Goal: Task Accomplishment & Management: Complete application form

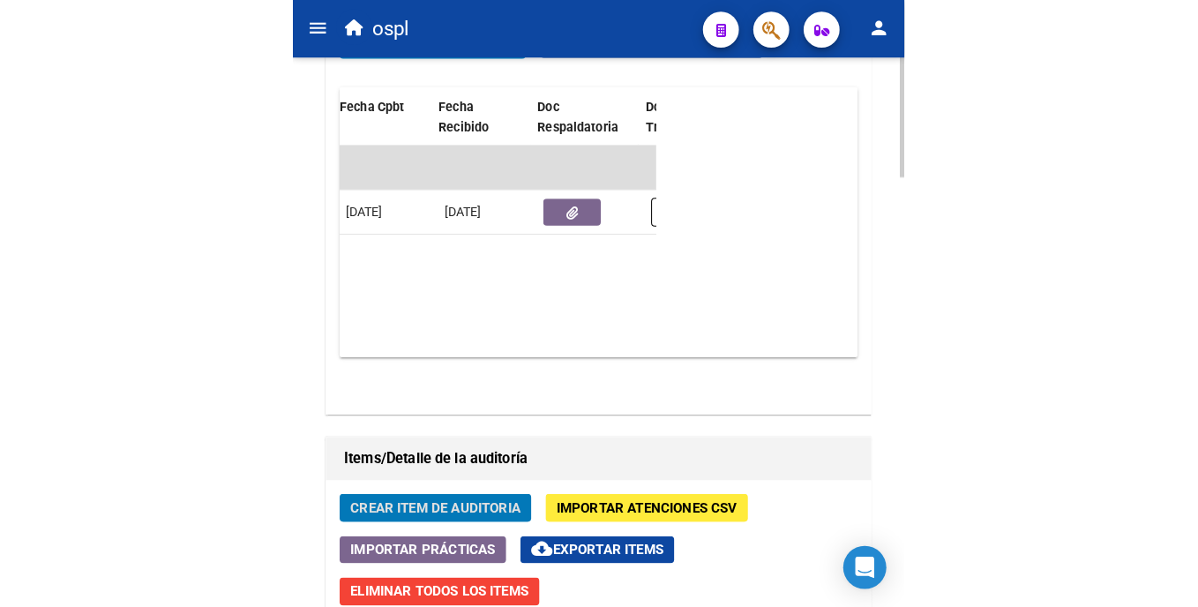
scroll to position [0, 822]
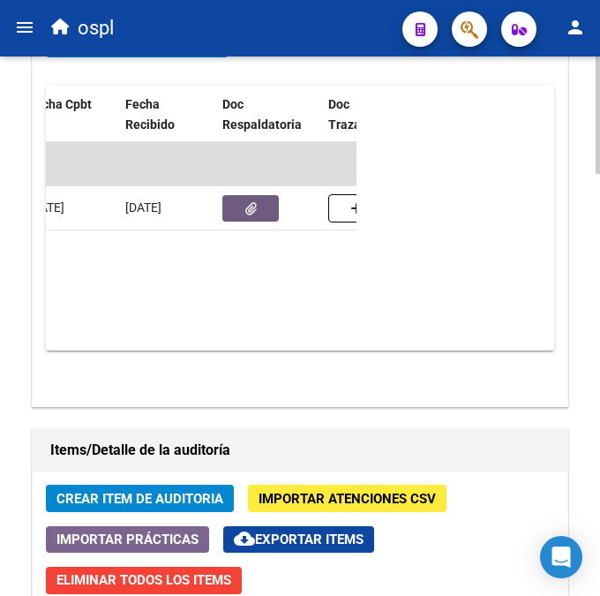
click at [252, 207] on icon "button" at bounding box center [250, 208] width 11 height 13
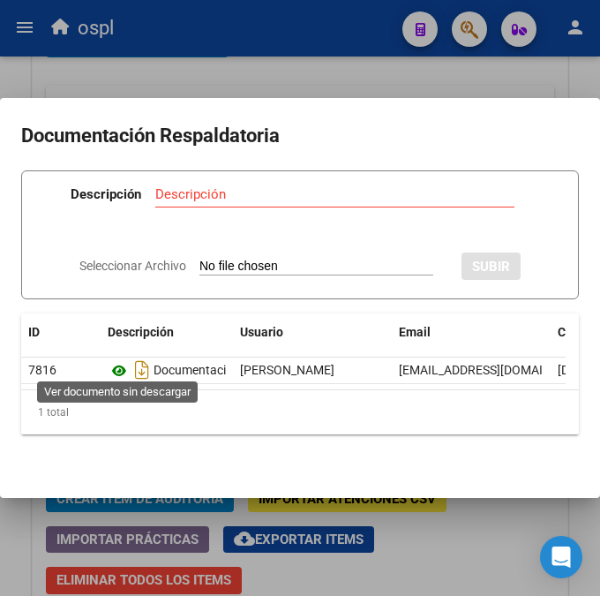
click at [117, 362] on icon at bounding box center [119, 370] width 23 height 21
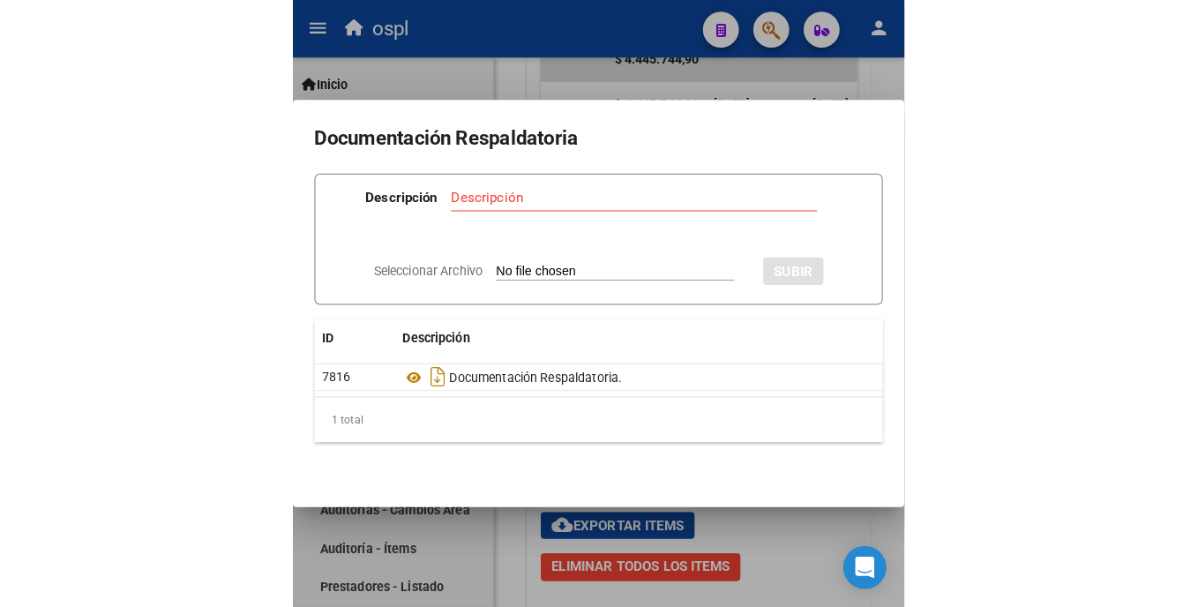
scroll to position [0, 634]
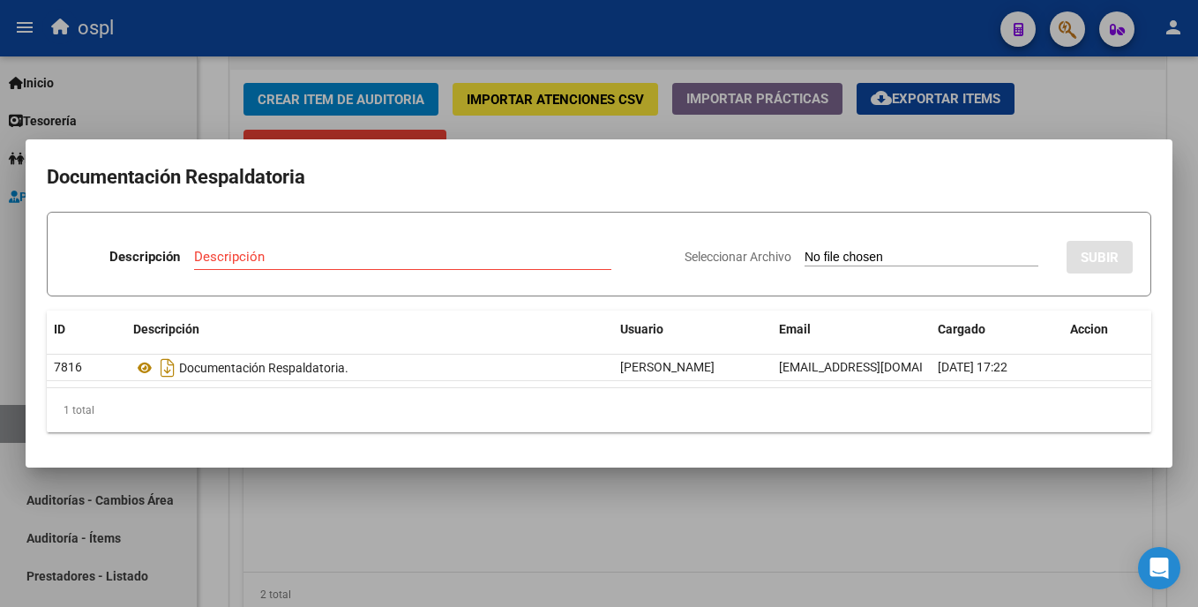
click at [599, 112] on div at bounding box center [599, 303] width 1198 height 607
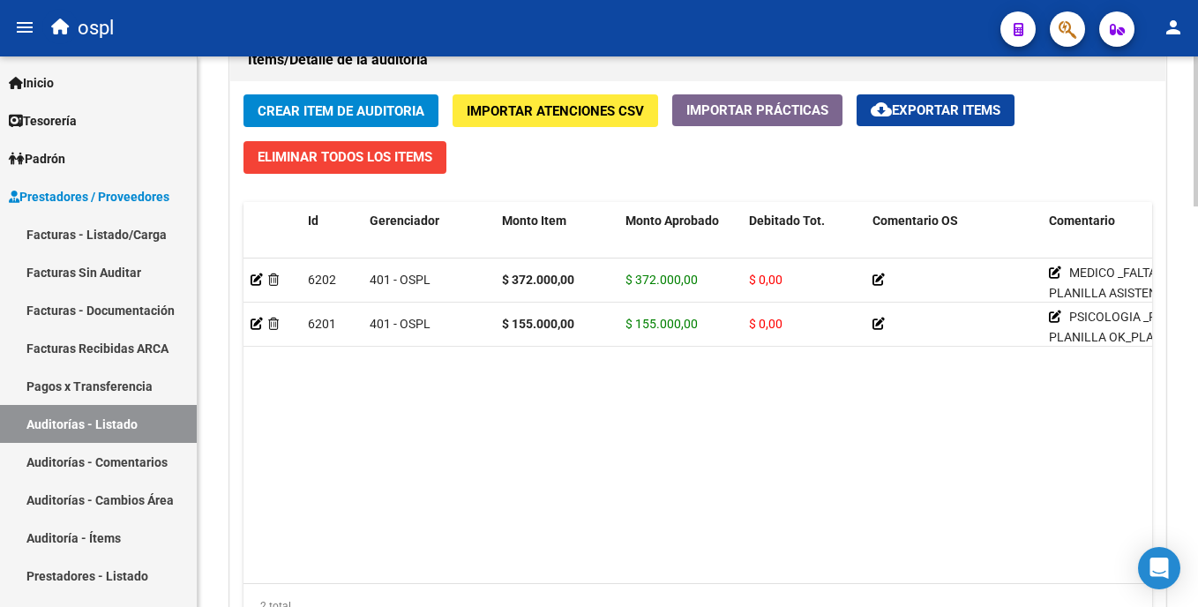
scroll to position [1300, 0]
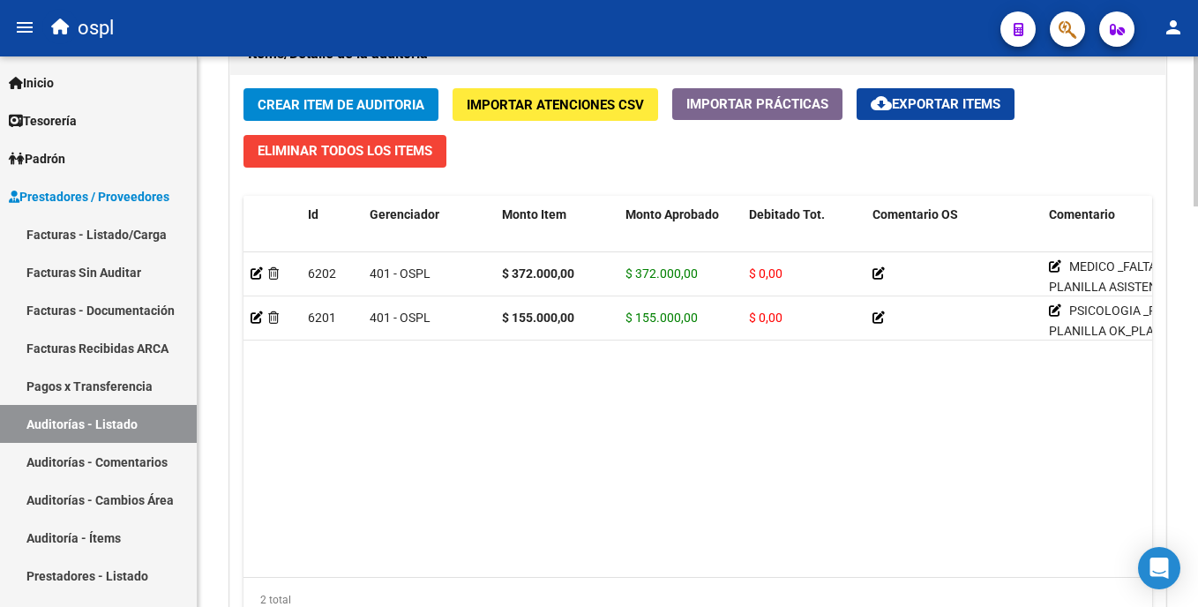
click at [599, 478] on html "menu ospl person Firma Express Inicio Calendario SSS Instructivos Contacto OS T…" at bounding box center [599, 303] width 1198 height 607
click at [326, 107] on span "Crear Item de Auditoria" at bounding box center [341, 105] width 167 height 16
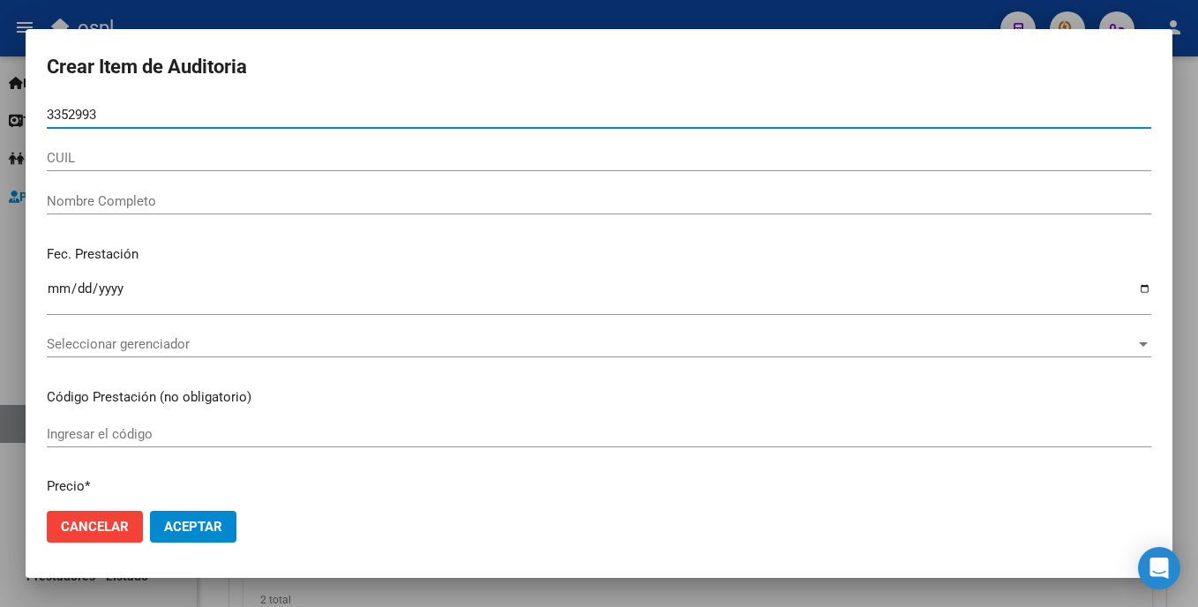
type input "33529932"
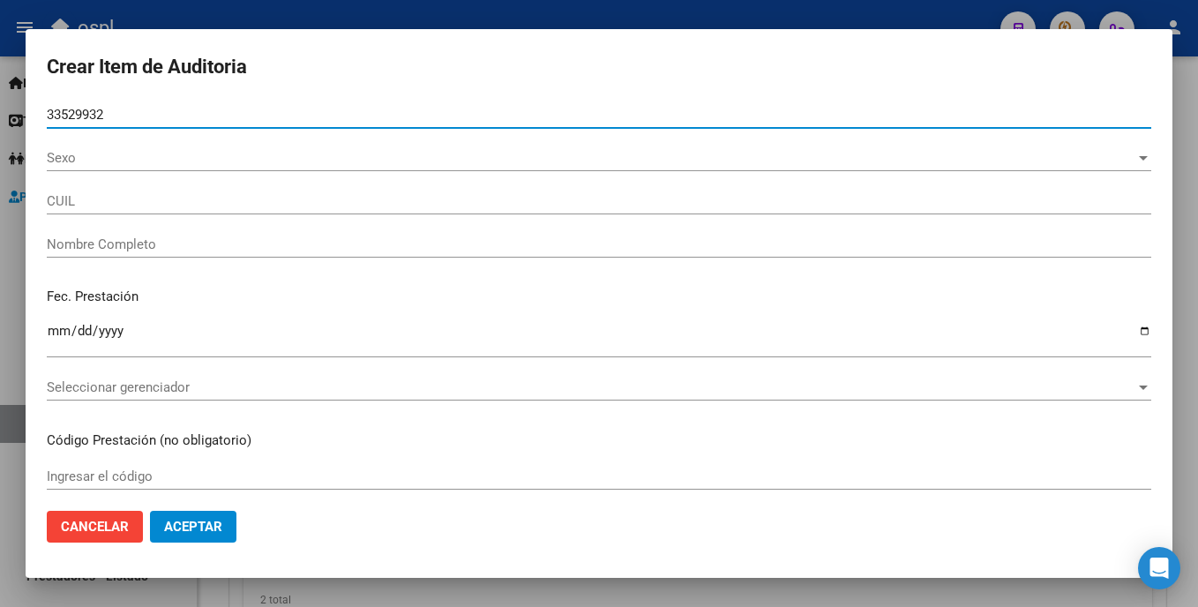
type input "27335299324"
type input "BRITO YAMILA ELIZABETH"
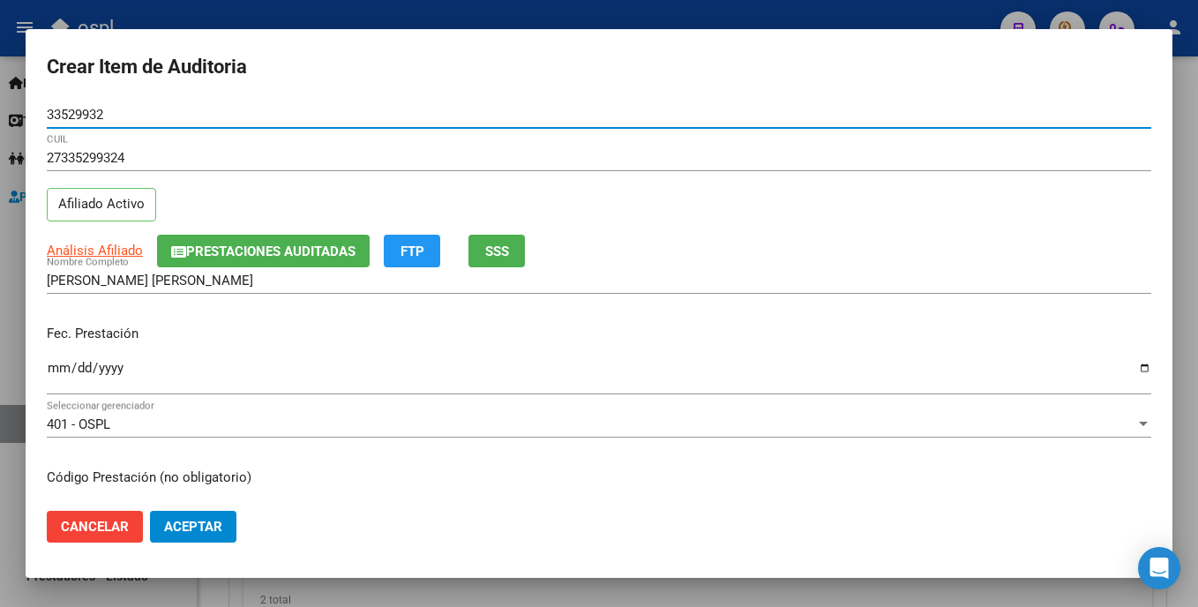
type input "33529932"
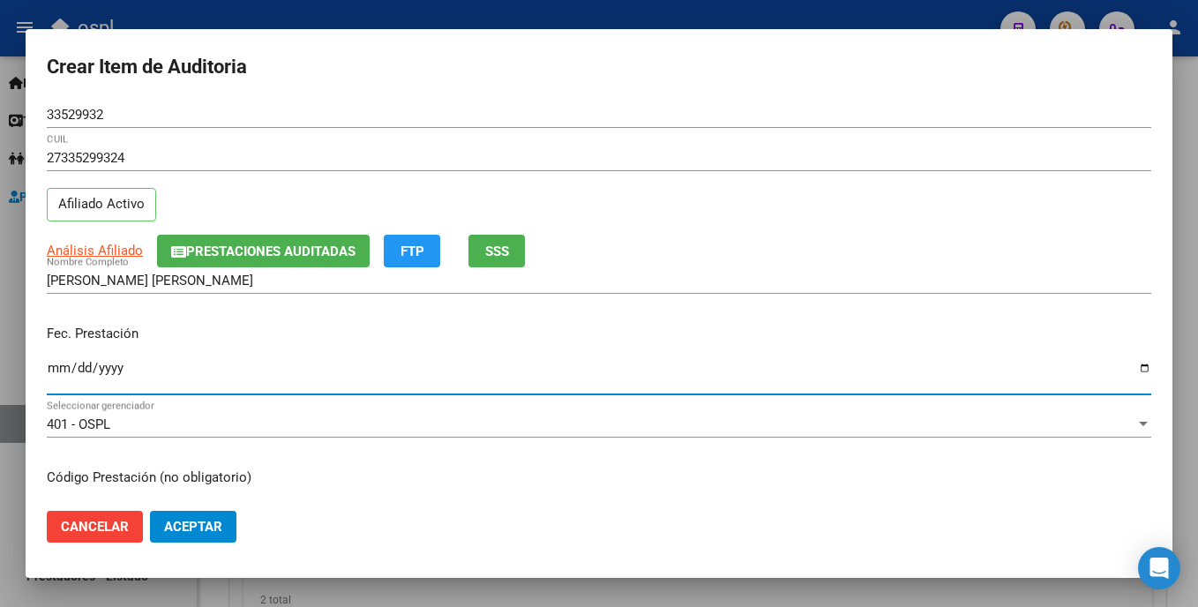
click at [59, 370] on input "Ingresar la fecha" at bounding box center [599, 375] width 1105 height 28
type input "2025-09-01"
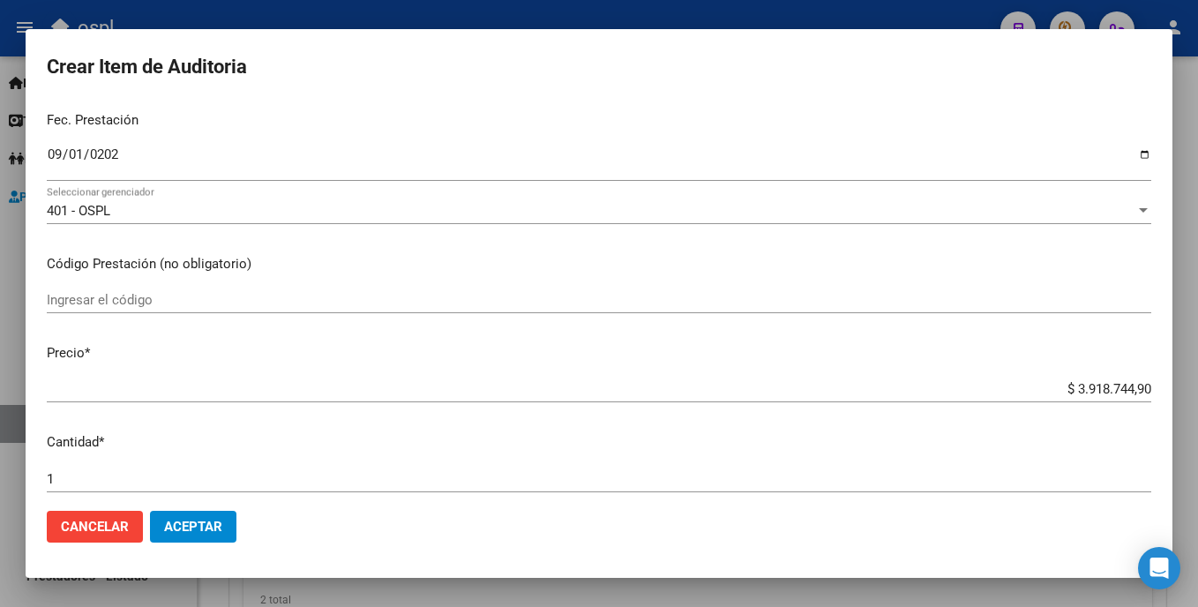
scroll to position [209, 0]
click at [304, 304] on input "Ingresar el código" at bounding box center [599, 304] width 1105 height 16
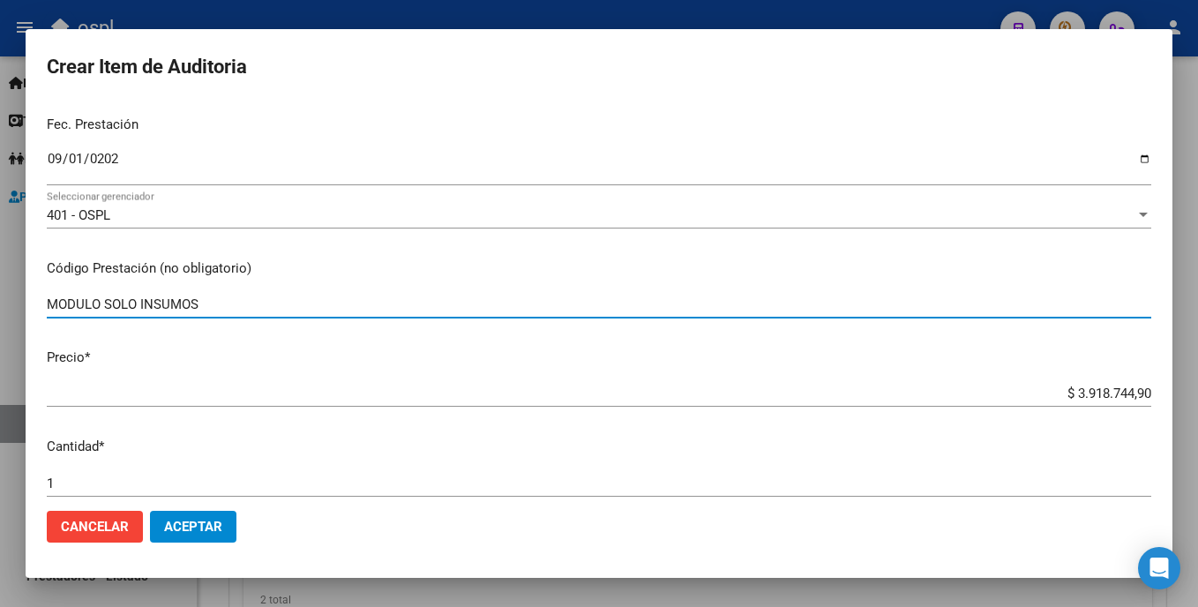
type input "MODULO SOLO INSUMOS"
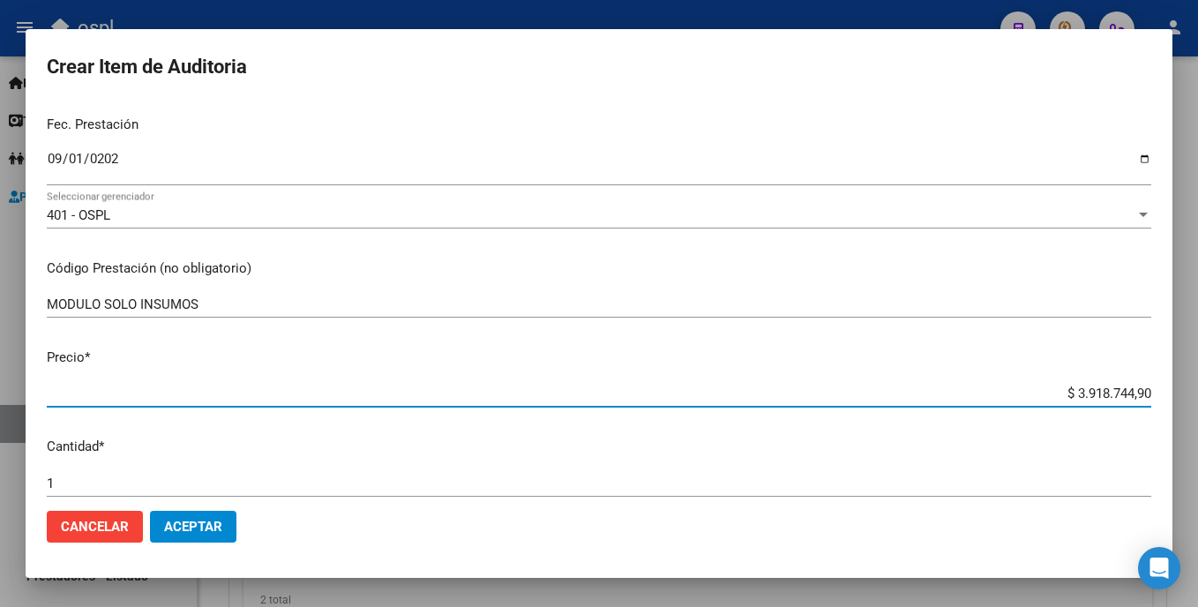
drag, startPoint x: 1038, startPoint y: 401, endPoint x: 1158, endPoint y: 389, distance: 120.6
click at [599, 389] on mat-dialog-content "33529932 Nro Documento 27335299324 CUIL Afiliado Activo Análisis Afiliado Prest…" at bounding box center [599, 298] width 1147 height 394
type input "$ 0,04"
type input "$ 0,46"
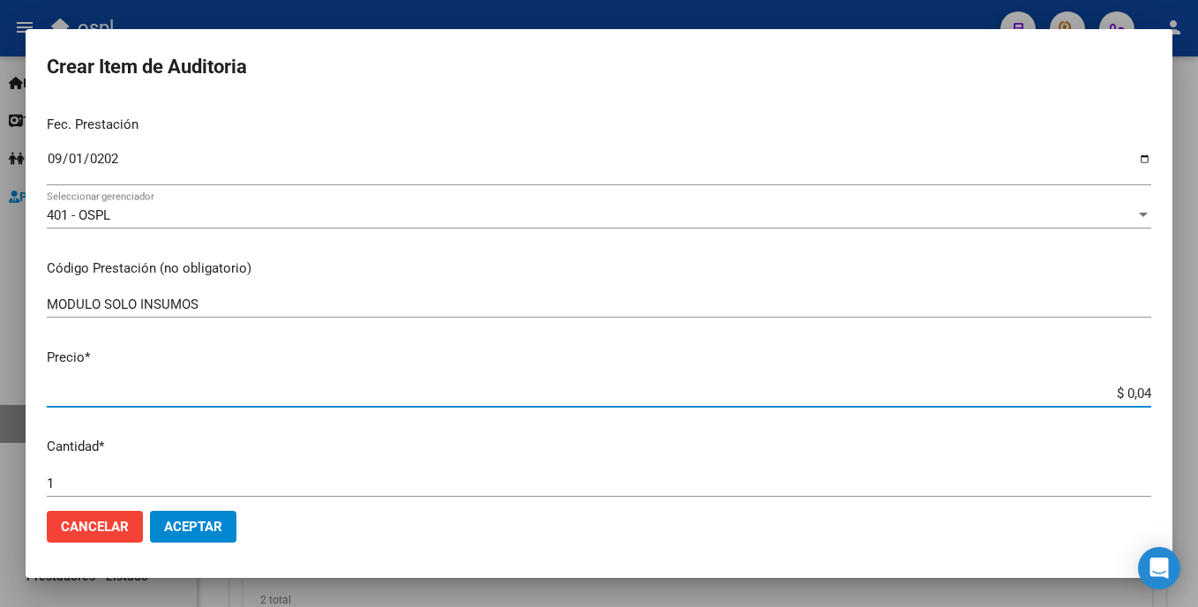
type input "$ 0,46"
type input "$ 4,66"
type input "$ 46,63"
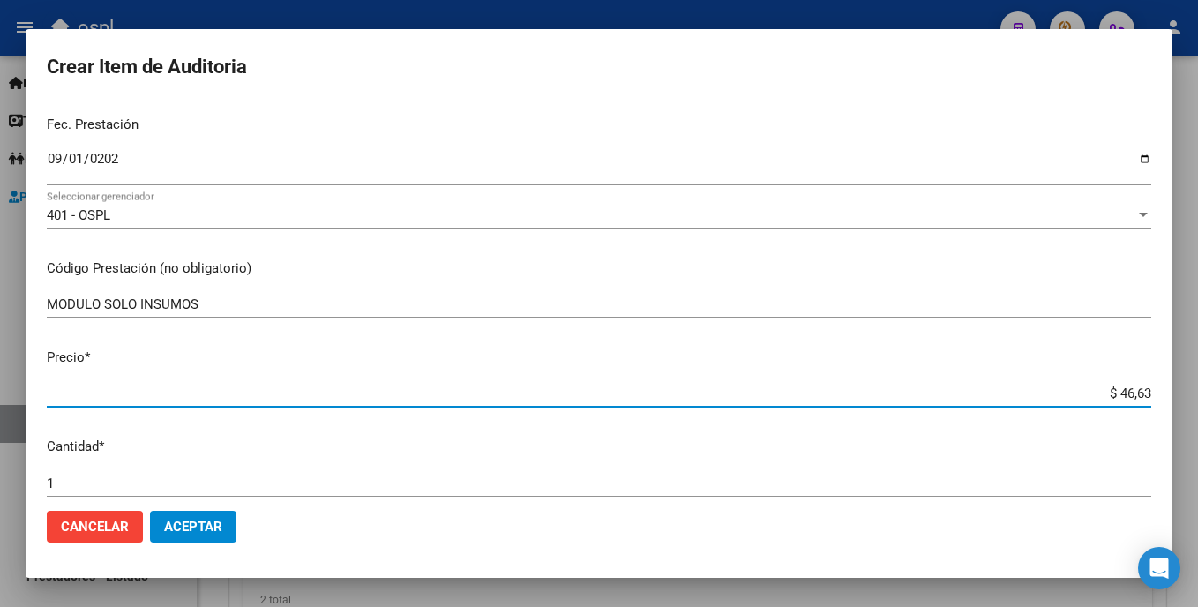
type input "$ 466,33"
type input "$ 4.663,33"
type input "$ 46.633,33"
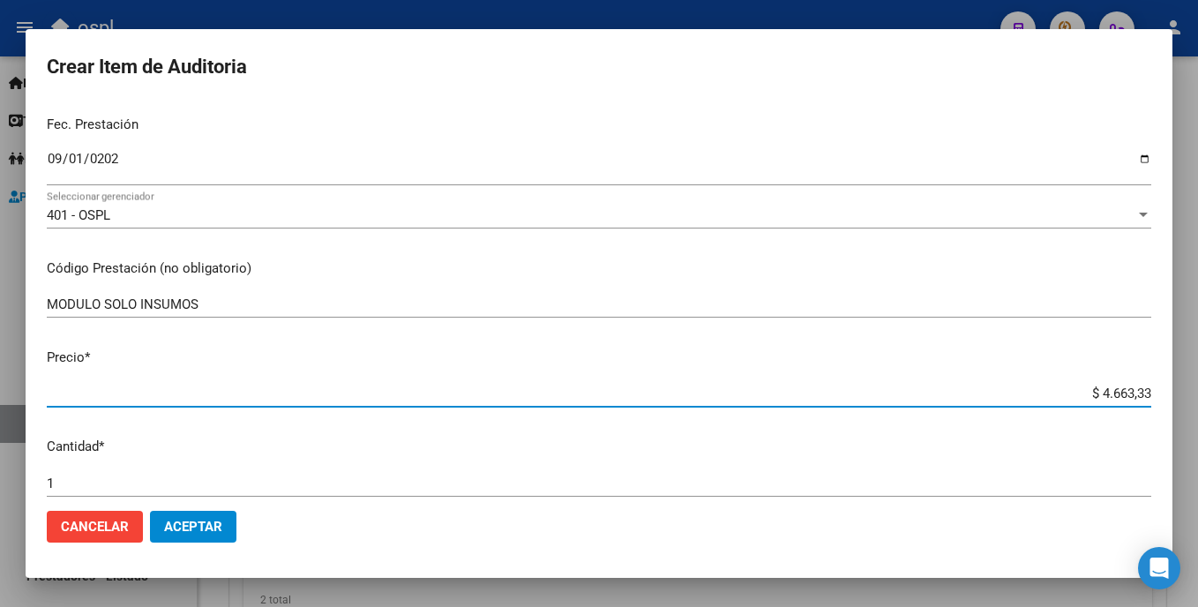
type input "$ 46.633,33"
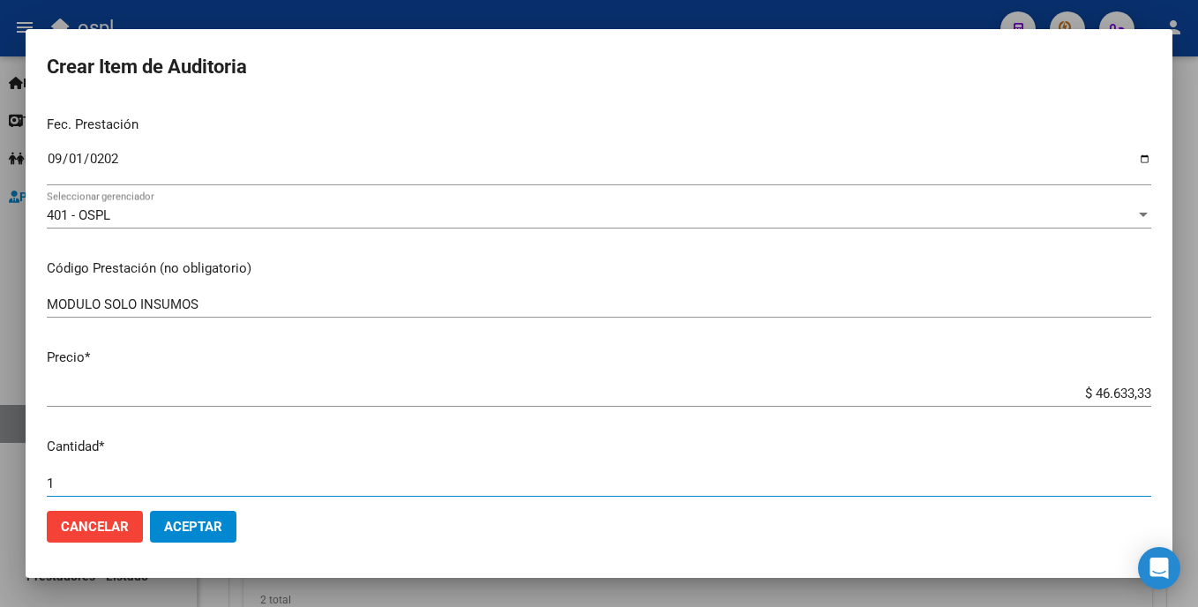
click at [79, 482] on input "1" at bounding box center [599, 484] width 1105 height 16
type input "3"
type input "$ 139.899,99"
type input "30"
type input "$ 1.398.999,90"
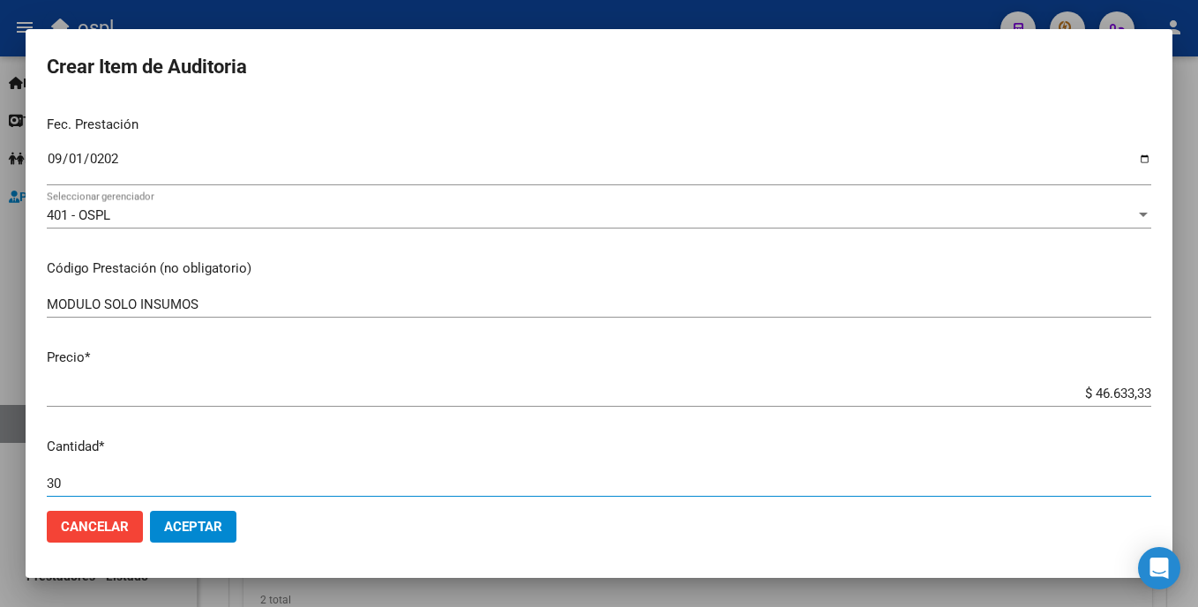
type input "30"
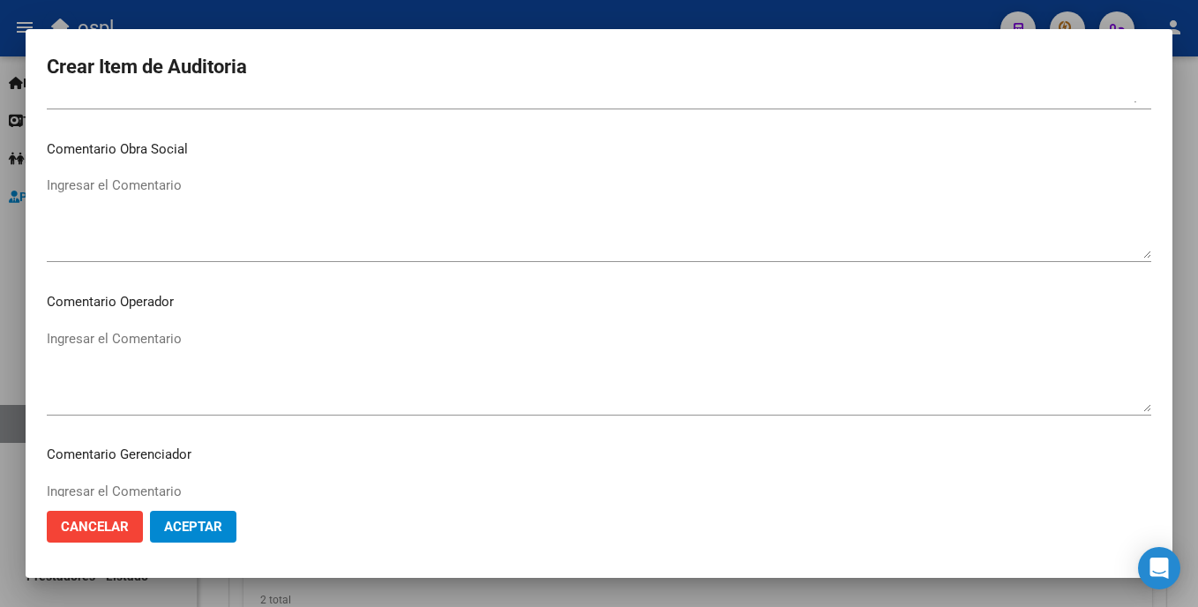
scroll to position [795, 0]
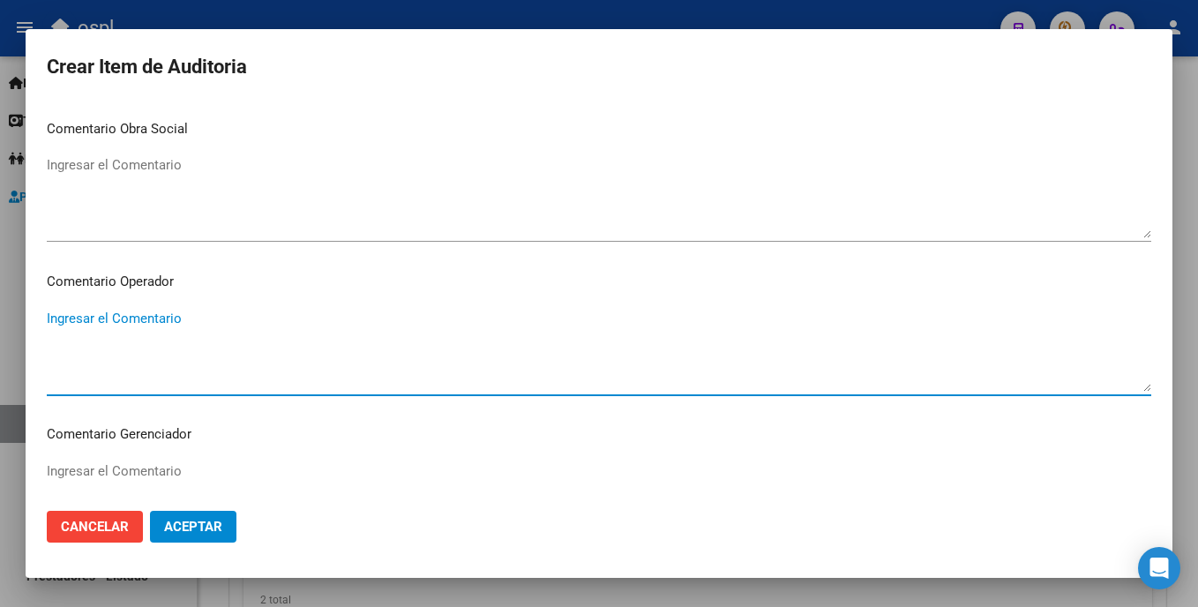
click at [291, 343] on textarea "Ingresar el Comentario" at bounding box center [599, 350] width 1105 height 83
type textarea "INSUMOS OK_REMITO FIRMADO"
click at [195, 521] on span "Aceptar" at bounding box center [193, 527] width 58 height 16
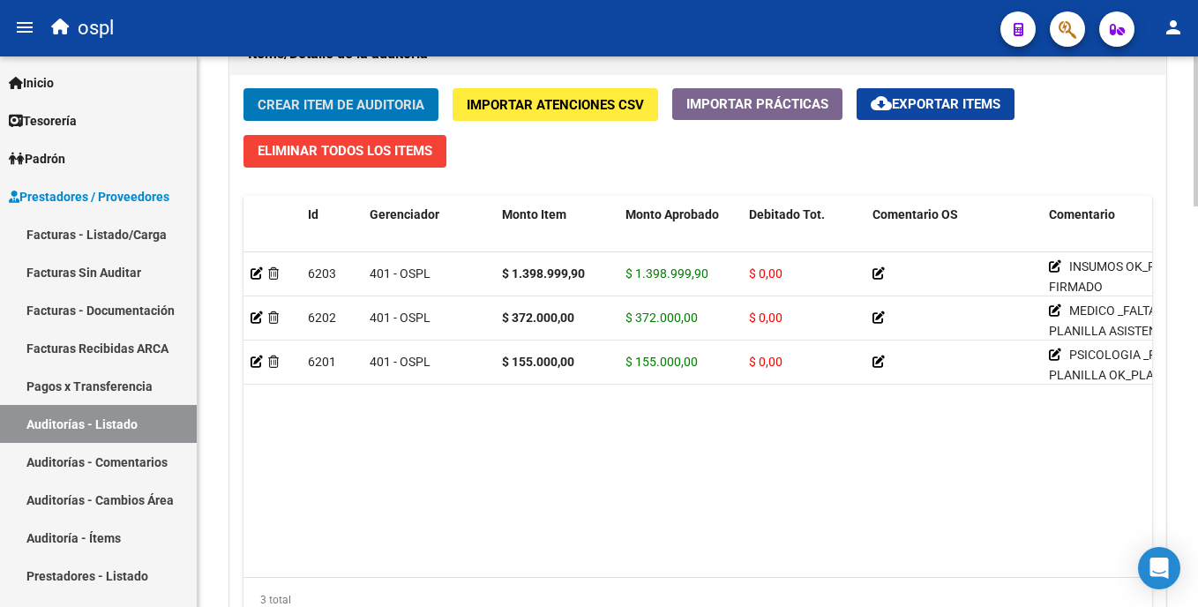
click at [343, 102] on span "Crear Item de Auditoria" at bounding box center [341, 105] width 167 height 16
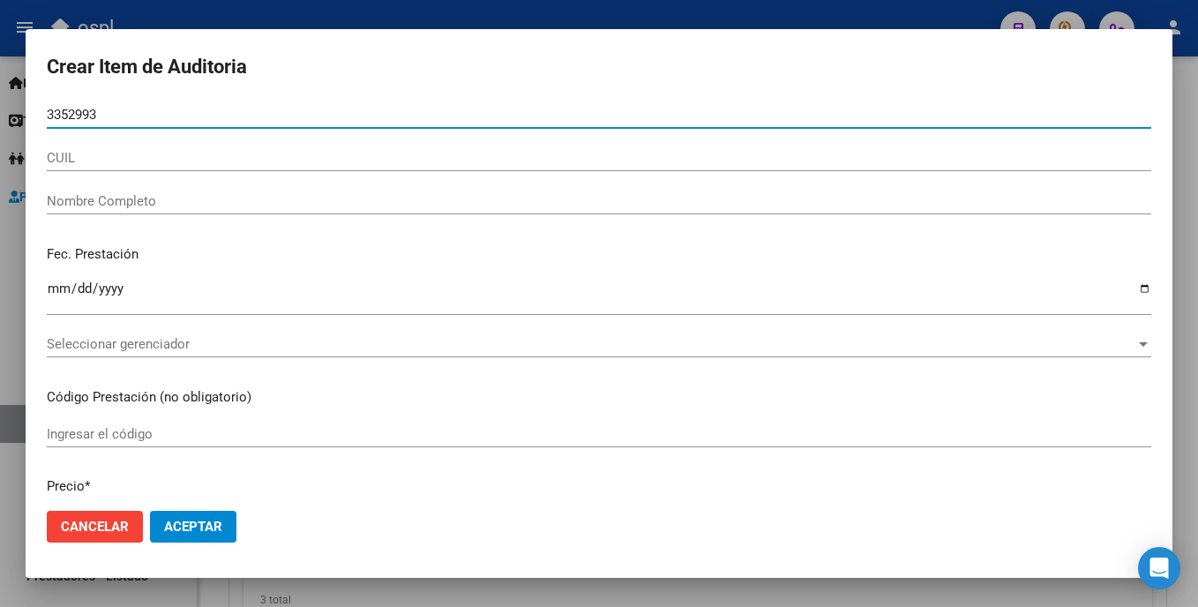
type input "33529932"
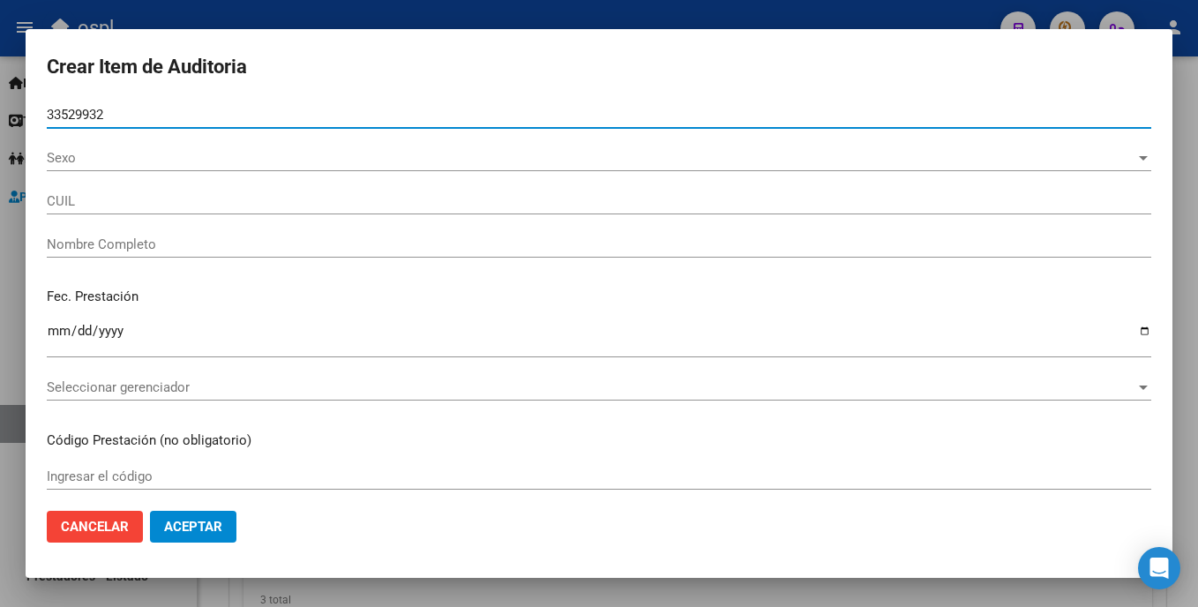
type input "27335299324"
type input "BRITO YAMILA ELIZABETH"
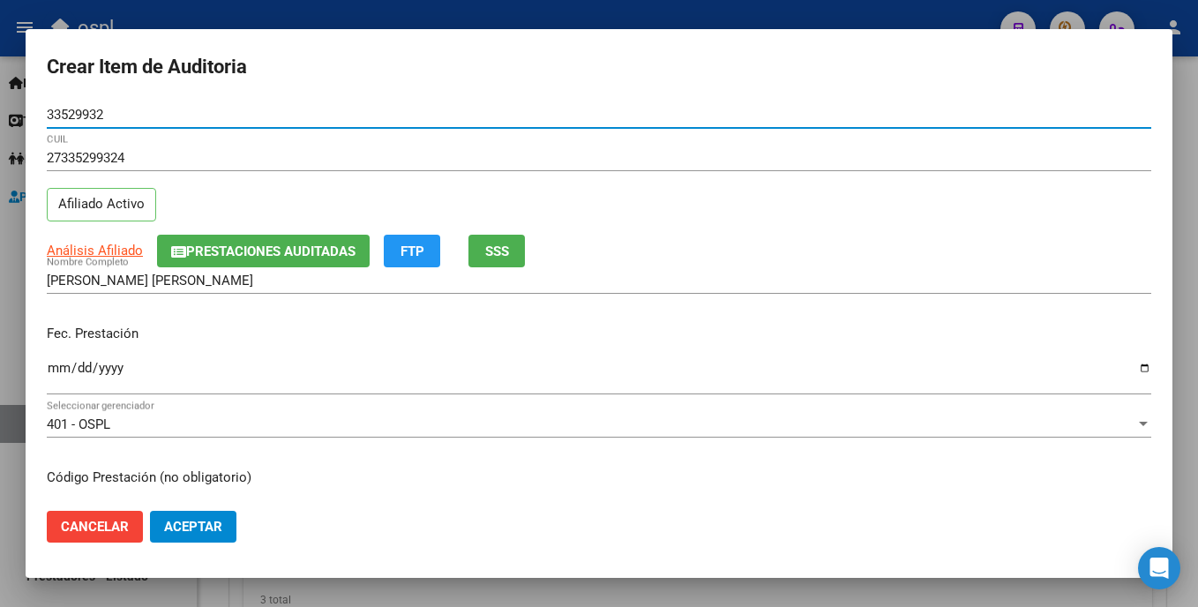
type input "33529932"
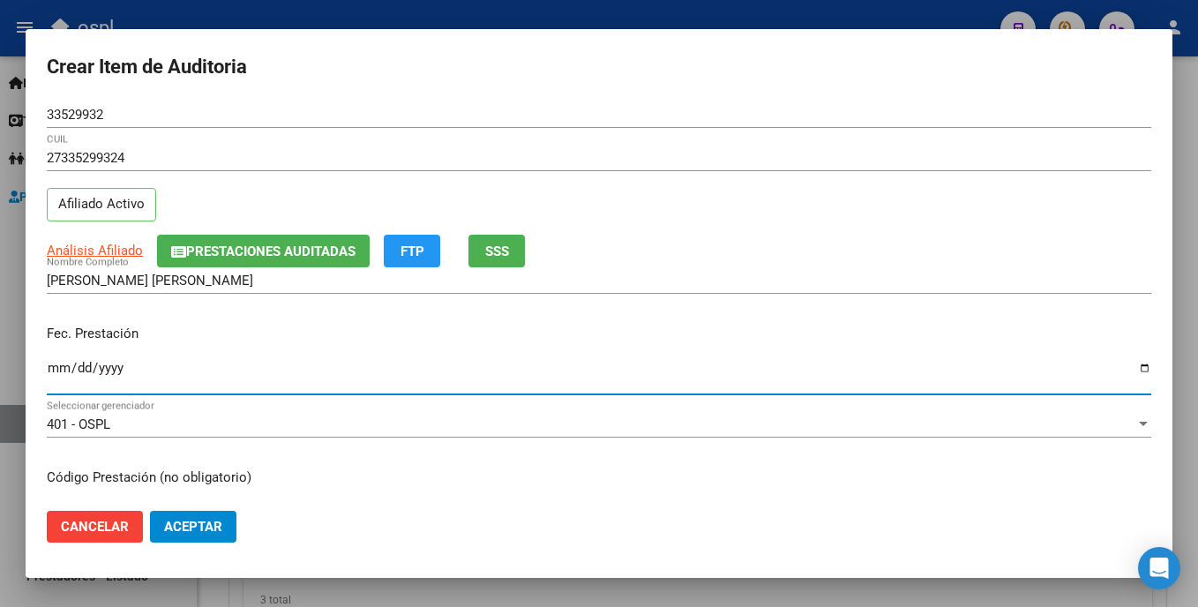
click at [53, 370] on input "Ingresar la fecha" at bounding box center [599, 375] width 1105 height 28
type input "2025-09-01"
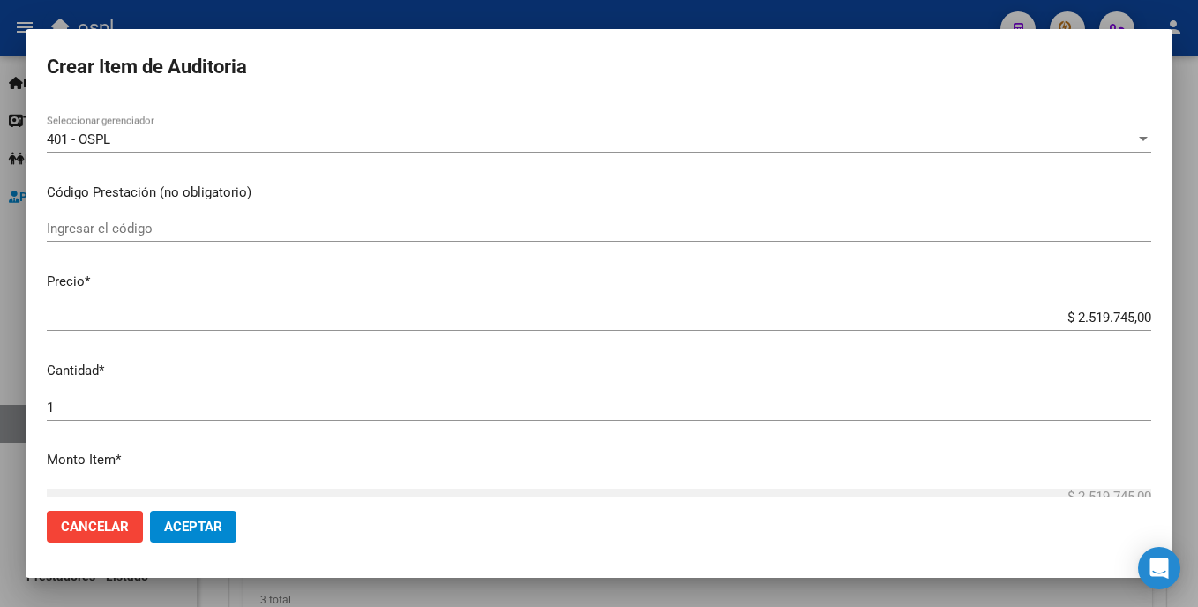
scroll to position [293, 0]
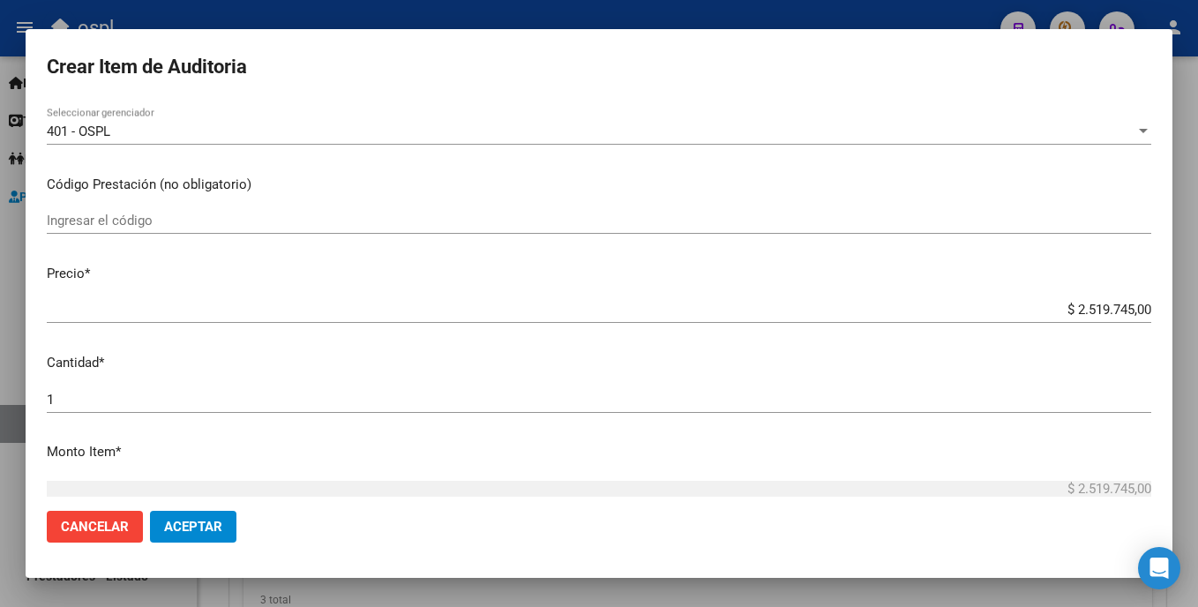
click at [204, 227] on input "Ingresar el código" at bounding box center [599, 221] width 1105 height 16
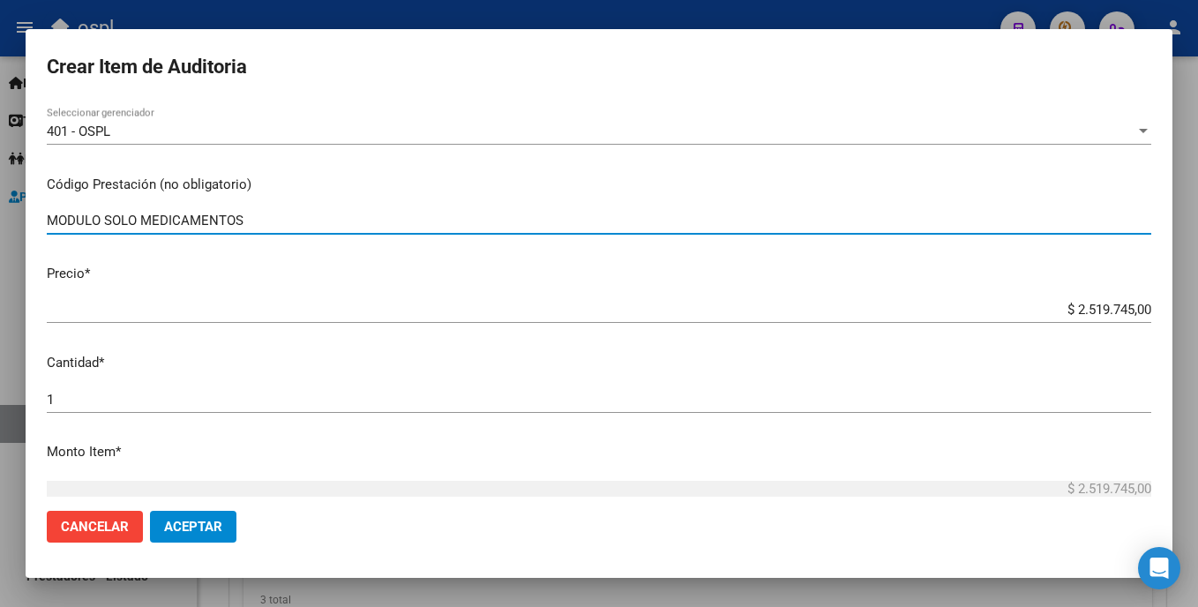
type input "MODULO SOLO MEDICAMENTOS"
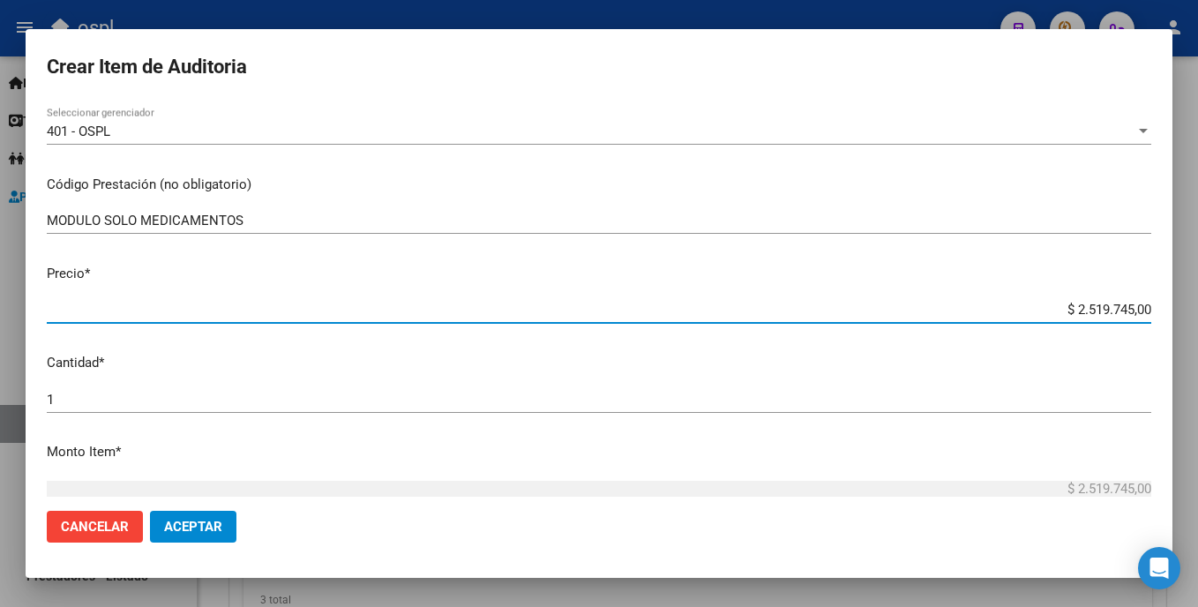
drag, startPoint x: 1032, startPoint y: 302, endPoint x: 1175, endPoint y: 301, distance: 143.0
click at [599, 301] on div "Crear Item de Auditoria 33529932 Nro Documento 27335299324 CUIL Afiliado Activo…" at bounding box center [599, 303] width 1198 height 607
type input "$ 0,03"
type input "$ 0,30"
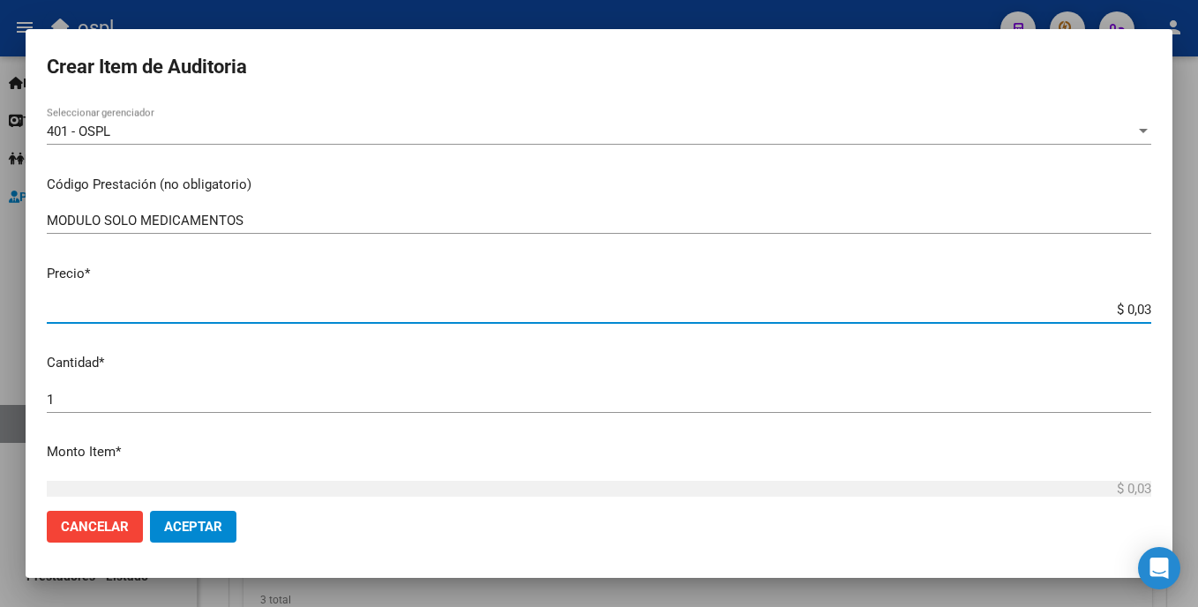
type input "$ 0,30"
type input "$ 3,04"
type input "$ 30,49"
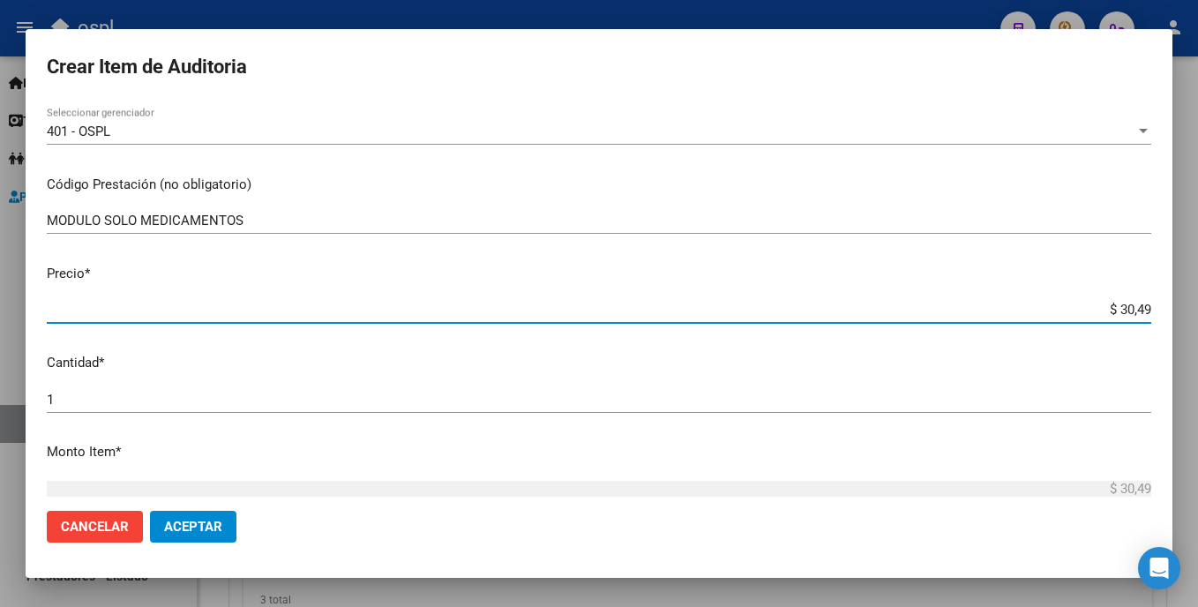
type input "$ 304,91"
type input "$ 3.049,15"
type input "$ 30.491,50"
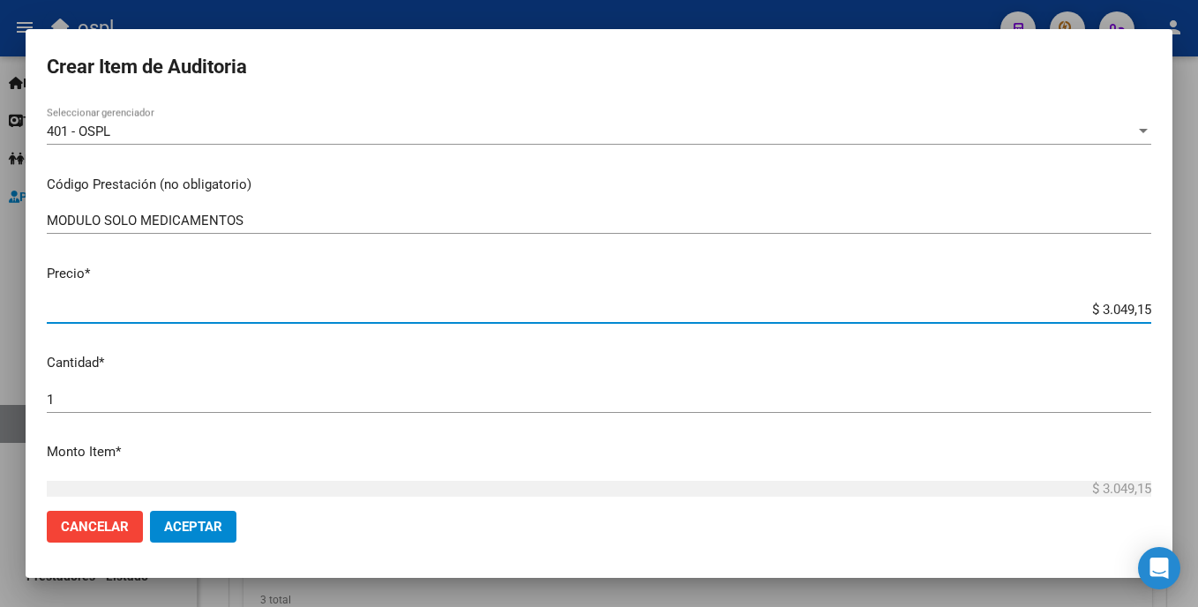
type input "$ 30.491,50"
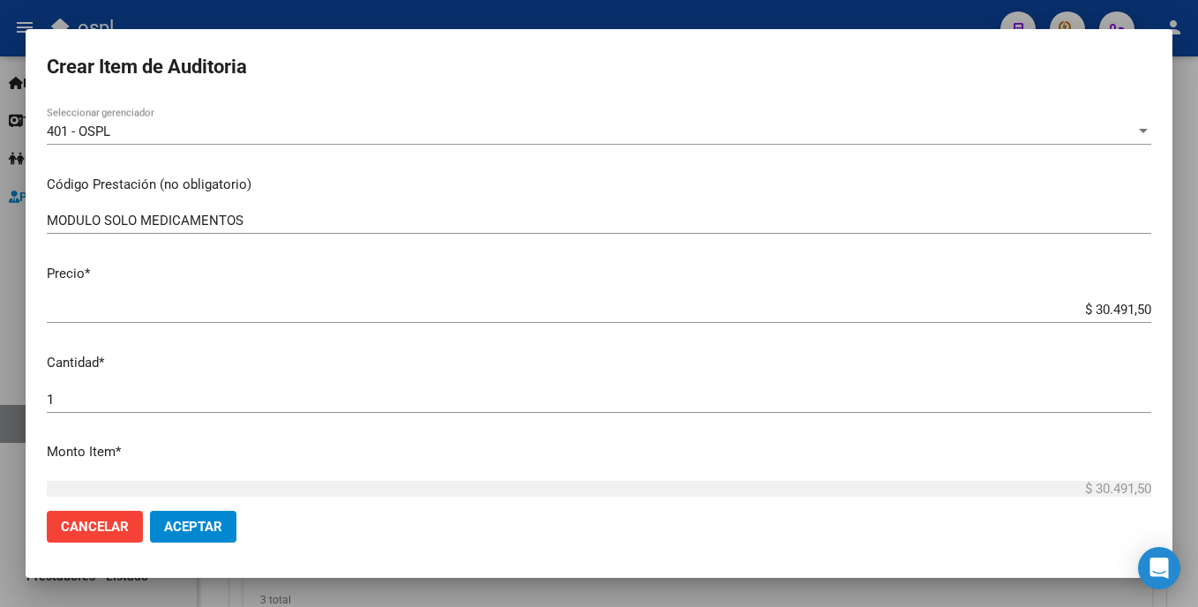
click at [44, 399] on mat-dialog-content "33529932 Nro Documento 27335299324 CUIL Afiliado Activo Análisis Afiliado Prest…" at bounding box center [599, 298] width 1147 height 394
click at [62, 400] on input "1" at bounding box center [599, 400] width 1105 height 16
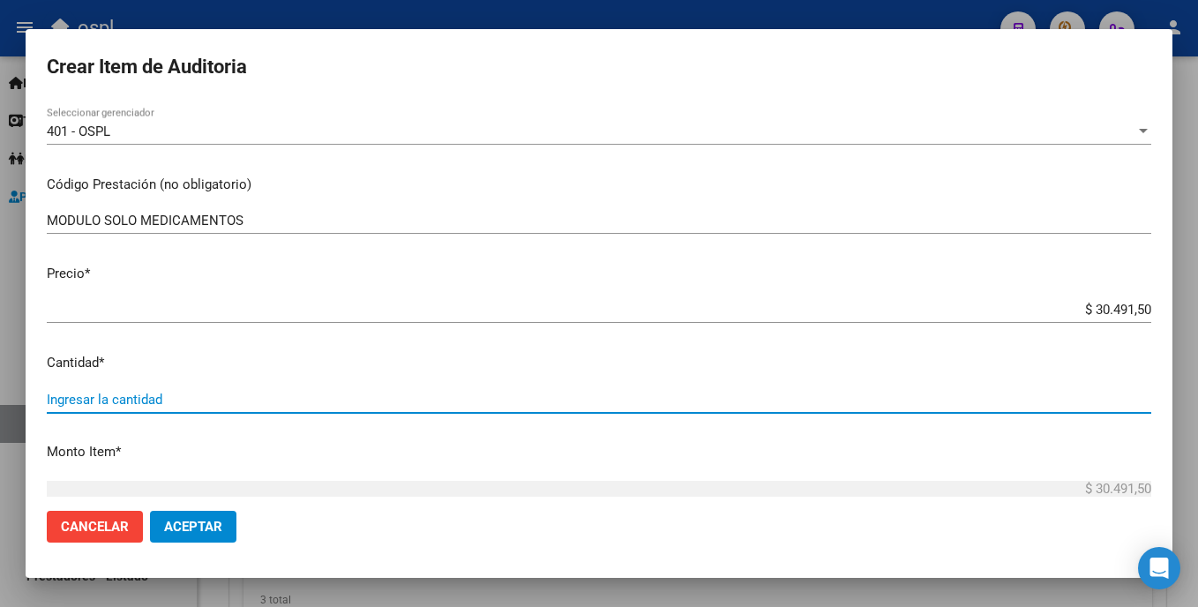
type input "3"
type input "$ 91.474,50"
type input "30"
type input "$ 914.745,00"
type input "30"
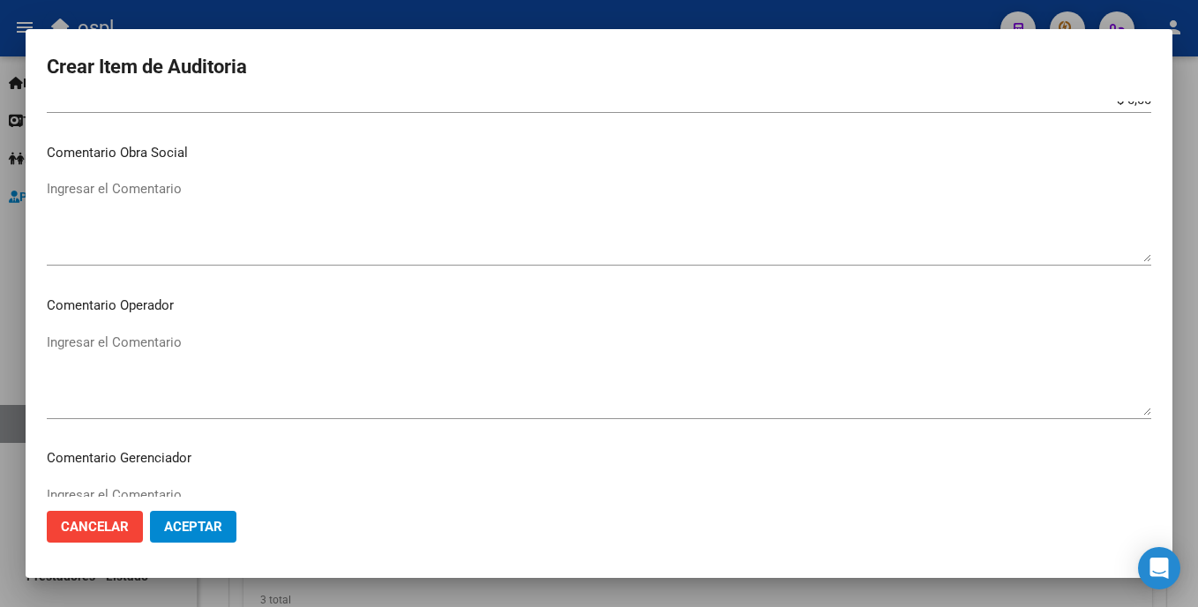
scroll to position [787, 0]
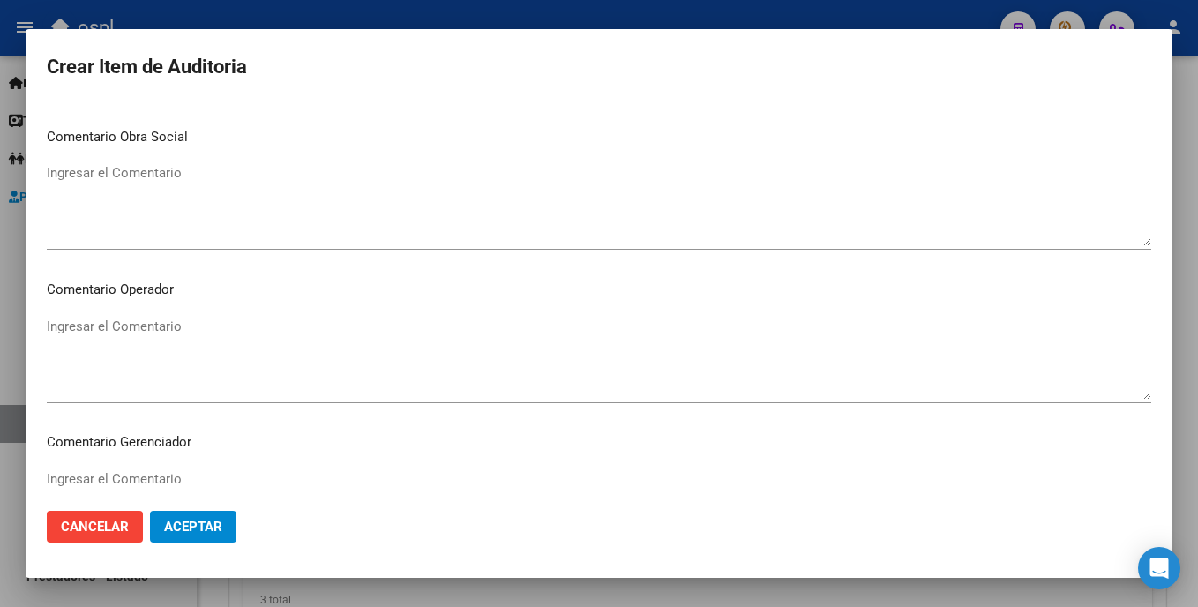
click at [290, 373] on textarea "Ingresar el Comentario" at bounding box center [599, 358] width 1105 height 83
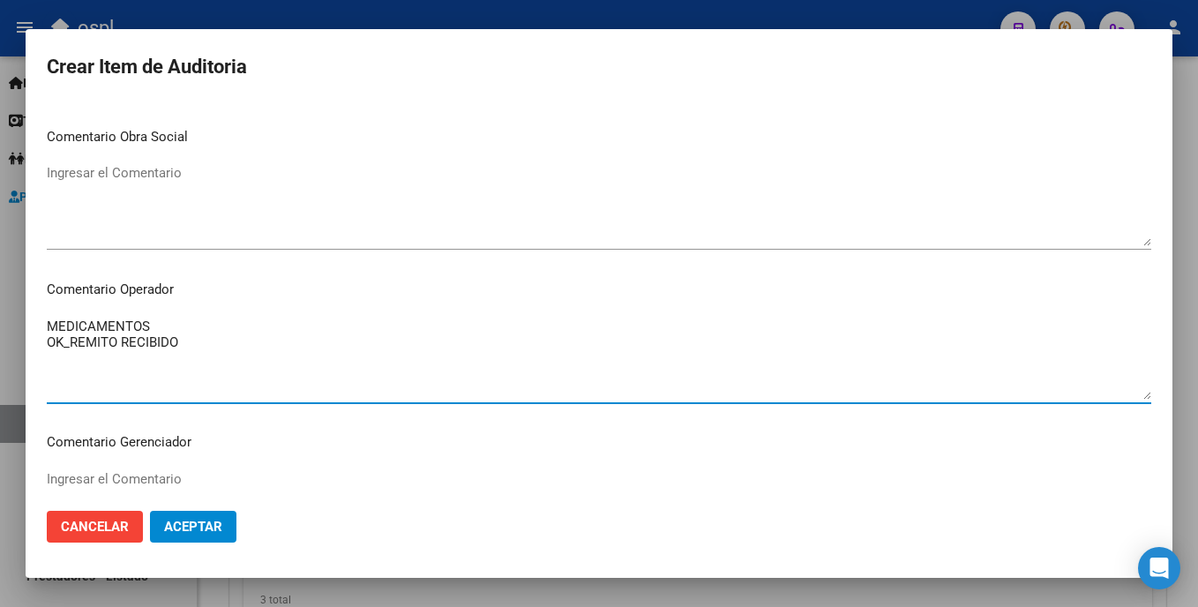
type textarea "MEDICAMENTOS OK_REMITO RECIBIDO"
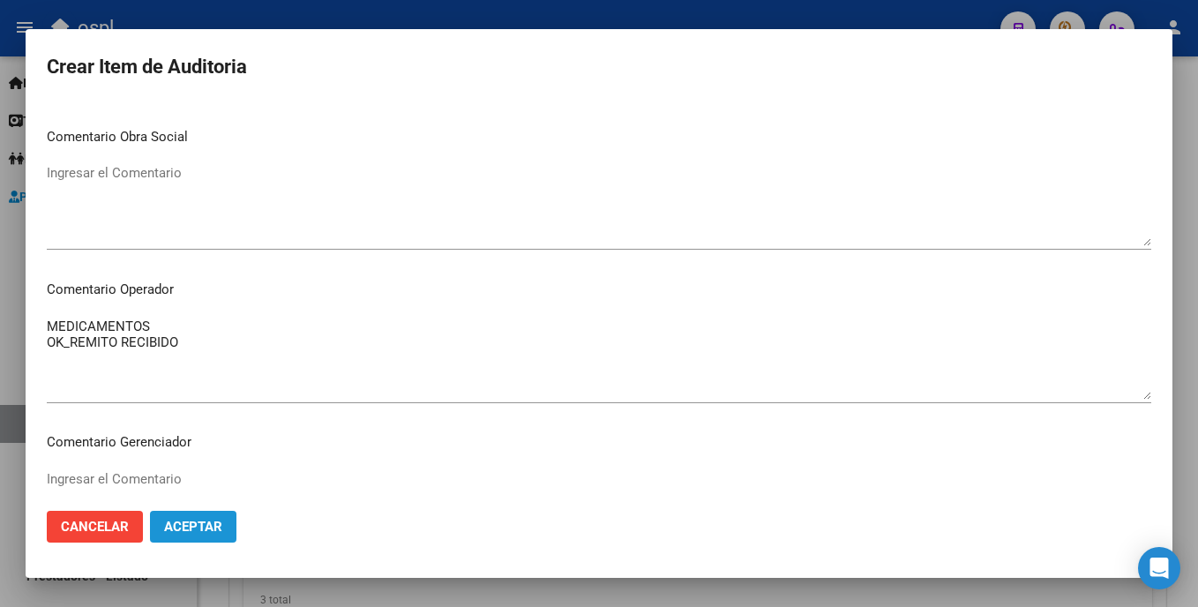
click at [214, 530] on span "Aceptar" at bounding box center [193, 527] width 58 height 16
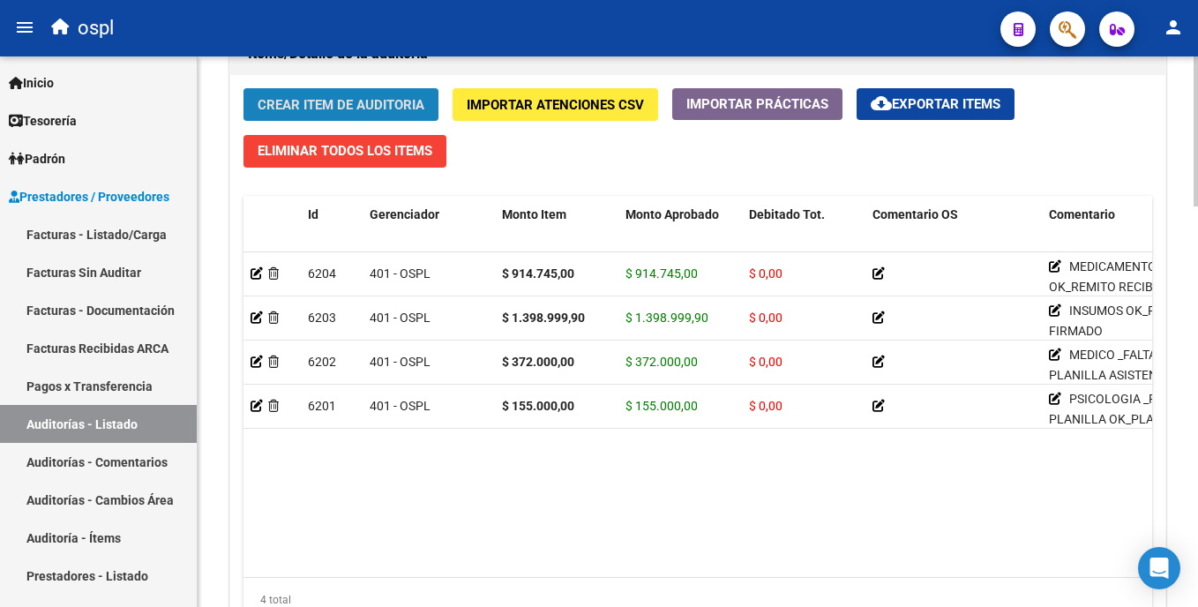
click at [389, 116] on button "Crear Item de Auditoria" at bounding box center [341, 104] width 195 height 33
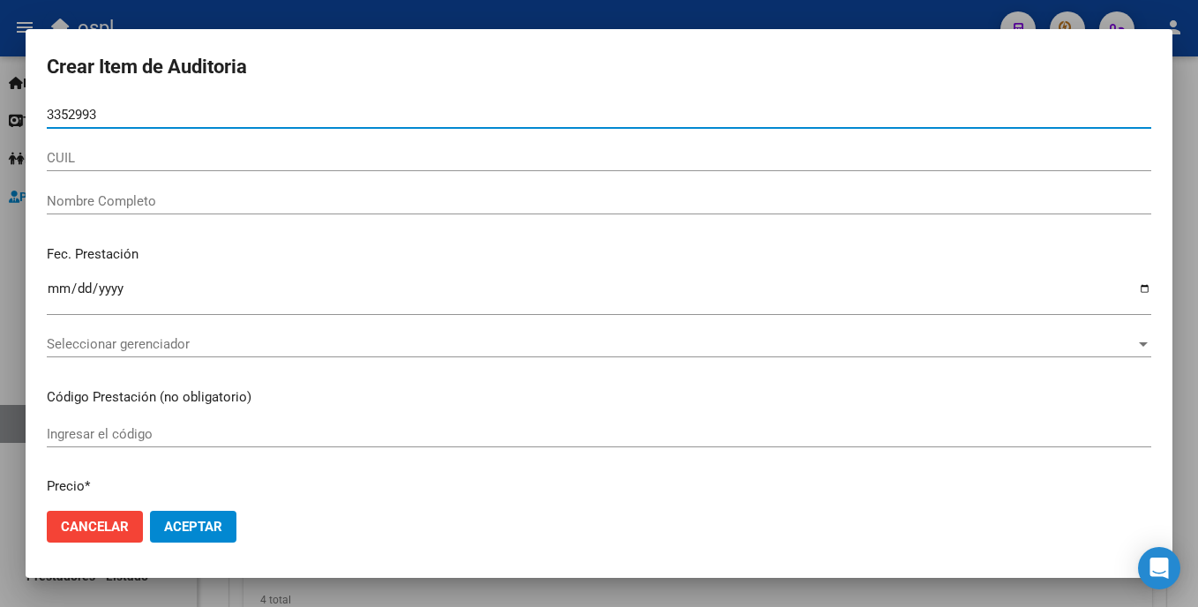
type input "33529932"
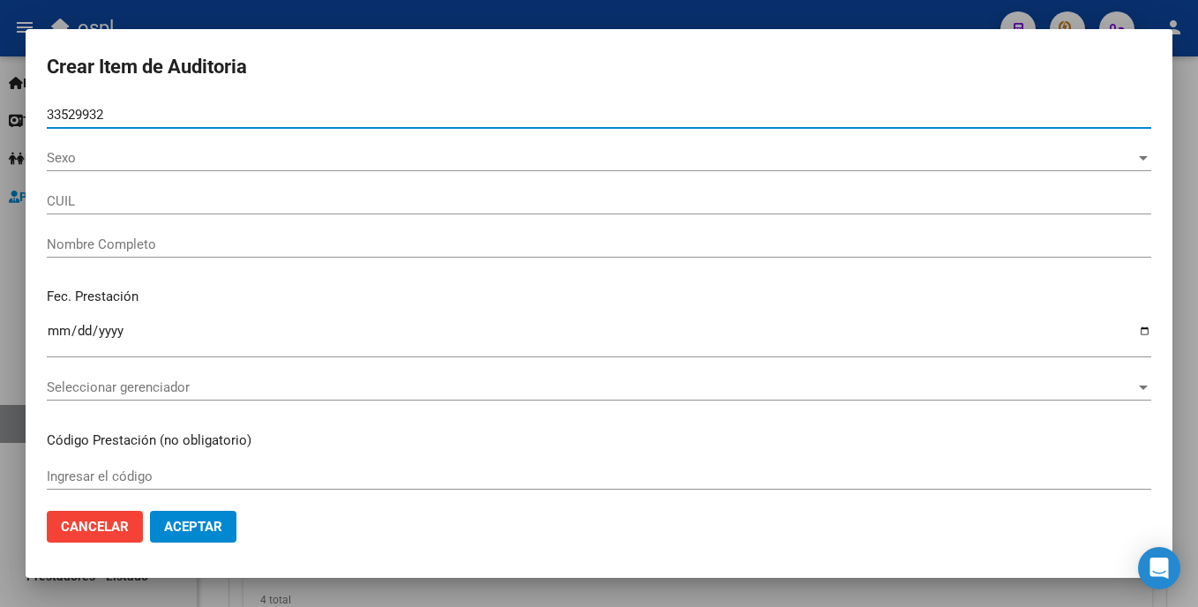
type input "27335299324"
type input "BRITO YAMILA ELIZABETH"
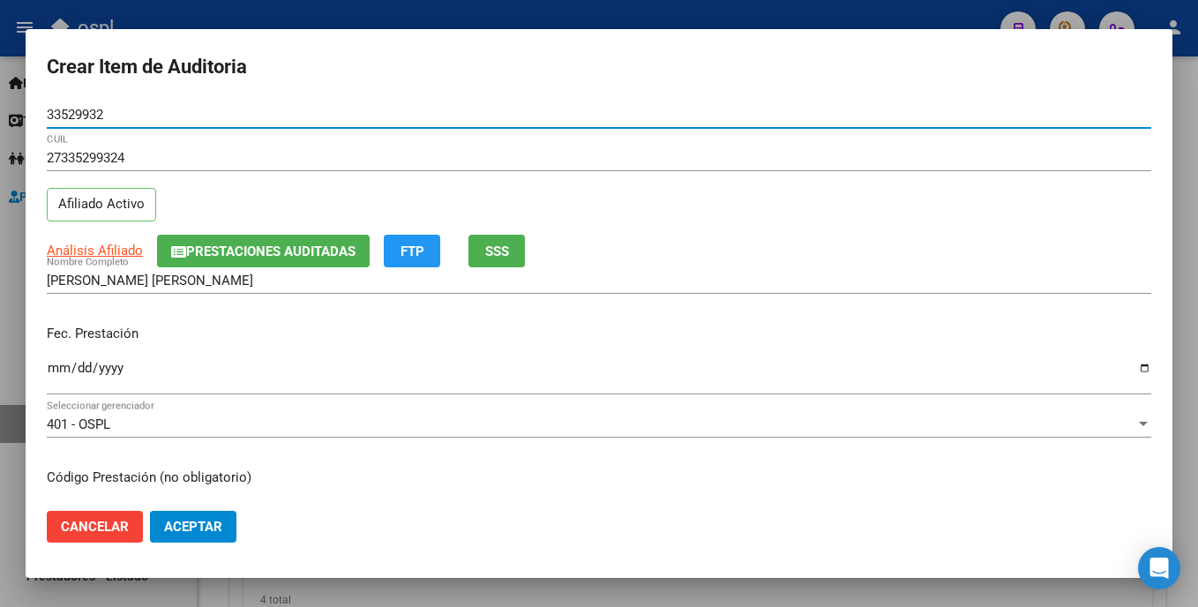
type input "33529932"
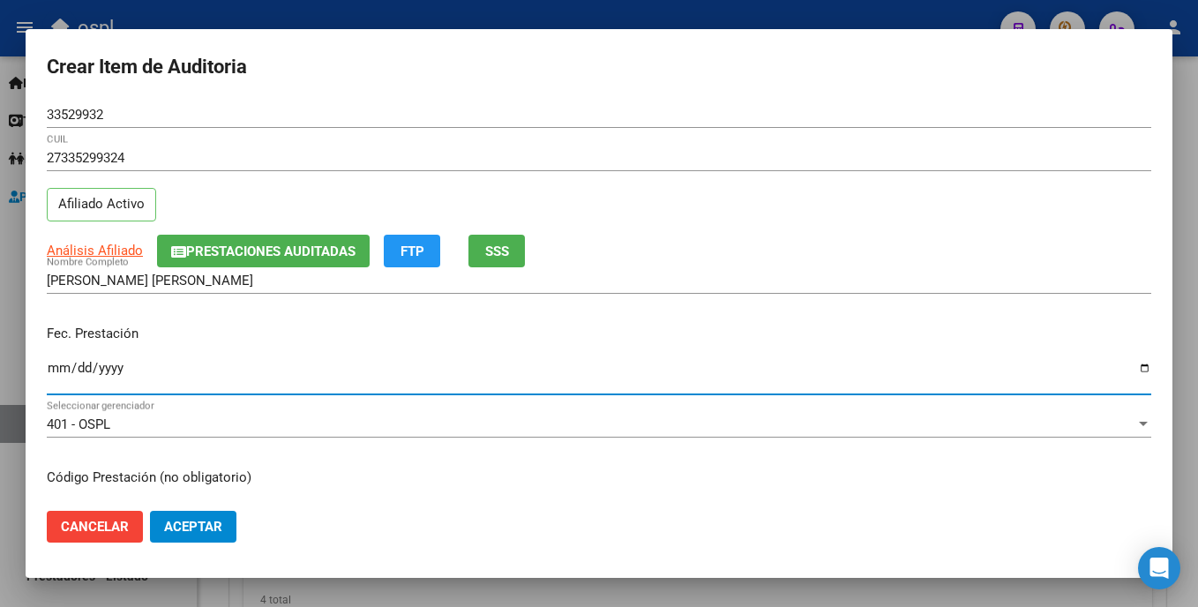
click at [52, 366] on input "Ingresar la fecha" at bounding box center [599, 375] width 1105 height 28
type input "2025-09-01"
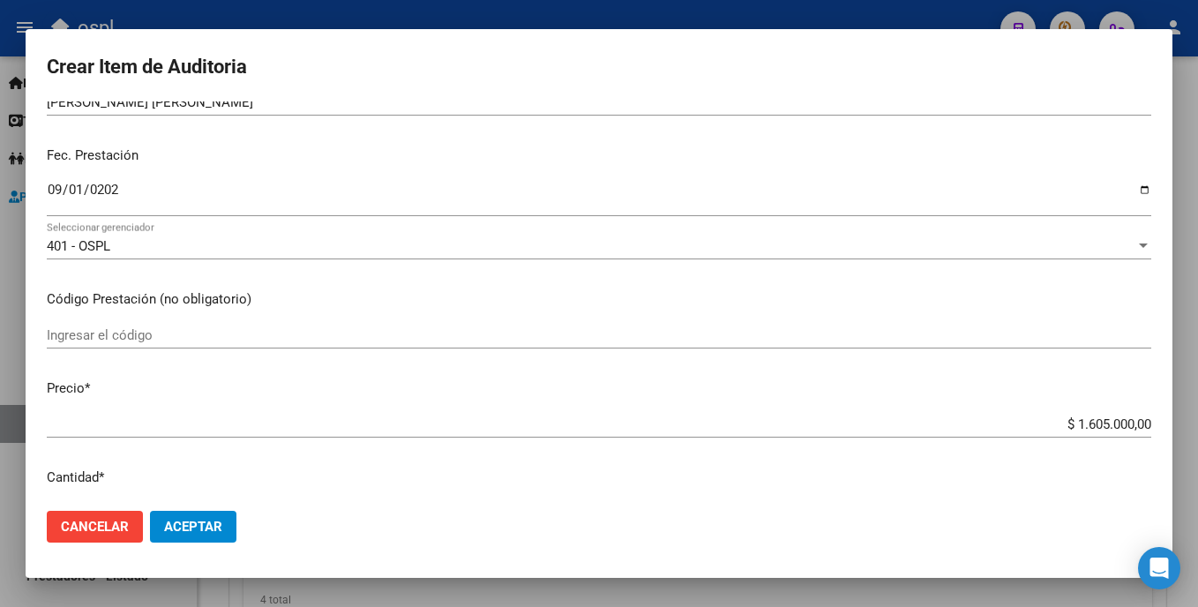
scroll to position [198, 0]
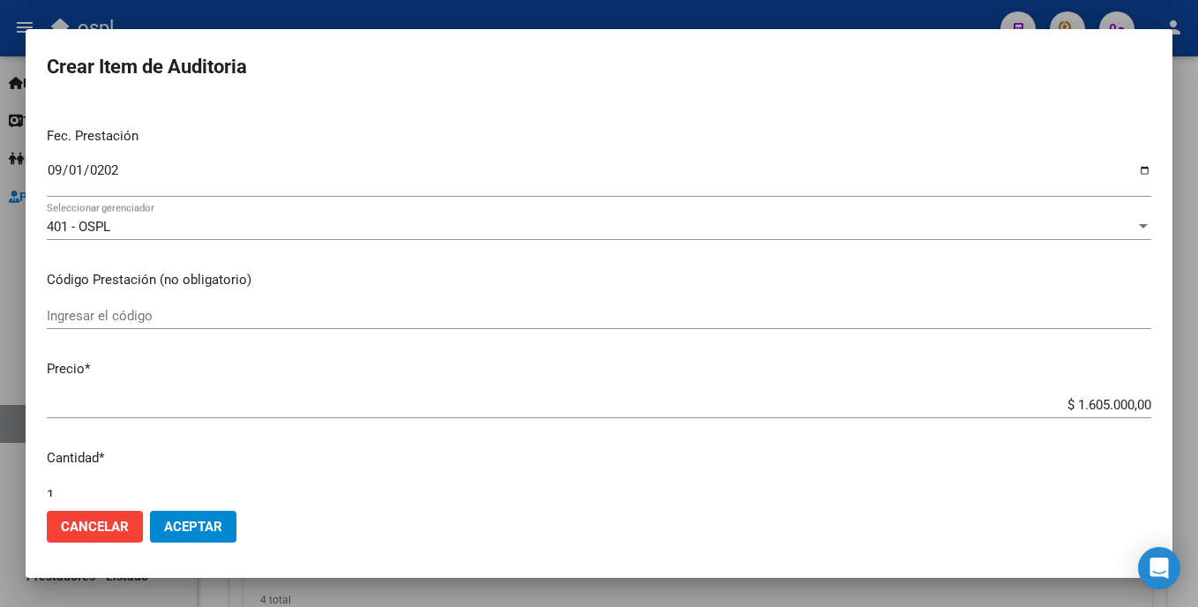
click at [346, 305] on div "Ingresar el código" at bounding box center [599, 316] width 1105 height 26
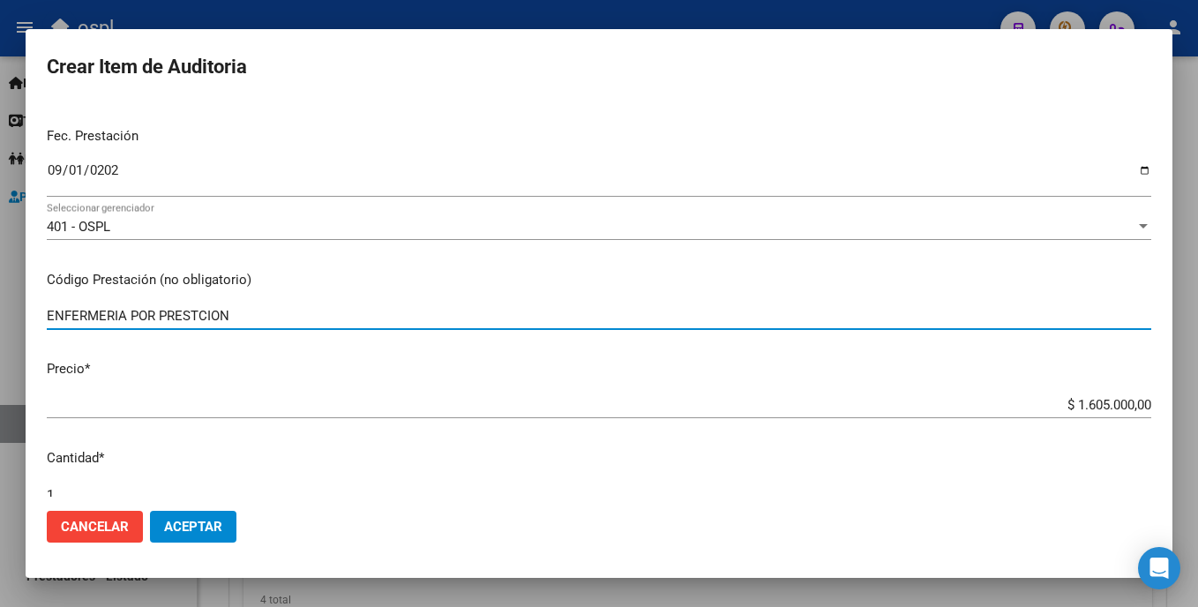
click at [201, 320] on input "ENFERMERIA POR PRESTCION" at bounding box center [599, 316] width 1105 height 16
click at [263, 320] on input "ENFERMERIA POR PRESTACION" at bounding box center [599, 316] width 1105 height 16
type input "ENFERMERIA POR PRESTACION 1H - 3XD"
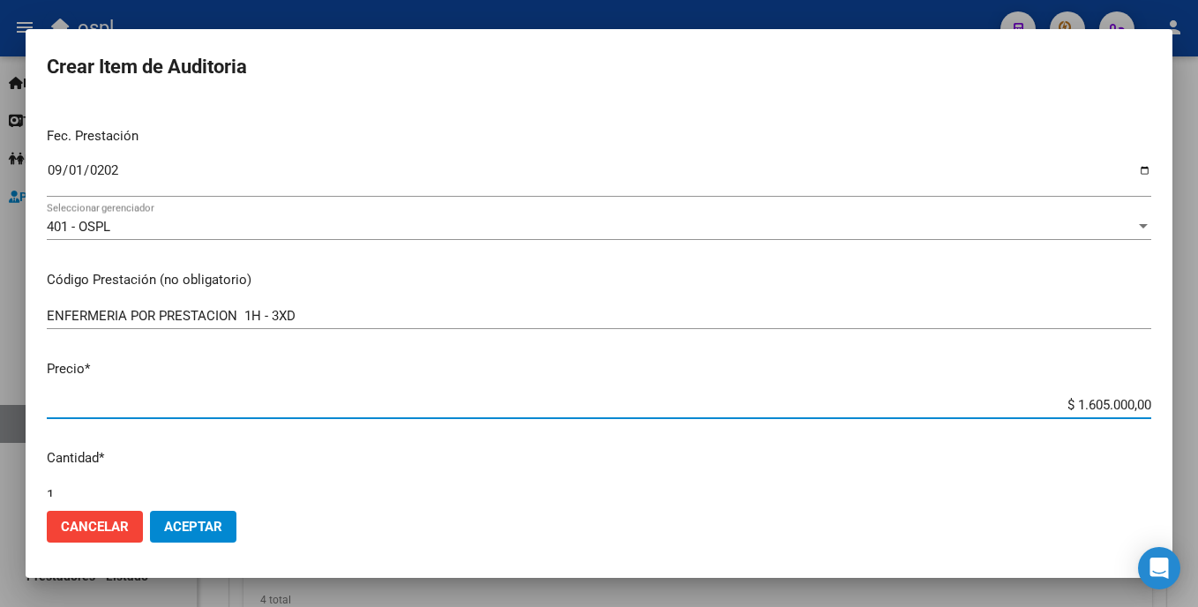
drag, startPoint x: 1057, startPoint y: 405, endPoint x: 1189, endPoint y: 404, distance: 131.5
click at [599, 404] on div "Crear Item de Auditoria 33529932 Nro Documento 27335299324 CUIL Afiliado Activo…" at bounding box center [599, 303] width 1198 height 607
type input "$ 0,07"
type input "$ 0,79"
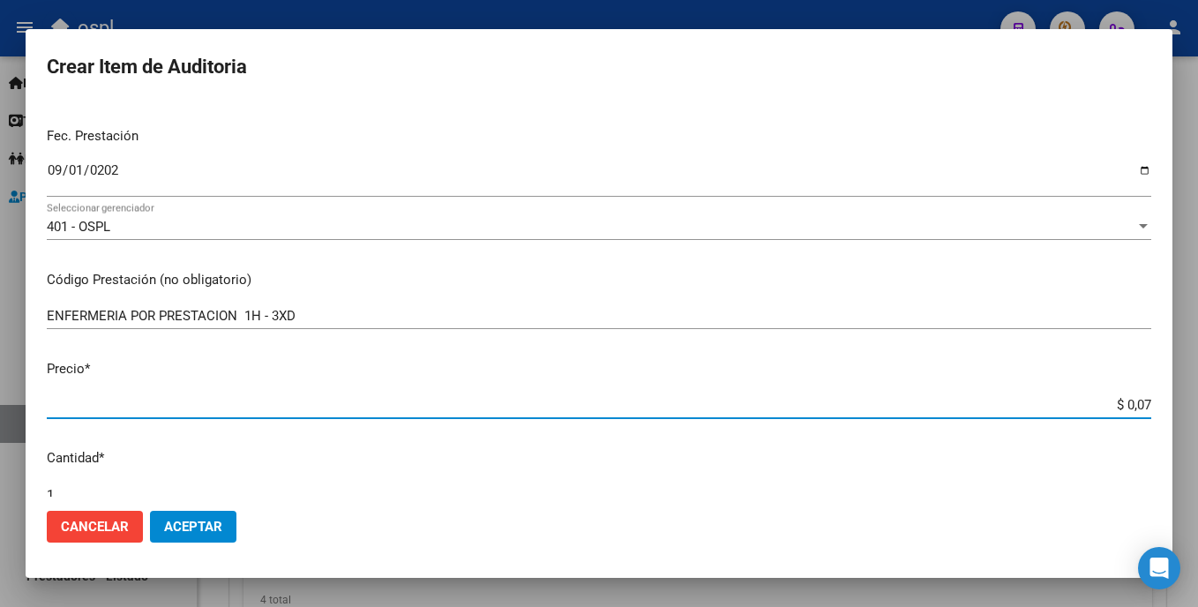
type input "$ 0,79"
type input "$ 7,90"
type input "$ 79,00"
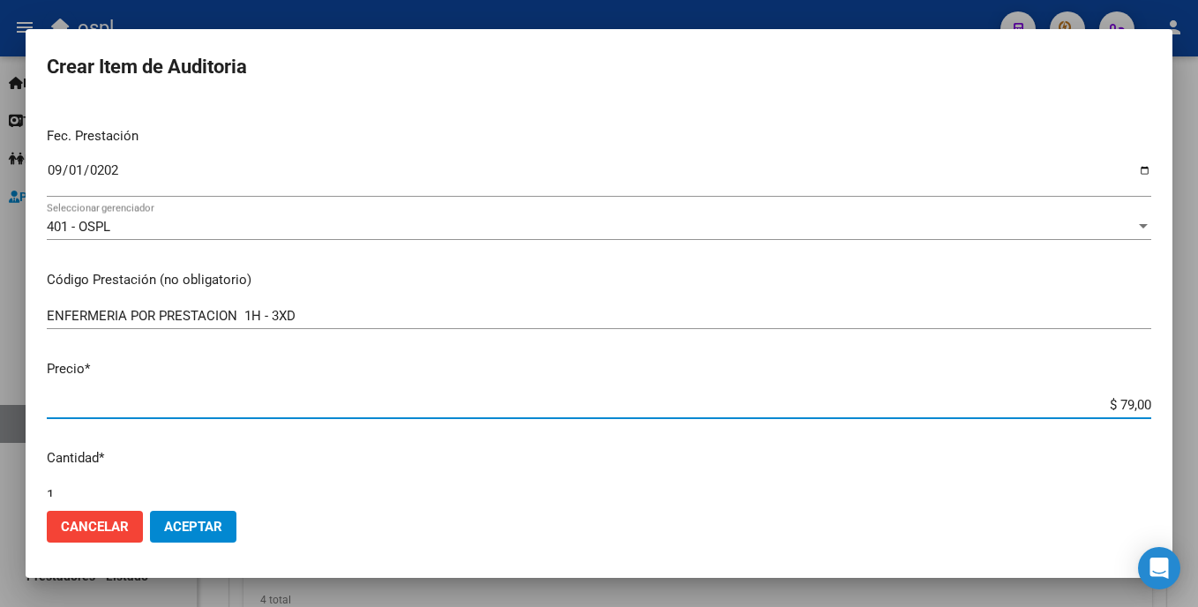
type input "$ 790,00"
type input "$ 7.900,00"
type input "$ 79.000,00"
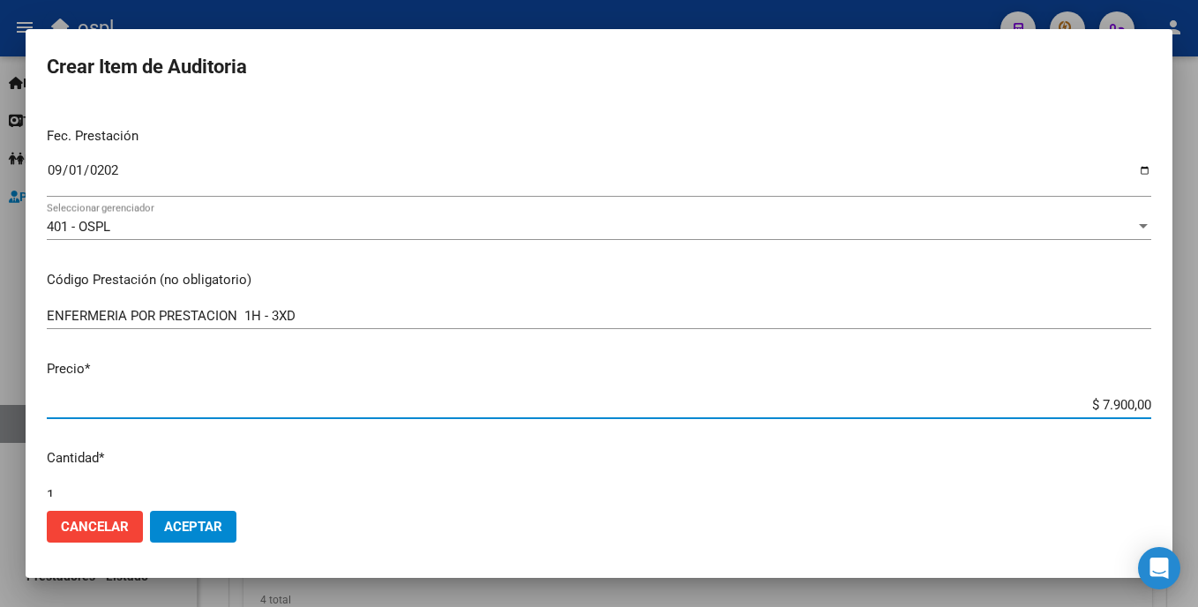
type input "$ 79.000,00"
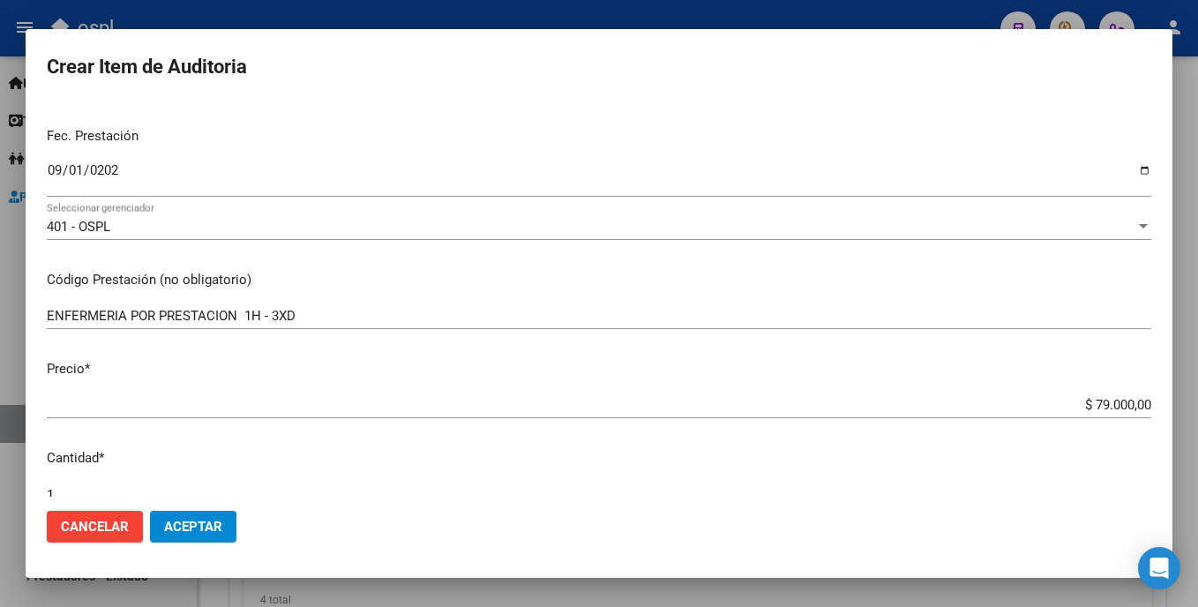
scroll to position [431, 0]
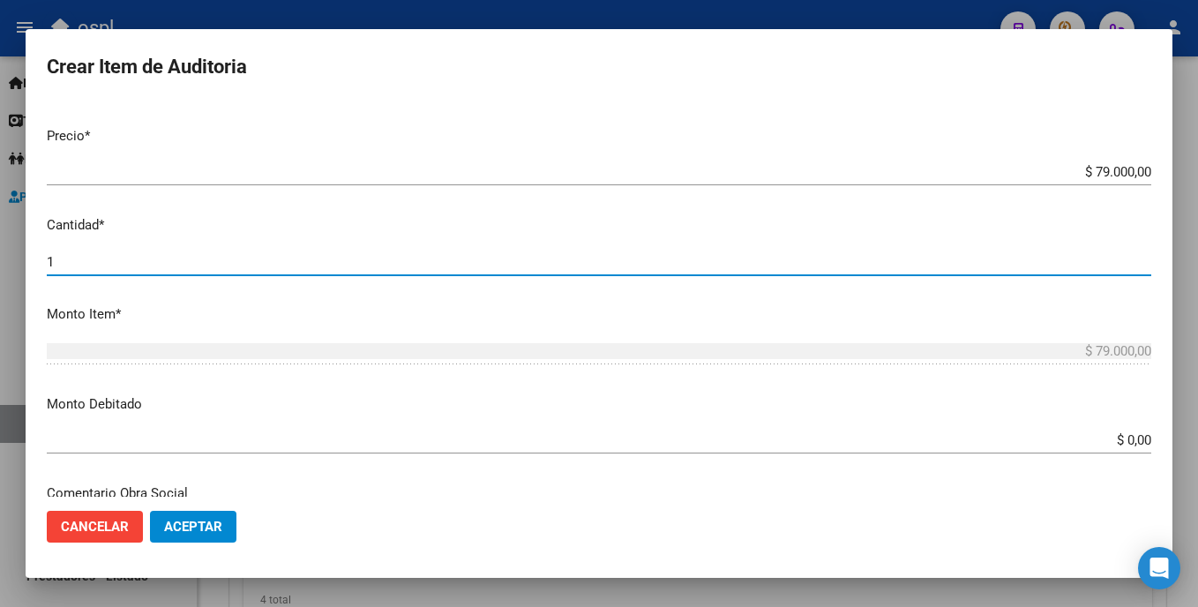
click at [219, 265] on input "1" at bounding box center [599, 262] width 1105 height 16
type input "7"
type input "$ 553.000,00"
type input "7"
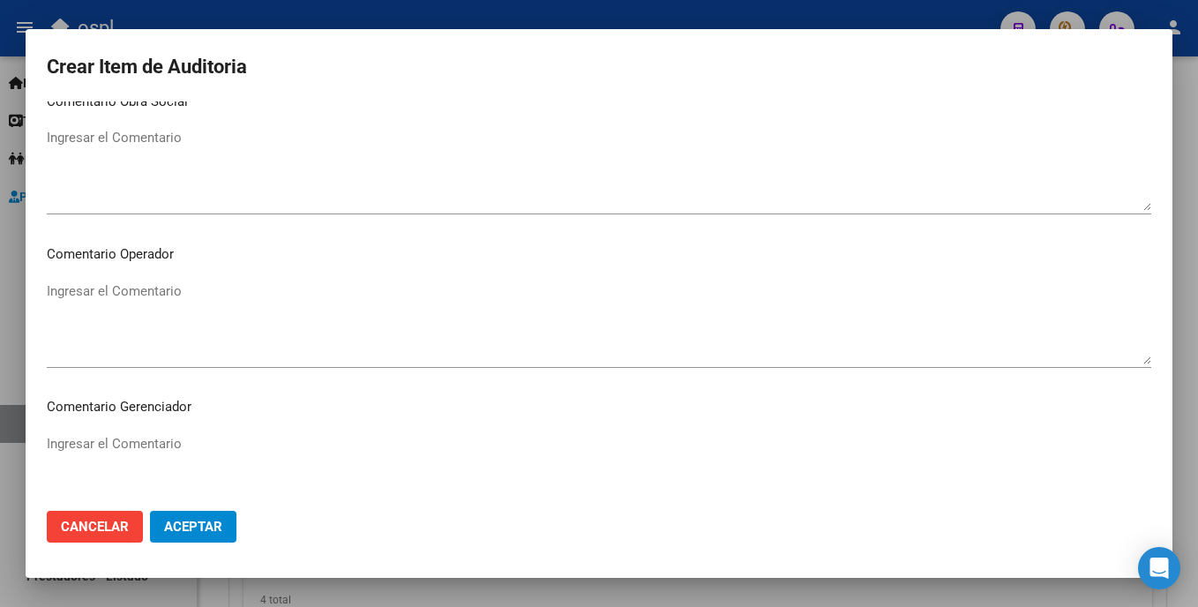
scroll to position [830, 0]
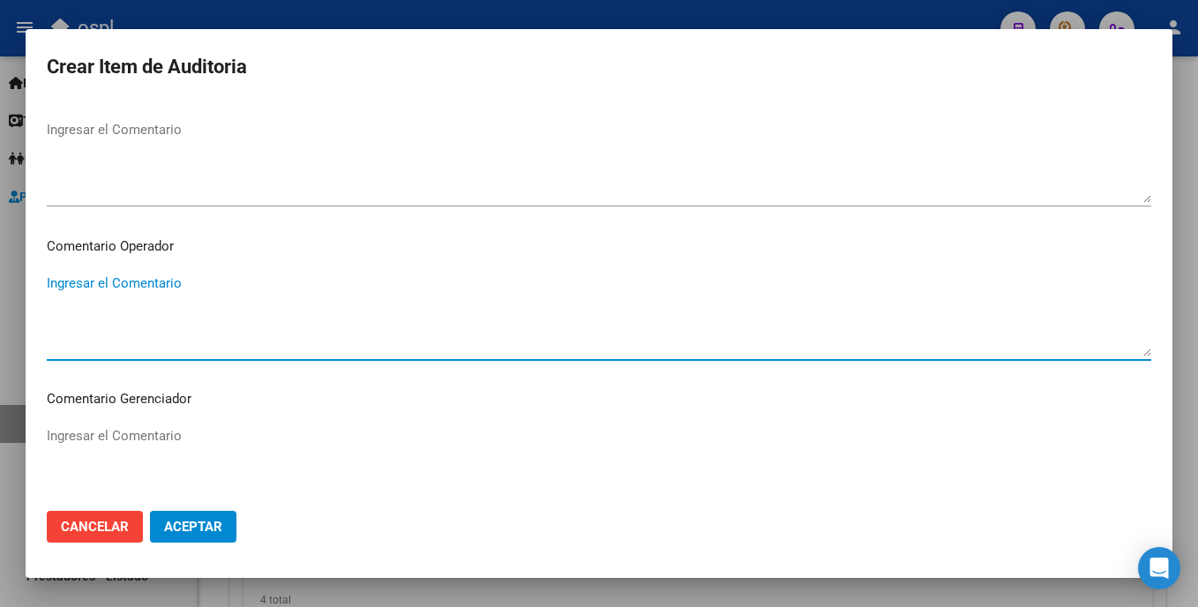
click at [194, 336] on textarea "Ingresar el Comentario" at bounding box center [599, 315] width 1105 height 83
type textarea "ENFERMERIA"
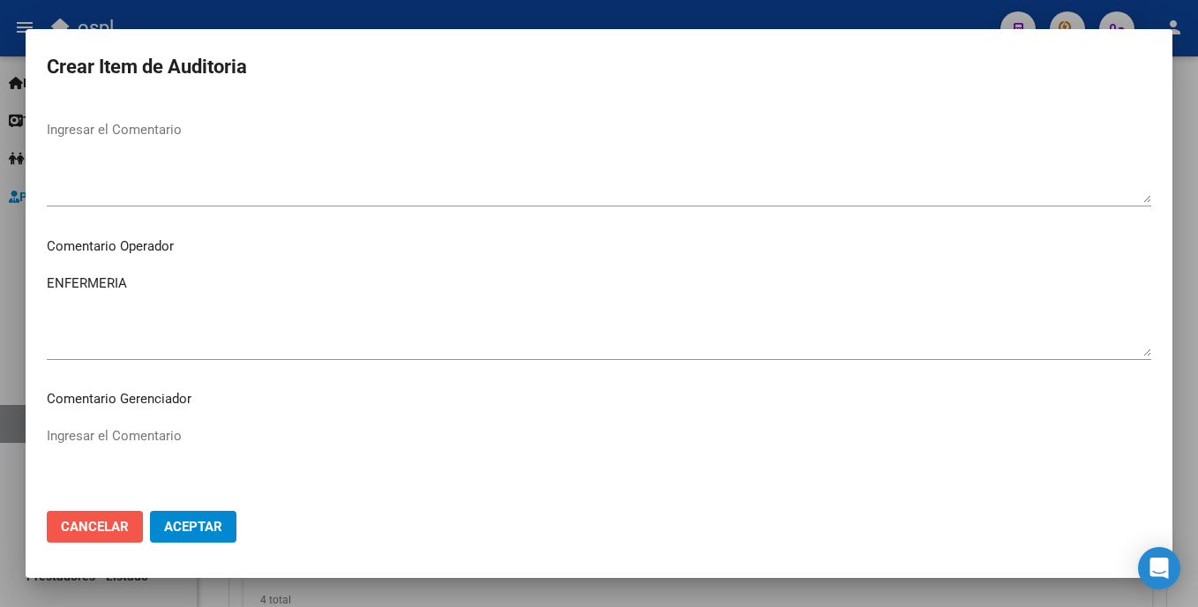
click at [79, 520] on span "Cancelar" at bounding box center [95, 527] width 68 height 16
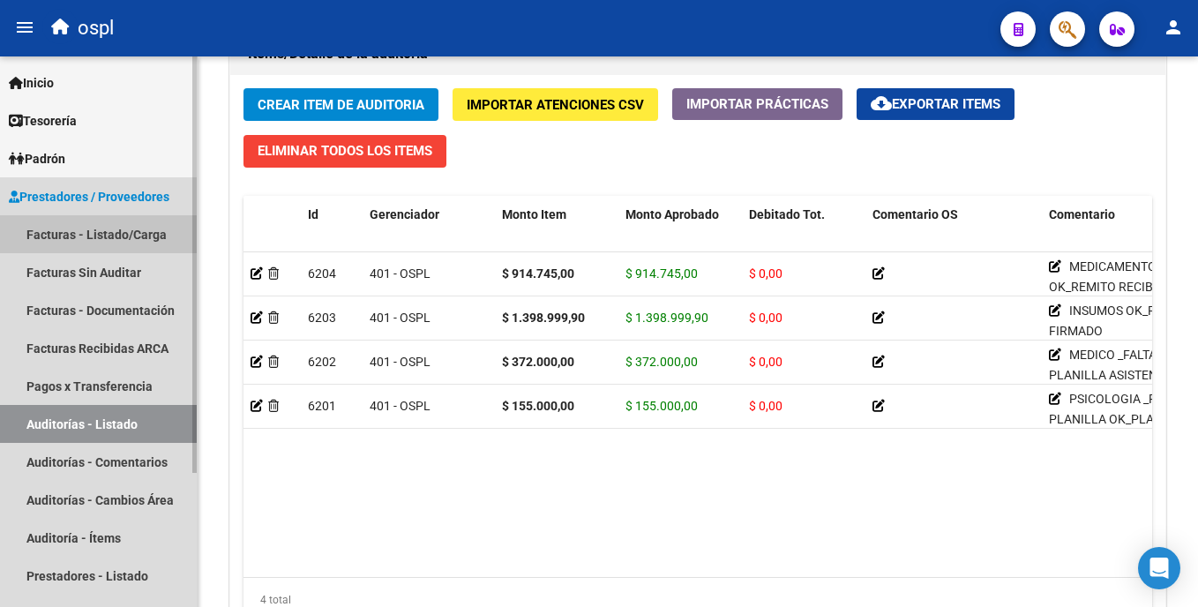
click at [146, 233] on link "Facturas - Listado/Carga" at bounding box center [98, 234] width 197 height 38
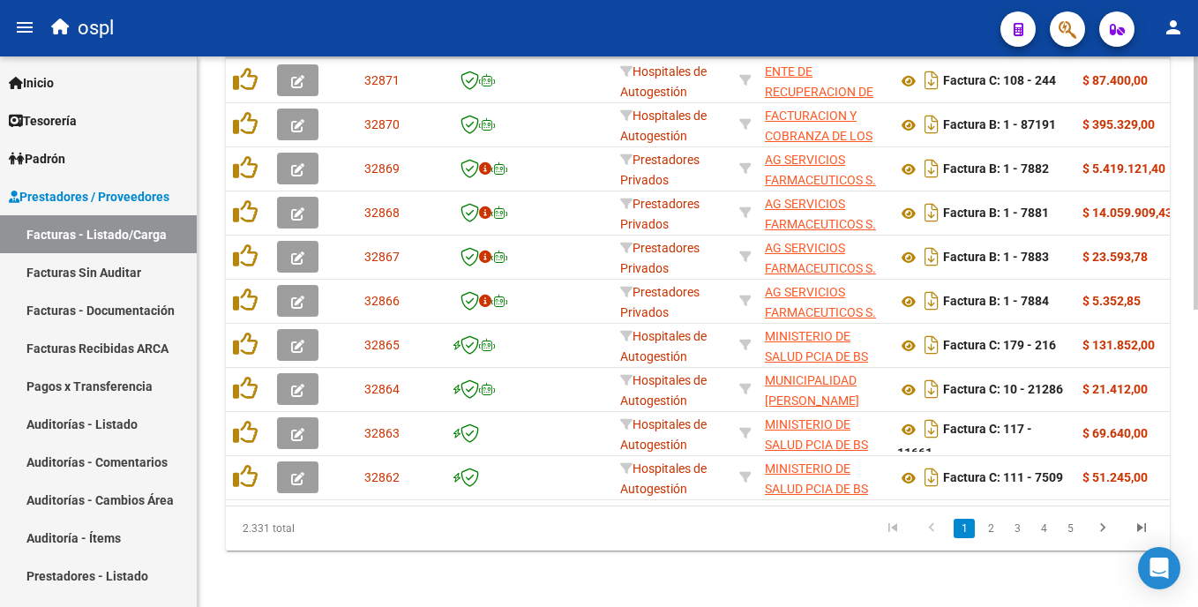
scroll to position [94, 0]
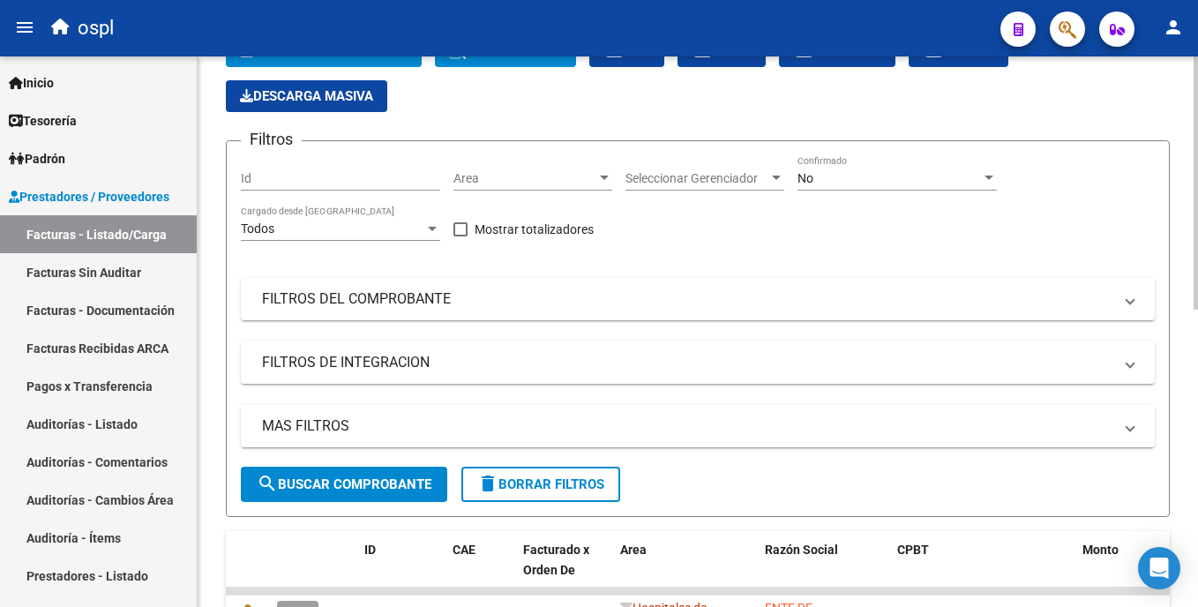
click at [599, 306] on html "menu ospl person Firma Express Inicio Calendario SSS Instructivos Contacto OS T…" at bounding box center [599, 303] width 1198 height 607
click at [576, 176] on span "Area" at bounding box center [525, 178] width 143 height 15
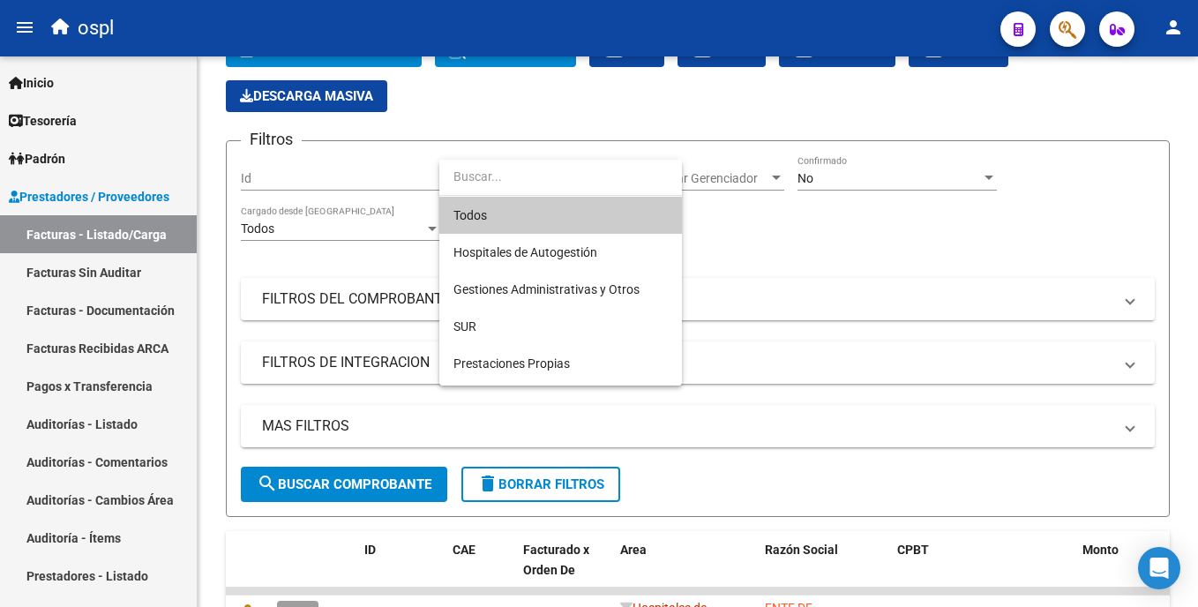
click at [81, 425] on div at bounding box center [599, 303] width 1198 height 607
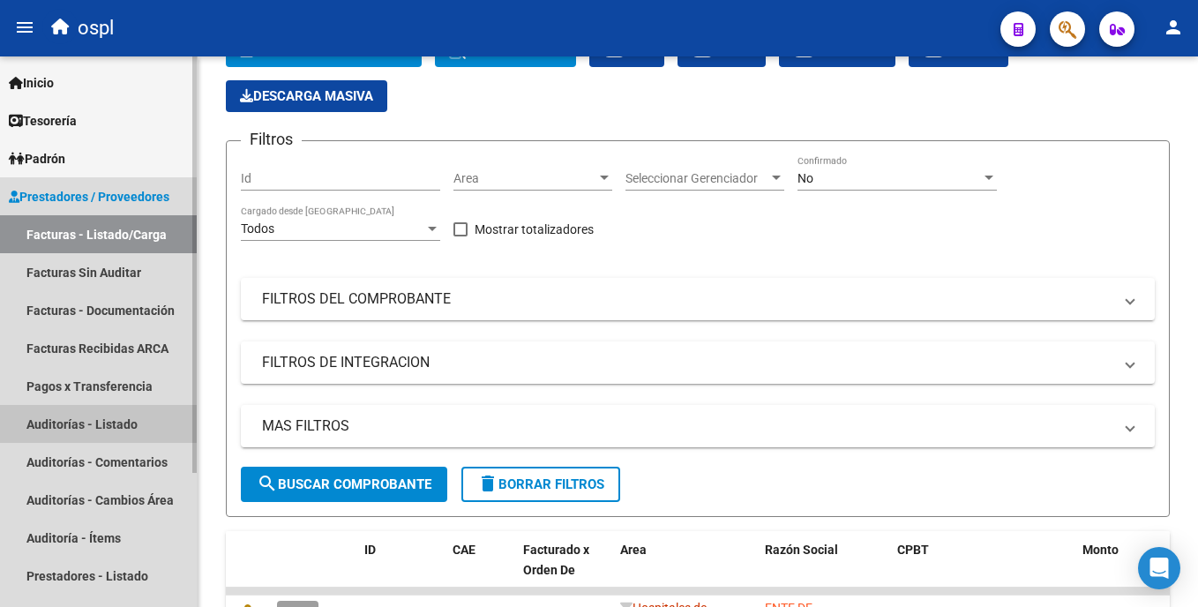
click at [135, 425] on link "Auditorías - Listado" at bounding box center [98, 424] width 197 height 38
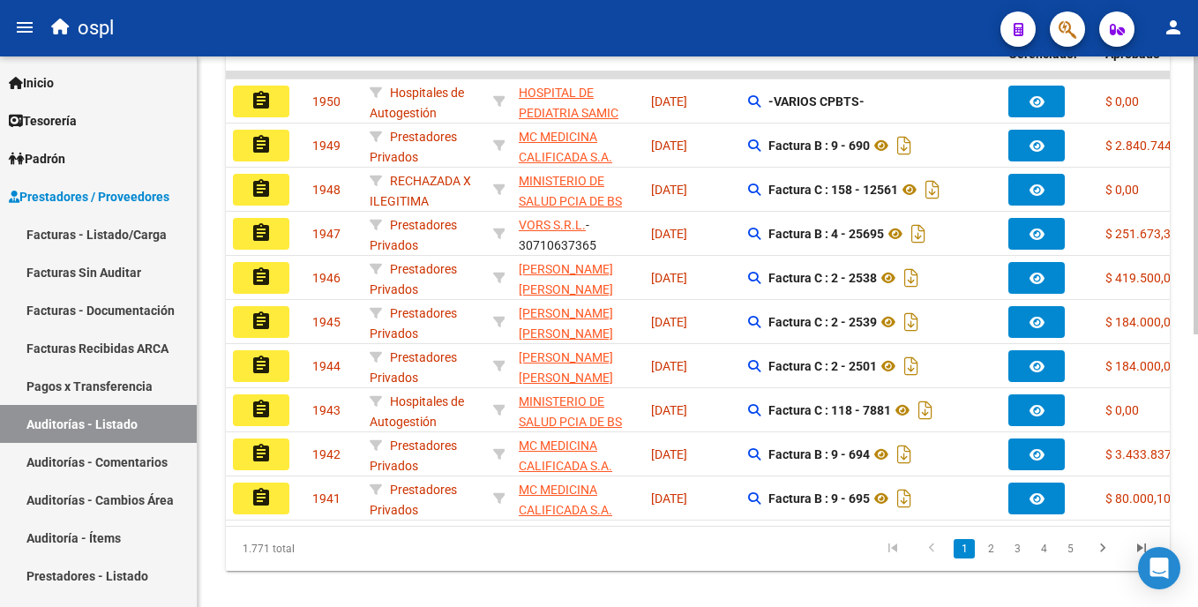
scroll to position [542, 0]
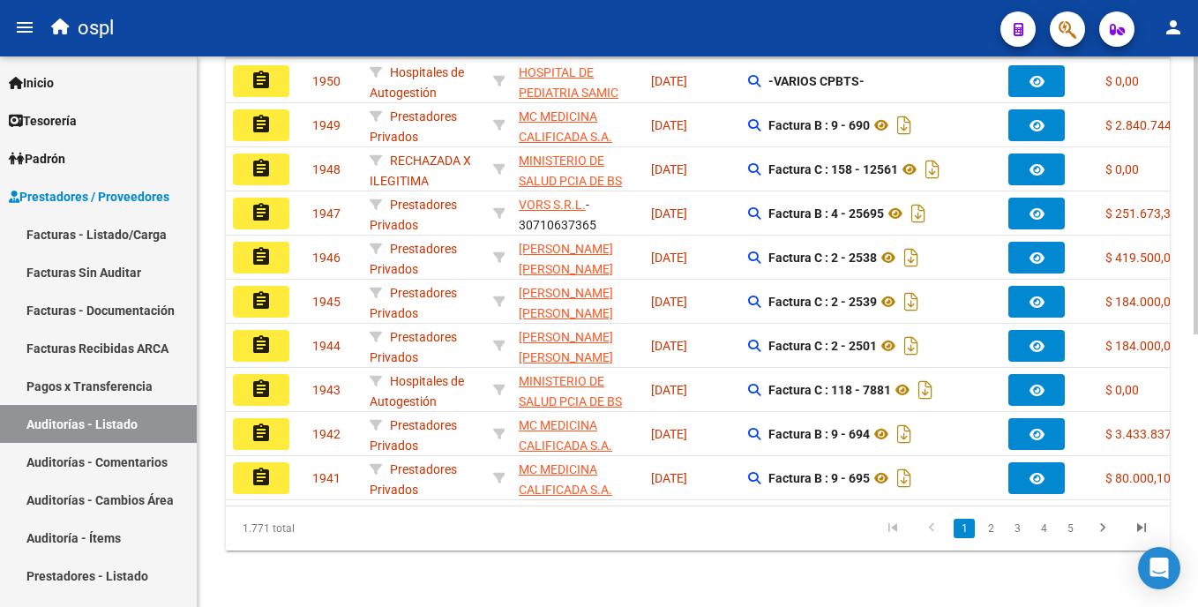
click at [599, 495] on div "PRESTADORES -> Auditoría de Comprobantes / Prestaciones add Crear Auditoría clo…" at bounding box center [700, 68] width 1005 height 1078
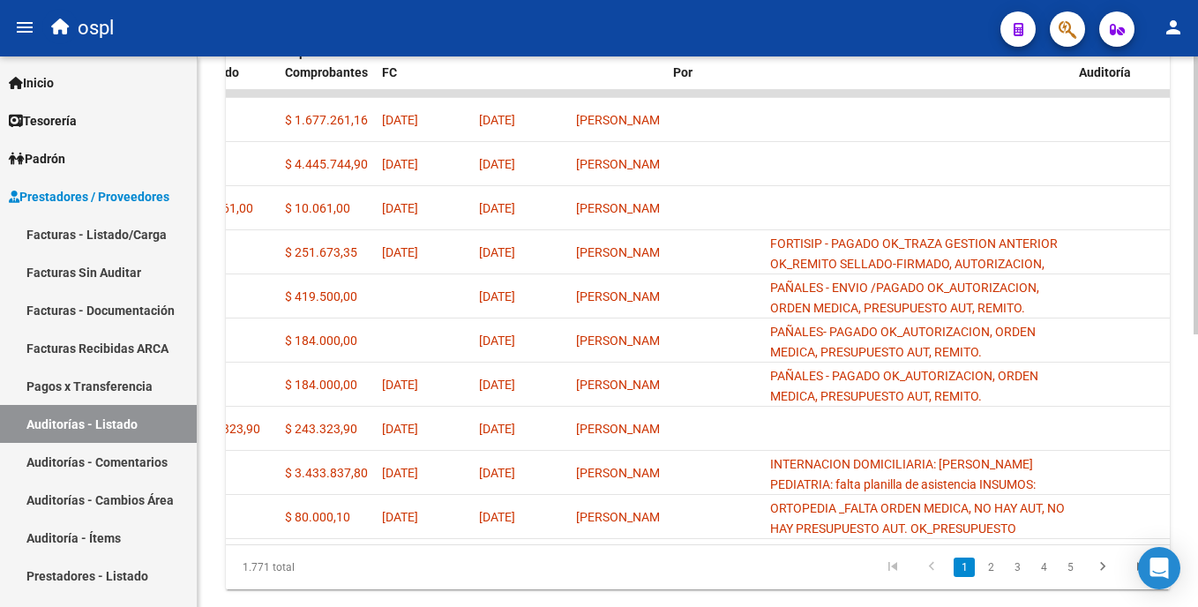
scroll to position [510, 0]
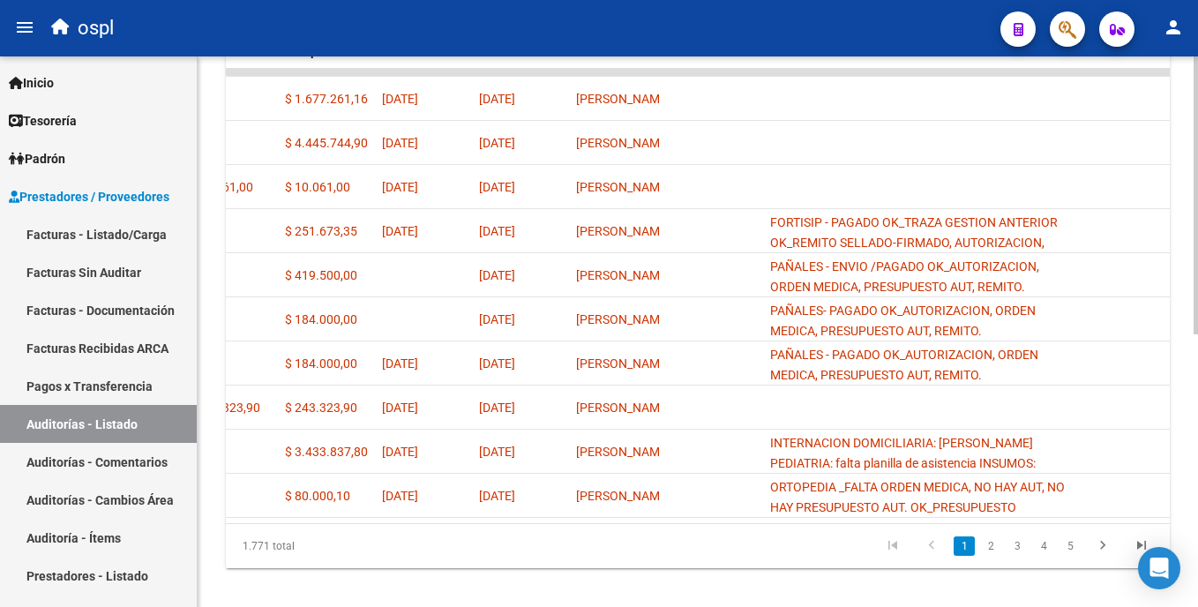
click at [599, 352] on html "menu ospl person Firma Express Inicio Calendario SSS Instructivos Contacto OS T…" at bounding box center [599, 303] width 1198 height 607
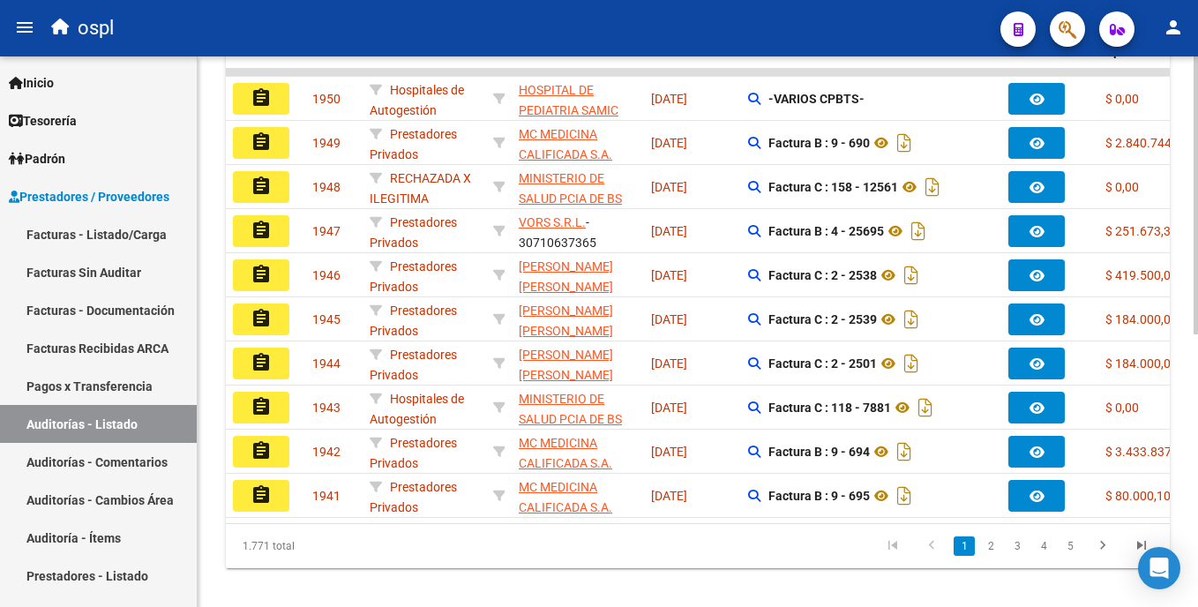
scroll to position [0, 0]
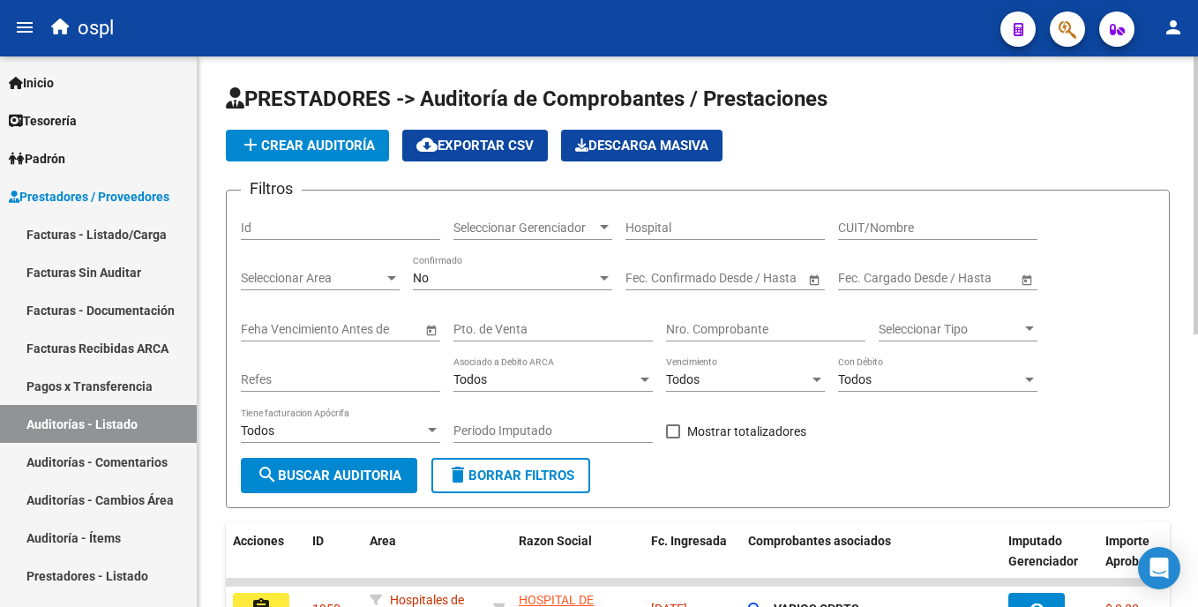
click at [599, 238] on html "menu ospl person Firma Express Inicio Calendario SSS Instructivos Contacto OS T…" at bounding box center [599, 303] width 1198 height 607
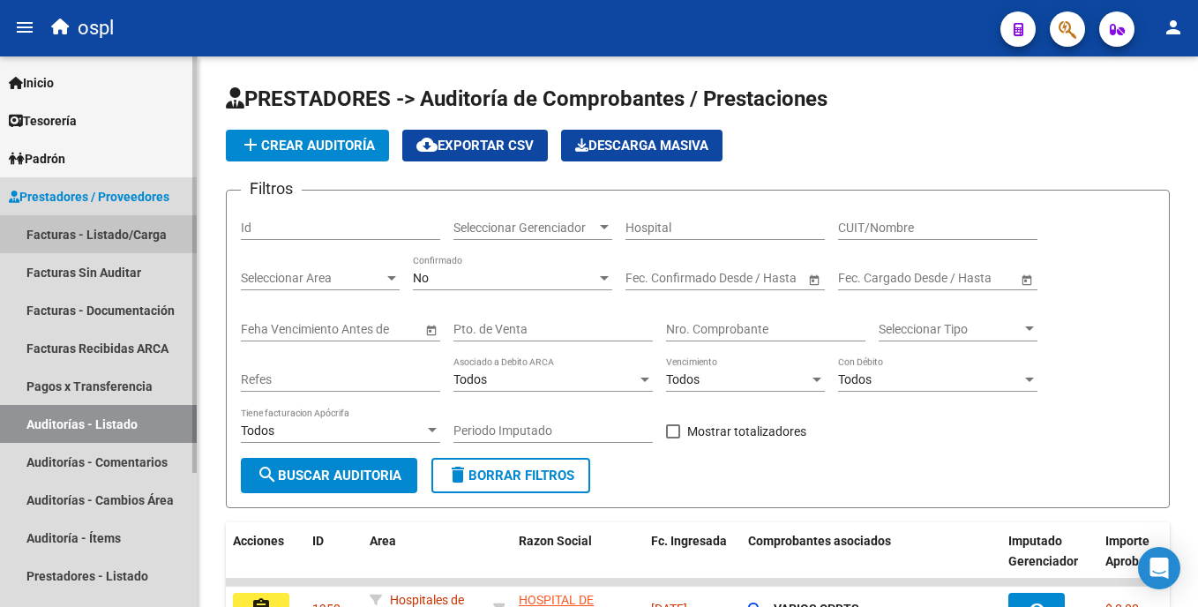
click at [148, 230] on link "Facturas - Listado/Carga" at bounding box center [98, 234] width 197 height 38
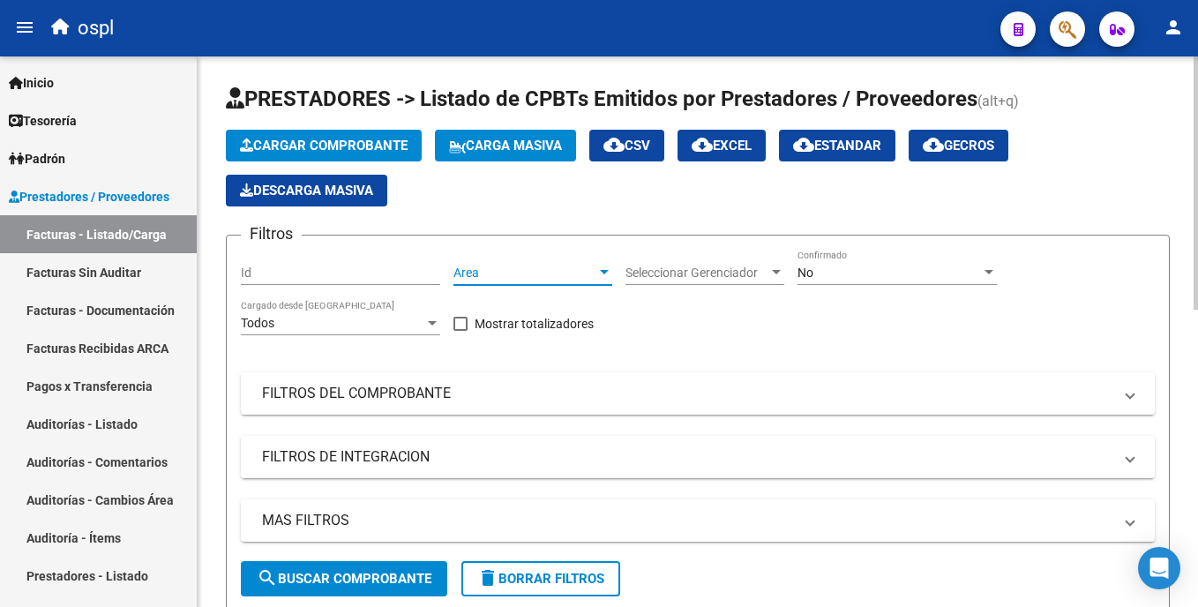
click at [503, 275] on span "Area" at bounding box center [525, 273] width 143 height 15
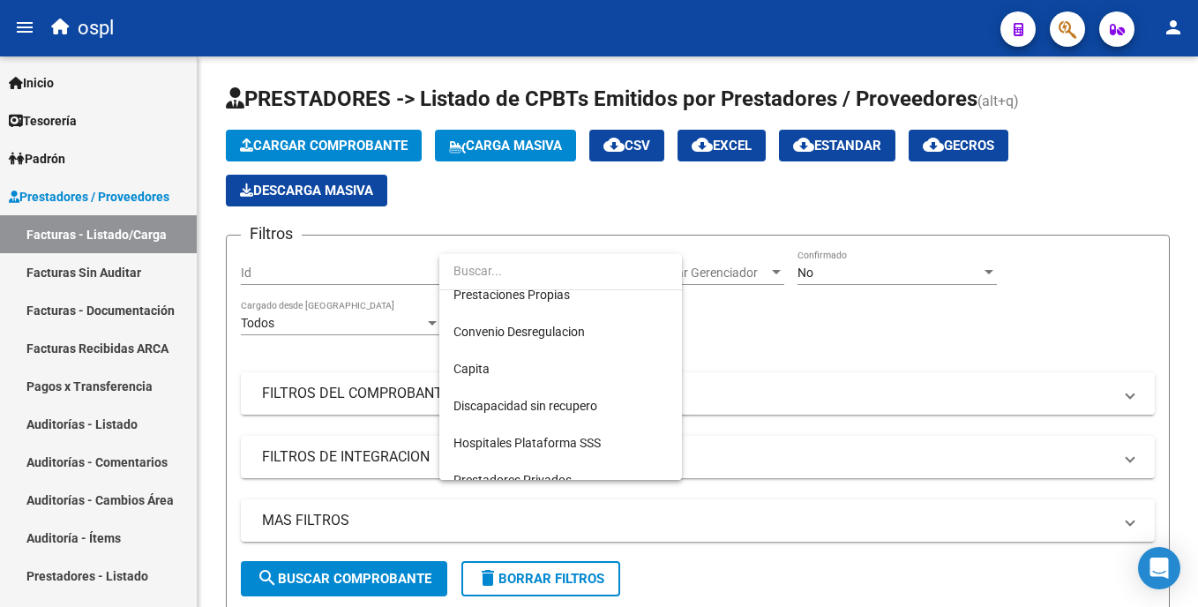
scroll to position [198, 0]
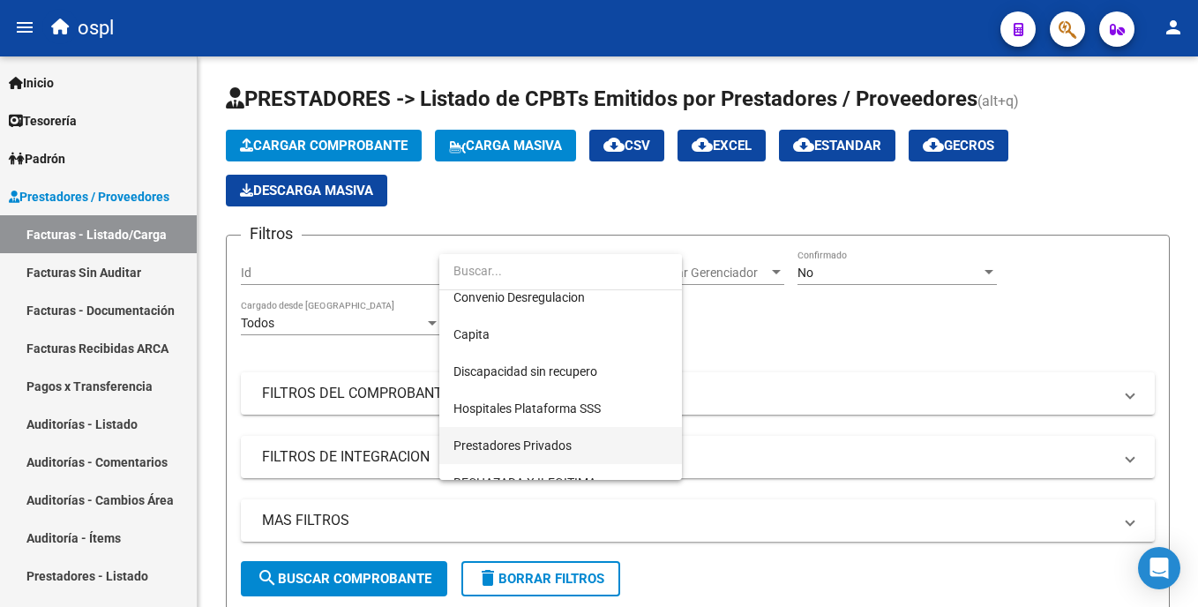
click at [585, 430] on span "Prestadores Privados" at bounding box center [561, 445] width 214 height 37
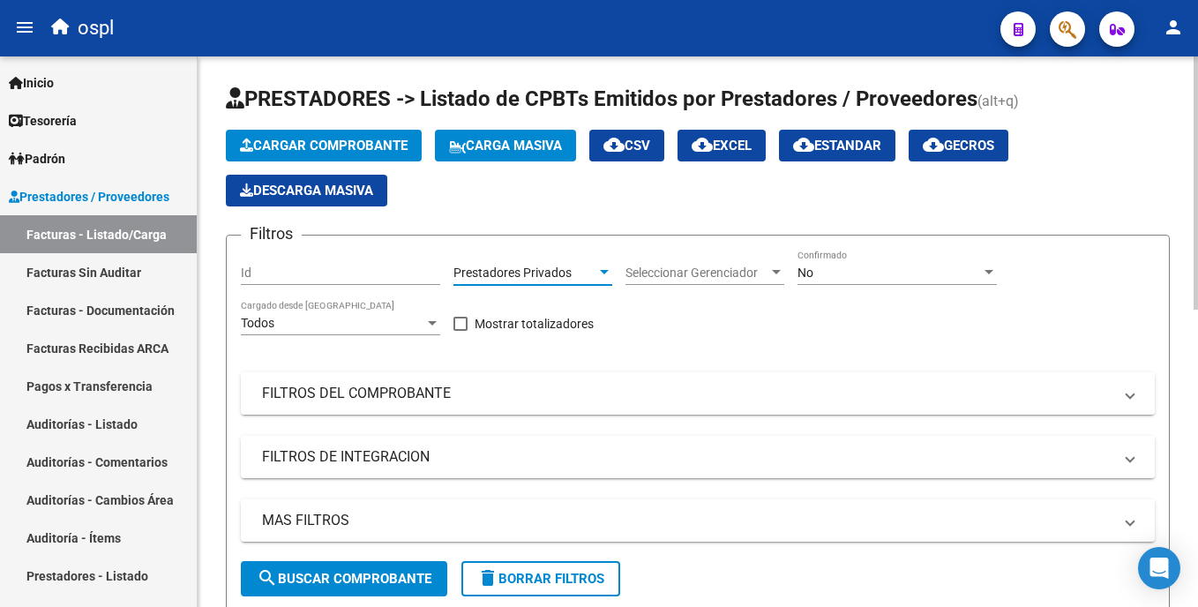
click at [392, 390] on mat-panel-title "FILTROS DEL COMPROBANTE" at bounding box center [687, 393] width 851 height 19
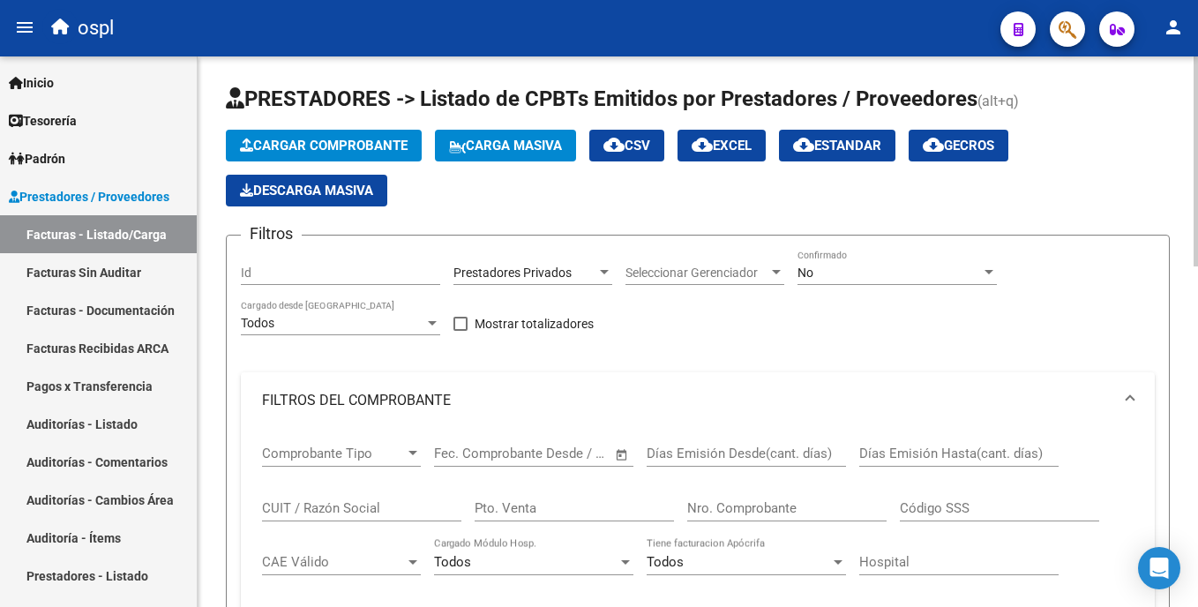
click at [343, 504] on input "CUIT / Razón Social" at bounding box center [361, 508] width 199 height 16
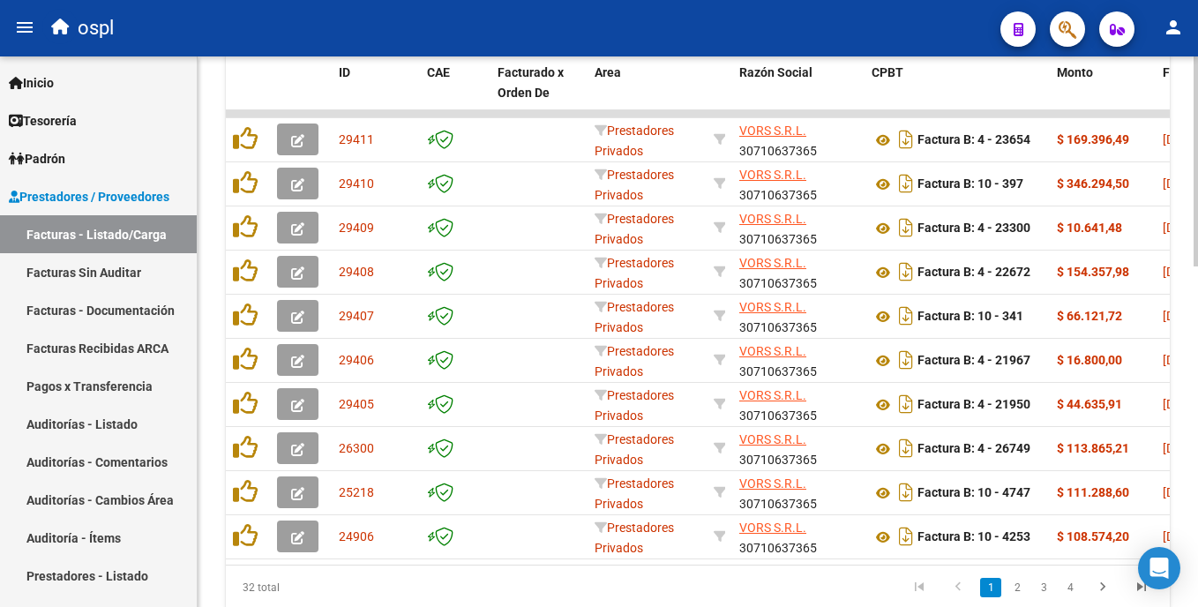
scroll to position [855, 0]
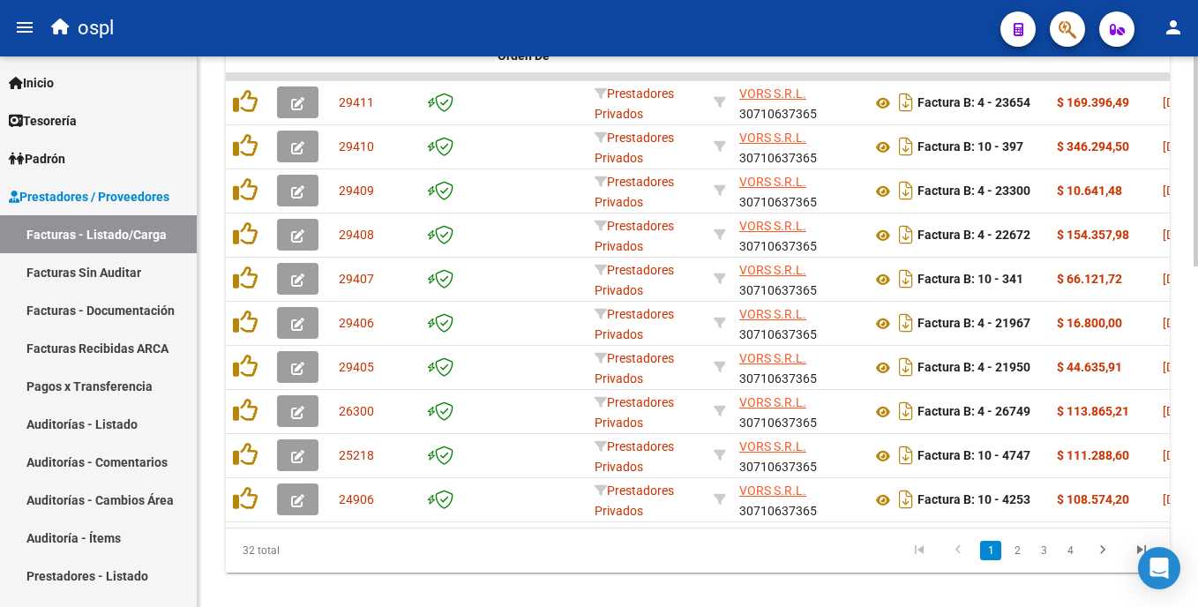
click at [599, 468] on html "menu ospl person Firma Express Inicio Calendario SSS Instructivos Contacto OS T…" at bounding box center [599, 303] width 1198 height 607
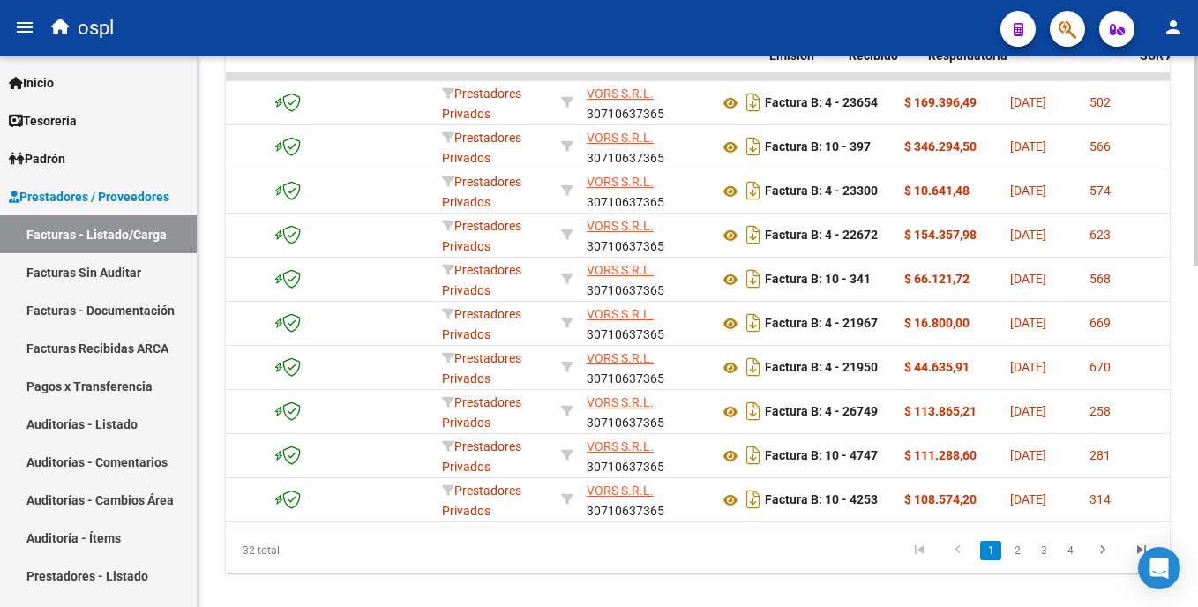
scroll to position [0, 517]
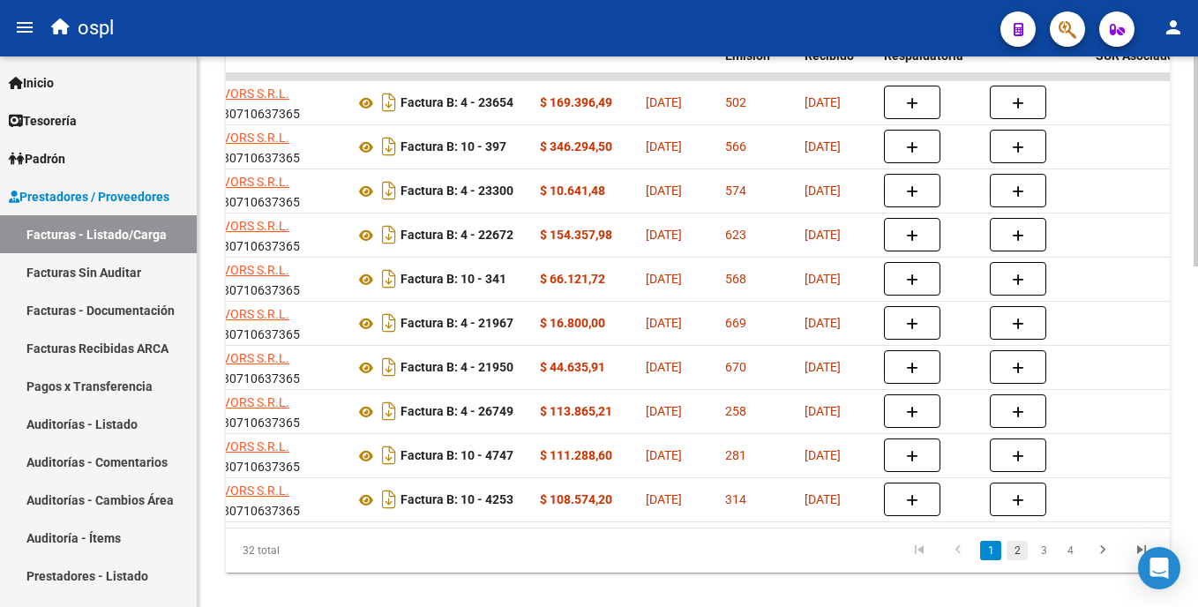
type input "VORS"
click at [599, 560] on link "2" at bounding box center [1017, 550] width 21 height 19
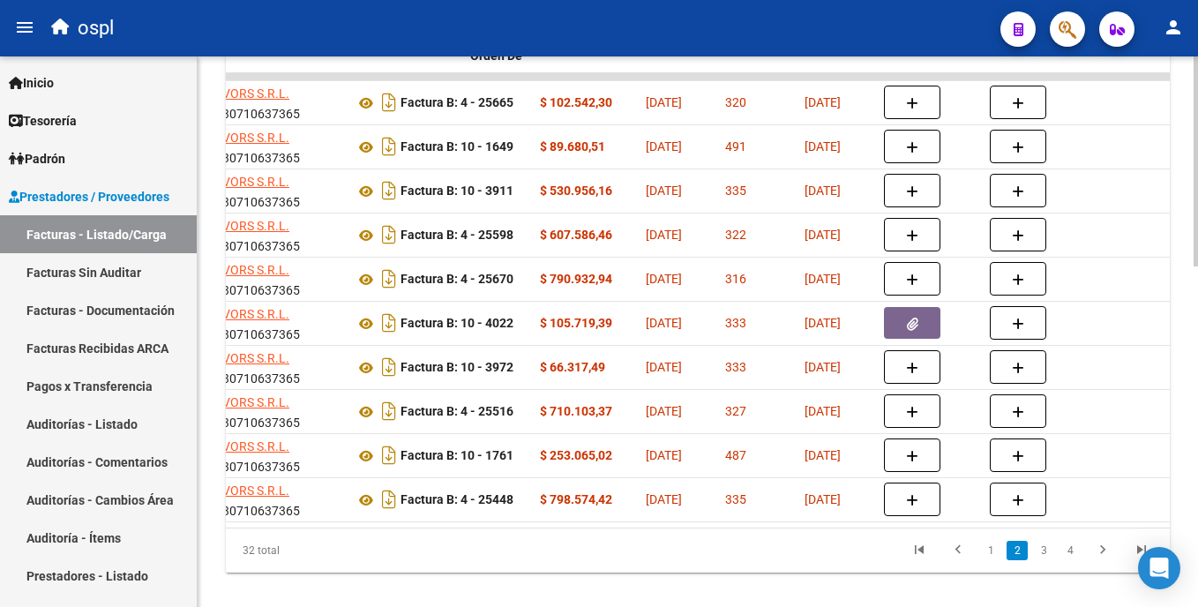
scroll to position [0, 0]
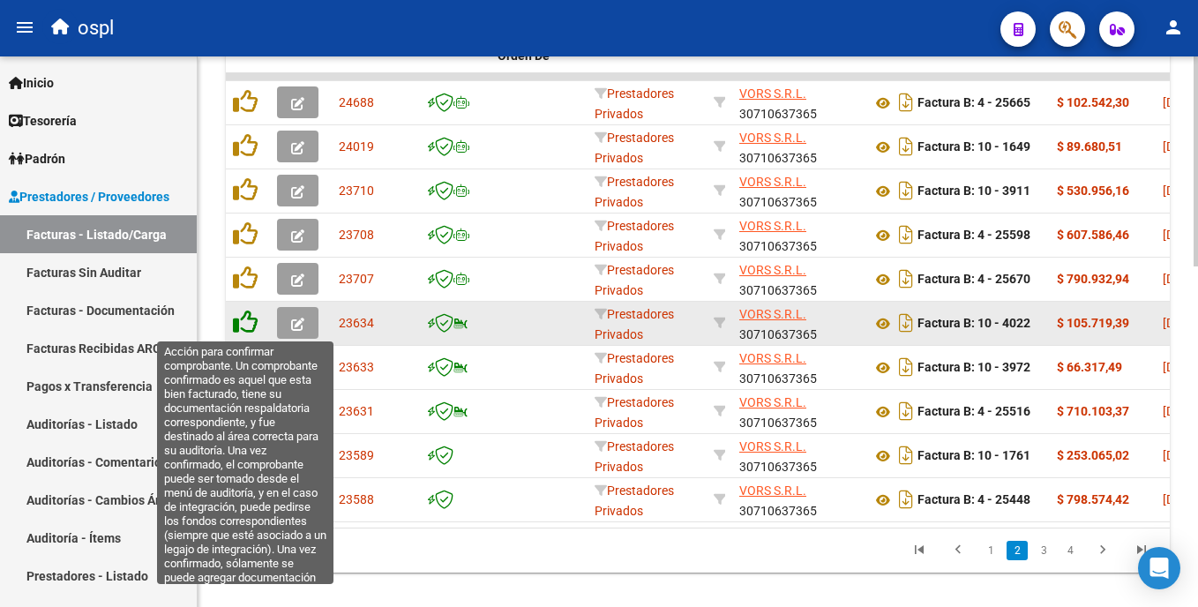
click at [244, 320] on icon at bounding box center [245, 322] width 25 height 25
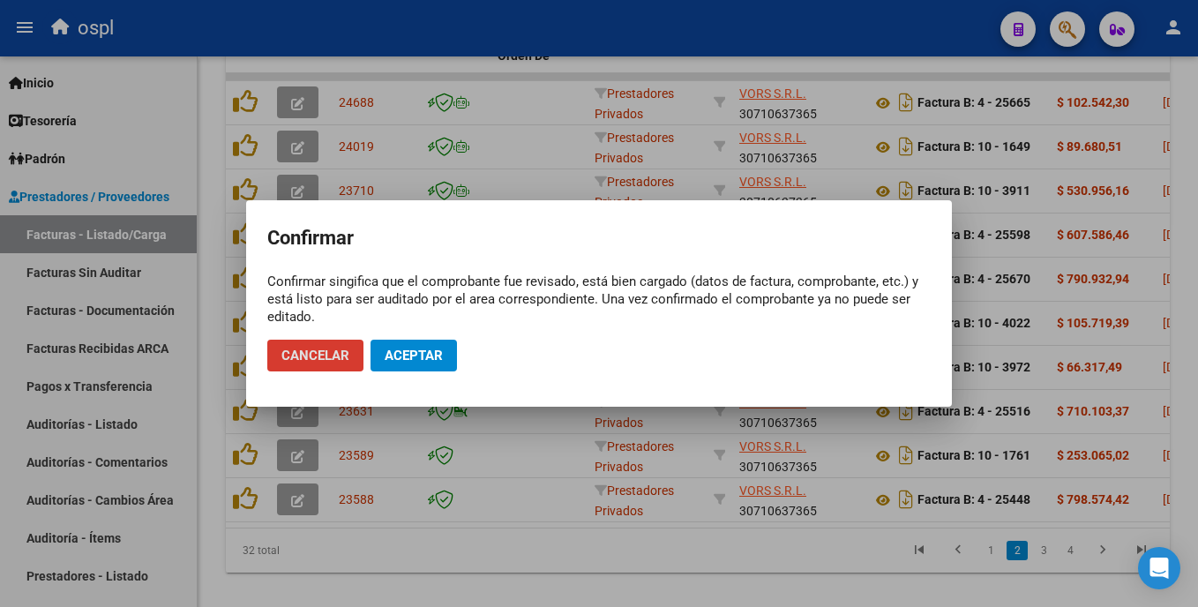
click at [388, 353] on span "Aceptar" at bounding box center [414, 356] width 58 height 16
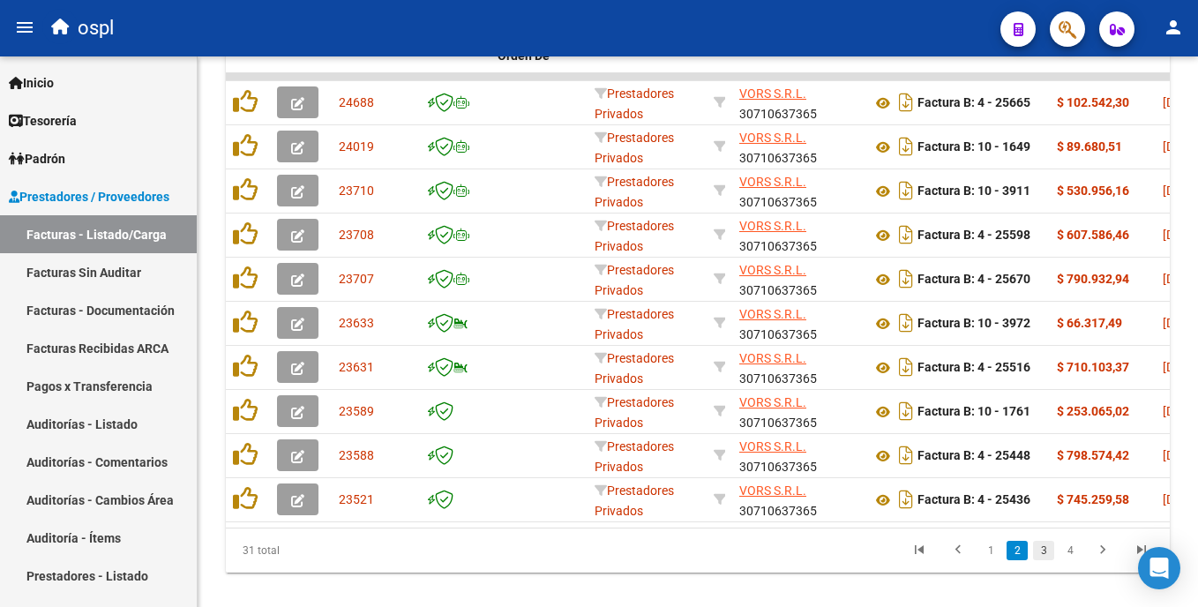
click at [599, 560] on link "3" at bounding box center [1043, 550] width 21 height 19
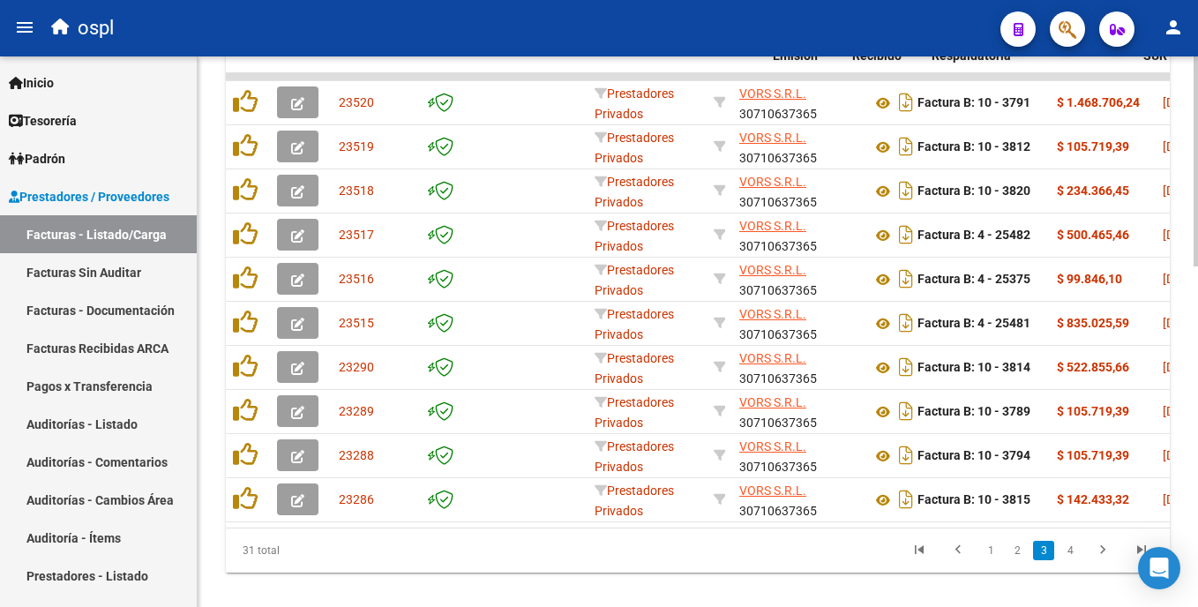
scroll to position [0, 561]
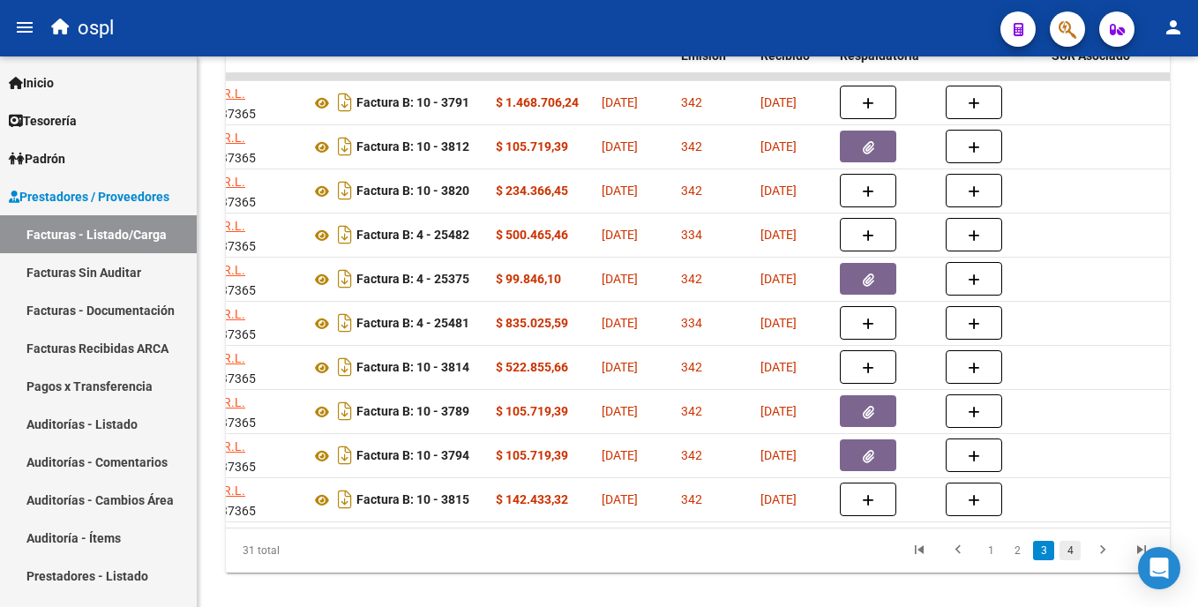
click at [599, 560] on link "4" at bounding box center [1070, 550] width 21 height 19
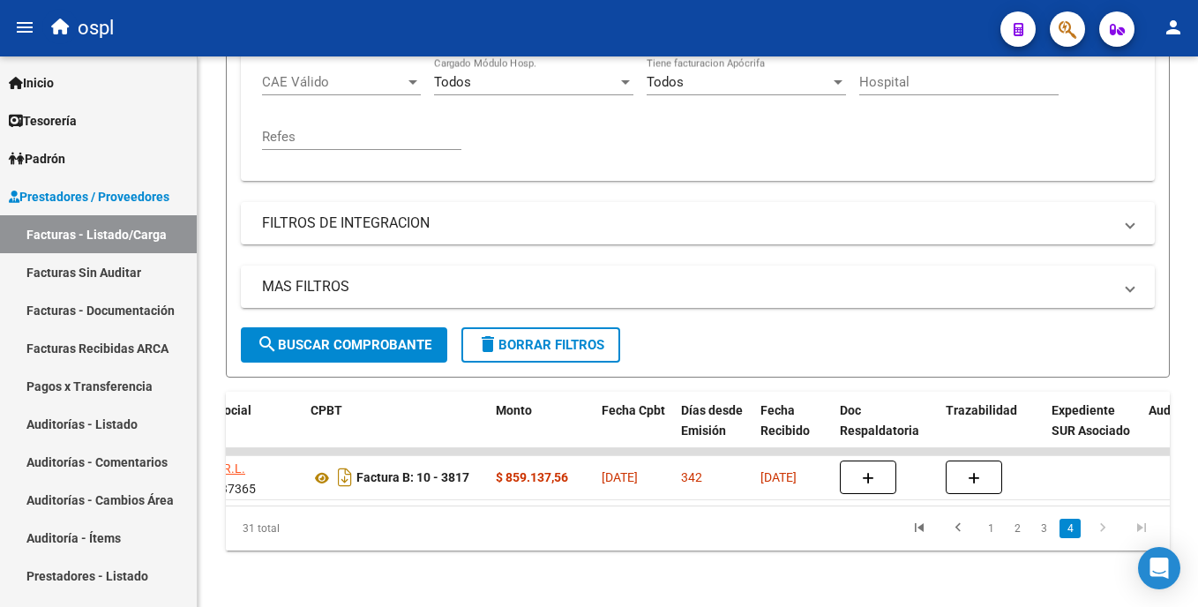
scroll to position [494, 0]
click at [599, 534] on link "1" at bounding box center [990, 528] width 21 height 19
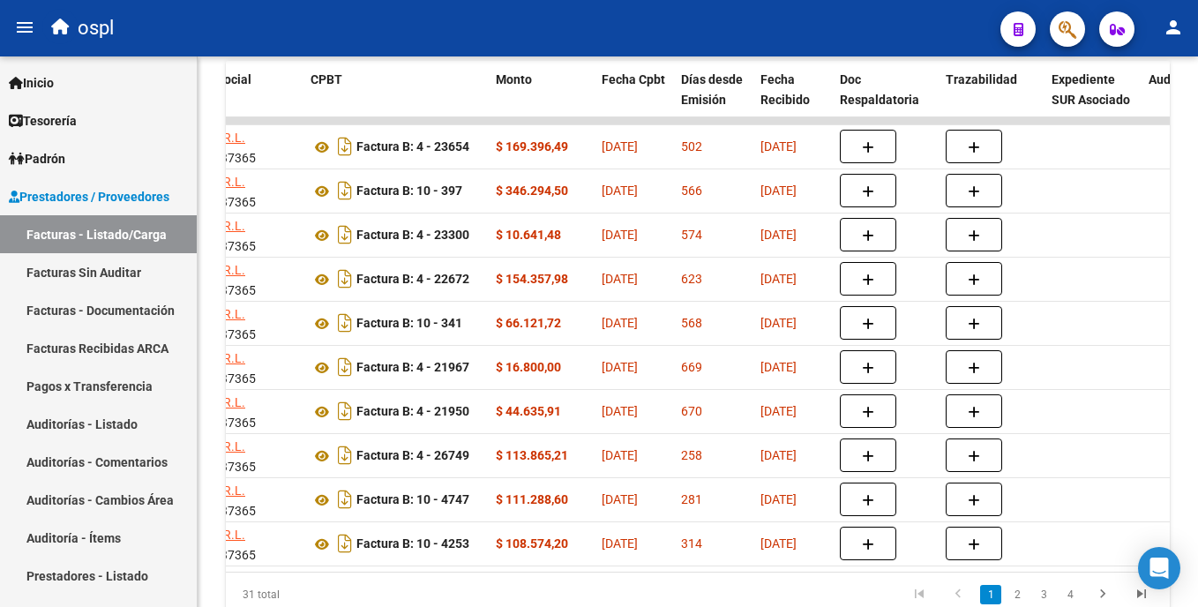
scroll to position [804, 0]
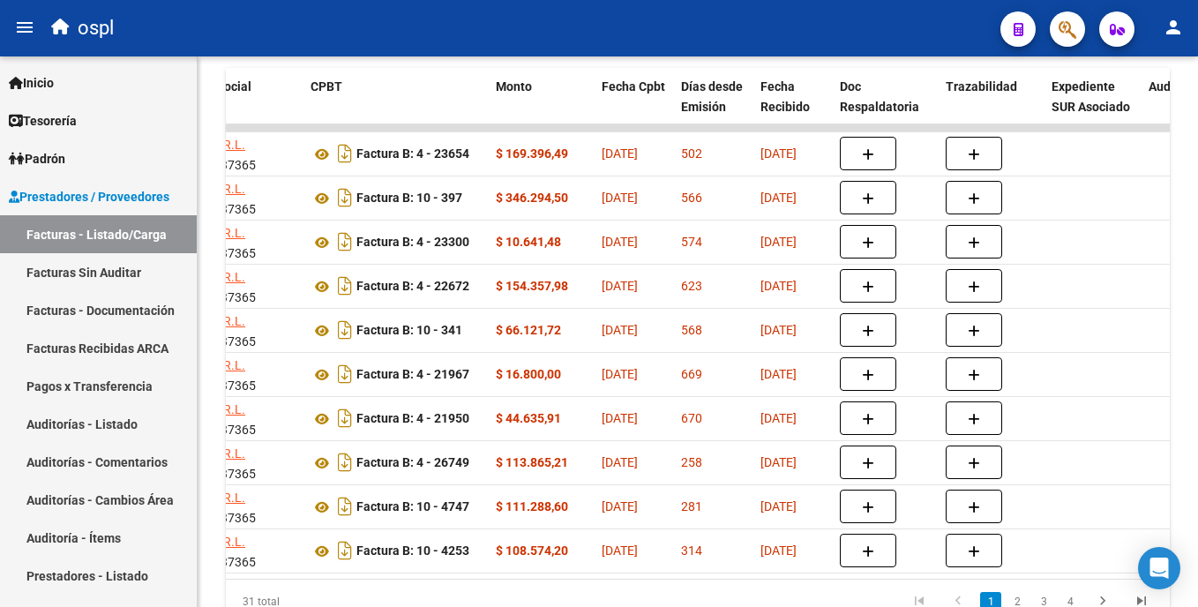
click at [599, 385] on html "menu ospl person Firma Express Inicio Calendario SSS Instructivos Contacto OS T…" at bounding box center [599, 303] width 1198 height 607
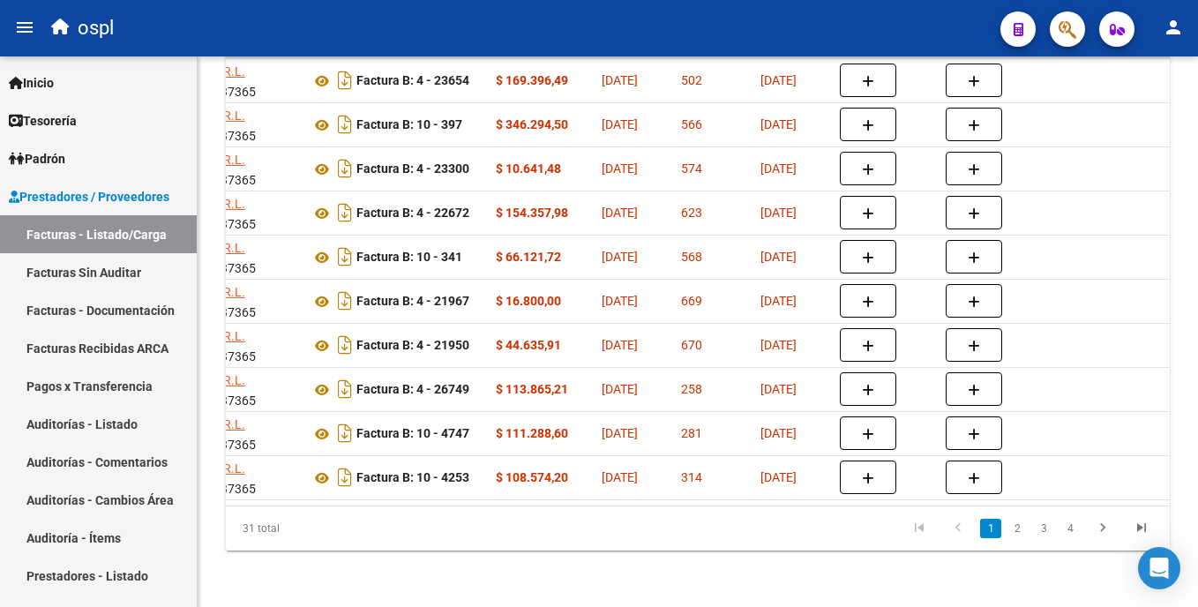
click at [599, 535] on html "menu ospl person Firma Express Inicio Calendario SSS Instructivos Contacto OS T…" at bounding box center [599, 303] width 1198 height 607
click at [599, 529] on link "2" at bounding box center [1017, 528] width 21 height 19
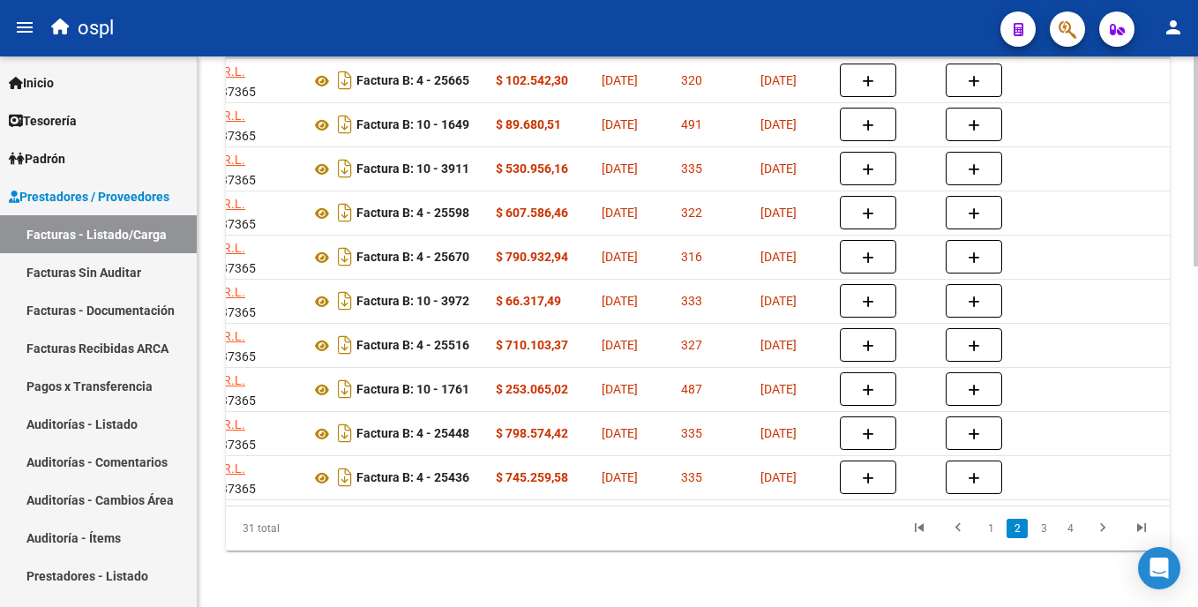
click at [599, 476] on html "menu ospl person Firma Express Inicio Calendario SSS Instructivos Contacto OS T…" at bounding box center [599, 303] width 1198 height 607
click at [599, 530] on link "3" at bounding box center [1043, 528] width 21 height 19
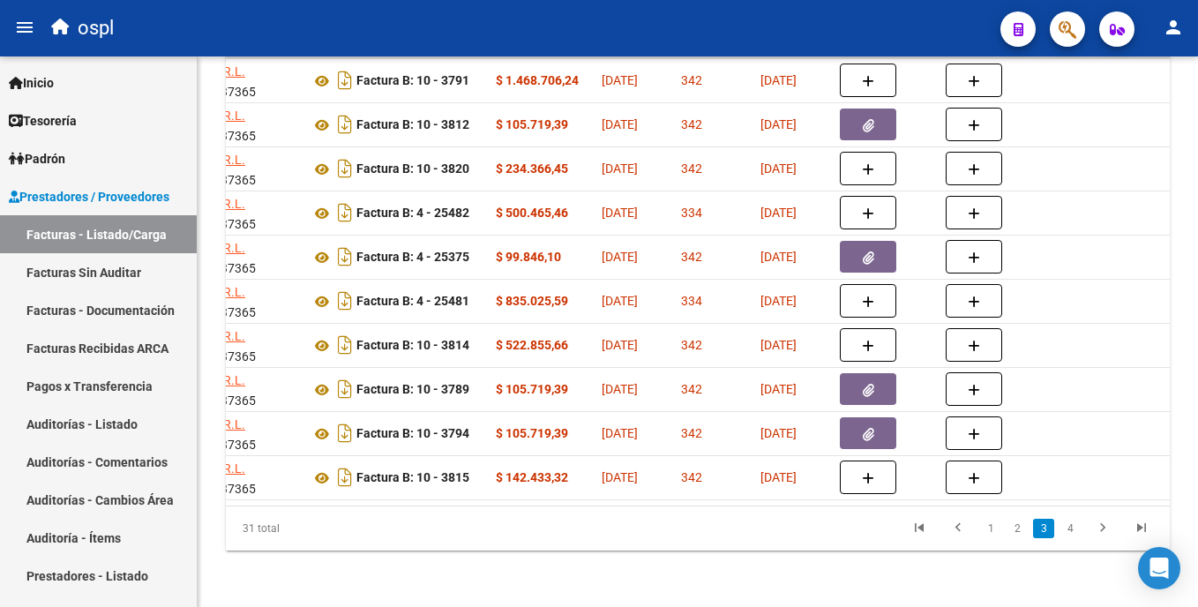
click at [599, 471] on html "menu ospl person Firma Express Inicio Calendario SSS Instructivos Contacto OS T…" at bounding box center [599, 303] width 1198 height 607
click at [599, 535] on link "4" at bounding box center [1070, 528] width 21 height 19
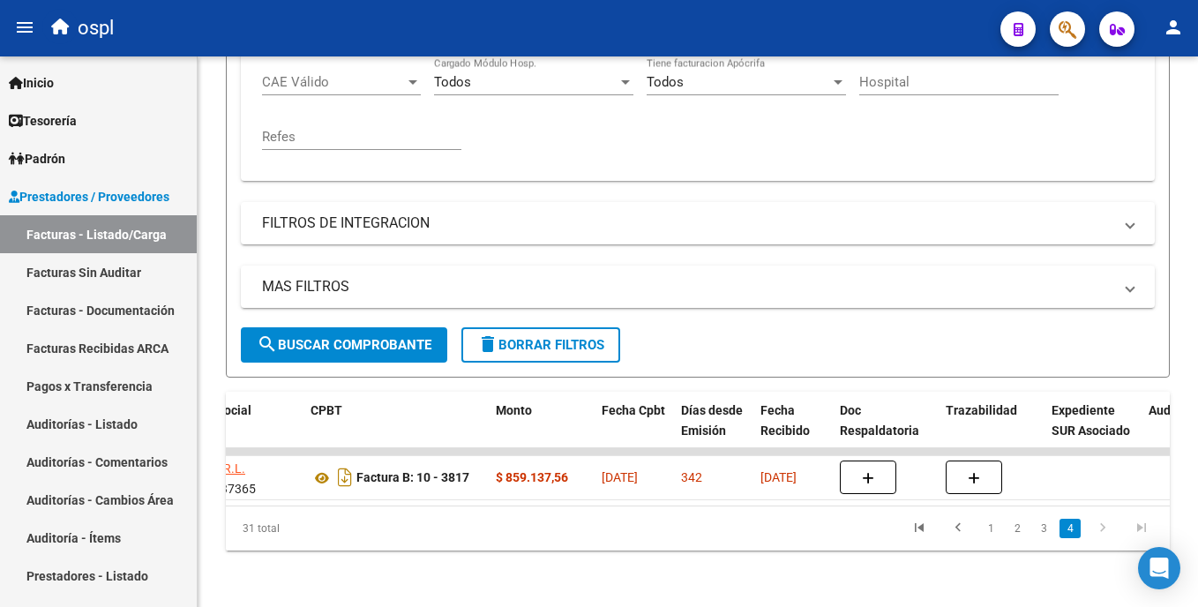
scroll to position [494, 0]
click at [161, 269] on link "Facturas Sin Auditar" at bounding box center [98, 272] width 197 height 38
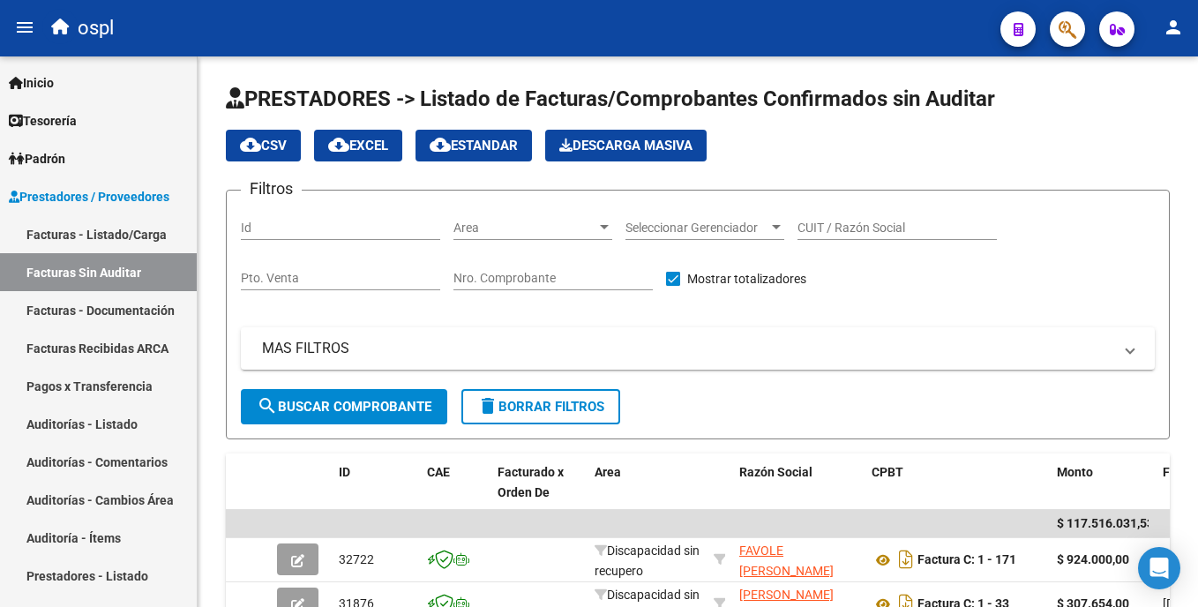
click at [552, 227] on span "Area" at bounding box center [525, 228] width 143 height 15
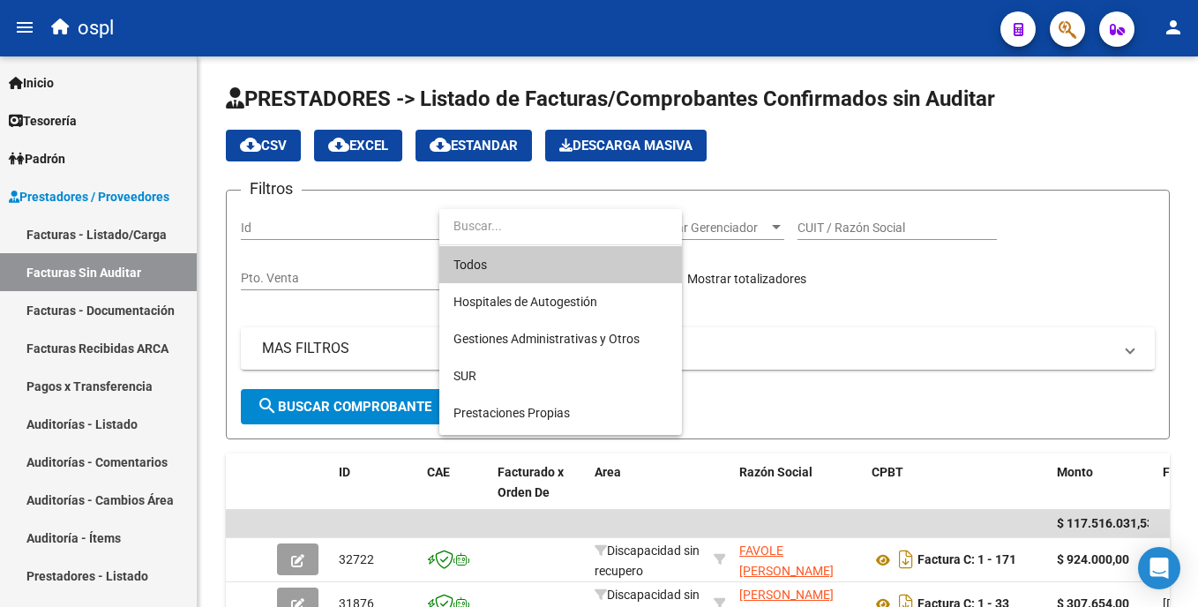
scroll to position [198, 0]
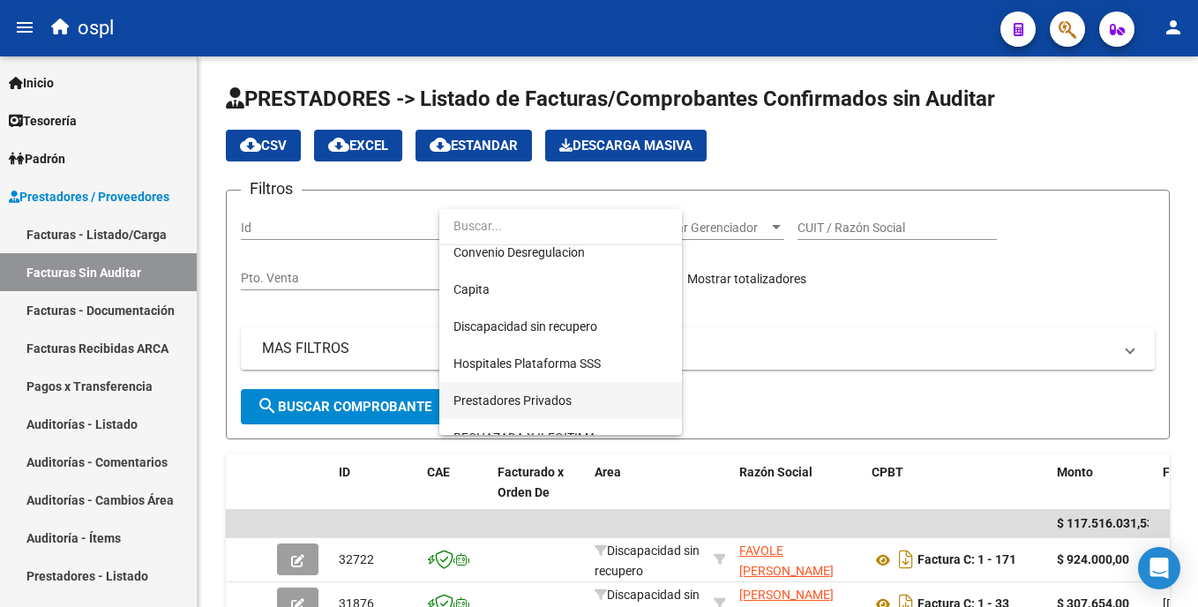
click at [597, 398] on span "Prestadores Privados" at bounding box center [561, 400] width 214 height 37
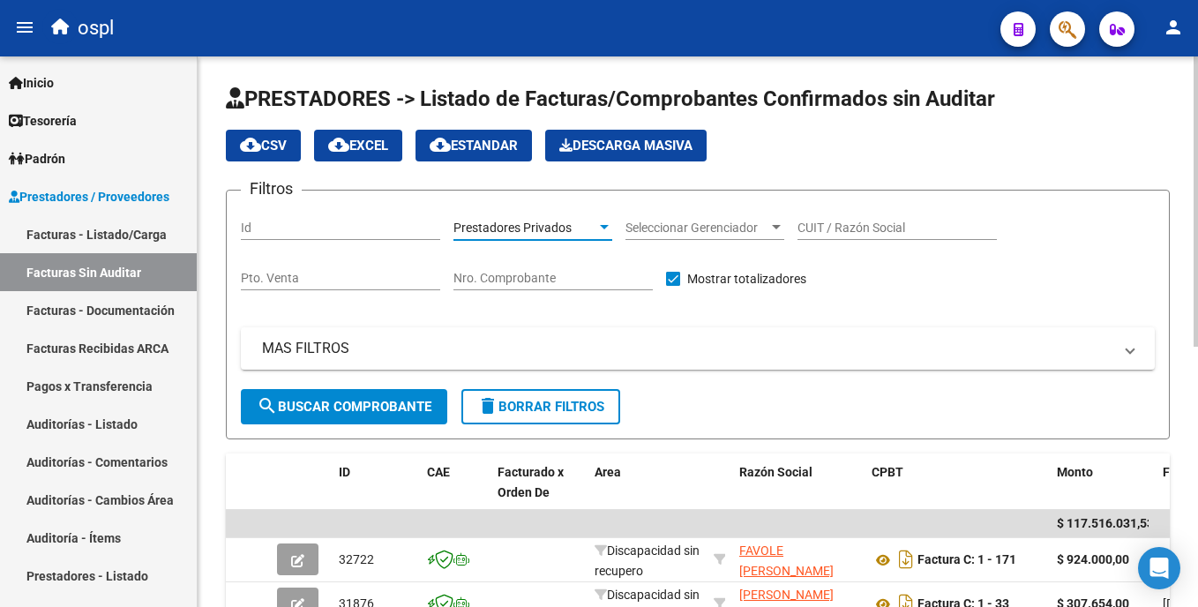
click at [381, 413] on span "search Buscar Comprobante" at bounding box center [344, 407] width 175 height 16
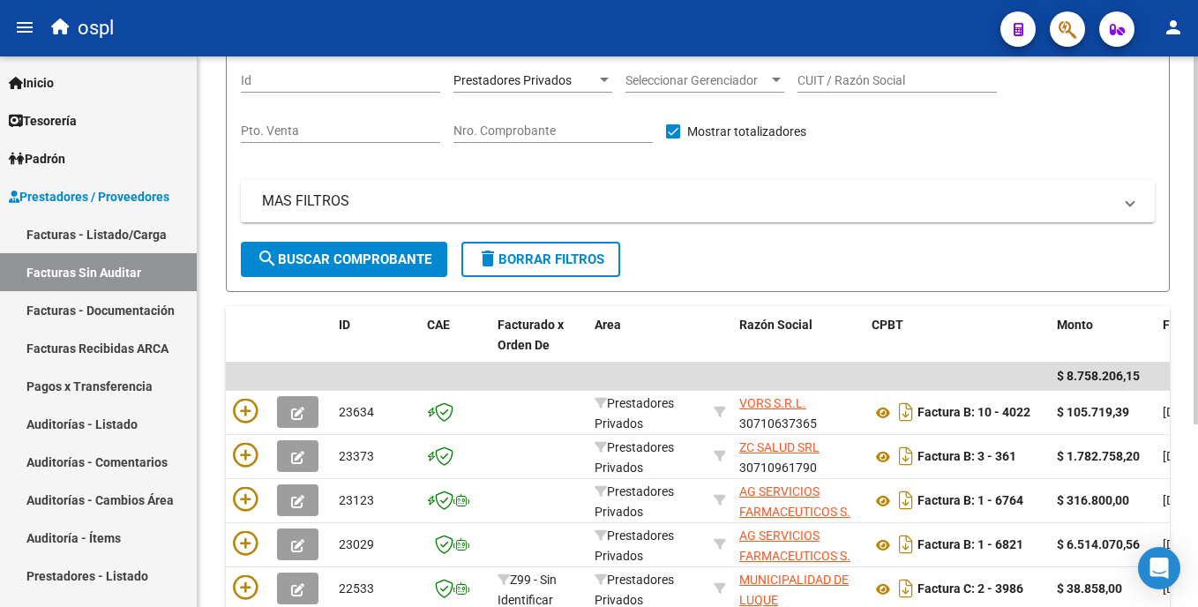
scroll to position [11, 0]
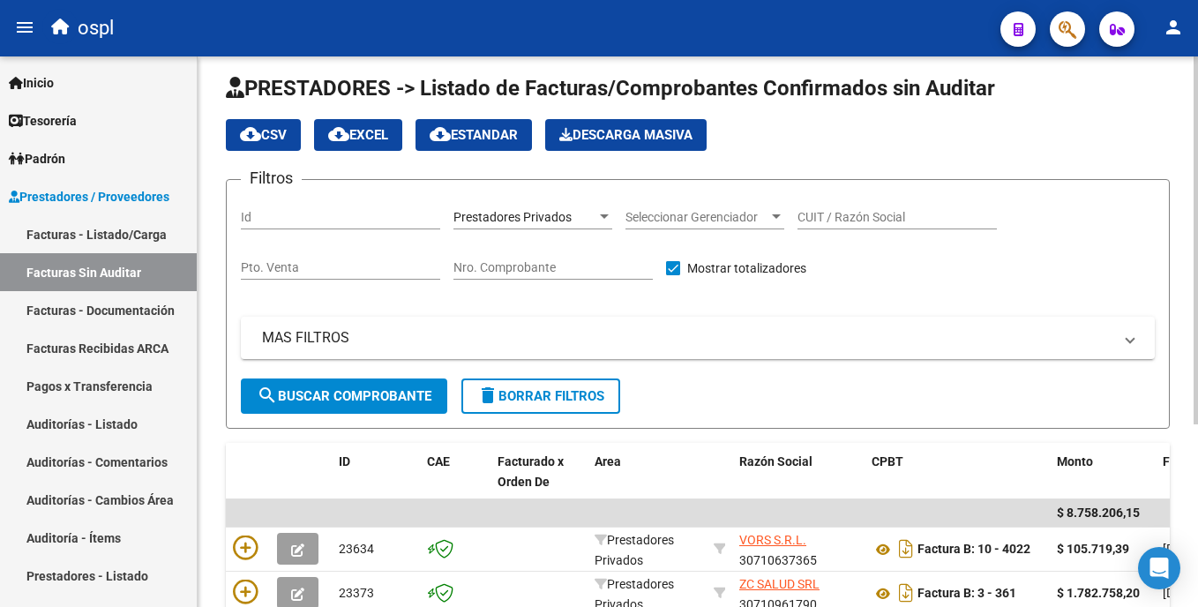
click at [599, 219] on html "menu ospl person Firma Express Inicio Calendario SSS Instructivos Contacto OS T…" at bounding box center [599, 303] width 1198 height 607
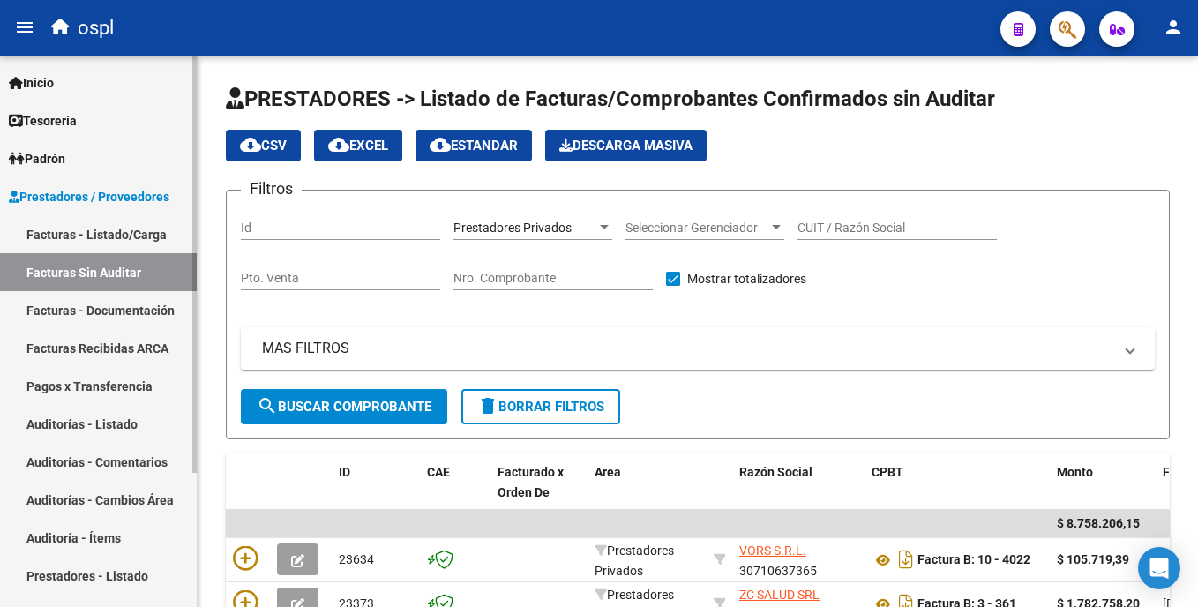
click at [154, 236] on link "Facturas - Listado/Carga" at bounding box center [98, 234] width 197 height 38
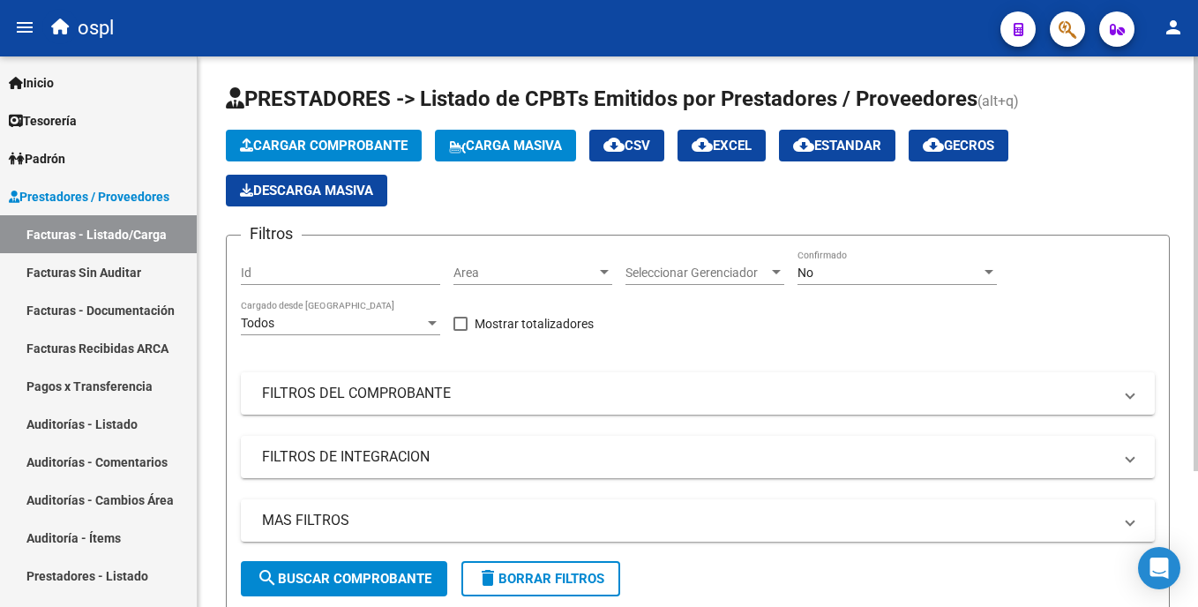
click at [523, 273] on span "Area" at bounding box center [525, 273] width 143 height 15
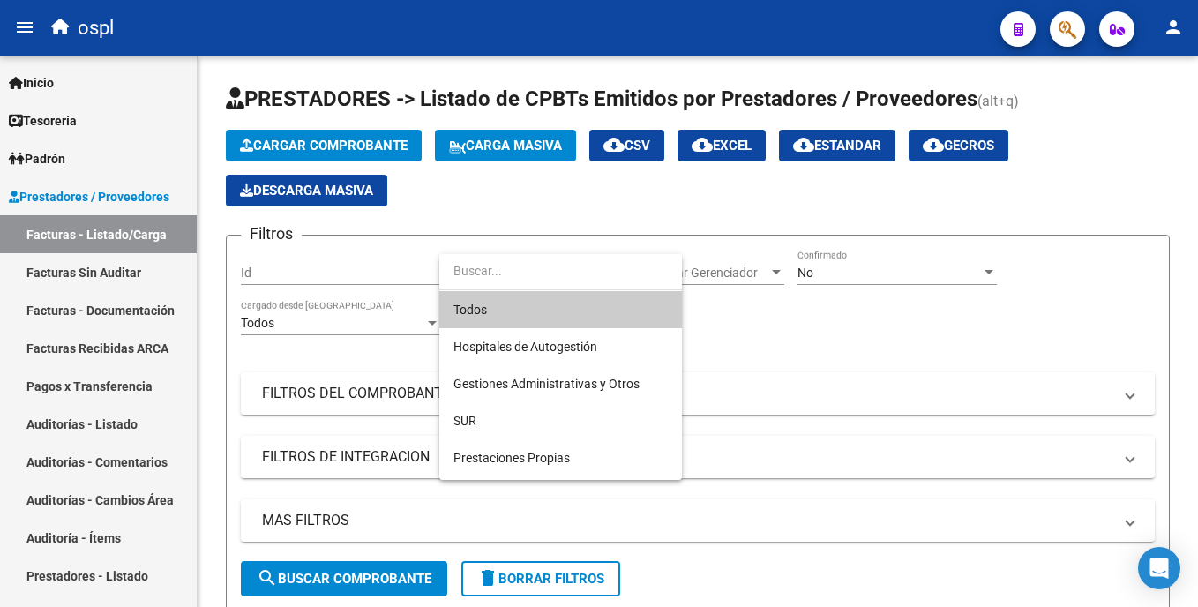
scroll to position [198, 0]
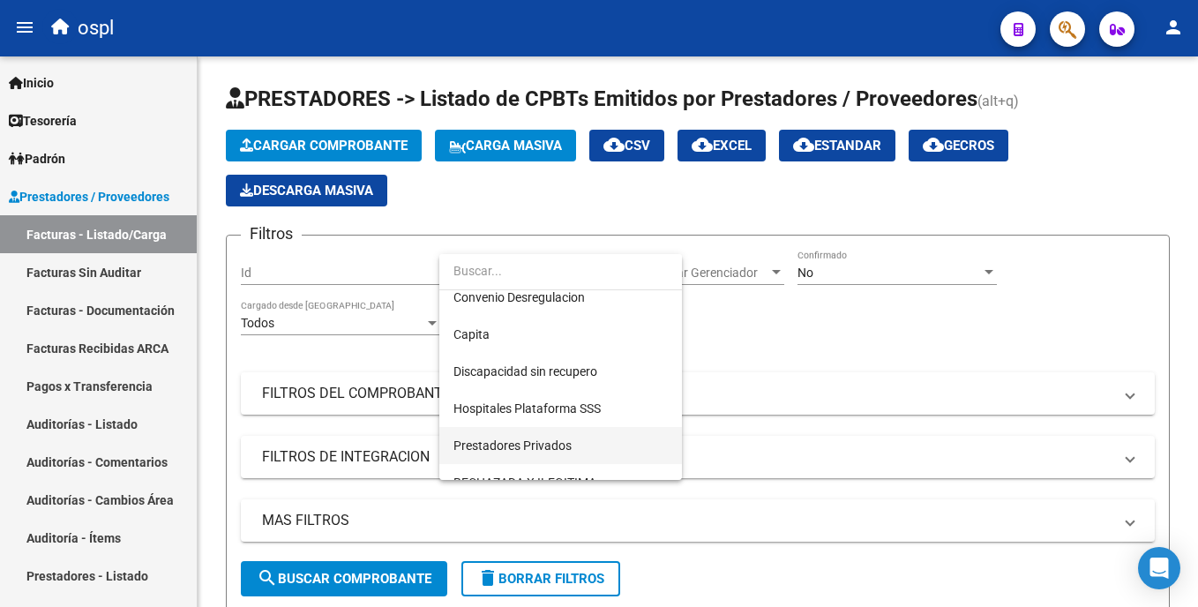
click at [590, 439] on span "Prestadores Privados" at bounding box center [561, 445] width 214 height 37
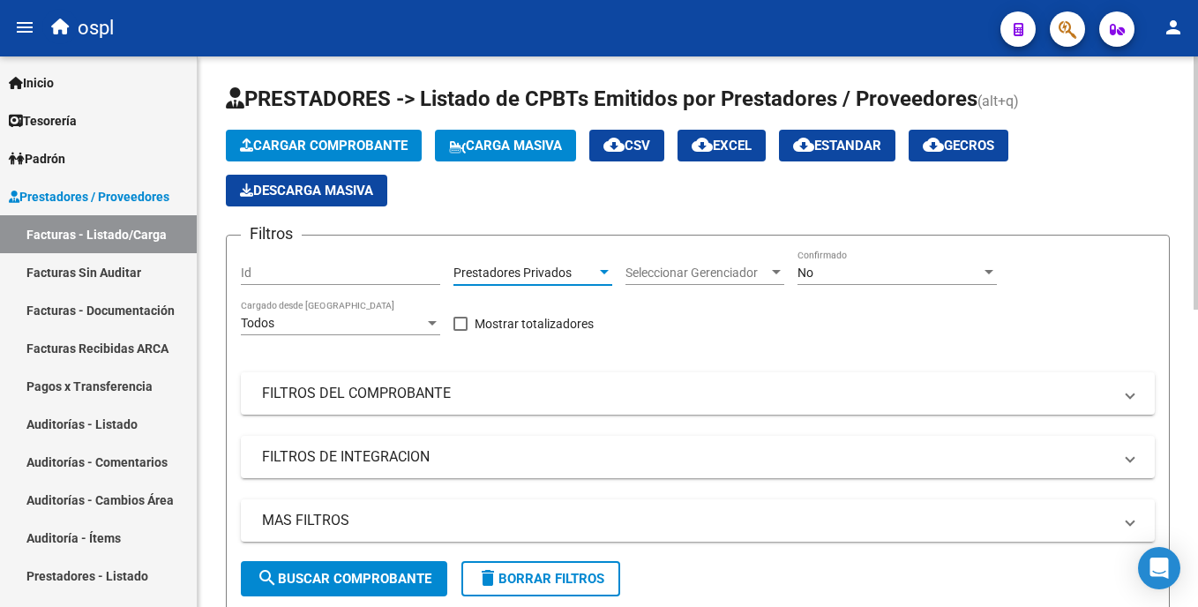
click at [371, 574] on span "search Buscar Comprobante" at bounding box center [344, 579] width 175 height 16
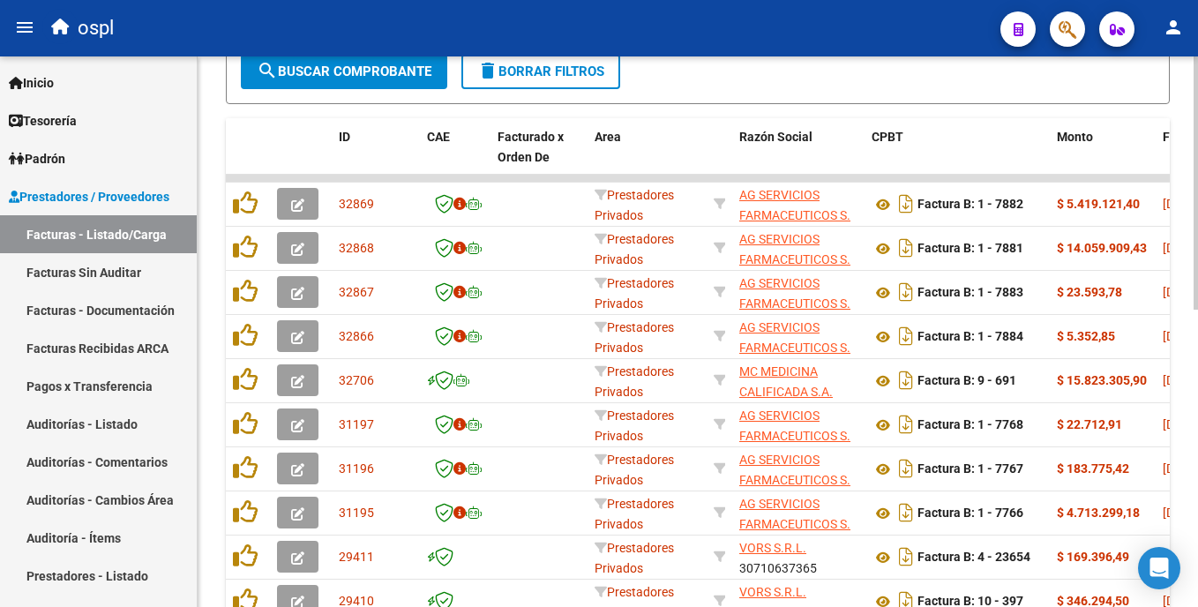
scroll to position [645, 0]
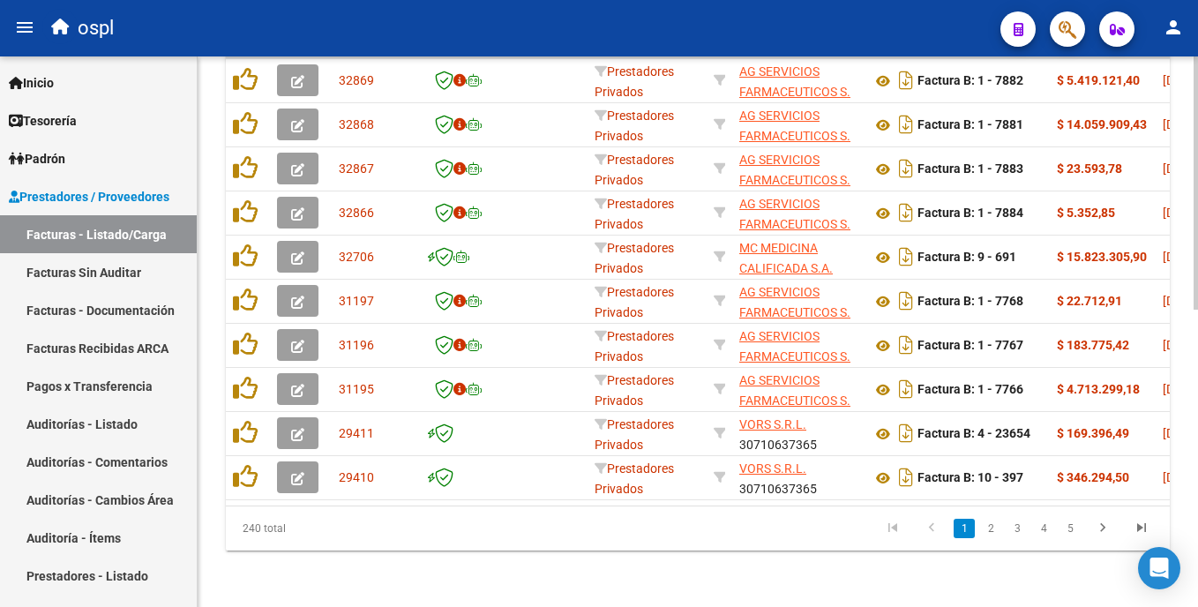
click at [599, 530] on html "menu ospl person Firma Express Inicio Calendario SSS Instructivos Contacto OS T…" at bounding box center [599, 303] width 1198 height 607
click at [599, 533] on link "2" at bounding box center [990, 528] width 21 height 19
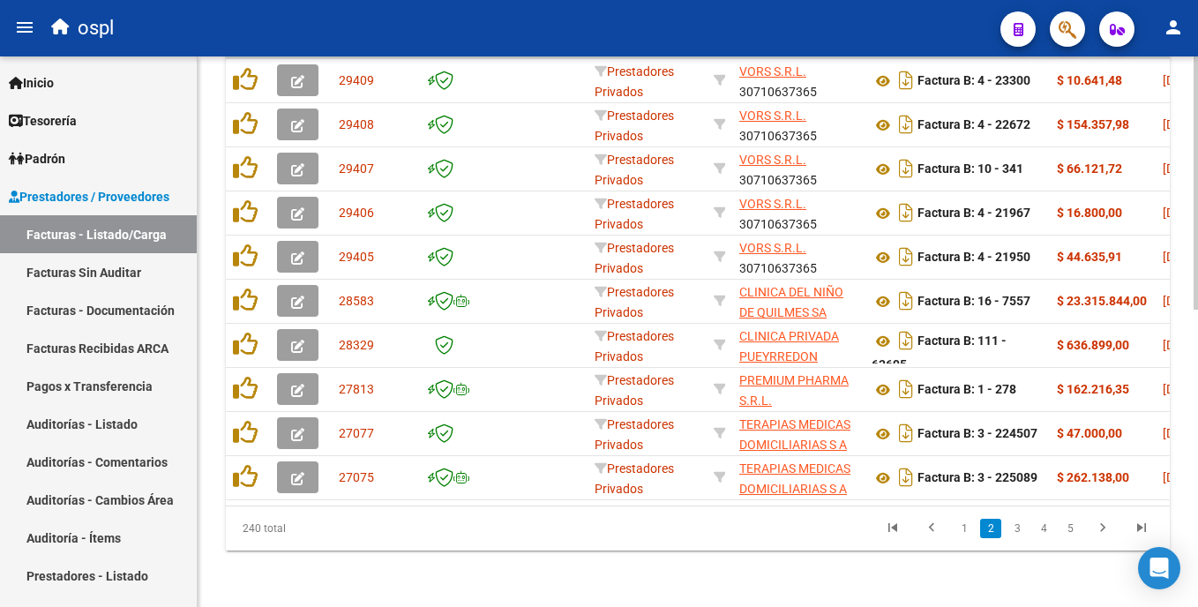
click at [599, 460] on html "menu ospl person Firma Express Inicio Calendario SSS Instructivos Contacto OS T…" at bounding box center [599, 303] width 1198 height 607
drag, startPoint x: 414, startPoint y: 506, endPoint x: 445, endPoint y: 506, distance: 30.9
click at [445, 506] on div "240 total 1 2 3 4 5" at bounding box center [698, 528] width 944 height 44
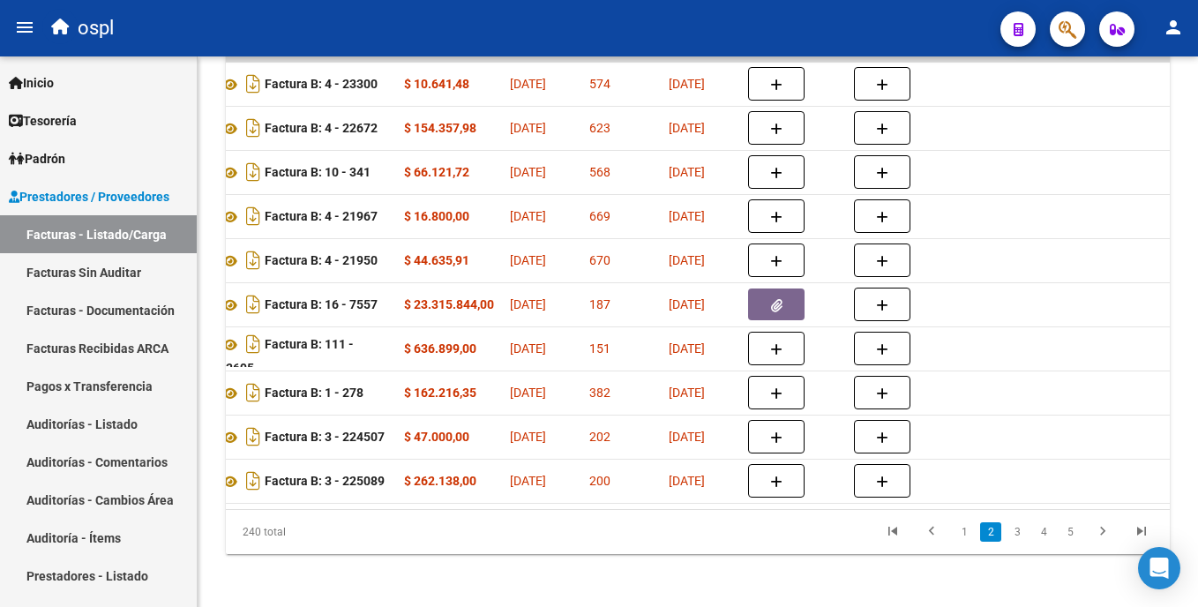
scroll to position [620, 0]
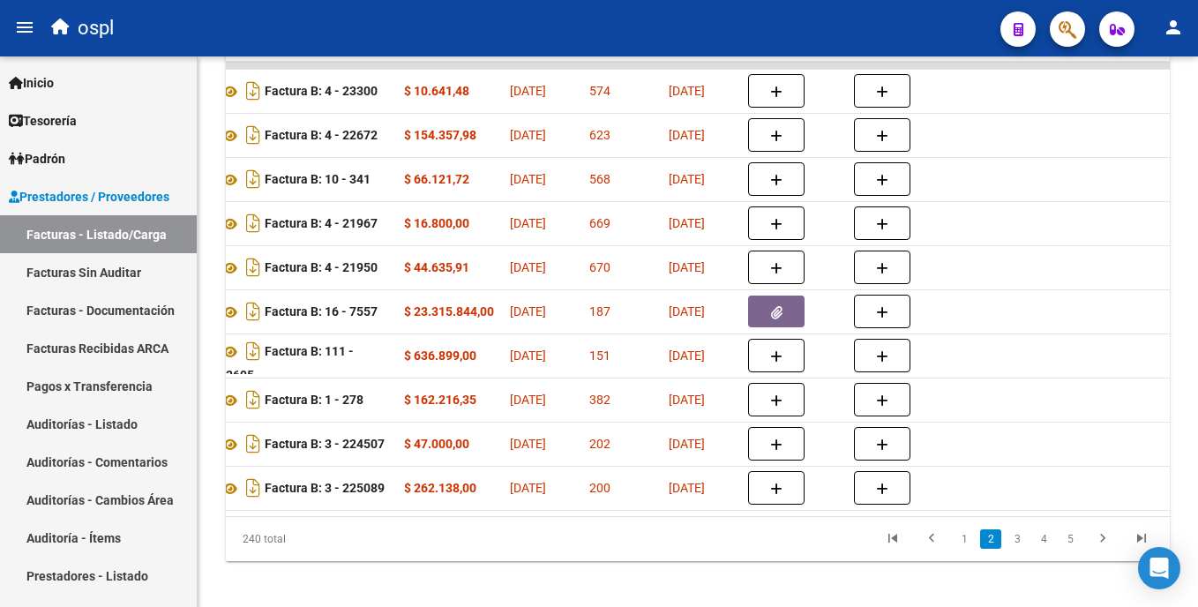
click at [599, 425] on html "menu ospl person Firma Express Inicio Calendario SSS Instructivos Contacto OS T…" at bounding box center [599, 303] width 1198 height 607
click at [599, 549] on link "3" at bounding box center [1017, 538] width 21 height 19
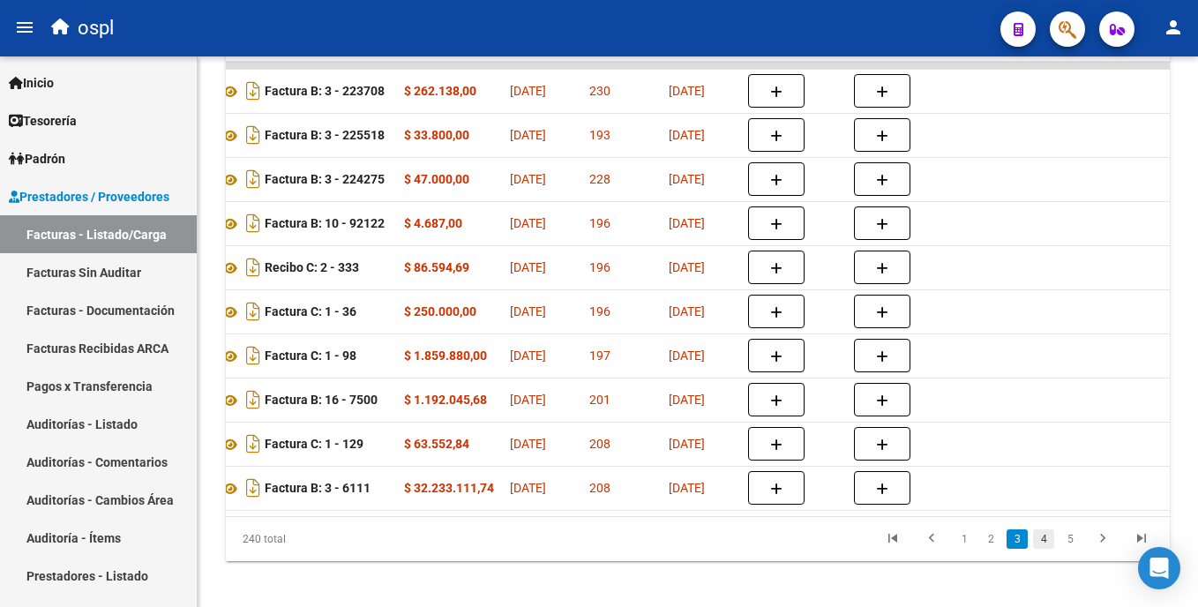
click at [599, 549] on link "4" at bounding box center [1043, 538] width 21 height 19
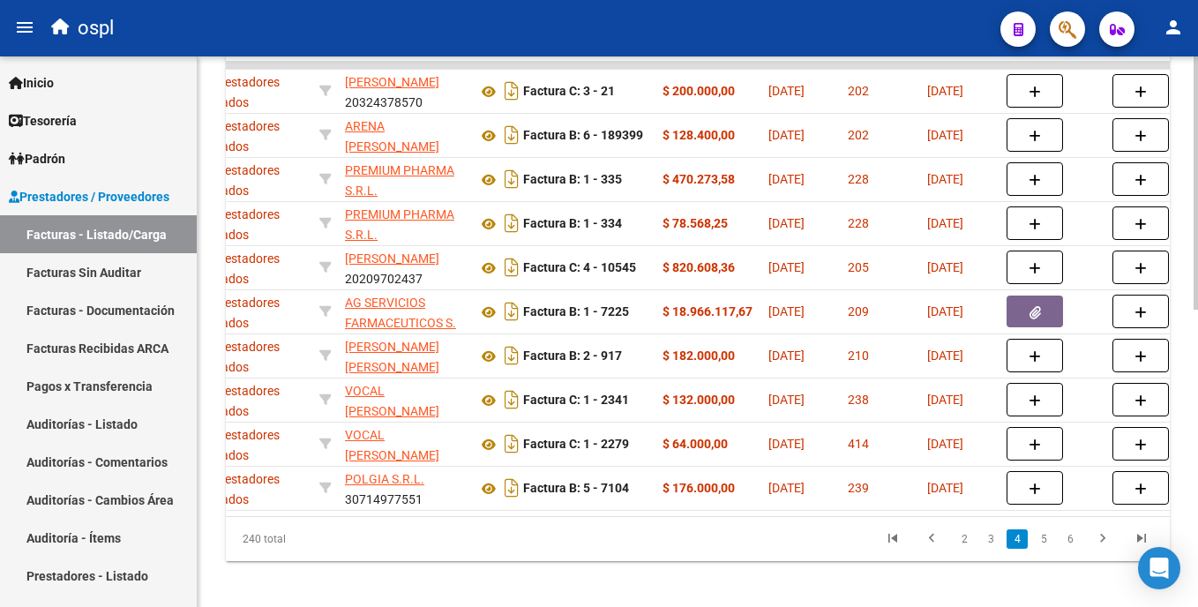
scroll to position [0, 605]
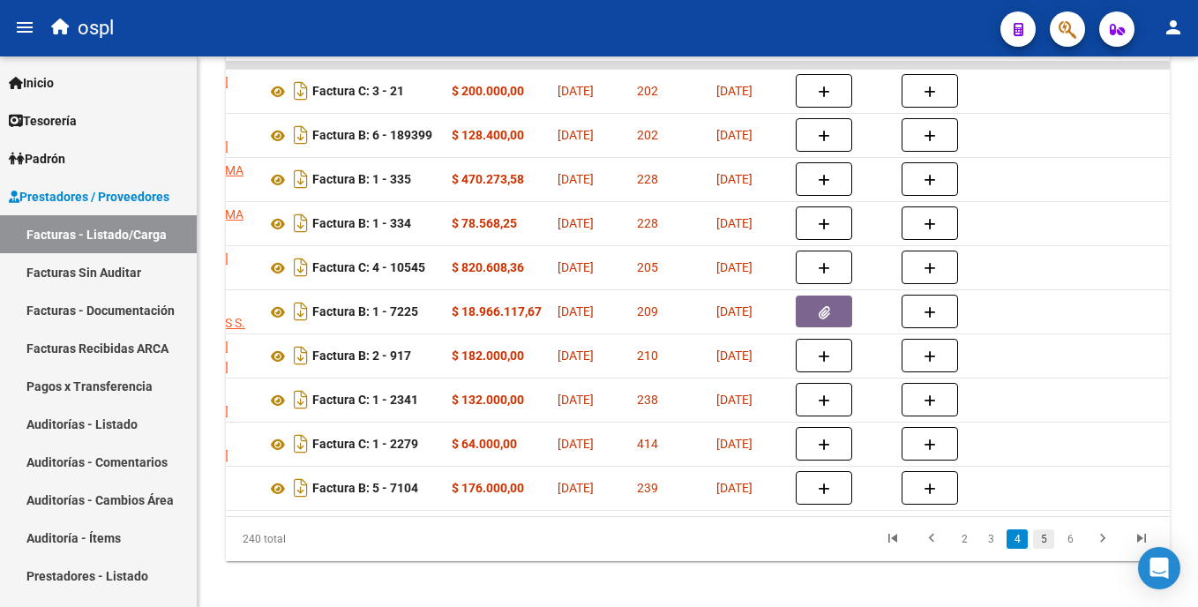
click at [599, 549] on link "5" at bounding box center [1043, 538] width 21 height 19
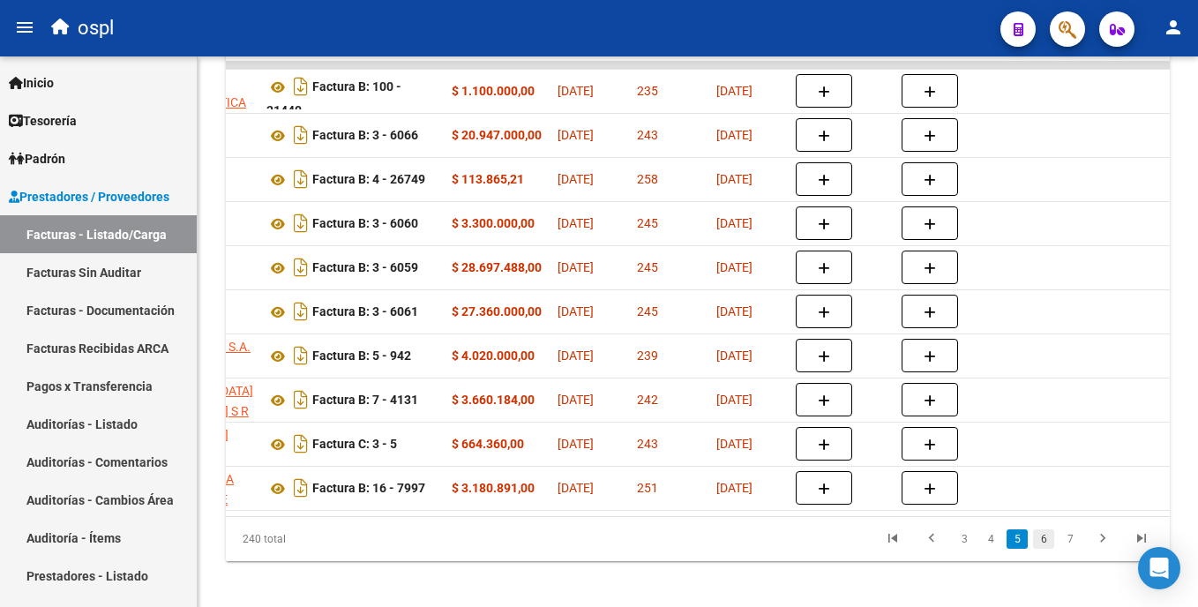
click at [599, 549] on link "6" at bounding box center [1043, 538] width 21 height 19
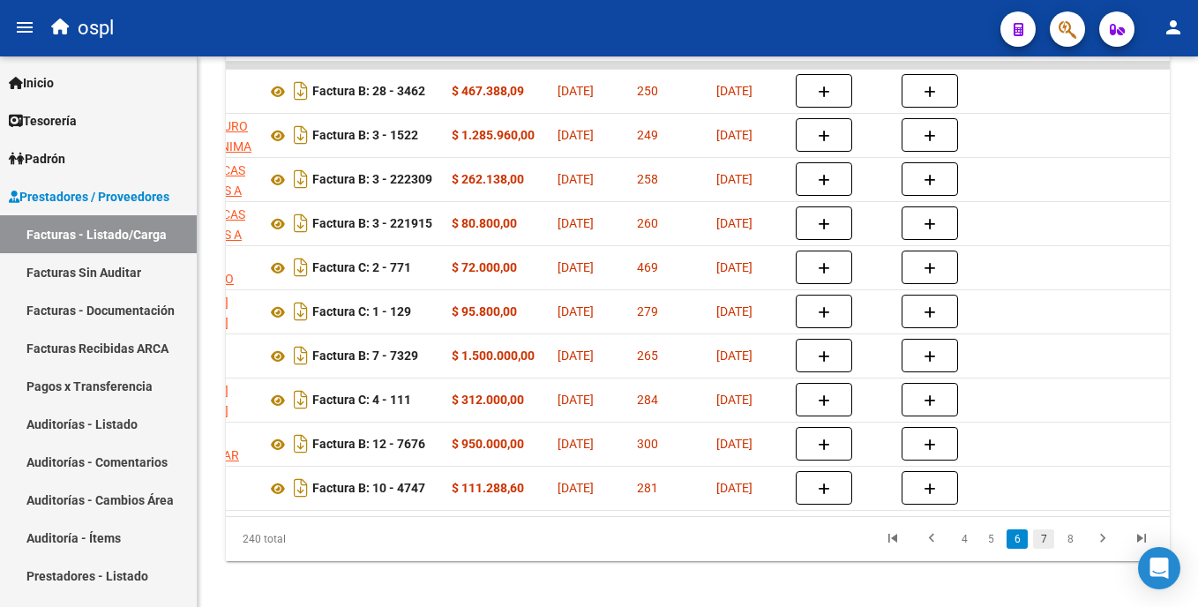
click at [599, 549] on link "7" at bounding box center [1043, 538] width 21 height 19
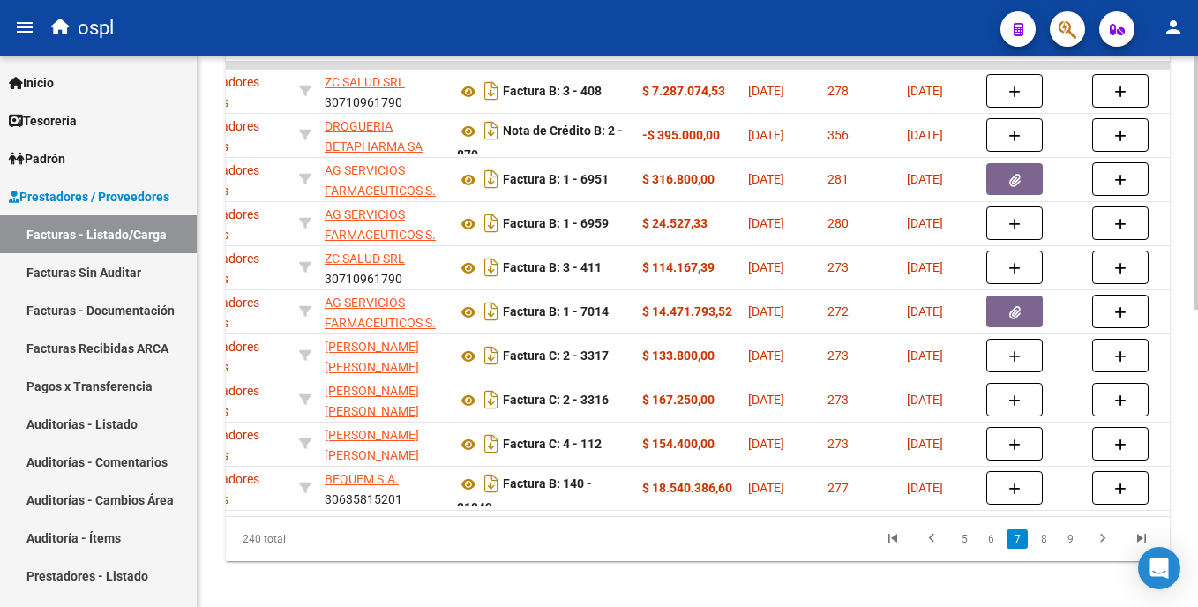
scroll to position [0, 453]
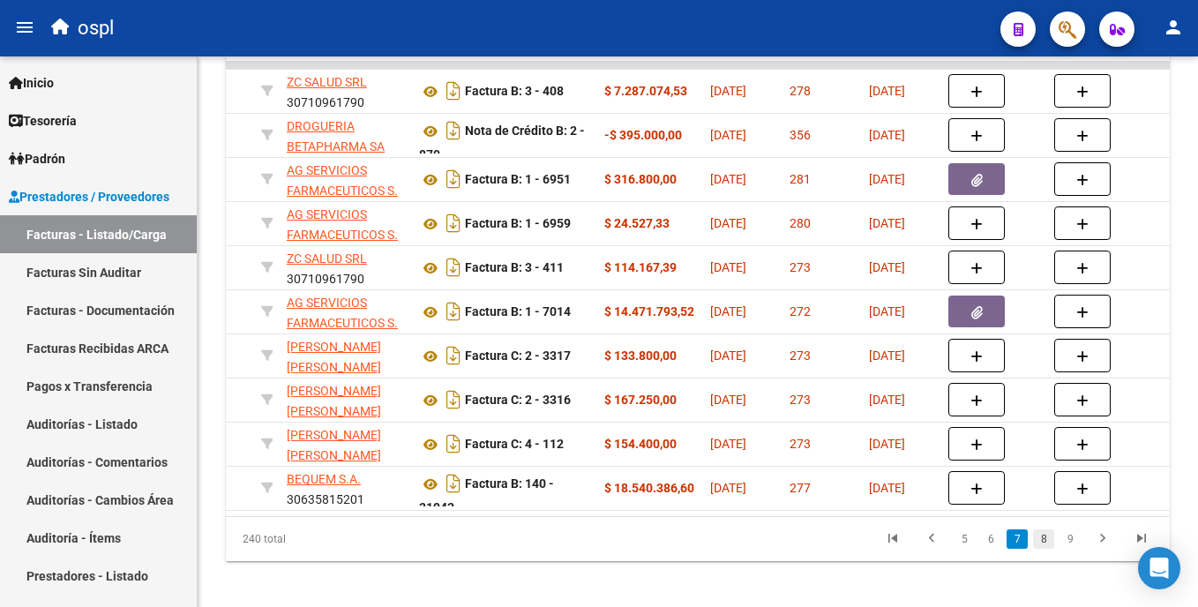
click at [599, 549] on link "8" at bounding box center [1043, 538] width 21 height 19
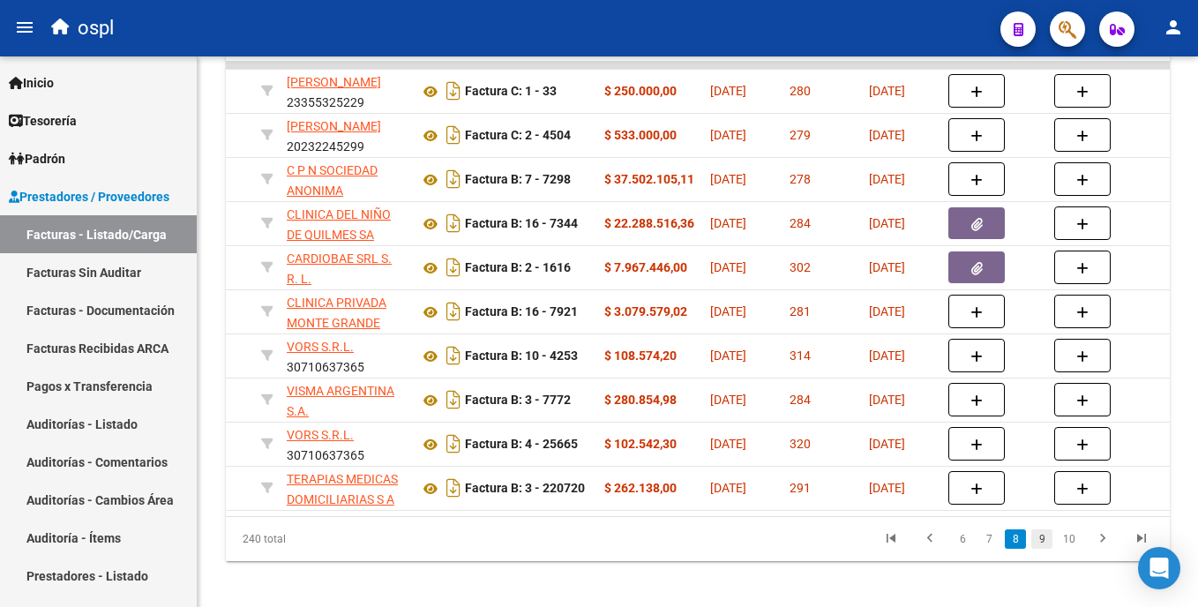
click at [599, 545] on link "9" at bounding box center [1042, 538] width 21 height 19
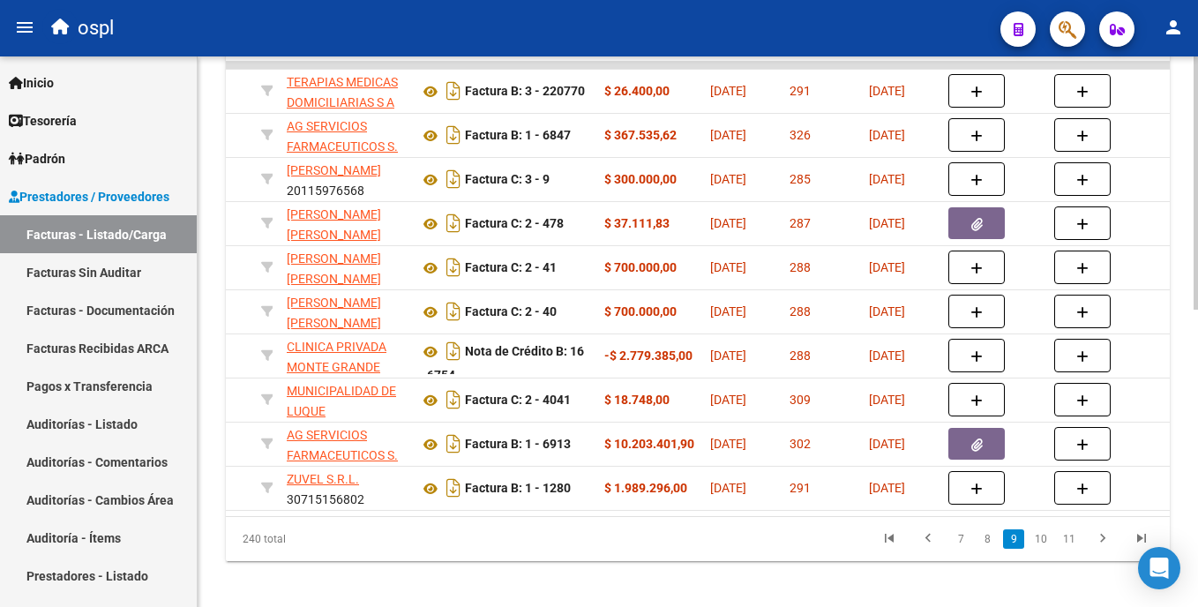
scroll to position [0, 0]
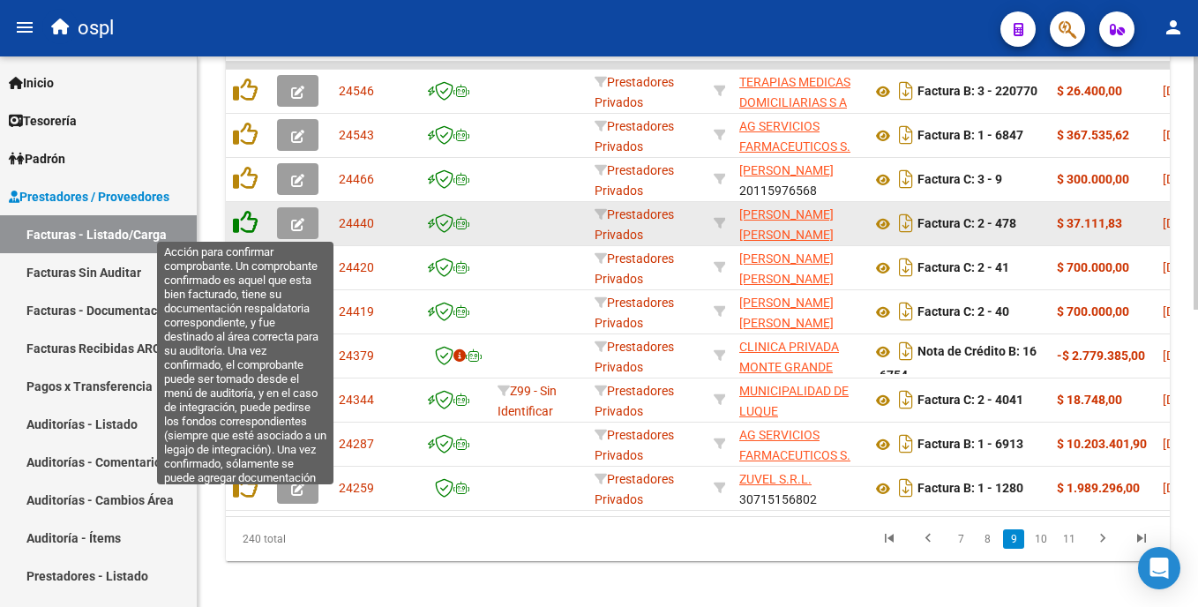
click at [247, 223] on icon at bounding box center [245, 222] width 25 height 25
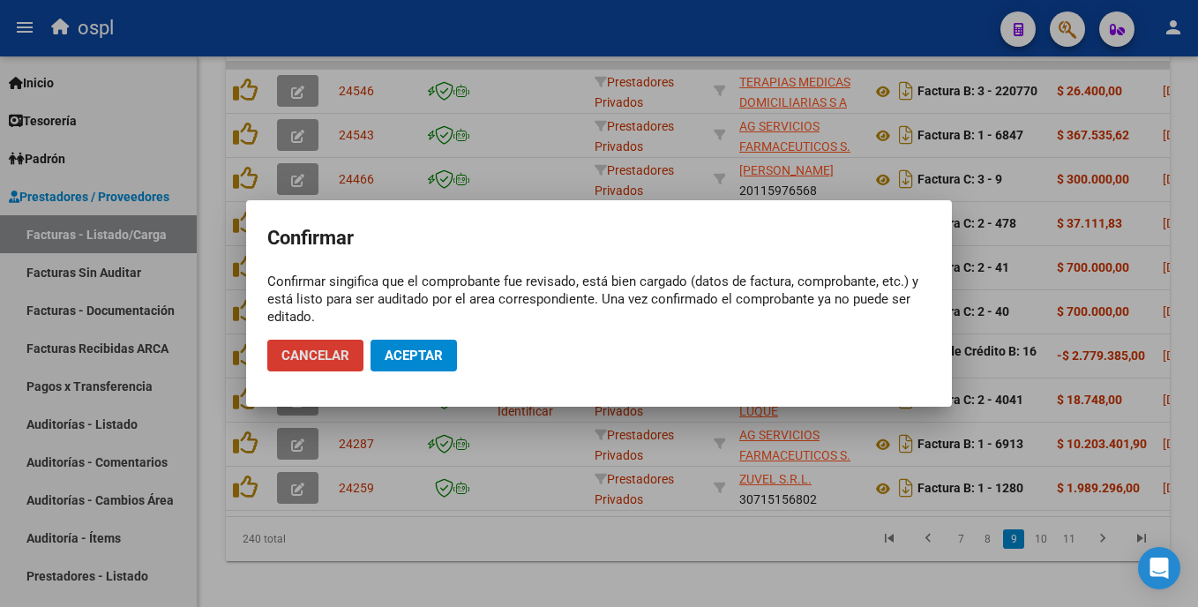
click at [390, 356] on span "Aceptar" at bounding box center [414, 356] width 58 height 16
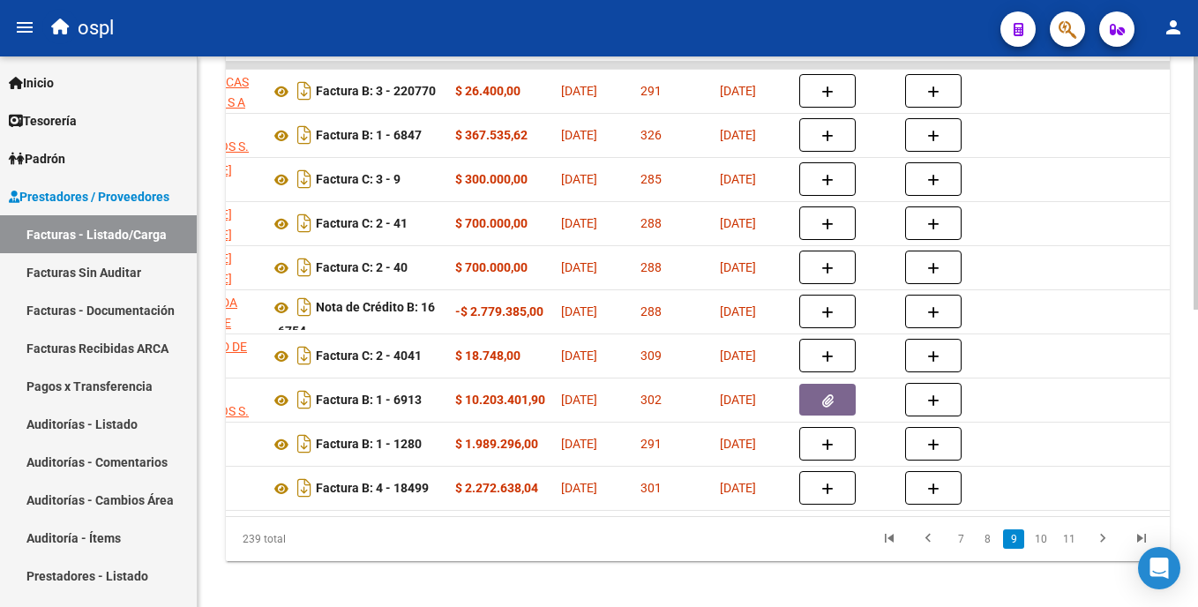
scroll to position [0, 431]
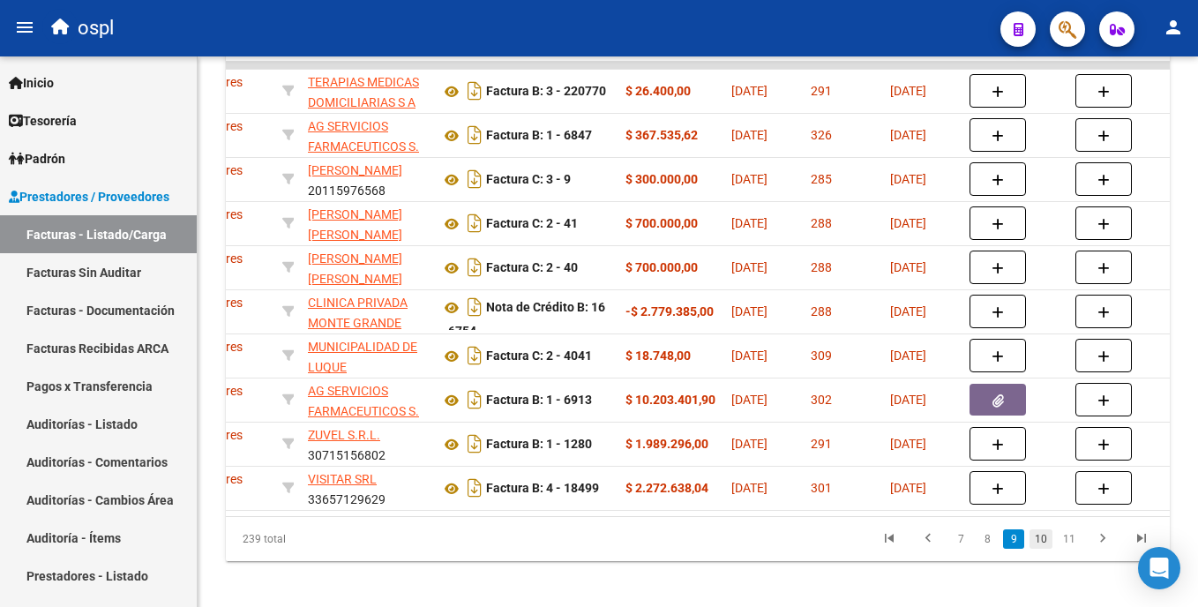
click at [599, 549] on link "10" at bounding box center [1041, 538] width 23 height 19
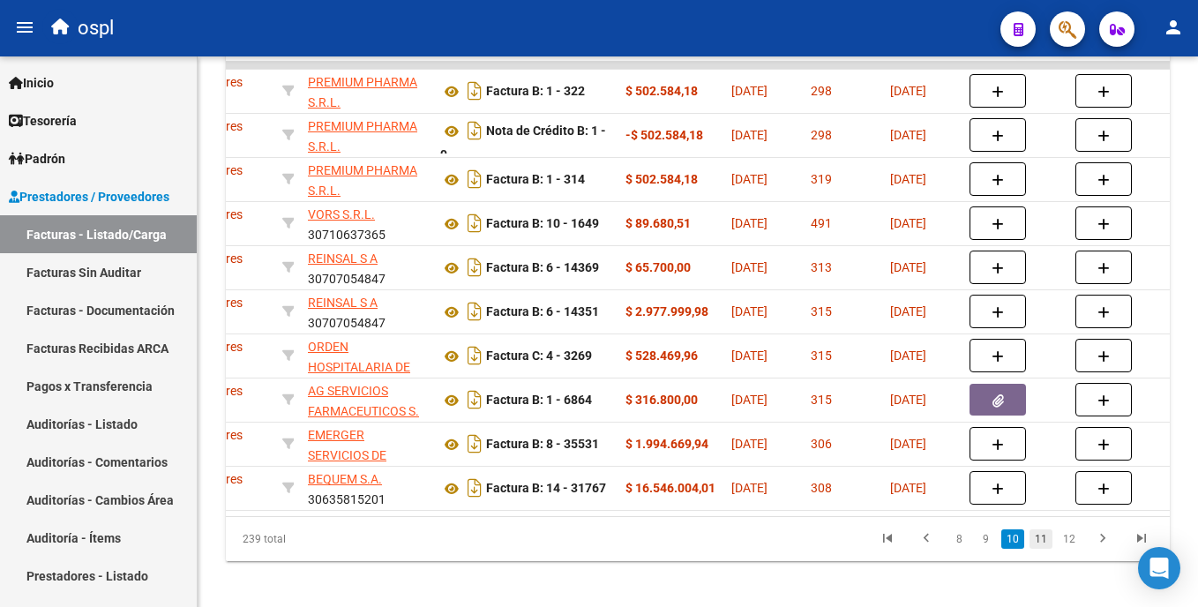
click at [599, 549] on link "11" at bounding box center [1041, 538] width 23 height 19
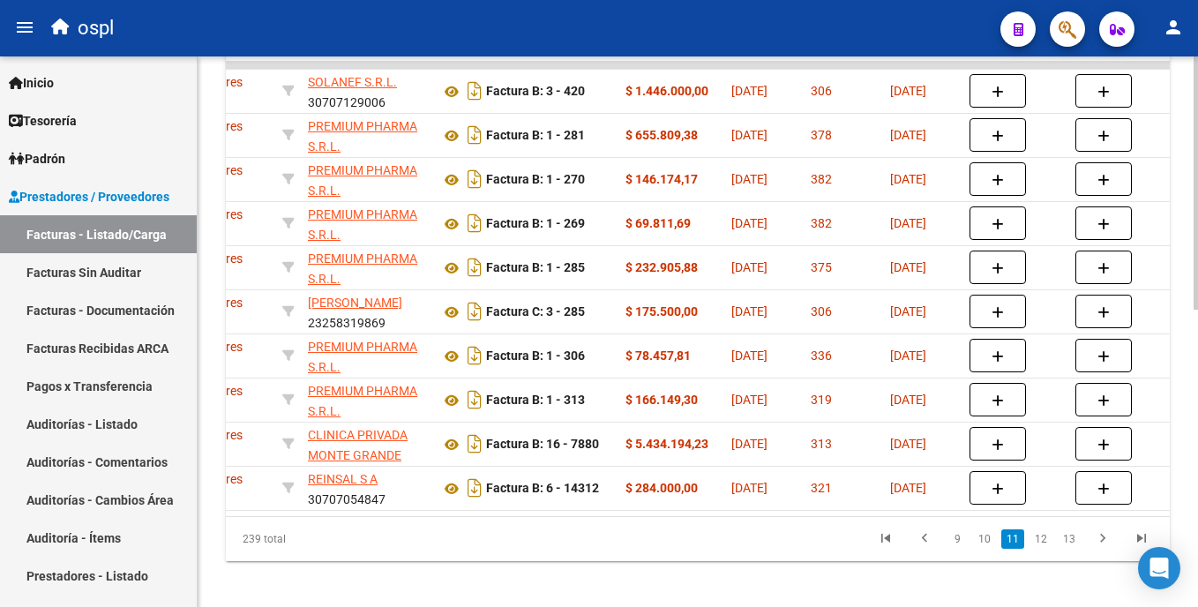
click at [599, 549] on link "12" at bounding box center [1041, 538] width 23 height 19
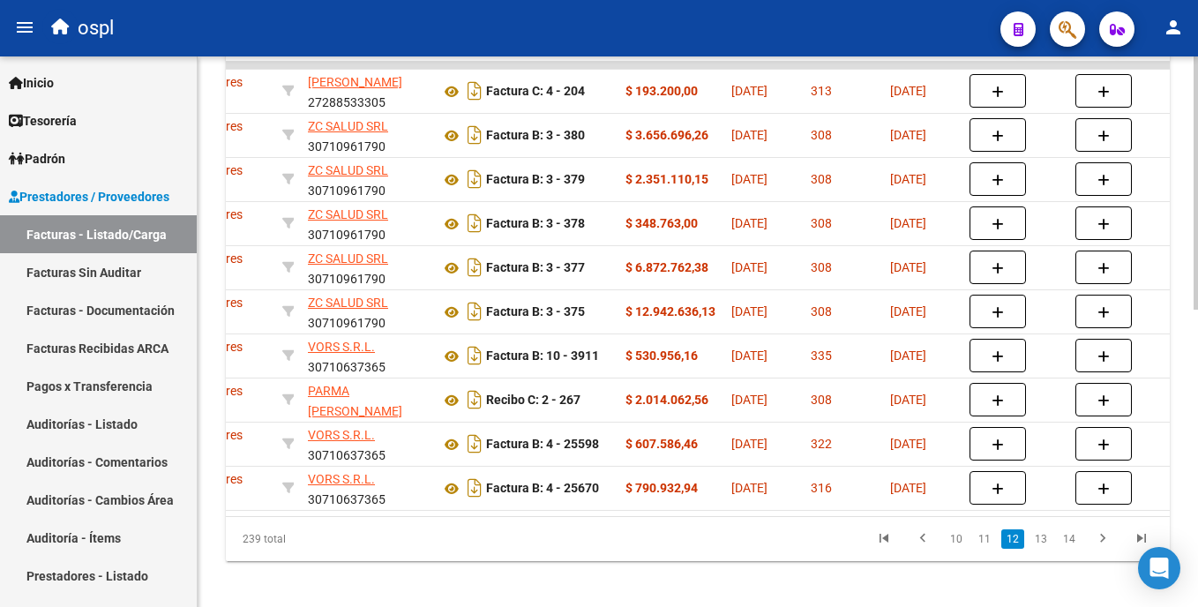
click at [599, 549] on link "13" at bounding box center [1041, 538] width 23 height 19
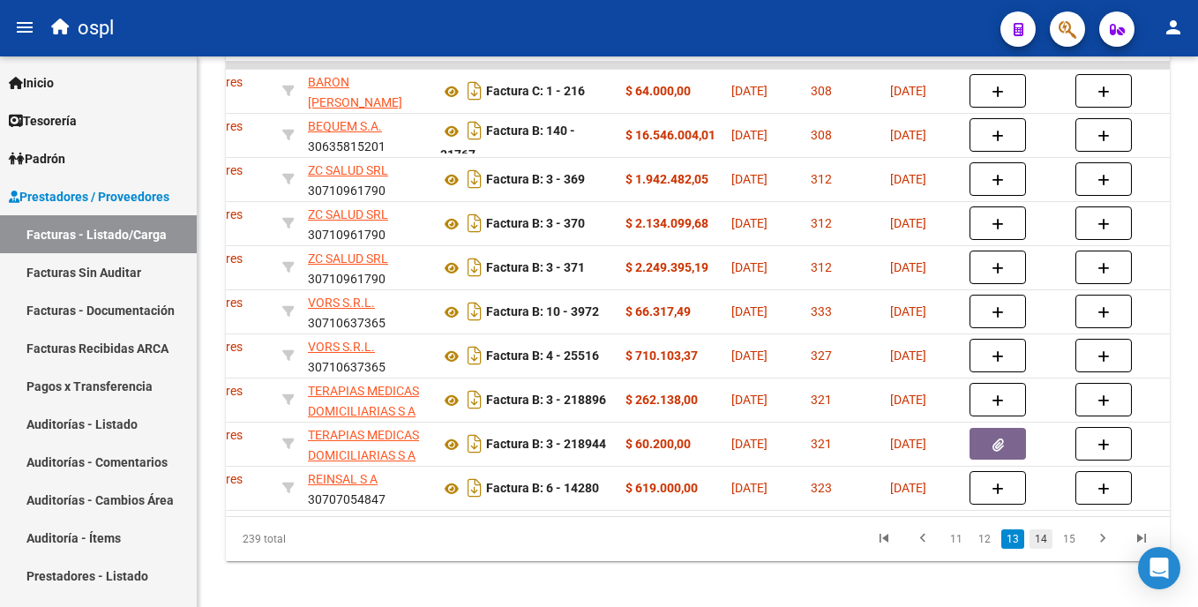
click at [599, 549] on link "14" at bounding box center [1041, 538] width 23 height 19
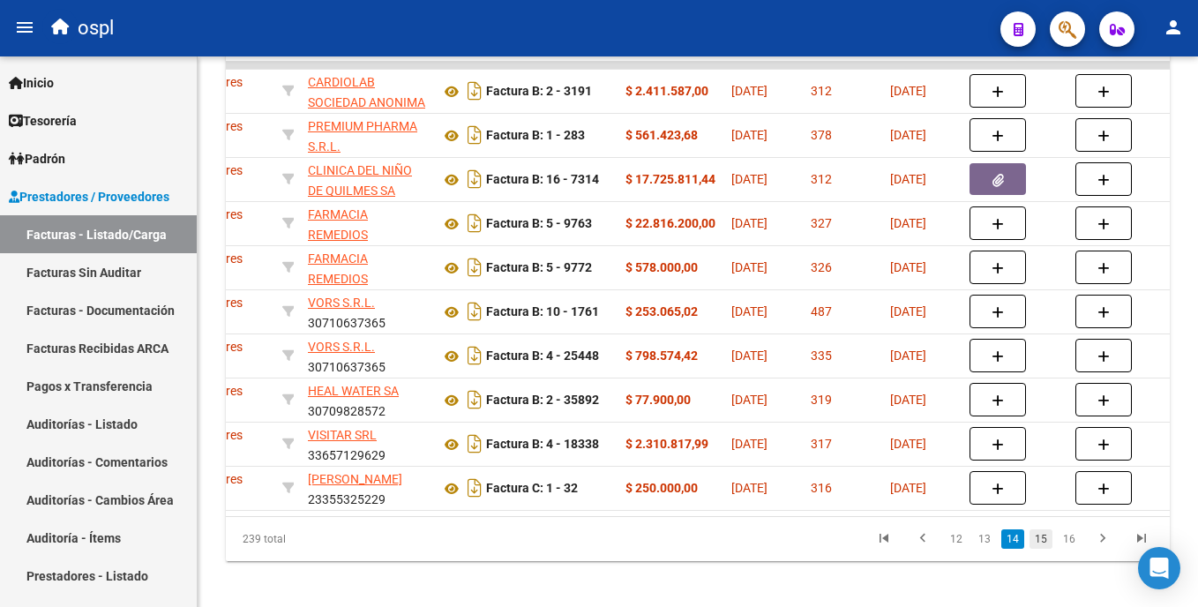
click at [599, 549] on link "15" at bounding box center [1041, 538] width 23 height 19
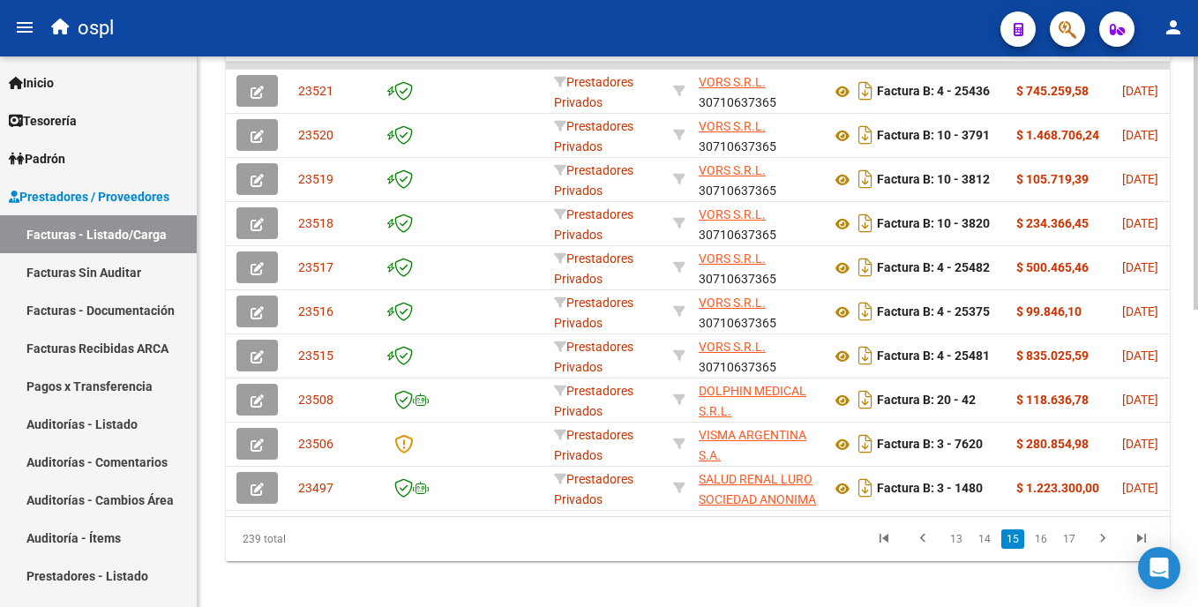
scroll to position [0, 0]
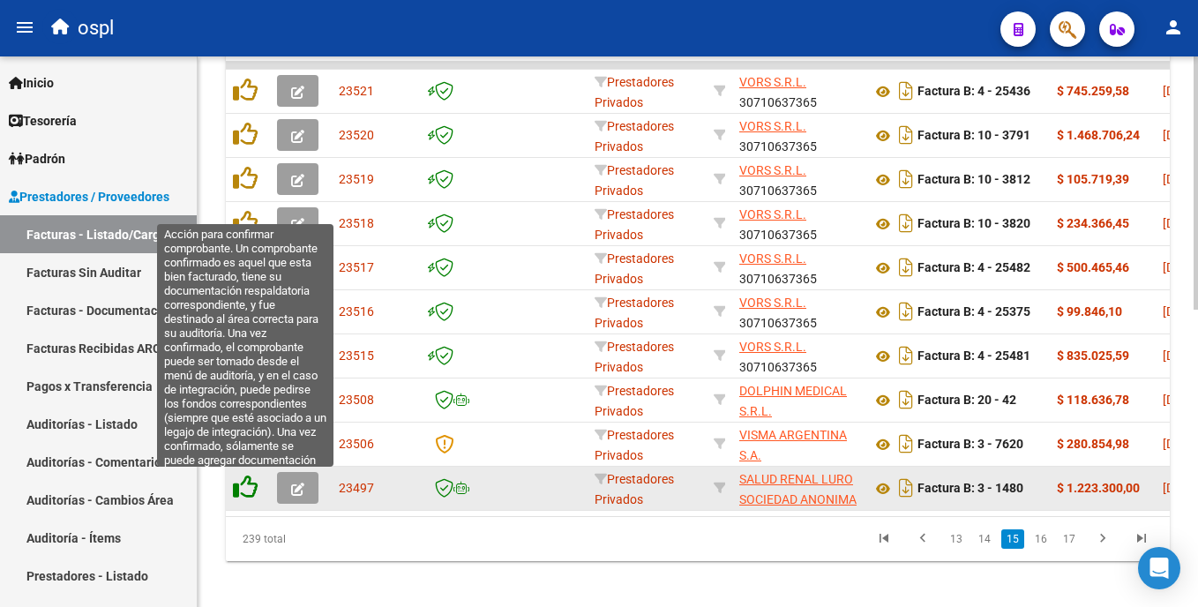
click at [256, 489] on icon at bounding box center [245, 487] width 25 height 25
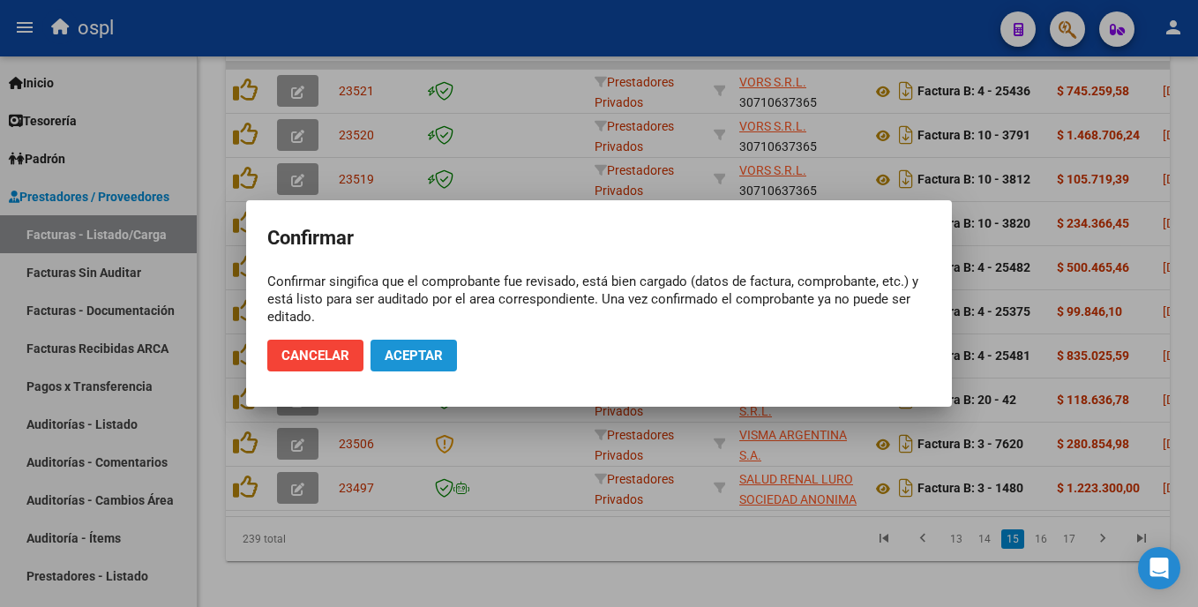
click at [430, 351] on span "Aceptar" at bounding box center [414, 356] width 58 height 16
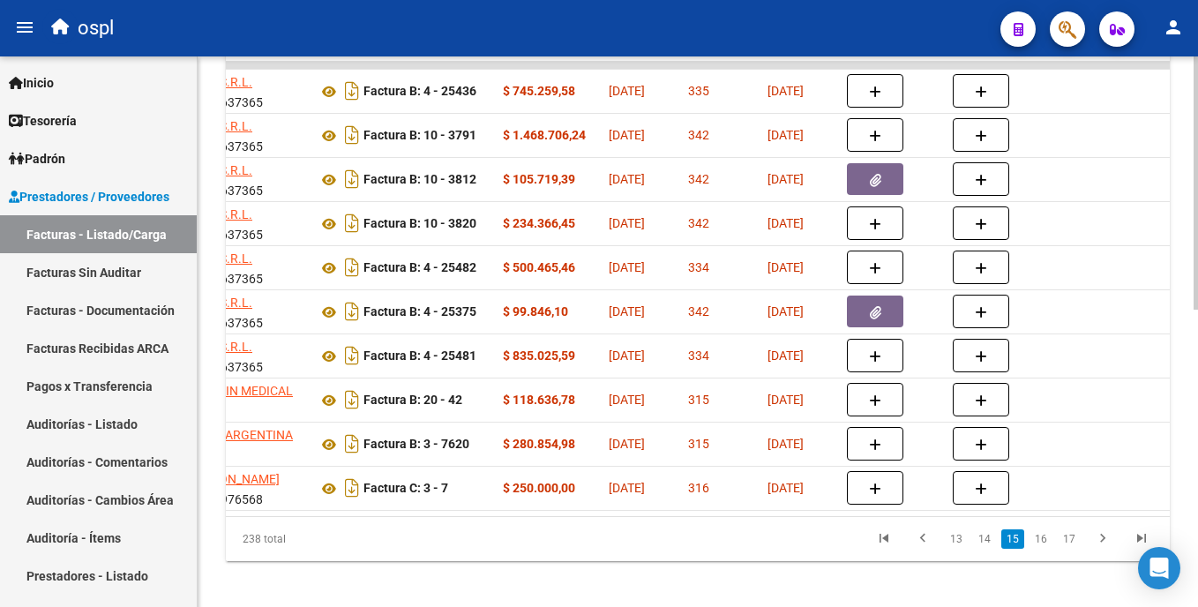
scroll to position [0, 724]
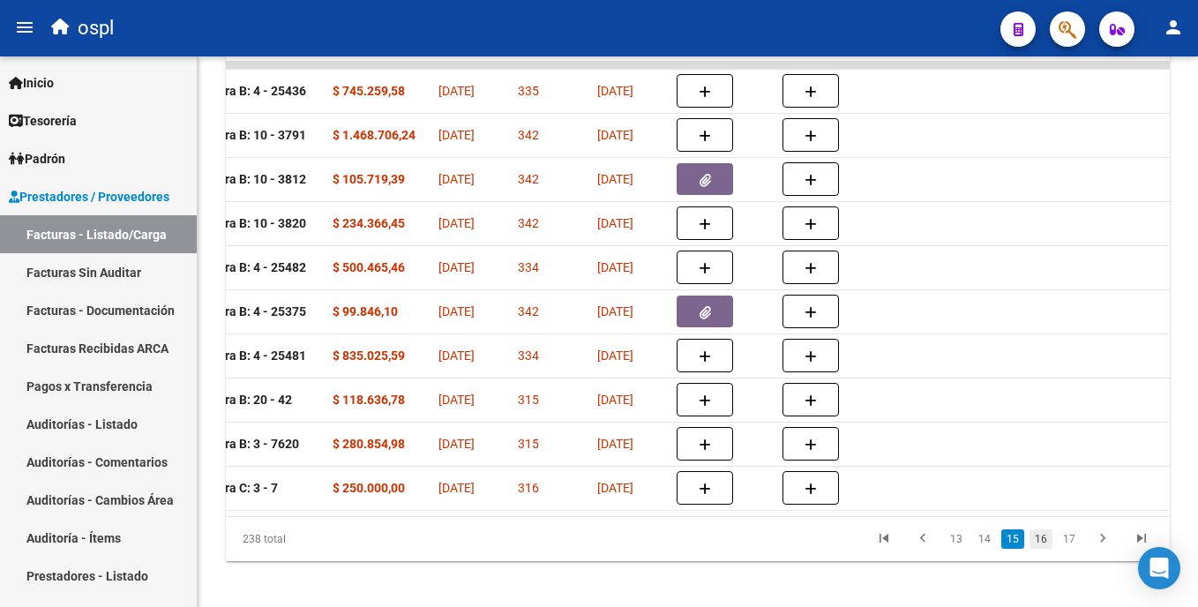
click at [599, 549] on link "16" at bounding box center [1041, 538] width 23 height 19
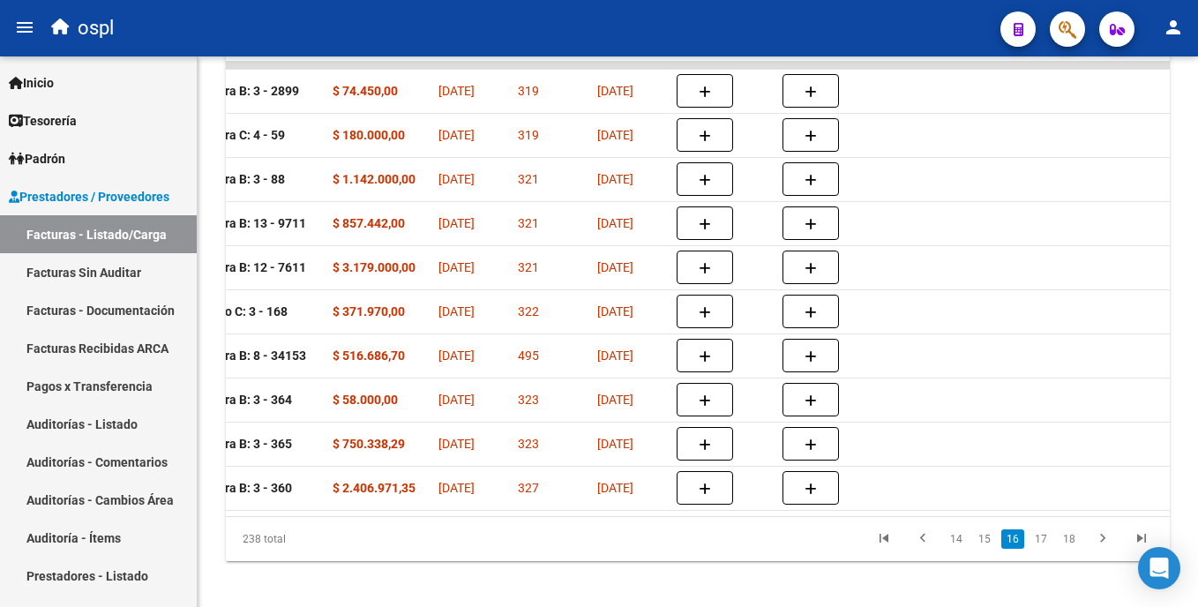
click at [599, 549] on link "17" at bounding box center [1041, 538] width 23 height 19
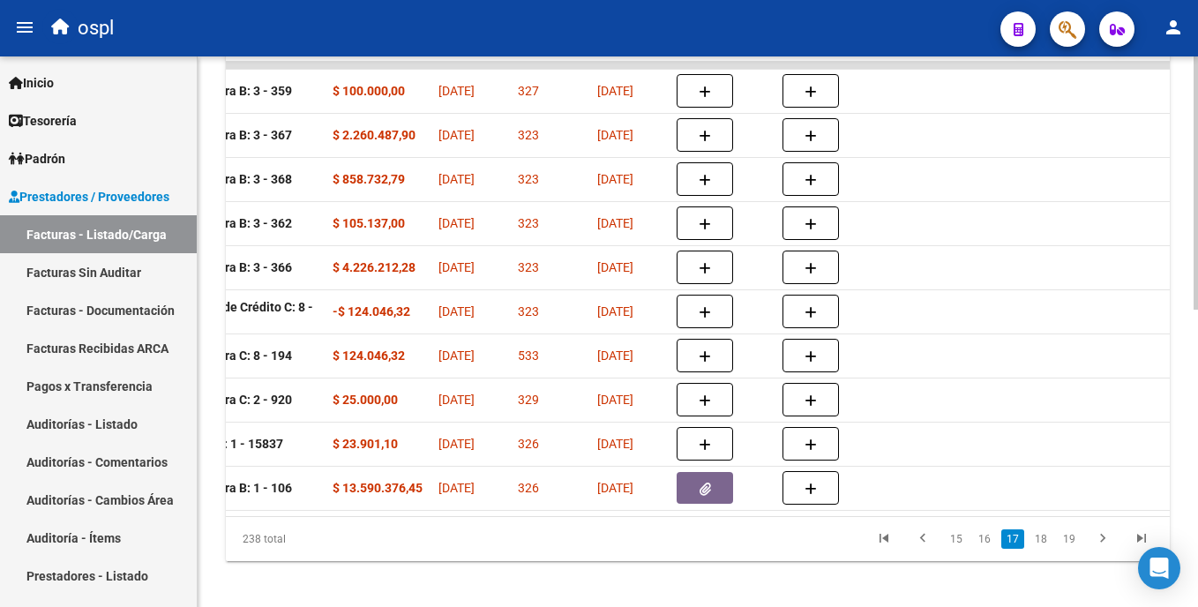
scroll to position [0, 385]
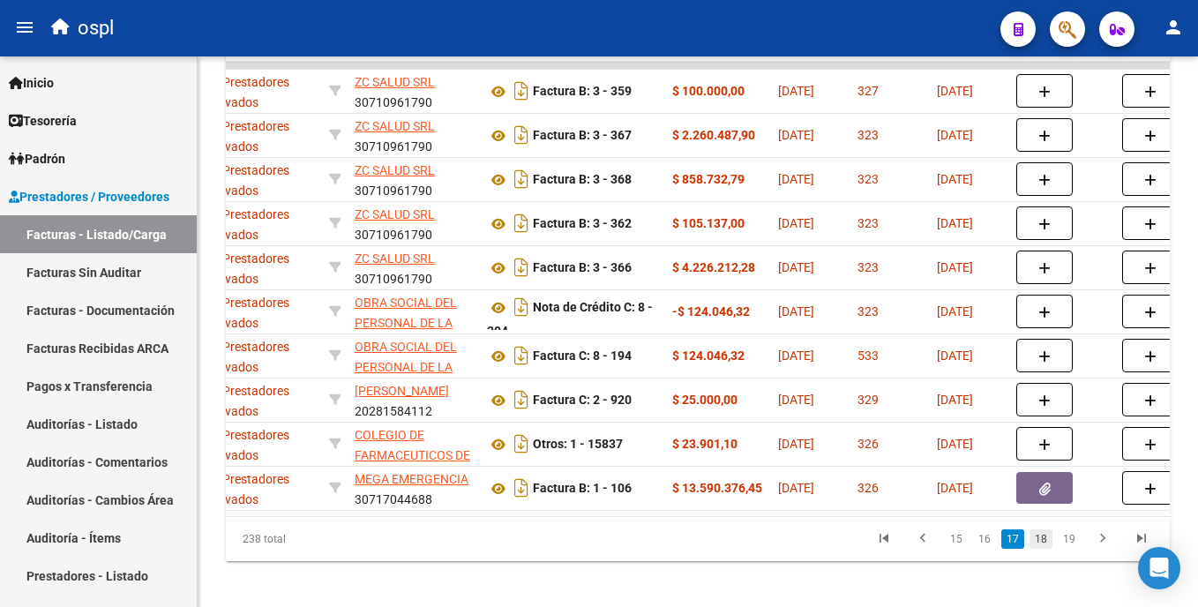
click at [599, 549] on link "18" at bounding box center [1041, 538] width 23 height 19
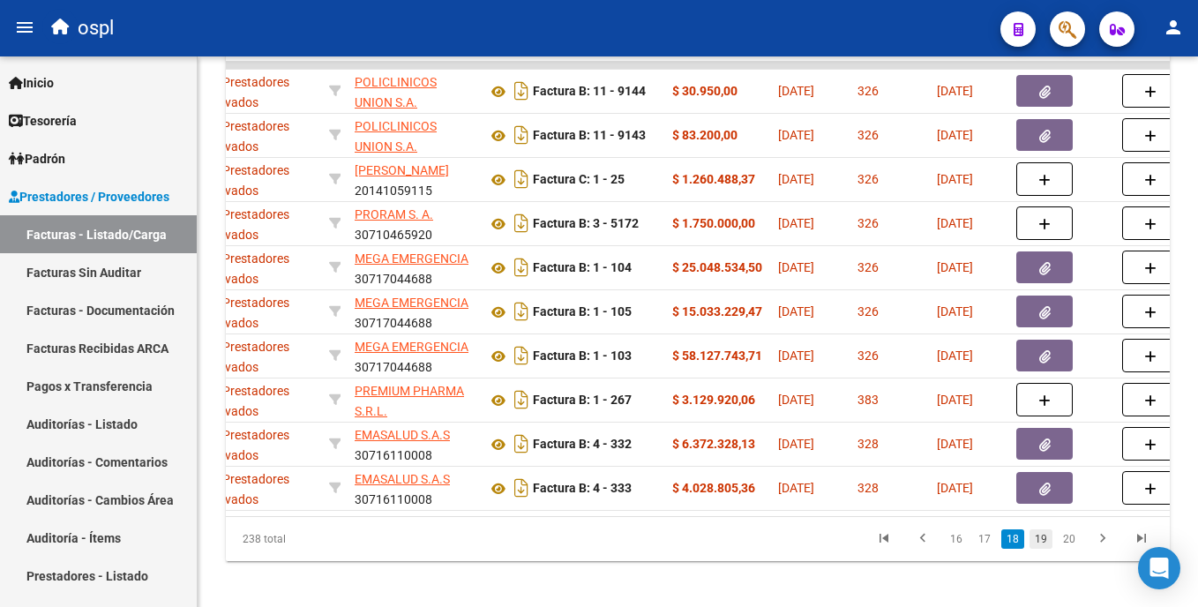
click at [599, 549] on link "19" at bounding box center [1041, 538] width 23 height 19
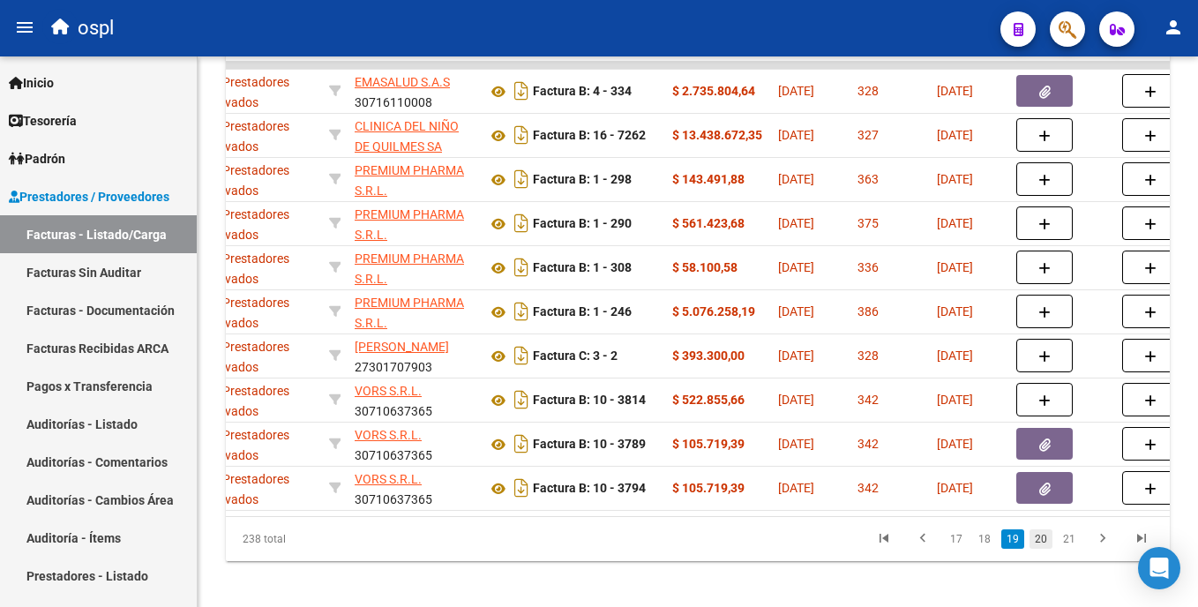
click at [599, 546] on link "20" at bounding box center [1041, 538] width 23 height 19
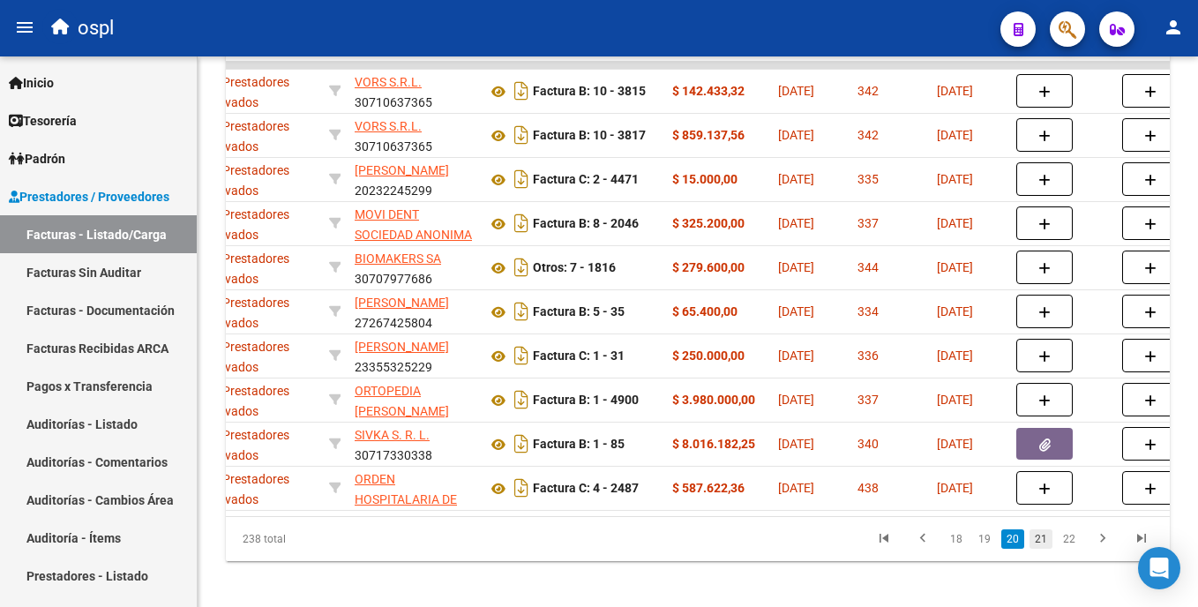
click at [599, 549] on link "21" at bounding box center [1041, 538] width 23 height 19
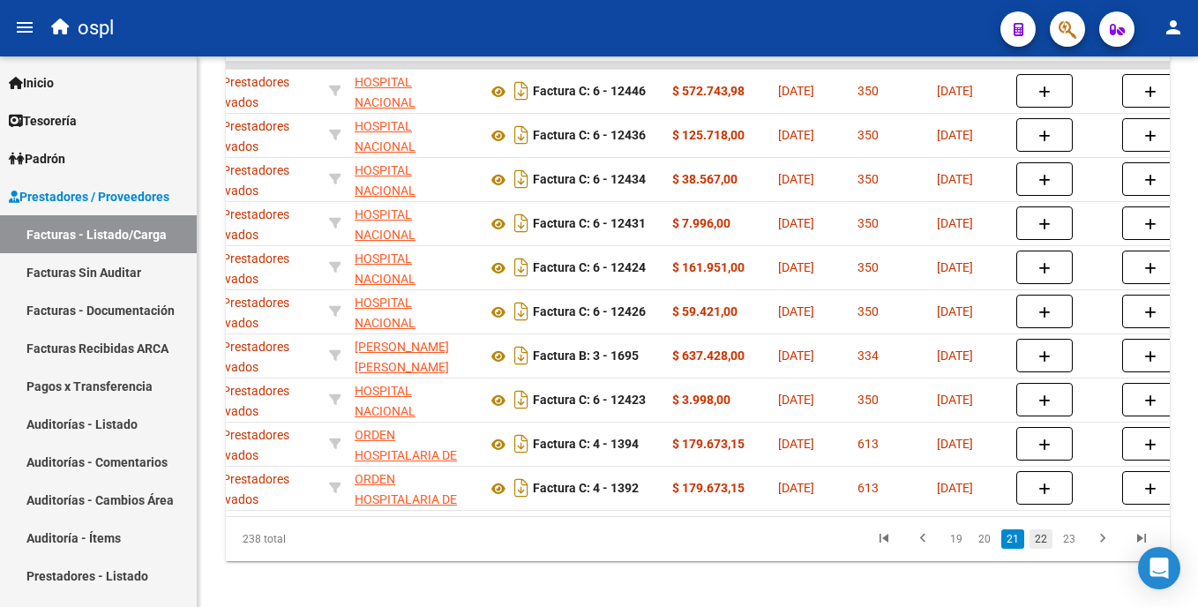
click at [599, 549] on link "22" at bounding box center [1041, 538] width 23 height 19
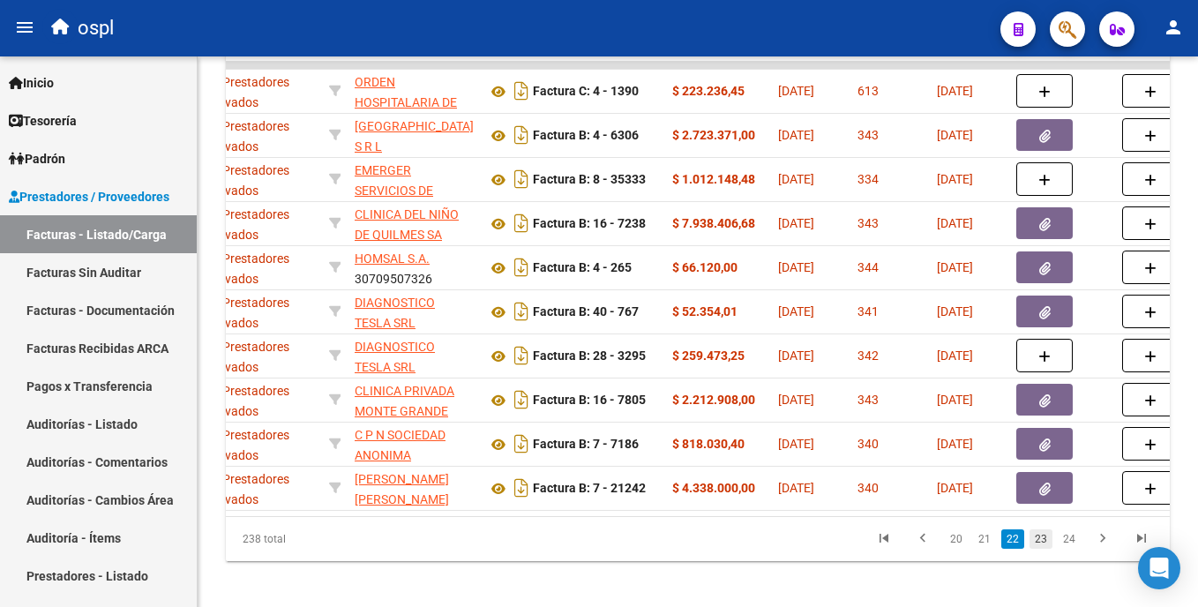
click at [599, 549] on link "23" at bounding box center [1041, 538] width 23 height 19
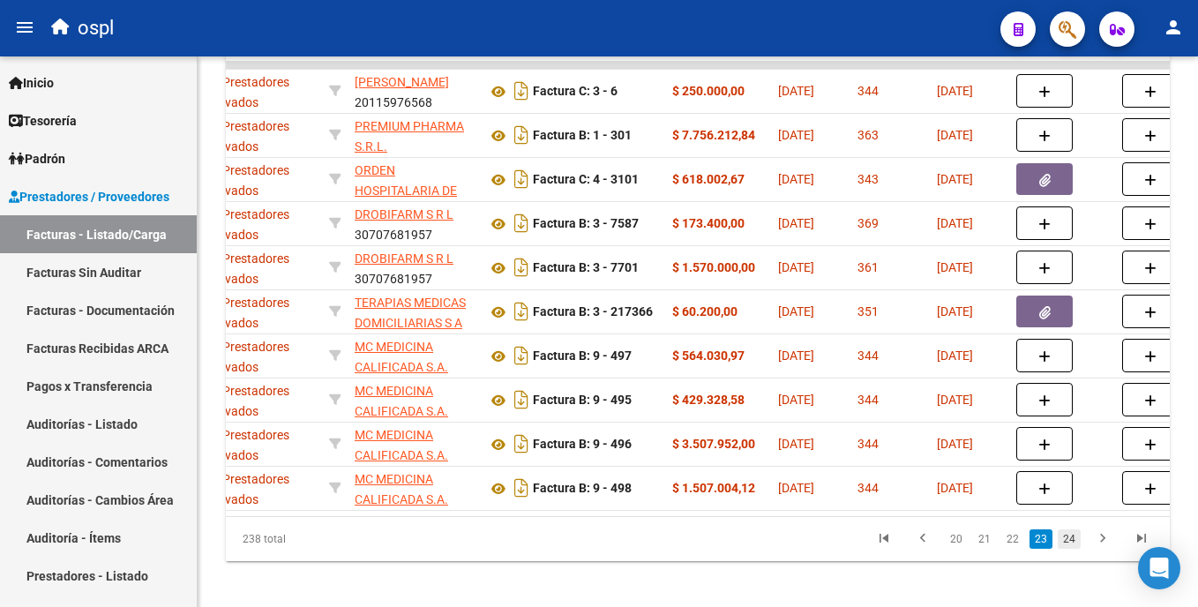
click at [599, 549] on link "24" at bounding box center [1069, 538] width 23 height 19
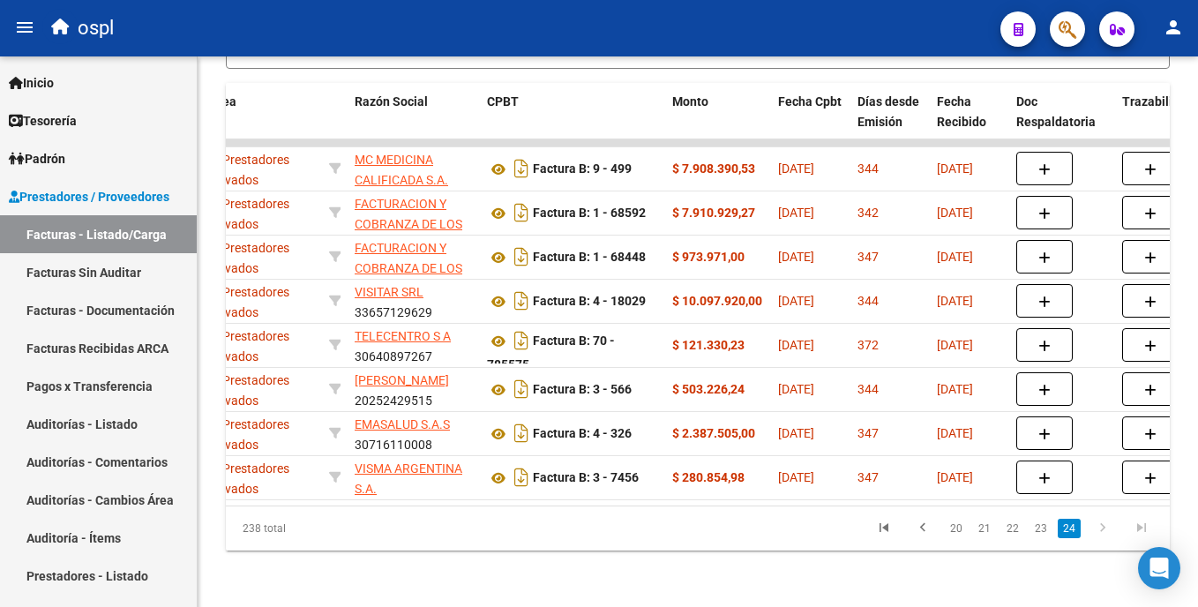
scroll to position [557, 0]
click at [599, 529] on icon "go to next page" at bounding box center [1103, 530] width 23 height 21
click at [599, 474] on html "menu ospl person Firma Express Inicio Calendario SSS Instructivos Contacto OS T…" at bounding box center [599, 303] width 1198 height 607
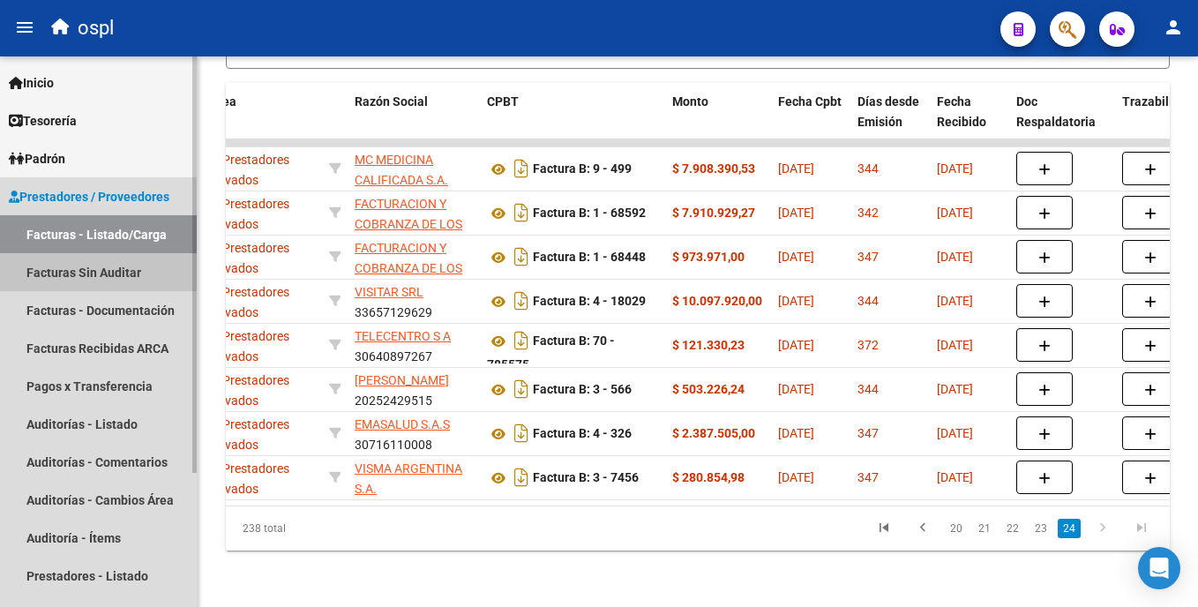
click at [78, 265] on link "Facturas Sin Auditar" at bounding box center [98, 272] width 197 height 38
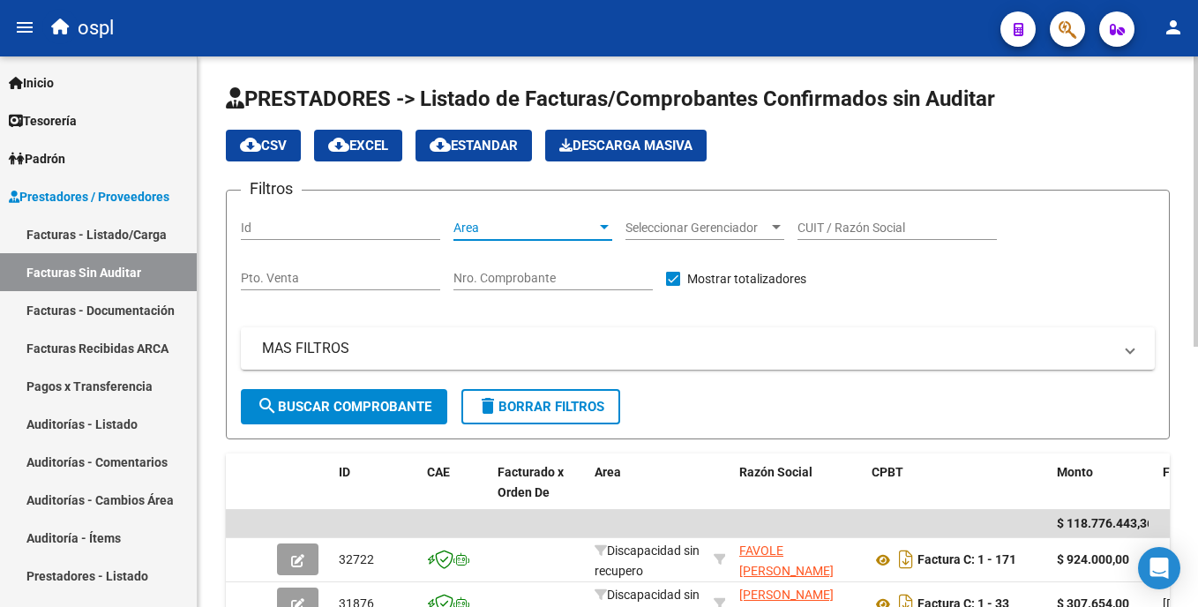
click at [491, 223] on span "Area" at bounding box center [525, 228] width 143 height 15
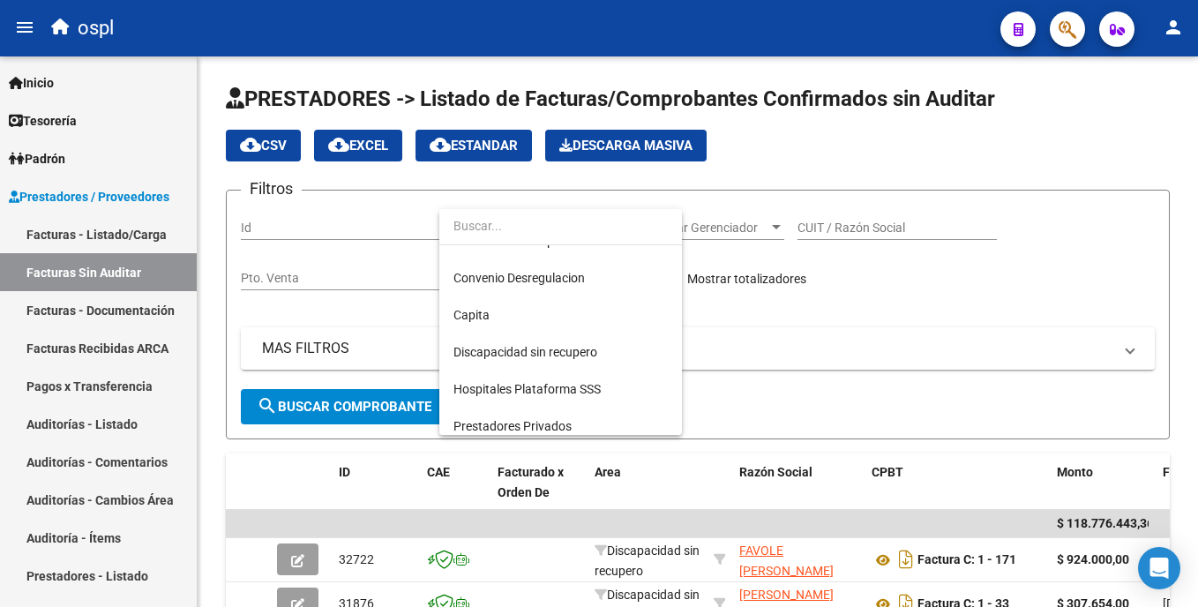
scroll to position [198, 0]
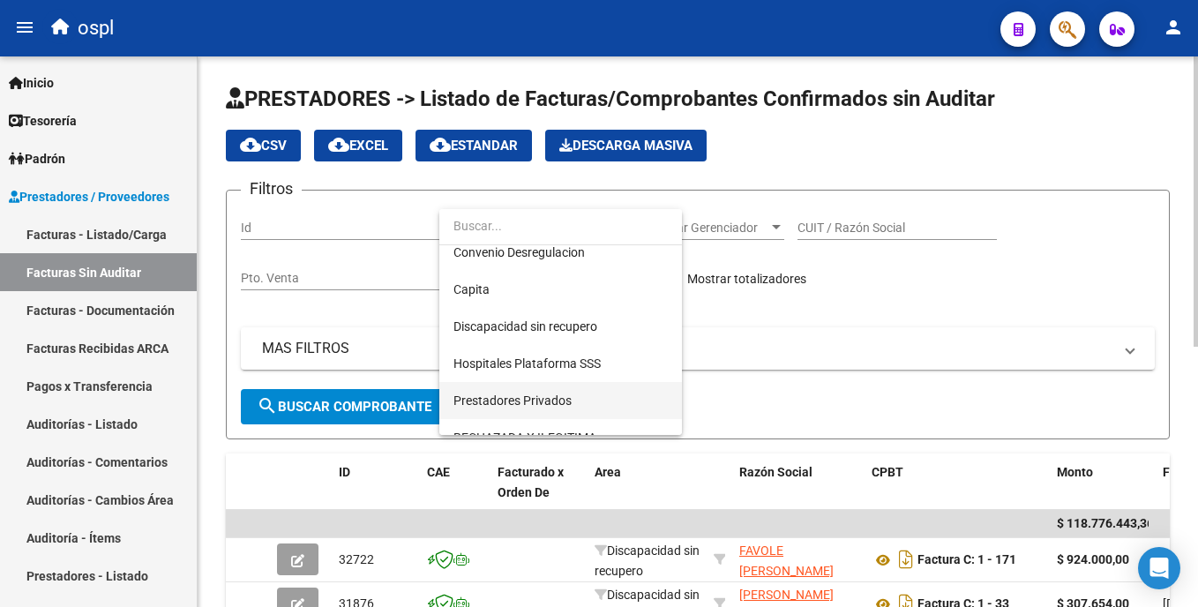
click at [590, 398] on span "Prestadores Privados" at bounding box center [561, 400] width 214 height 37
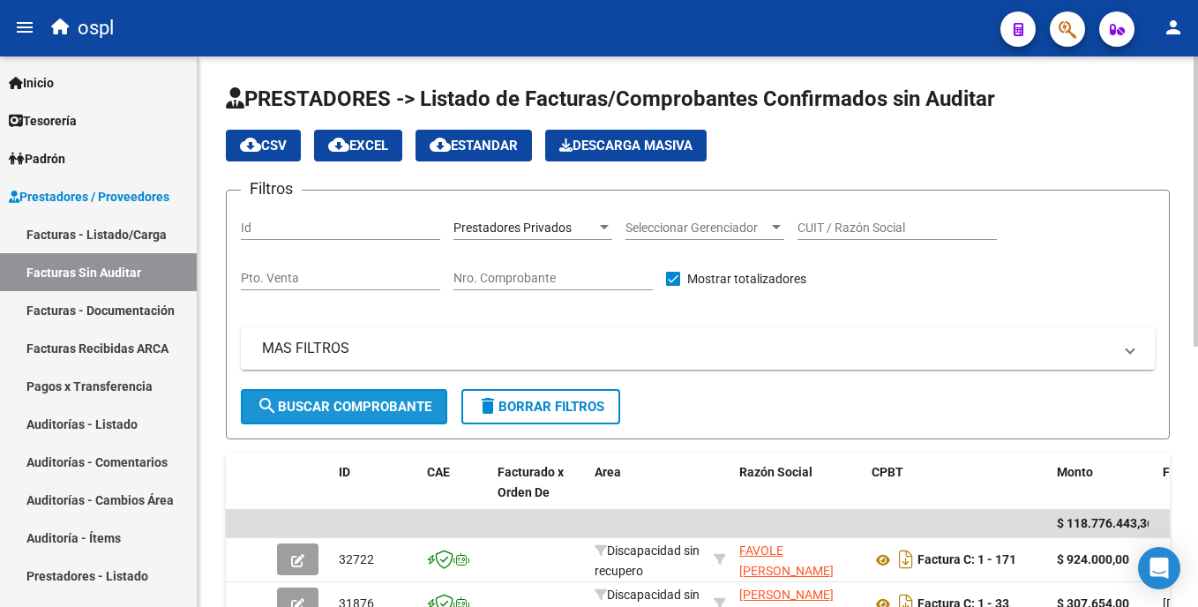
click at [361, 391] on button "search Buscar Comprobante" at bounding box center [344, 406] width 206 height 35
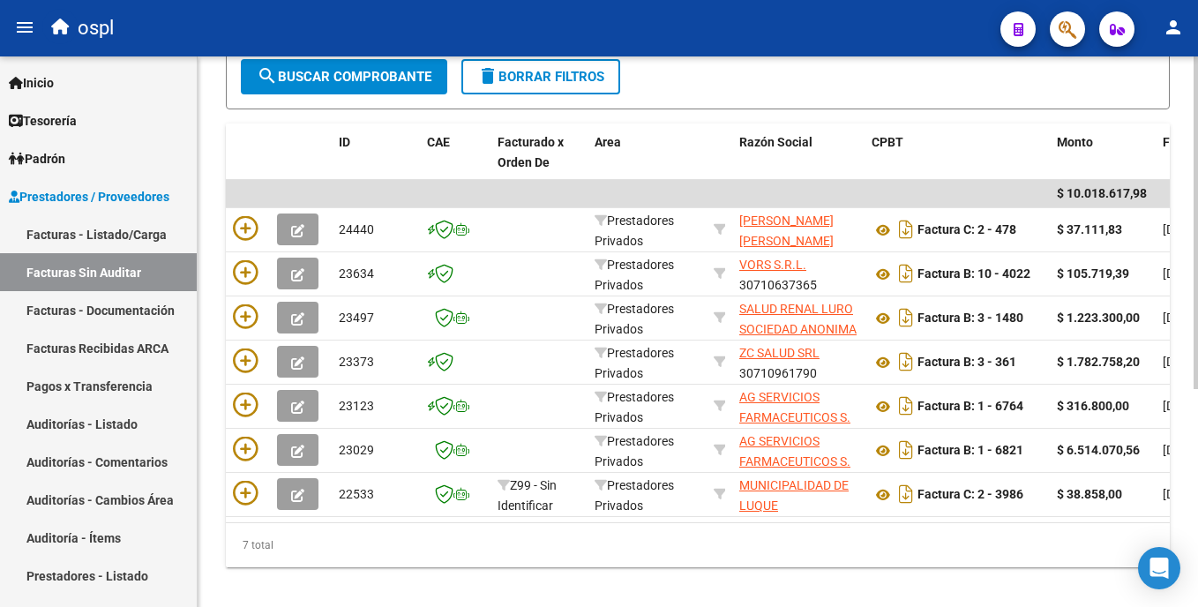
scroll to position [337, 0]
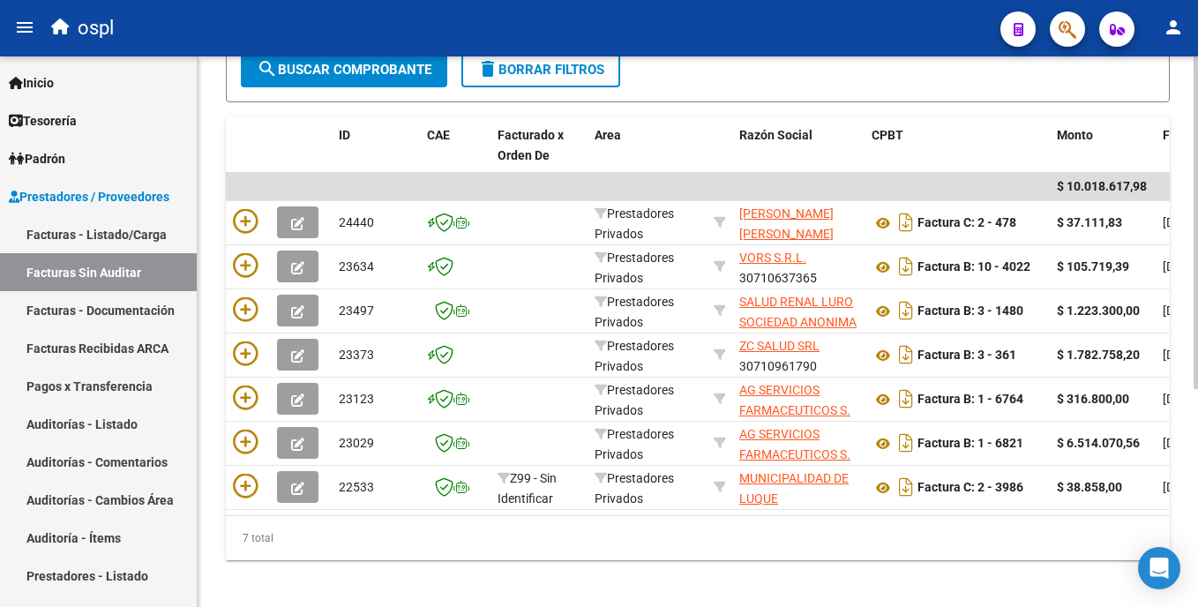
click at [599, 414] on html "menu ospl person Firma Express Inicio Calendario SSS Instructivos Contacto OS T…" at bounding box center [599, 303] width 1198 height 607
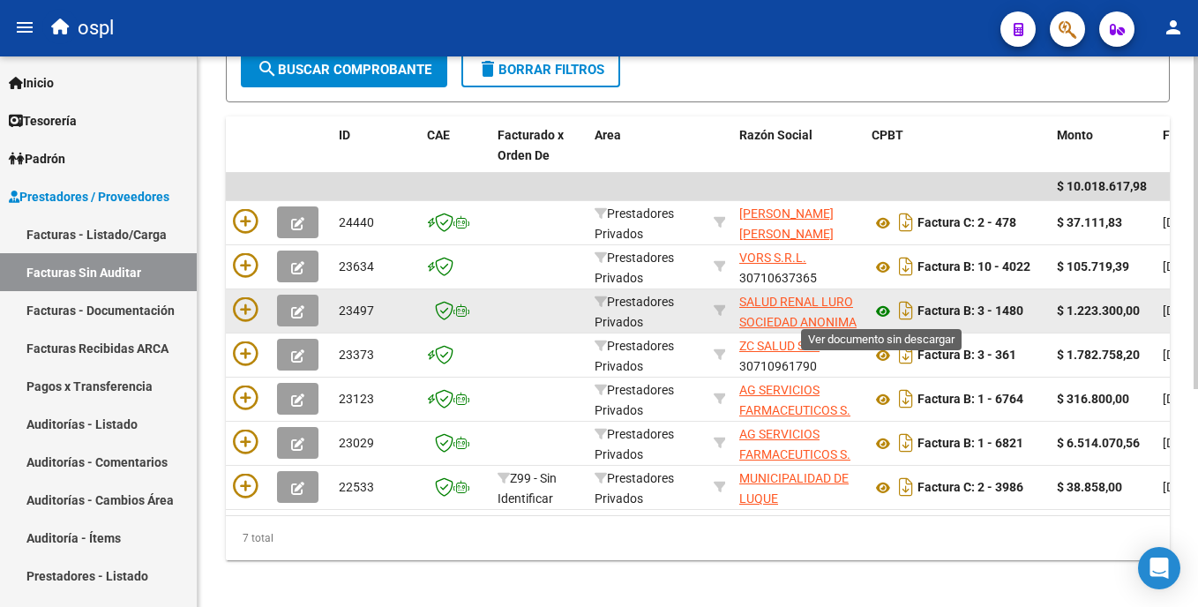
click at [599, 310] on icon at bounding box center [883, 311] width 23 height 21
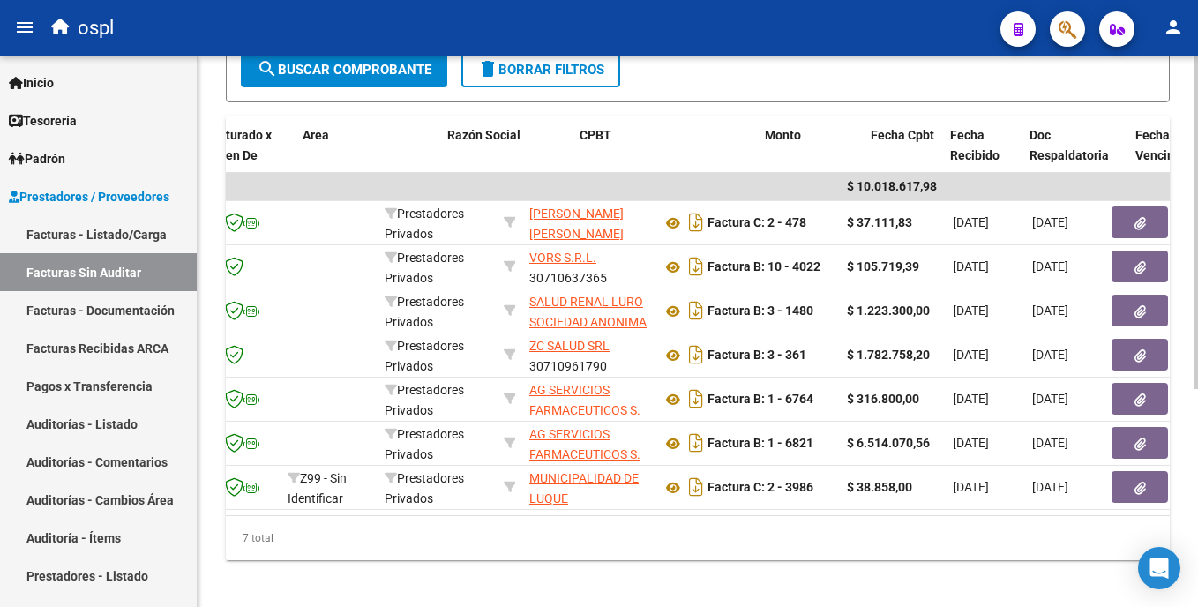
scroll to position [0, 292]
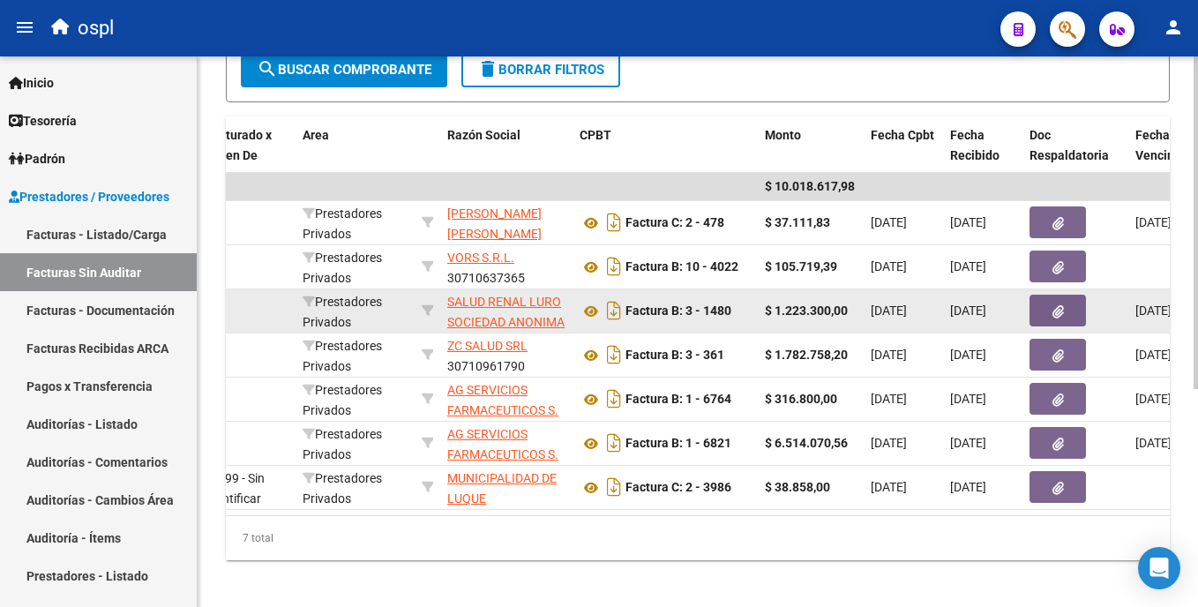
click at [599, 316] on icon "button" at bounding box center [1058, 311] width 11 height 13
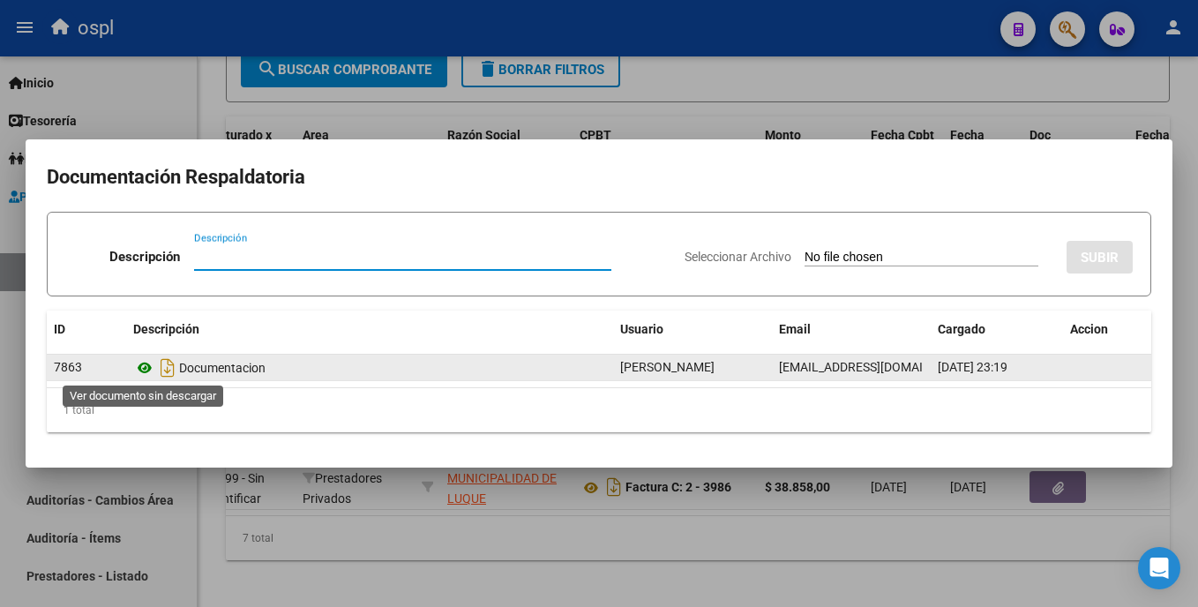
click at [142, 366] on icon at bounding box center [144, 367] width 23 height 21
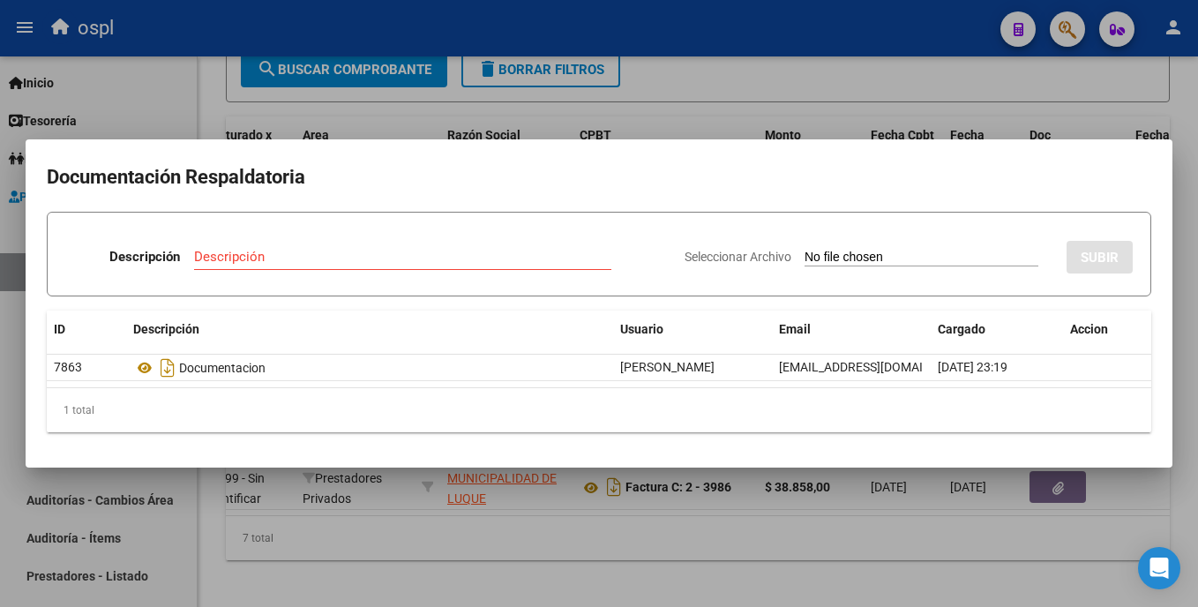
click at [599, 109] on div at bounding box center [599, 303] width 1198 height 607
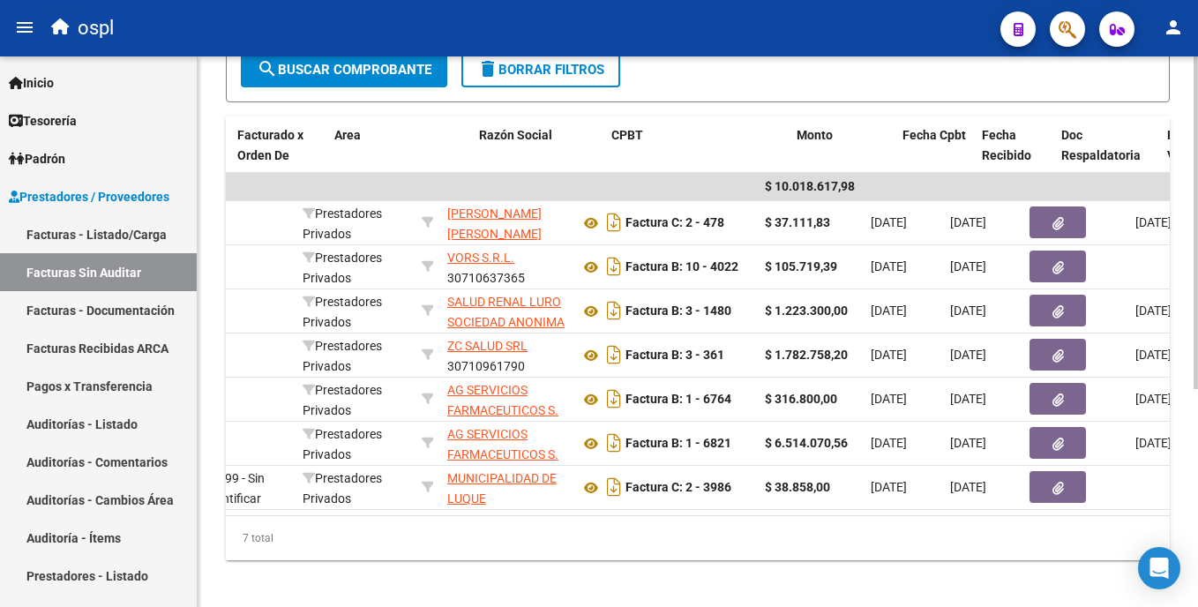
scroll to position [0, 0]
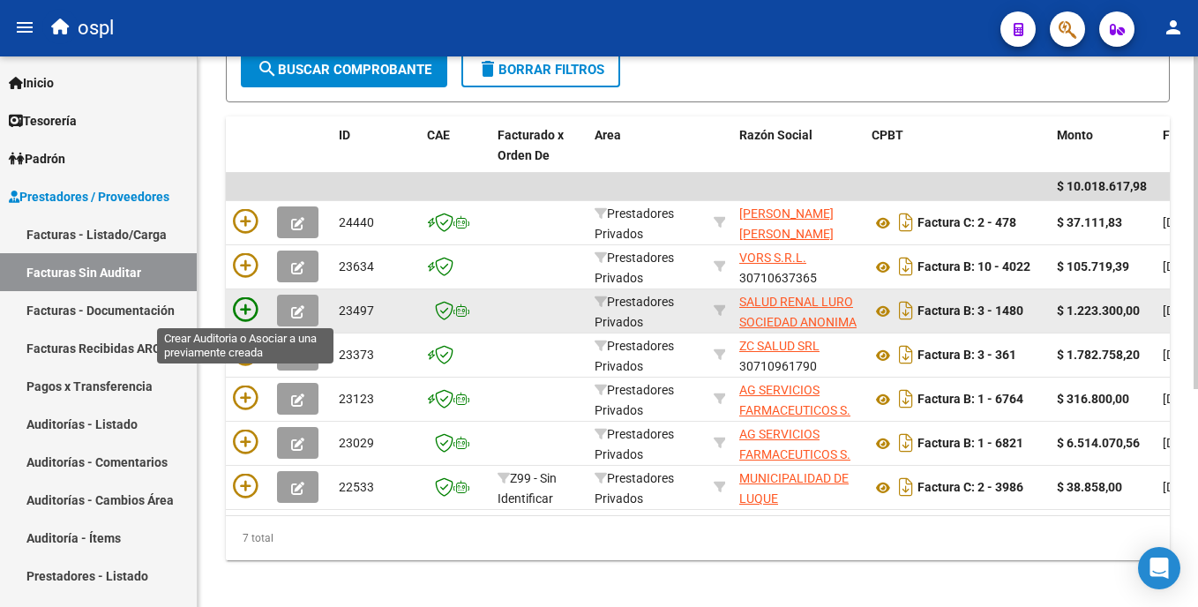
click at [240, 308] on icon at bounding box center [245, 309] width 25 height 25
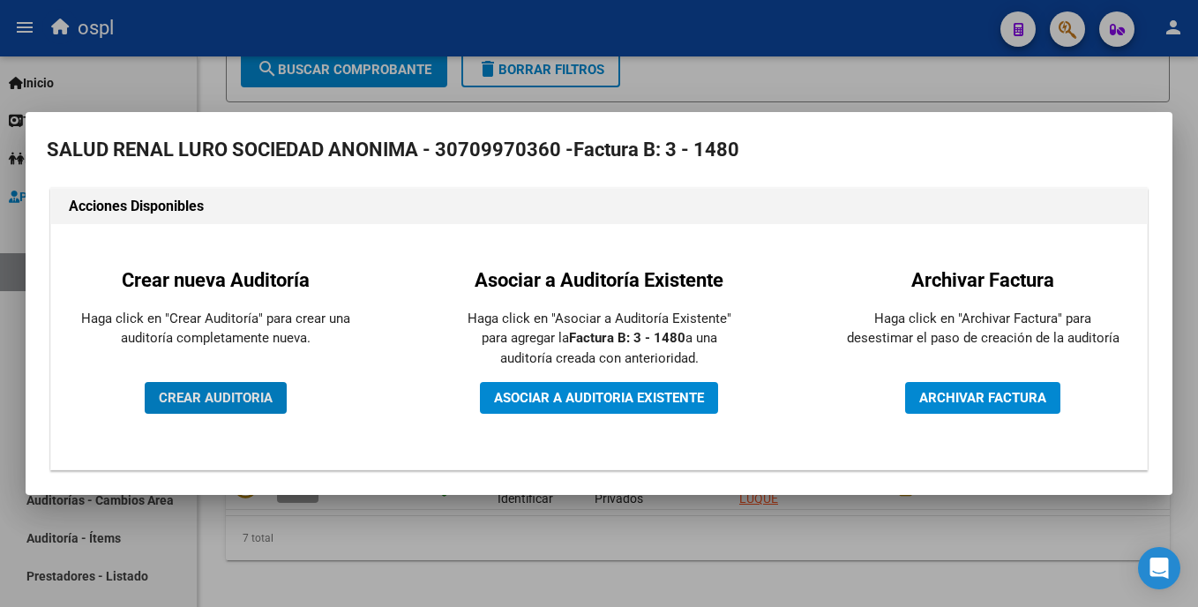
click at [265, 395] on span "CREAR AUDITORIA" at bounding box center [216, 398] width 114 height 16
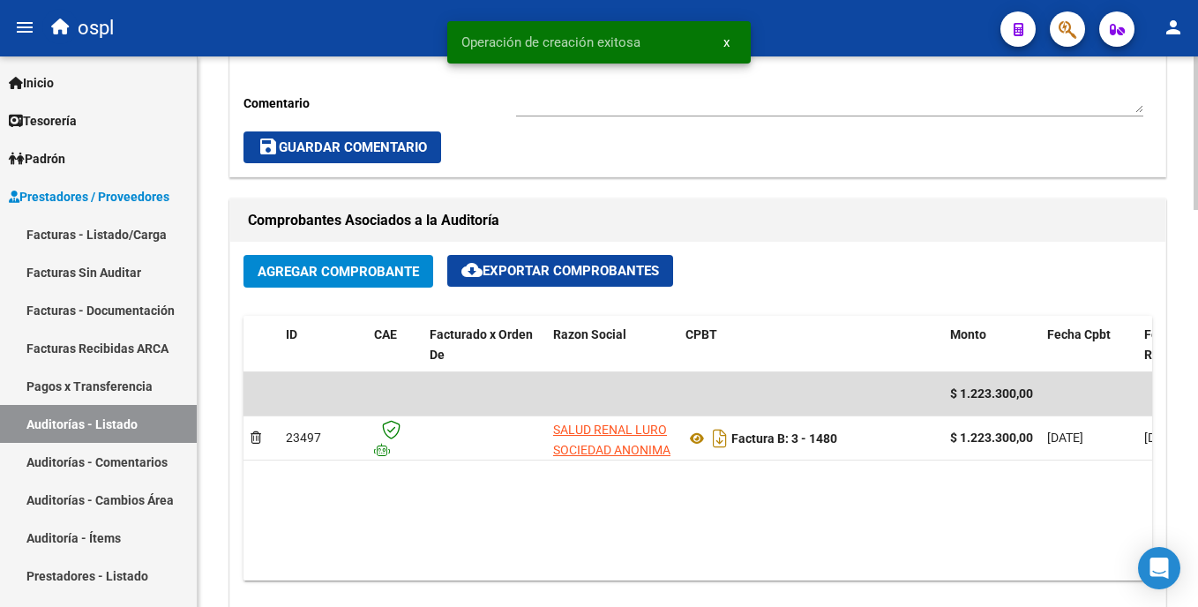
scroll to position [717, 0]
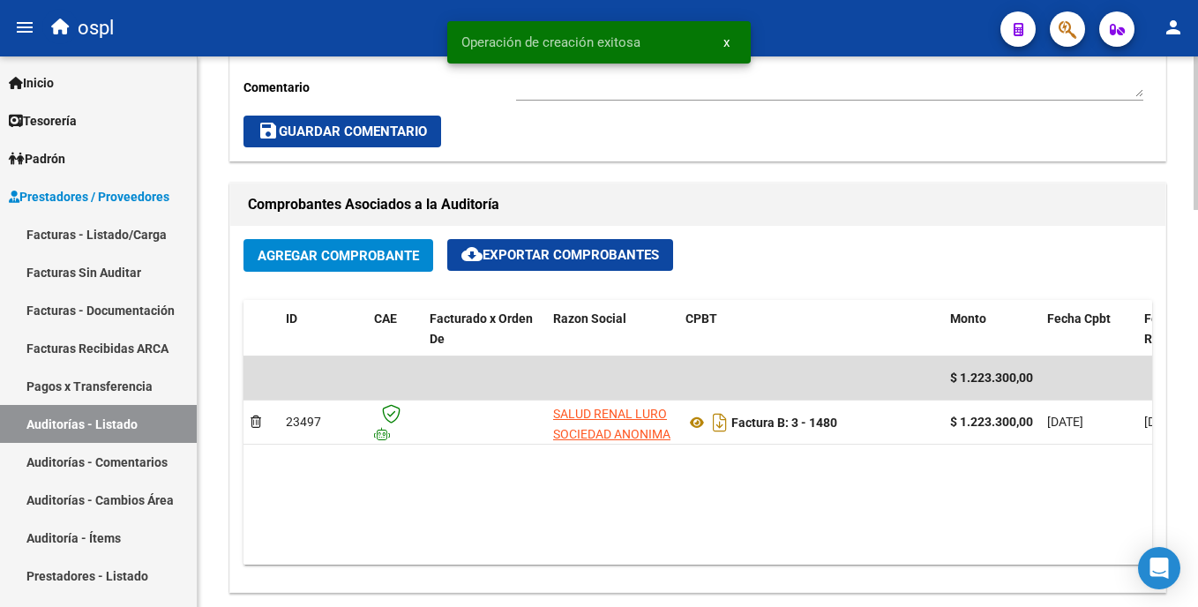
click at [599, 365] on html "menu ospl person Firma Express Inicio Calendario SSS Instructivos Contacto OS T…" at bounding box center [599, 303] width 1198 height 607
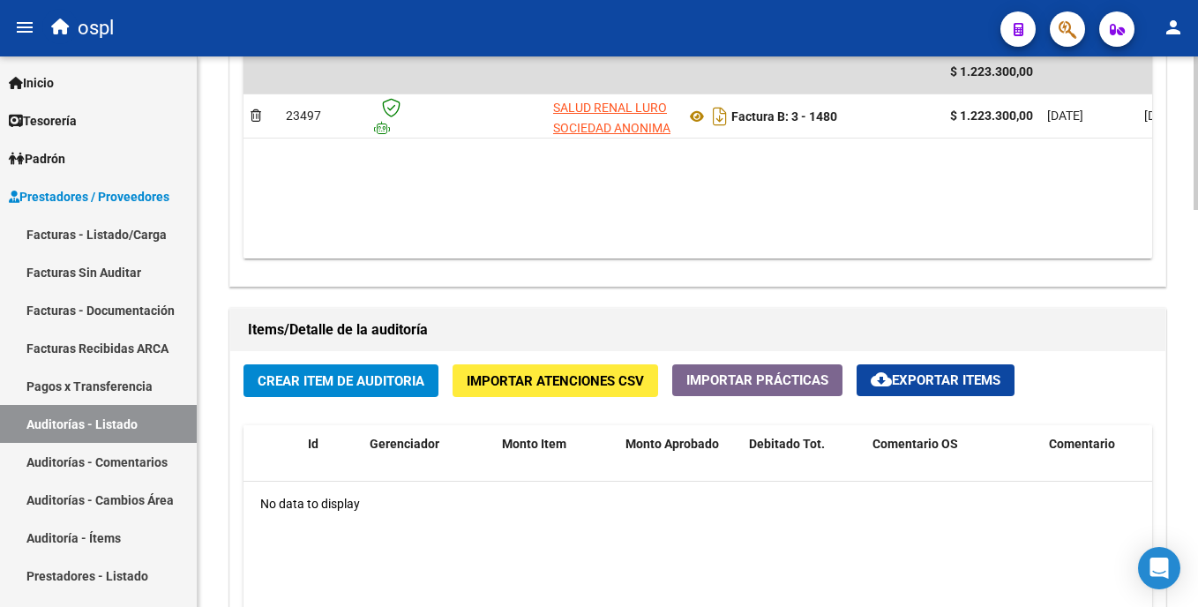
scroll to position [1045, 0]
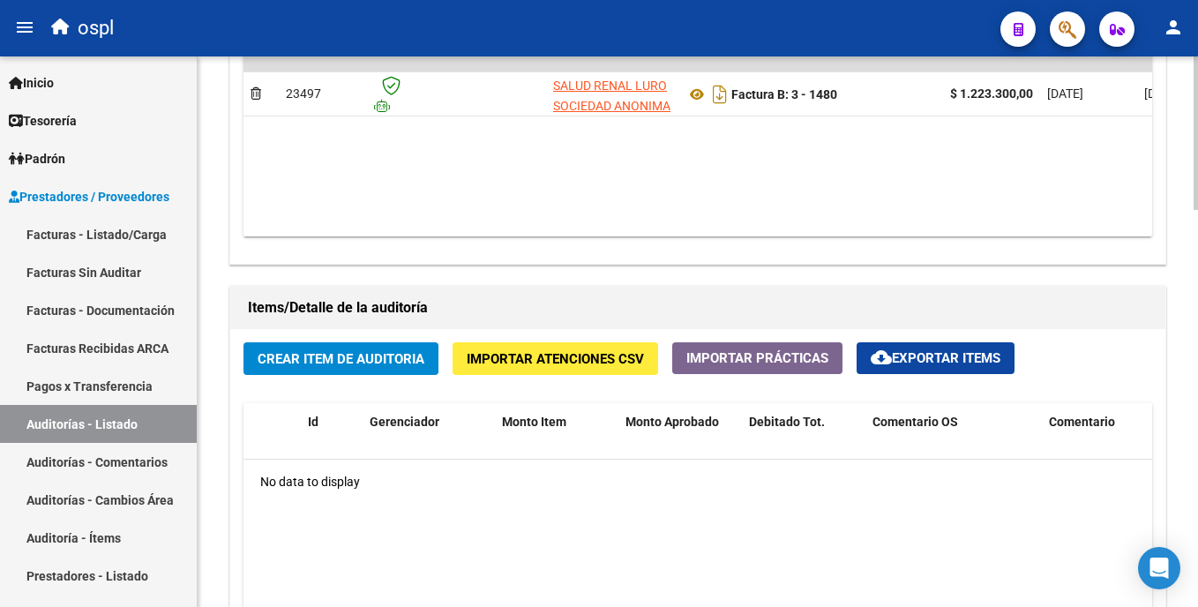
click at [599, 371] on html "menu ospl person Firma Express Inicio Calendario SSS Instructivos Contacto OS T…" at bounding box center [599, 303] width 1198 height 607
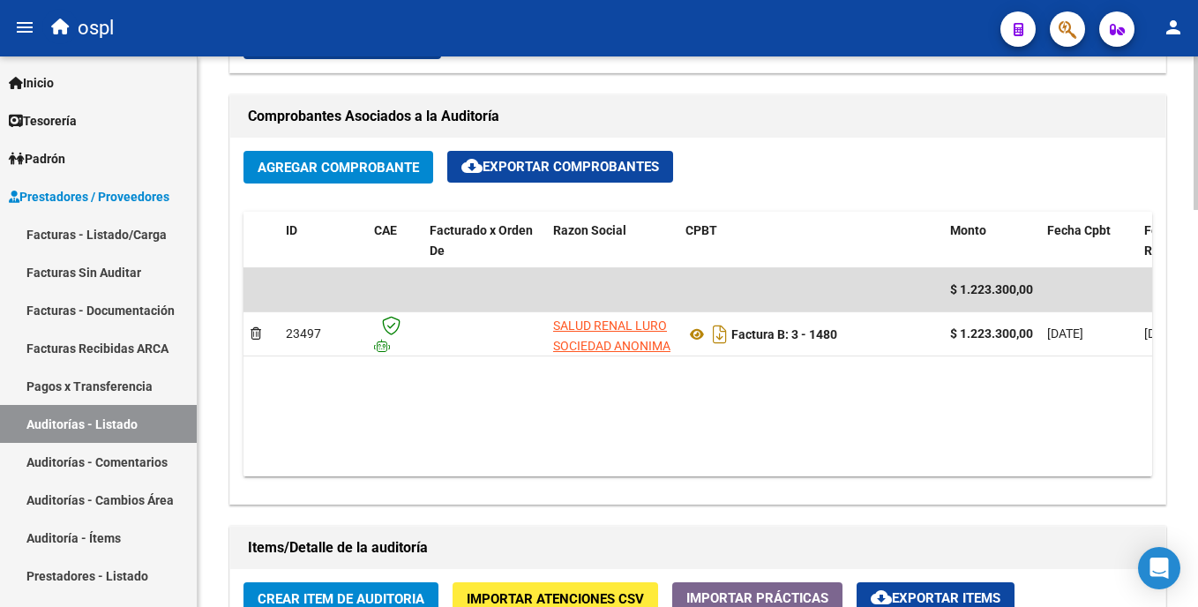
scroll to position [817, 0]
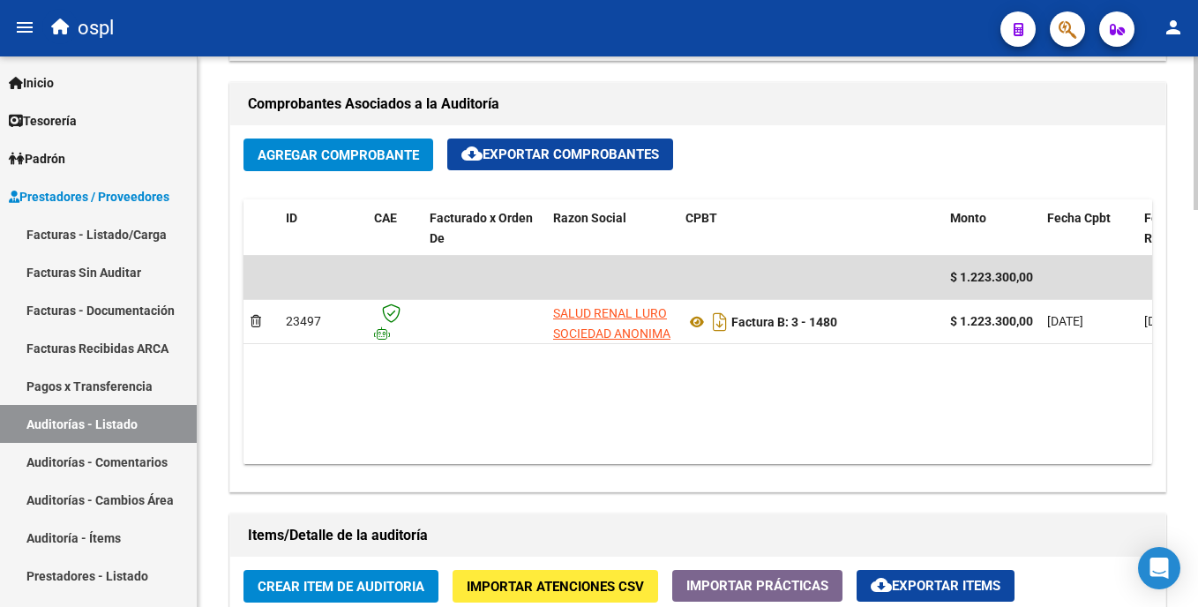
click at [599, 326] on html "menu ospl person Firma Express Inicio Calendario SSS Instructivos Contacto OS T…" at bounding box center [599, 303] width 1198 height 607
click at [406, 582] on span "Crear Item de Auditoria" at bounding box center [341, 587] width 167 height 16
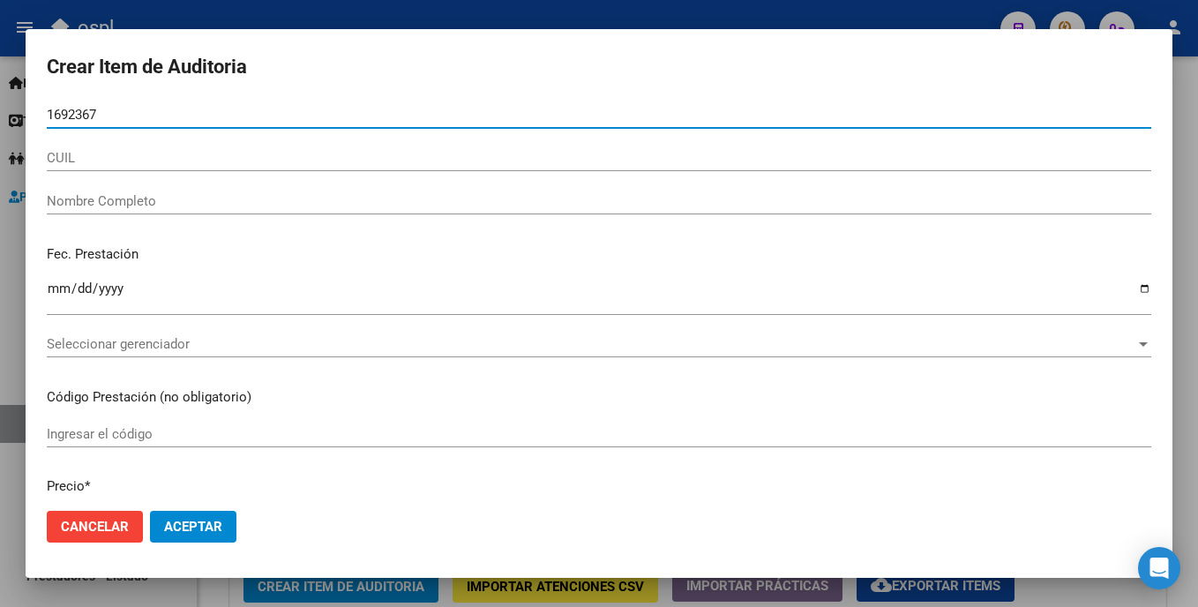
type input "16923671"
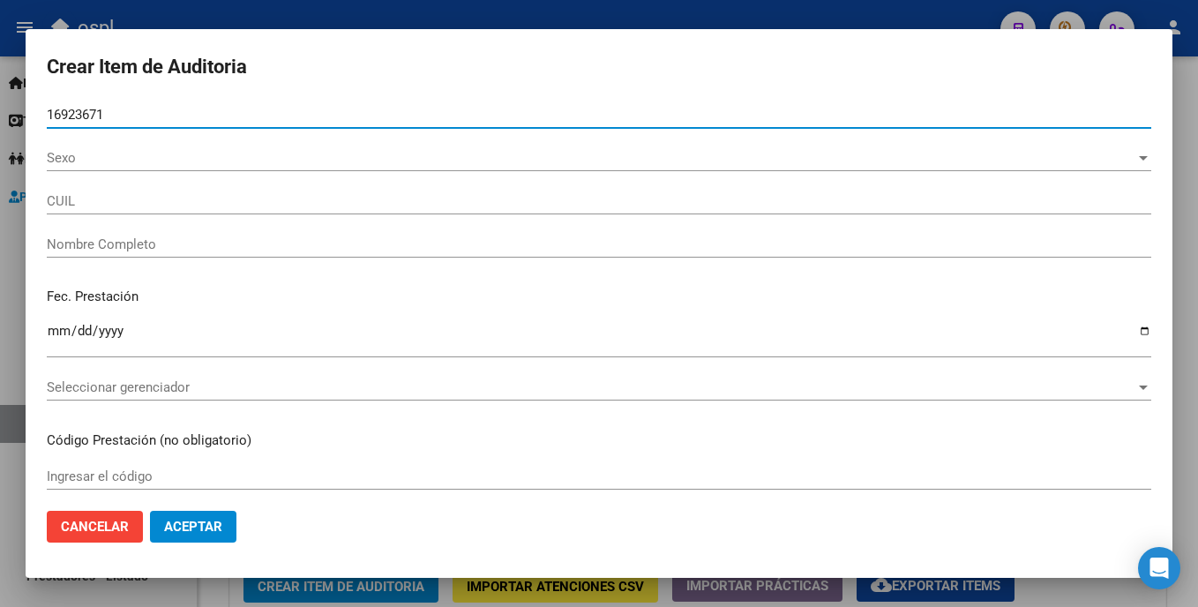
type input "27169236718"
type input "LAZZERETTI NORA GRACIELA"
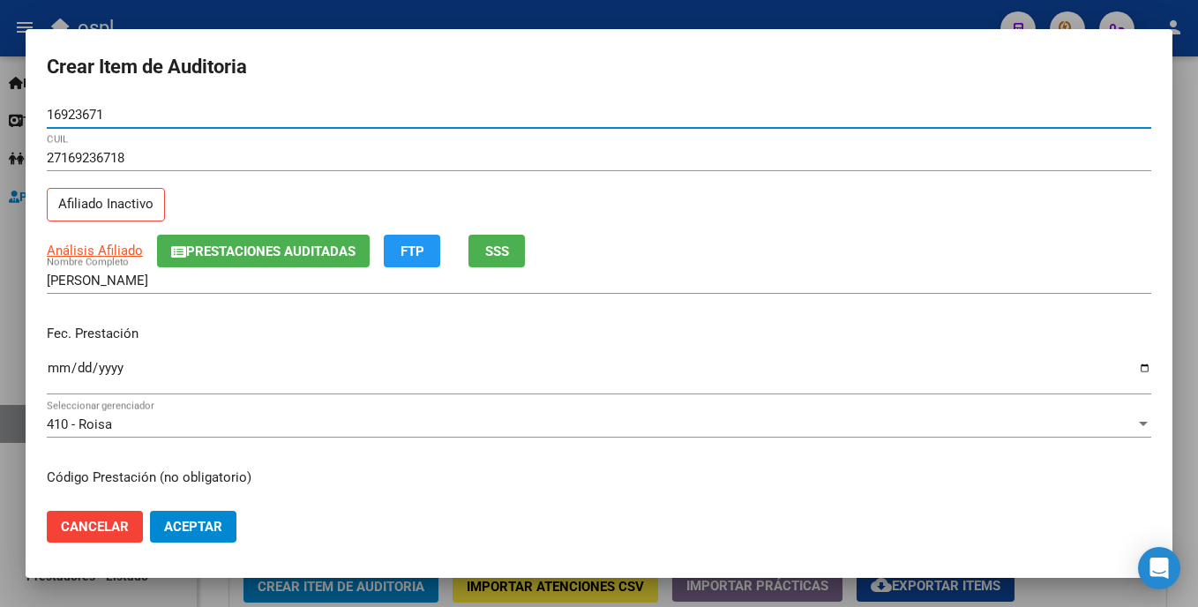
type input "16923671"
click at [64, 370] on input "Ingresar la fecha" at bounding box center [599, 375] width 1105 height 28
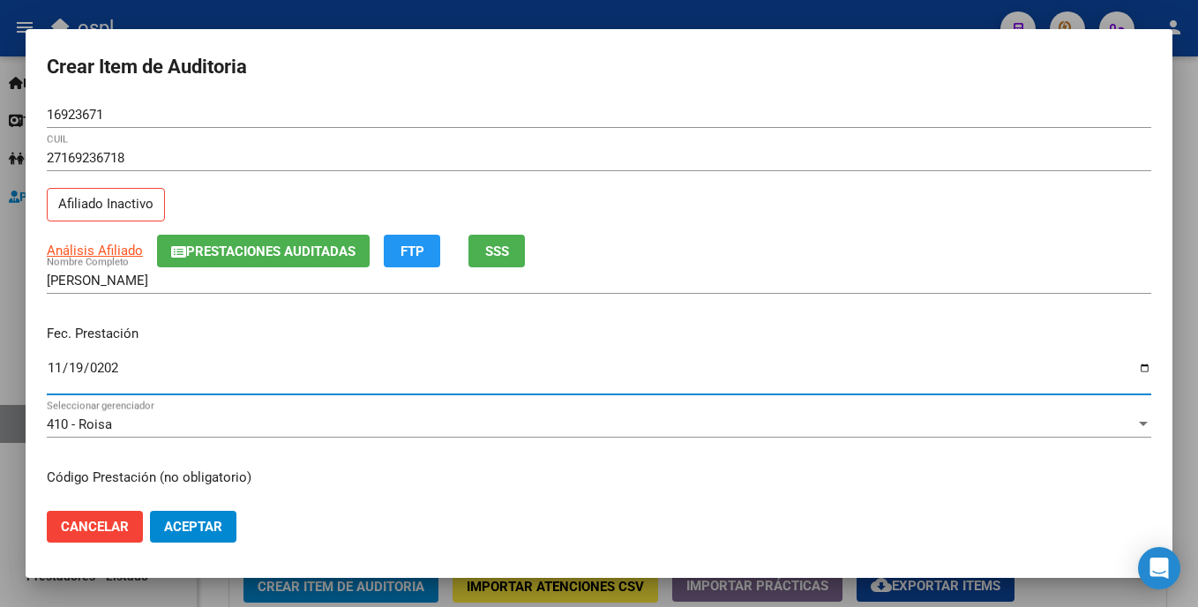
type input "2024-11-19"
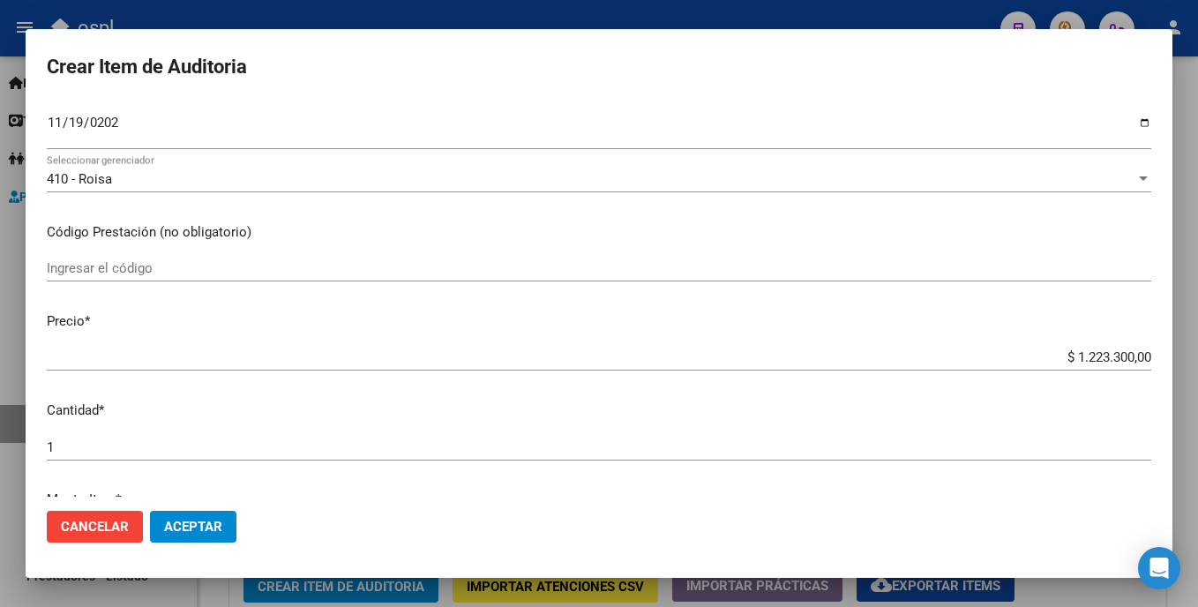
scroll to position [257, 0]
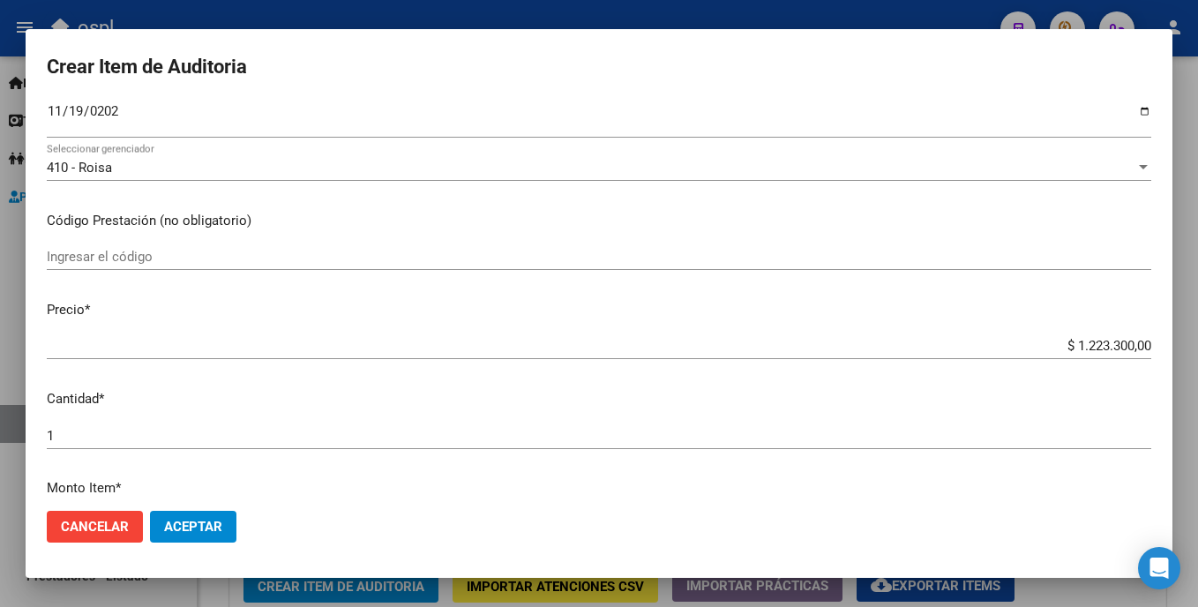
click at [215, 263] on input "Ingresar el código" at bounding box center [599, 257] width 1105 height 16
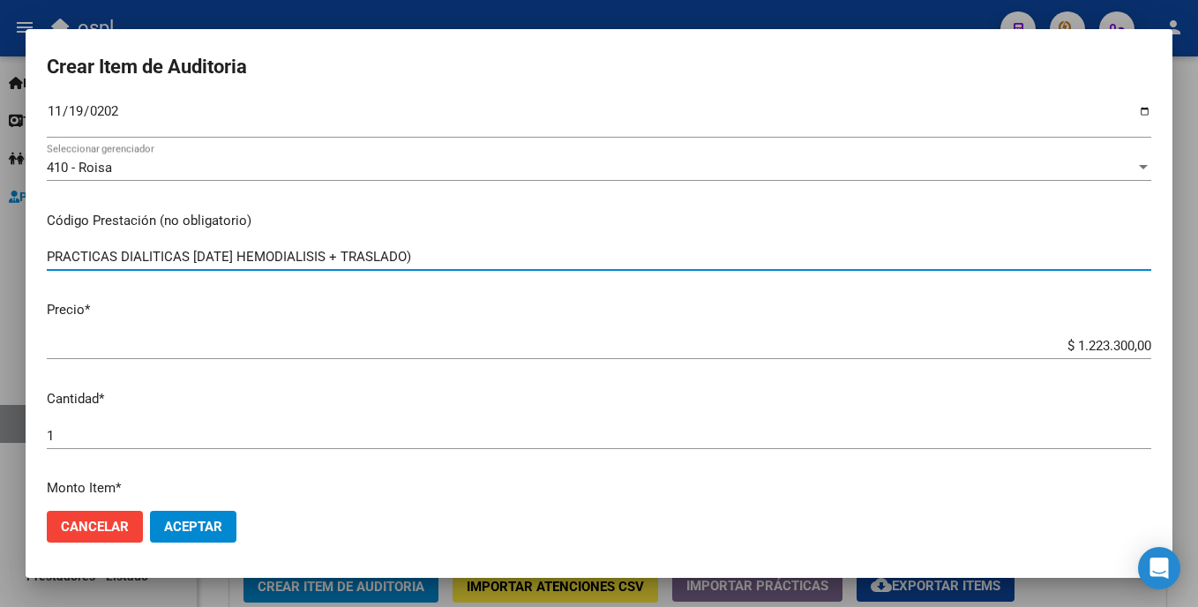
click at [240, 257] on input "PRACTICAS DIALITICAS NOV/24 HEMODIALISIS + TRASLADO)" at bounding box center [599, 257] width 1105 height 16
click at [246, 254] on input "PRACTICAS DIALITICAS NOV/24( HEMODIALISIS + TRASLADO)" at bounding box center [599, 257] width 1105 height 16
drag, startPoint x: 187, startPoint y: 252, endPoint x: 236, endPoint y: 257, distance: 49.6
click at [236, 257] on input "PRACTICAS DIALITICAS NOV/24 (HEMODIALISIS + TRASLADO)" at bounding box center [599, 257] width 1105 height 16
click at [366, 262] on input "PRACTICAS DIALITICAS (HEMODIALISIS + TRASLADO) NOV/24" at bounding box center [599, 257] width 1105 height 16
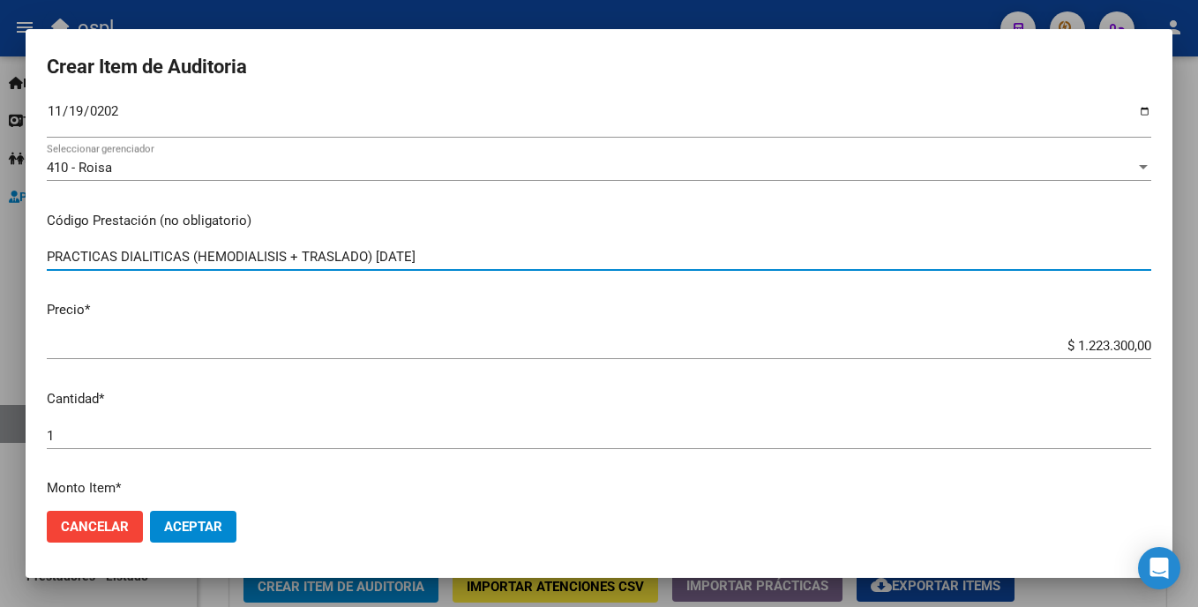
click at [370, 259] on input "PRACTICAS DIALITICAS (HEMODIALISIS + TRASLADO) NOV/24" at bounding box center [599, 257] width 1105 height 16
type input "PRACTICAS DIALITICAS (HEMODIALISIS + TRASLADO) NOV/24"
click at [436, 247] on div "PRACTICAS DIALITICAS (HEMODIALISIS + TRASLADO) NOV/24 Ingresar el código" at bounding box center [599, 257] width 1105 height 26
click at [442, 247] on div "PRACTICAS DIALITICAS (HEMODIALISIS + TRASLADO) NOV/24 Ingresar el código" at bounding box center [599, 257] width 1105 height 26
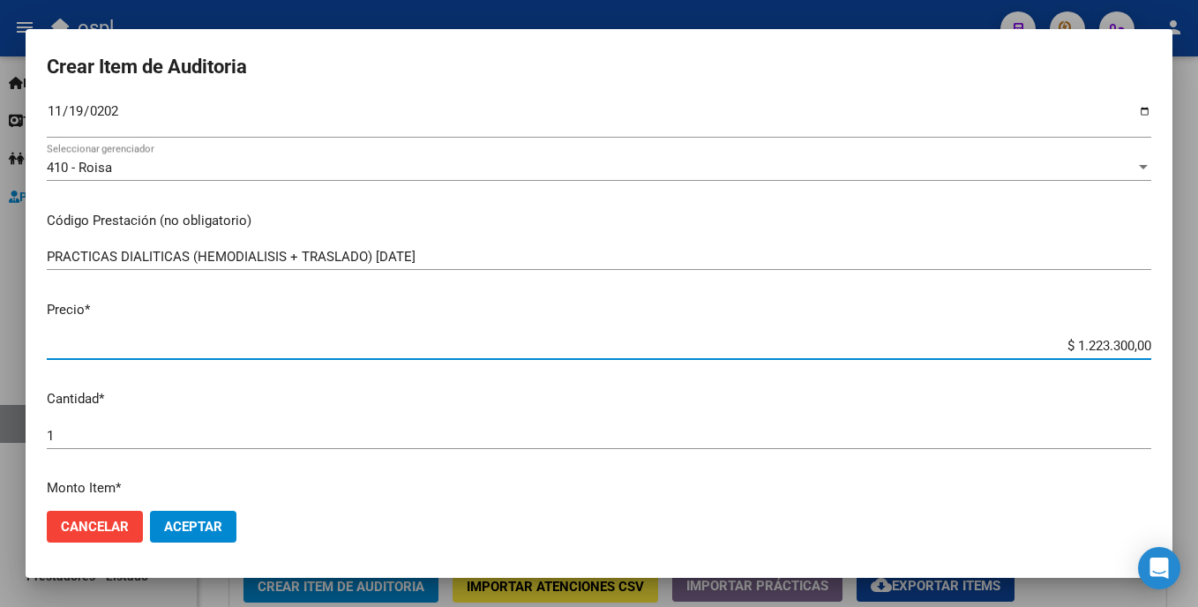
drag, startPoint x: 1056, startPoint y: 343, endPoint x: 1150, endPoint y: 339, distance: 93.6
click at [599, 339] on app-form-text-field "Precio * $ 1.223.300,00 Ingresar el precio" at bounding box center [606, 327] width 1119 height 55
type input "$ 0,09"
type input "$ 0,94"
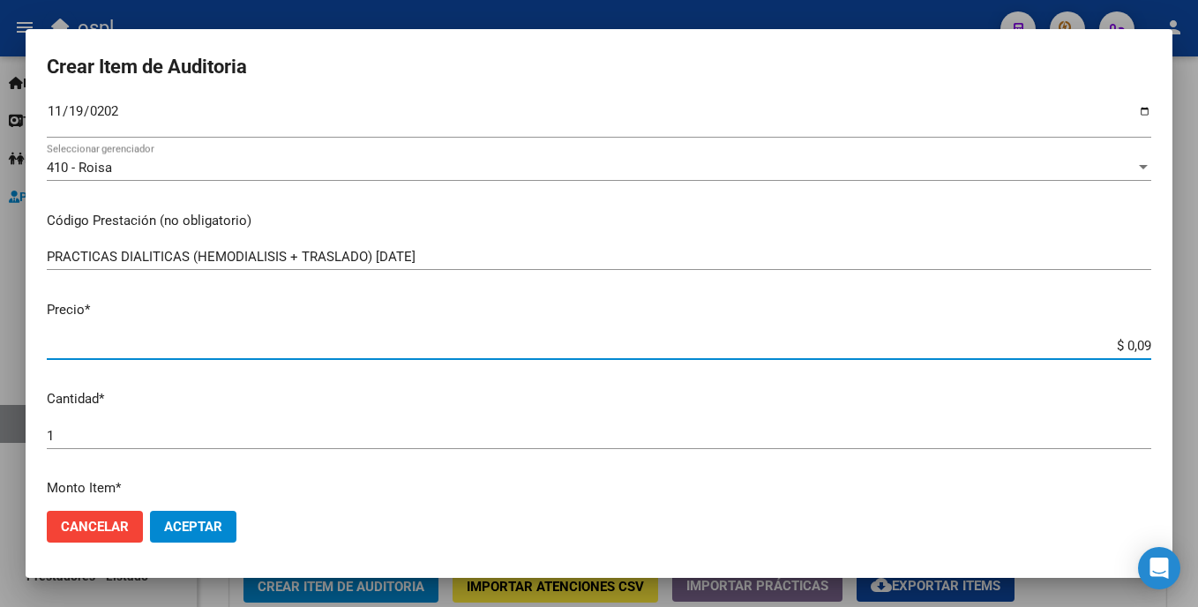
type input "$ 0,94"
type input "$ 9,41"
type input "$ 94,10"
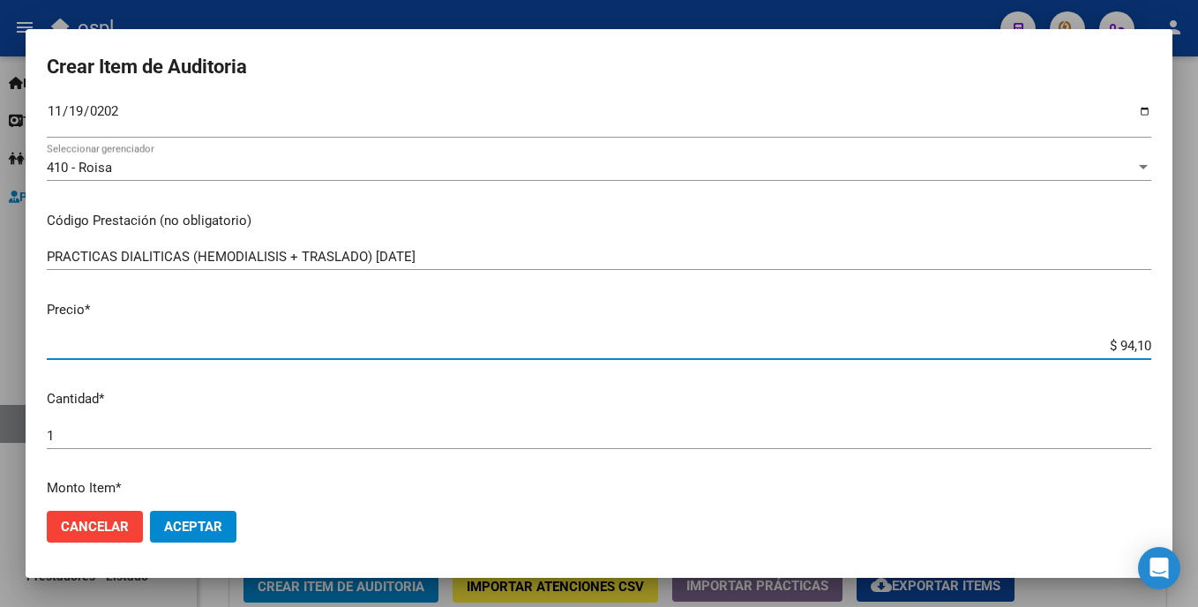
type input "$ 941,00"
type input "$ 9.410,00"
type input "$ 94.100,00"
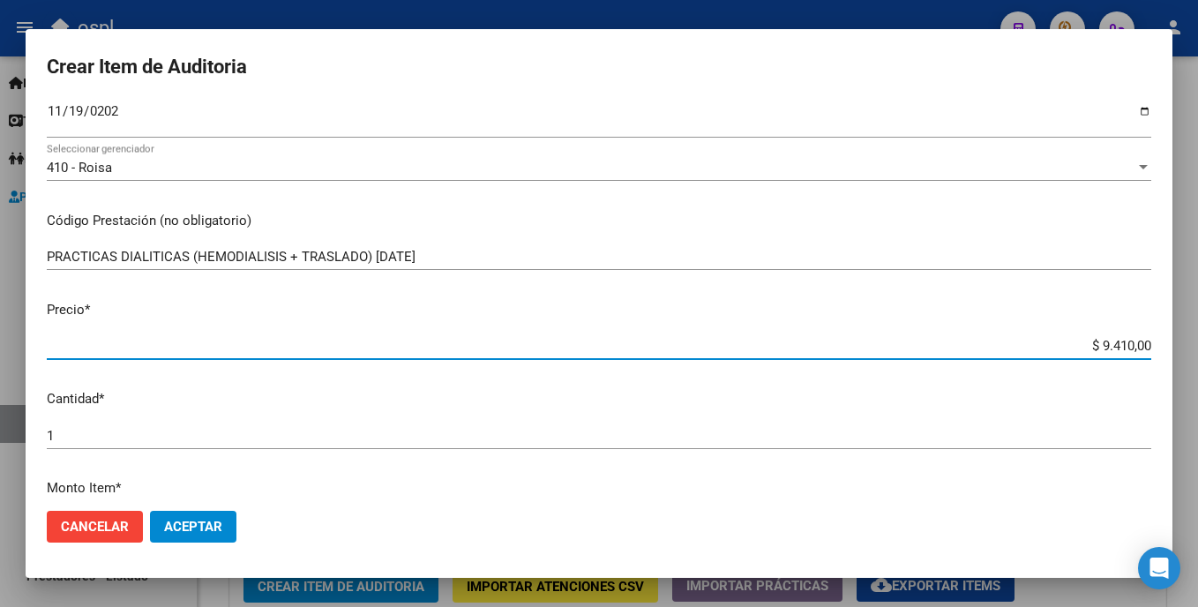
type input "$ 94.100,00"
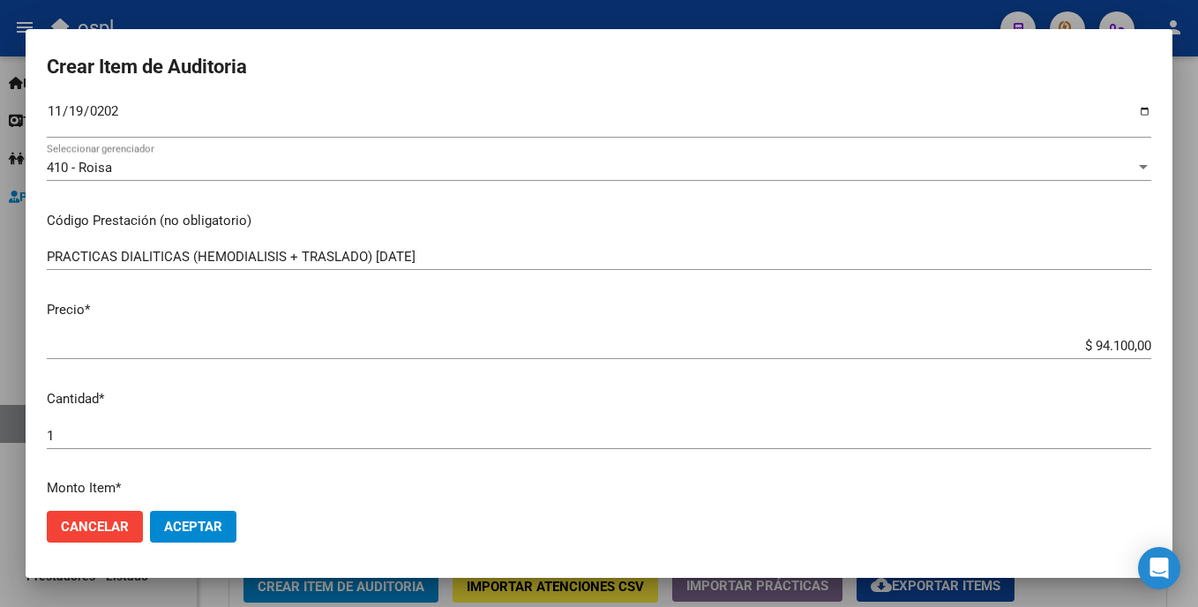
click at [94, 423] on div "1 Ingresar la cantidad" at bounding box center [599, 436] width 1105 height 26
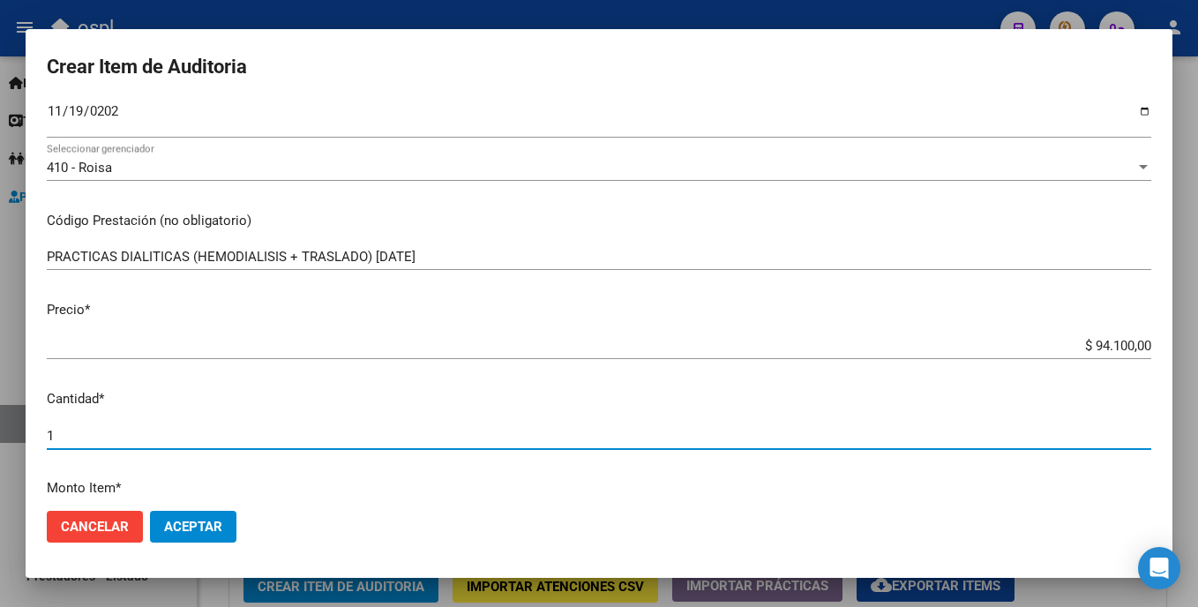
type input "13"
type input "$ 1.223.300,00"
type input "13"
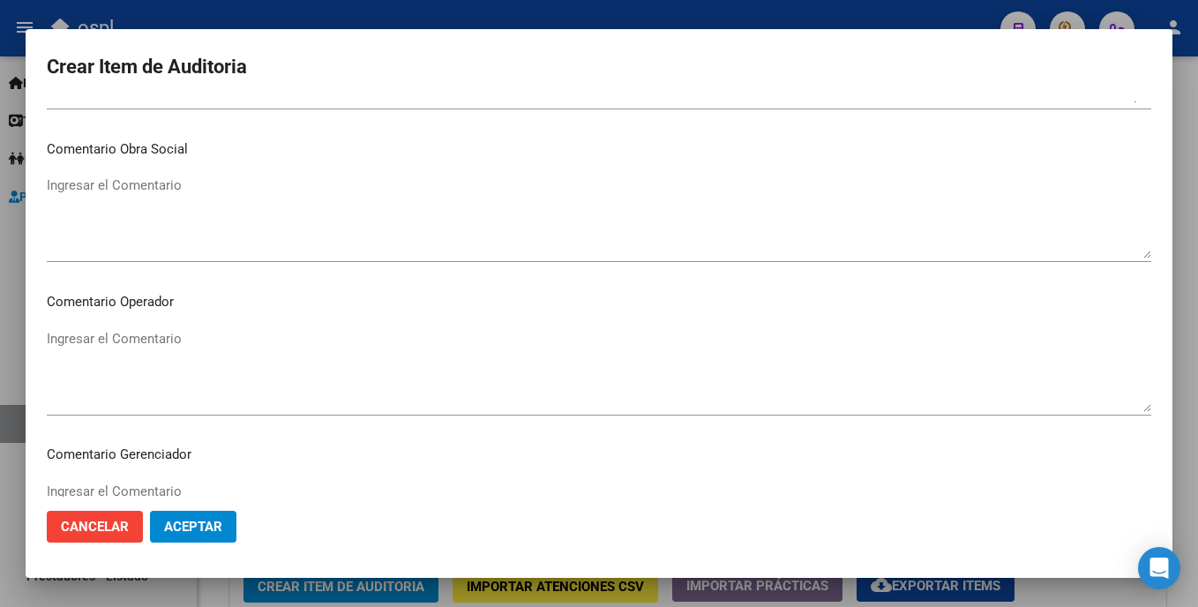
scroll to position [779, 0]
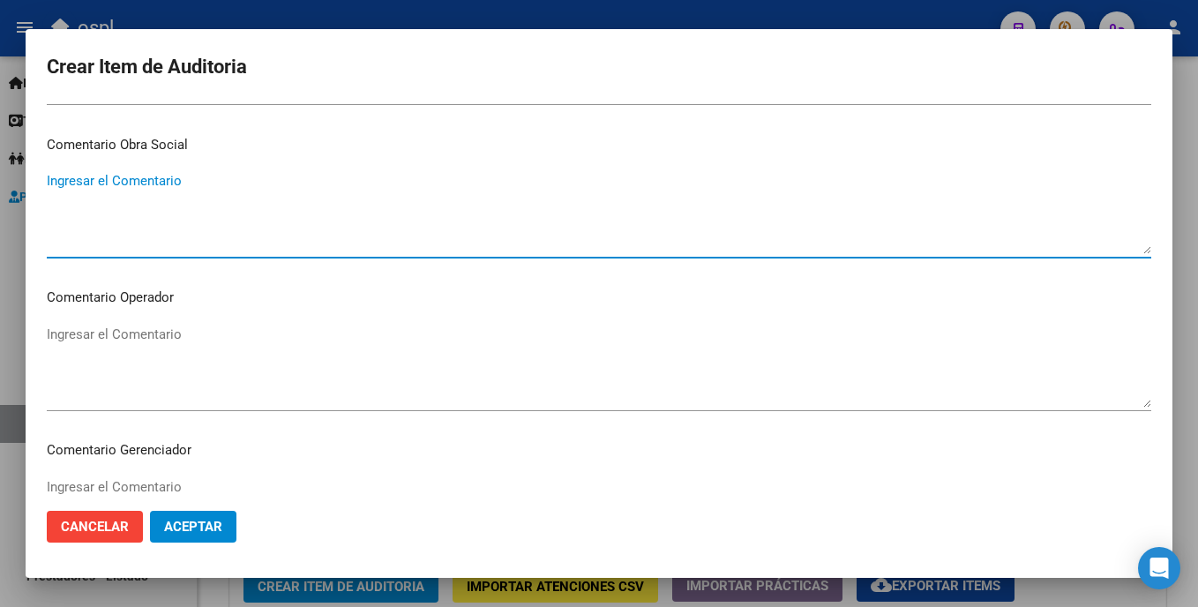
click at [462, 247] on textarea "Ingresar el Comentario" at bounding box center [599, 212] width 1105 height 83
type textarea "pagado"
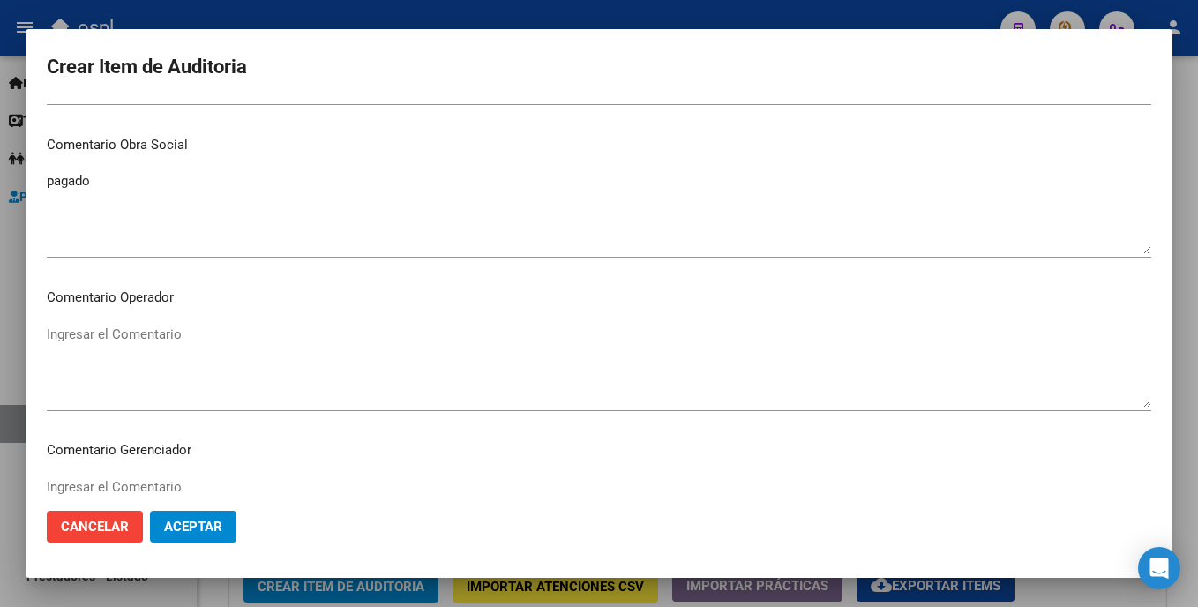
click at [165, 321] on div "Ingresar el Comentario" at bounding box center [599, 366] width 1105 height 90
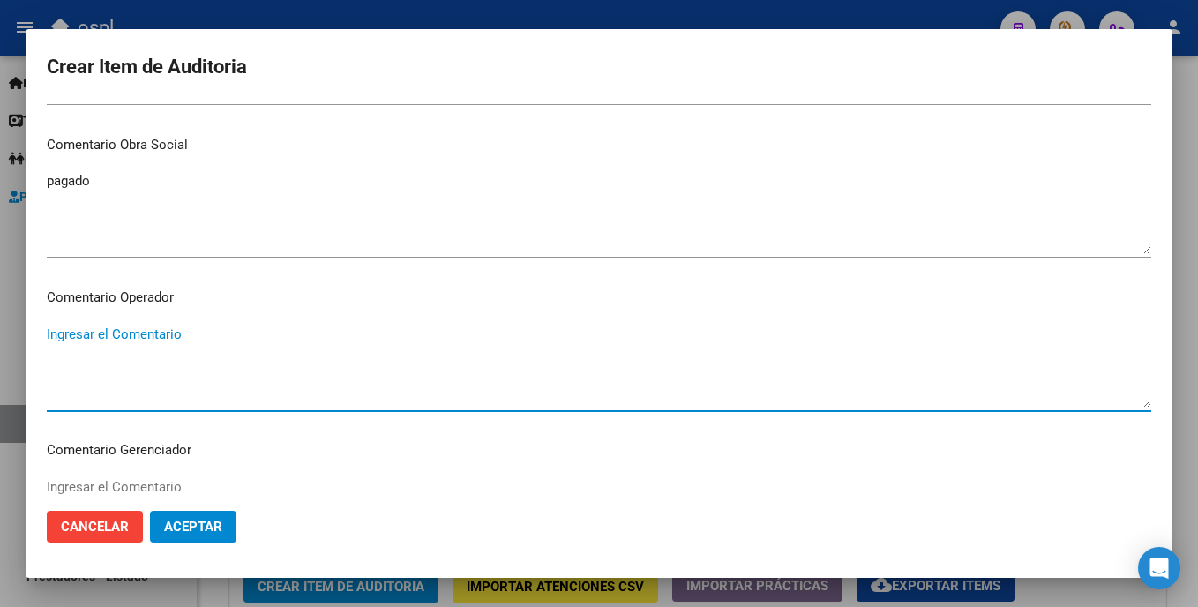
click at [171, 349] on textarea "Ingresar el Comentario" at bounding box center [599, 366] width 1105 height 83
type textarea "h"
type textarea "G"
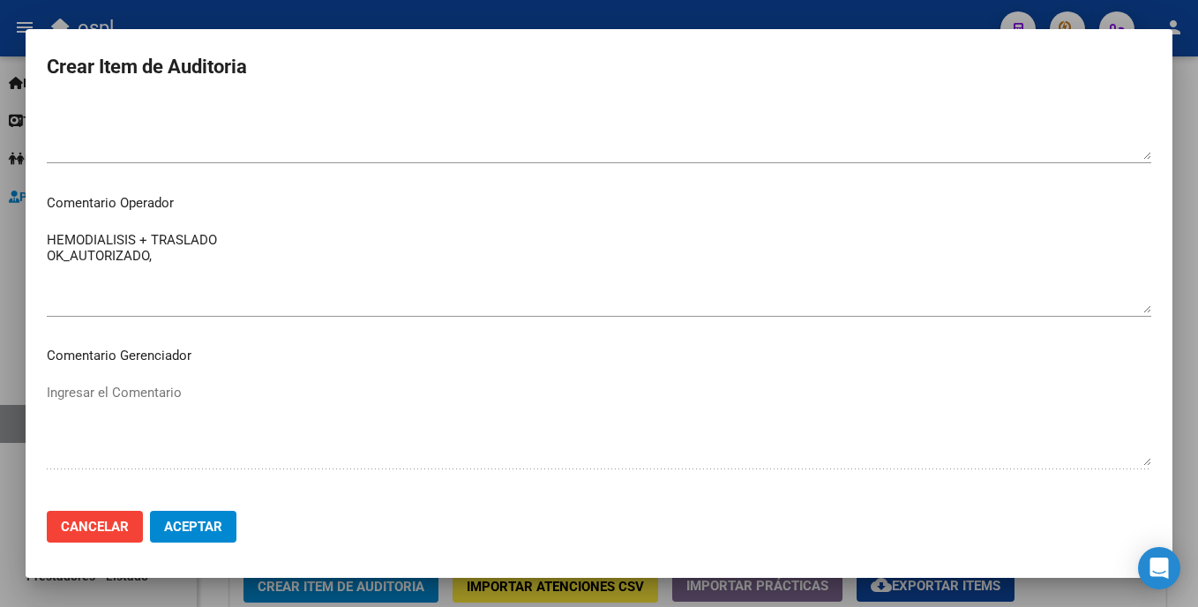
scroll to position [878, 0]
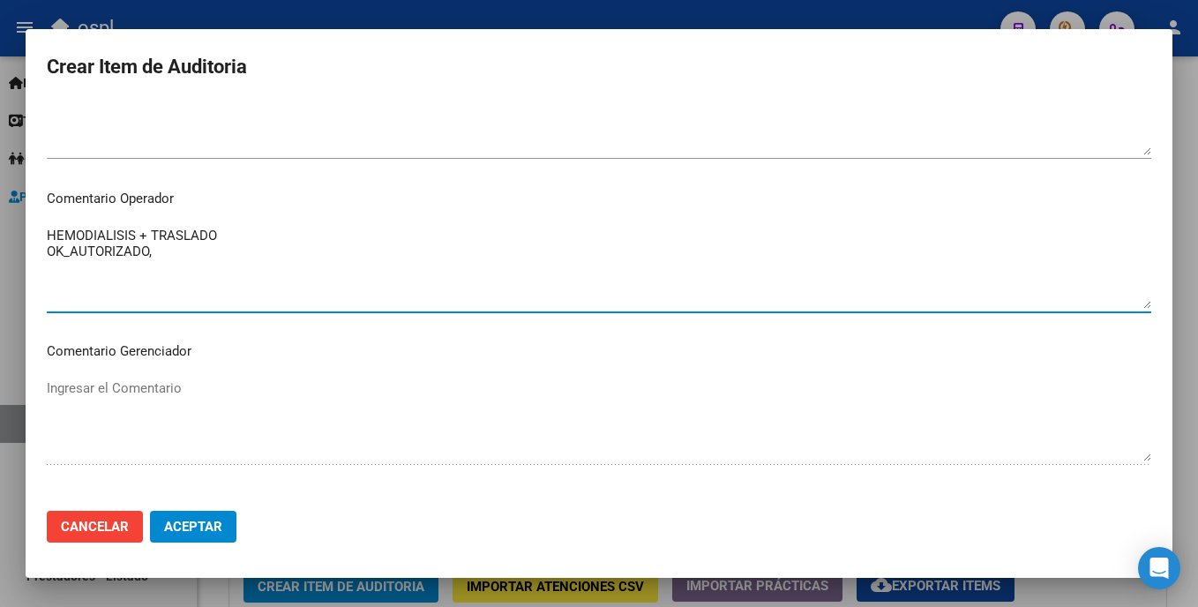
click at [351, 283] on textarea "HEMODIALISIS + TRASLADO OK_AUTORIZADO," at bounding box center [599, 267] width 1105 height 83
click at [226, 248] on textarea "HEMODIALISIS + TRASLADO OK_AUTORIZADO, SOLICITUD DE TRASLADO AUT," at bounding box center [599, 267] width 1105 height 83
drag, startPoint x: 349, startPoint y: 256, endPoint x: 157, endPoint y: 263, distance: 192.5
click at [157, 263] on textarea "HEMODIALISIS + TRASLADO OK_AUTORIZADO, SOLICITUD DE TRASLADO AUT," at bounding box center [599, 267] width 1105 height 83
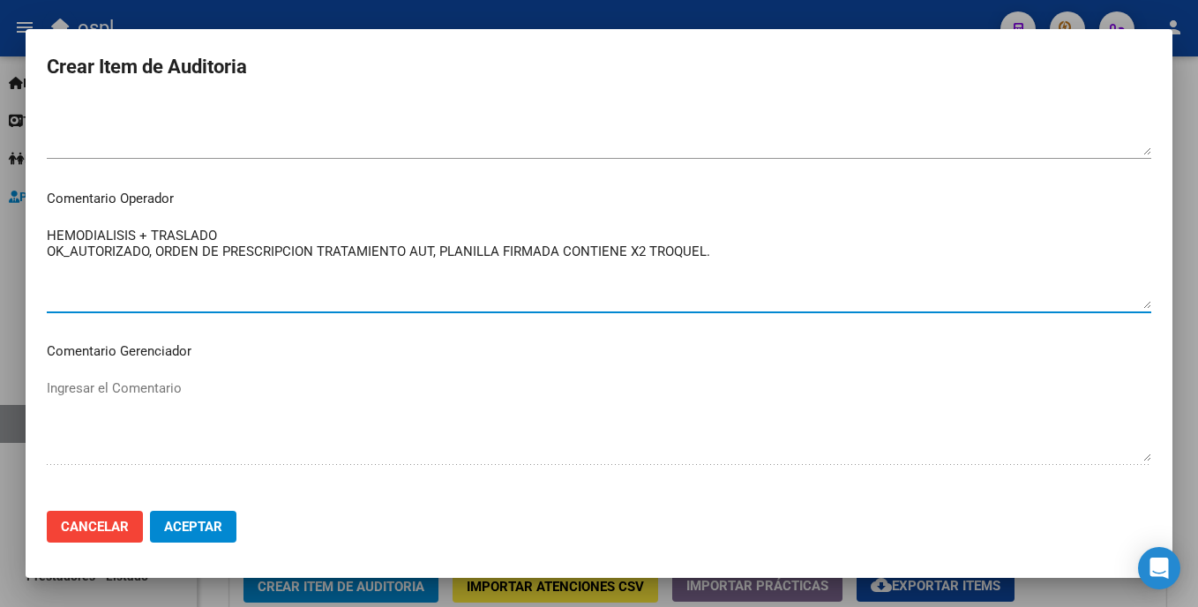
click at [341, 235] on textarea "HEMODIALISIS + TRASLADO OK_AUTORIZADO, ORDEN DE PRESCRIPCION TRATAMIENTO AUT, P…" at bounding box center [599, 267] width 1105 height 83
drag, startPoint x: 752, startPoint y: 255, endPoint x: 22, endPoint y: 238, distance: 729.9
click at [22, 238] on div "Crear Item de Auditoria 16923671 Nro Documento 27169236718 CUIL Afiliado Inacti…" at bounding box center [599, 303] width 1198 height 607
type textarea "HEMODIALISIS + TRASLADO OK_AUTORIZADO, ORDEN DE PRESCRIPCION TRATAMIENTO AUT, P…"
click at [189, 523] on span "Aceptar" at bounding box center [193, 527] width 58 height 16
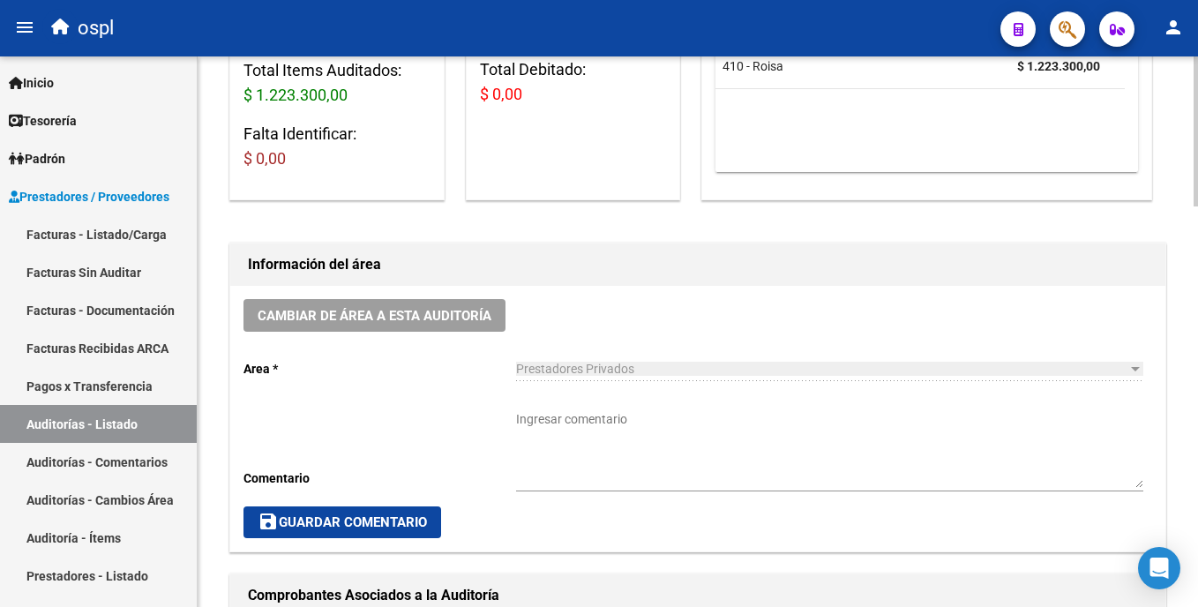
scroll to position [330, 0]
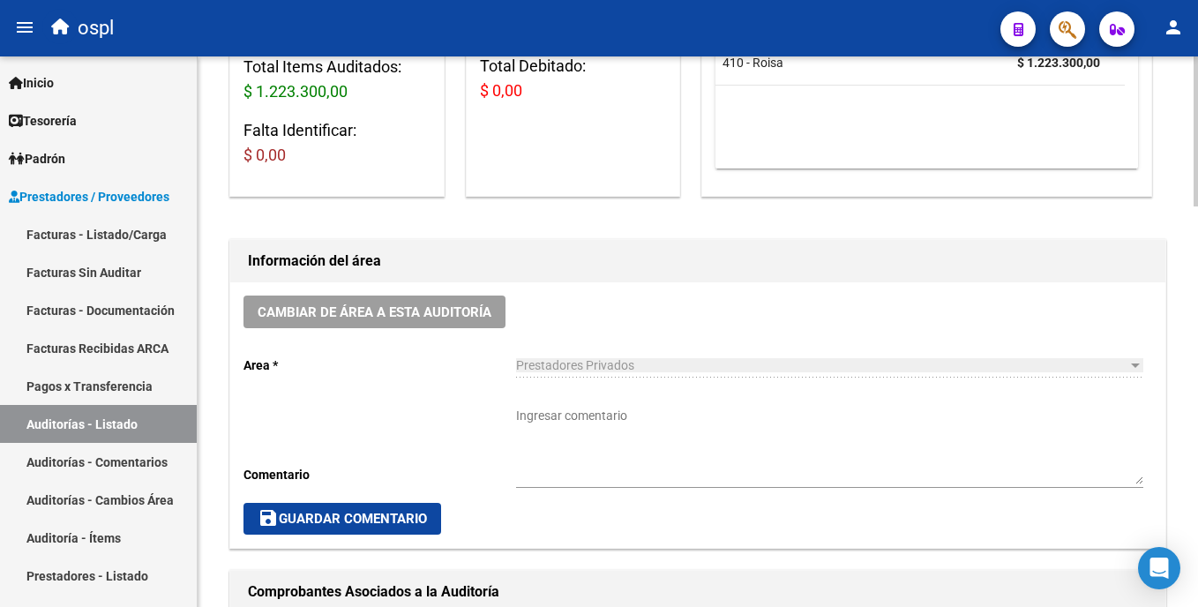
click at [599, 256] on html "menu ospl person Firma Express Inicio Calendario SSS Instructivos Contacto OS T…" at bounding box center [599, 303] width 1198 height 607
click at [591, 419] on textarea "Ingresar comentario" at bounding box center [829, 446] width 627 height 78
paste textarea "HEMODIALISIS + TRASLADO OK_AUTORIZADO, ORDEN DE PRESCRIPCION TRATAMIENTO AUT, P…"
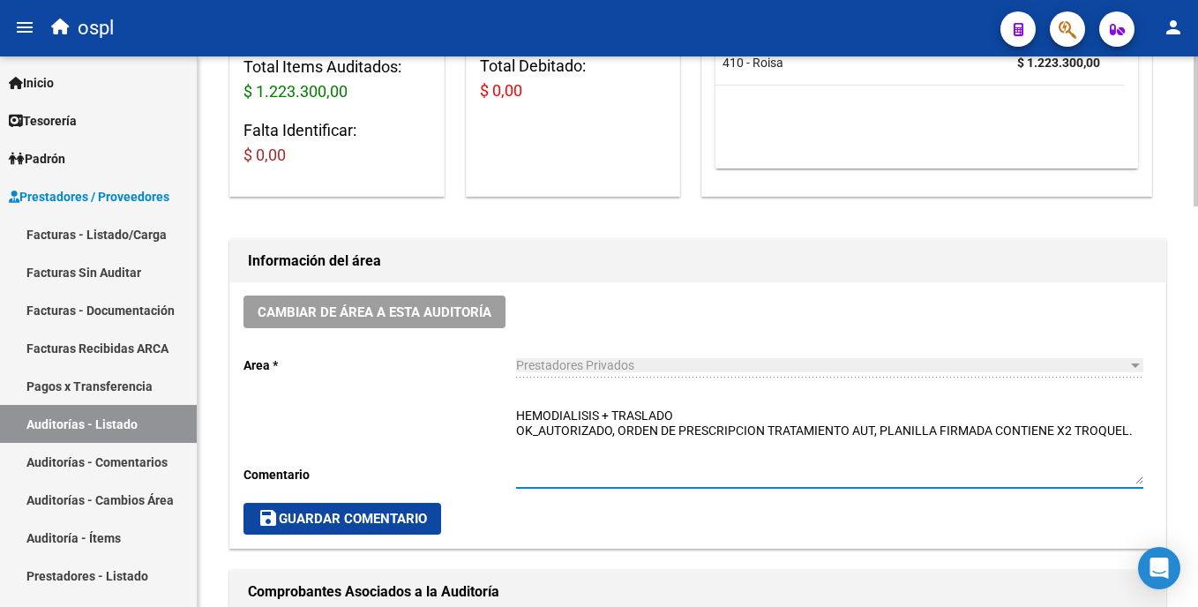
click at [599, 412] on textarea "HEMODIALISIS + TRASLADO OK_AUTORIZADO, ORDEN DE PRESCRIPCION TRATAMIENTO AUT, P…" at bounding box center [829, 446] width 627 height 78
click at [599, 412] on textarea "HEMODIALISIS + TRASLADO/PAGADO OK_AUTORIZADO, ORDEN DE PRESCRIPCION TRATAMIENTO…" at bounding box center [829, 446] width 627 height 78
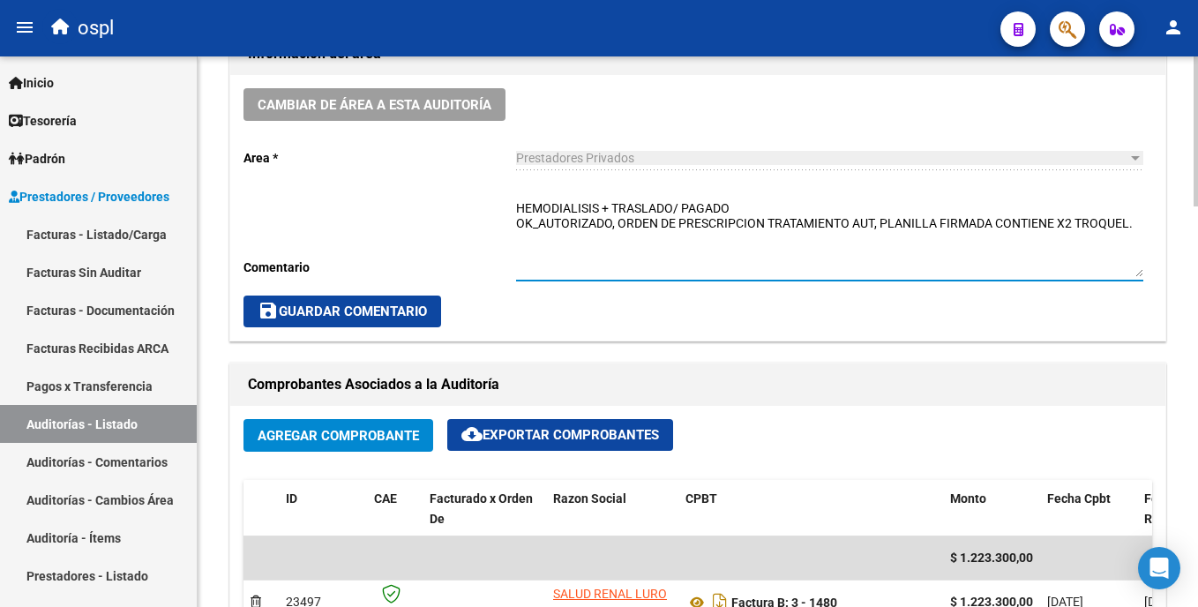
scroll to position [553, 0]
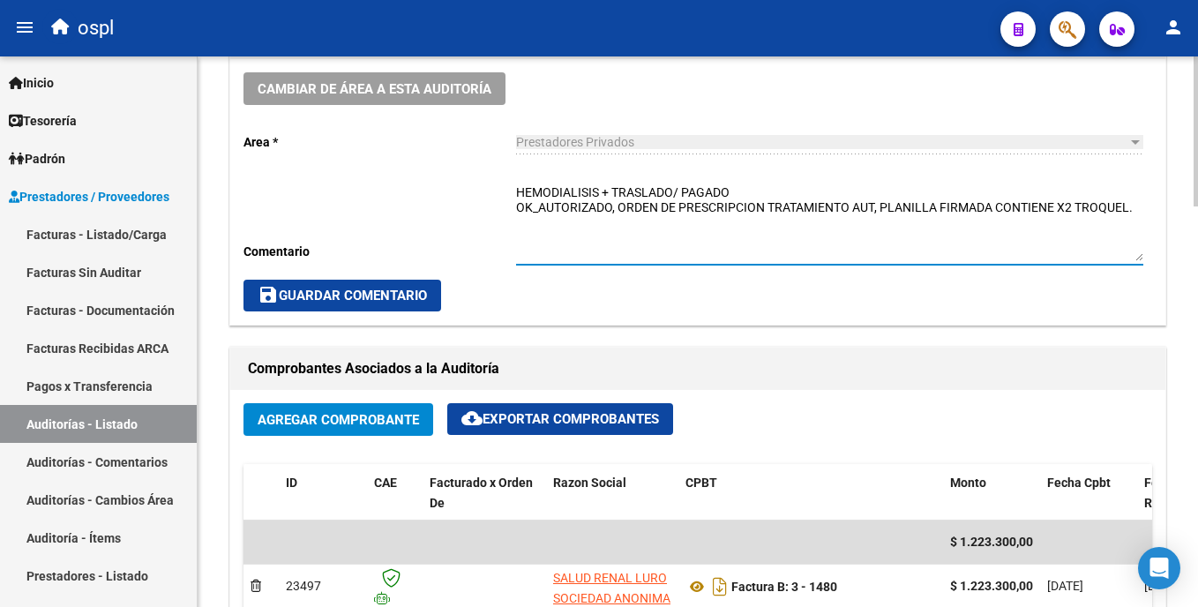
click at [599, 266] on div "arrow_back Editar 1951 cloud_download Generar informe Puede notificar al gerenc…" at bounding box center [700, 512] width 1005 height 2018
type textarea "HEMODIALISIS + TRASLADO/ PAGADO OK_AUTORIZADO, ORDEN DE PRESCRIPCION TRATAMIENT…"
click at [421, 292] on span "save Guardar Comentario" at bounding box center [342, 296] width 169 height 16
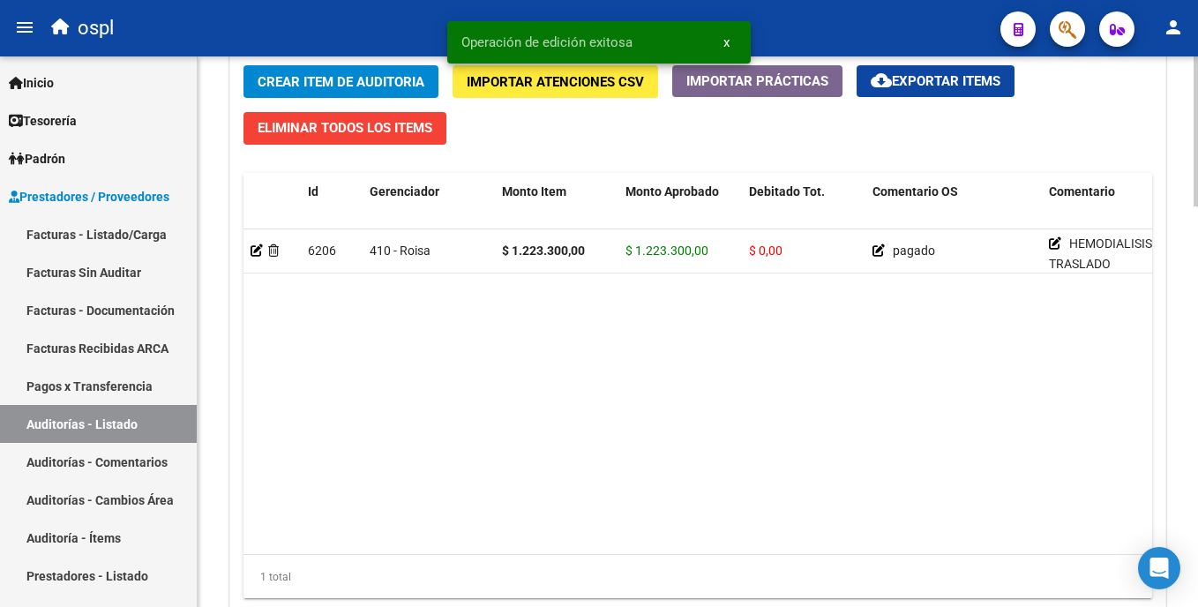
scroll to position [1336, 0]
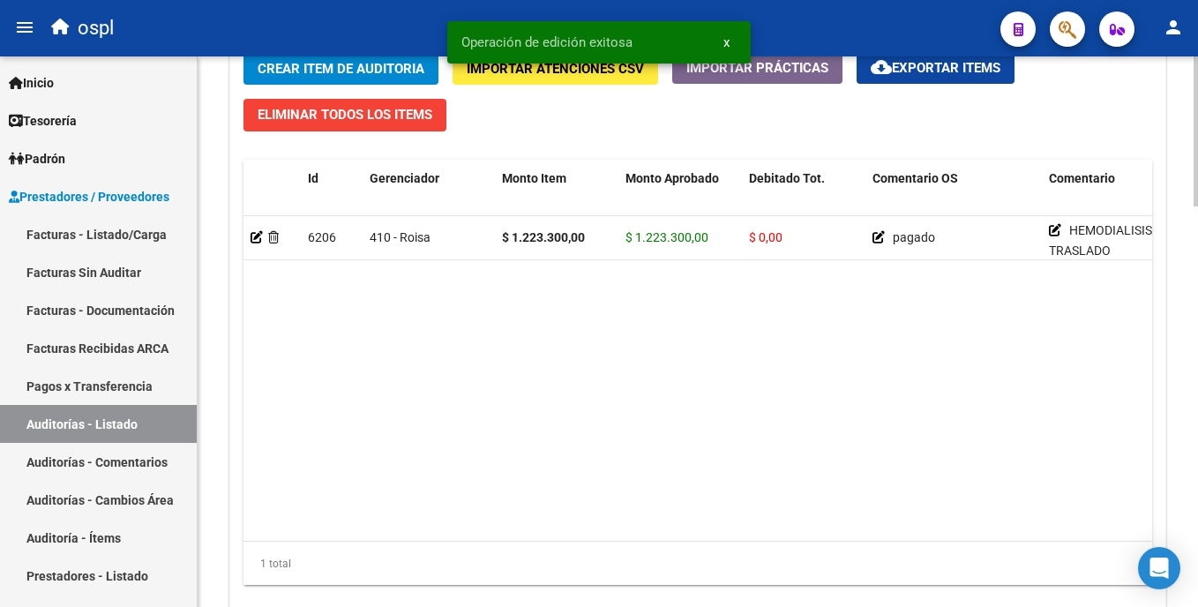
click at [599, 472] on html "menu ospl person Firma Express Inicio Calendario SSS Instructivos Contacto OS T…" at bounding box center [599, 303] width 1198 height 607
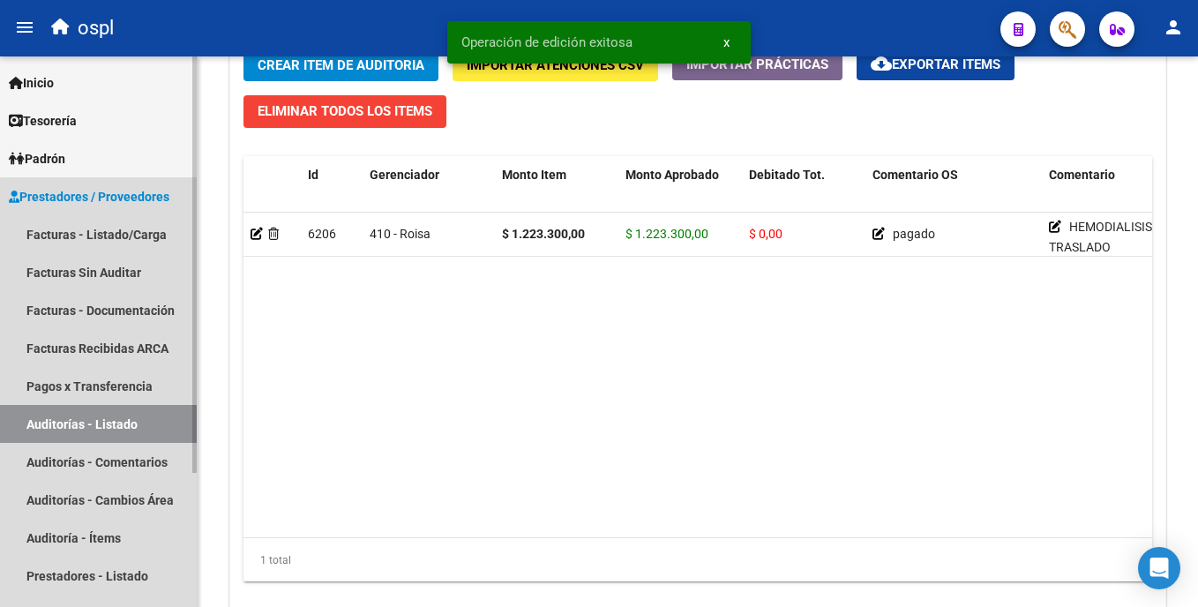
click at [167, 427] on link "Auditorías - Listado" at bounding box center [98, 424] width 197 height 38
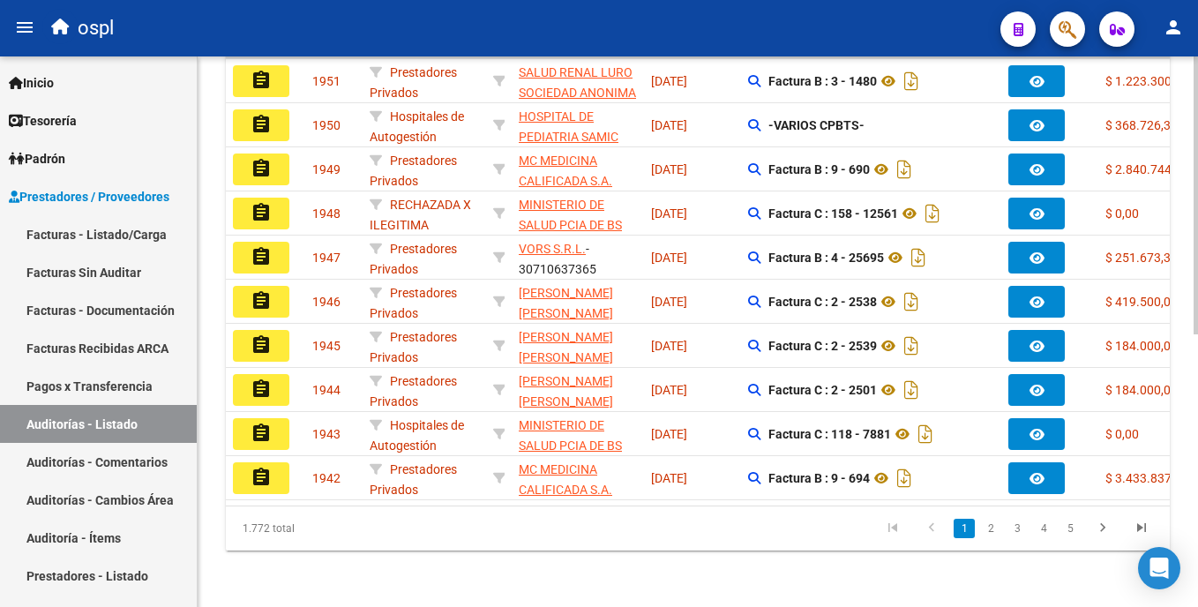
scroll to position [542, 0]
click at [599, 419] on html "menu ospl person Firma Express Inicio Calendario SSS Instructivos Contacto OS T…" at bounding box center [599, 303] width 1198 height 607
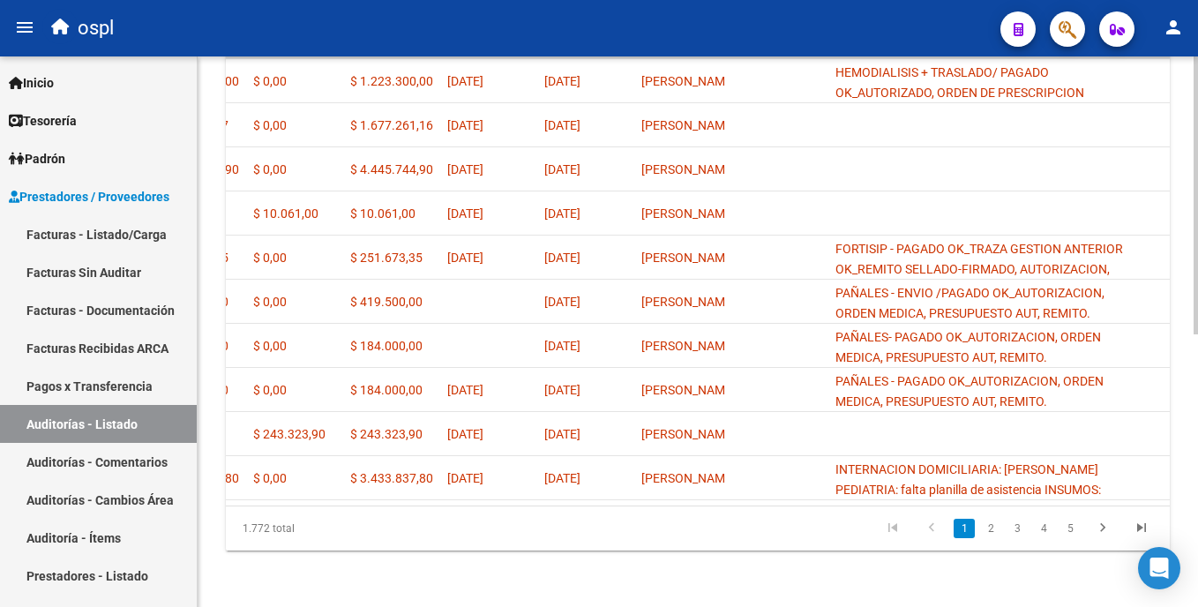
scroll to position [0, 986]
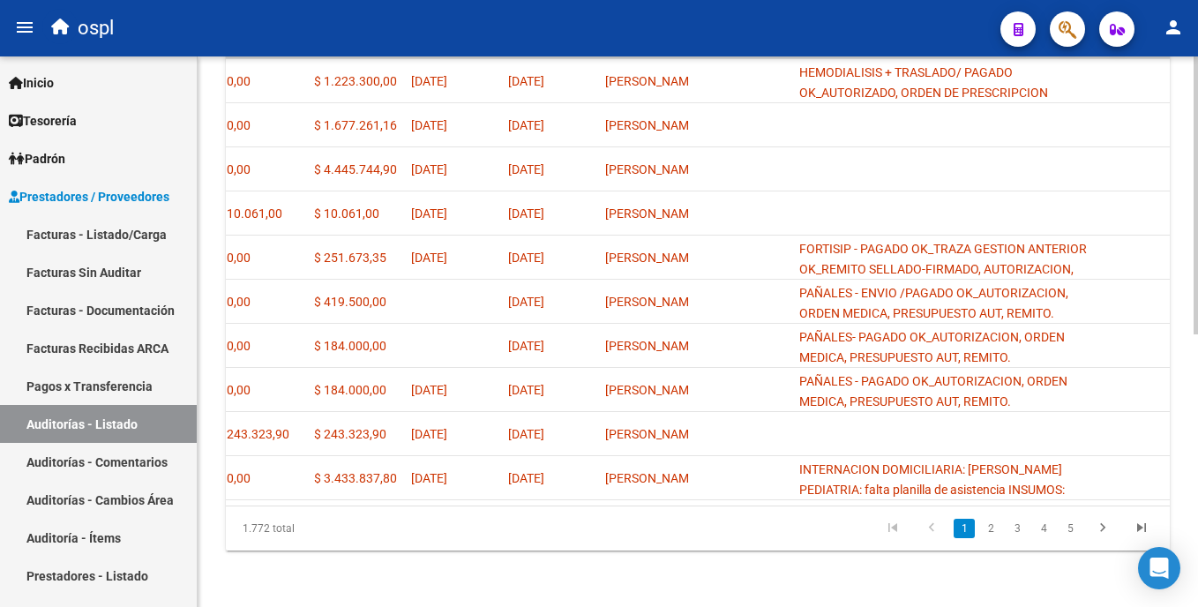
click at [599, 426] on html "menu ospl person Firma Express Inicio Calendario SSS Instructivos Contacto OS T…" at bounding box center [599, 303] width 1198 height 607
click at [599, 451] on div "PRESTADORES -> Auditoría de Comprobantes / Prestaciones add Crear Auditoría clo…" at bounding box center [698, 68] width 1001 height 1078
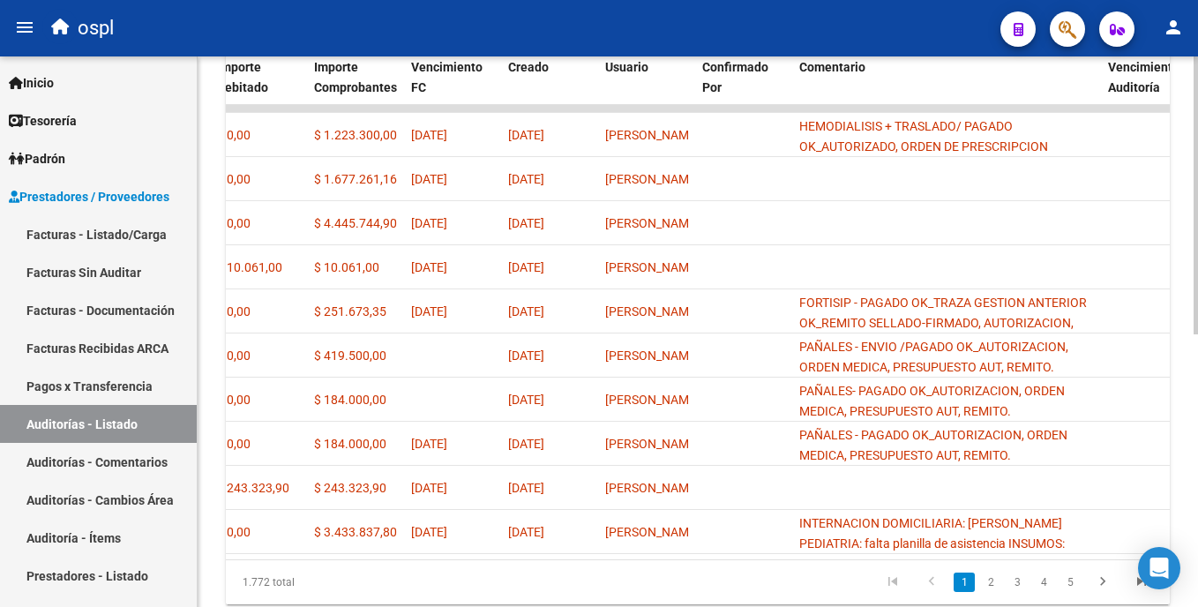
scroll to position [472, 0]
click at [599, 414] on div "PRESTADORES -> Auditoría de Comprobantes / Prestaciones add Crear Auditoría clo…" at bounding box center [700, 123] width 1005 height 1078
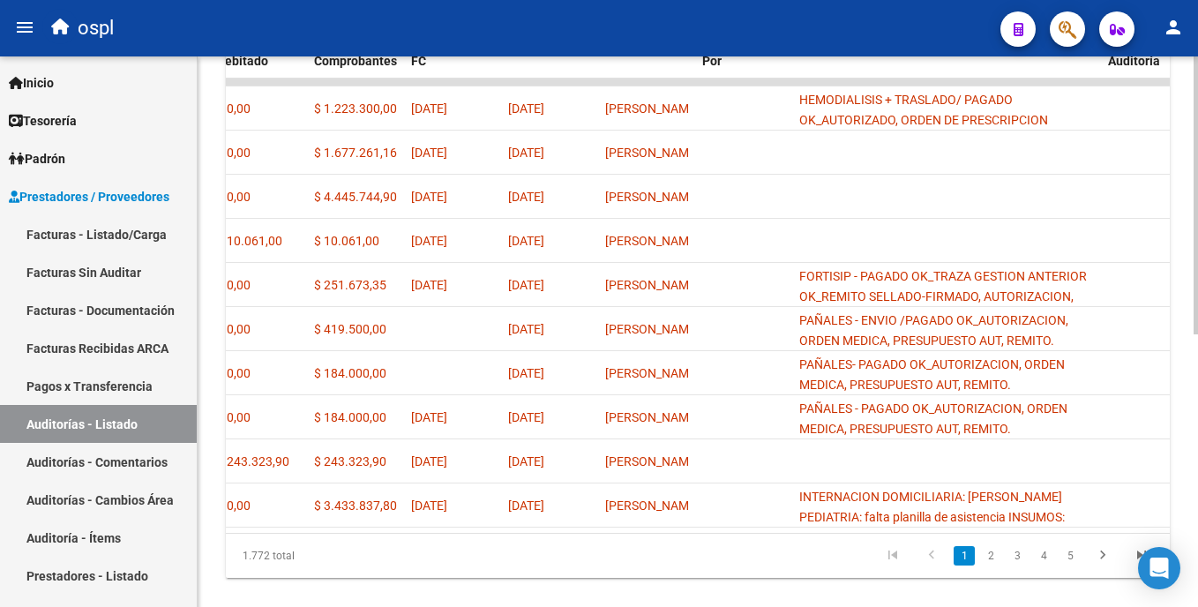
scroll to position [542, 0]
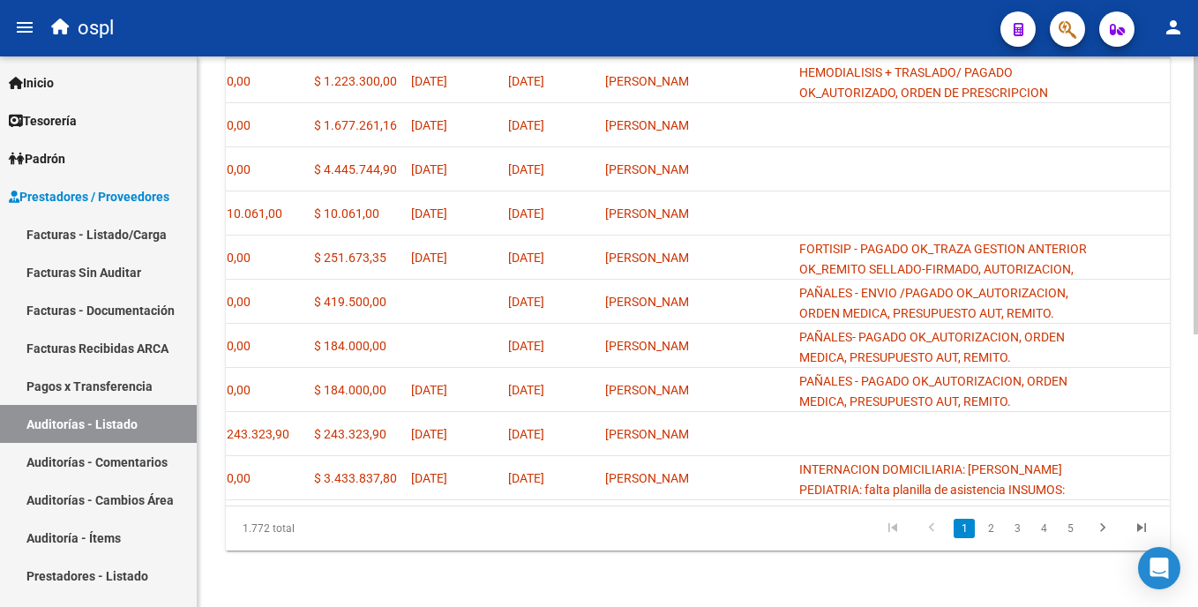
click at [599, 527] on html "menu ospl person Firma Express Inicio Calendario SSS Instructivos Contacto OS T…" at bounding box center [599, 303] width 1198 height 607
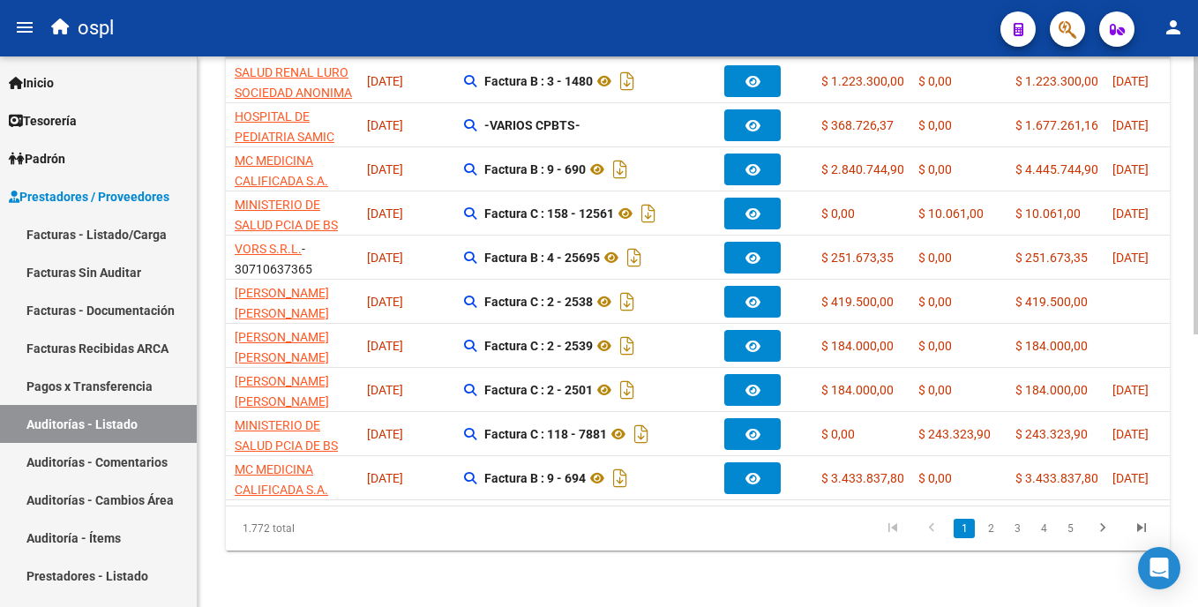
scroll to position [0, 0]
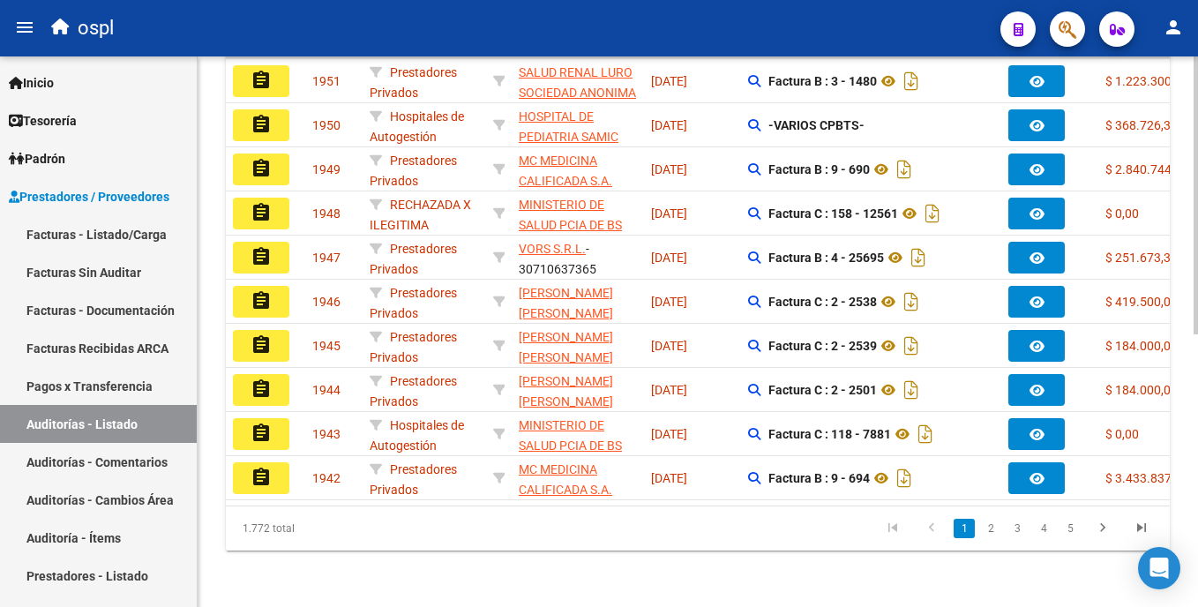
click at [599, 468] on html "menu ospl person Firma Express Inicio Calendario SSS Instructivos Contacto OS T…" at bounding box center [599, 303] width 1198 height 607
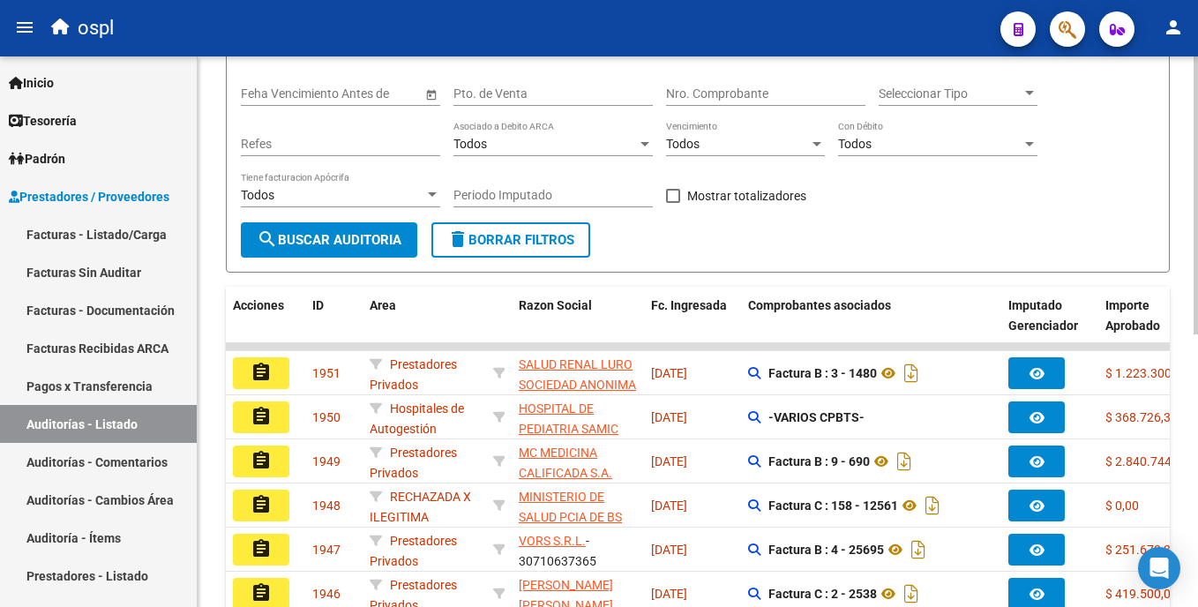
scroll to position [221, 0]
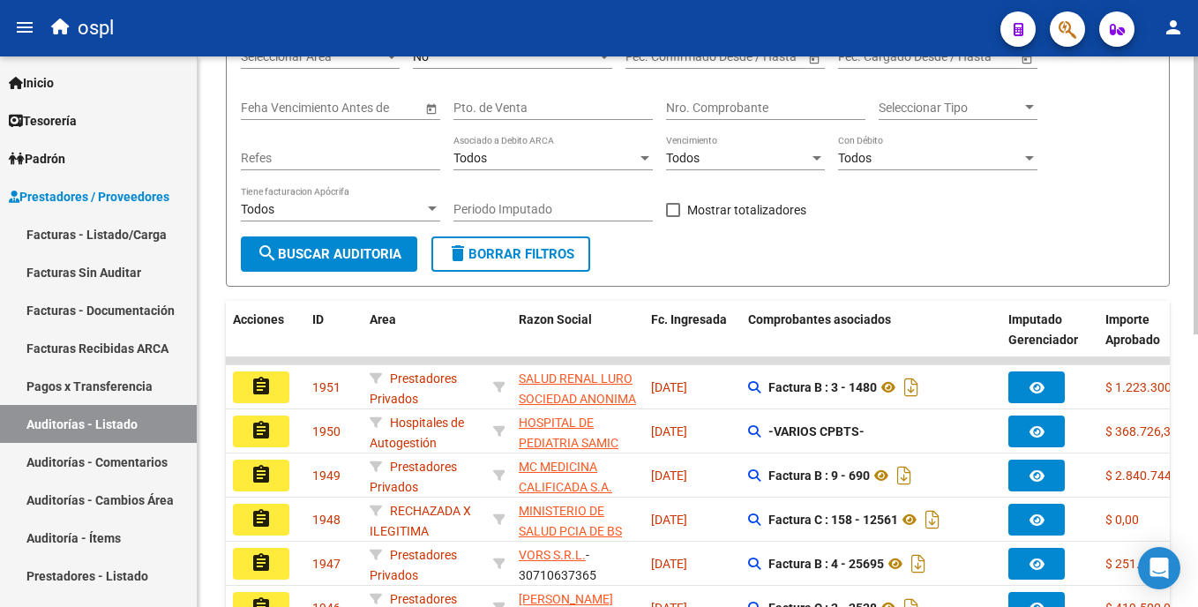
click at [599, 206] on html "menu ospl person Firma Express Inicio Calendario SSS Instructivos Contacto OS T…" at bounding box center [599, 303] width 1198 height 607
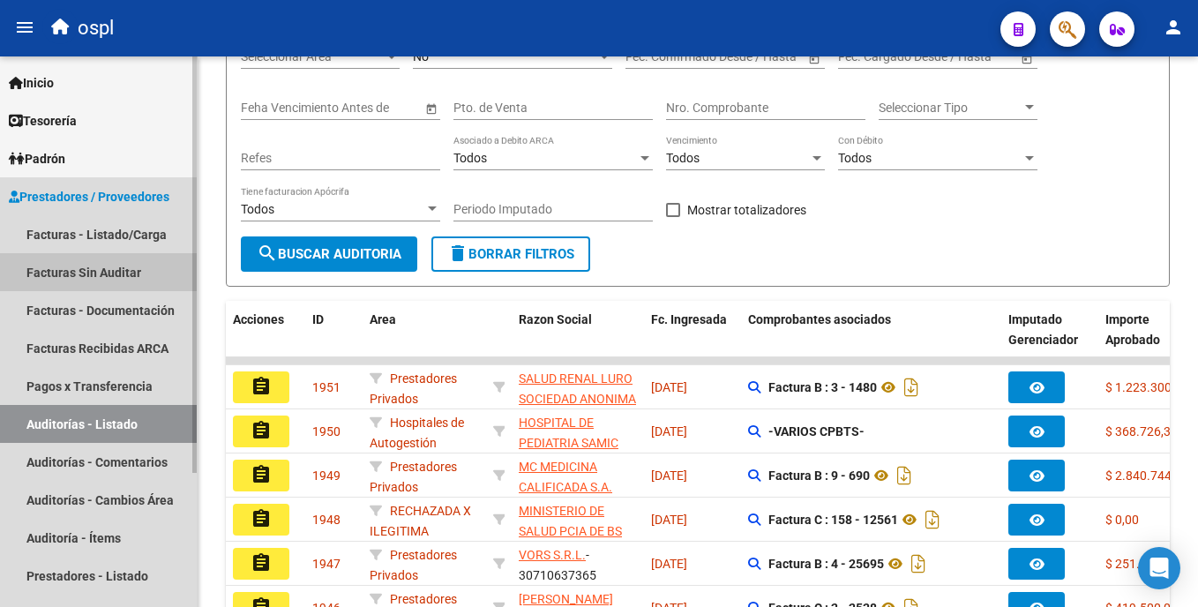
click at [76, 267] on link "Facturas Sin Auditar" at bounding box center [98, 272] width 197 height 38
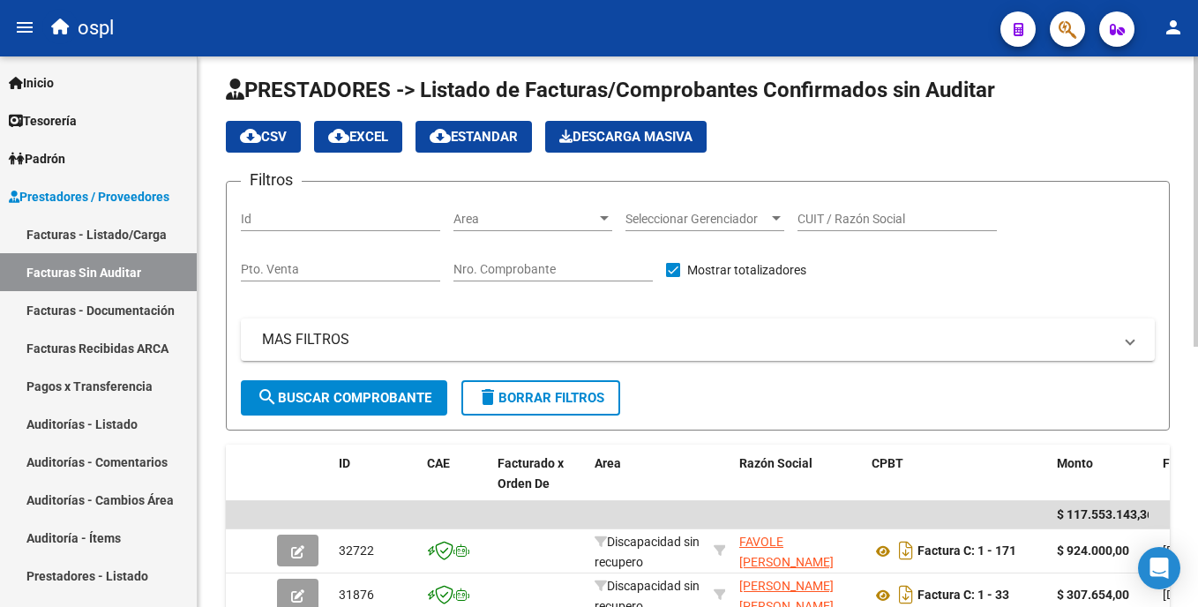
scroll to position [221, 0]
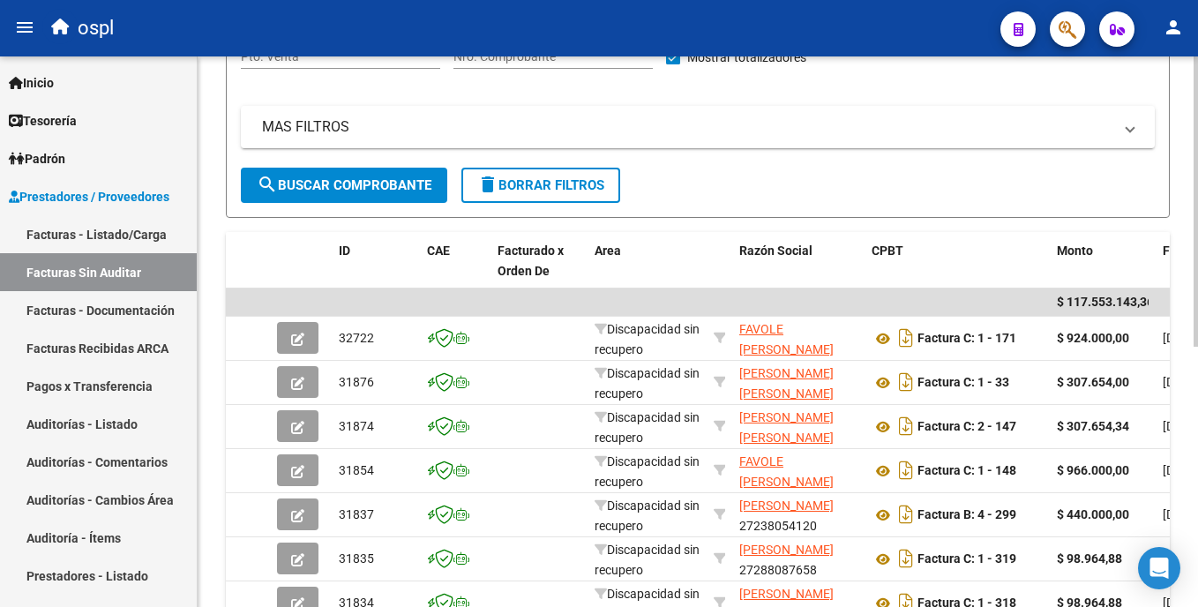
click at [599, 127] on html "menu ospl person Firma Express Inicio Calendario SSS Instructivos Contacto OS T…" at bounding box center [599, 303] width 1198 height 607
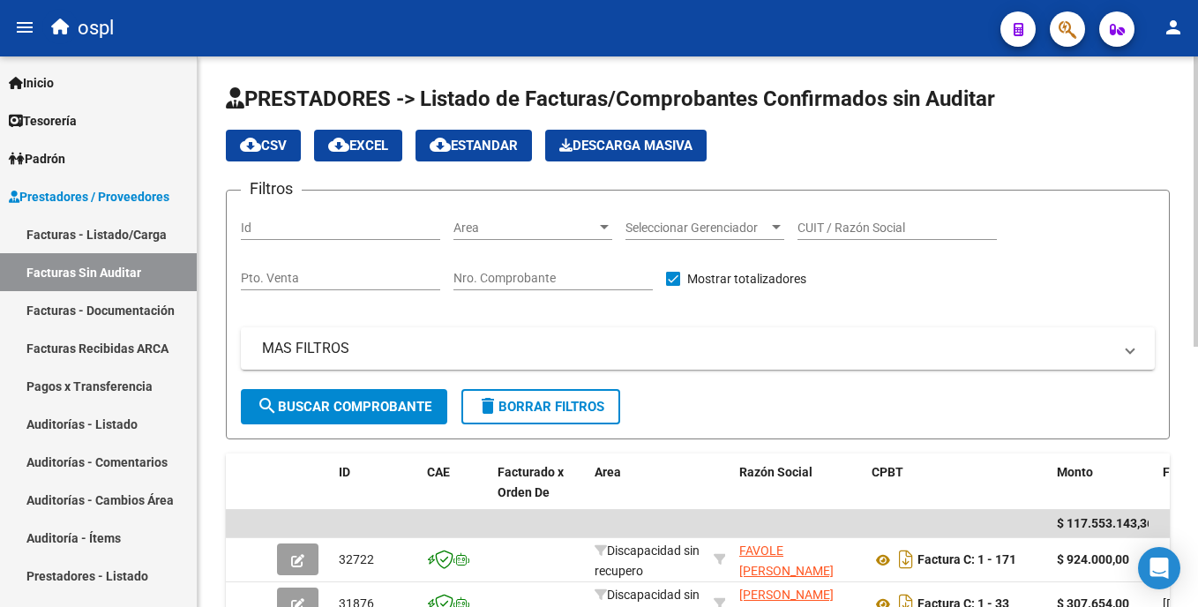
click at [541, 236] on div "Area Area" at bounding box center [533, 222] width 159 height 35
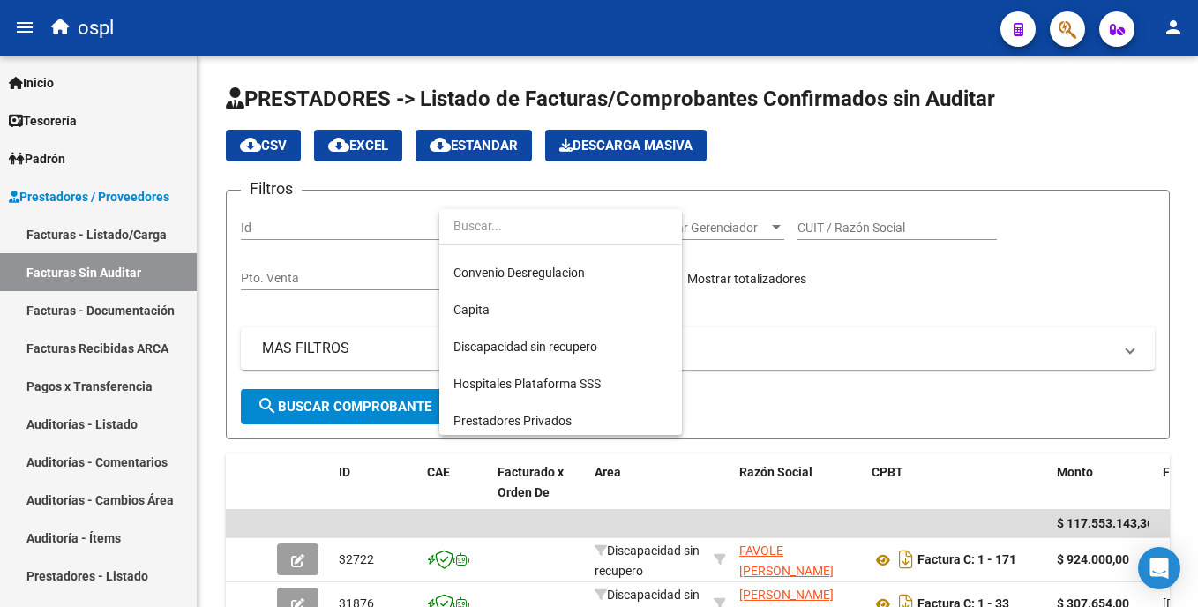
scroll to position [198, 0]
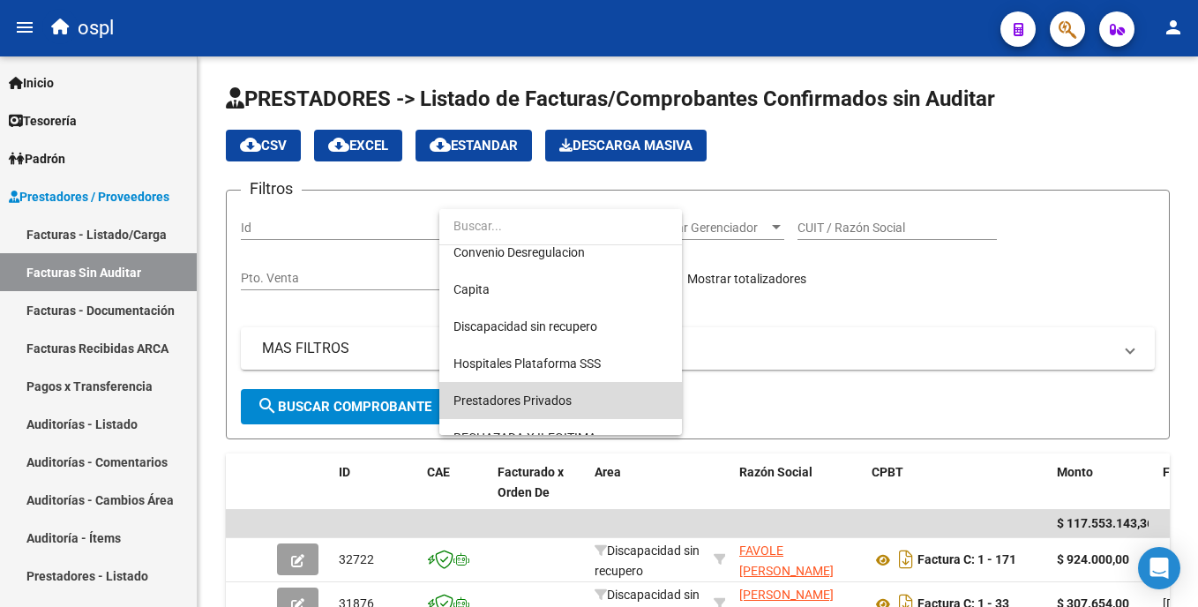
click at [599, 395] on span "Prestadores Privados" at bounding box center [561, 400] width 214 height 37
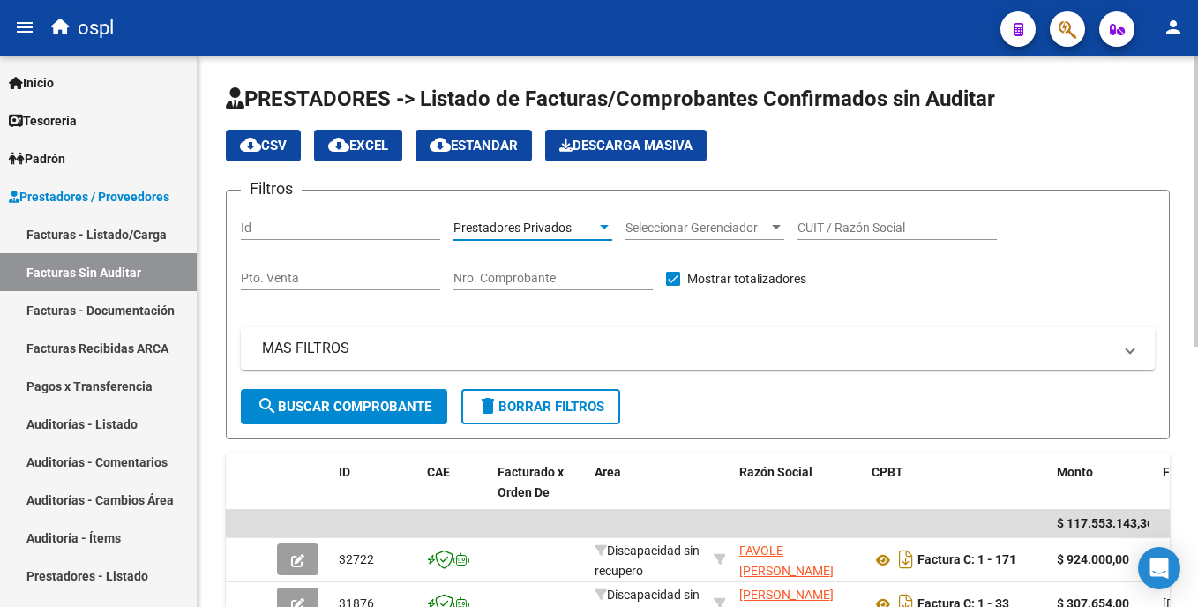
click at [403, 405] on span "search Buscar Comprobante" at bounding box center [344, 407] width 175 height 16
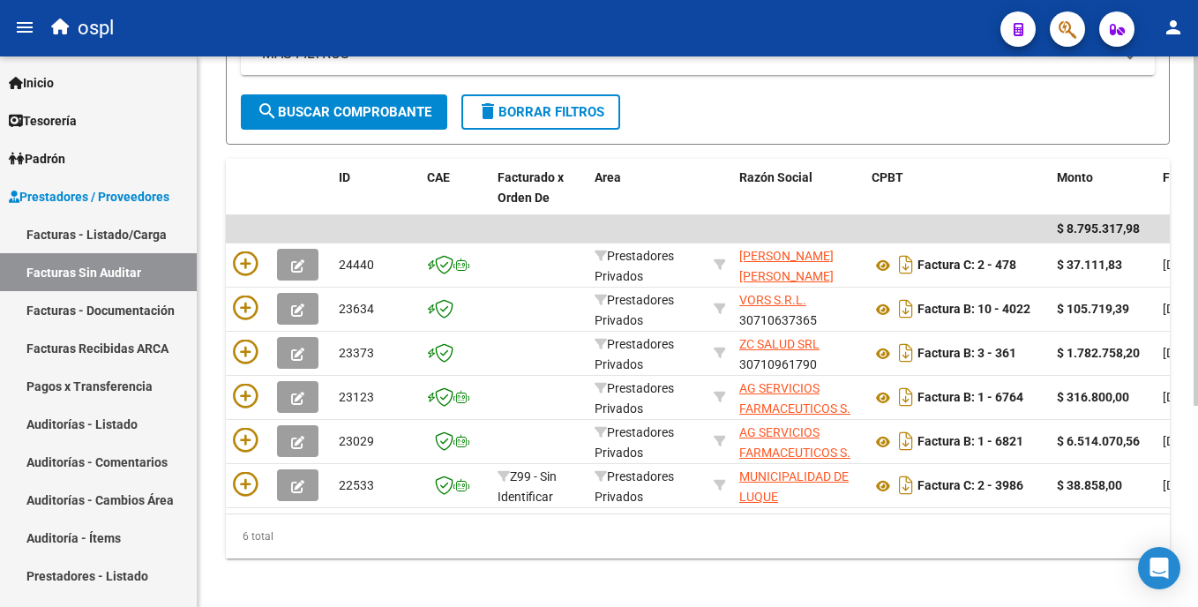
scroll to position [317, 0]
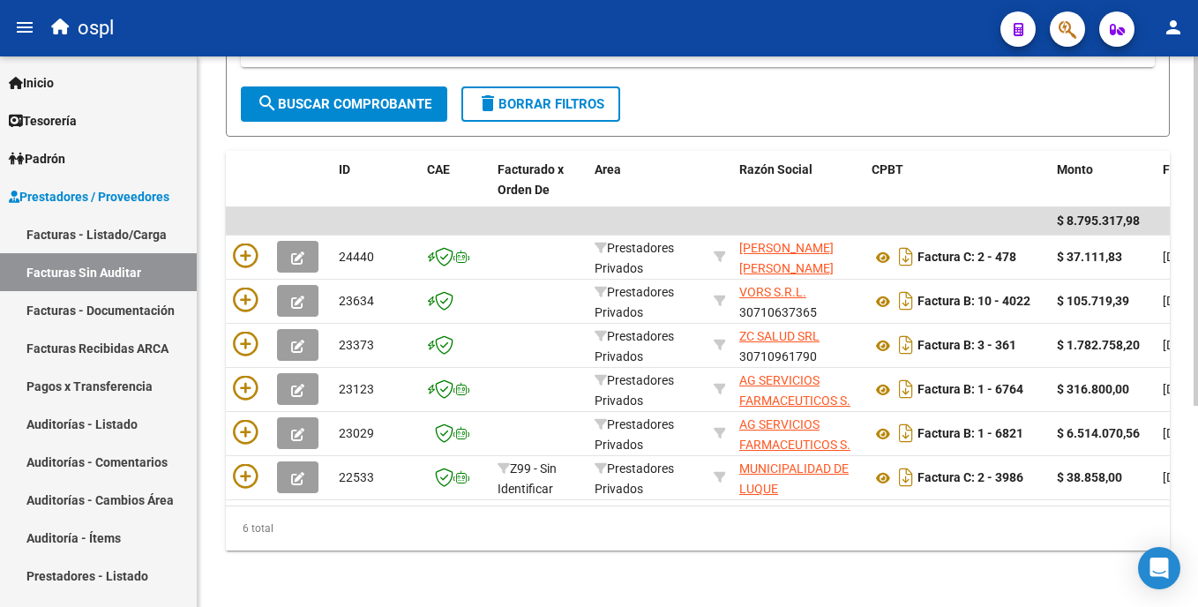
click at [599, 344] on html "menu ospl person Firma Express Inicio Calendario SSS Instructivos Contacto OS T…" at bounding box center [599, 303] width 1198 height 607
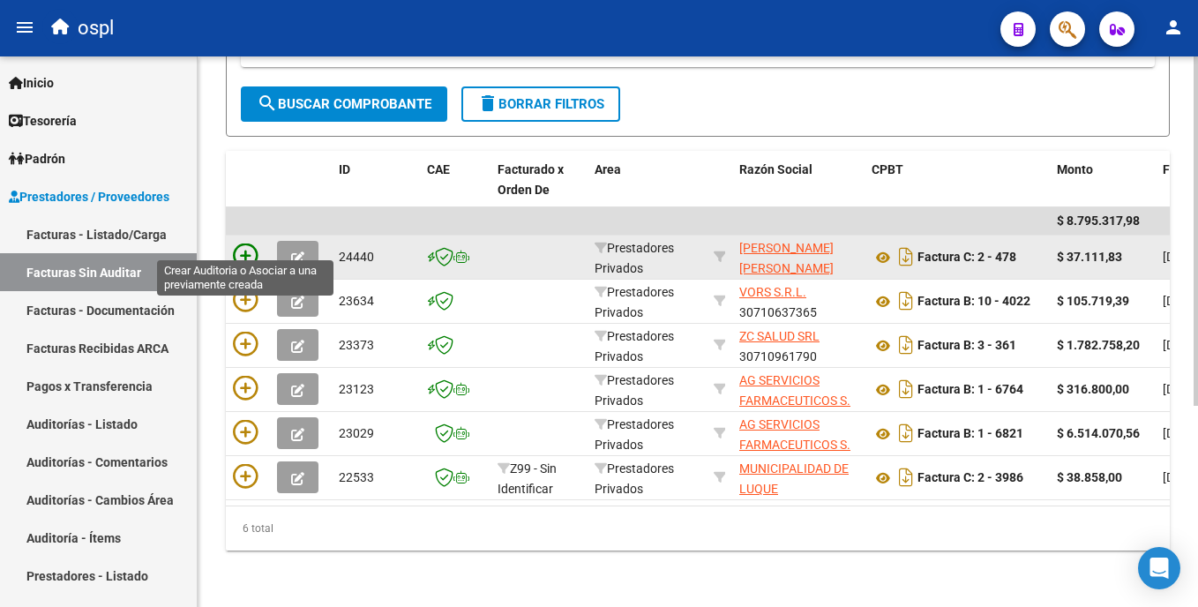
click at [248, 244] on icon at bounding box center [245, 256] width 25 height 25
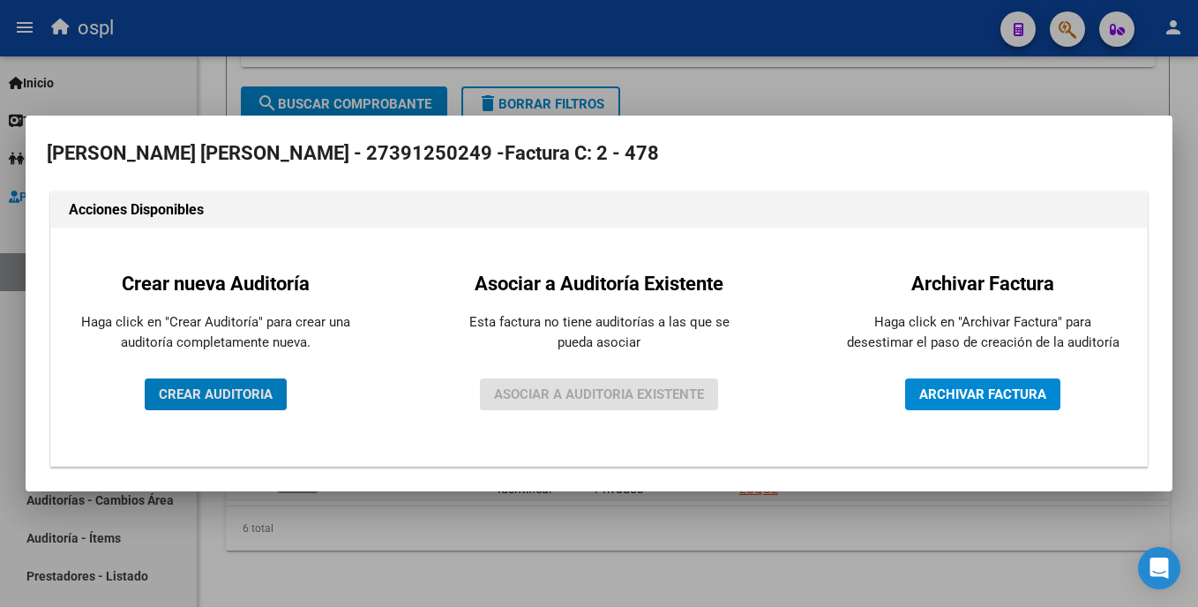
click at [244, 396] on span "CREAR AUDITORIA" at bounding box center [216, 394] width 114 height 16
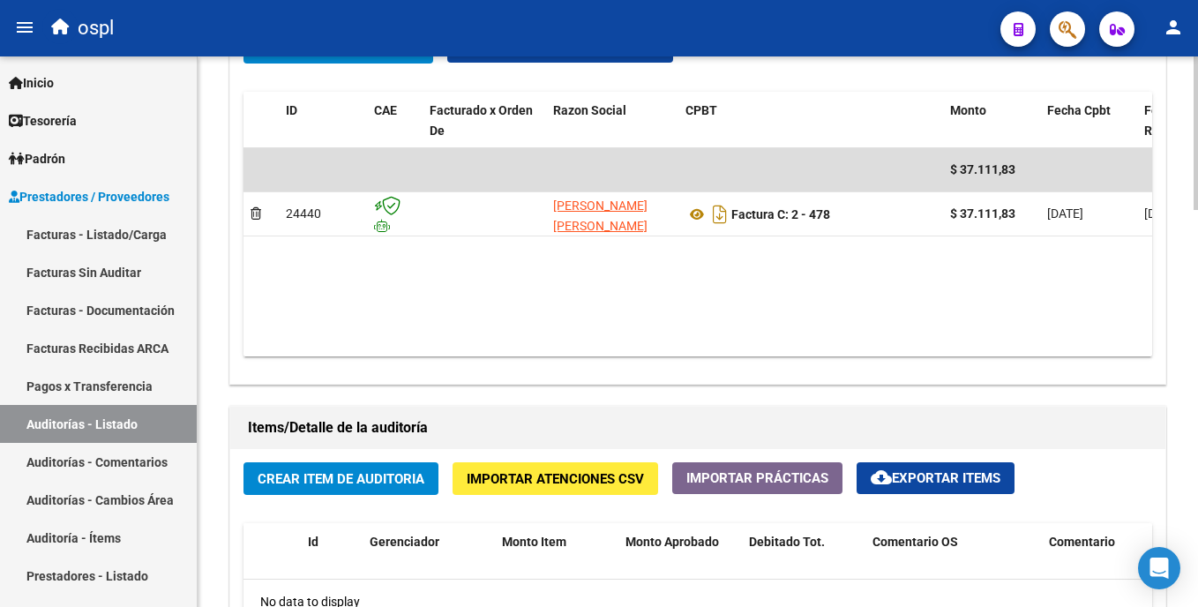
scroll to position [944, 0]
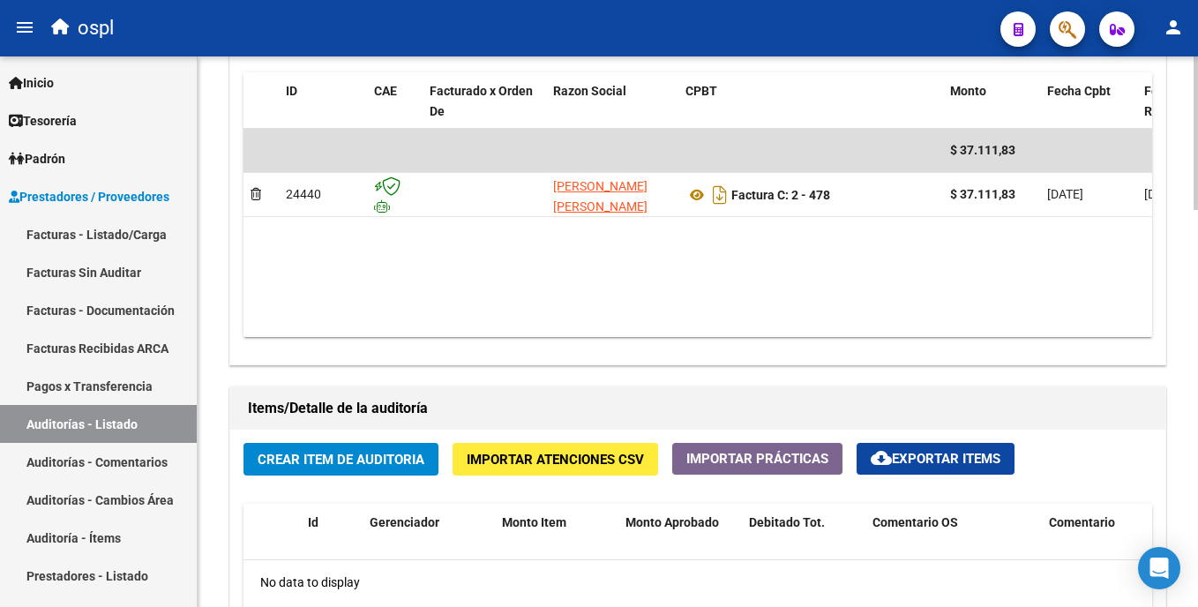
click at [599, 421] on html "menu ospl person Firma Express Inicio Calendario SSS Instructivos Contacto OS T…" at bounding box center [599, 303] width 1198 height 607
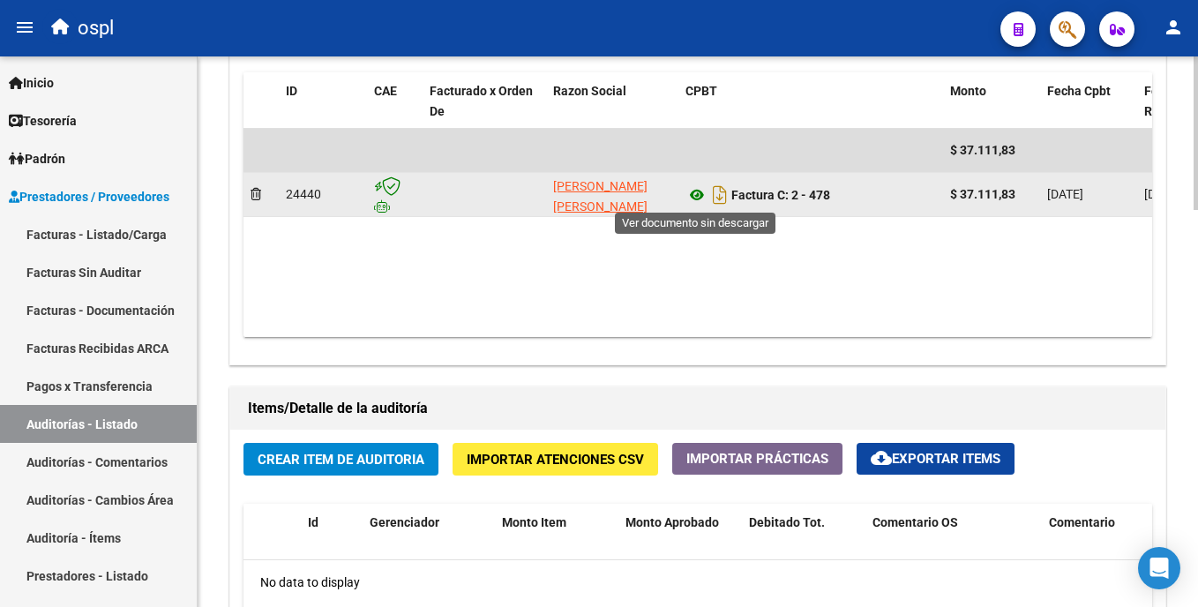
click at [599, 192] on icon at bounding box center [697, 194] width 23 height 21
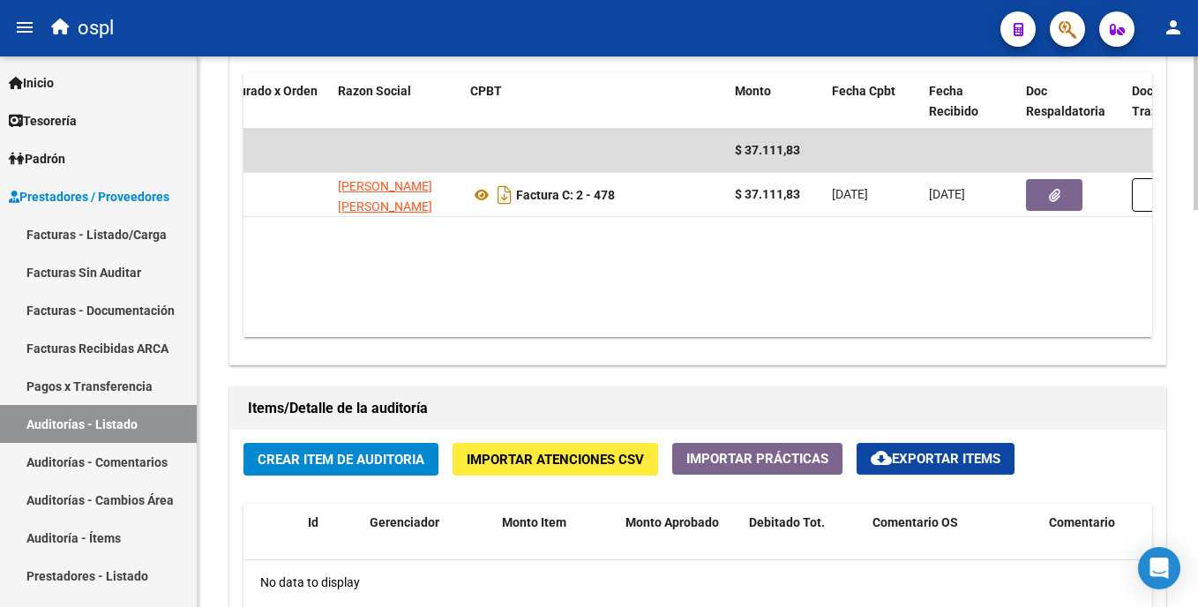
scroll to position [0, 249]
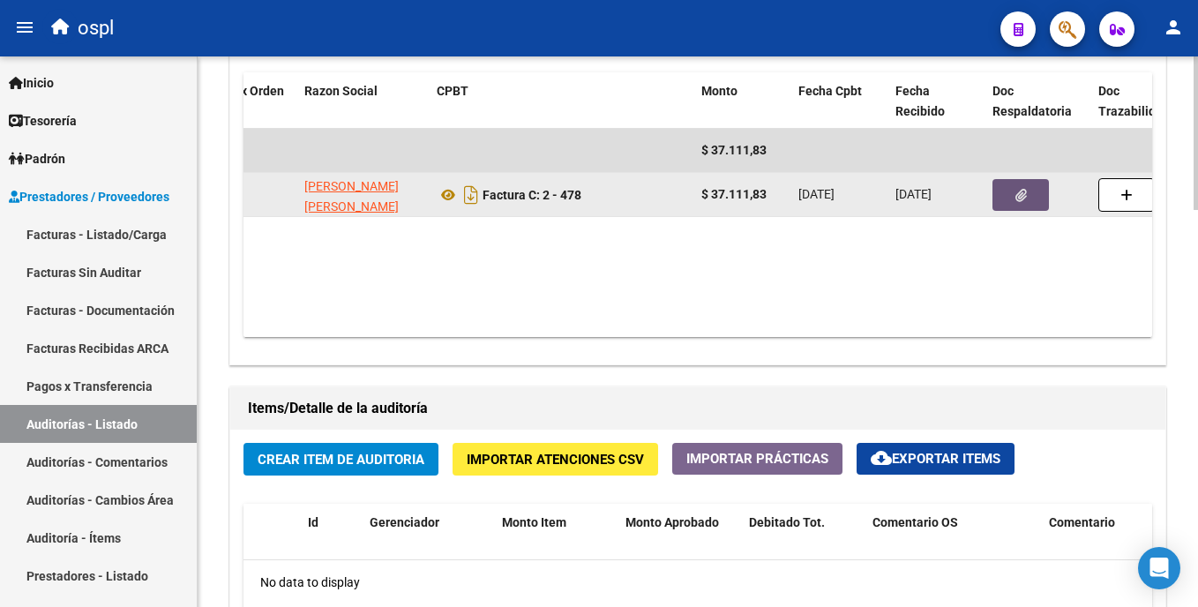
click at [599, 197] on button "button" at bounding box center [1021, 195] width 56 height 32
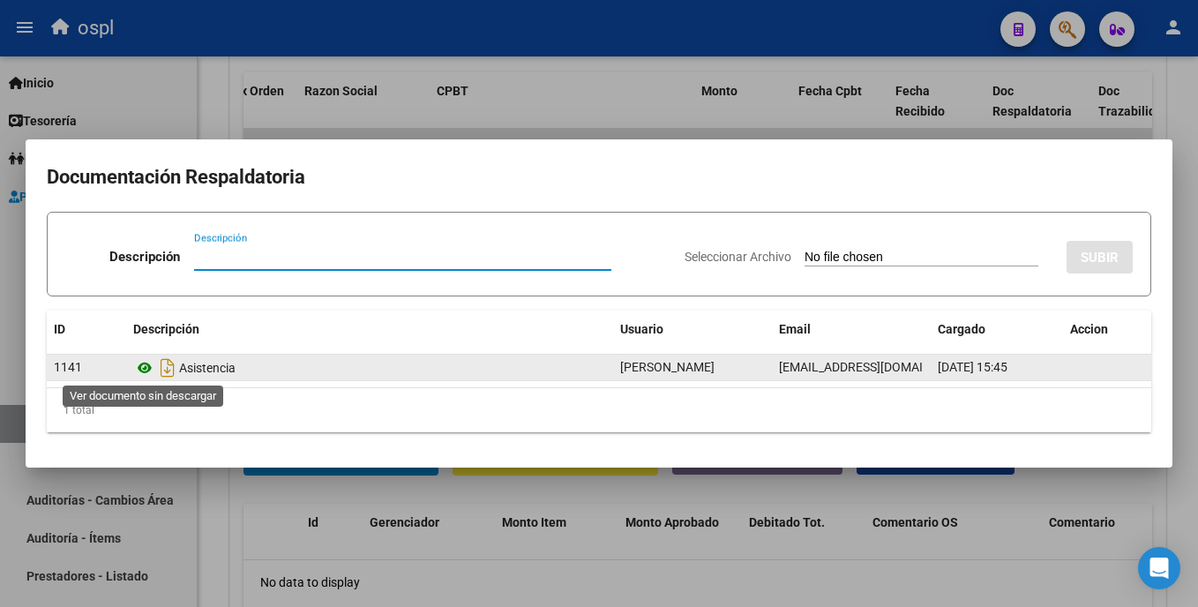
click at [145, 367] on icon at bounding box center [144, 367] width 23 height 21
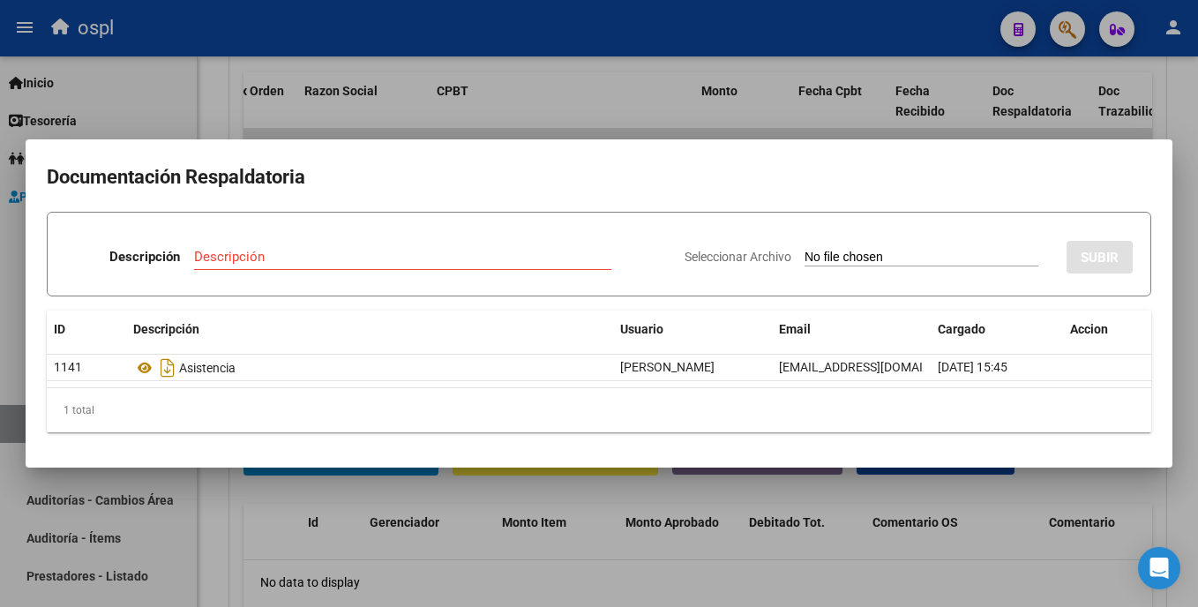
click at [545, 554] on div at bounding box center [599, 303] width 1198 height 607
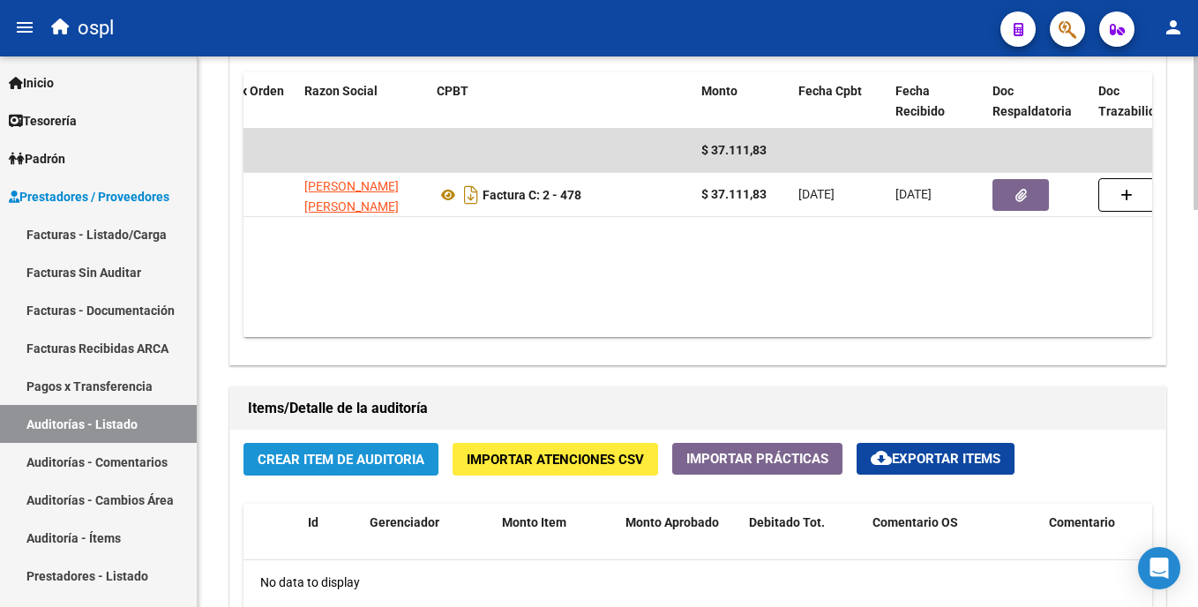
click at [361, 454] on span "Crear Item de Auditoria" at bounding box center [341, 460] width 167 height 16
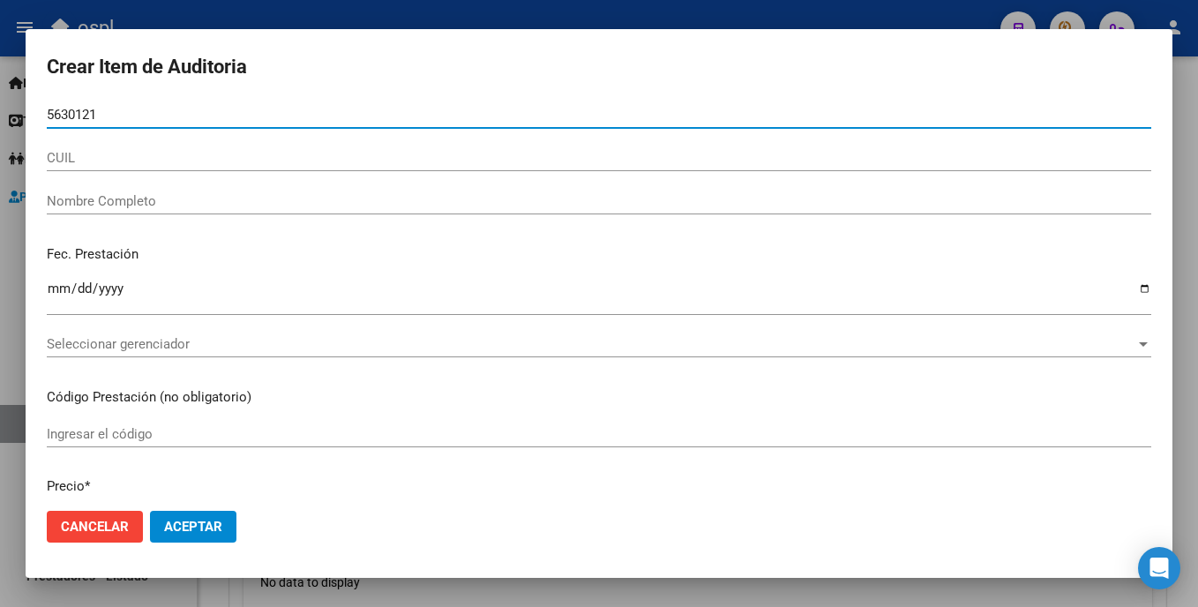
type input "56301219"
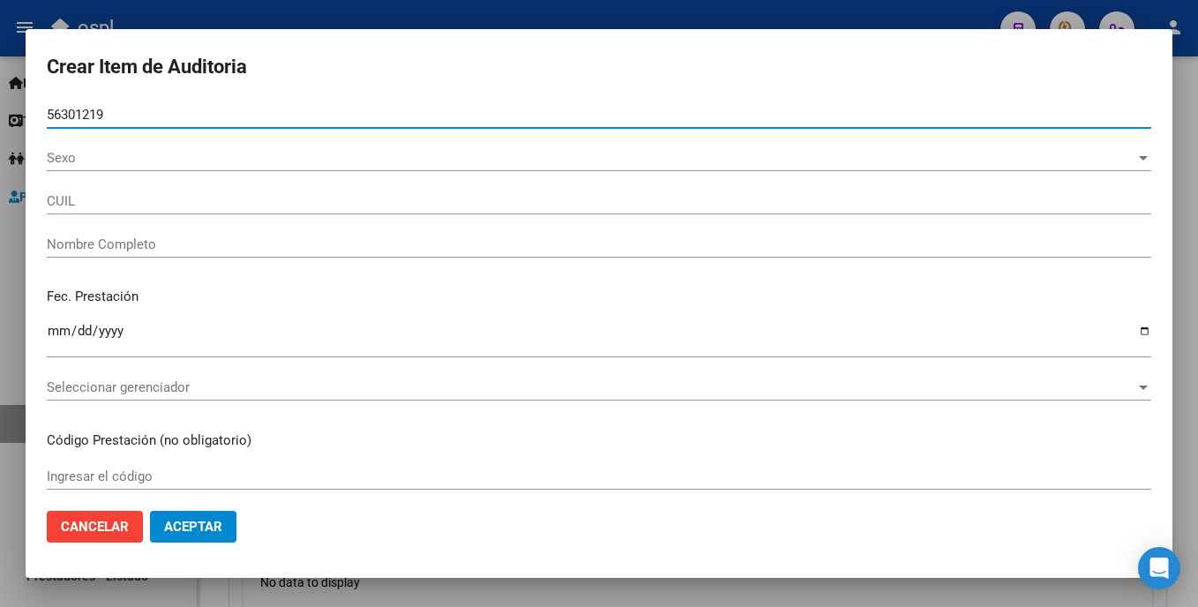
type input "20563012197"
type input "Milla Eloy Benjamin"
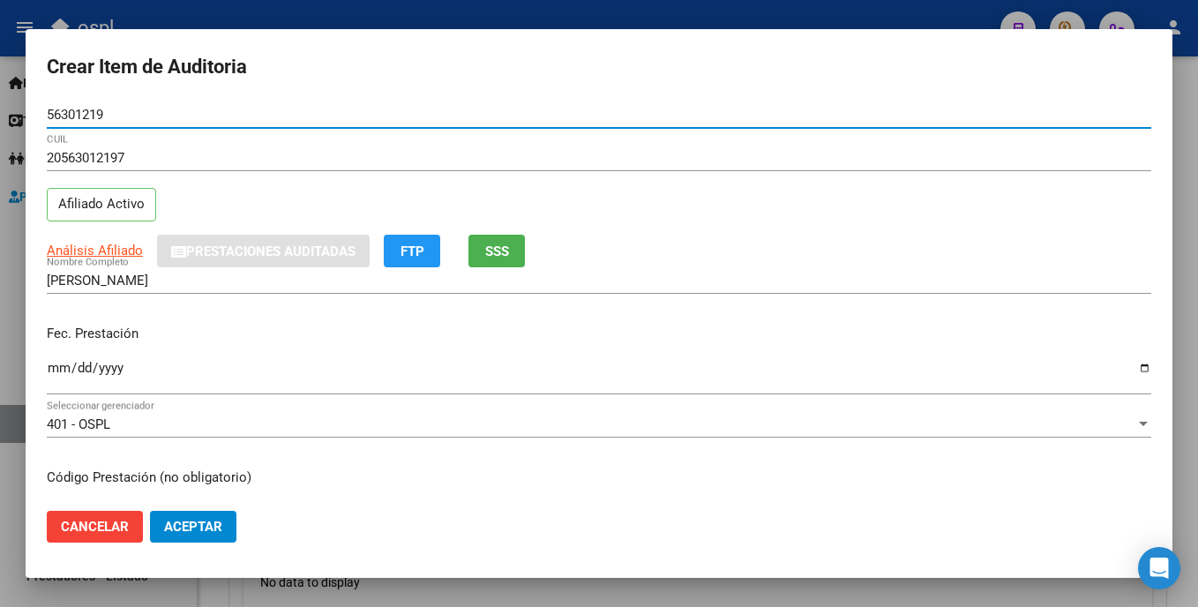
type input "56301219"
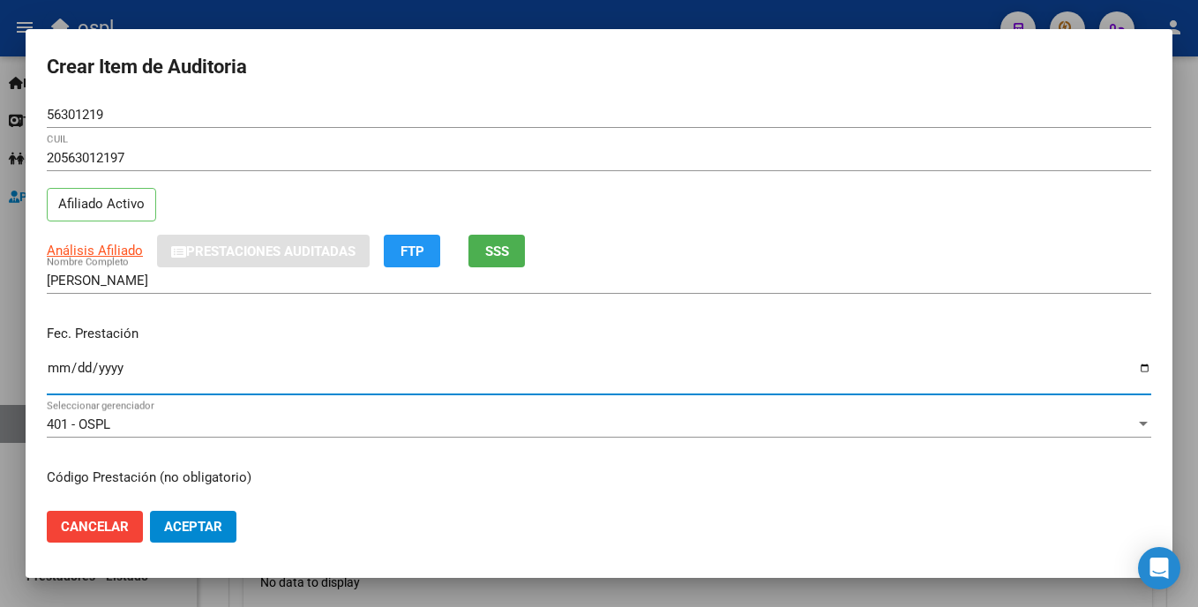
click at [49, 373] on input "Ingresar la fecha" at bounding box center [599, 375] width 1105 height 28
type input "2024-12-04"
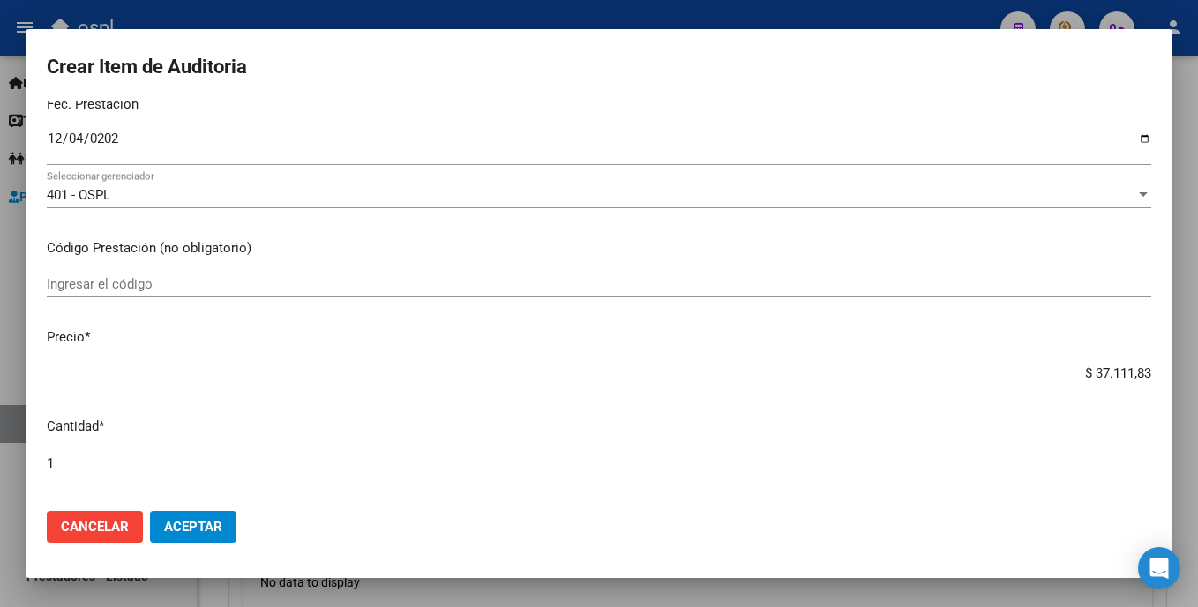
scroll to position [233, 0]
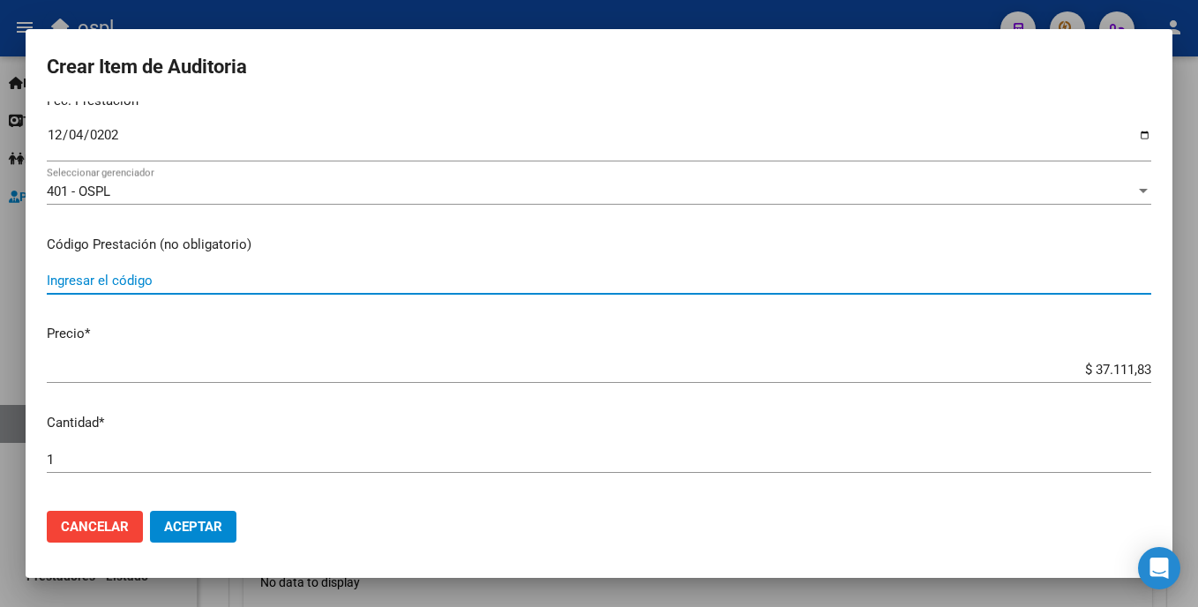
click at [71, 288] on input "Ingresar el código" at bounding box center [599, 281] width 1105 height 16
type input "SESIONES DE TERAPIA OCUPACIONAL DIC/24"
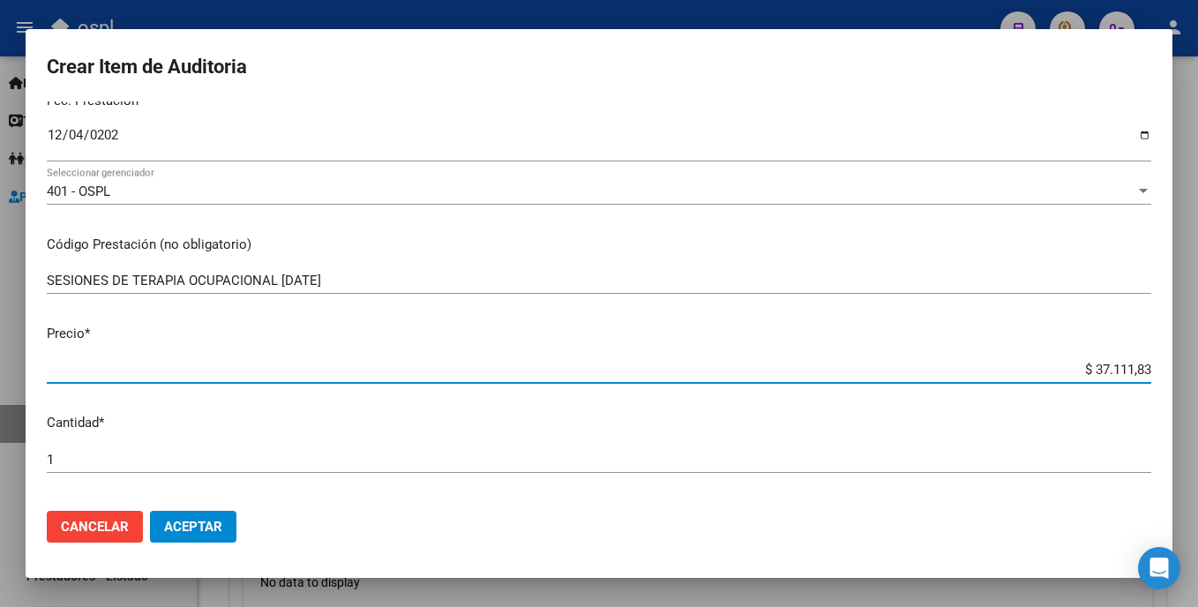
drag, startPoint x: 1061, startPoint y: 362, endPoint x: 1168, endPoint y: 345, distance: 109.0
click at [599, 345] on mat-dialog-content "56301219 Nro Documento 20563012197 CUIL Afiliado Activo Análisis Afiliado Prest…" at bounding box center [599, 298] width 1147 height 394
type input "$ 0,01"
type input "$ 0,12"
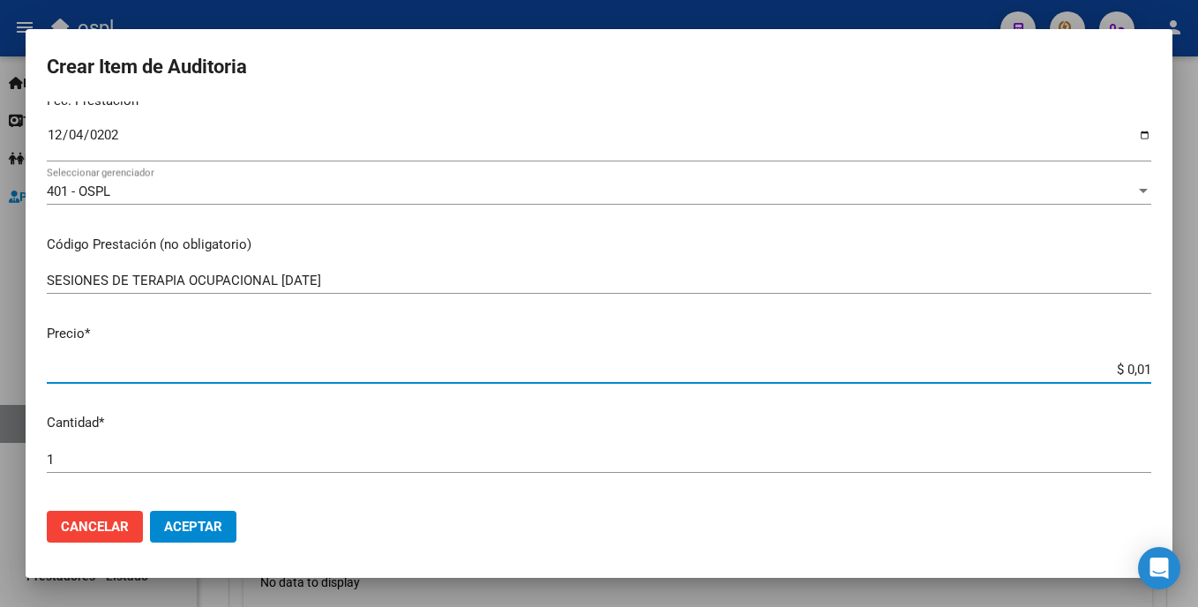
type input "$ 0,12"
type input "$ 1,23"
type input "$ 12,37"
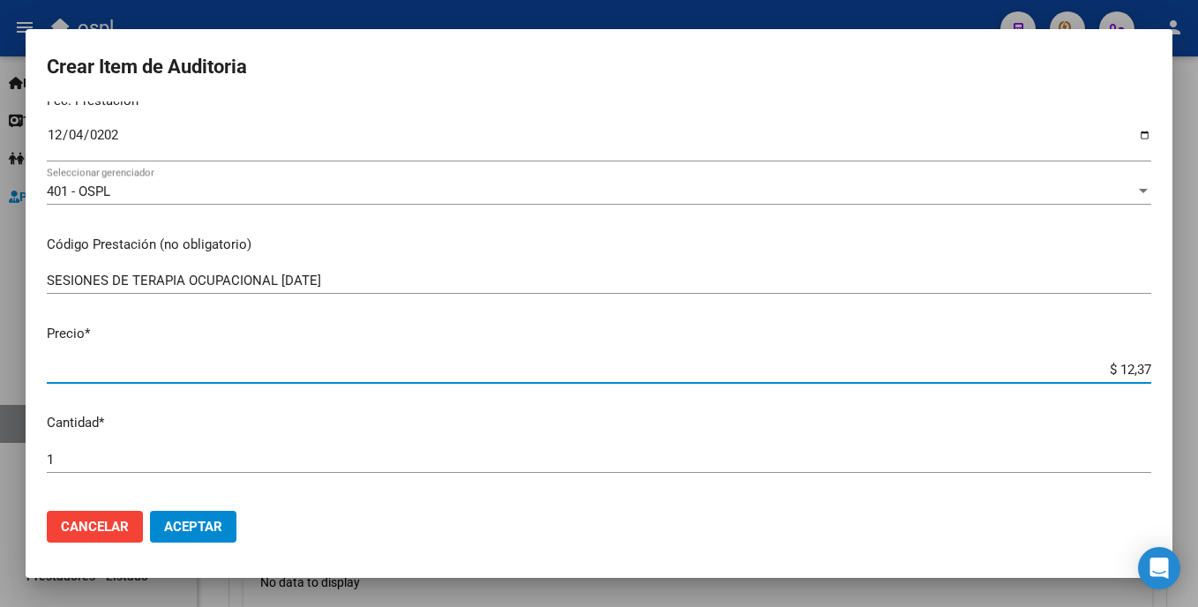
type input "$ 123,70"
type input "$ 1.237,06"
type input "$ 12.370,61"
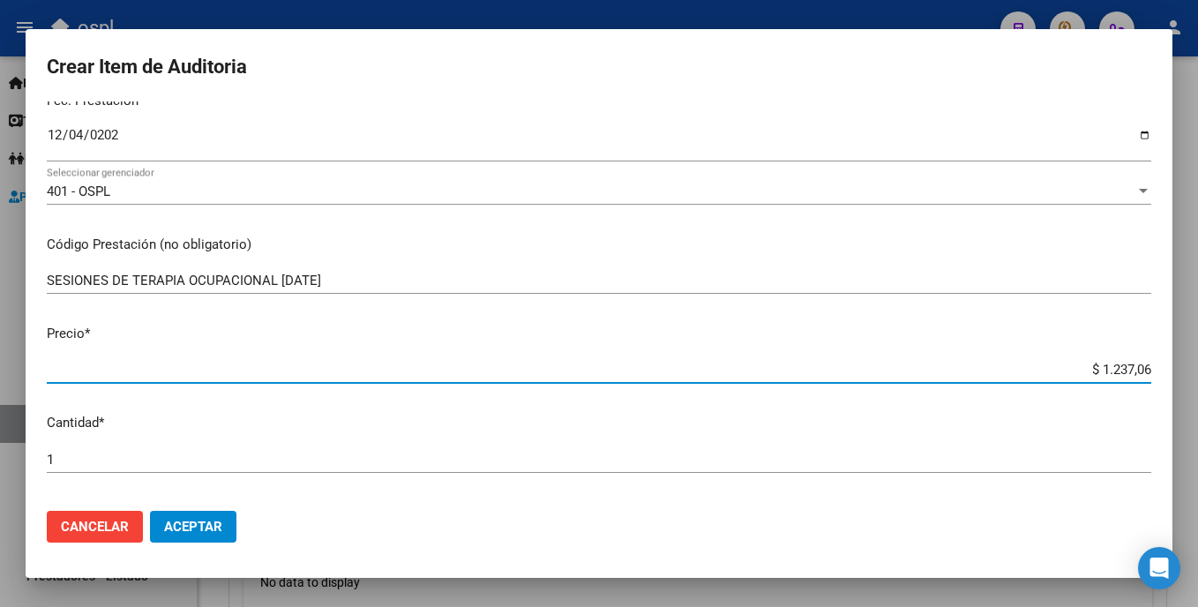
type input "$ 12.370,61"
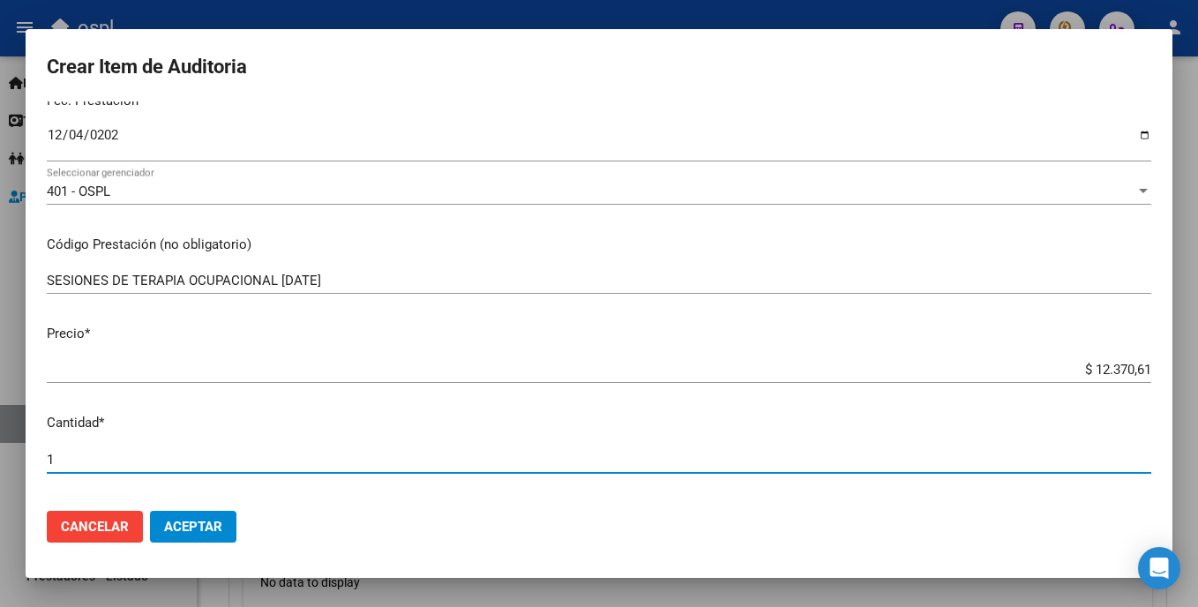
click at [71, 464] on input "1" at bounding box center [599, 460] width 1105 height 16
type input "3"
type input "$ 37.111,83"
type input "3"
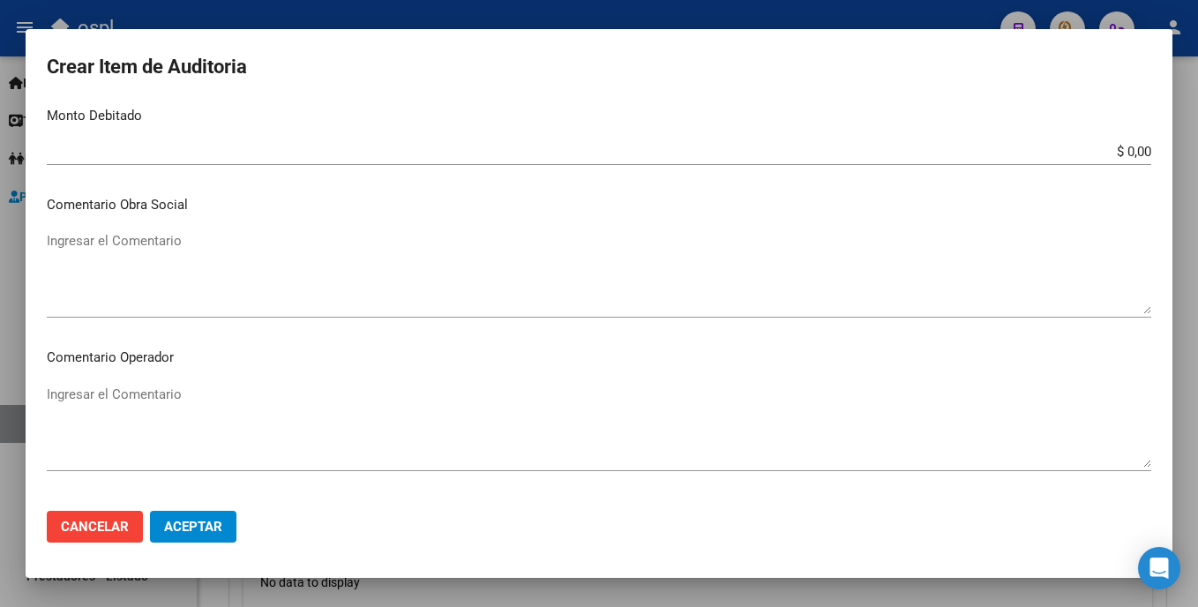
scroll to position [724, 0]
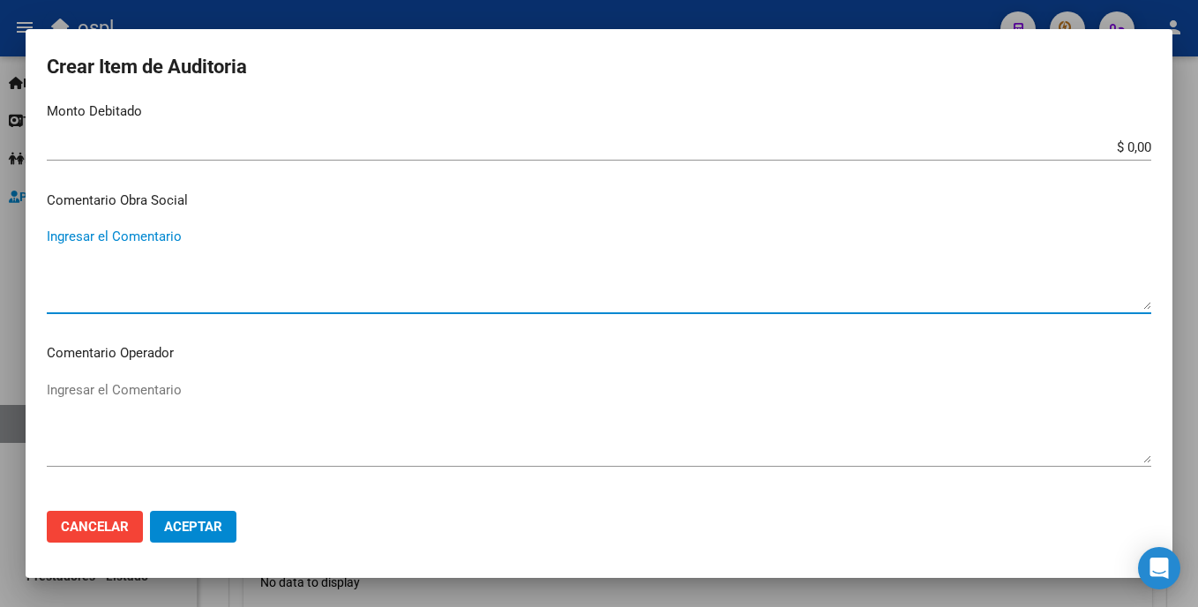
click at [274, 226] on div "Ingresar el Comentario" at bounding box center [599, 268] width 1105 height 90
type textarea "pagado"
click at [171, 408] on textarea "Ingresar el Comentario" at bounding box center [599, 421] width 1105 height 83
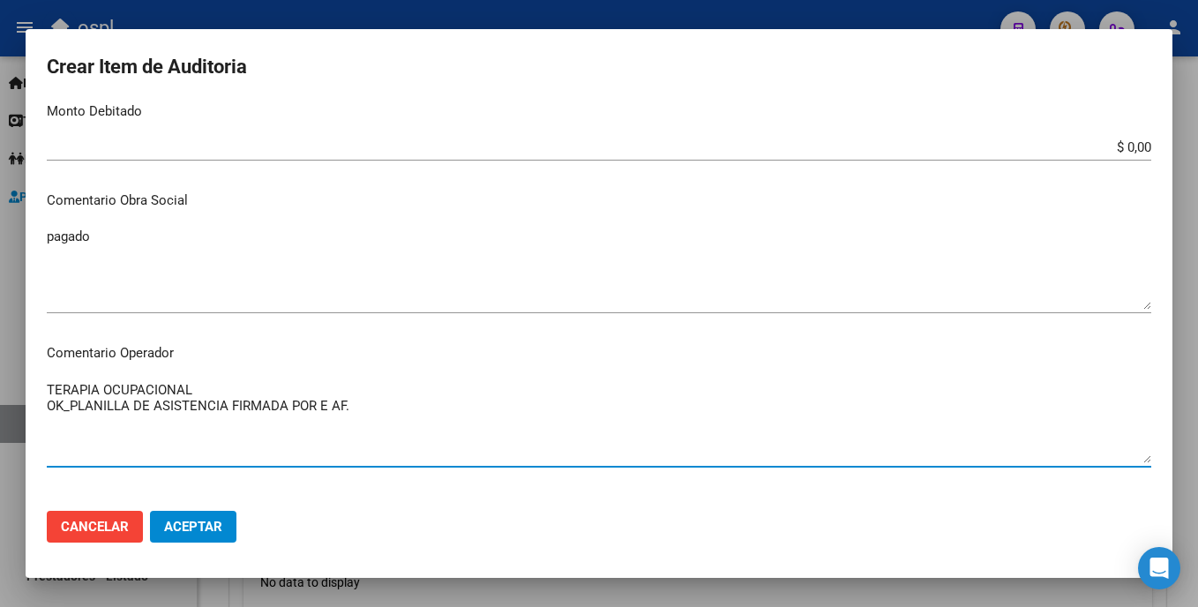
type textarea "TERAPIA OCUPACIONAL OK_PLANILLA DE ASISTENCIA FIRMADA POR E AF."
click at [212, 534] on span "Aceptar" at bounding box center [193, 527] width 58 height 16
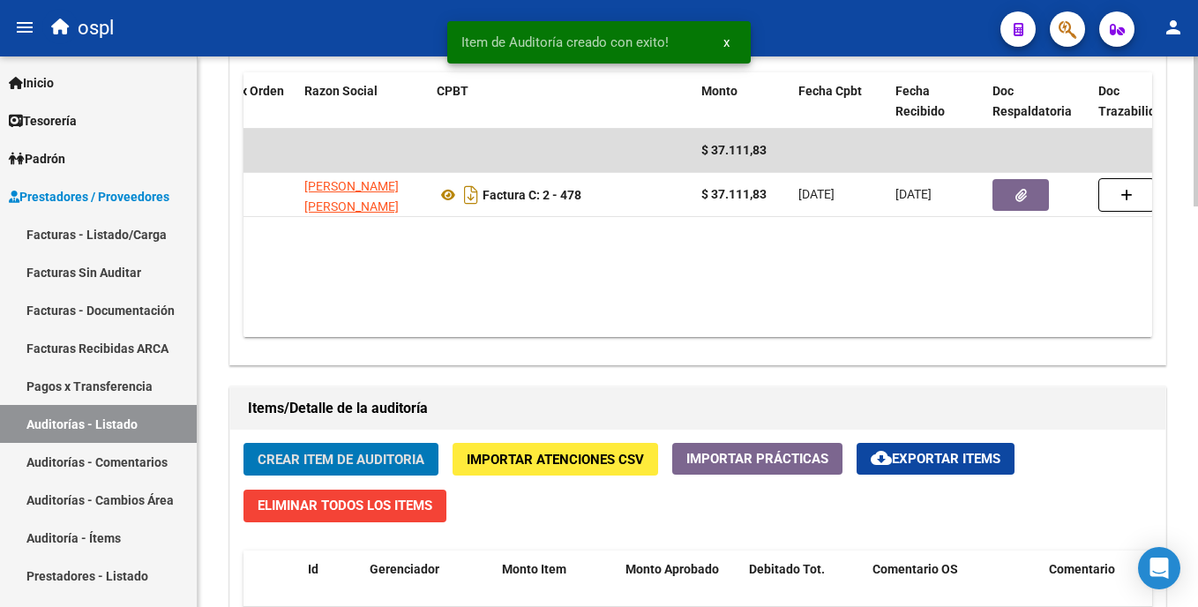
scroll to position [394, 0]
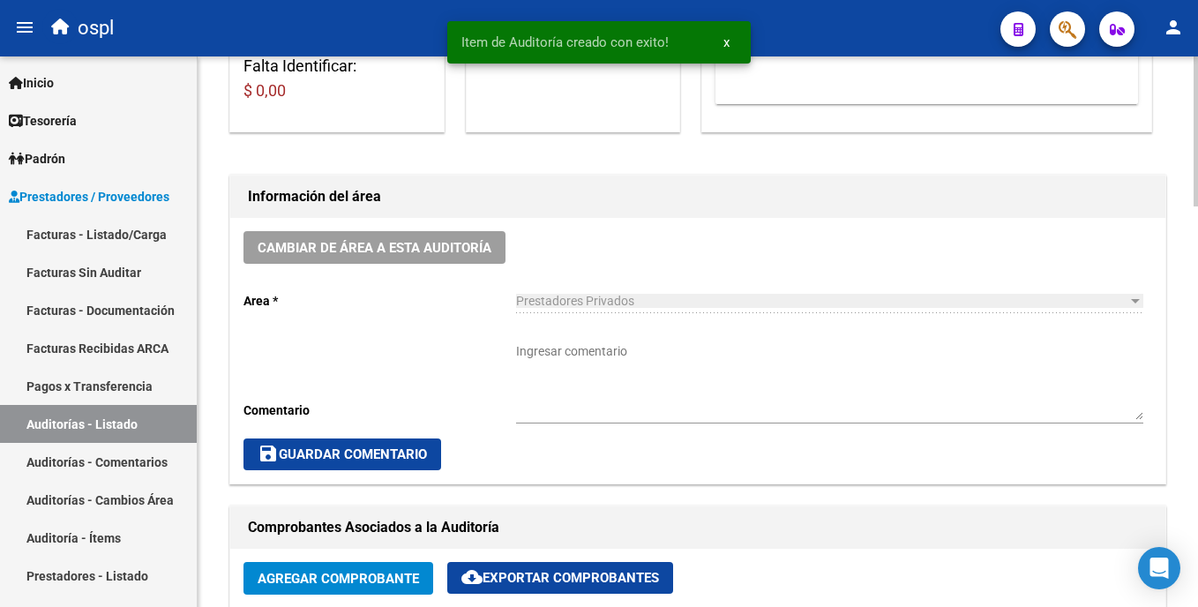
click at [599, 378] on html "menu ospl person Firma Express Inicio Calendario SSS Instructivos Contacto OS T…" at bounding box center [599, 303] width 1198 height 607
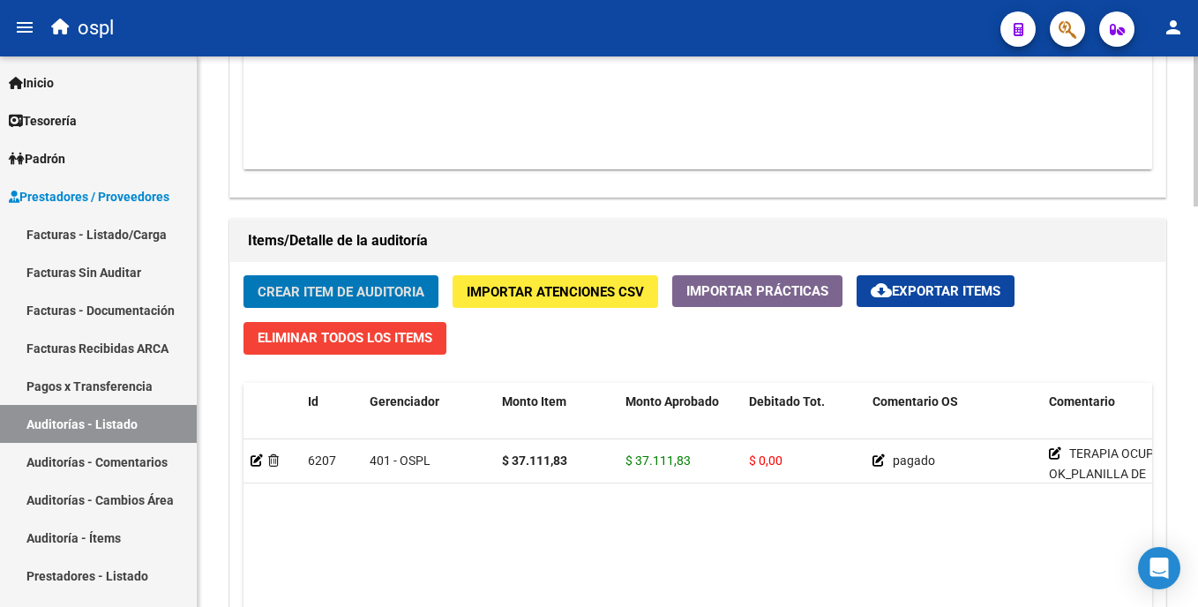
scroll to position [1132, 0]
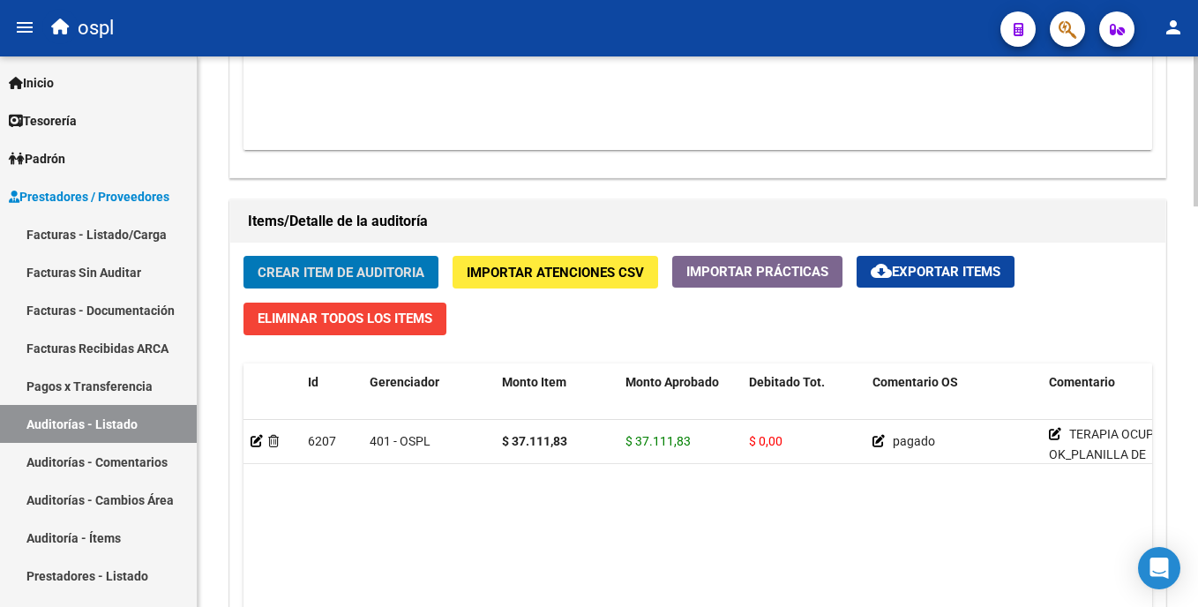
click at [599, 445] on html "menu ospl person Firma Express Inicio Calendario SSS Instructivos Contacto OS T…" at bounding box center [599, 303] width 1198 height 607
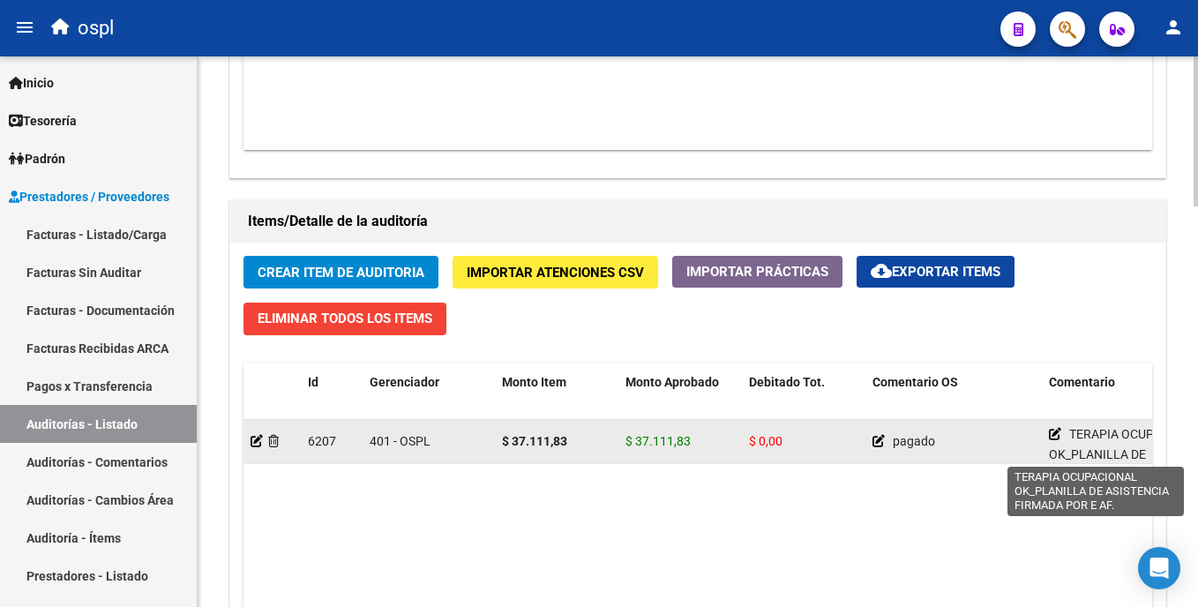
click at [599, 437] on icon at bounding box center [1055, 434] width 12 height 12
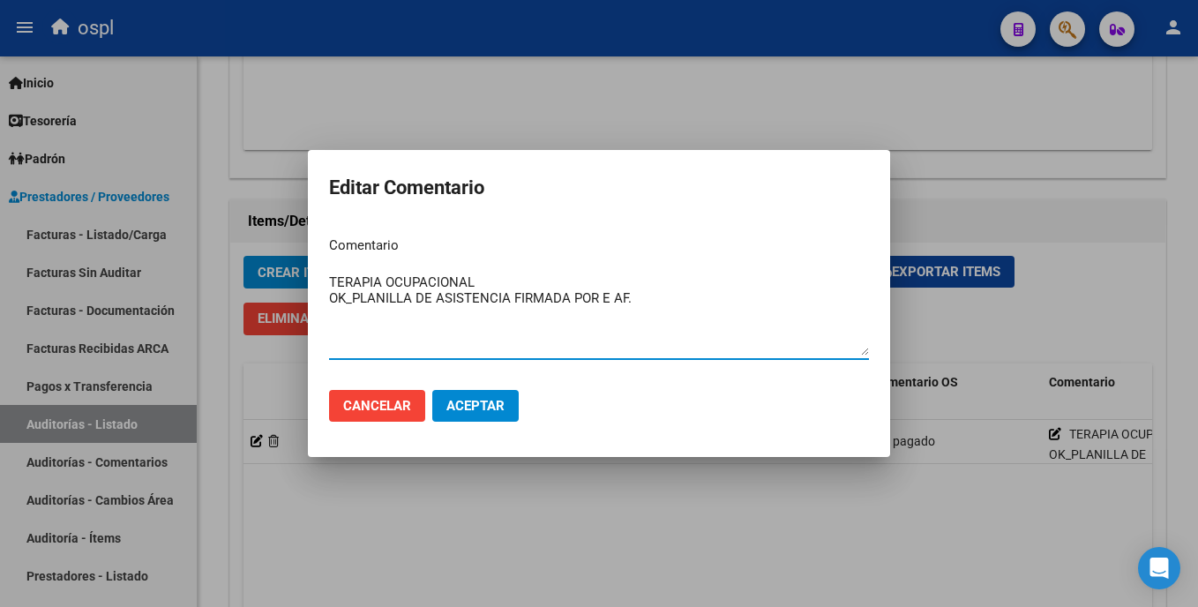
drag, startPoint x: 725, startPoint y: 311, endPoint x: 351, endPoint y: 282, distance: 375.3
click at [337, 282] on textarea "TERAPIA OCUPACIONAL OK_PLANILLA DE ASISTENCIA FIRMADA POR E AF." at bounding box center [599, 314] width 540 height 83
drag, startPoint x: 354, startPoint y: 282, endPoint x: 334, endPoint y: 299, distance: 25.7
click at [334, 299] on textarea "TERAPIA OCUPACIONAL OK_PLANILLA DE ASISTENCIA FIRMADA POR E AF." at bounding box center [599, 314] width 540 height 83
click at [596, 295] on textarea "TERAPIA OCUPACIONAL OK_PLANILLA DE ASISTENCIA FIRMADA POR E AF." at bounding box center [599, 314] width 540 height 83
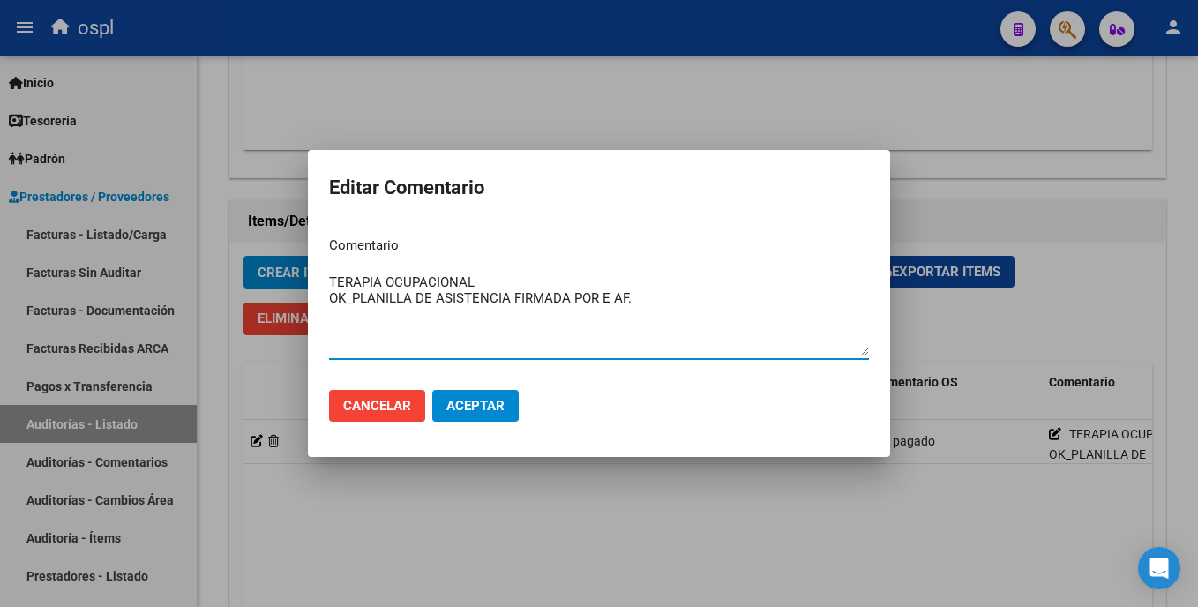
drag, startPoint x: 655, startPoint y: 296, endPoint x: 322, endPoint y: 288, distance: 332.8
click at [314, 288] on mat-dialog-content "Comentario TERAPIA OCUPACIONAL OK_PLANILLA DE ASISTENCIA FIRMADA POR E AF. Ingr…" at bounding box center [599, 298] width 582 height 153
click at [544, 527] on div at bounding box center [599, 303] width 1198 height 607
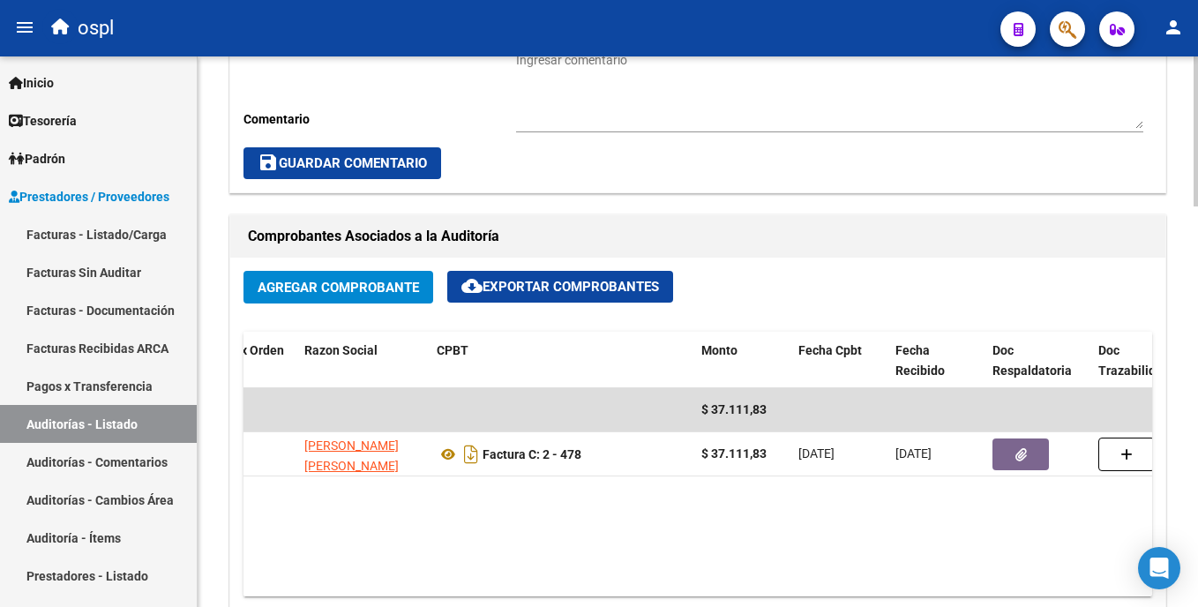
click at [599, 296] on html "menu ospl person Firma Express Inicio Calendario SSS Instructivos Contacto OS T…" at bounding box center [599, 303] width 1198 height 607
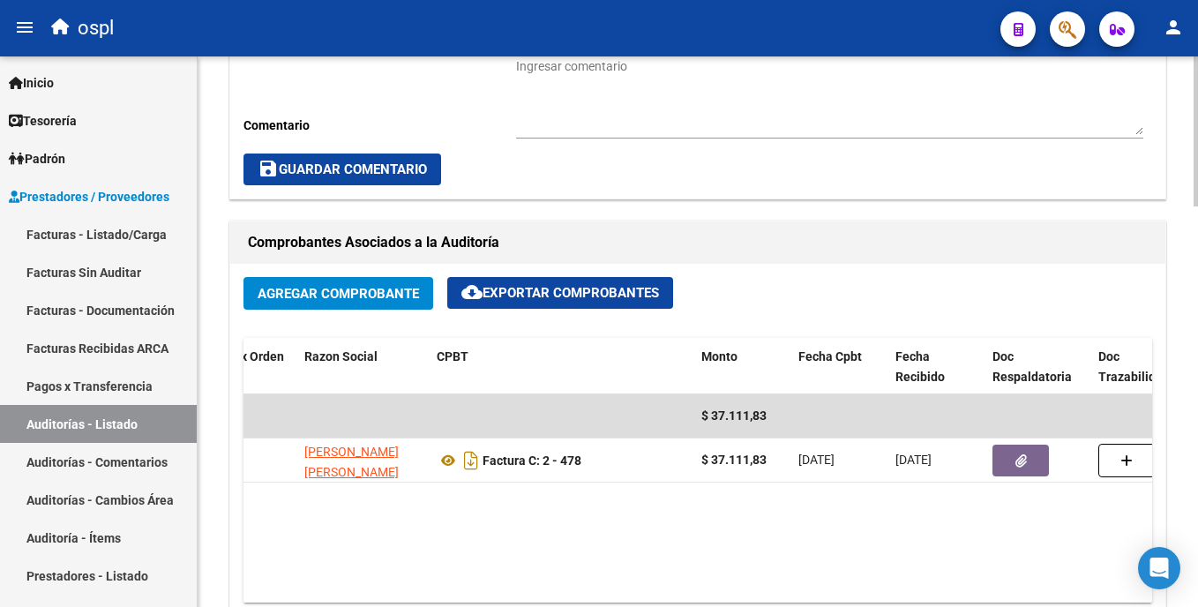
click at [599, 123] on textarea "Ingresar comentario" at bounding box center [829, 96] width 627 height 78
paste textarea "TERAPIA OCUPACIONAL OK_PLANILLA DE ASISTENCIA FIRMADA POR E AF."
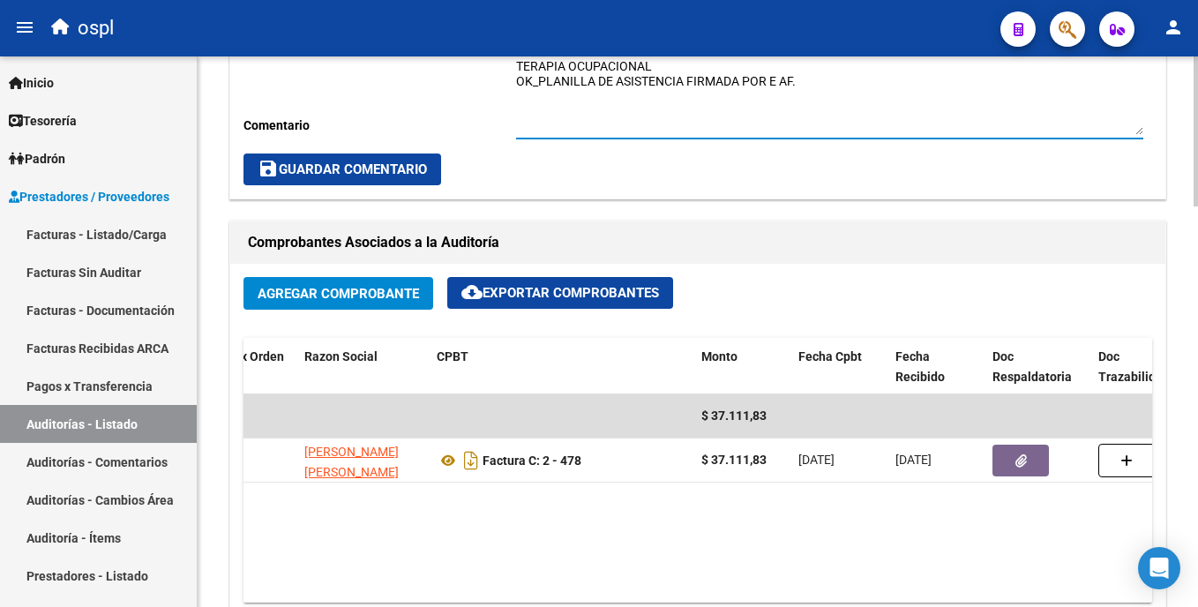
scroll to position [129, 0]
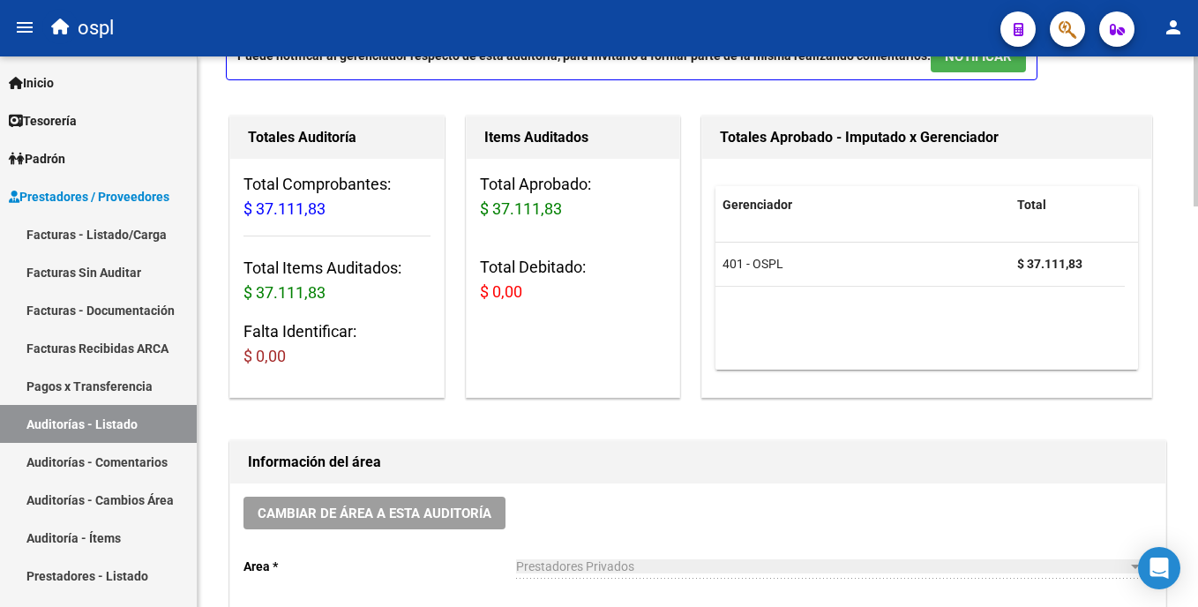
click at [599, 227] on html "menu ospl person Firma Express Inicio Calendario SSS Instructivos Contacto OS T…" at bounding box center [599, 303] width 1198 height 607
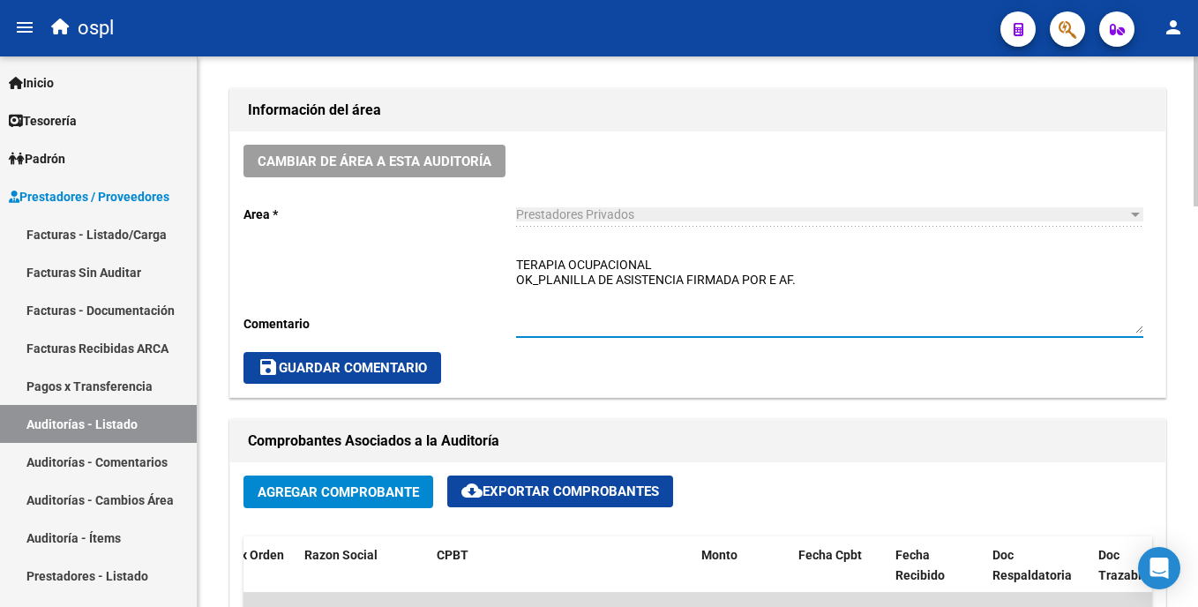
click at [599, 281] on html "menu ospl person Firma Express Inicio Calendario SSS Instructivos Contacto OS T…" at bounding box center [599, 303] width 1198 height 607
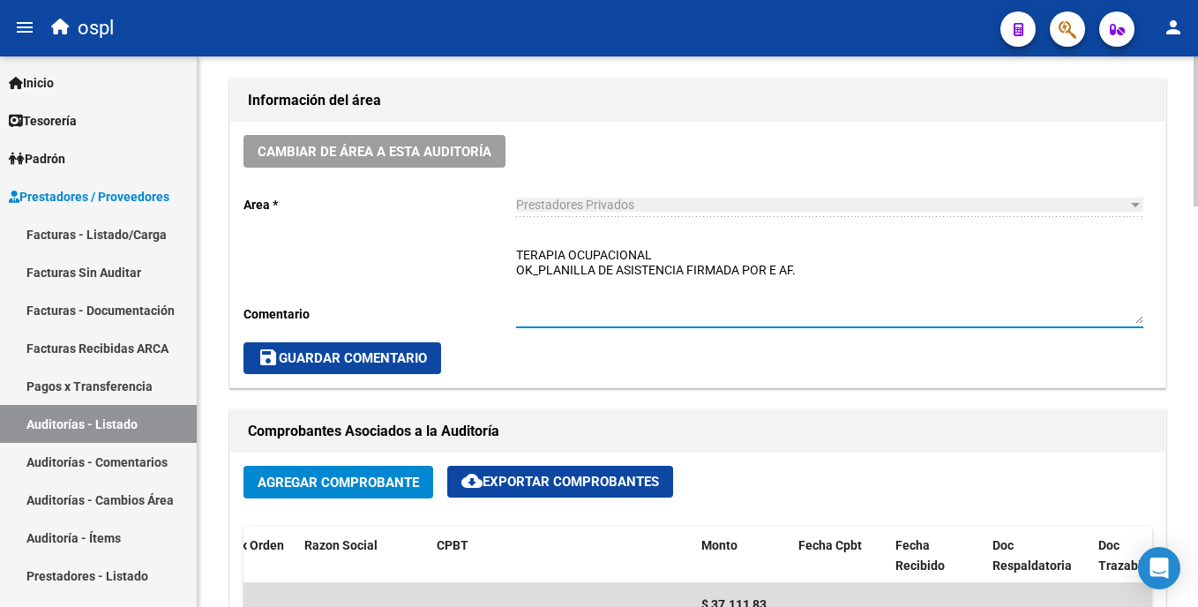
click at [599, 270] on textarea "TERAPIA OCUPACIONAL OK_PLANILLA DE ASISTENCIA FIRMADA POR E AF." at bounding box center [829, 285] width 627 height 78
click at [599, 259] on textarea "TERAPIA OCUPACIONAL OK_PLANILLA DE ASISTENCIA FIRMADA POR E AF." at bounding box center [829, 285] width 627 height 78
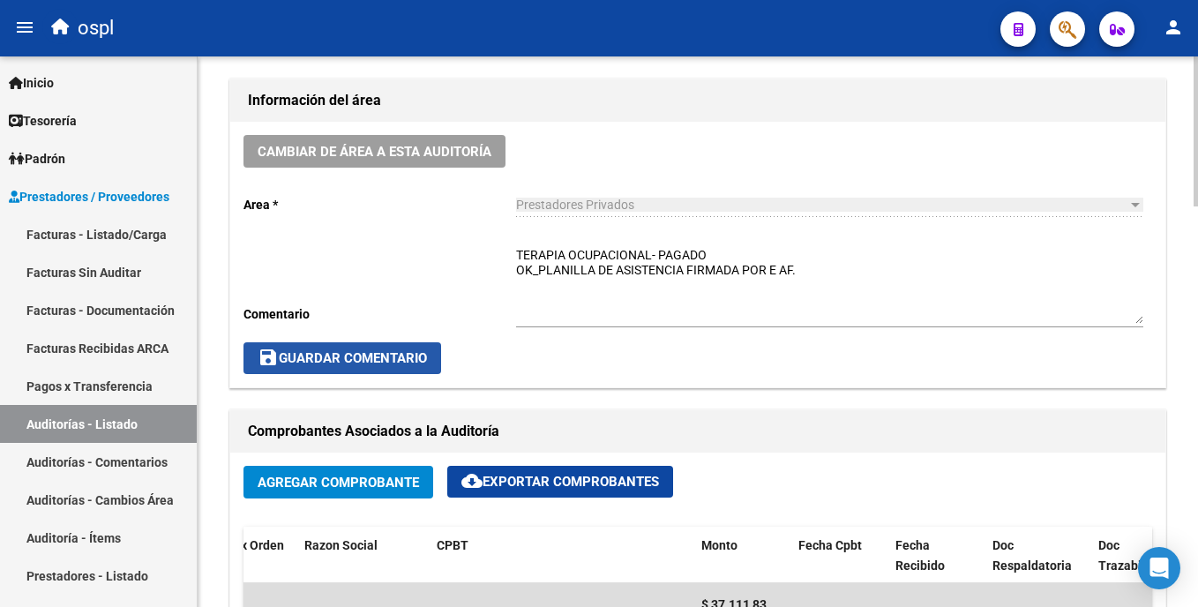
click at [418, 358] on span "save Guardar Comentario" at bounding box center [342, 358] width 169 height 16
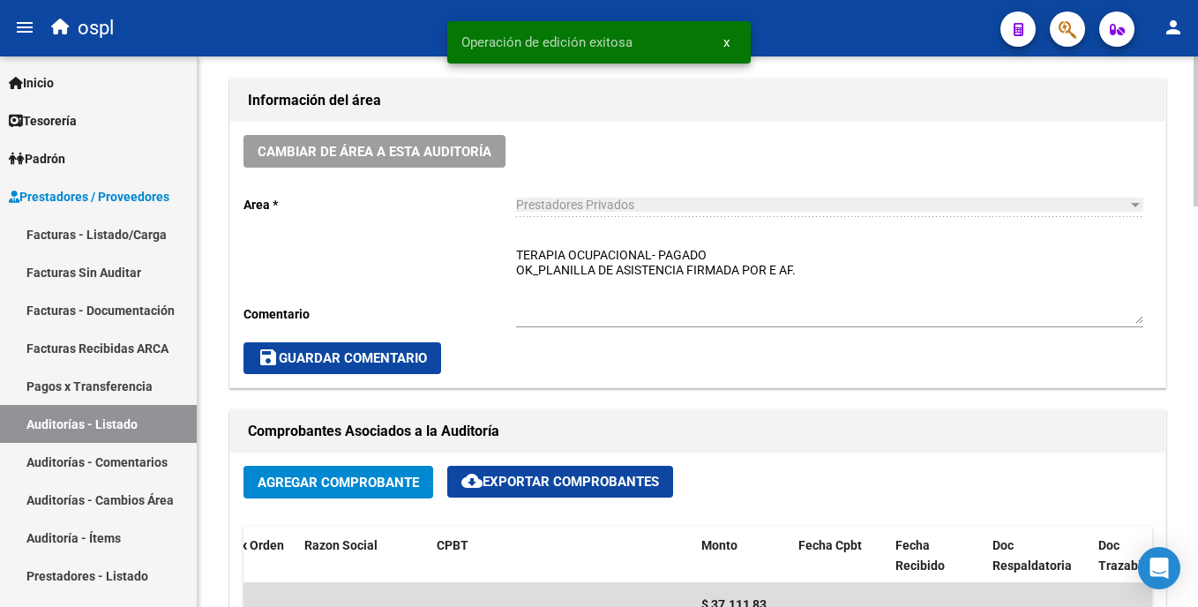
click at [410, 354] on span "save Guardar Comentario" at bounding box center [342, 358] width 169 height 16
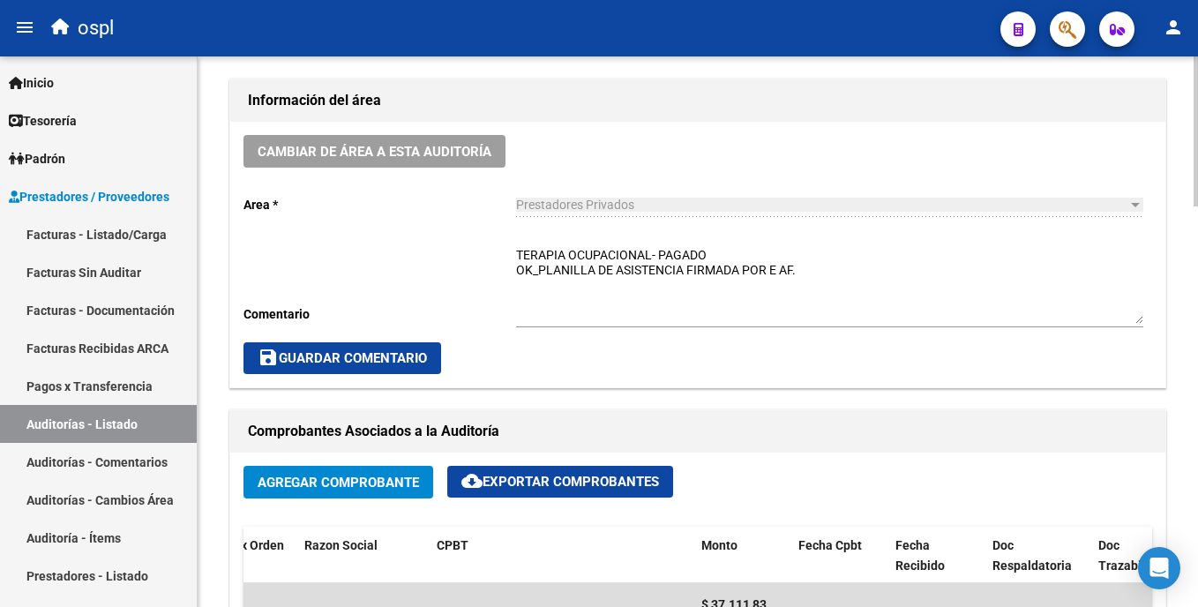
click at [431, 348] on button "save Guardar Comentario" at bounding box center [343, 358] width 198 height 32
click at [599, 265] on textarea "TERAPIA OCUPACIONAL- PAGADO OK_PLANILLA DE ASISTENCIA FIRMADA POR E AF." at bounding box center [829, 285] width 627 height 78
type textarea "TERAPIA OCUPACIONAL- PAGADO OK_PLANILLA DE ASISTENCIA FIRMADA POR EL AF."
click at [318, 357] on span "save Guardar Comentario" at bounding box center [342, 358] width 169 height 16
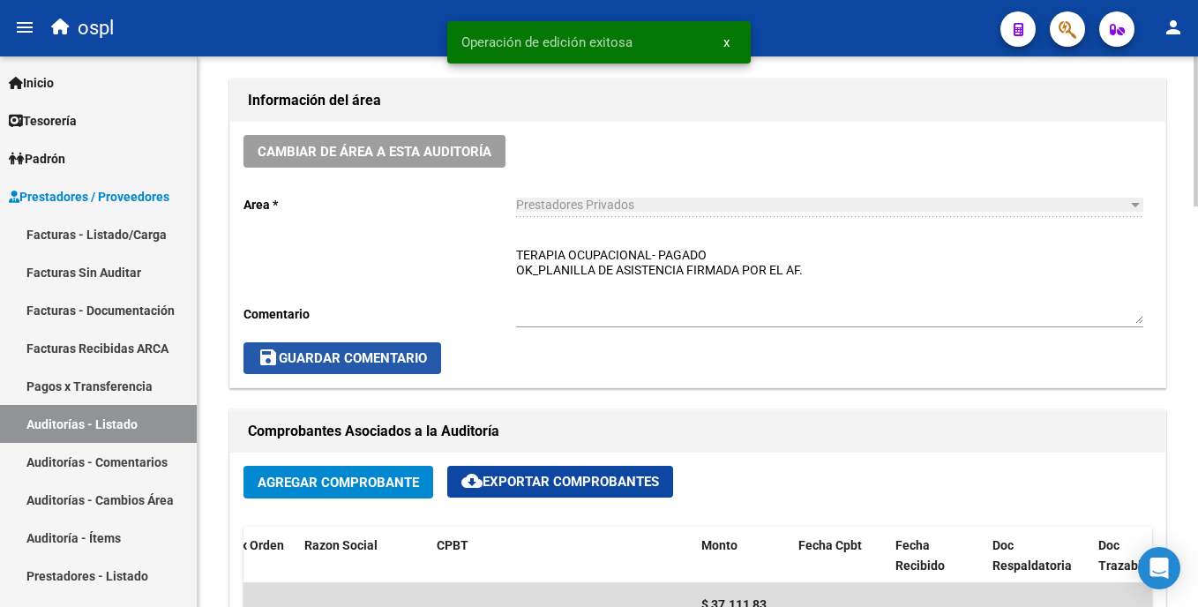
click at [427, 368] on button "save Guardar Comentario" at bounding box center [343, 358] width 198 height 32
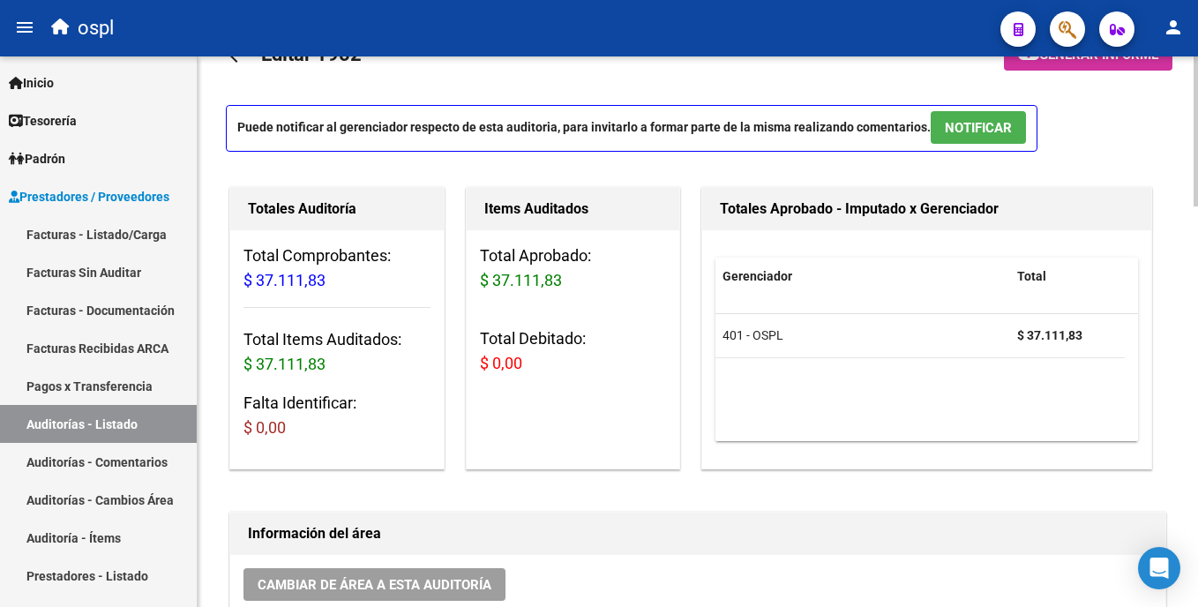
scroll to position [0, 0]
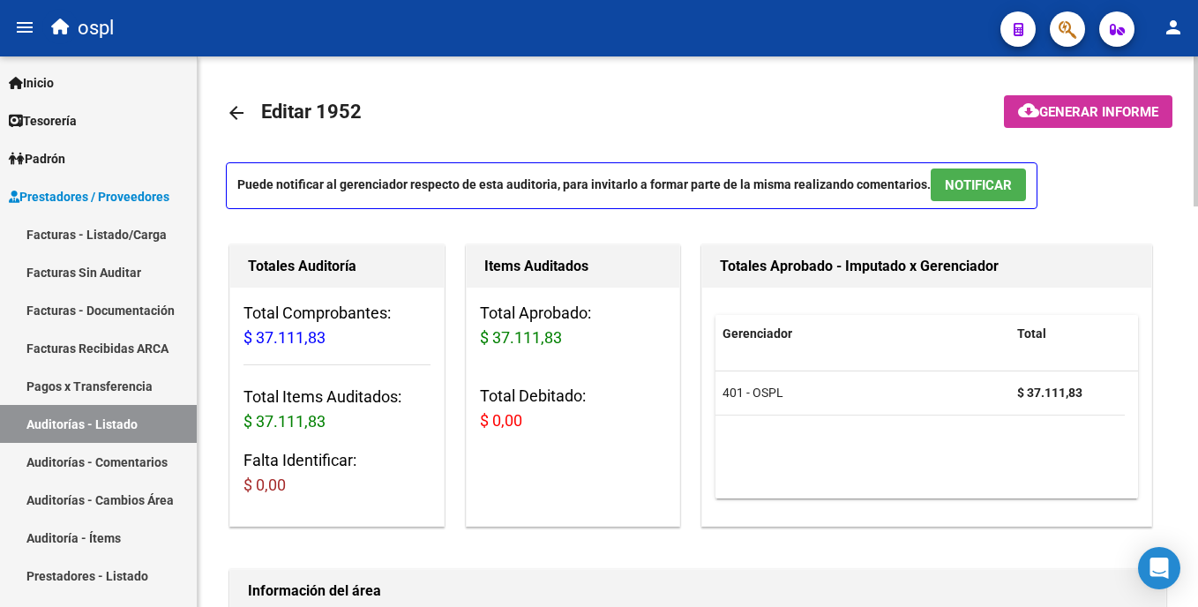
click at [599, 105] on html "menu ospl person Firma Express Inicio Calendario SSS Instructivos Contacto OS T…" at bounding box center [599, 303] width 1198 height 607
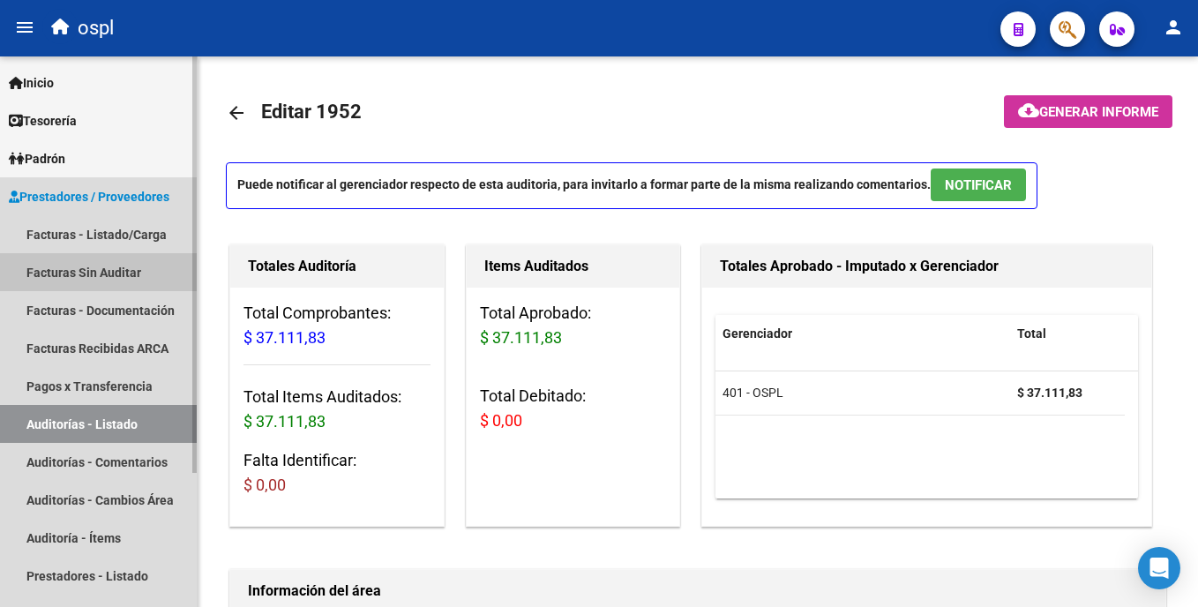
click at [135, 265] on link "Facturas Sin Auditar" at bounding box center [98, 272] width 197 height 38
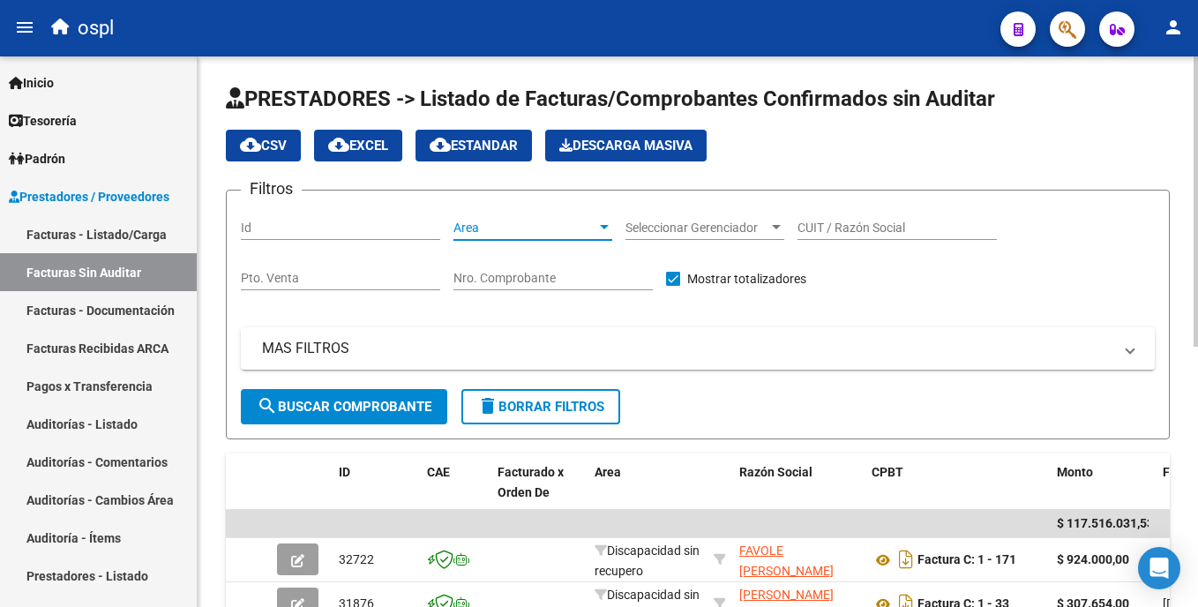
click at [516, 229] on span "Area" at bounding box center [525, 228] width 143 height 15
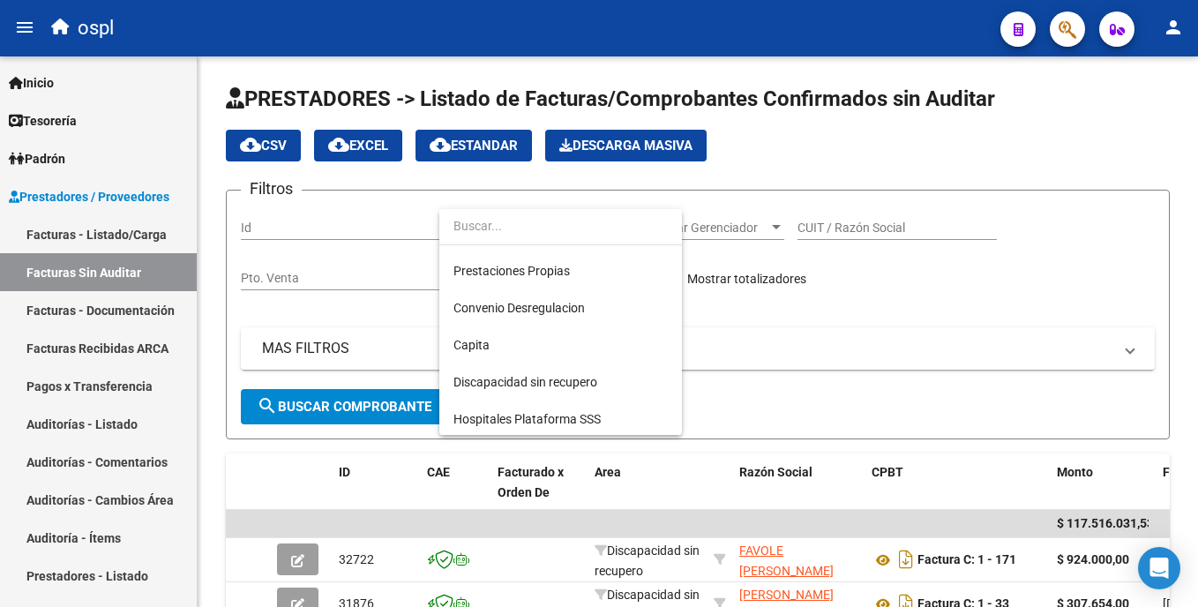
scroll to position [198, 0]
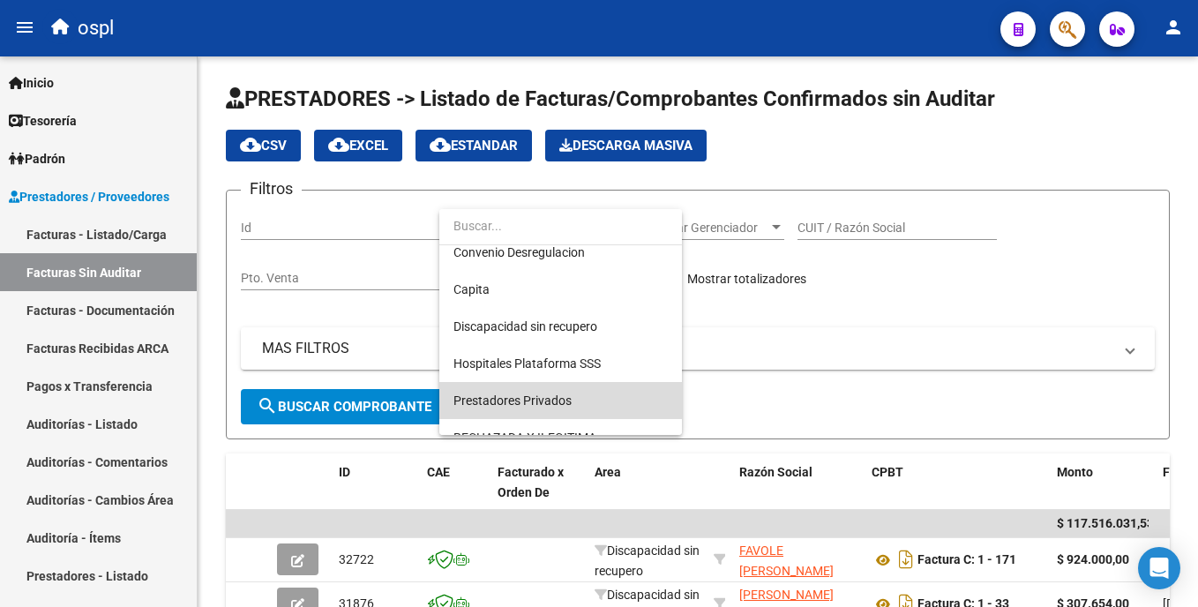
click at [599, 391] on span "Prestadores Privados" at bounding box center [561, 400] width 214 height 37
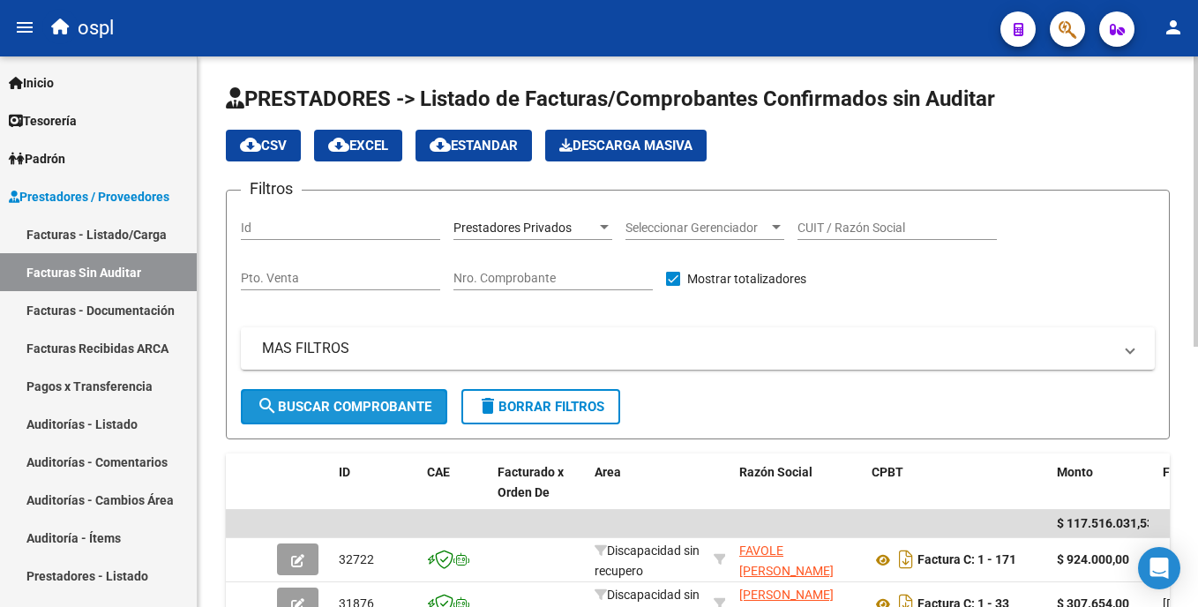
click at [403, 395] on button "search Buscar Comprobante" at bounding box center [344, 406] width 206 height 35
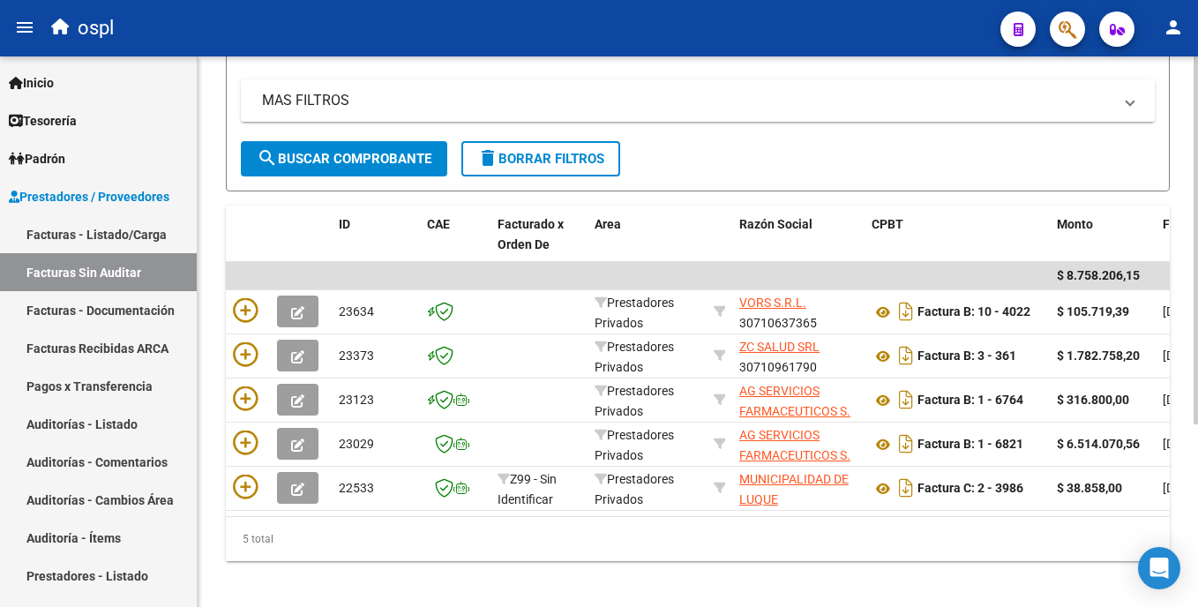
scroll to position [263, 0]
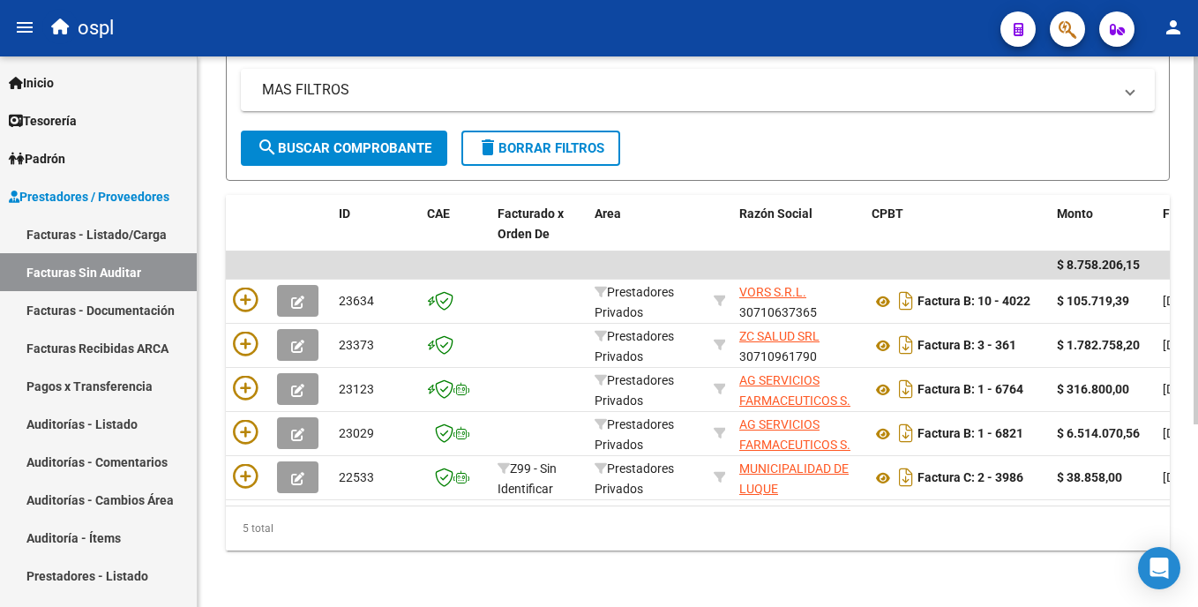
click at [599, 391] on html "menu ospl person Firma Express Inicio Calendario SSS Instructivos Contacto OS T…" at bounding box center [599, 303] width 1198 height 607
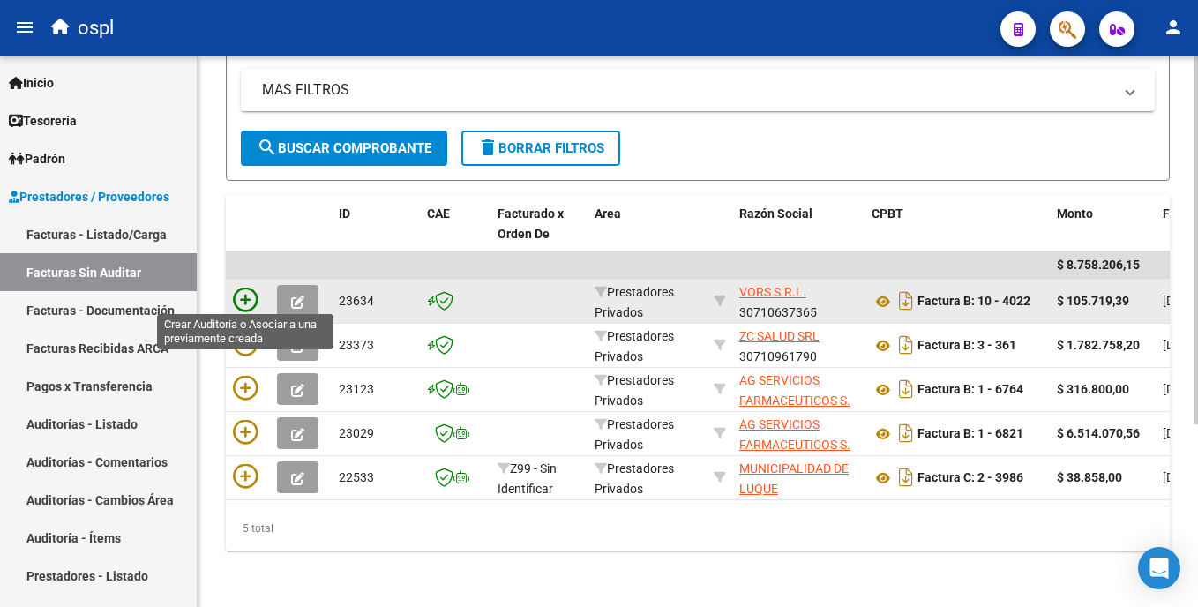
click at [238, 291] on icon at bounding box center [245, 300] width 25 height 25
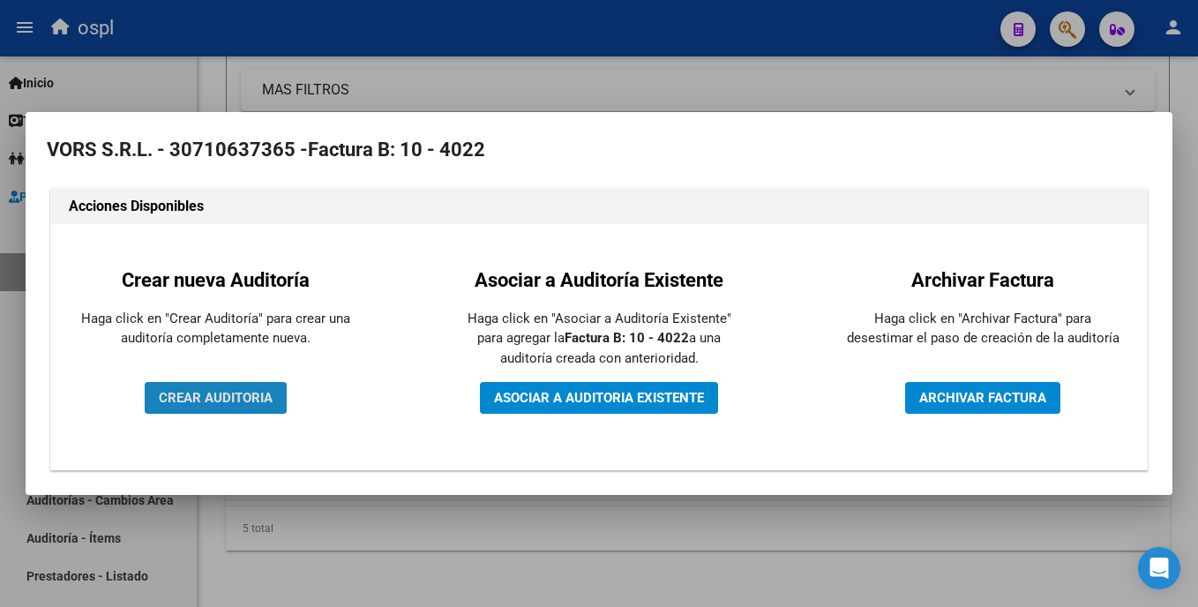
click at [236, 394] on span "CREAR AUDITORIA" at bounding box center [216, 398] width 114 height 16
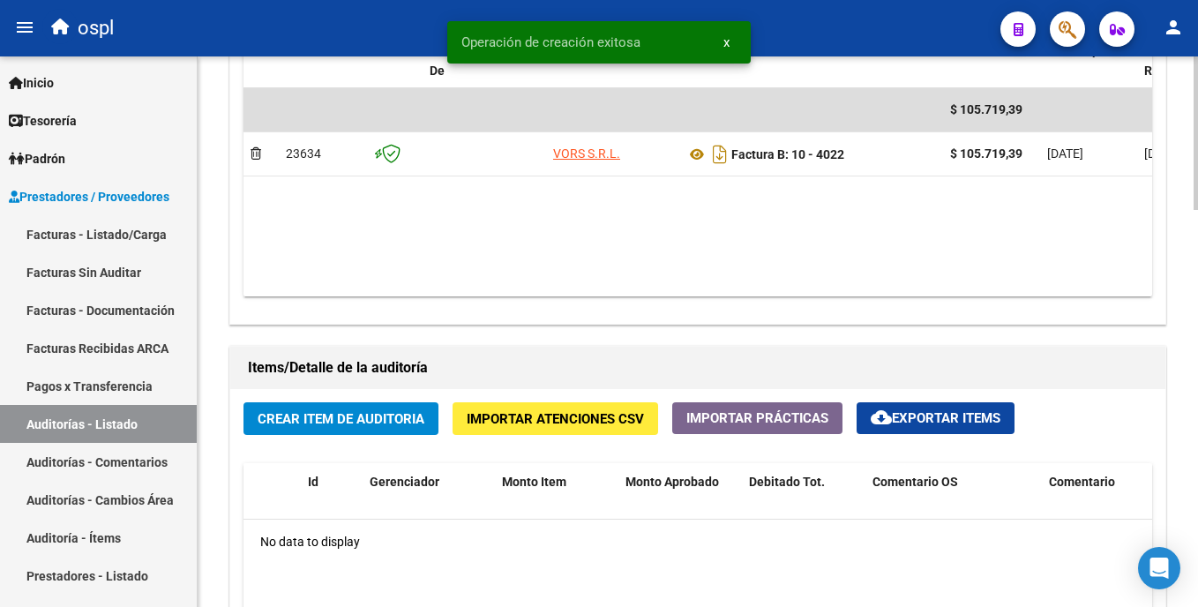
scroll to position [988, 0]
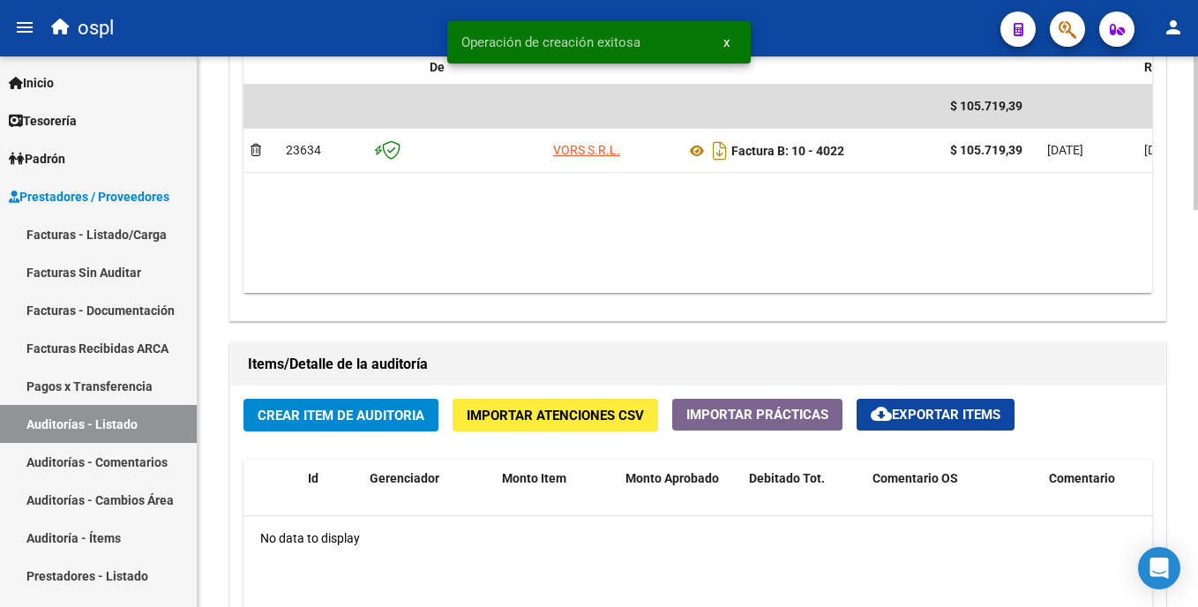
click at [599, 443] on html "menu ospl person Firma Express Inicio Calendario SSS Instructivos Contacto OS T…" at bounding box center [599, 303] width 1198 height 607
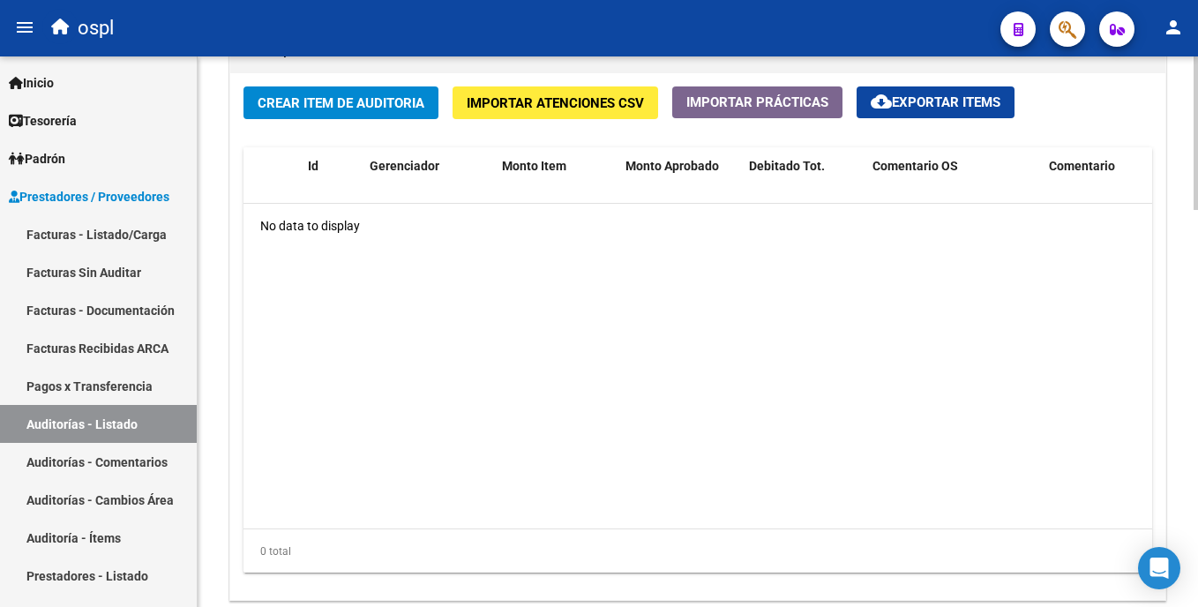
scroll to position [1326, 0]
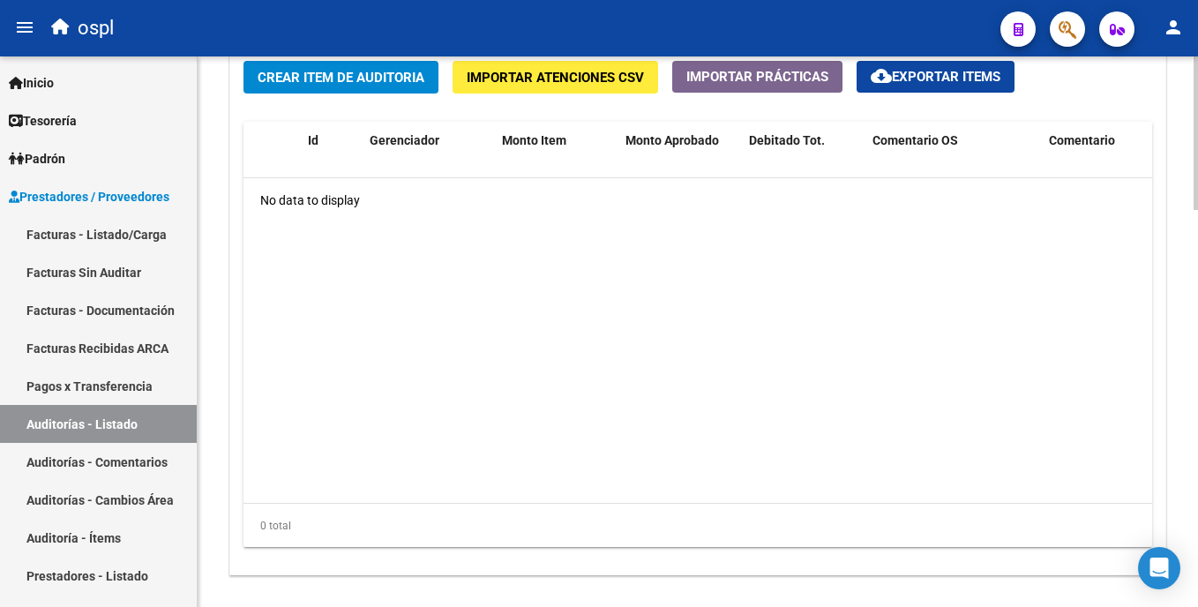
click at [599, 452] on html "menu ospl person Firma Express Inicio Calendario SSS Instructivos Contacto OS T…" at bounding box center [599, 303] width 1198 height 607
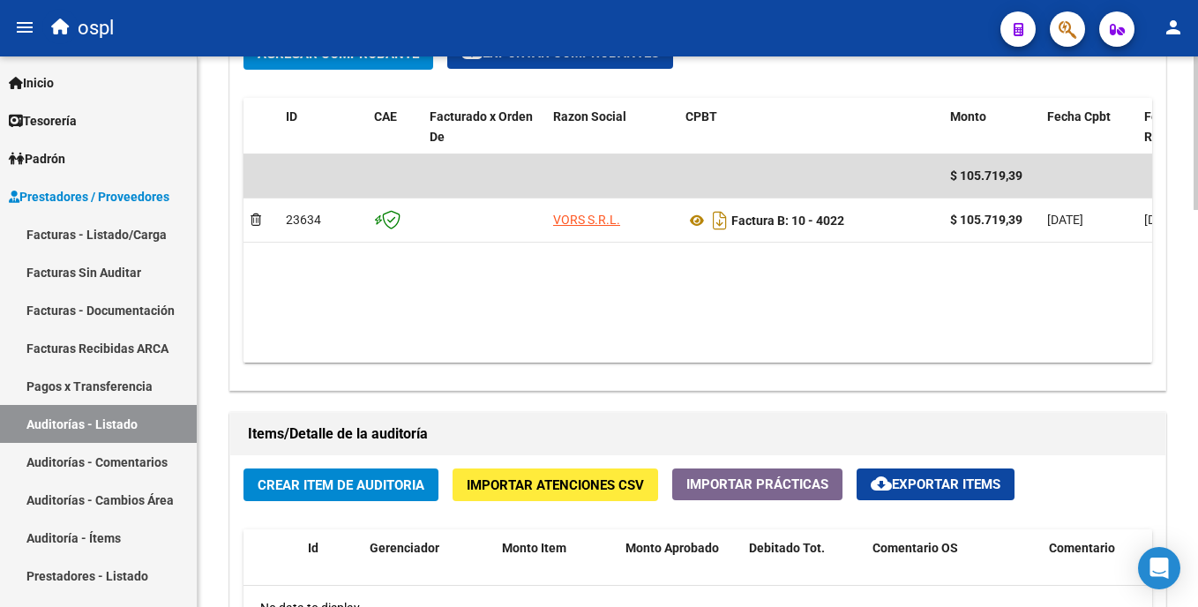
scroll to position [934, 0]
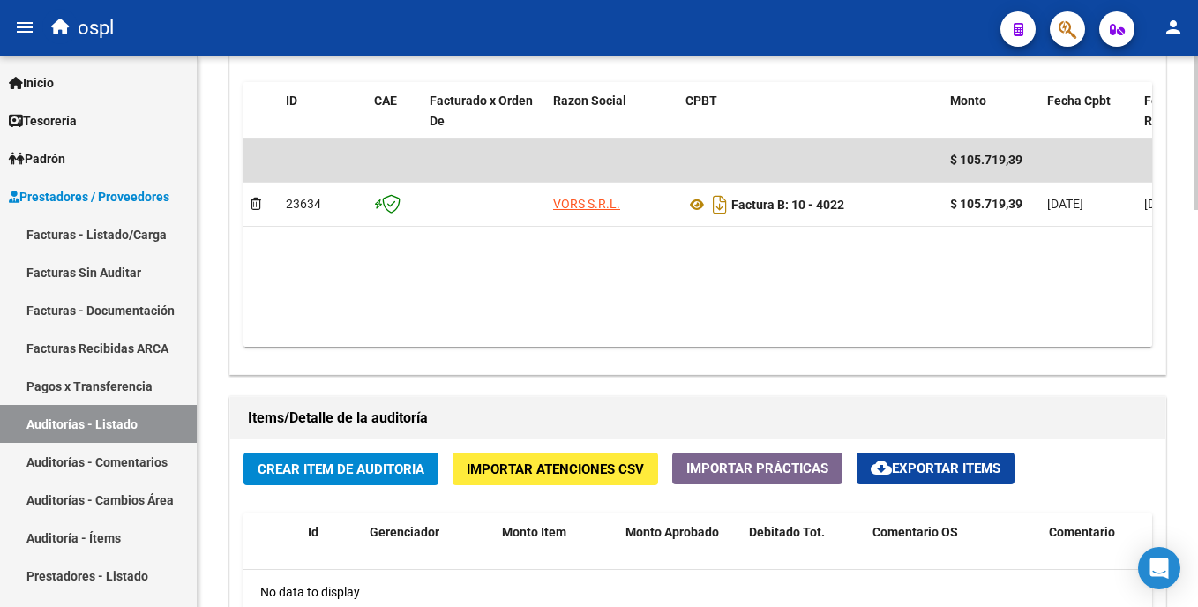
click at [599, 353] on div at bounding box center [1196, 395] width 4 height 154
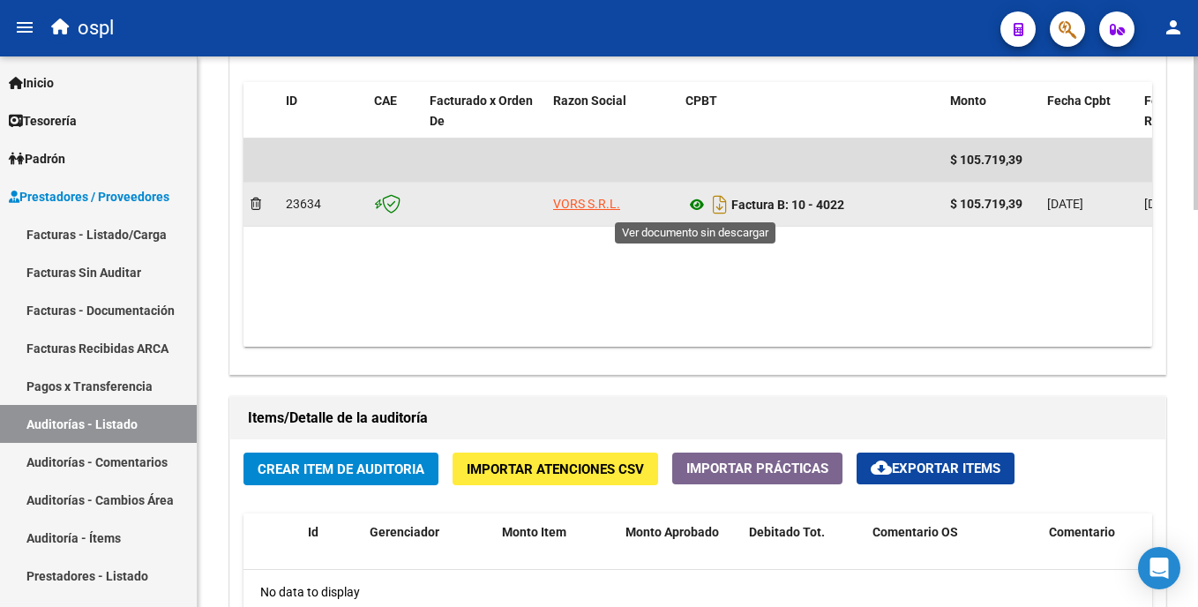
click at [599, 206] on icon at bounding box center [697, 204] width 23 height 21
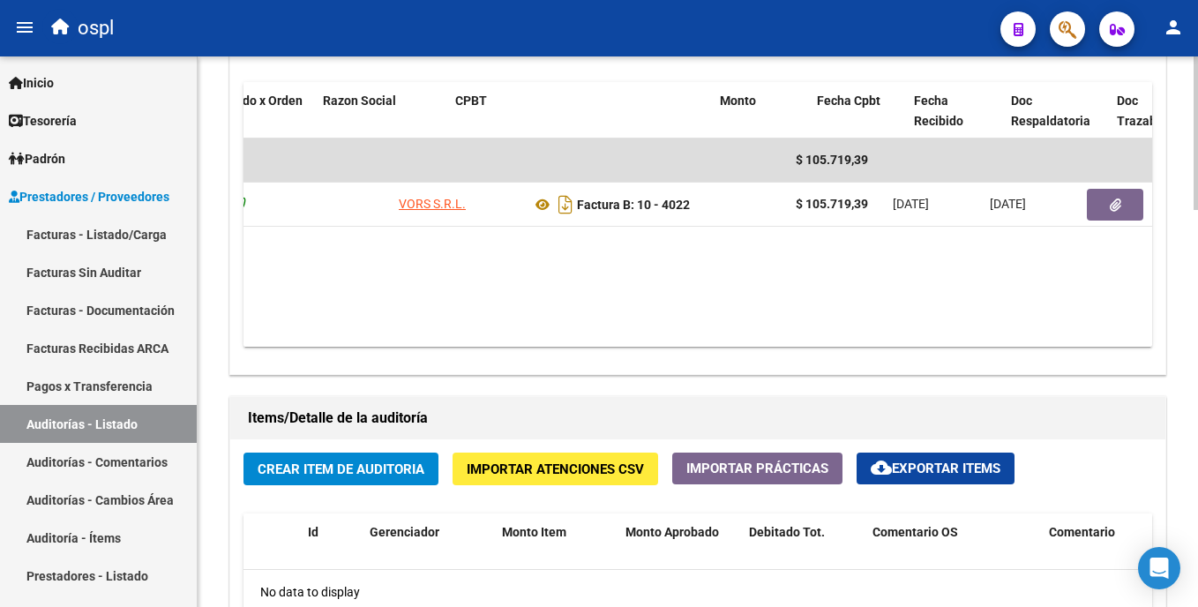
scroll to position [0, 264]
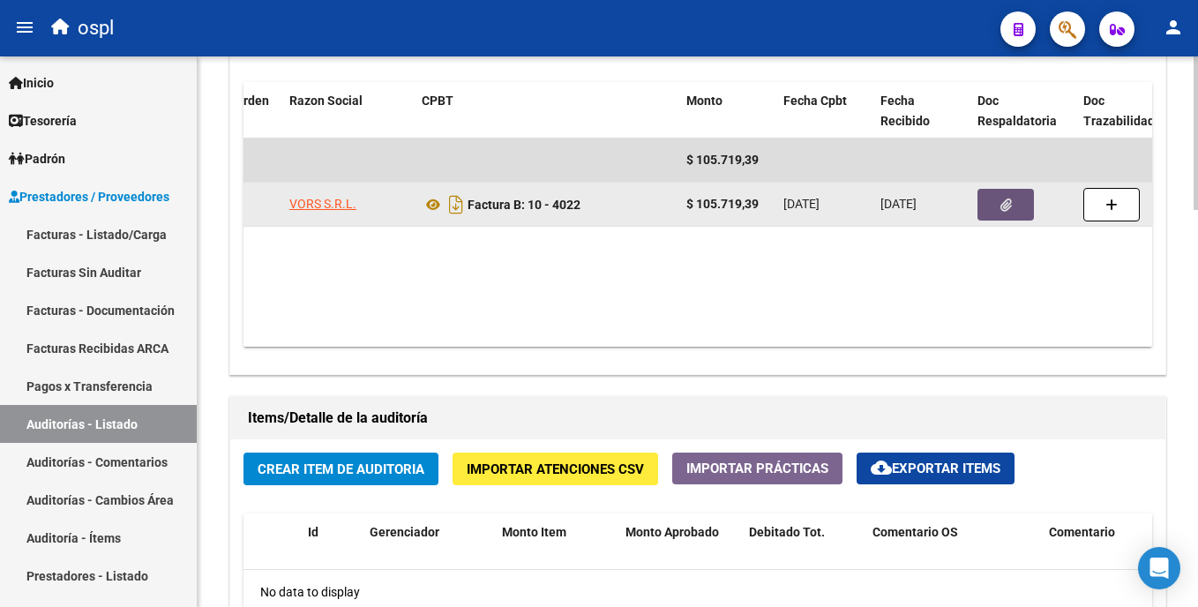
click at [599, 204] on button "button" at bounding box center [1006, 205] width 56 height 32
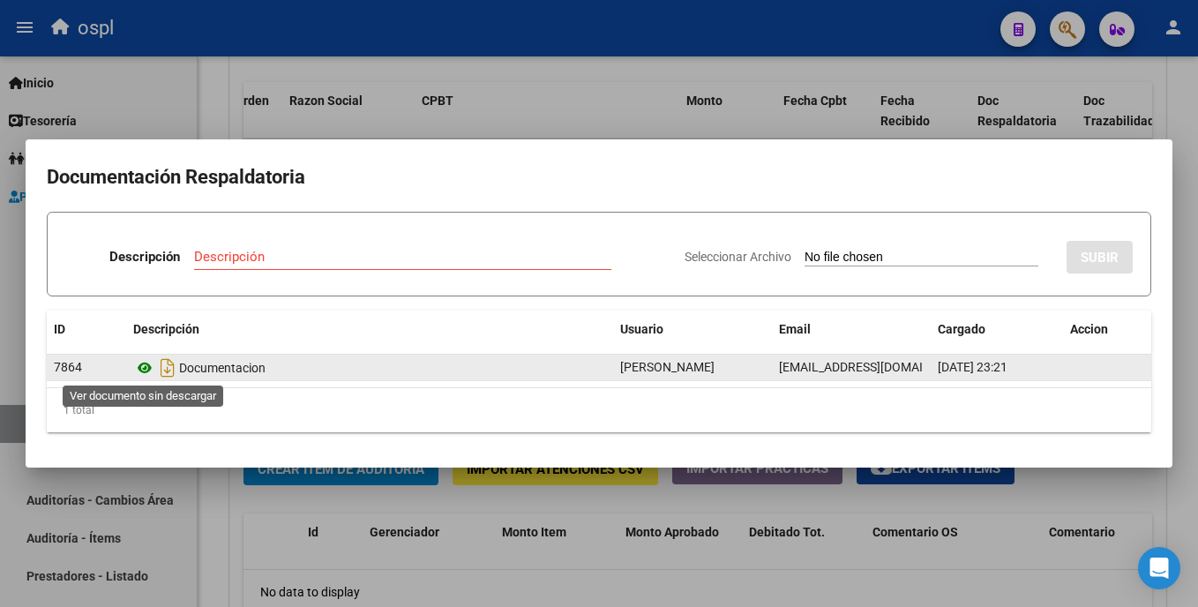
click at [146, 367] on icon at bounding box center [144, 367] width 23 height 21
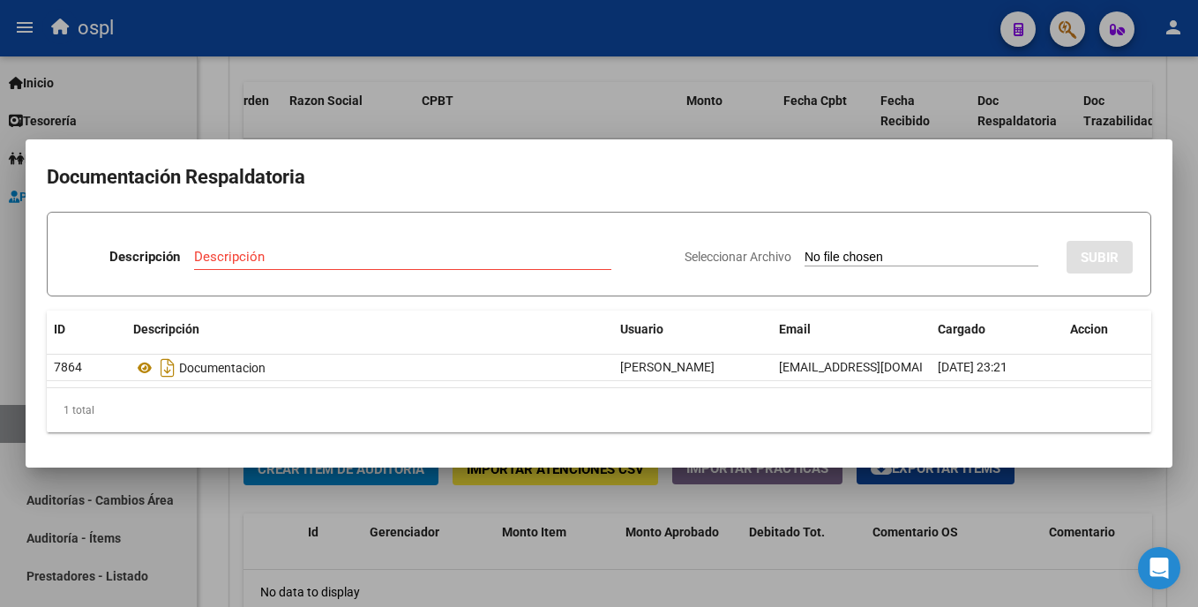
click at [415, 566] on div at bounding box center [599, 303] width 1198 height 607
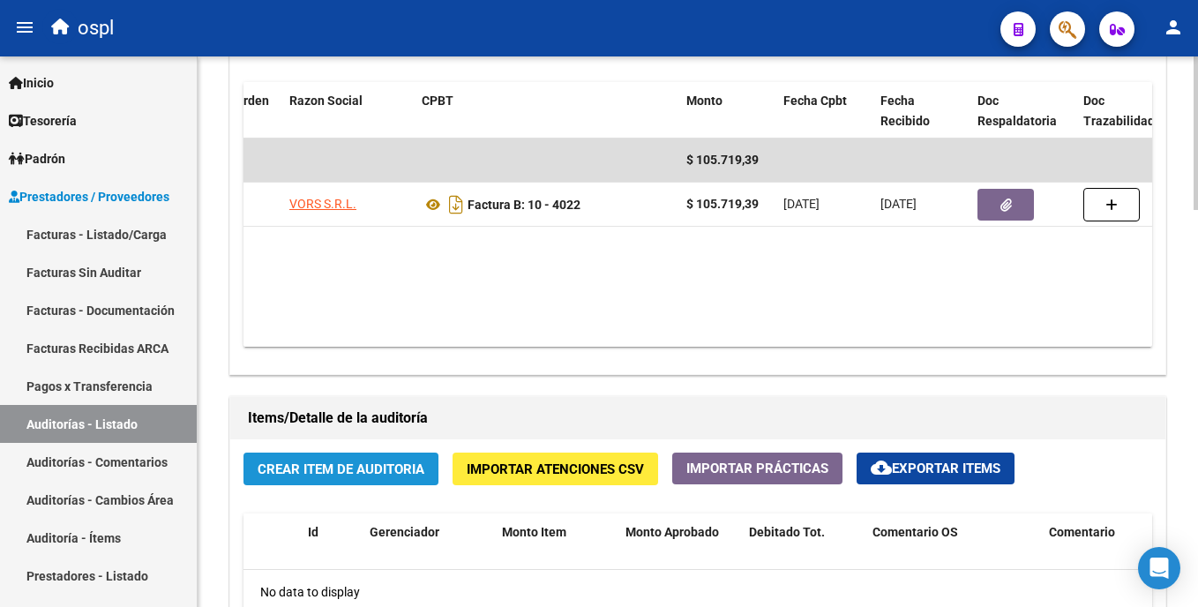
click at [372, 476] on span "Crear Item de Auditoria" at bounding box center [341, 469] width 167 height 16
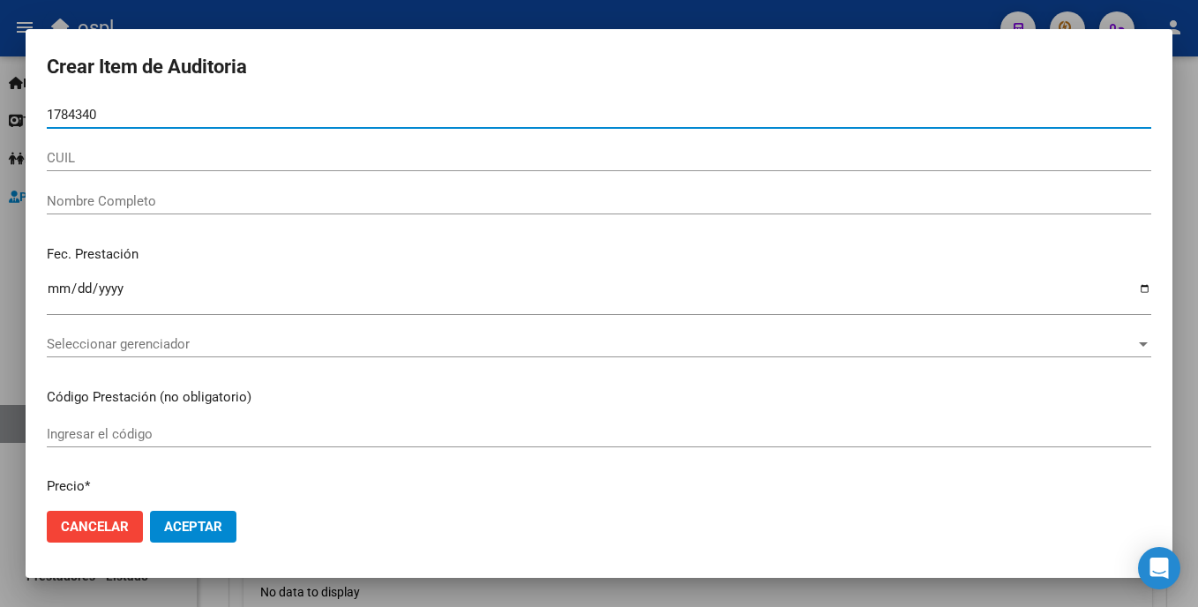
type input "17843406"
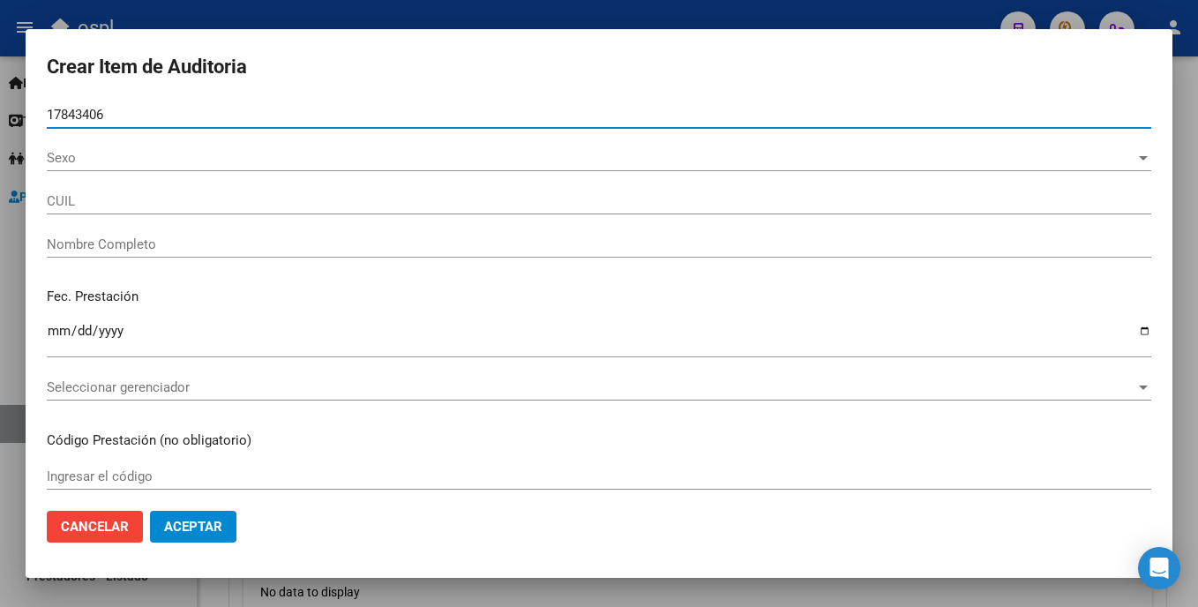
type input "20178434064"
type input "REVIGLIO CARLOS ALBERTO"
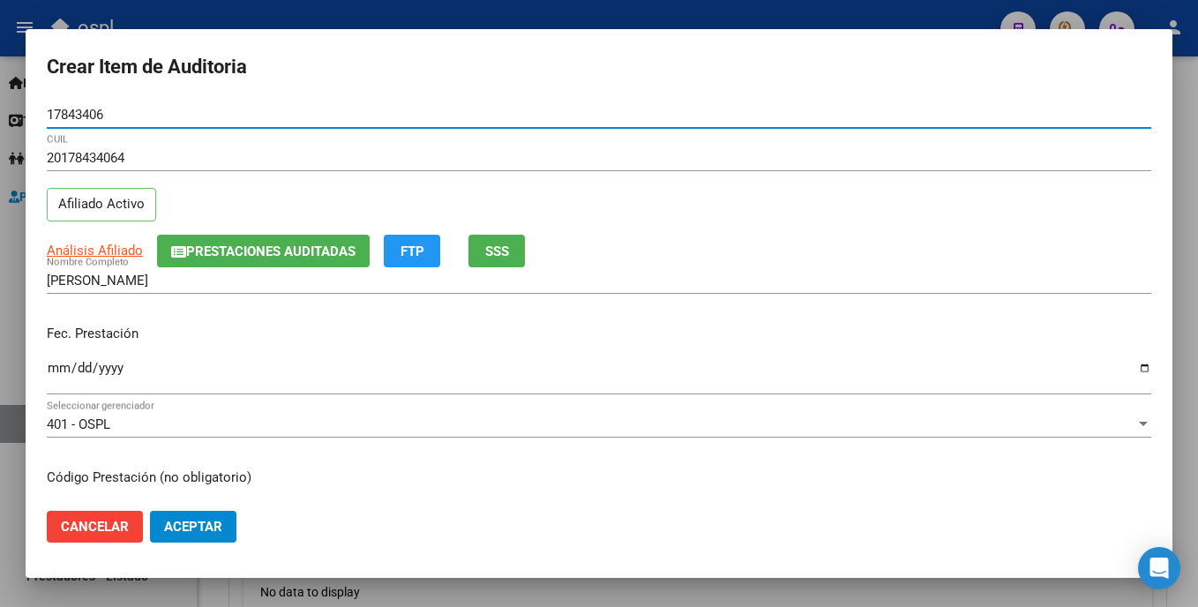
type input "17843406"
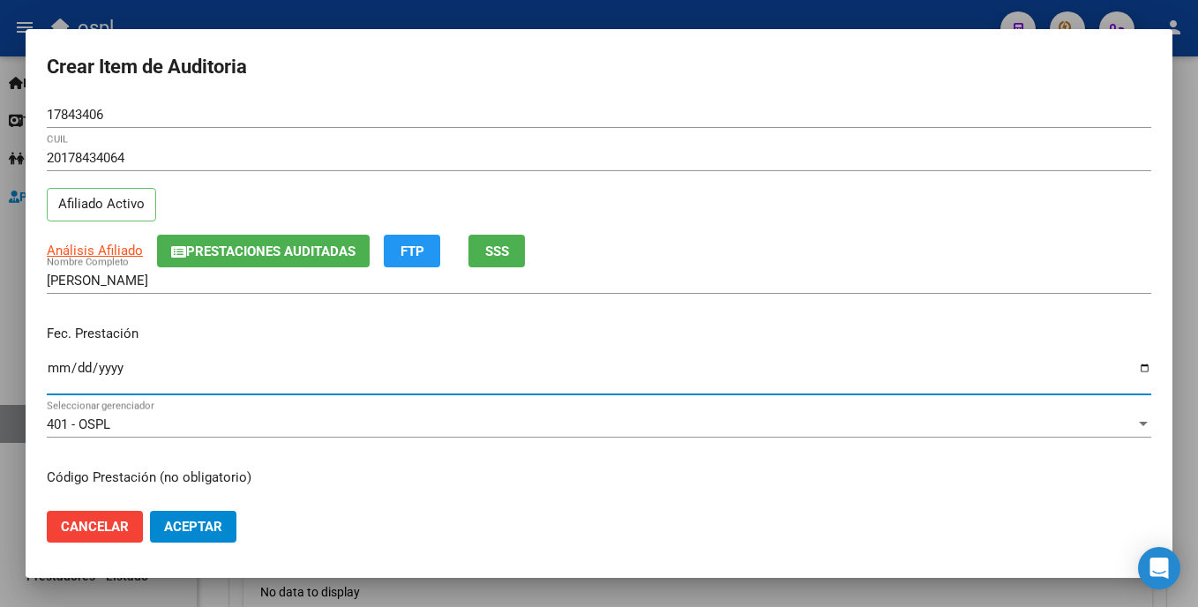
click at [54, 380] on input "Ingresar la fecha" at bounding box center [599, 375] width 1105 height 28
type input "2025-10-14"
type input "2024-10-14"
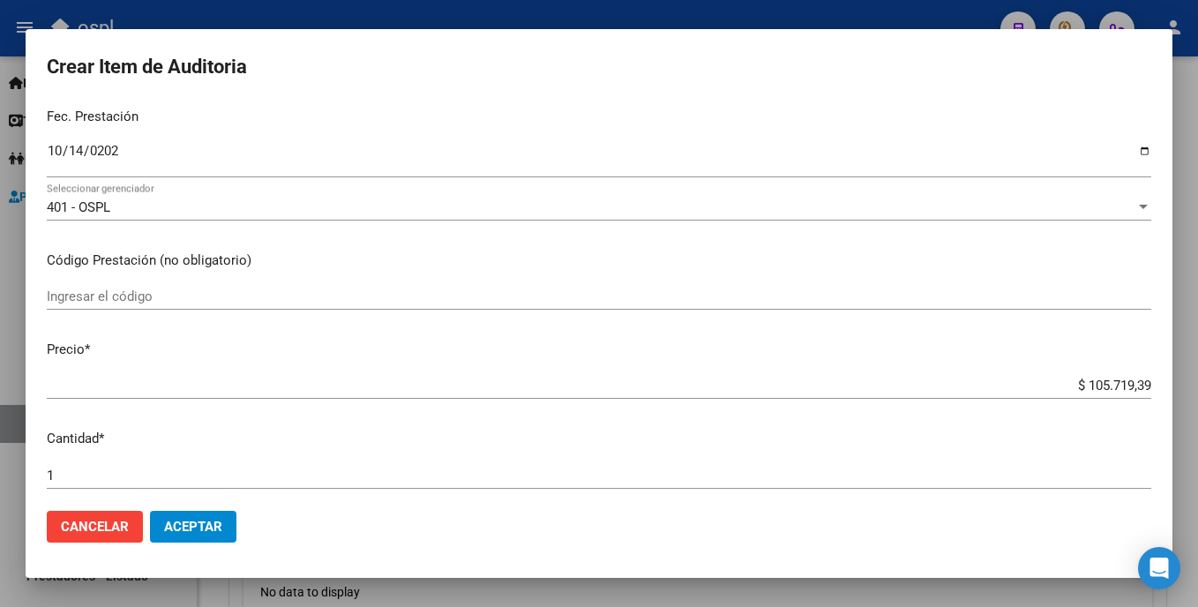
scroll to position [221, 0]
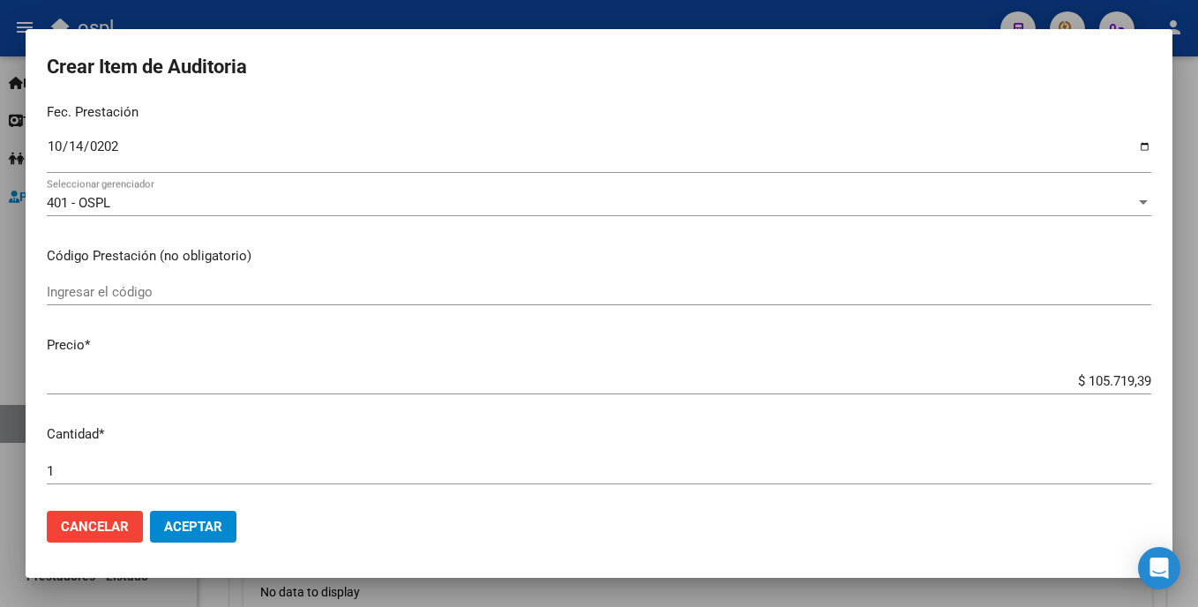
click at [139, 282] on div "Ingresar el código" at bounding box center [599, 292] width 1105 height 26
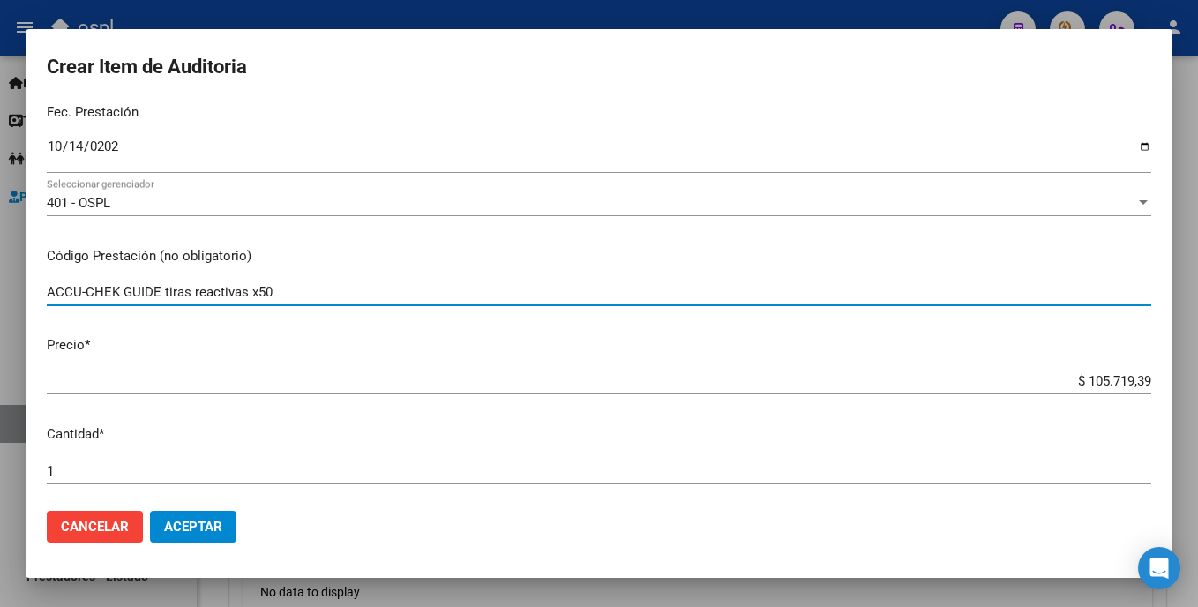
type input "ACCU-CHEK GUIDE tiras reactivas x50"
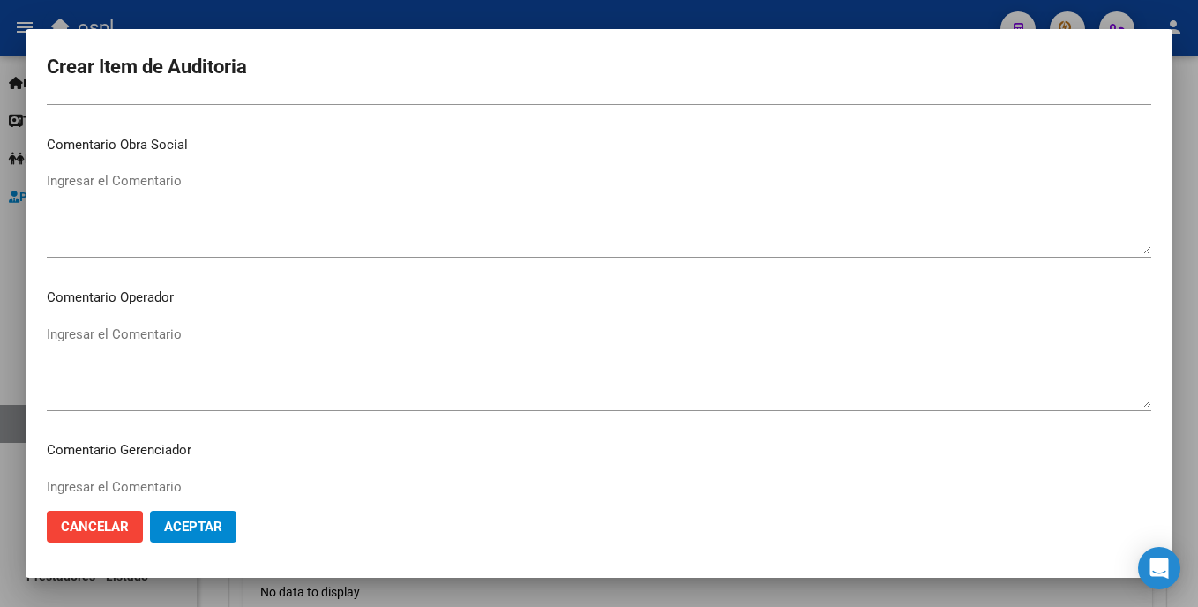
scroll to position [783, 0]
click at [207, 211] on textarea "Ingresar el Comentario" at bounding box center [599, 209] width 1105 height 83
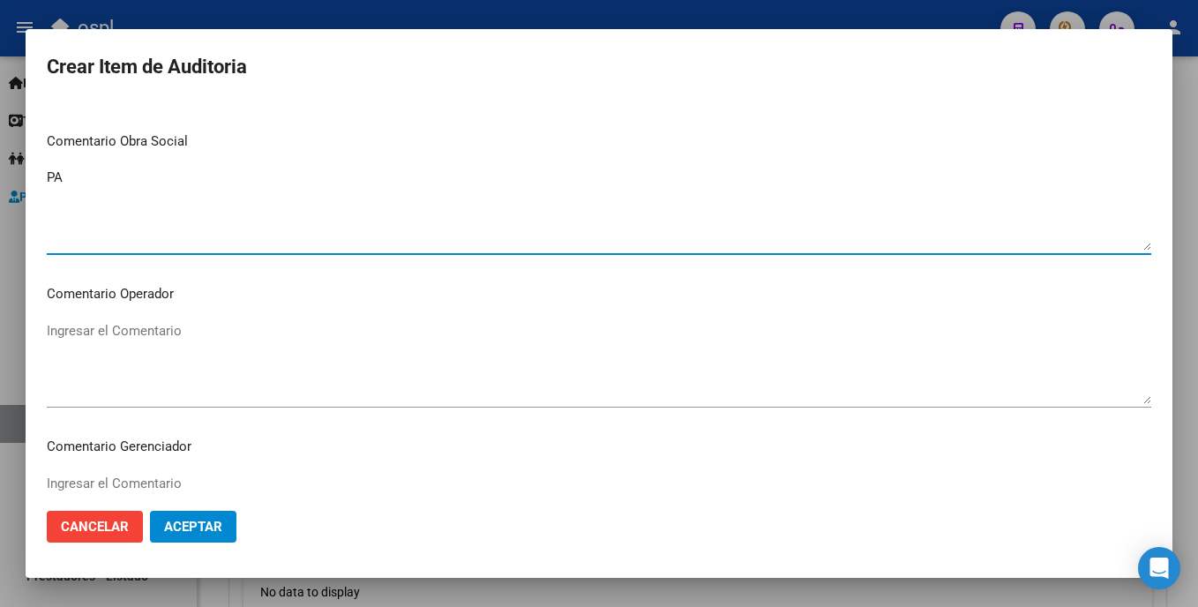
type textarea "P"
type textarea "pagado"
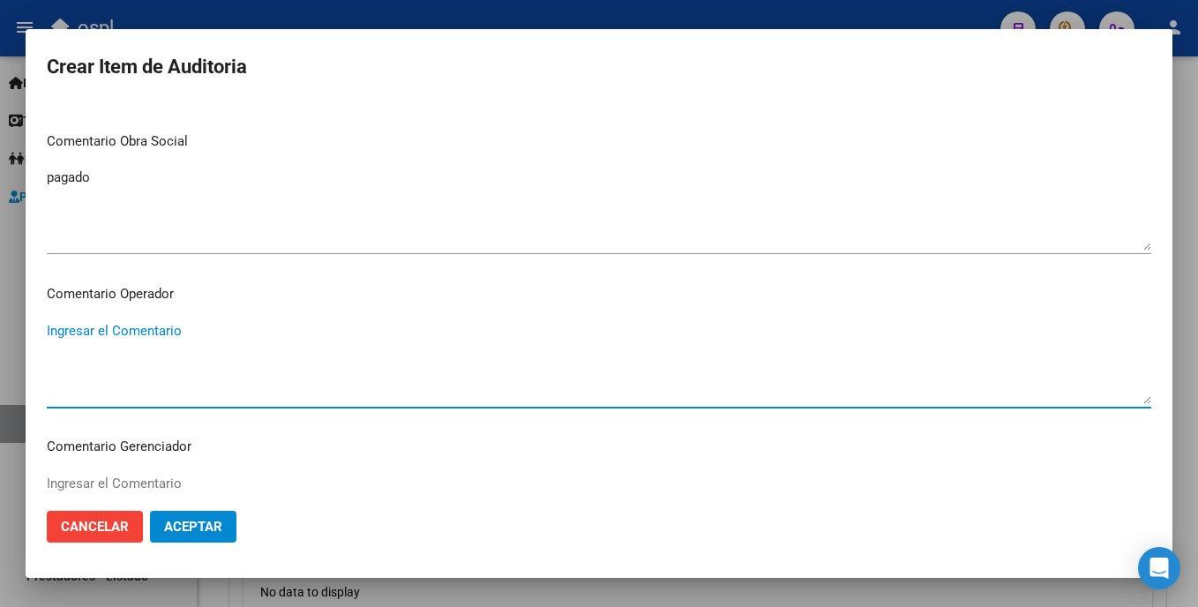
click at [191, 337] on textarea "Ingresar el Comentario" at bounding box center [599, 362] width 1105 height 83
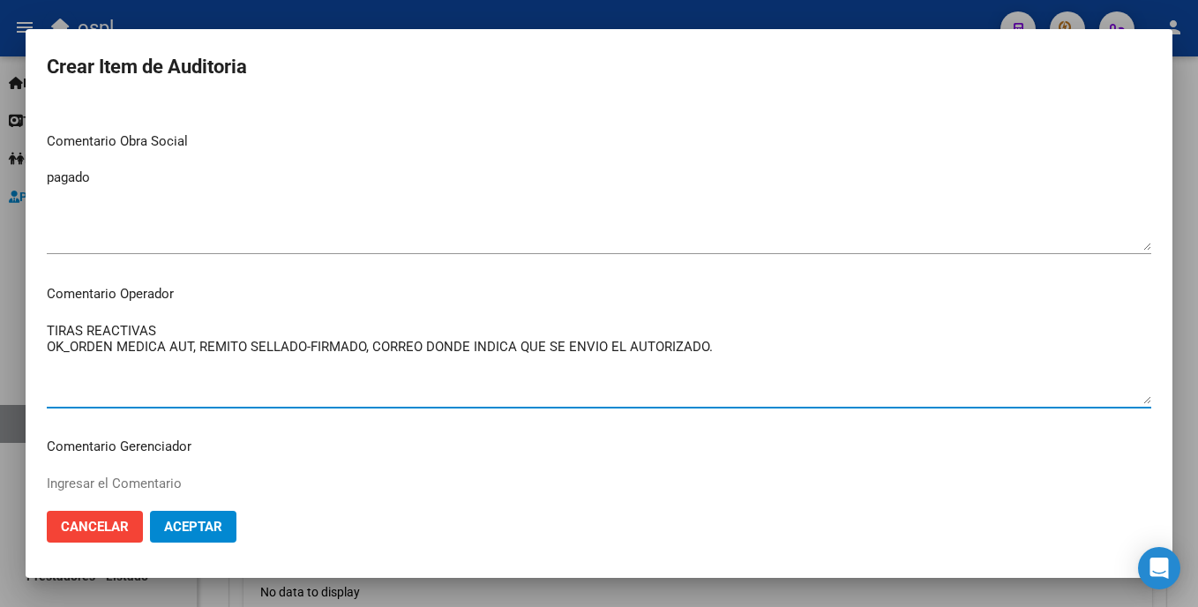
drag, startPoint x: 754, startPoint y: 367, endPoint x: 49, endPoint y: 316, distance: 706.9
click at [34, 315] on mat-dialog-content "17843406 Nro Documento 20178434064 CUIL Afiliado Activo Análisis Afiliado Prest…" at bounding box center [599, 298] width 1147 height 394
click at [264, 381] on textarea "TIRAS REACTIVAS OK_ORDEN MEDICA AUT, REMITO SELLADO-FIRMADO, CORREO DONDE INDIC…" at bounding box center [599, 362] width 1105 height 83
type textarea "TIRAS REACTIVAS OK_ORDEN MEDICA AUT, REMITO SELLADO-FIRMADO, CORREO DONDE INDIC…"
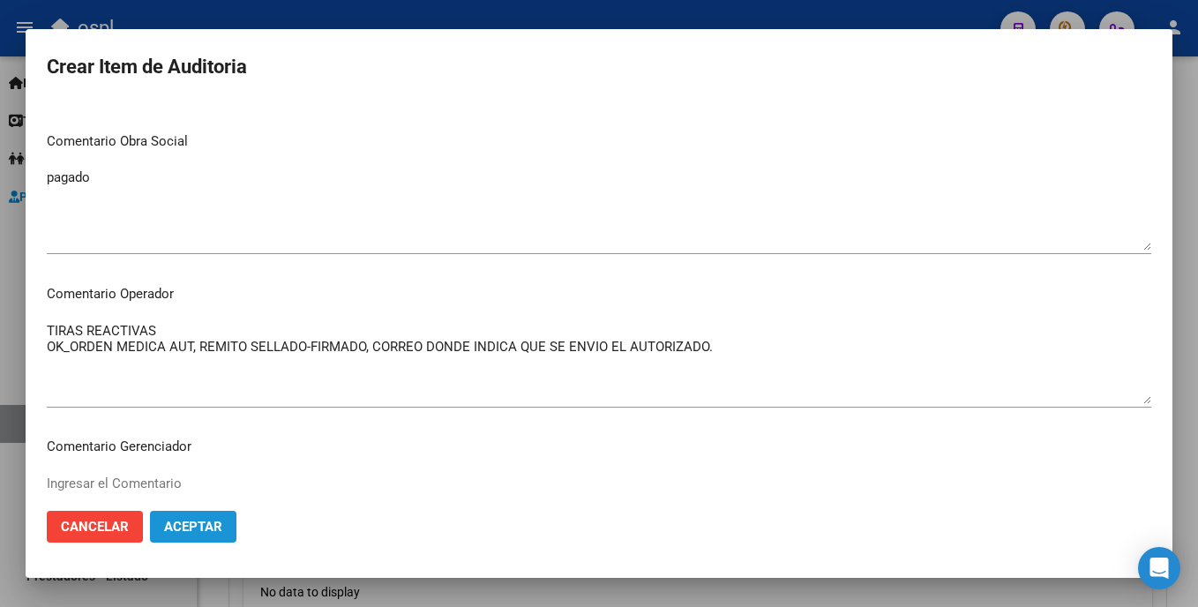
click at [215, 525] on span "Aceptar" at bounding box center [193, 527] width 58 height 16
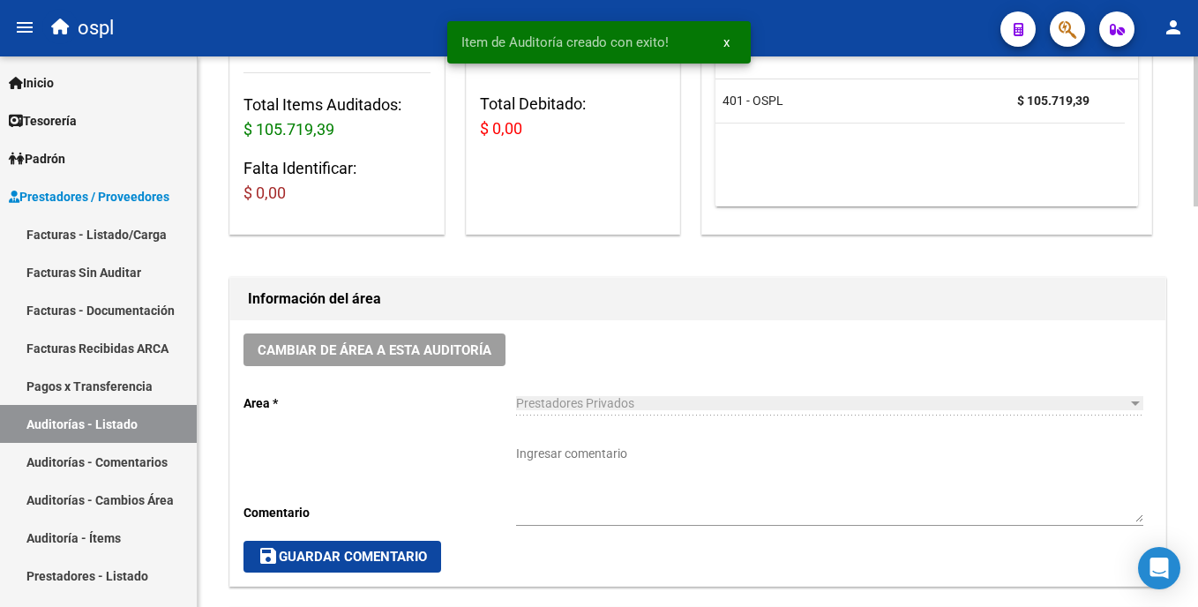
scroll to position [285, 0]
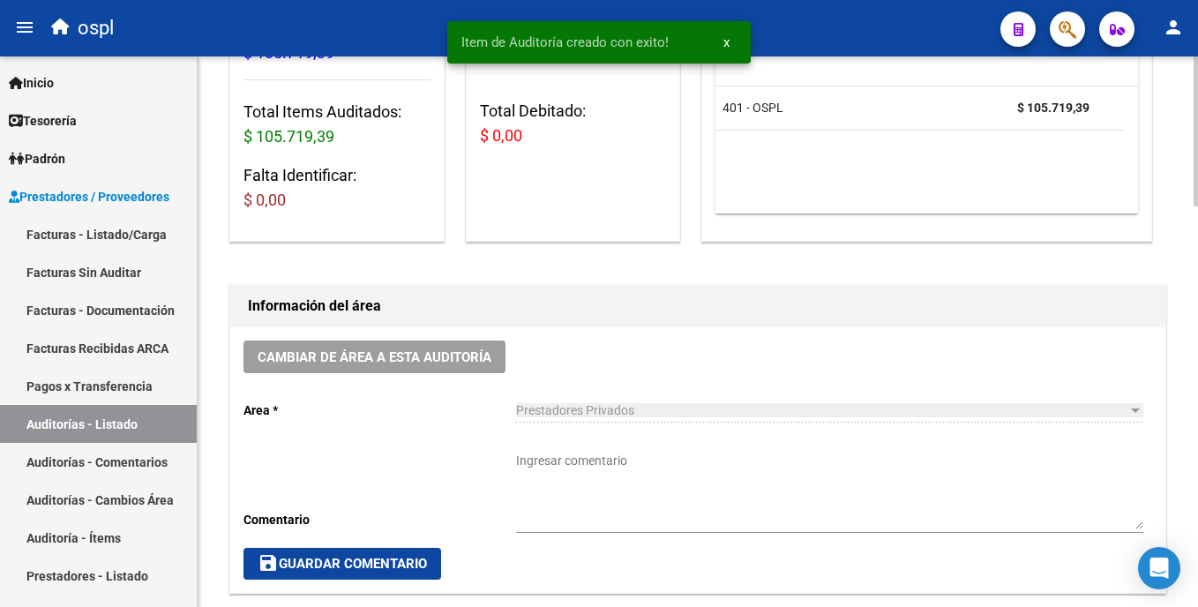
click at [599, 169] on div at bounding box center [1196, 209] width 4 height 150
click at [599, 458] on textarea "Ingresar comentario" at bounding box center [829, 491] width 627 height 78
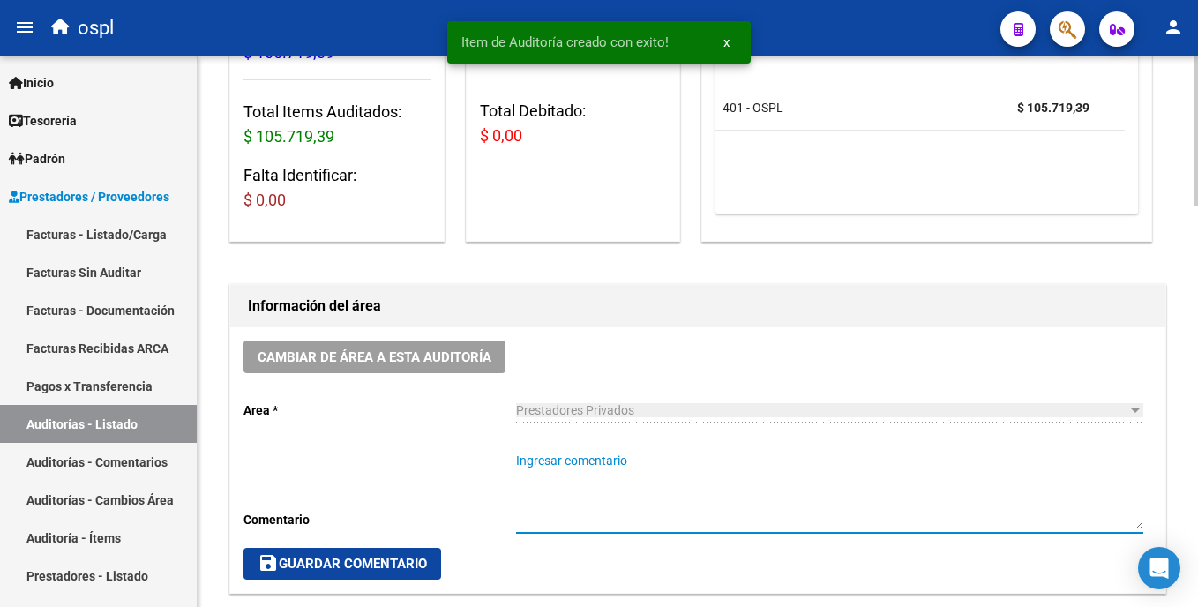
paste textarea "TIRAS REACTIVAS OK_ORDEN MEDICA AUT, REMITO SELLADO-FIRMADO, CORREO DONDE INDIC…"
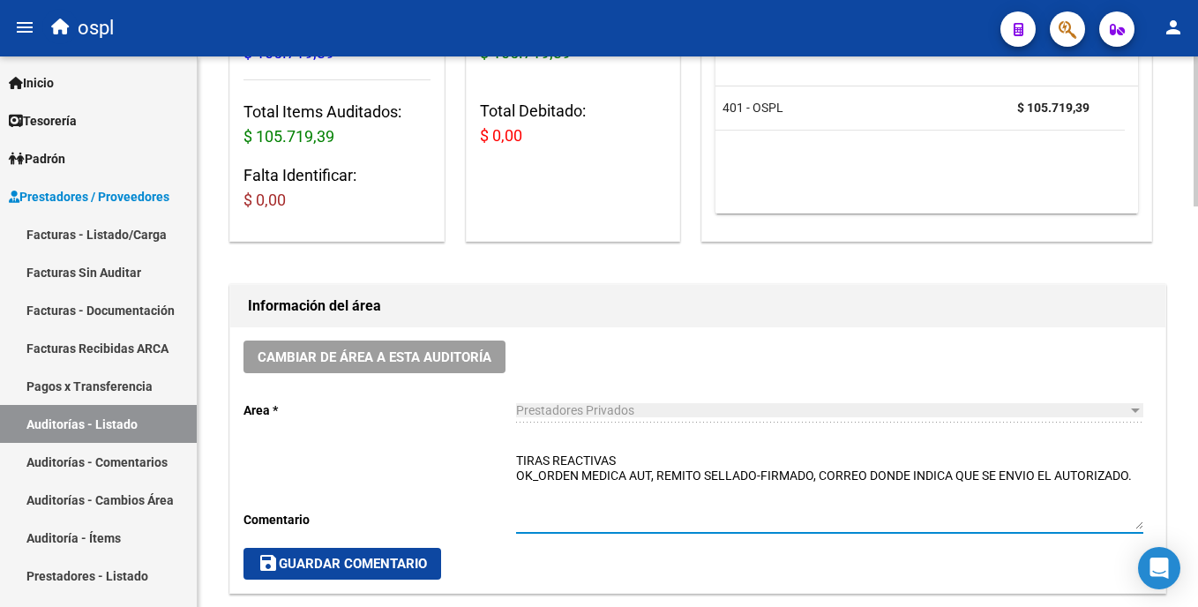
click at [599, 453] on textarea "TIRAS REACTIVAS OK_ORDEN MEDICA AUT, REMITO SELLADO-FIRMADO, CORREO DONDE INDIC…" at bounding box center [829, 491] width 627 height 78
type textarea "TIRAS REACTIVAS - PAGADO OK_ORDEN MEDICA AUT, REMITO SELLADO-FIRMADO, CORREO DO…"
click at [421, 566] on span "save Guardar Comentario" at bounding box center [342, 564] width 169 height 16
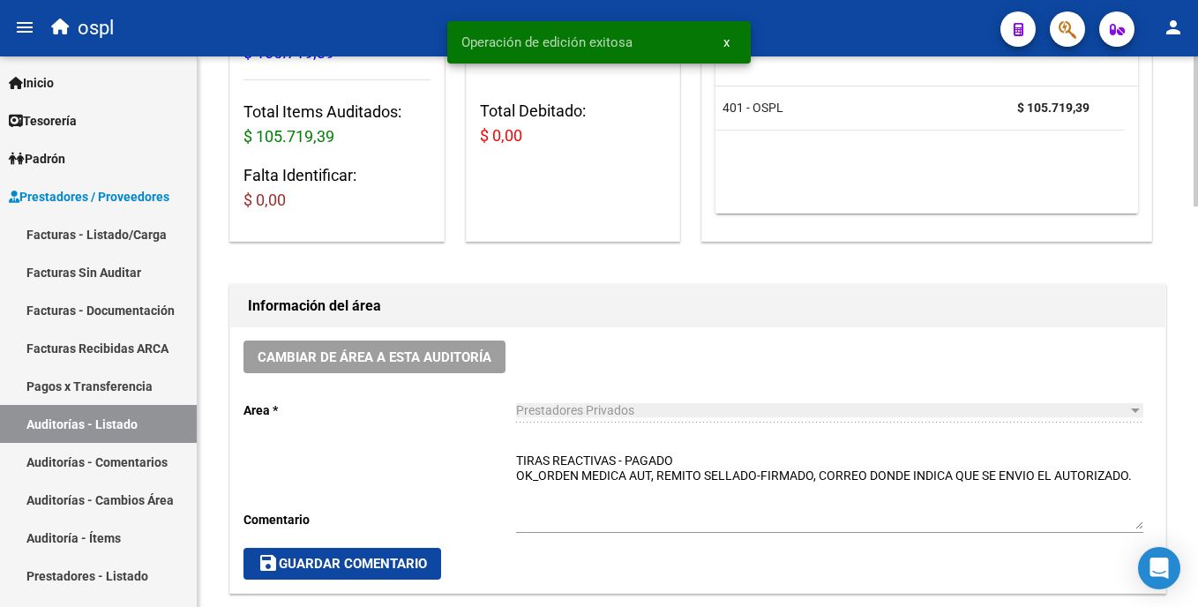
click at [421, 566] on span "save Guardar Comentario" at bounding box center [342, 564] width 169 height 16
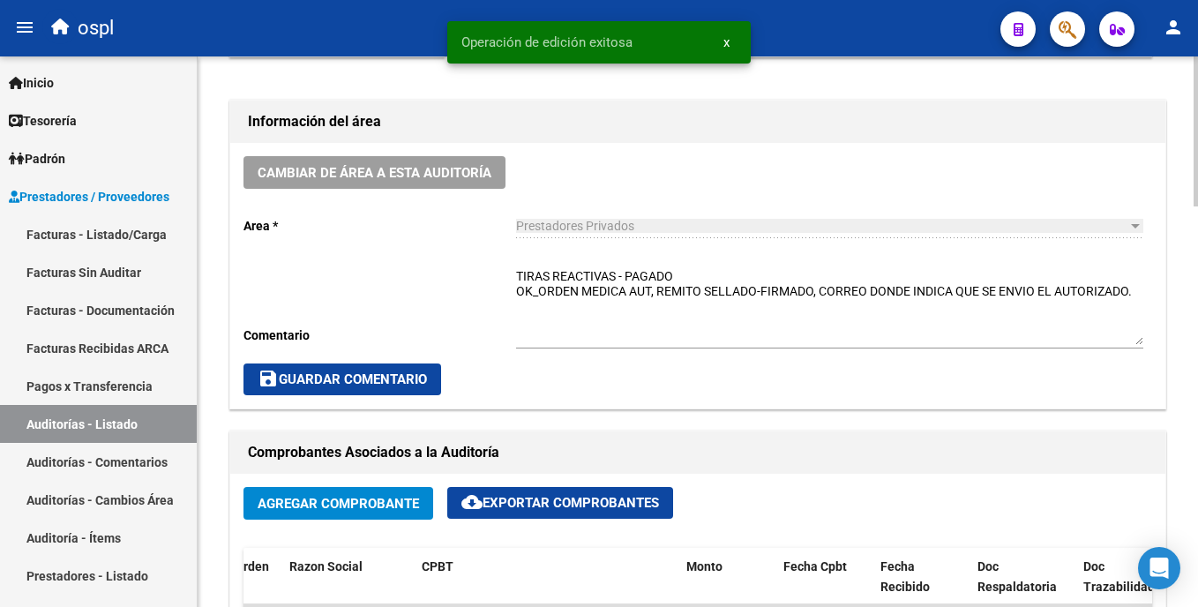
scroll to position [450, 0]
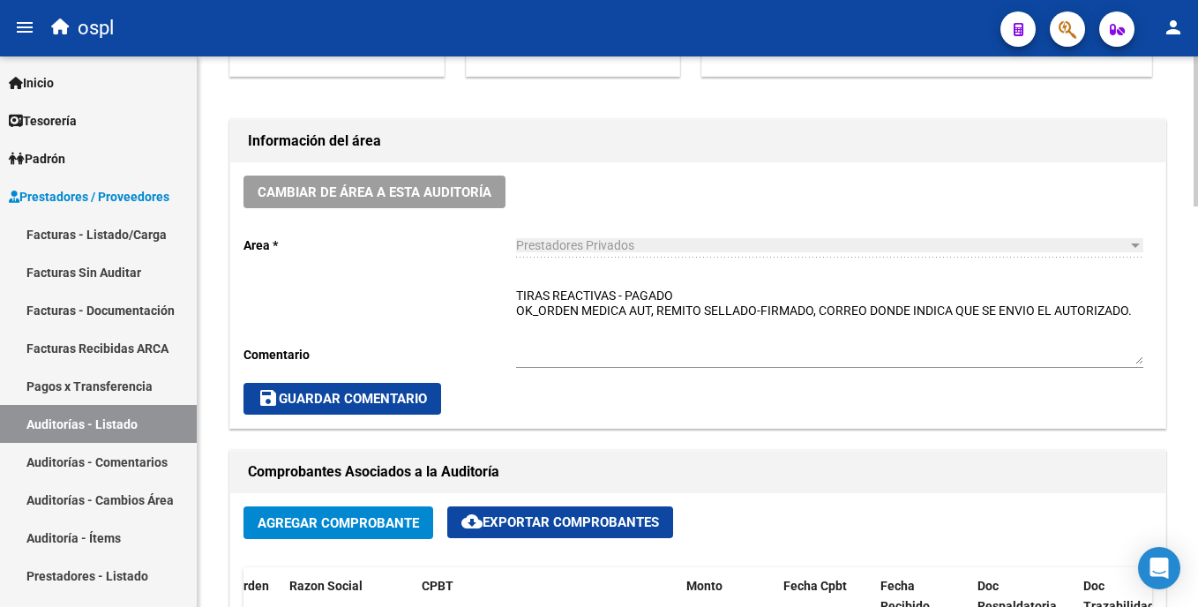
click at [599, 255] on html "menu ospl person Firma Express Inicio Calendario SSS Instructivos Contacto OS T…" at bounding box center [599, 303] width 1198 height 607
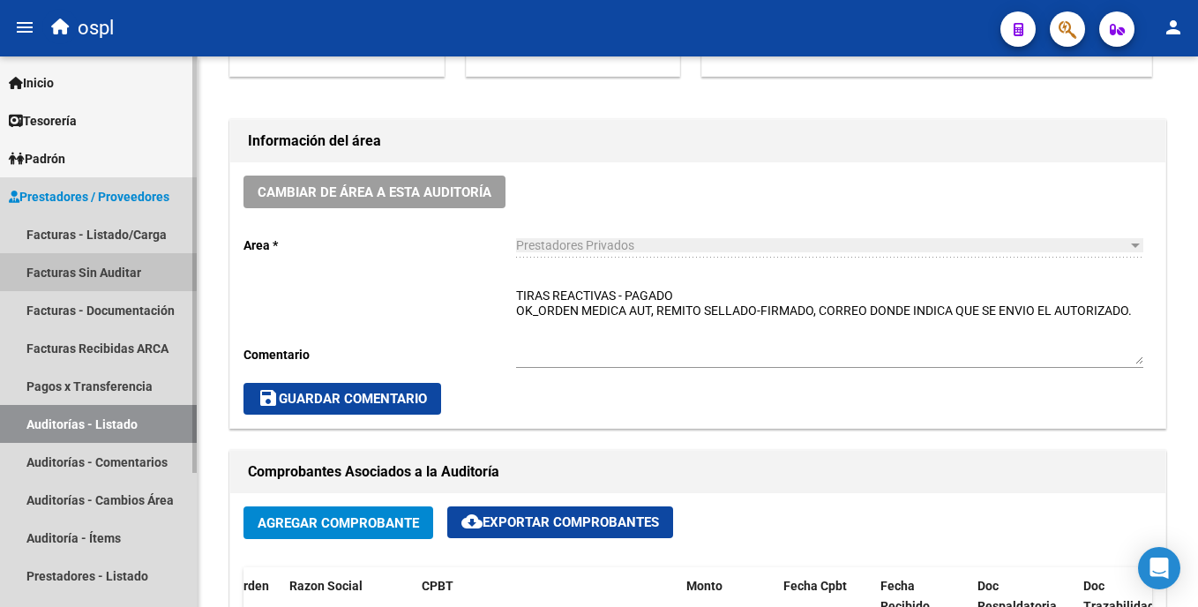
click at [57, 269] on link "Facturas Sin Auditar" at bounding box center [98, 272] width 197 height 38
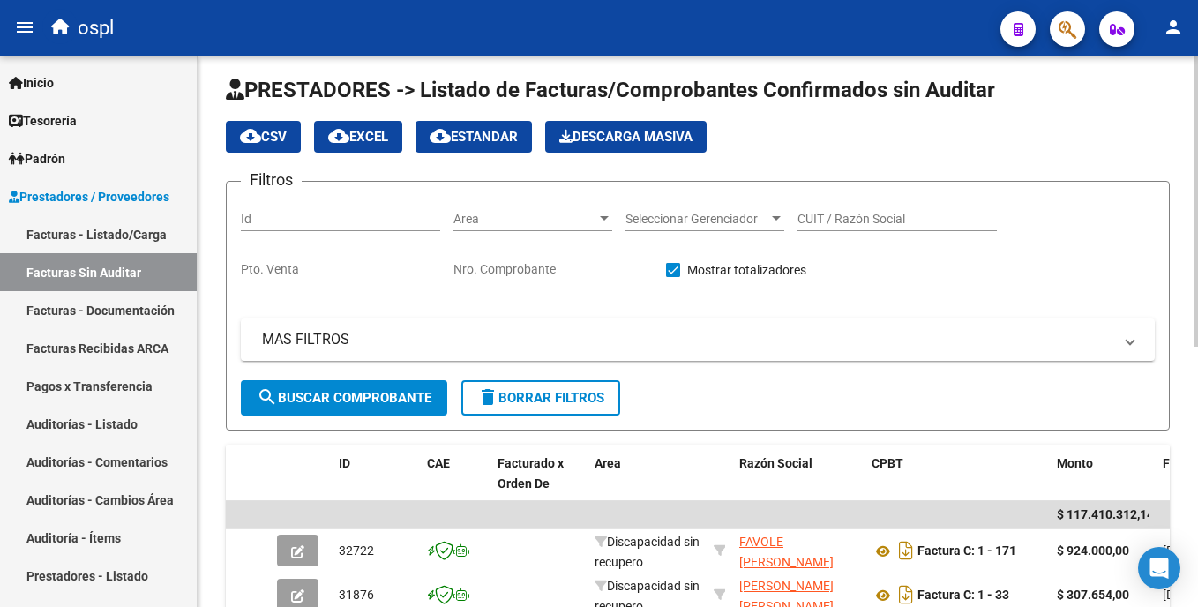
scroll to position [450, 0]
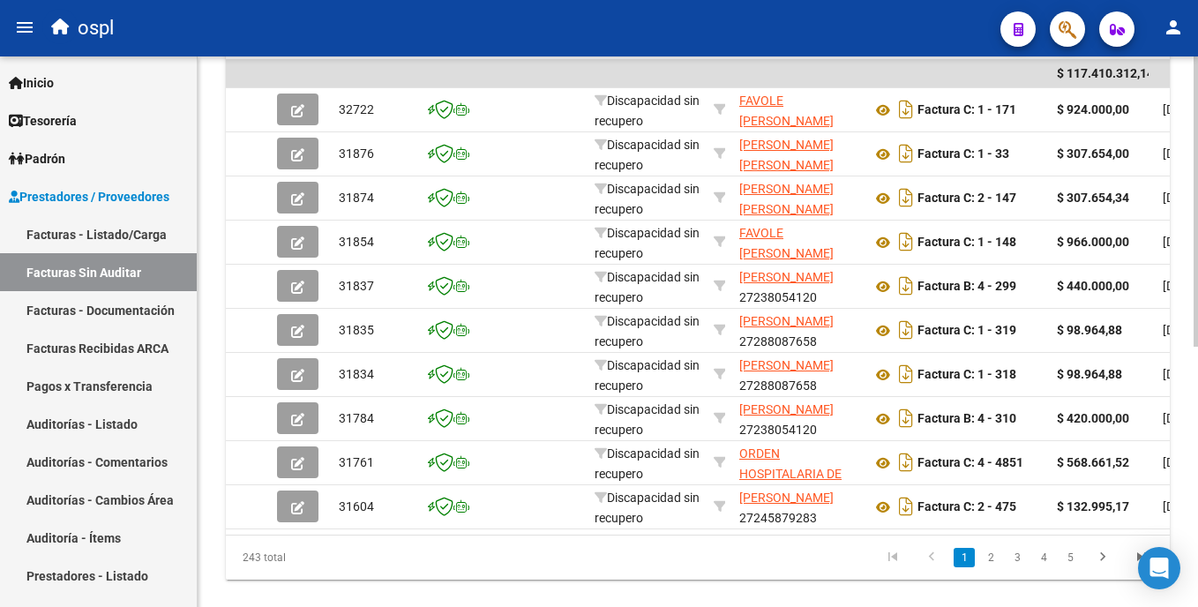
click at [599, 65] on html "menu ospl person Firma Express Inicio Calendario SSS Instructivos Contacto OS T…" at bounding box center [599, 303] width 1198 height 607
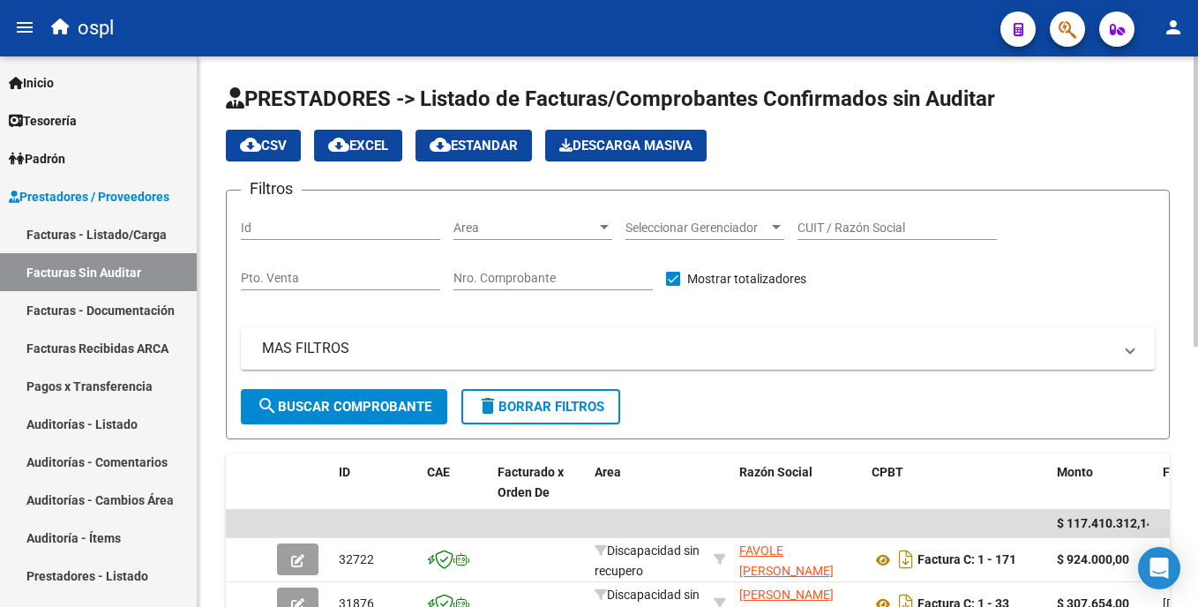
click at [554, 233] on span "Area" at bounding box center [525, 228] width 143 height 15
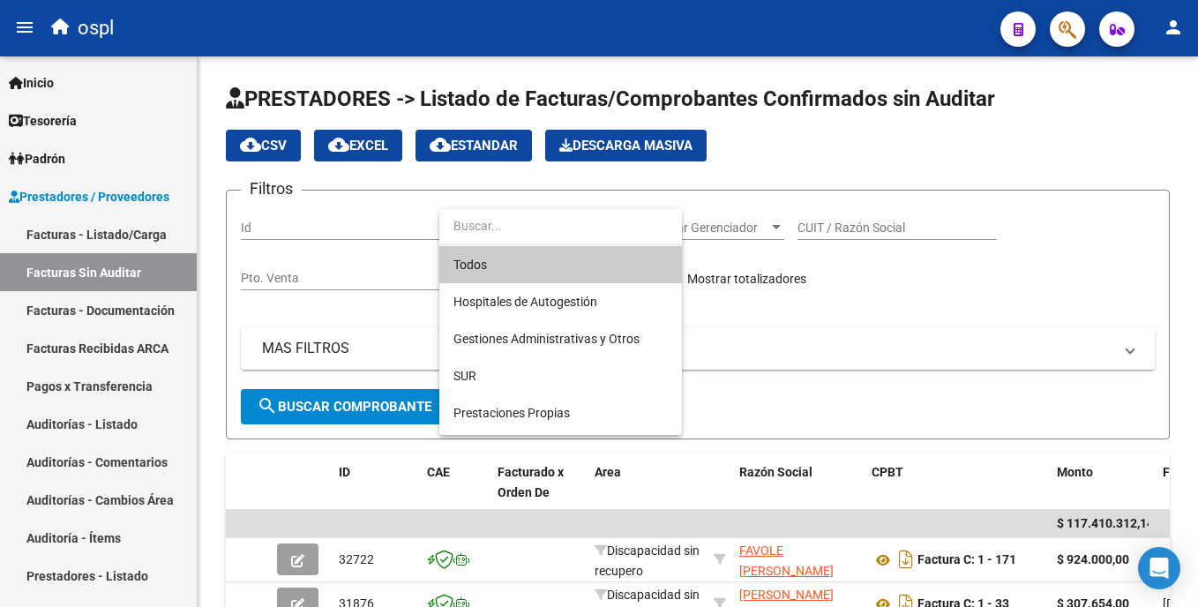
scroll to position [198, 0]
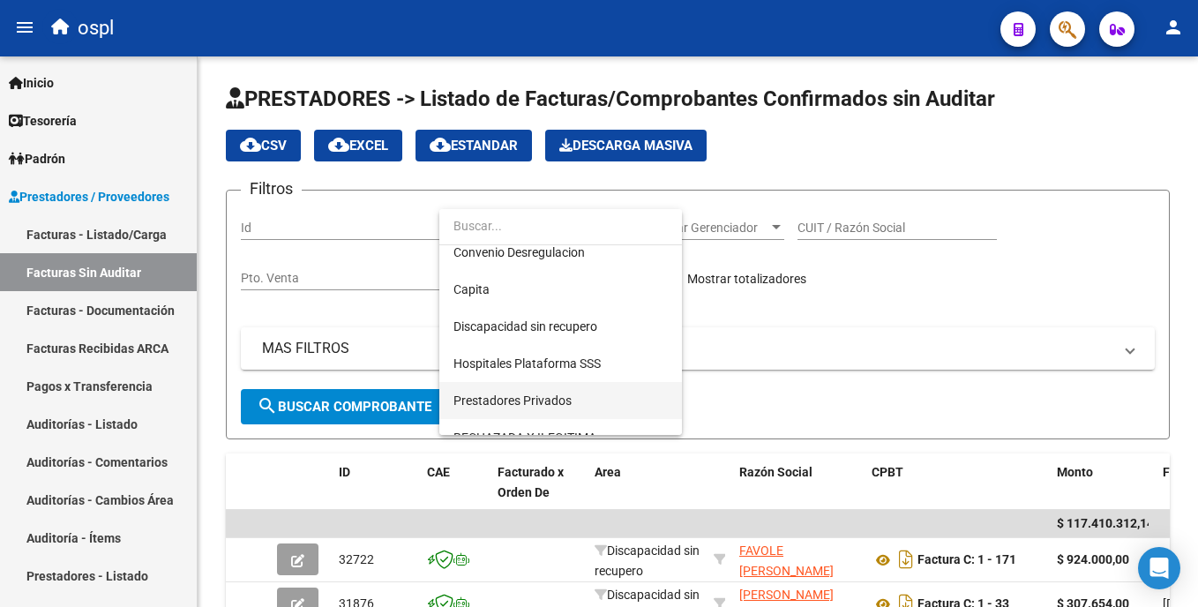
click at [599, 405] on span "Prestadores Privados" at bounding box center [561, 400] width 214 height 37
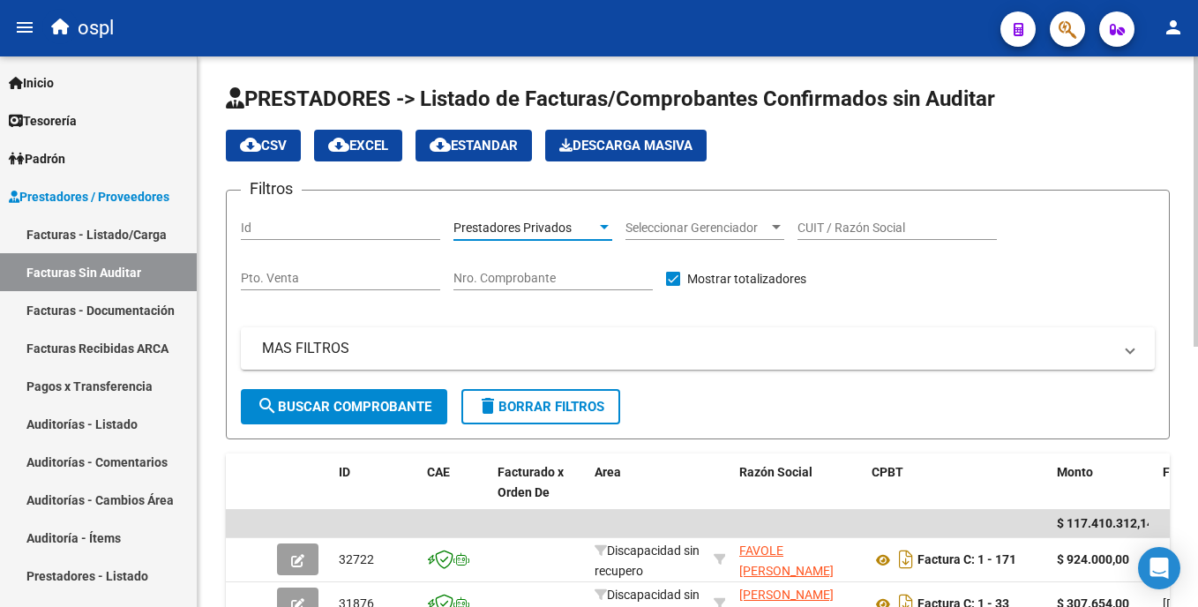
drag, startPoint x: 431, startPoint y: 414, endPoint x: 448, endPoint y: 418, distance: 18.2
click at [447, 418] on button "search Buscar Comprobante" at bounding box center [344, 406] width 206 height 35
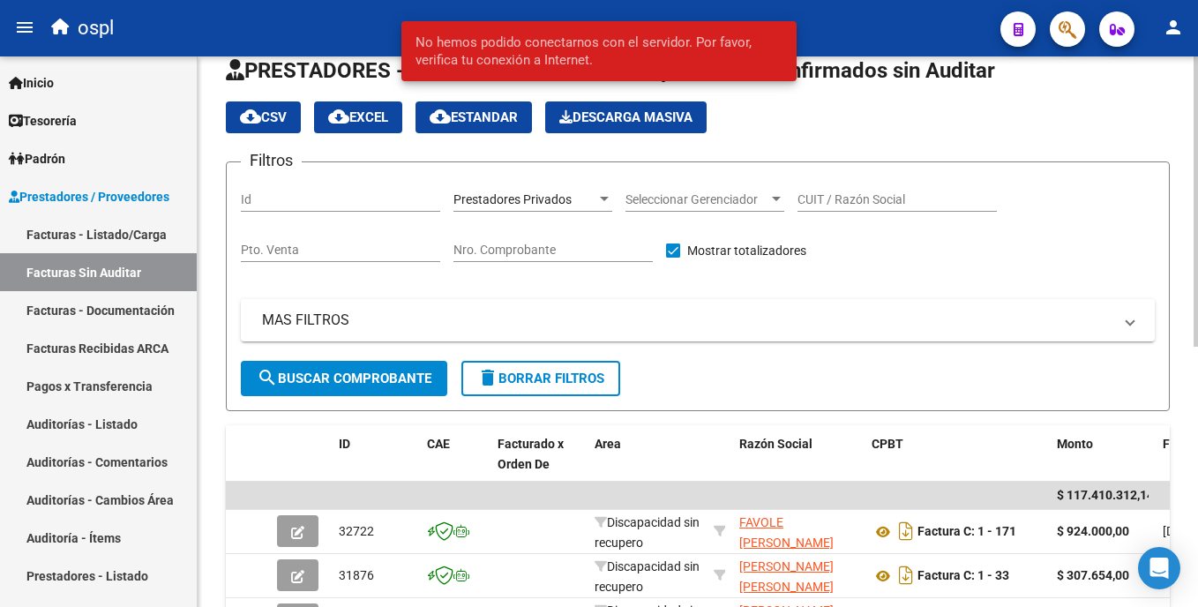
click at [599, 167] on html "menu ospl person Firma Express Inicio Calendario SSS Instructivos Contacto OS T…" at bounding box center [599, 303] width 1198 height 607
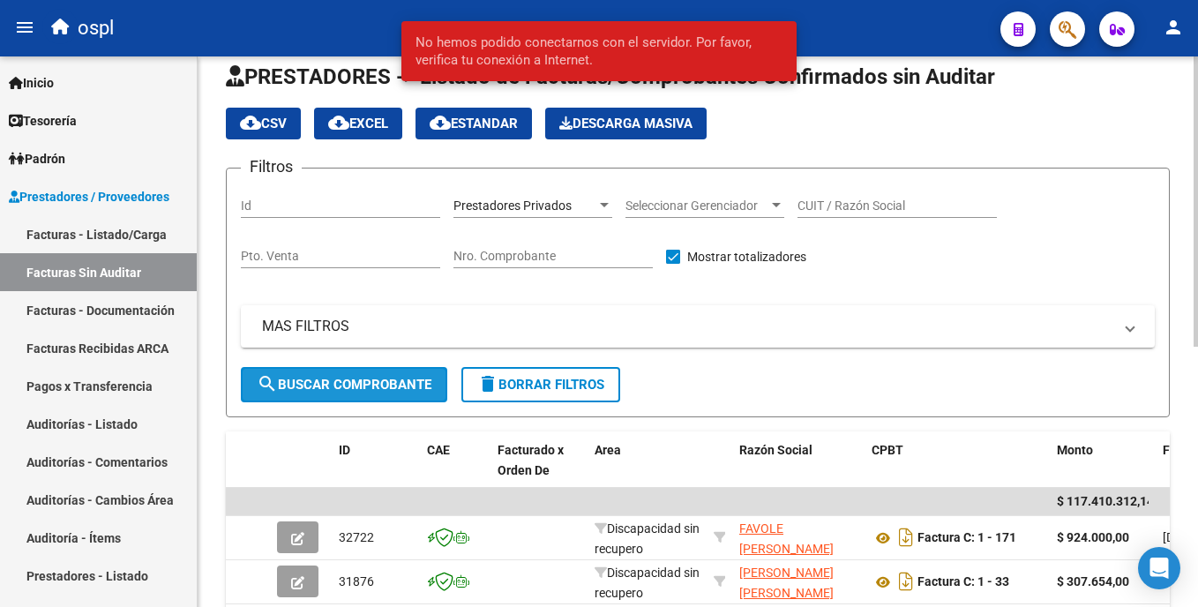
click at [313, 378] on span "search Buscar Comprobante" at bounding box center [344, 385] width 175 height 16
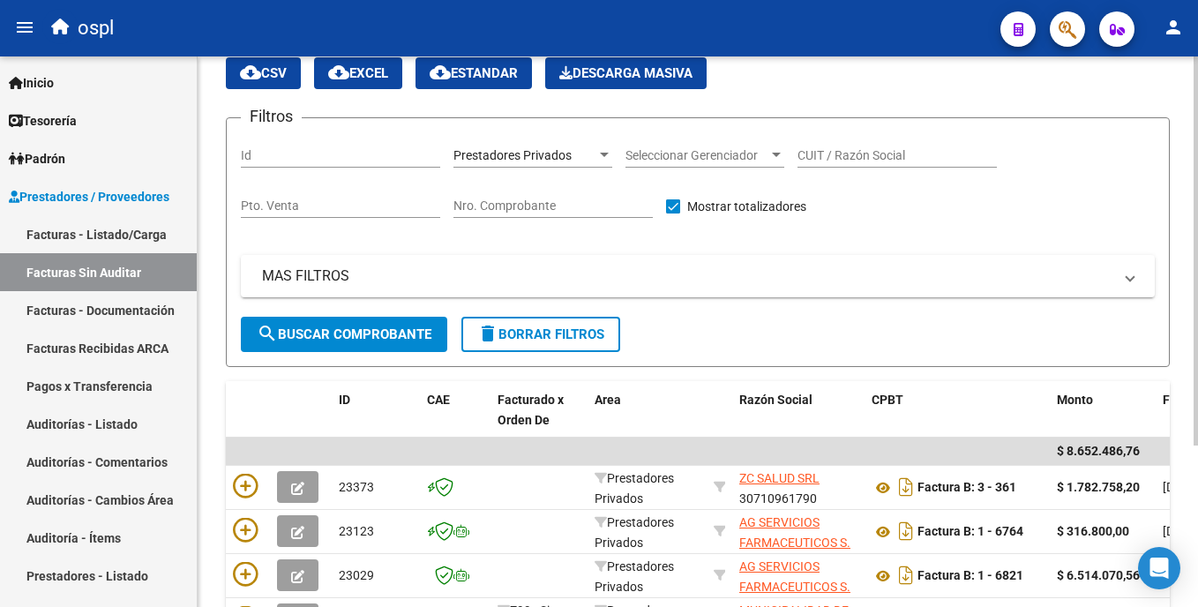
scroll to position [0, 0]
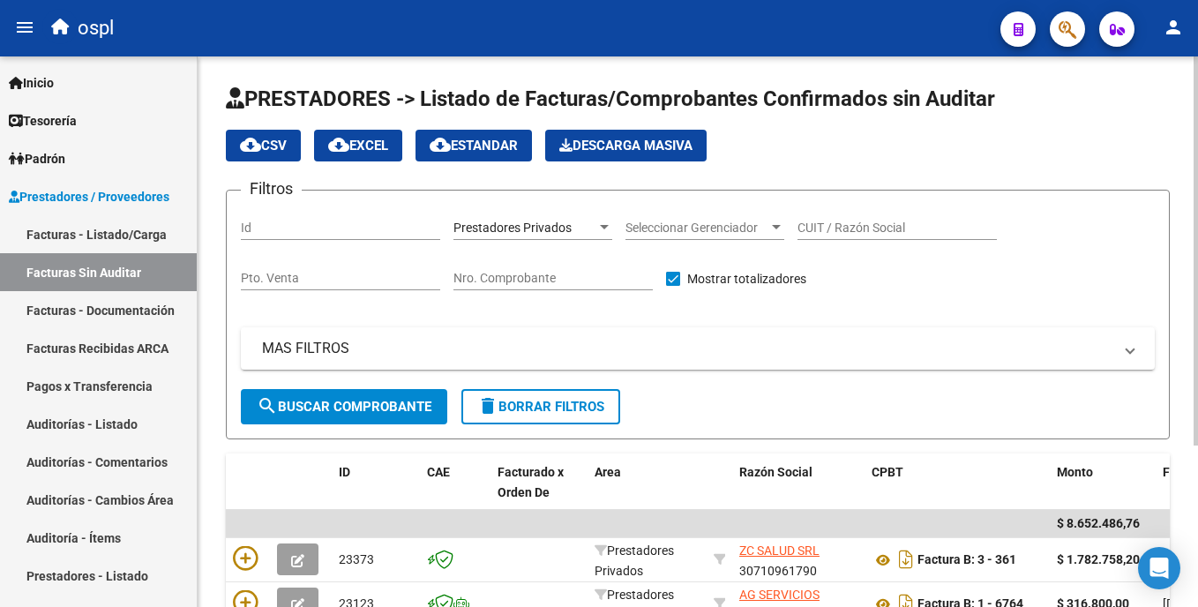
click at [599, 128] on html "menu ospl person Firma Express Inicio Calendario SSS Instructivos Contacto OS T…" at bounding box center [599, 303] width 1198 height 607
click at [72, 226] on link "Facturas - Listado/Carga" at bounding box center [98, 234] width 197 height 38
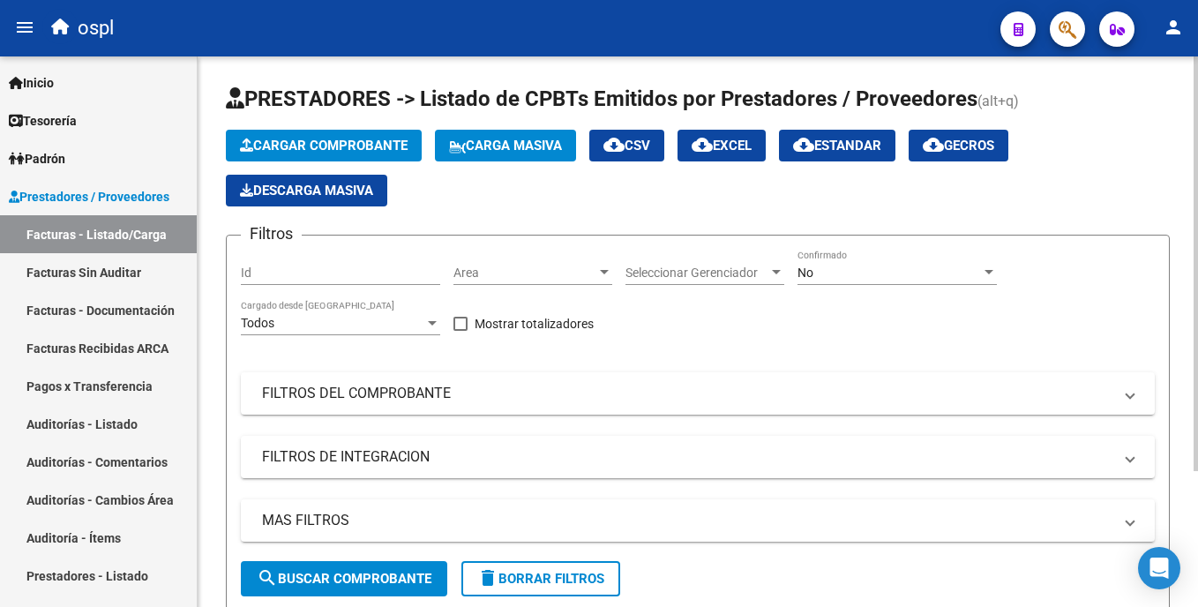
click at [491, 275] on span "Area" at bounding box center [525, 273] width 143 height 15
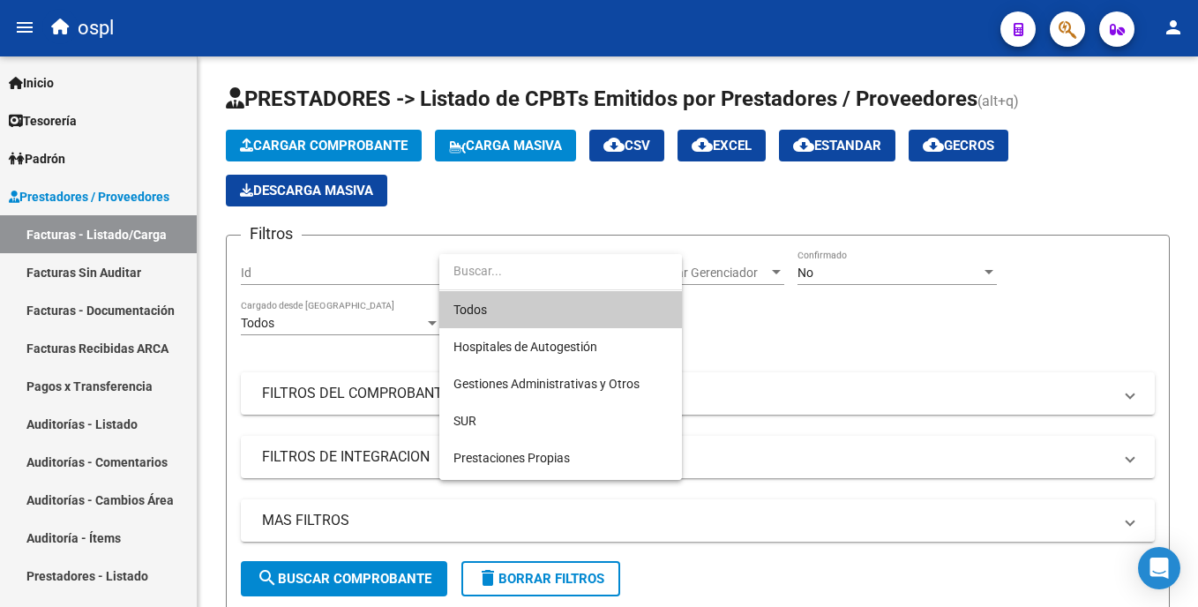
scroll to position [198, 0]
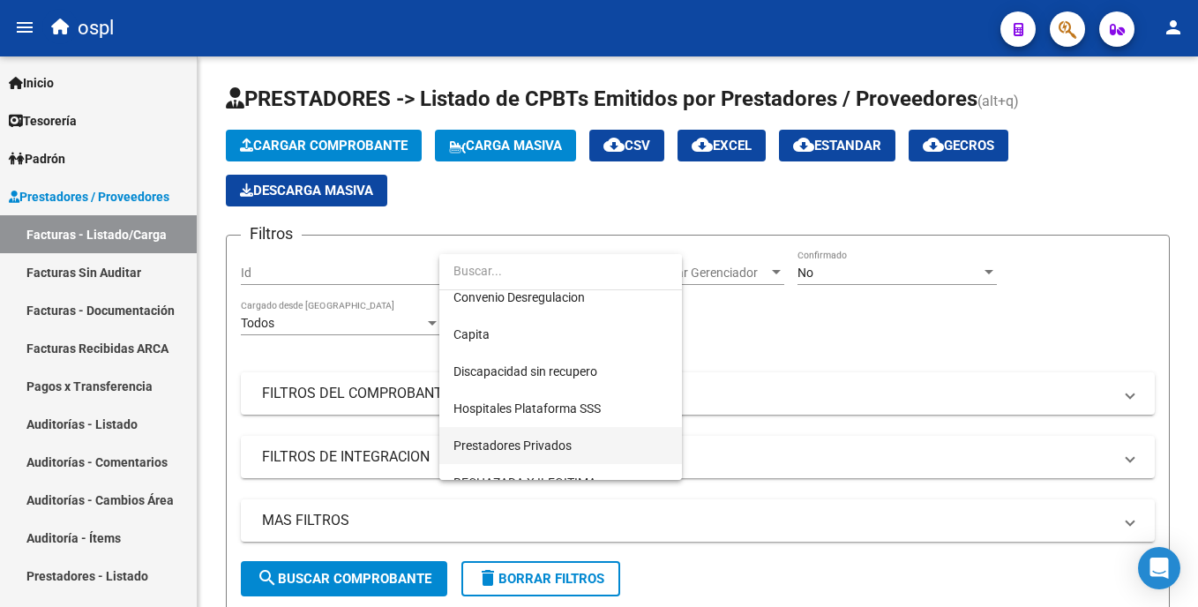
click at [599, 446] on span "Prestadores Privados" at bounding box center [561, 445] width 214 height 37
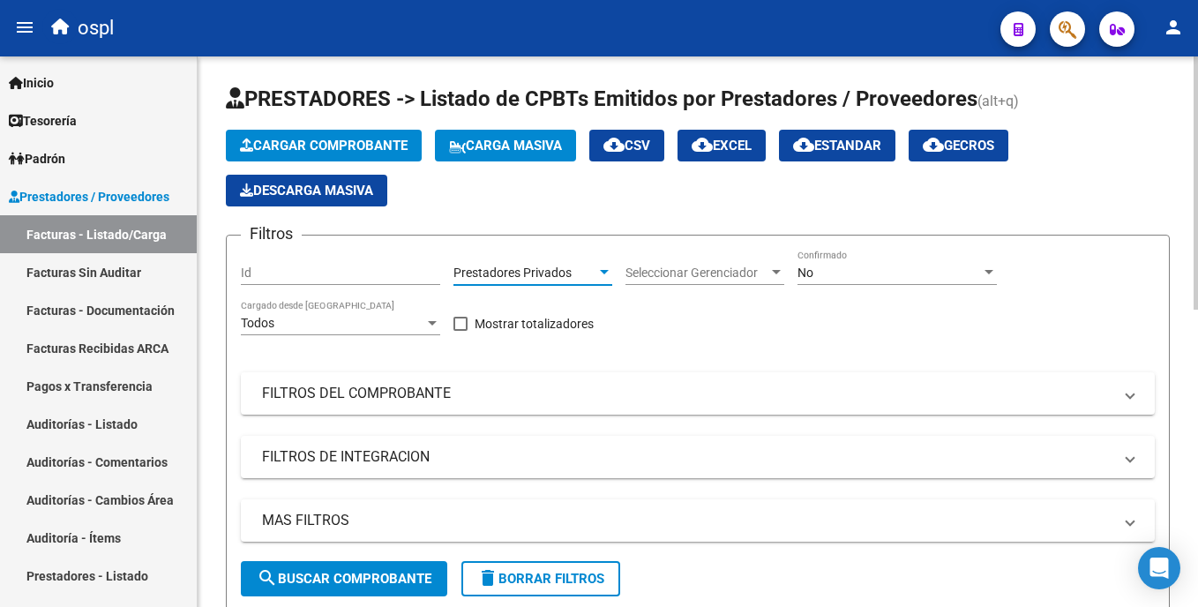
click at [370, 583] on span "search Buscar Comprobante" at bounding box center [344, 579] width 175 height 16
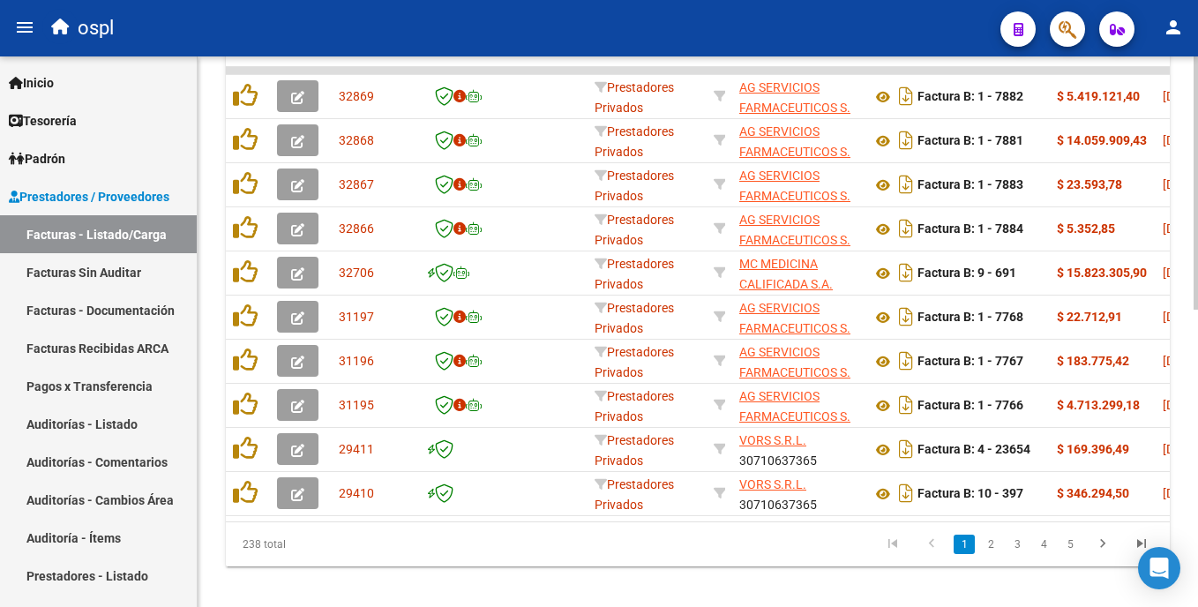
scroll to position [645, 0]
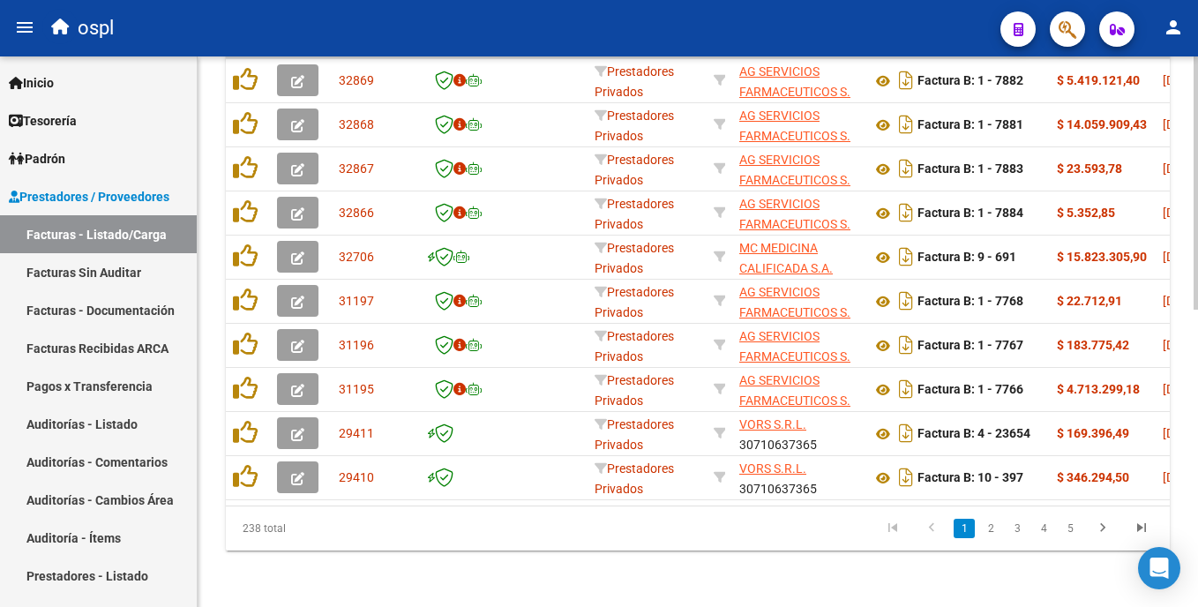
click at [599, 464] on html "menu ospl person Firma Express Inicio Calendario SSS Instructivos Contacto OS T…" at bounding box center [599, 303] width 1198 height 607
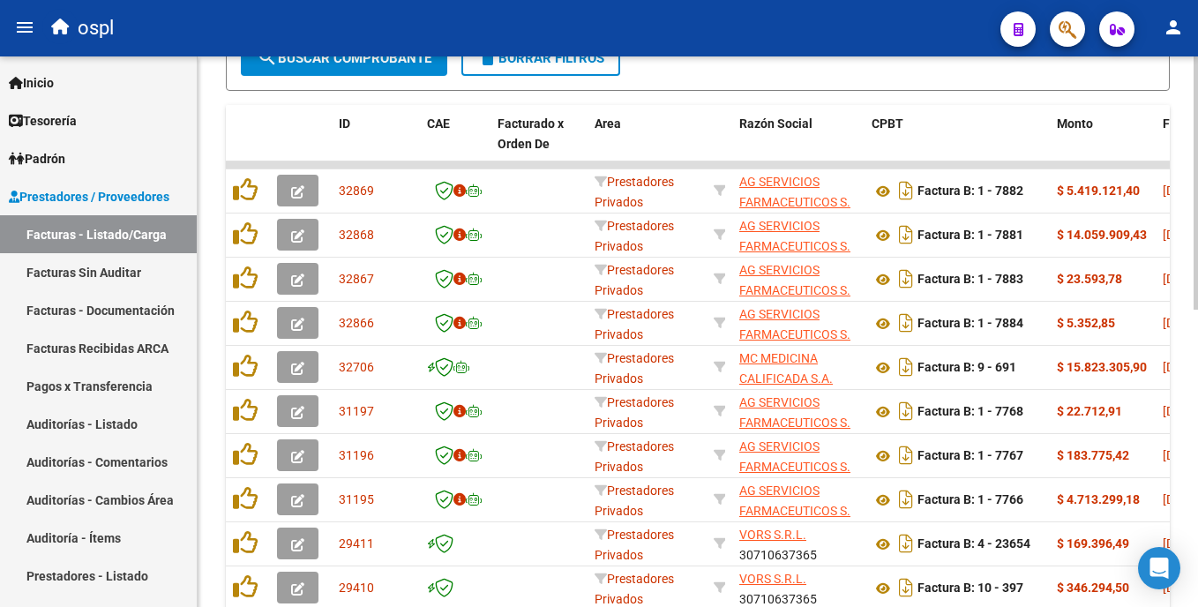
scroll to position [501, 0]
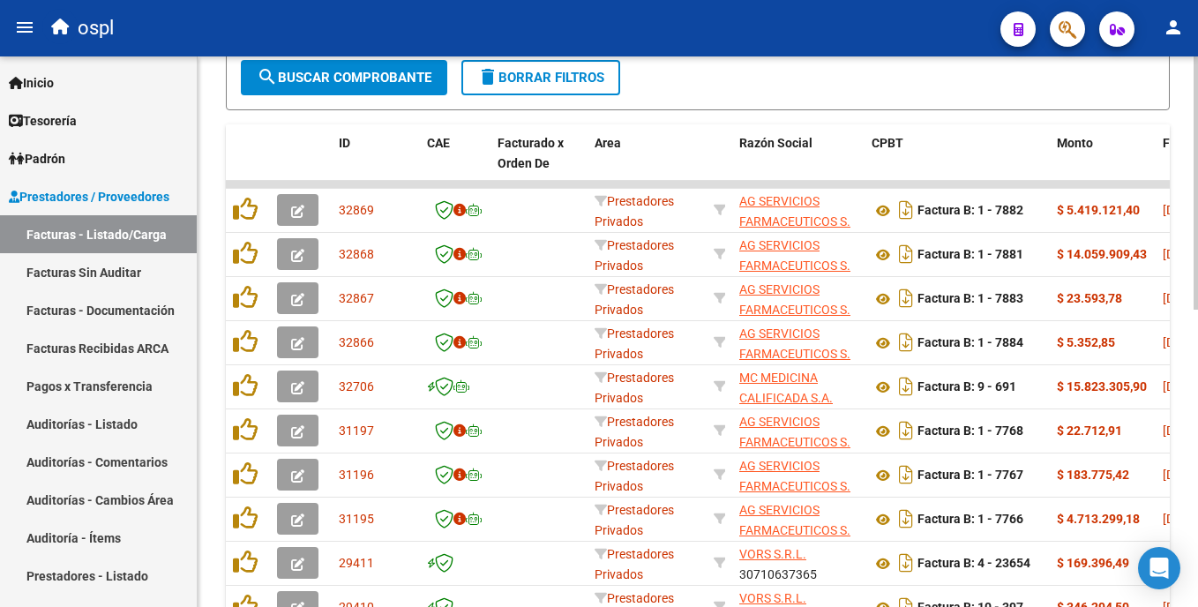
click at [599, 309] on html "menu ospl person Firma Express Inicio Calendario SSS Instructivos Contacto OS T…" at bounding box center [599, 303] width 1198 height 607
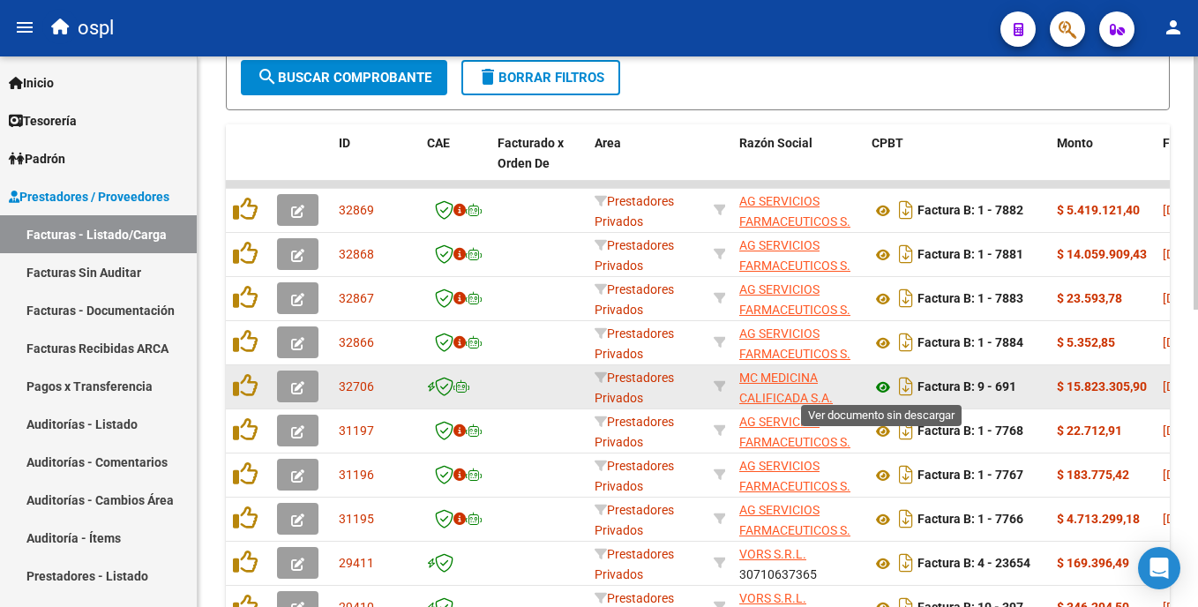
click at [599, 390] on icon at bounding box center [883, 387] width 23 height 21
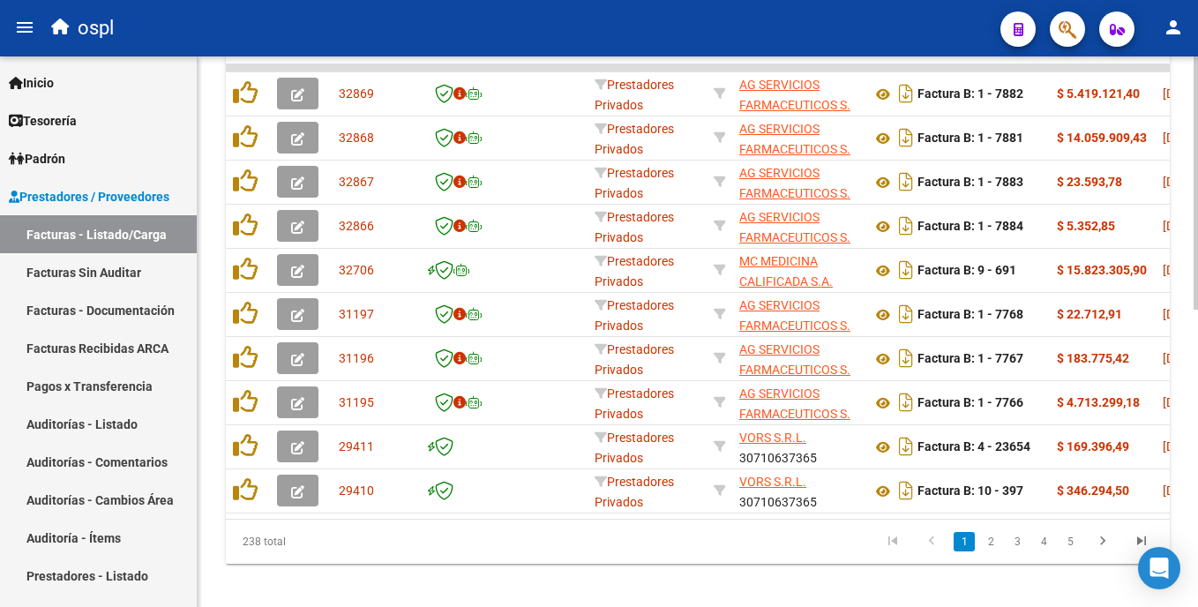
click at [599, 410] on html "menu ospl person Firma Express Inicio Calendario SSS Instructivos Contacto OS T…" at bounding box center [599, 303] width 1198 height 607
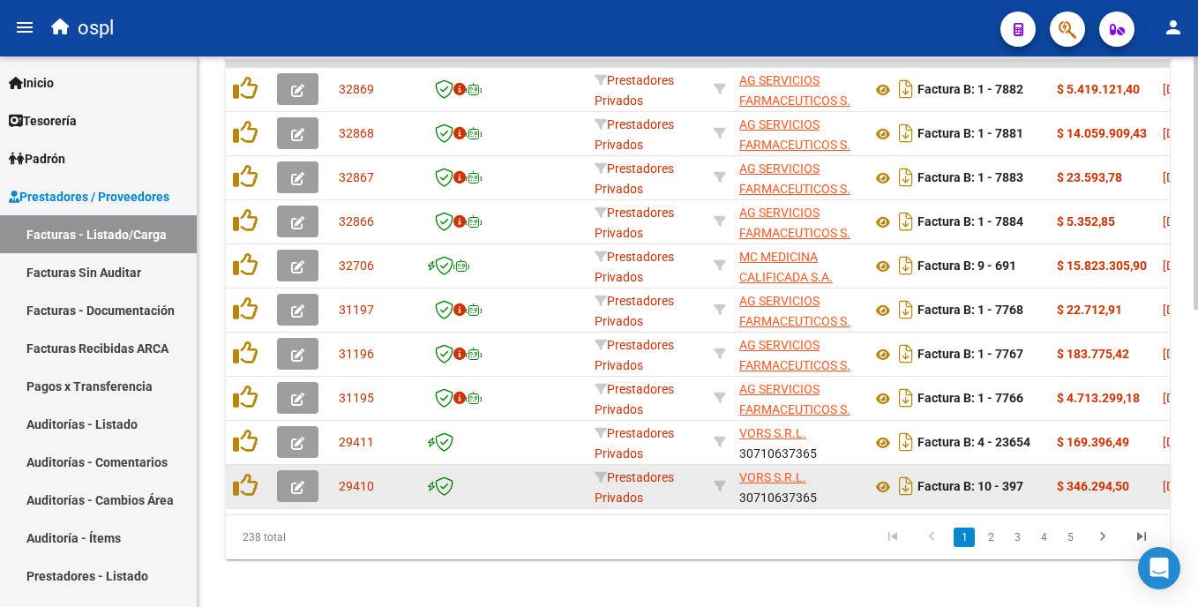
scroll to position [0, 415]
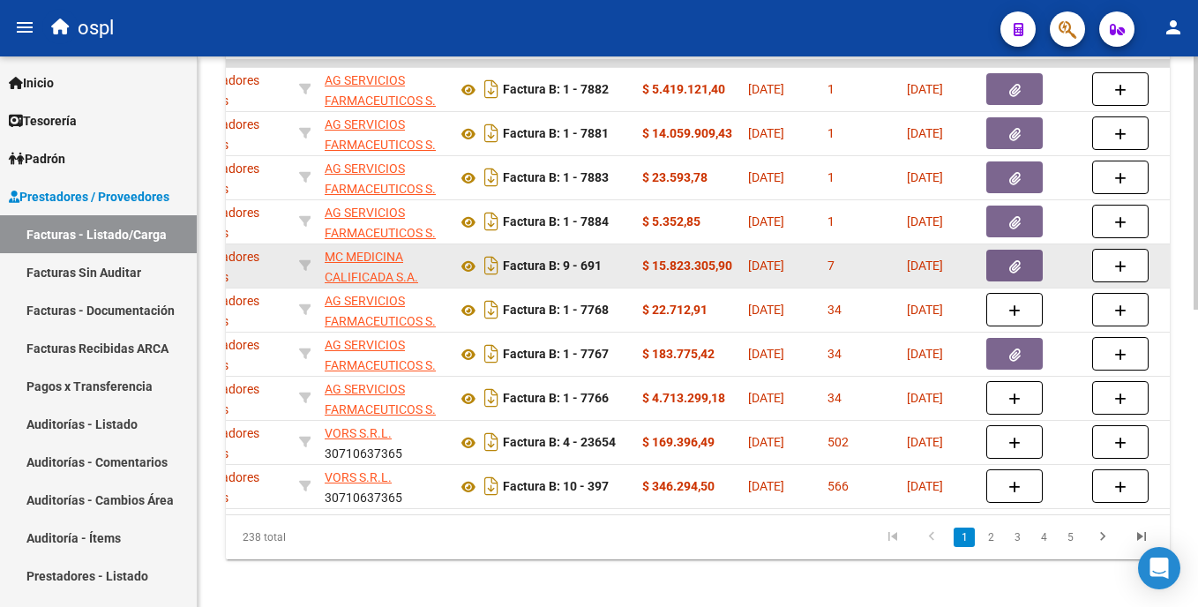
click at [599, 270] on button "button" at bounding box center [1015, 266] width 56 height 32
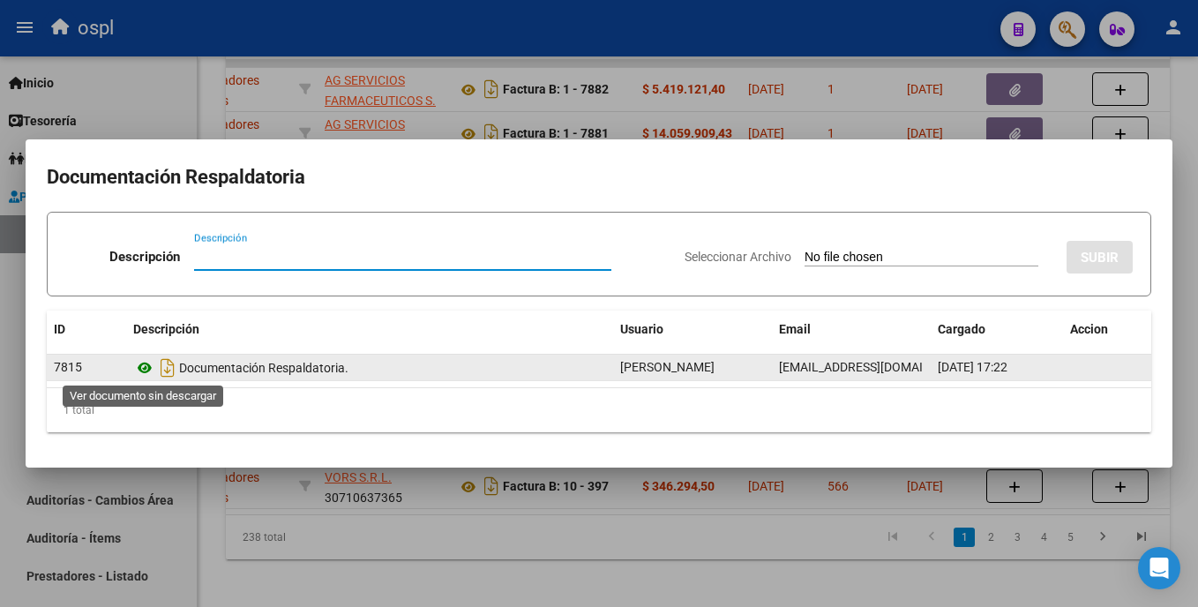
click at [146, 368] on icon at bounding box center [144, 367] width 23 height 21
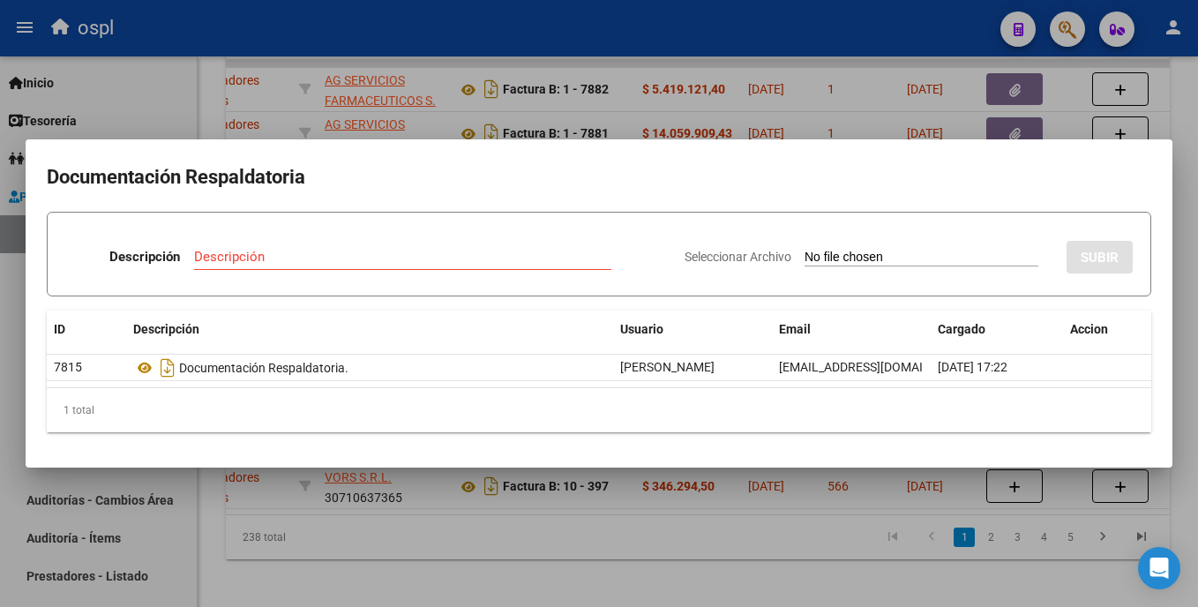
click at [599, 86] on div at bounding box center [599, 303] width 1198 height 607
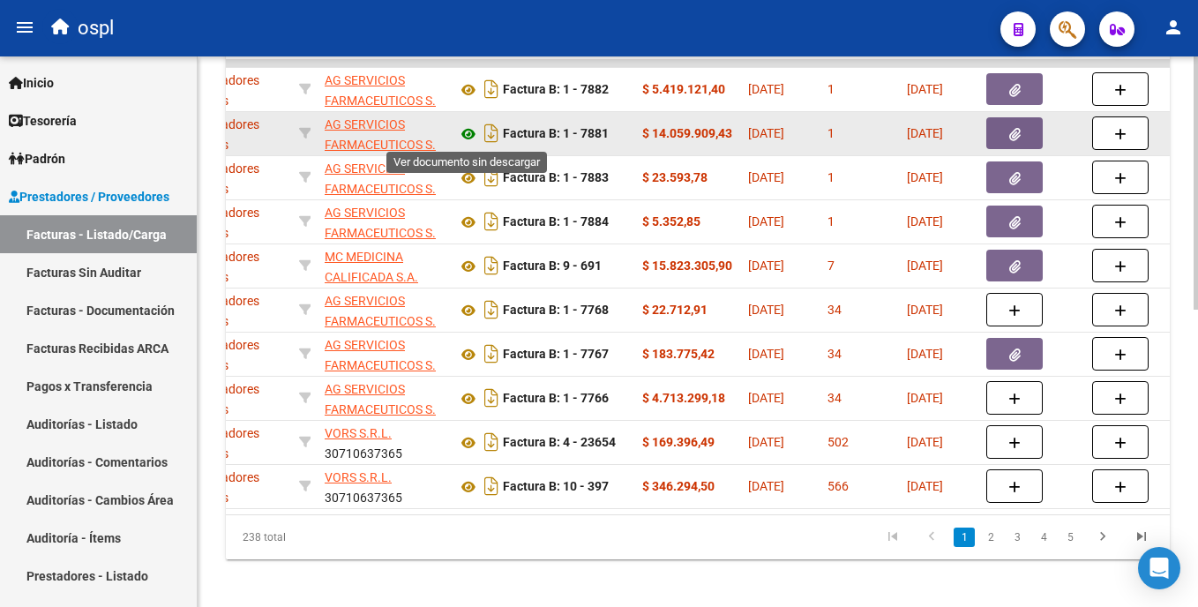
click at [469, 132] on icon at bounding box center [468, 134] width 23 height 21
click at [599, 130] on button "button" at bounding box center [1015, 133] width 56 height 32
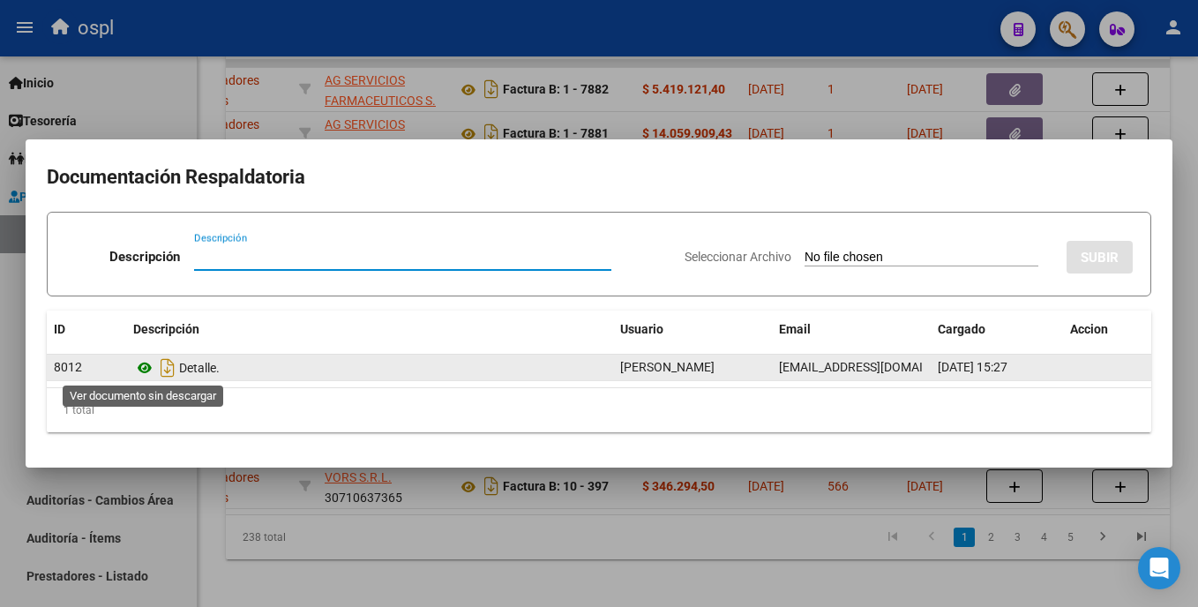
click at [144, 373] on icon at bounding box center [144, 367] width 23 height 21
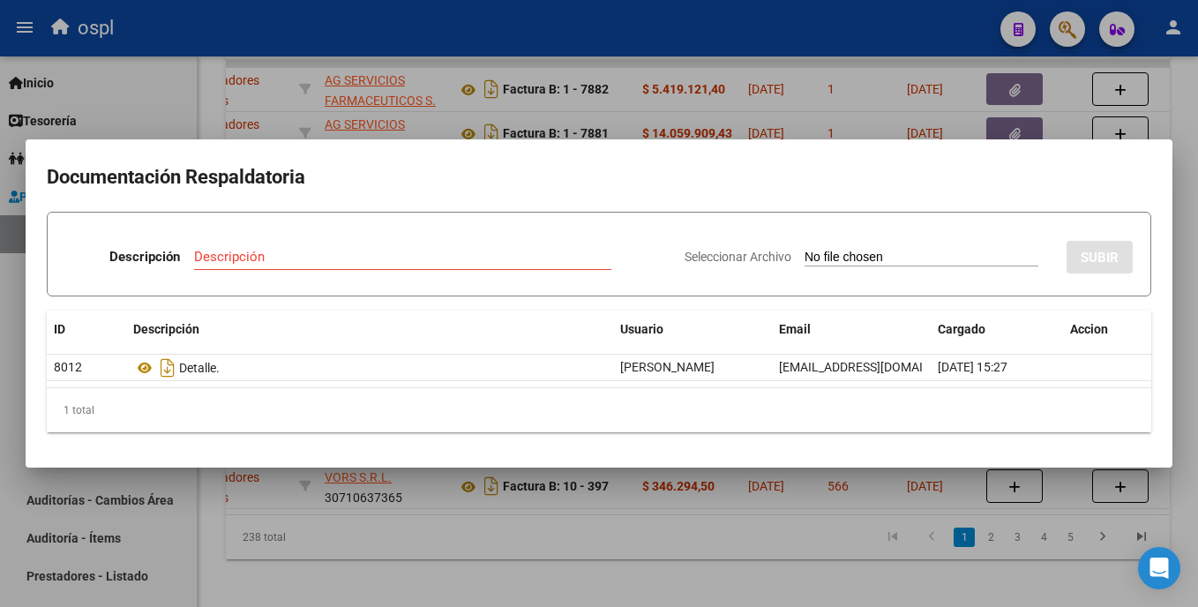
click at [599, 578] on div at bounding box center [599, 303] width 1198 height 607
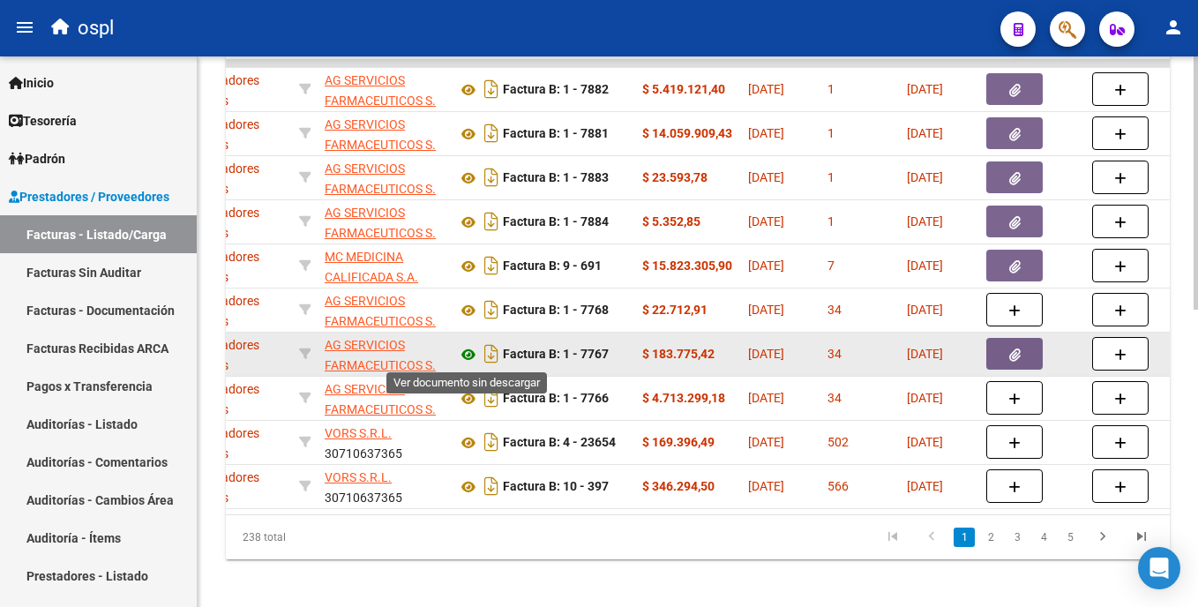
click at [469, 350] on icon at bounding box center [468, 354] width 23 height 21
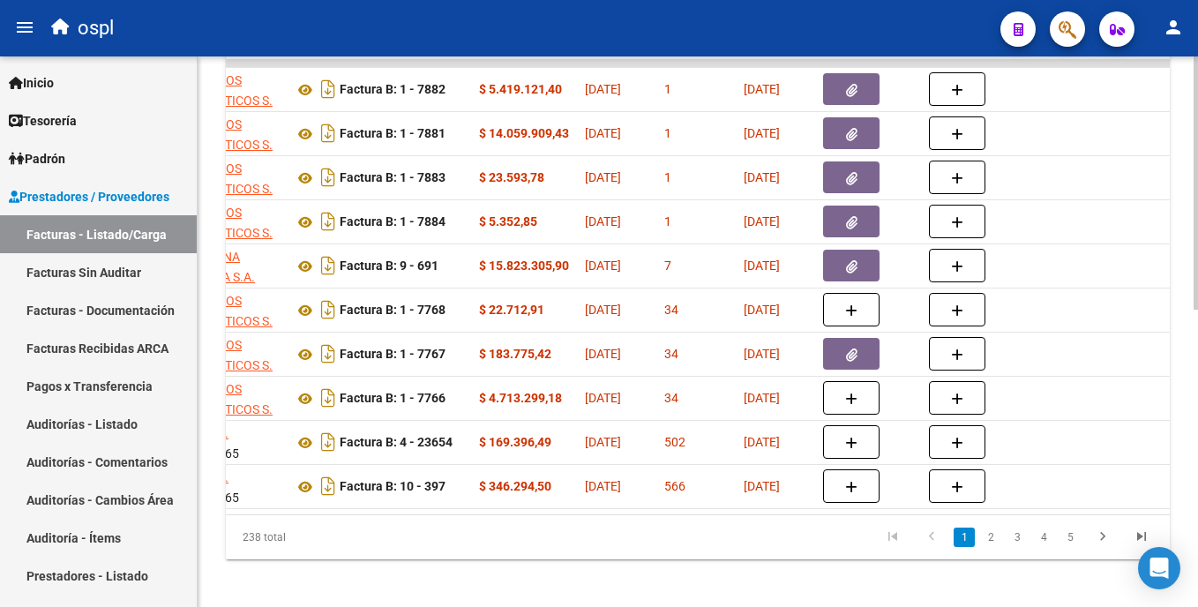
scroll to position [0, 585]
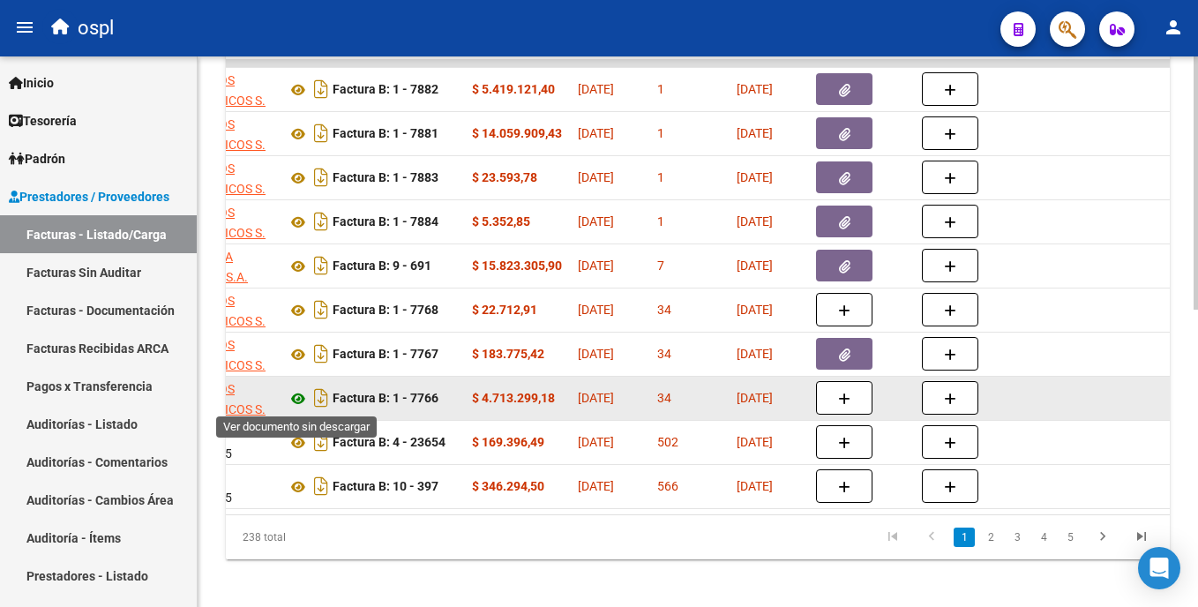
click at [296, 401] on icon at bounding box center [298, 398] width 23 height 21
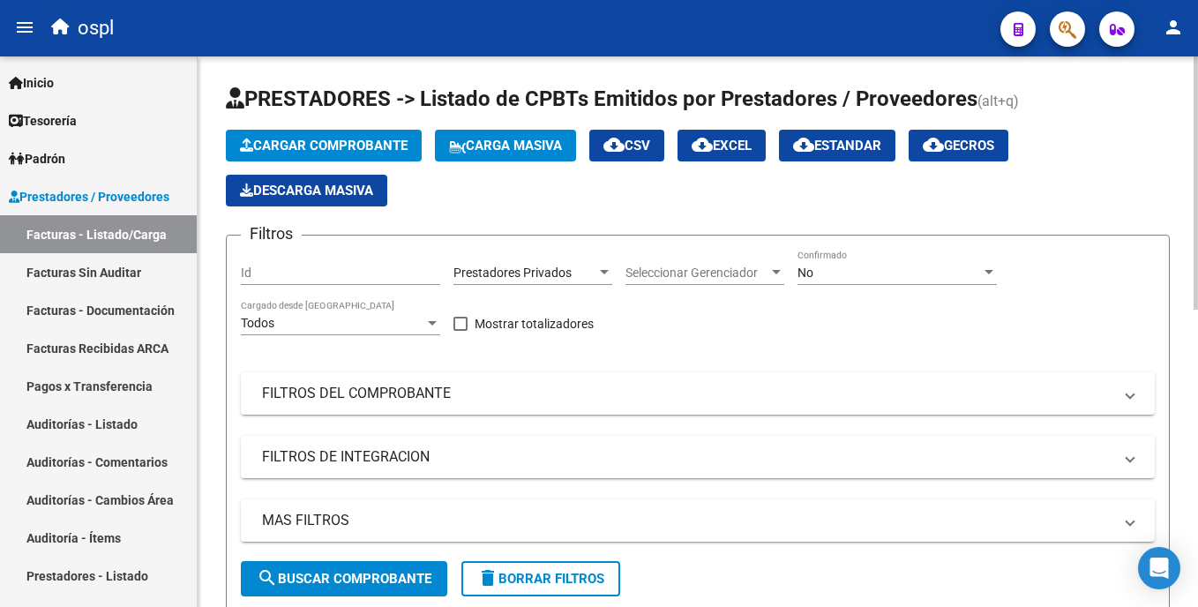
scroll to position [0, 585]
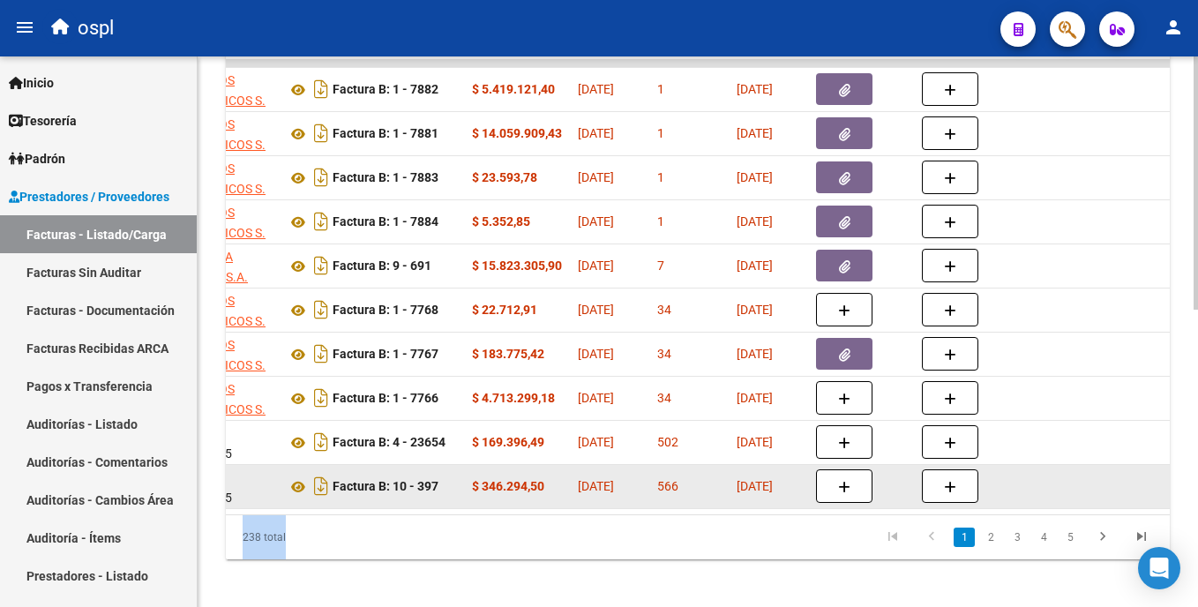
drag, startPoint x: 578, startPoint y: 526, endPoint x: 532, endPoint y: 508, distance: 49.2
click at [533, 508] on div "ID CAE Facturado x Orden De Area Razón Social CPBT Monto Fecha Cpbt Días desde …" at bounding box center [698, 282] width 944 height 556
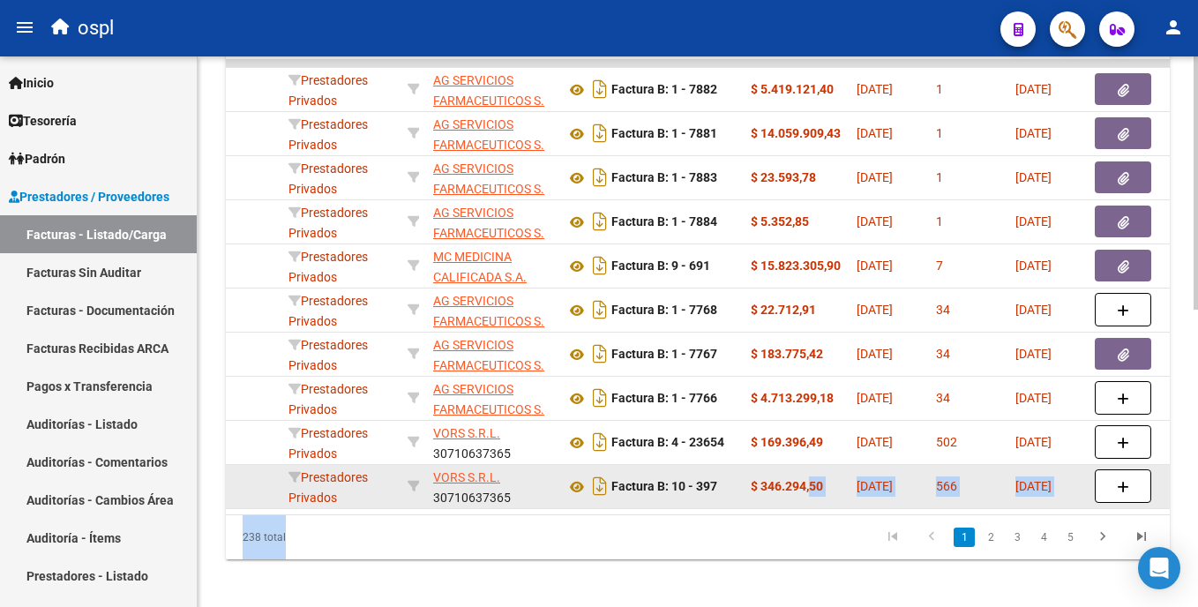
scroll to position [0, 272]
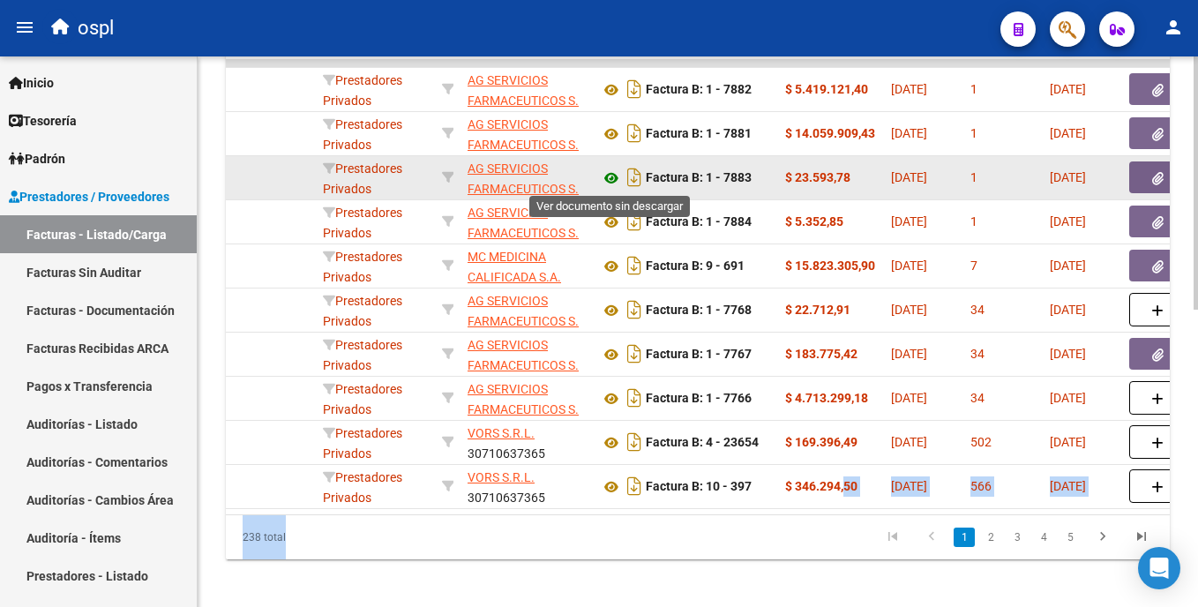
click at [609, 181] on icon at bounding box center [611, 178] width 23 height 21
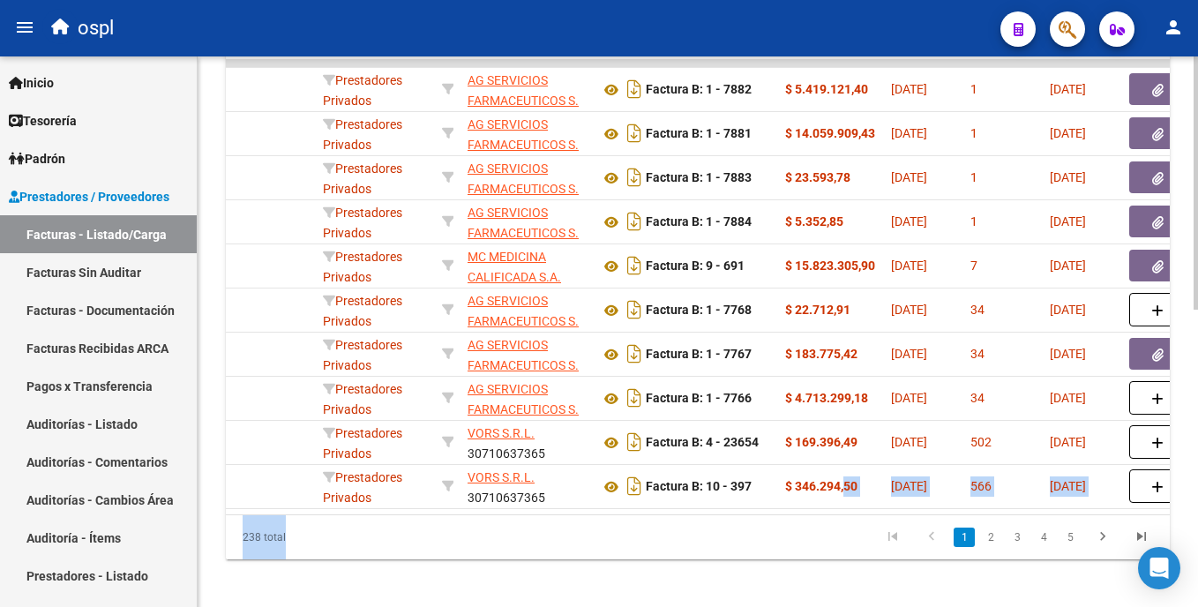
scroll to position [71, 0]
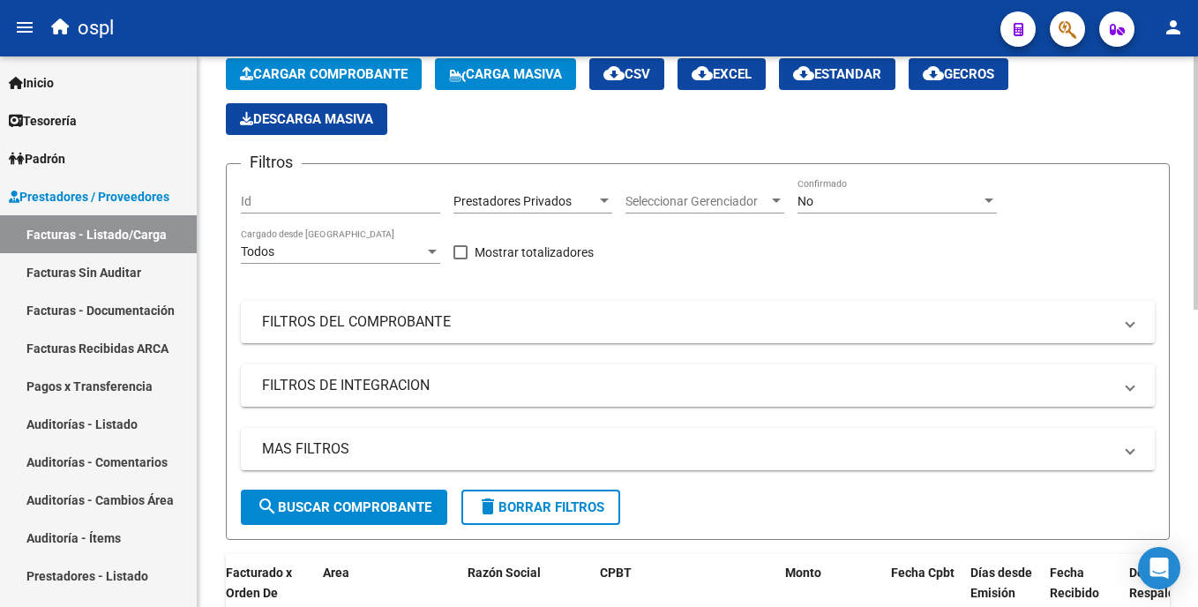
click at [1197, 110] on html "menu ospl person Firma Express Inicio Calendario SSS Instructivos Contacto OS T…" at bounding box center [599, 303] width 1198 height 607
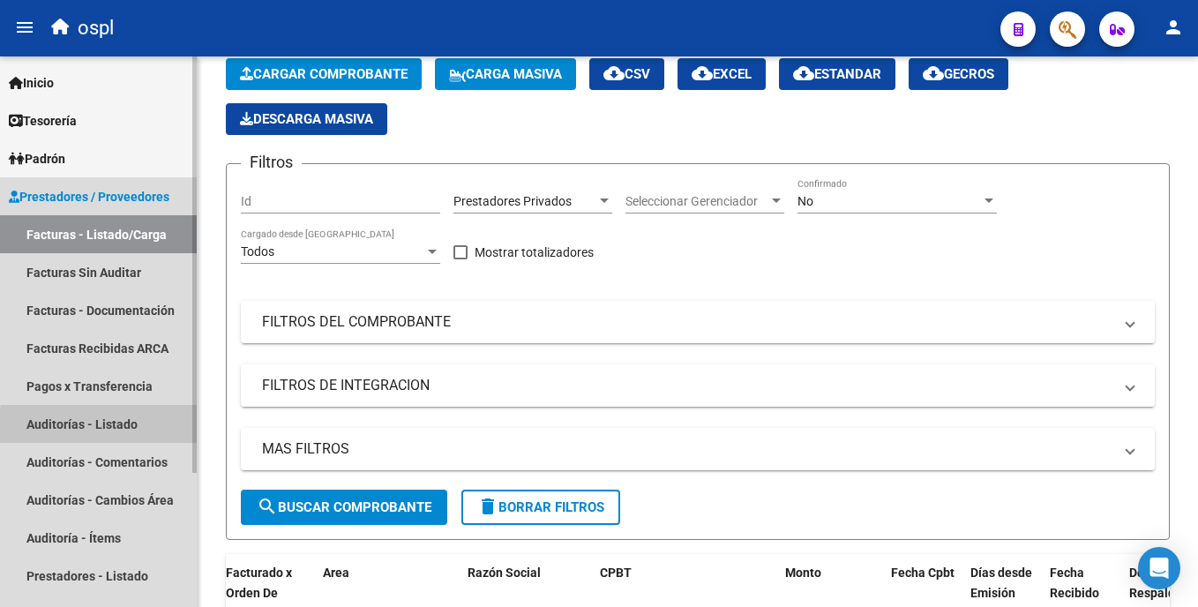
click at [160, 431] on link "Auditorías - Listado" at bounding box center [98, 424] width 197 height 38
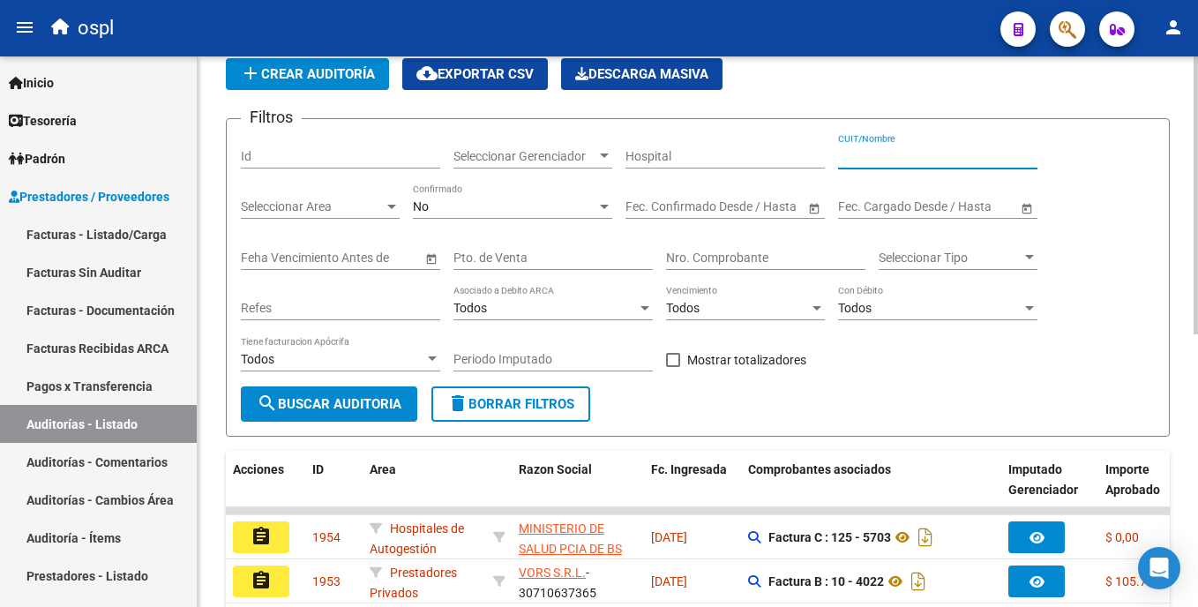
click at [844, 155] on input "CUIT/Nombre" at bounding box center [937, 156] width 199 height 15
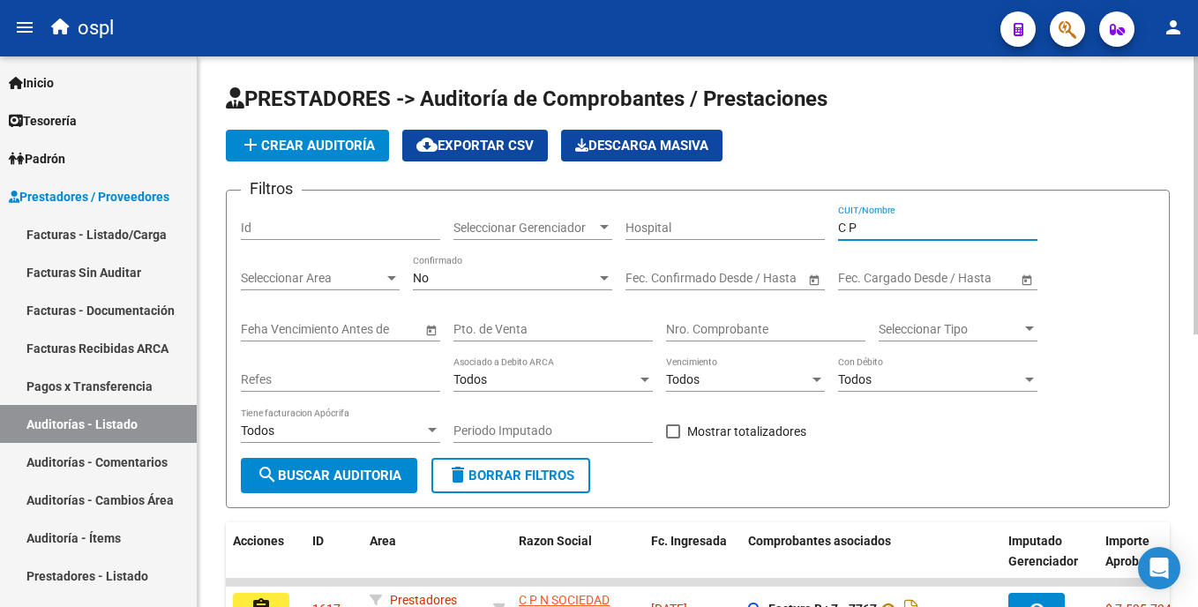
click at [1197, 121] on html "menu ospl person Firma Express Inicio Calendario SSS Instructivos Contacto OS T…" at bounding box center [599, 303] width 1198 height 607
type input "C P"
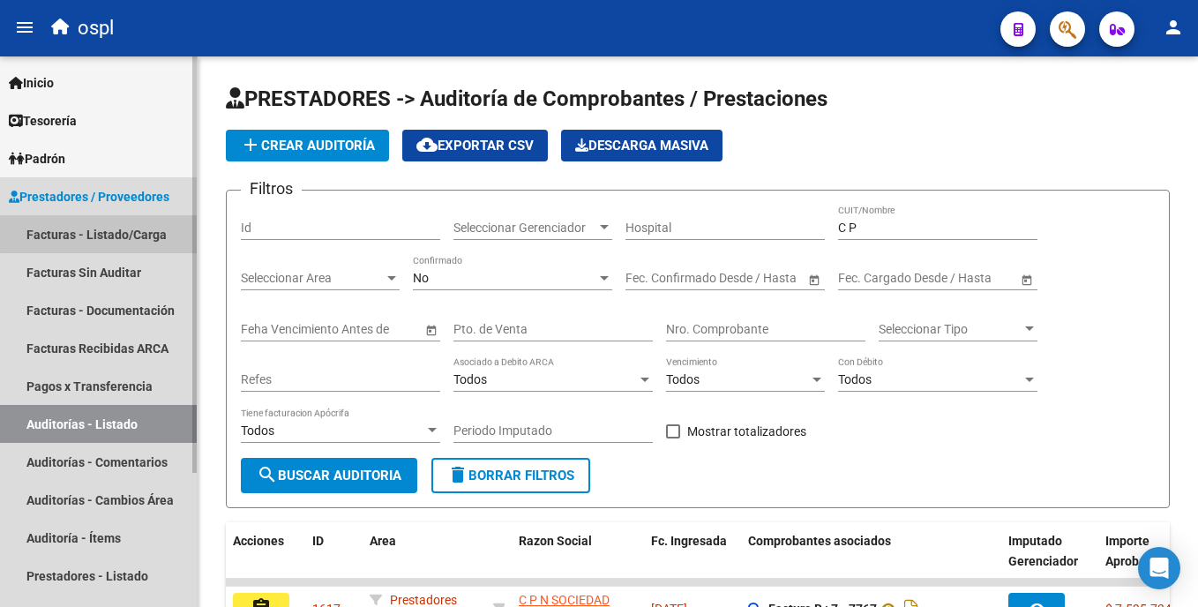
click at [119, 228] on link "Facturas - Listado/Carga" at bounding box center [98, 234] width 197 height 38
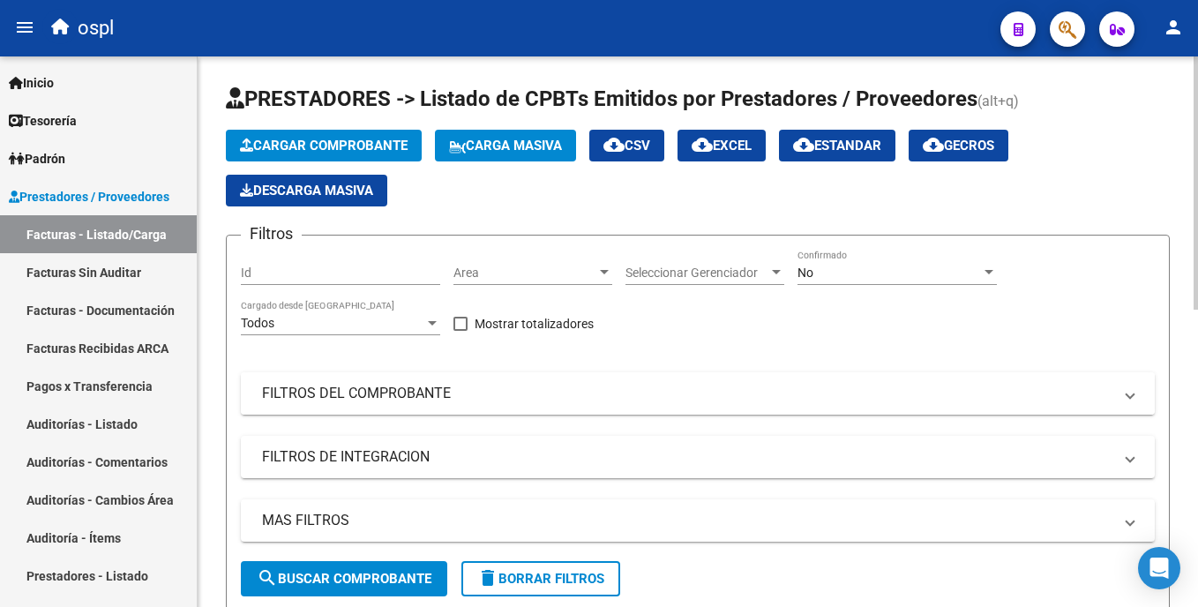
click at [341, 386] on mat-panel-title "FILTROS DEL COMPROBANTE" at bounding box center [687, 393] width 851 height 19
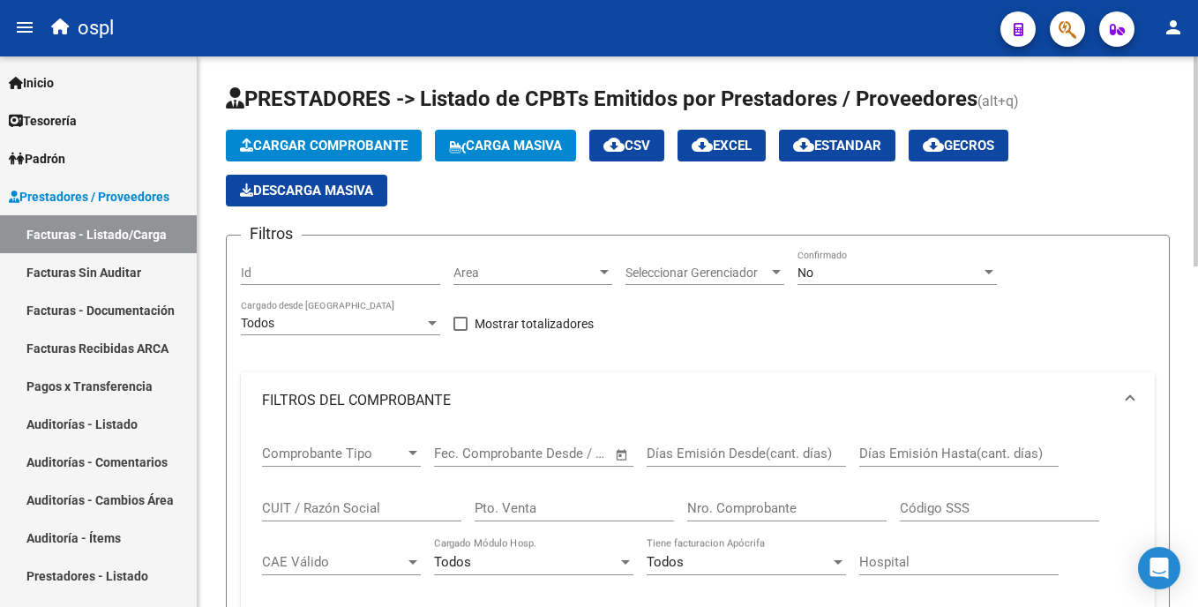
click at [352, 507] on input "CUIT / Razón Social" at bounding box center [361, 508] width 199 height 16
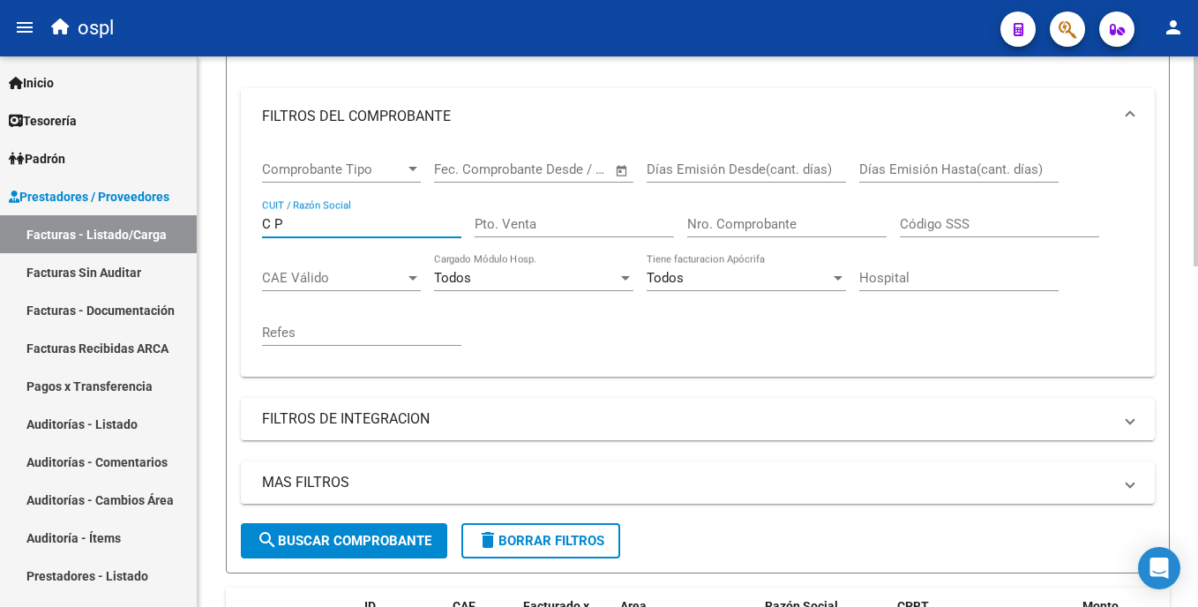
click at [1197, 244] on html "menu ospl person Firma Express Inicio Calendario SSS Instructivos Contacto OS T…" at bounding box center [599, 303] width 1198 height 607
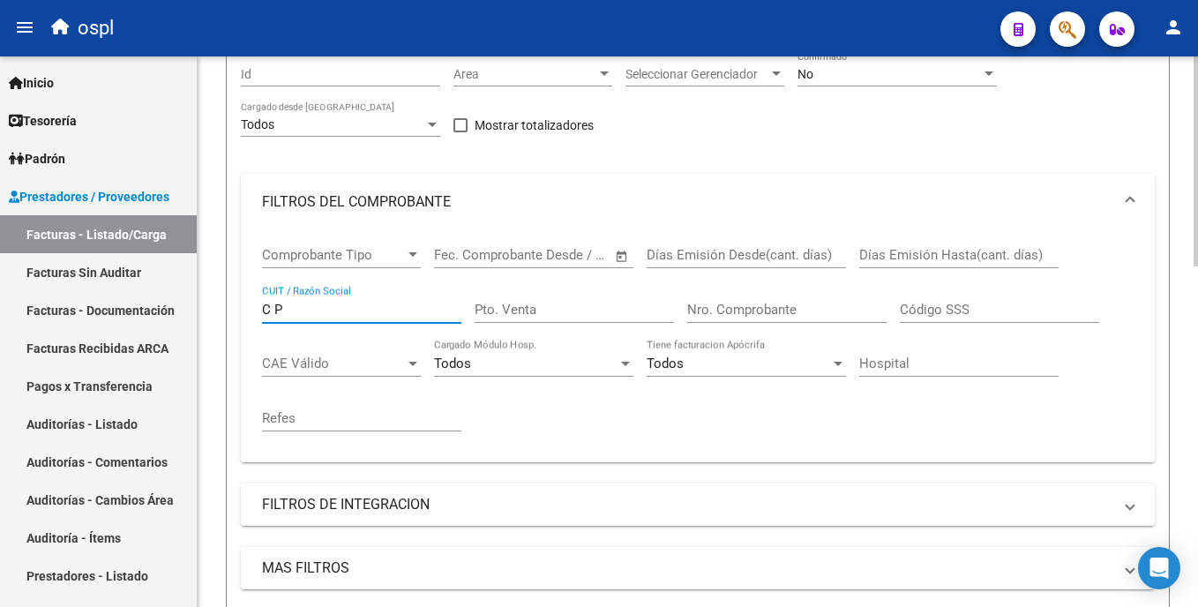
scroll to position [187, 0]
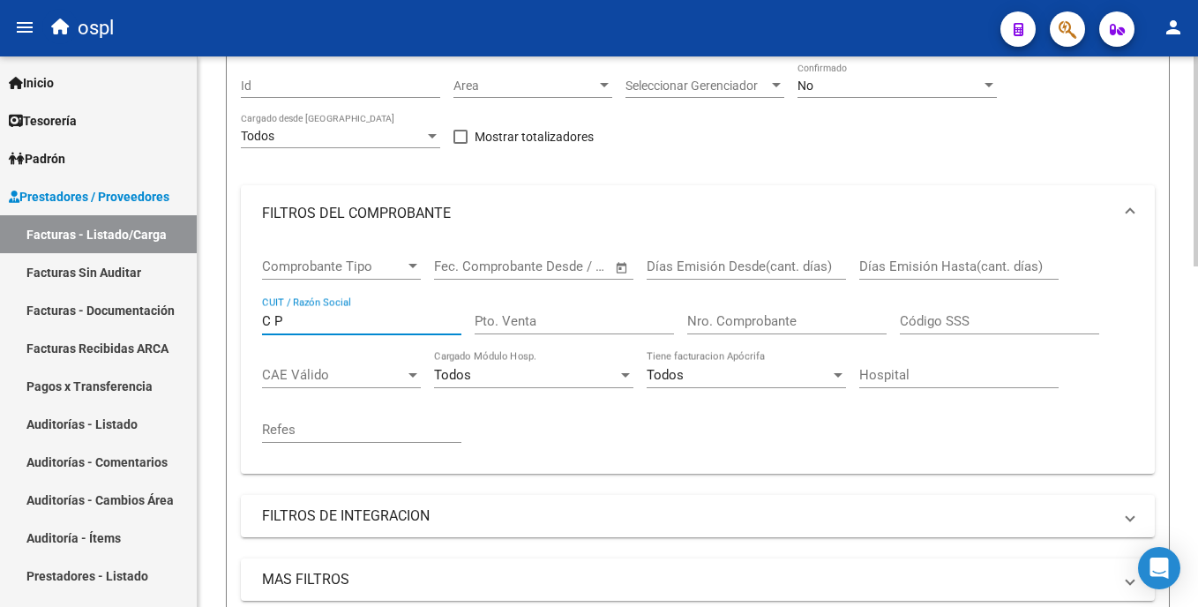
click at [1197, 238] on html "menu ospl person Firma Express Inicio Calendario SSS Instructivos Contacto OS T…" at bounding box center [599, 303] width 1198 height 607
type input "C P"
click at [536, 93] on span "Area" at bounding box center [525, 86] width 143 height 15
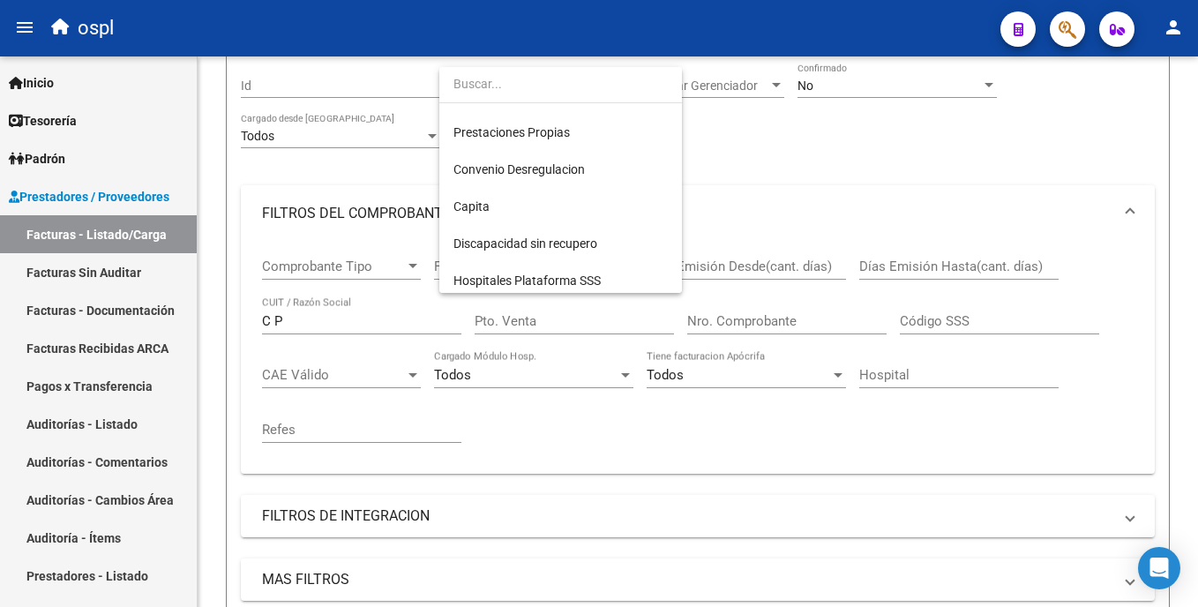
scroll to position [198, 0]
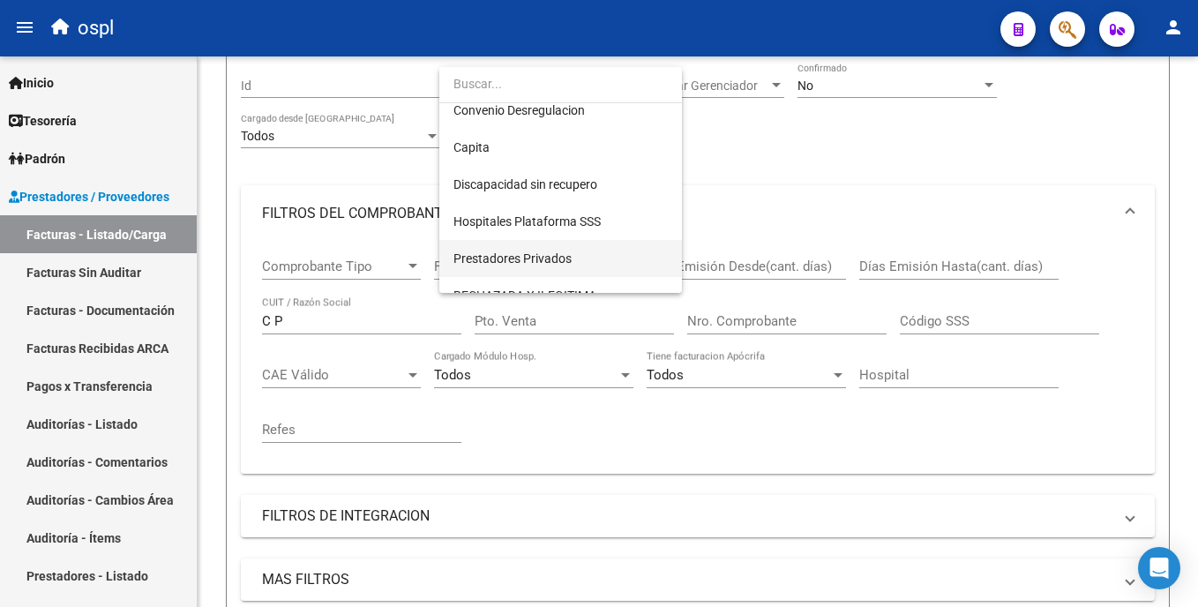
click at [631, 262] on span "Prestadores Privados" at bounding box center [561, 258] width 214 height 37
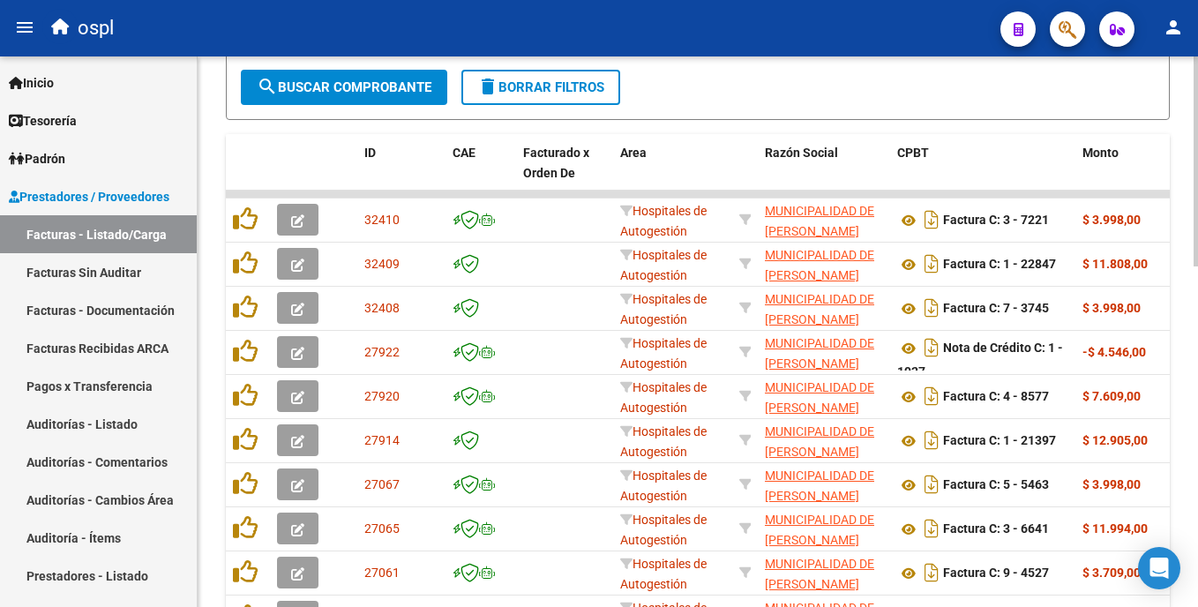
click at [1197, 416] on div at bounding box center [1196, 331] width 4 height 551
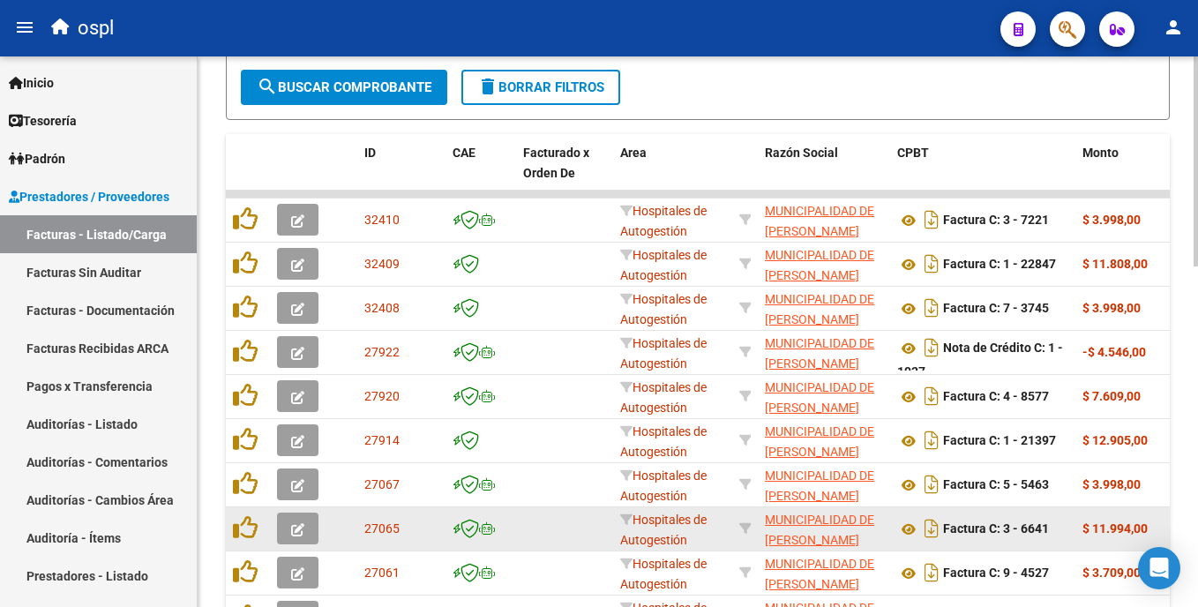
scroll to position [891, 0]
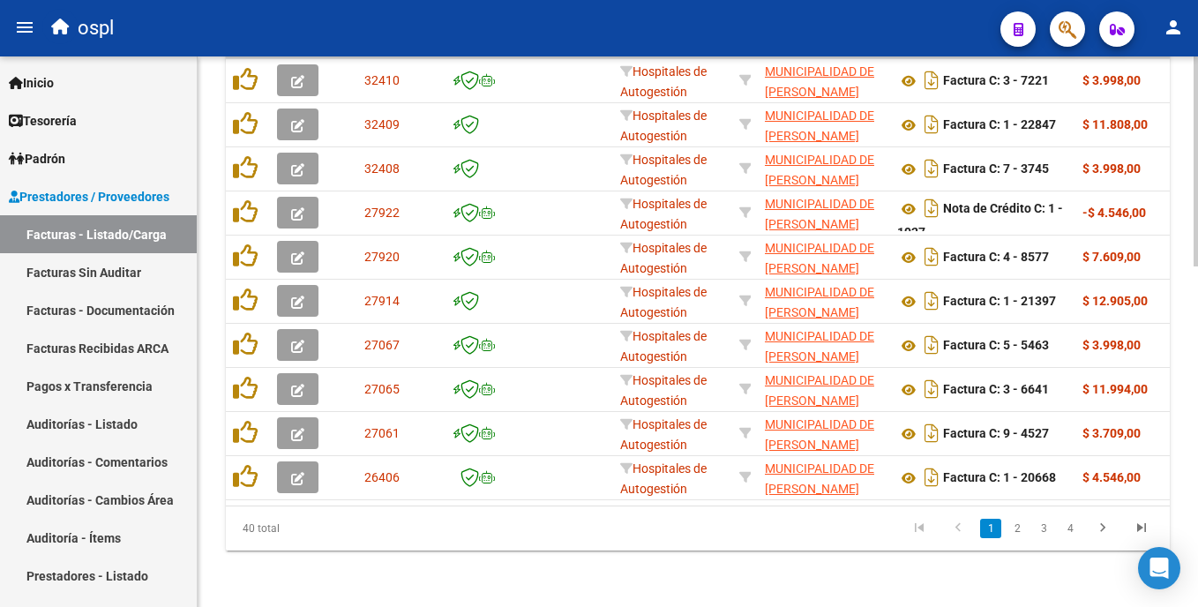
click at [1197, 243] on html "menu ospl person Firma Express Inicio Calendario SSS Instructivos Contacto OS T…" at bounding box center [599, 303] width 1198 height 607
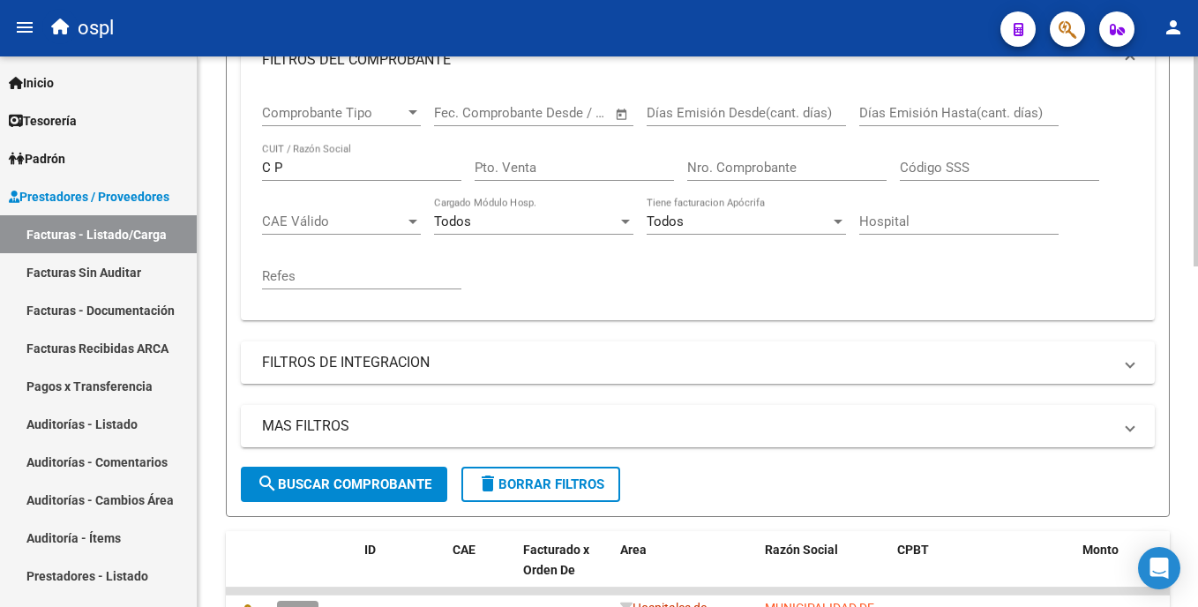
click at [392, 476] on span "search Buscar Comprobante" at bounding box center [344, 484] width 175 height 16
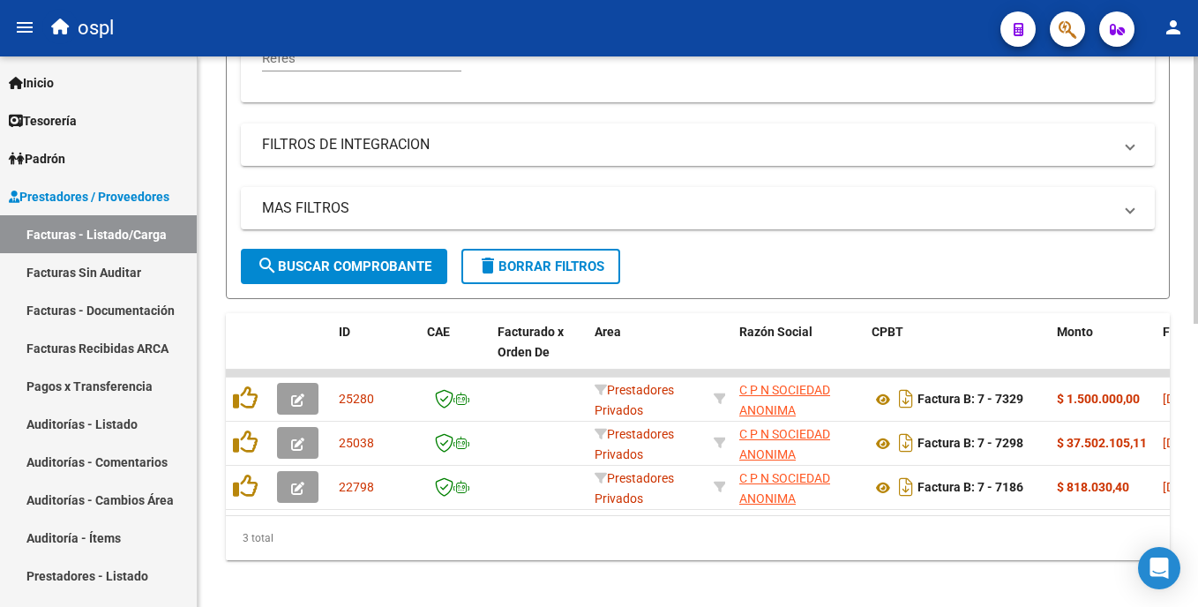
scroll to position [582, 0]
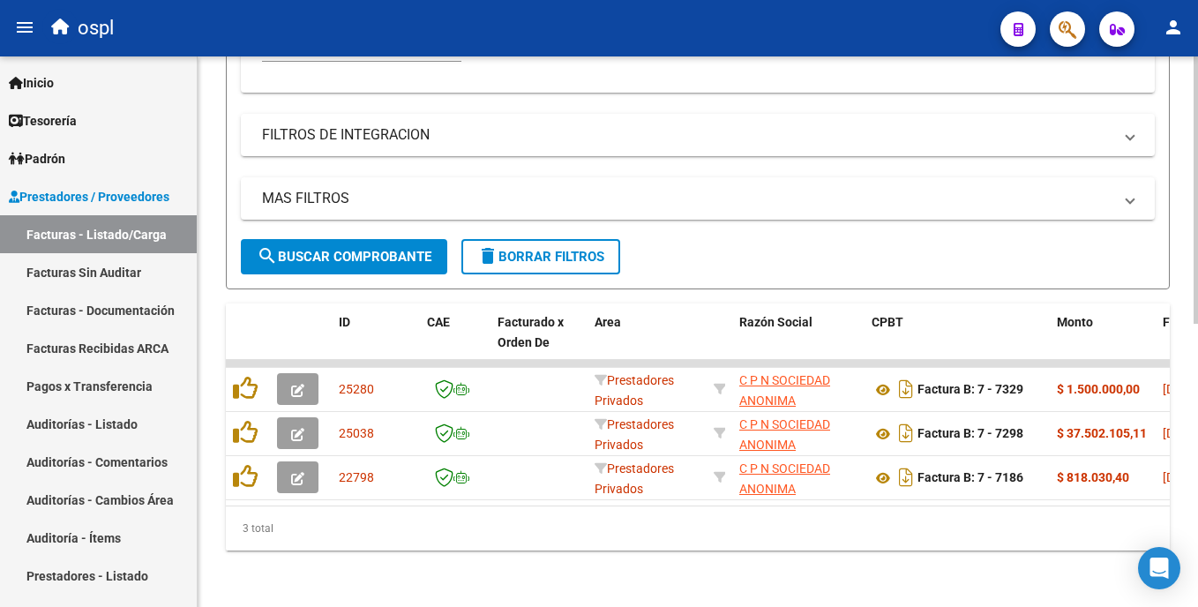
click at [1197, 416] on html "menu ospl person Firma Express Inicio Calendario SSS Instructivos Contacto OS T…" at bounding box center [599, 303] width 1198 height 607
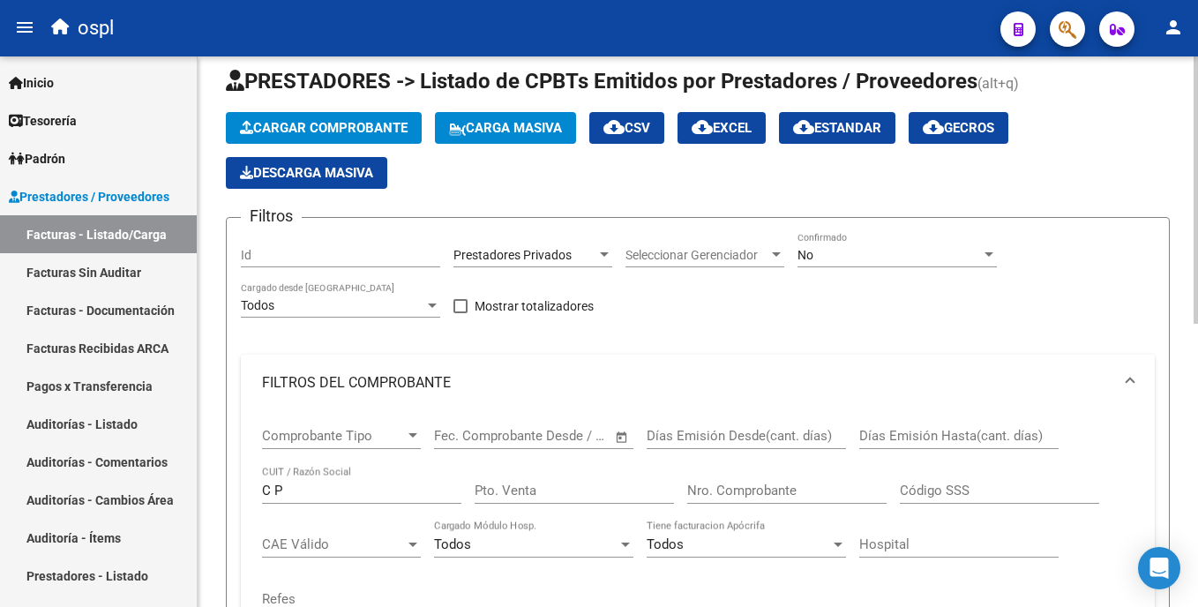
scroll to position [0, 0]
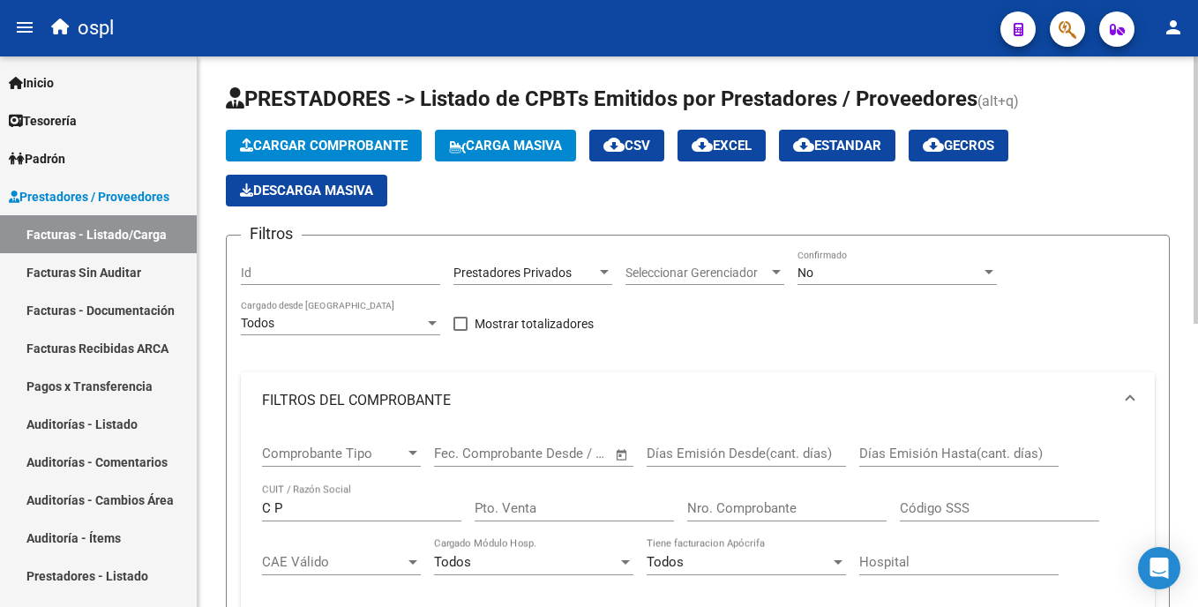
click at [1197, 73] on html "menu ospl person Firma Express Inicio Calendario SSS Instructivos Contacto OS T…" at bounding box center [599, 303] width 1198 height 607
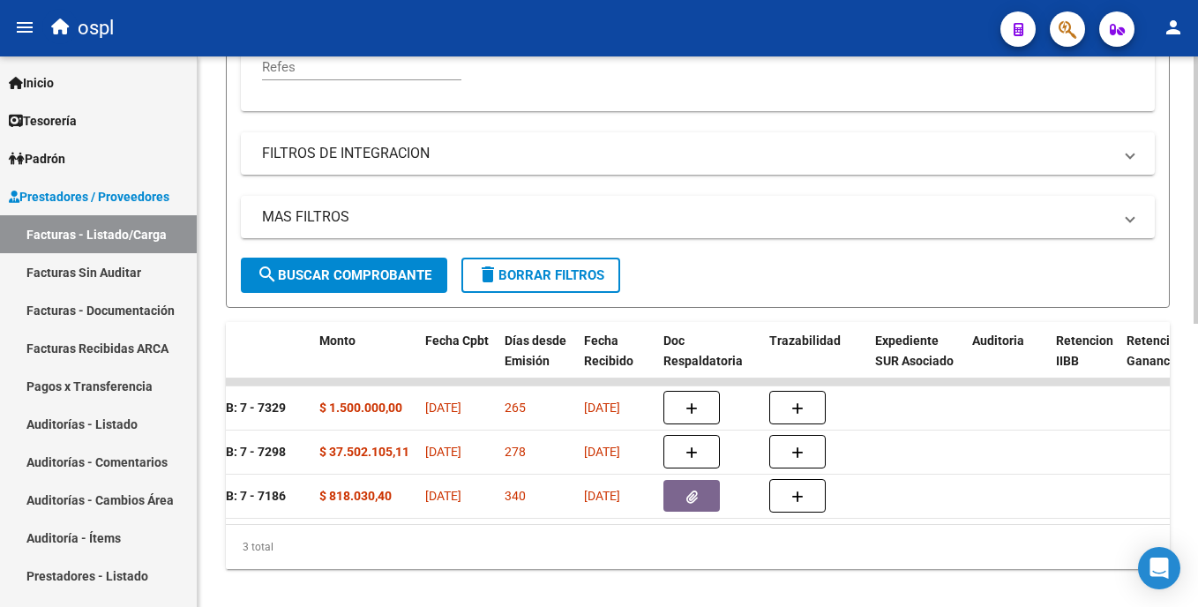
scroll to position [575, 0]
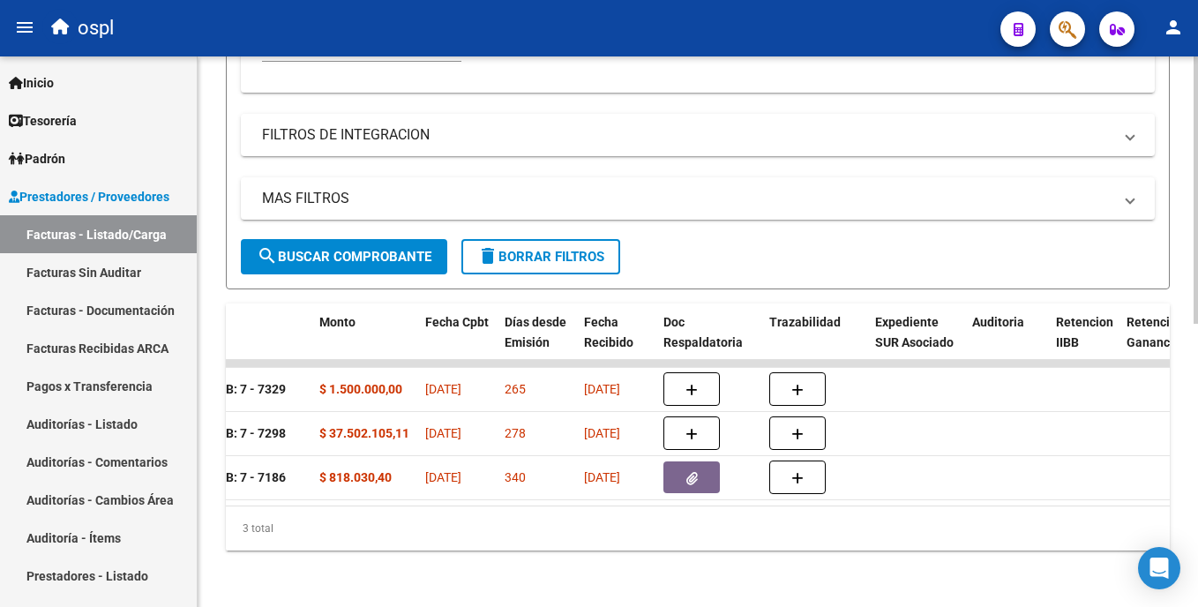
click at [1197, 503] on html "menu ospl person Firma Express Inicio Calendario SSS Instructivos Contacto OS T…" at bounding box center [599, 303] width 1198 height 607
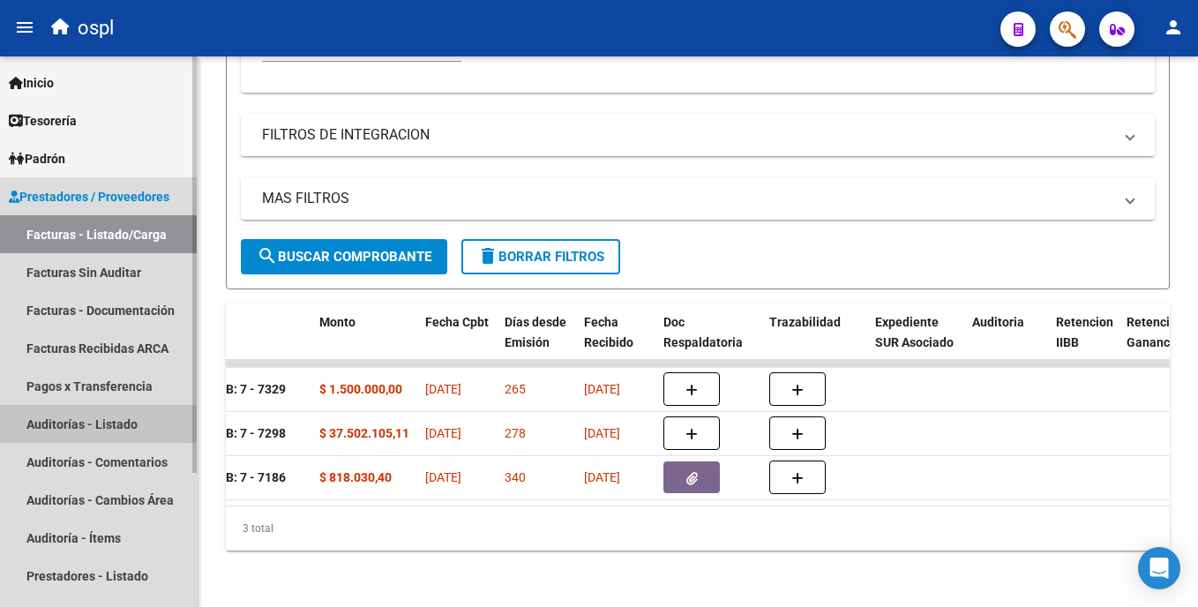
click at [91, 428] on link "Auditorías - Listado" at bounding box center [98, 424] width 197 height 38
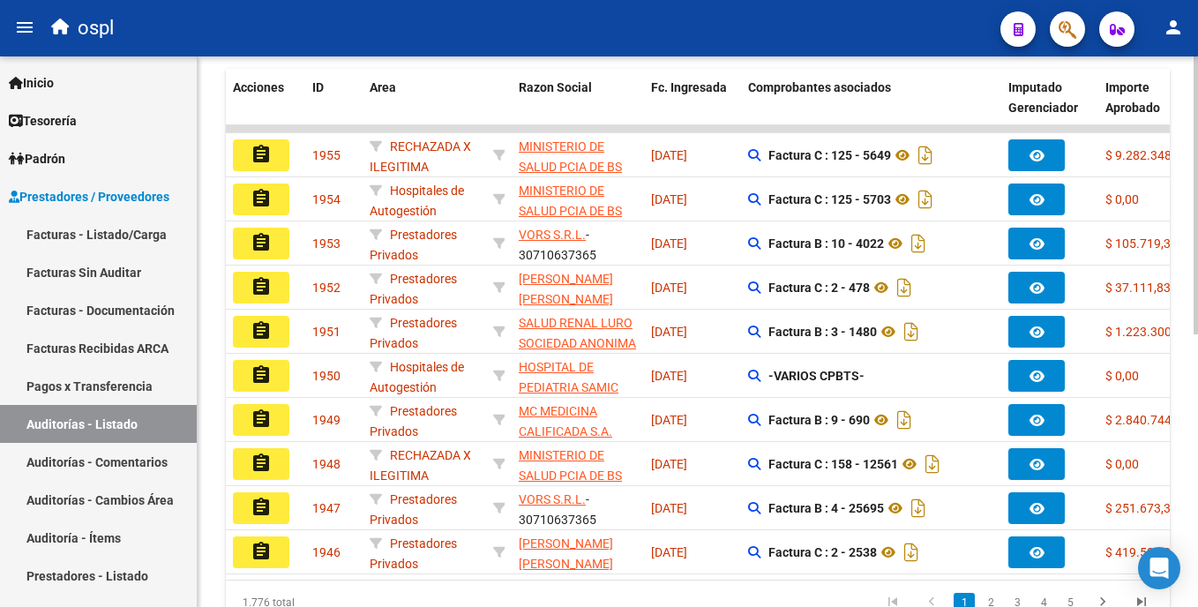
scroll to position [500, 0]
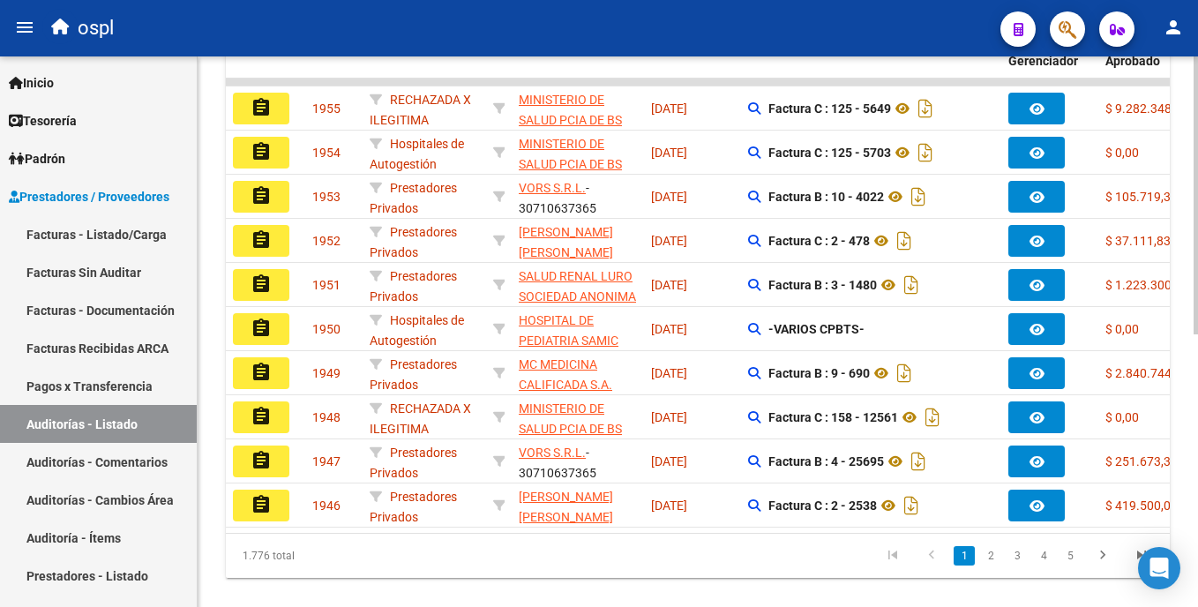
click at [1197, 492] on html "menu ospl person Firma Express Inicio Calendario SSS Instructivos Contacto OS T…" at bounding box center [599, 303] width 1198 height 607
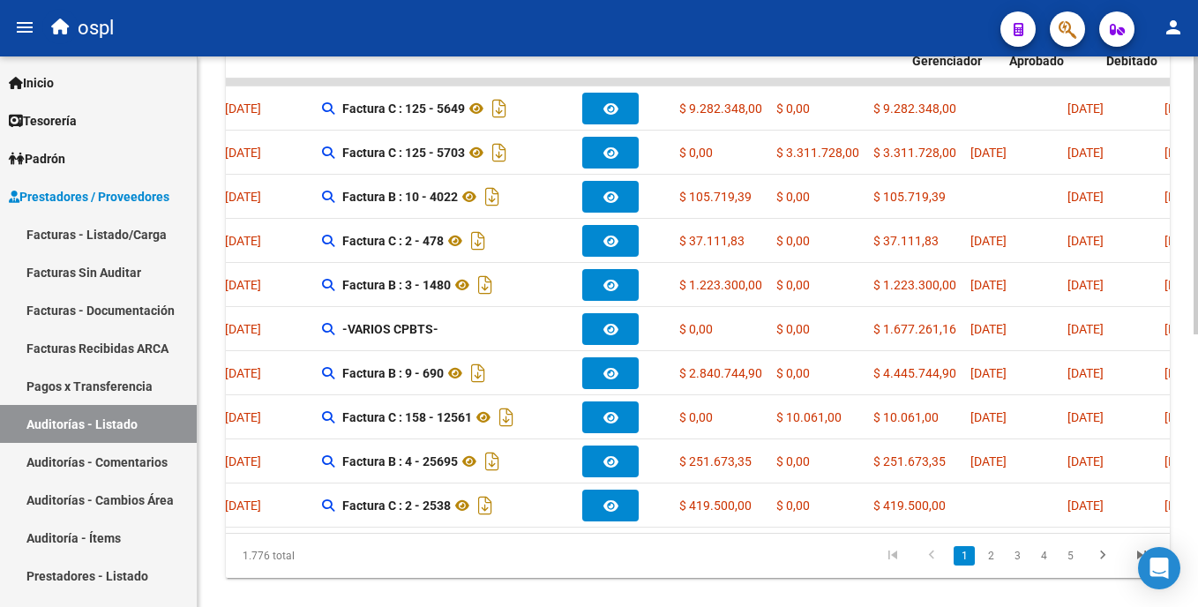
scroll to position [0, 0]
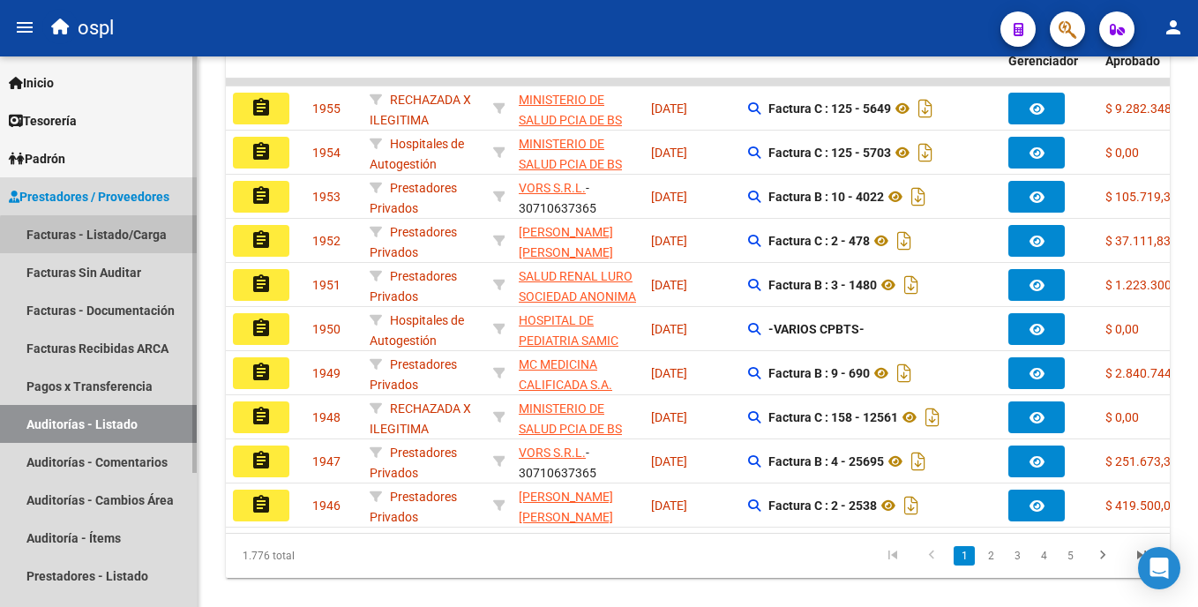
click at [138, 245] on link "Facturas - Listado/Carga" at bounding box center [98, 234] width 197 height 38
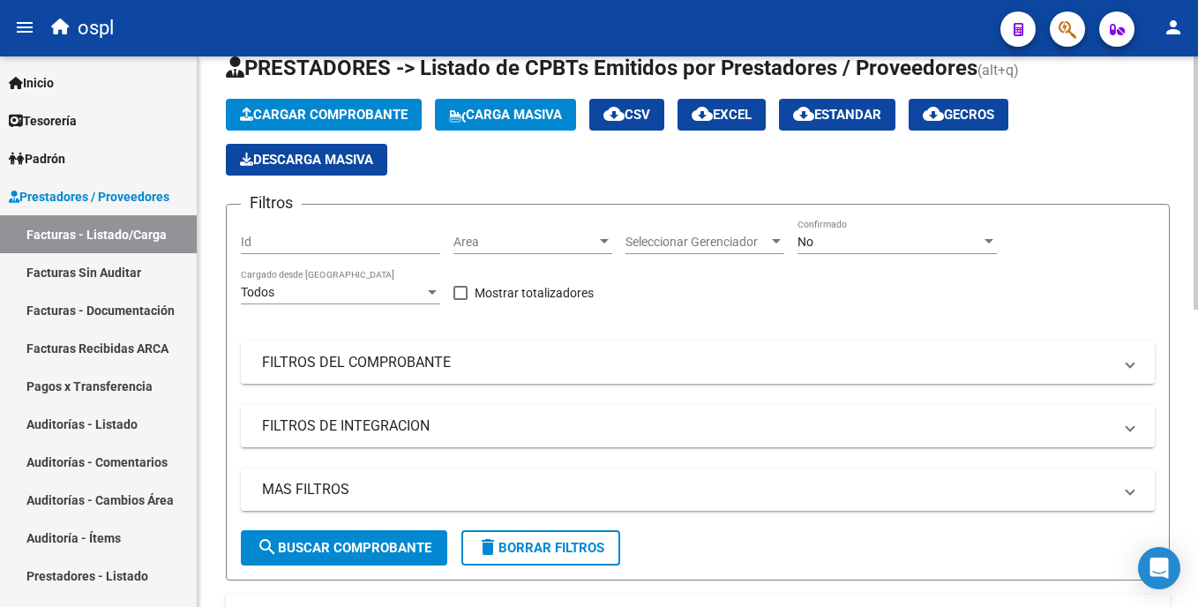
click at [1197, 184] on div at bounding box center [1196, 197] width 4 height 253
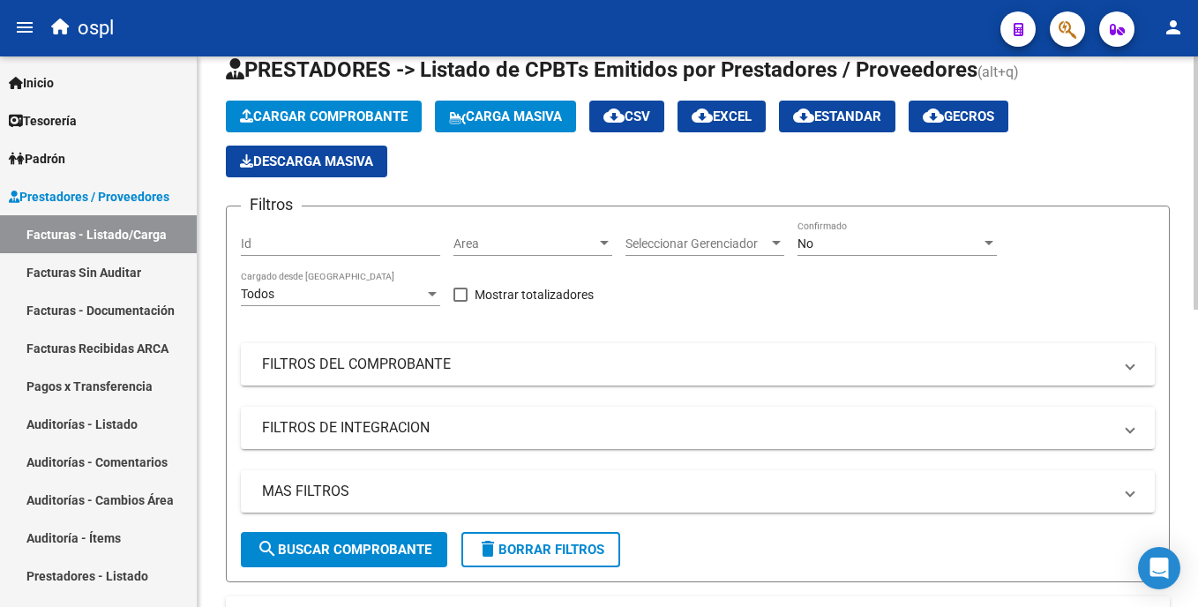
click at [484, 240] on span "Area" at bounding box center [525, 243] width 143 height 15
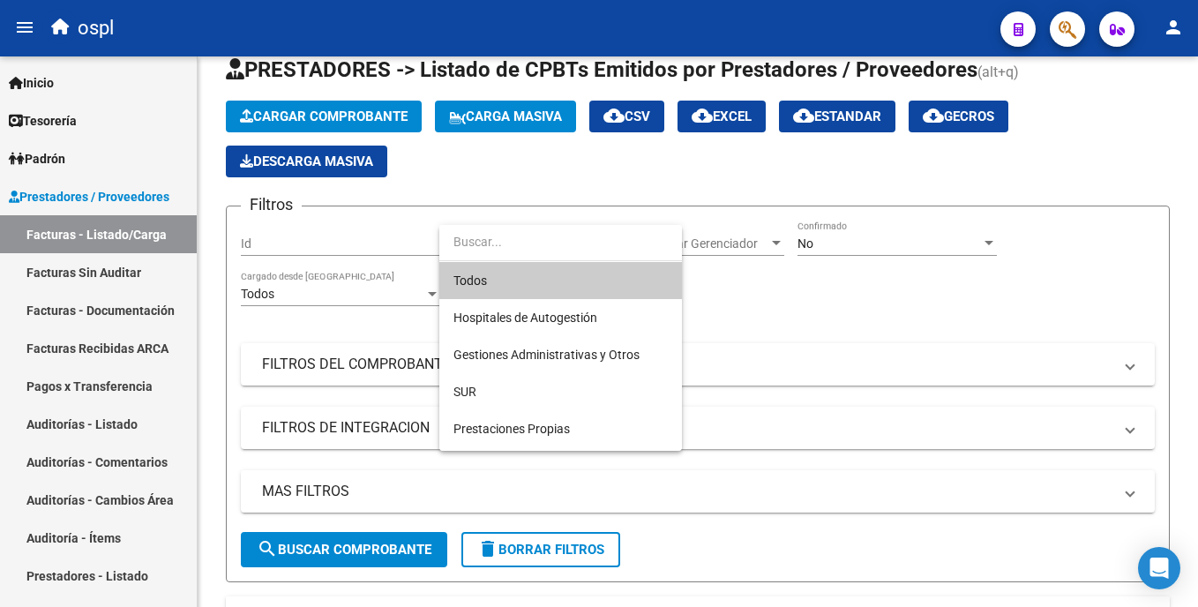
click at [697, 379] on div at bounding box center [599, 303] width 1198 height 607
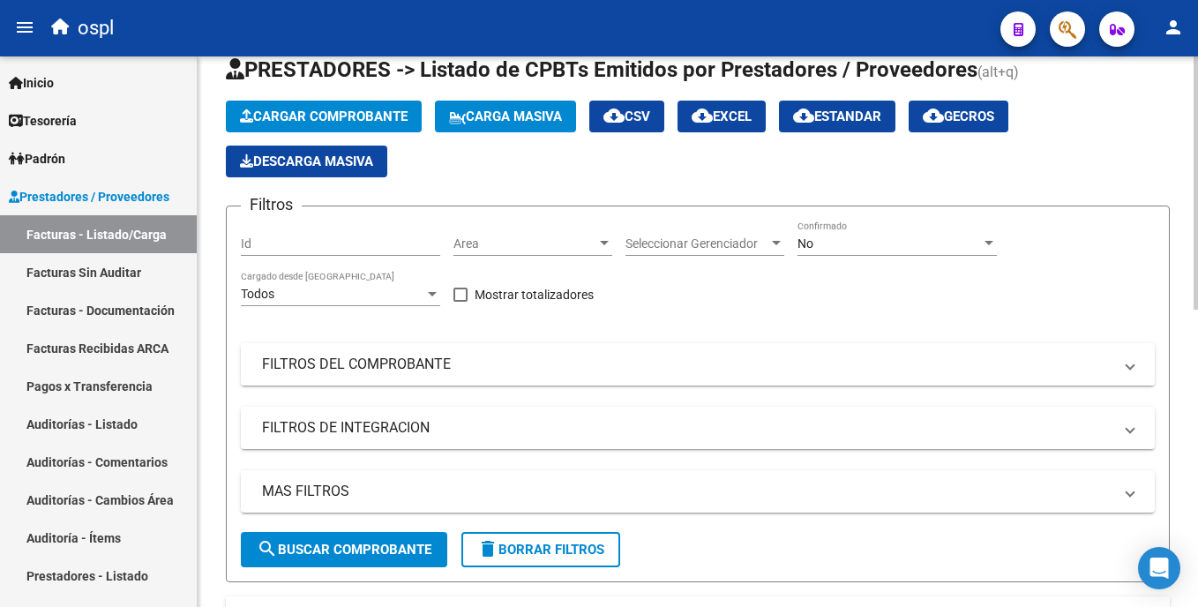
click at [698, 379] on mat-expansion-panel-header "FILTROS DEL COMPROBANTE" at bounding box center [698, 364] width 914 height 42
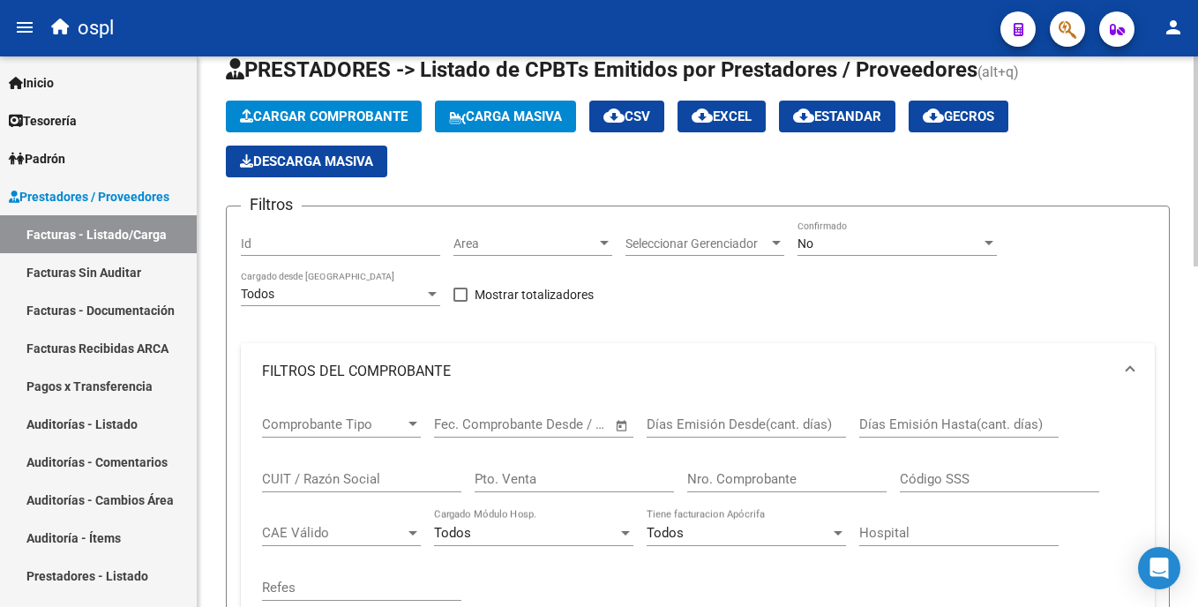
click at [491, 248] on span "Area" at bounding box center [525, 243] width 143 height 15
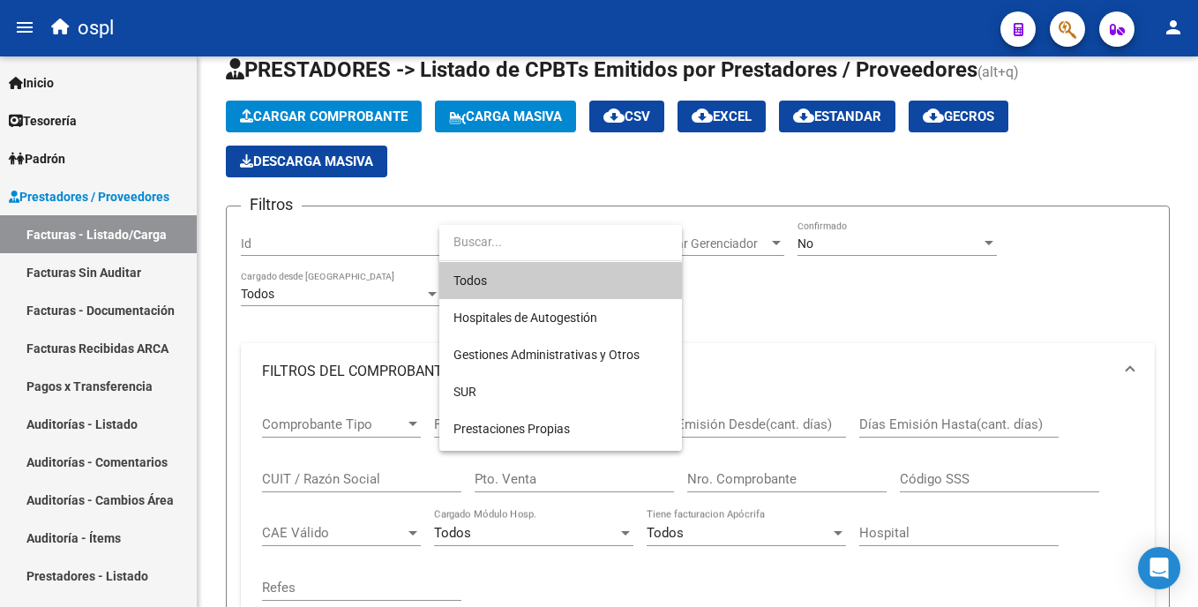
scroll to position [198, 0]
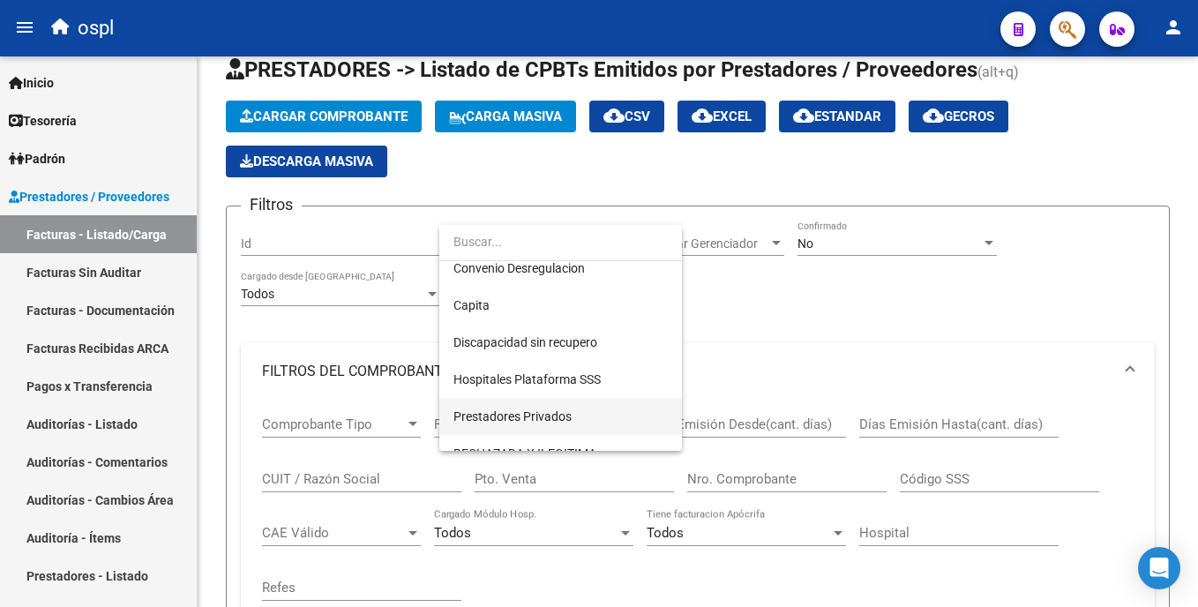
click at [575, 409] on span "Prestadores Privados" at bounding box center [561, 416] width 214 height 37
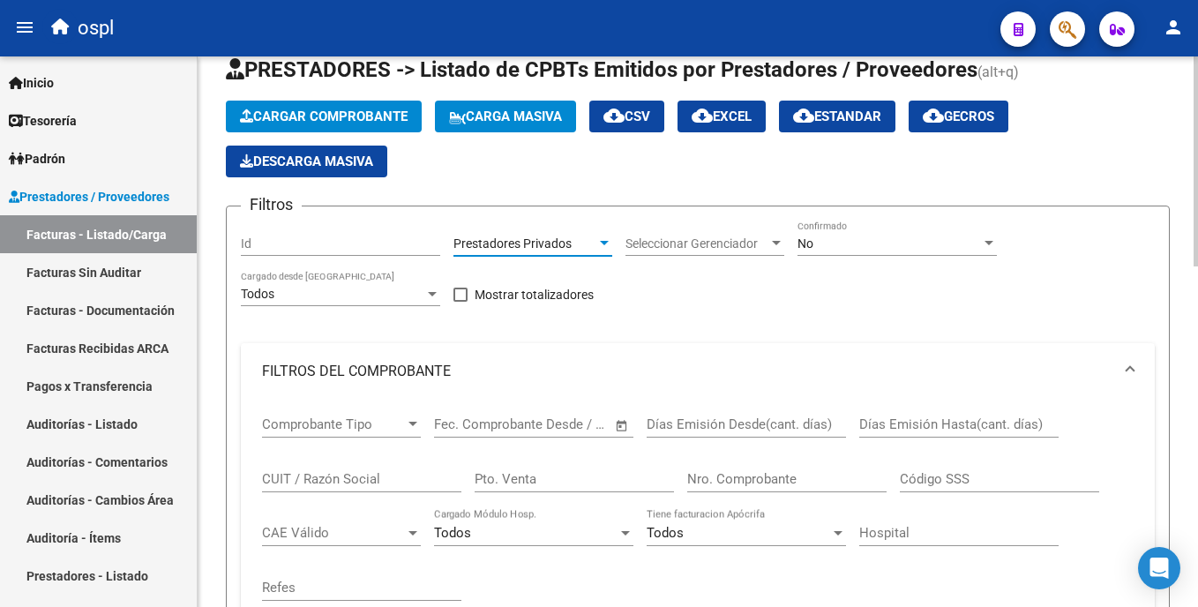
click at [1197, 409] on html "menu ospl person Firma Express Inicio Calendario SSS Instructivos Contacto OS T…" at bounding box center [599, 303] width 1198 height 607
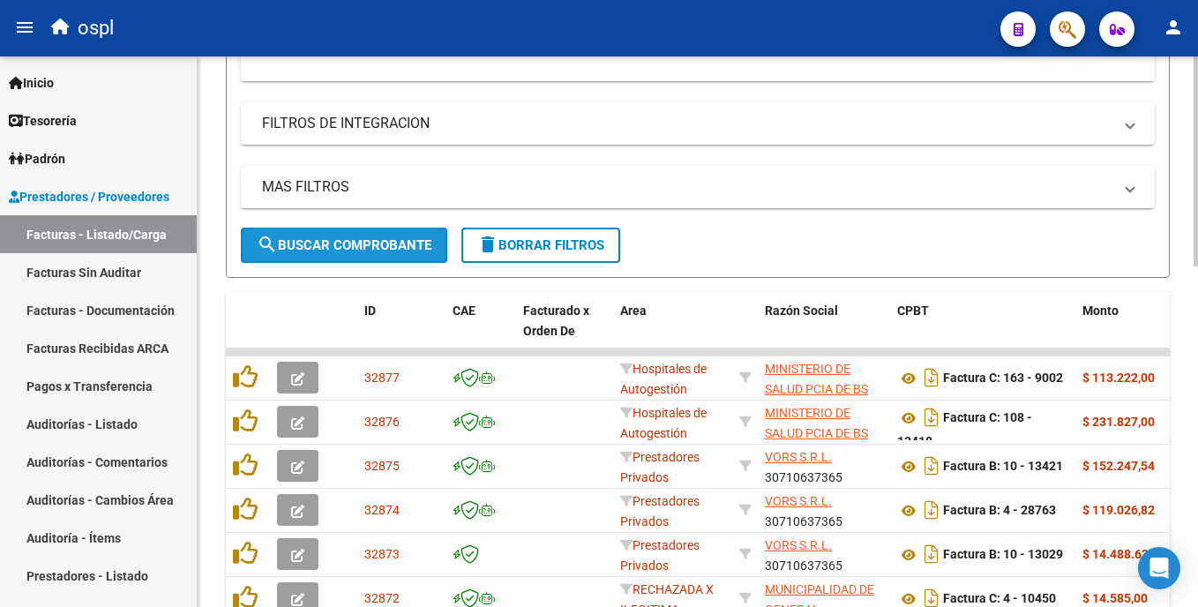
click at [318, 234] on button "search Buscar Comprobante" at bounding box center [344, 245] width 206 height 35
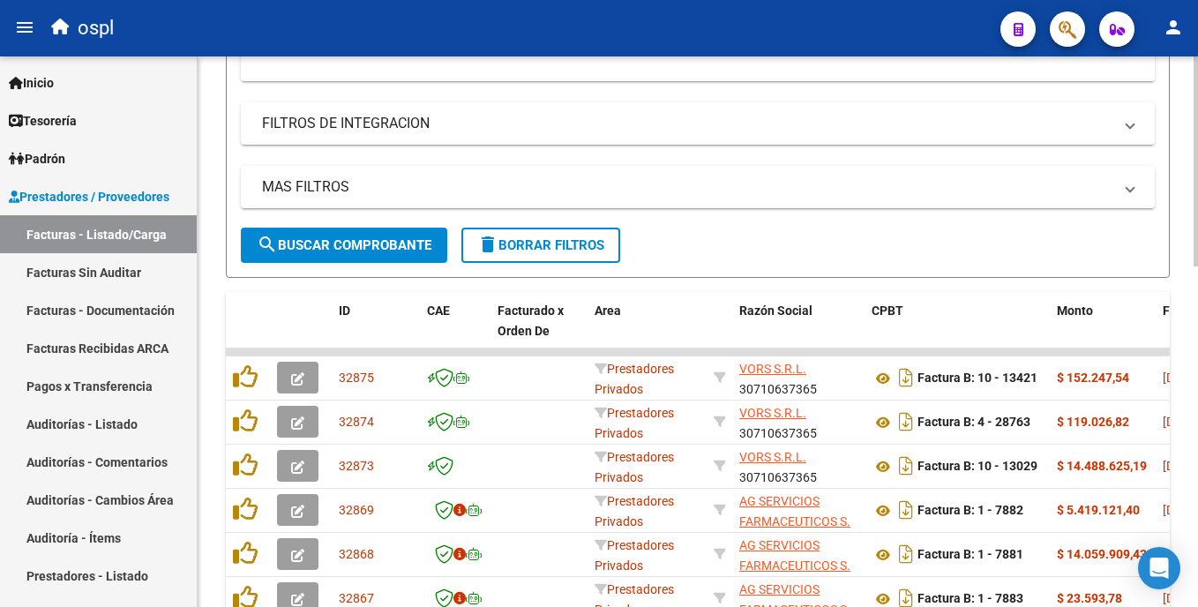
scroll to position [29, 0]
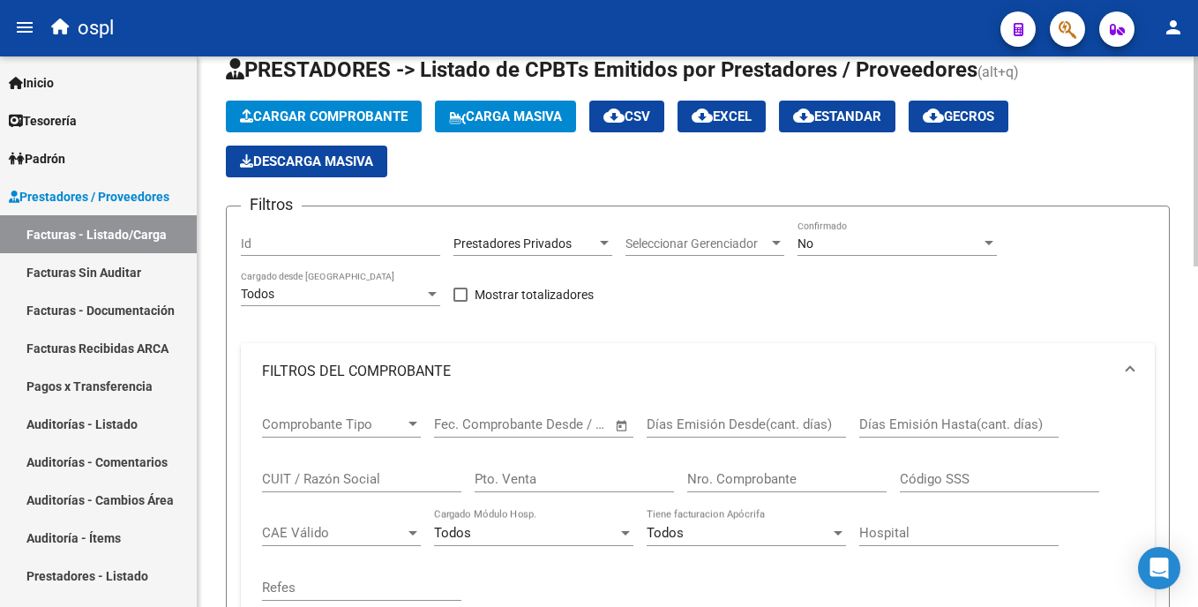
click at [1197, 284] on html "menu ospl person Firma Express Inicio Calendario SSS Instructivos Contacto OS T…" at bounding box center [599, 303] width 1198 height 607
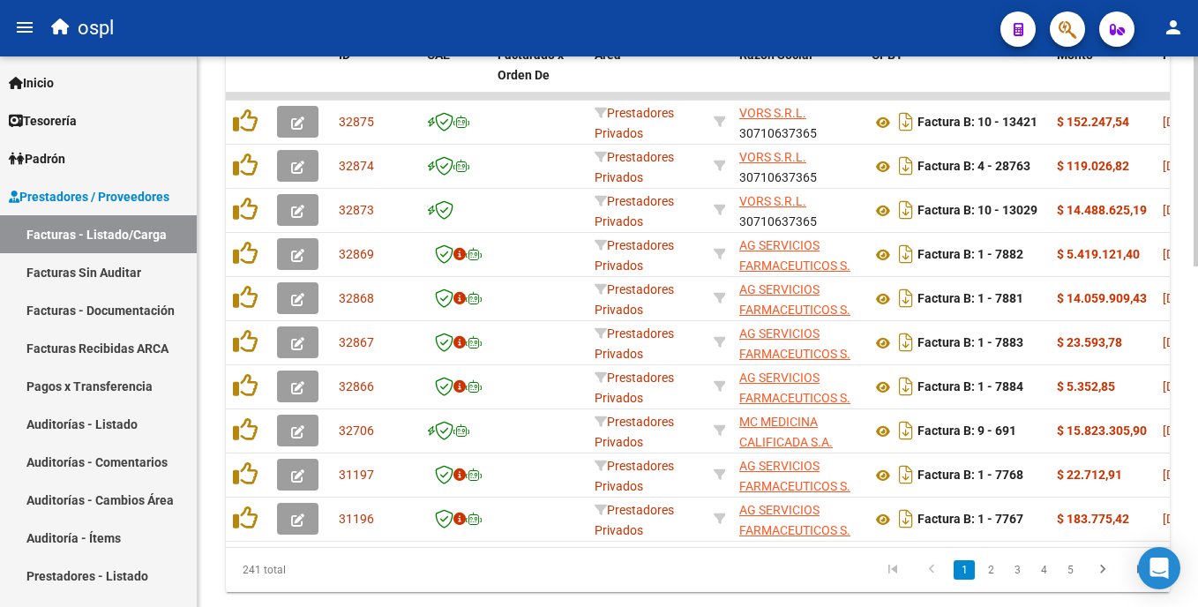
scroll to position [843, 0]
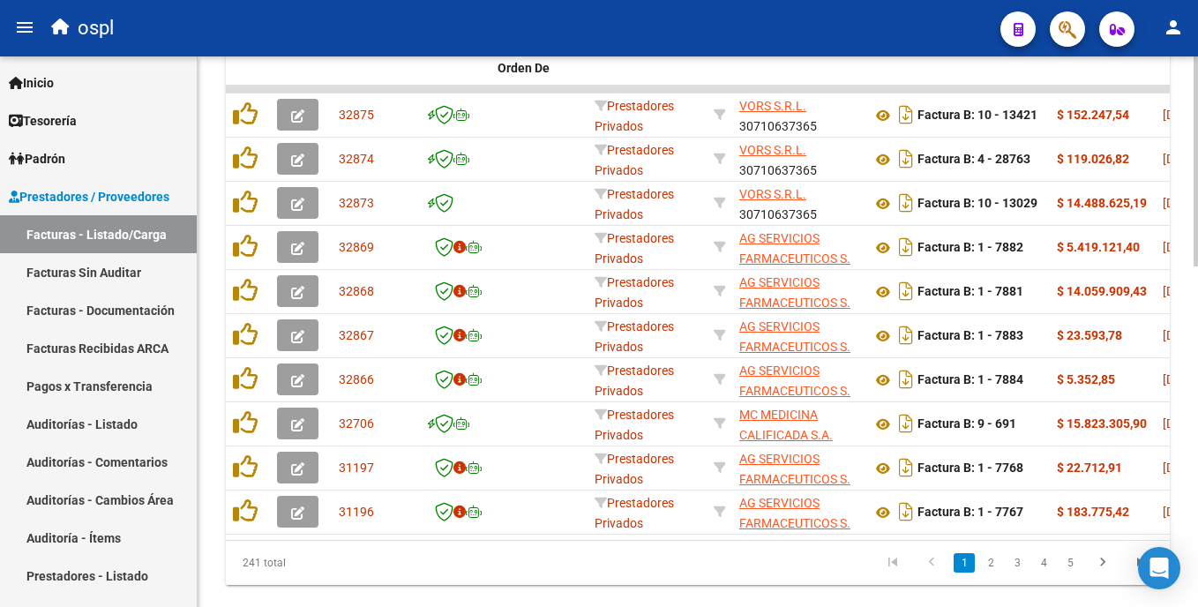
click at [1197, 499] on html "menu ospl person Firma Express Inicio Calendario SSS Instructivos Contacto OS T…" at bounding box center [599, 303] width 1198 height 607
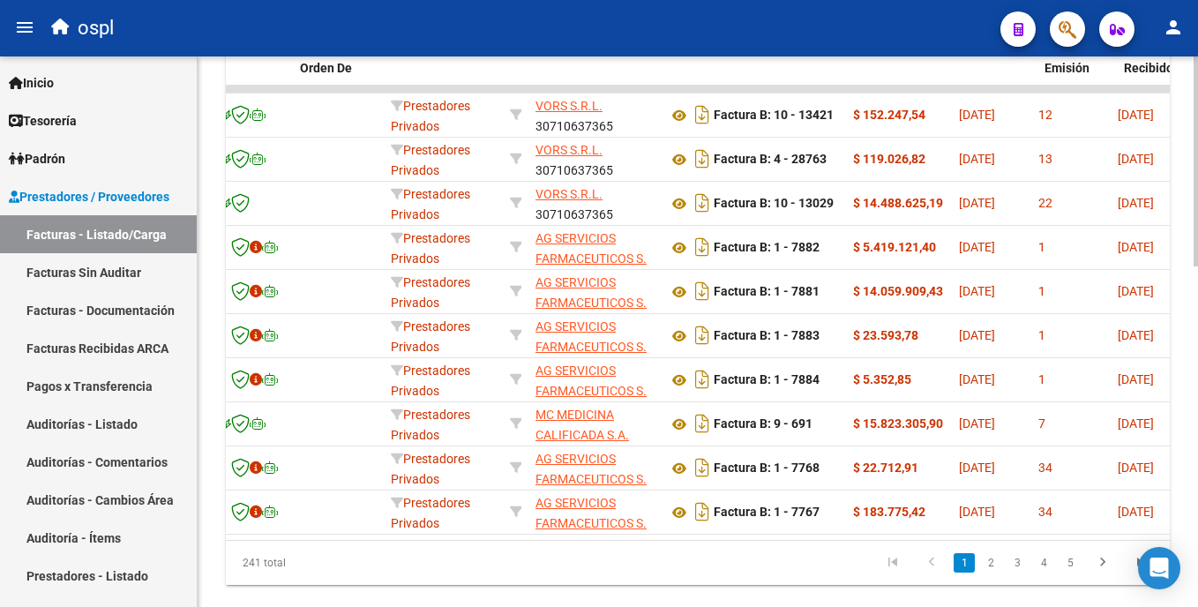
scroll to position [0, 0]
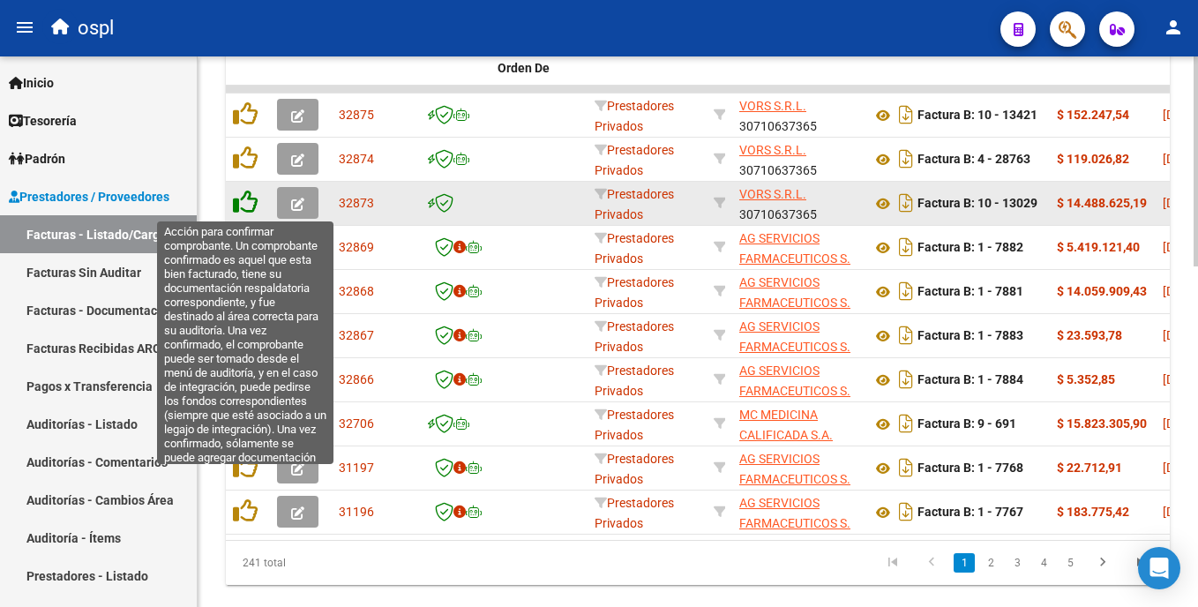
click at [246, 206] on icon at bounding box center [245, 202] width 25 height 25
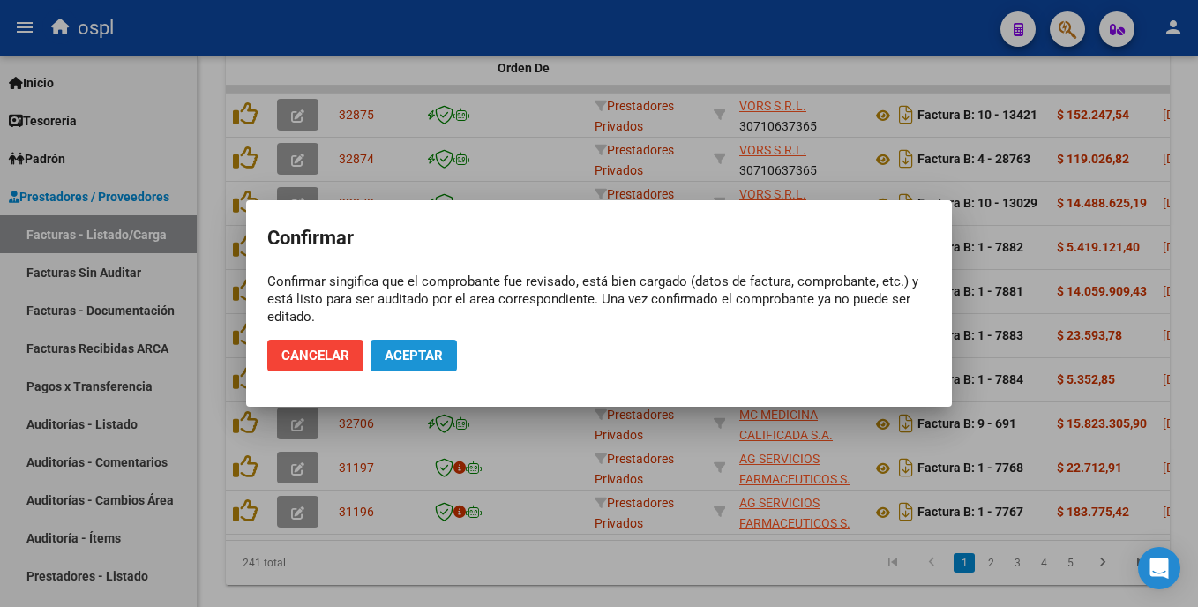
click at [412, 351] on span "Aceptar" at bounding box center [414, 356] width 58 height 16
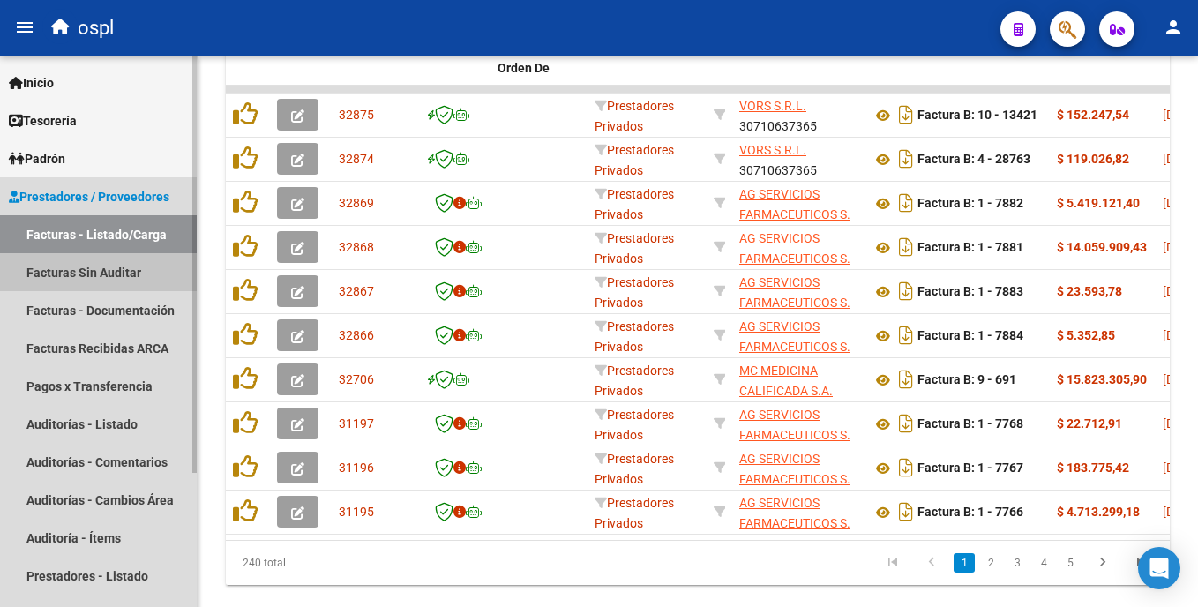
click at [162, 270] on link "Facturas Sin Auditar" at bounding box center [98, 272] width 197 height 38
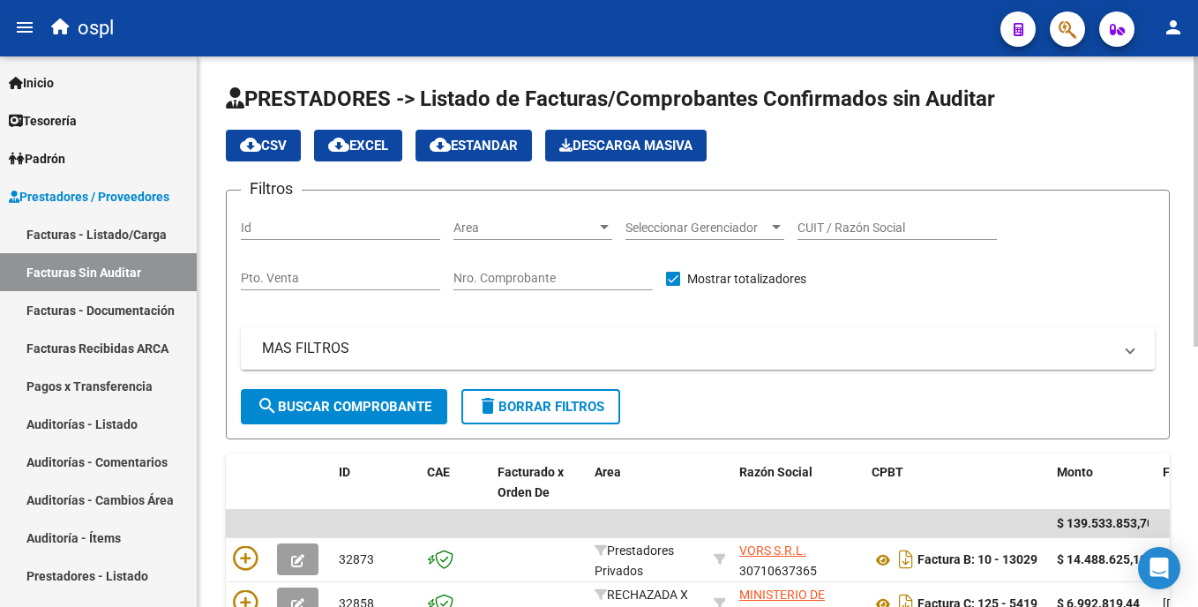
click at [1197, 186] on html "menu ospl person Firma Express Inicio Calendario SSS Instructivos Contacto OS T…" at bounding box center [599, 303] width 1198 height 607
click at [506, 226] on span "Area" at bounding box center [525, 228] width 143 height 15
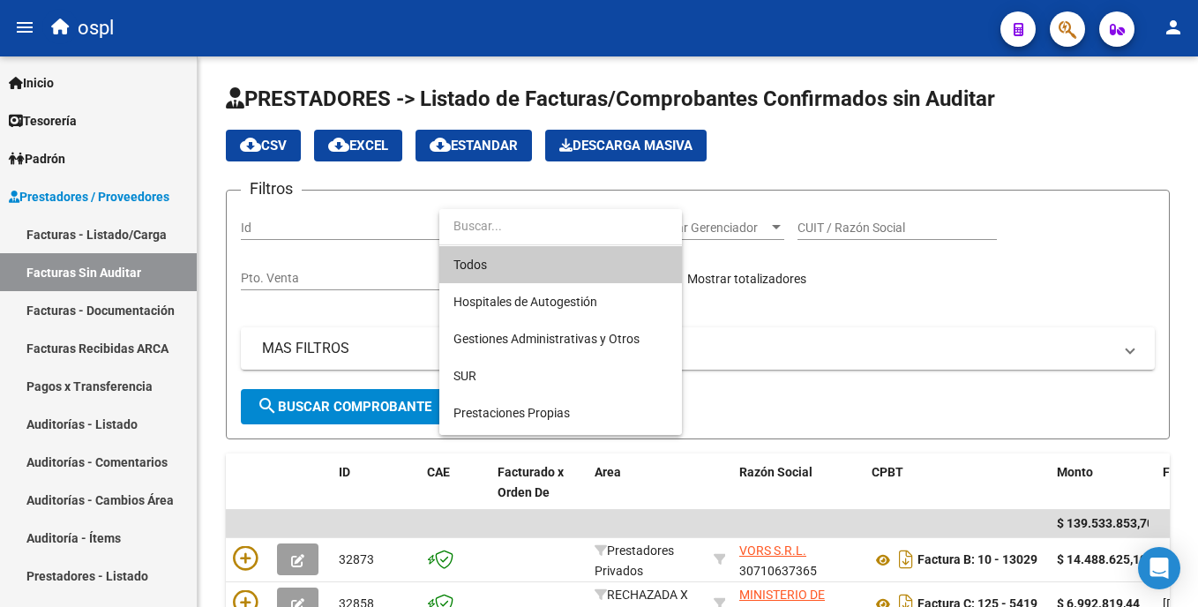
scroll to position [198, 0]
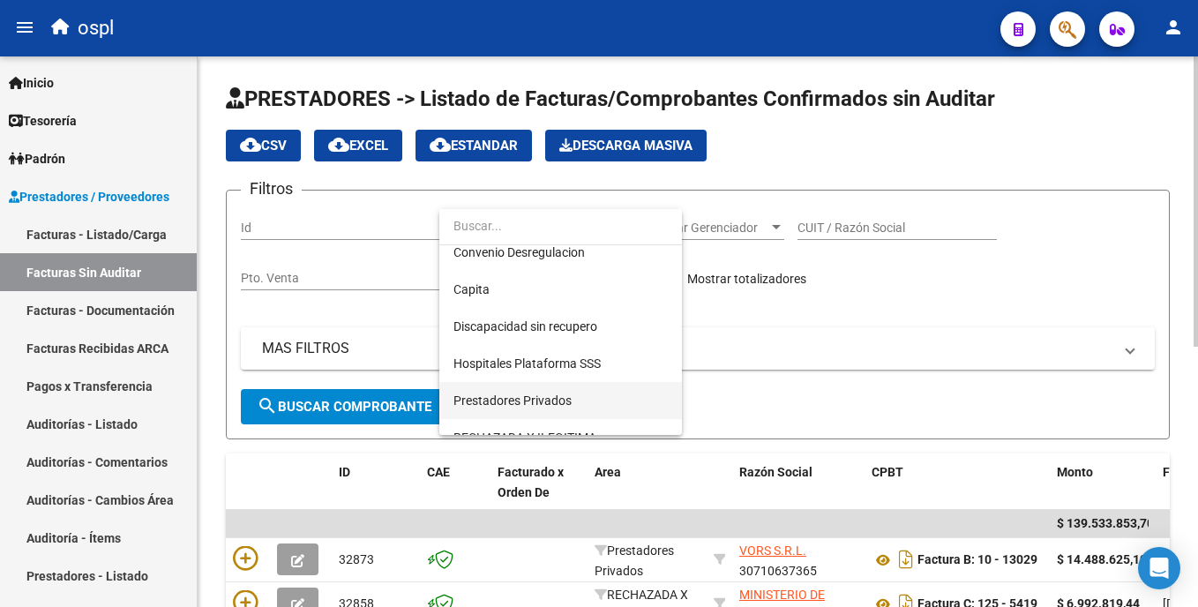
drag, startPoint x: 612, startPoint y: 394, endPoint x: 567, endPoint y: 394, distance: 45.0
click at [612, 394] on span "Prestadores Privados" at bounding box center [561, 400] width 214 height 37
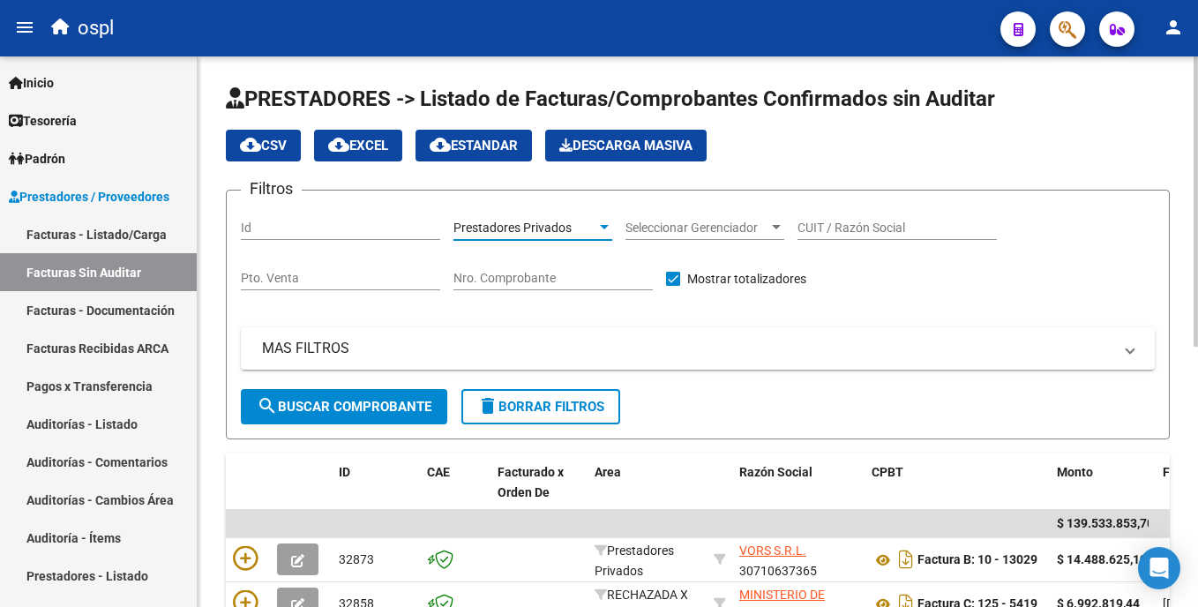
click at [329, 407] on span "search Buscar Comprobante" at bounding box center [344, 407] width 175 height 16
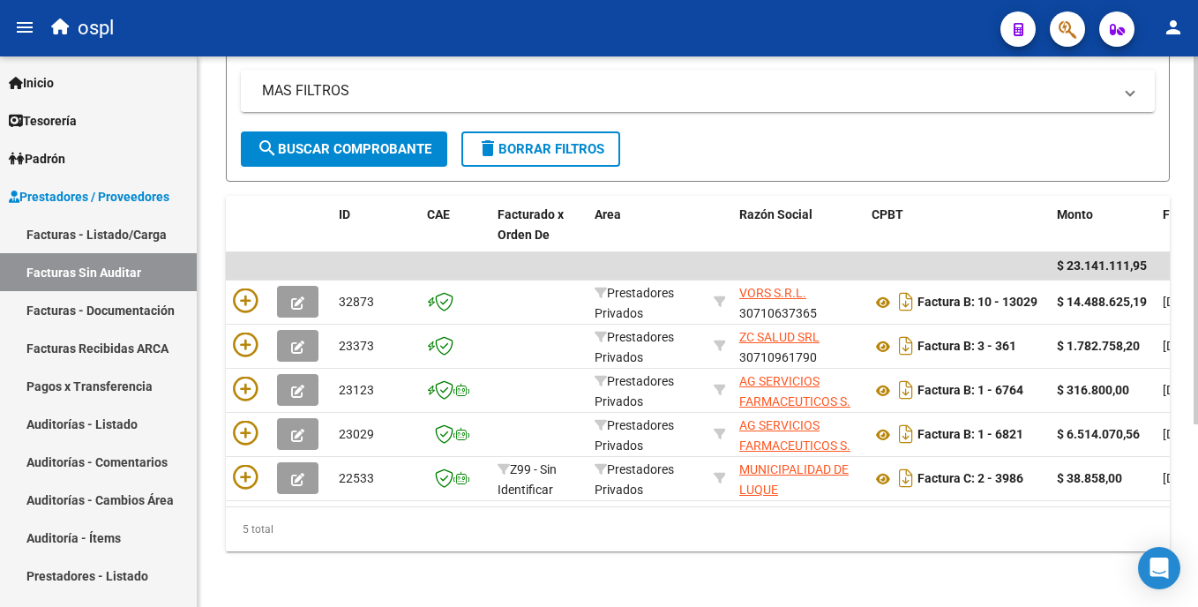
scroll to position [273, 0]
click at [1197, 381] on html "menu ospl person Firma Express Inicio Calendario SSS Instructivos Contacto OS T…" at bounding box center [599, 303] width 1198 height 607
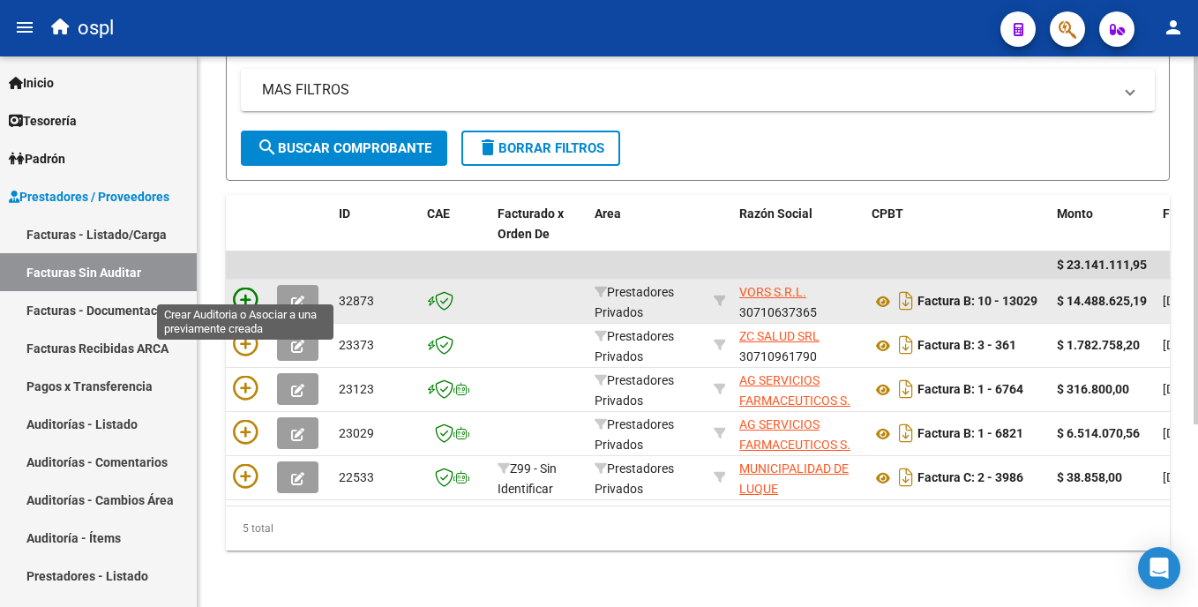
click at [244, 288] on icon at bounding box center [245, 300] width 25 height 25
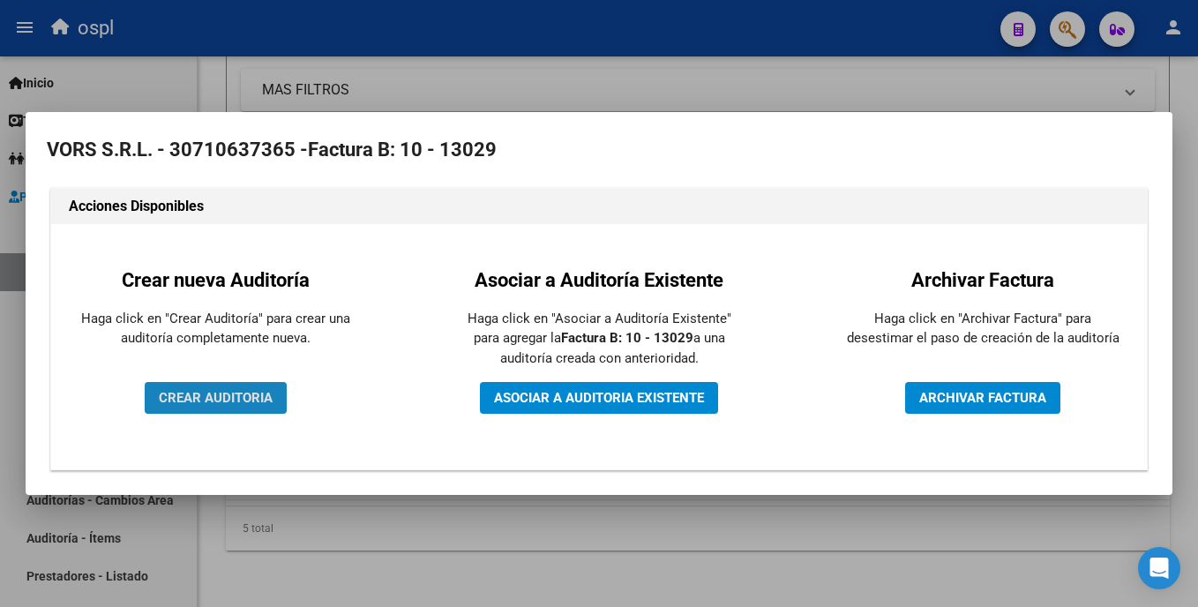
click at [275, 385] on button "CREAR AUDITORIA" at bounding box center [216, 398] width 142 height 32
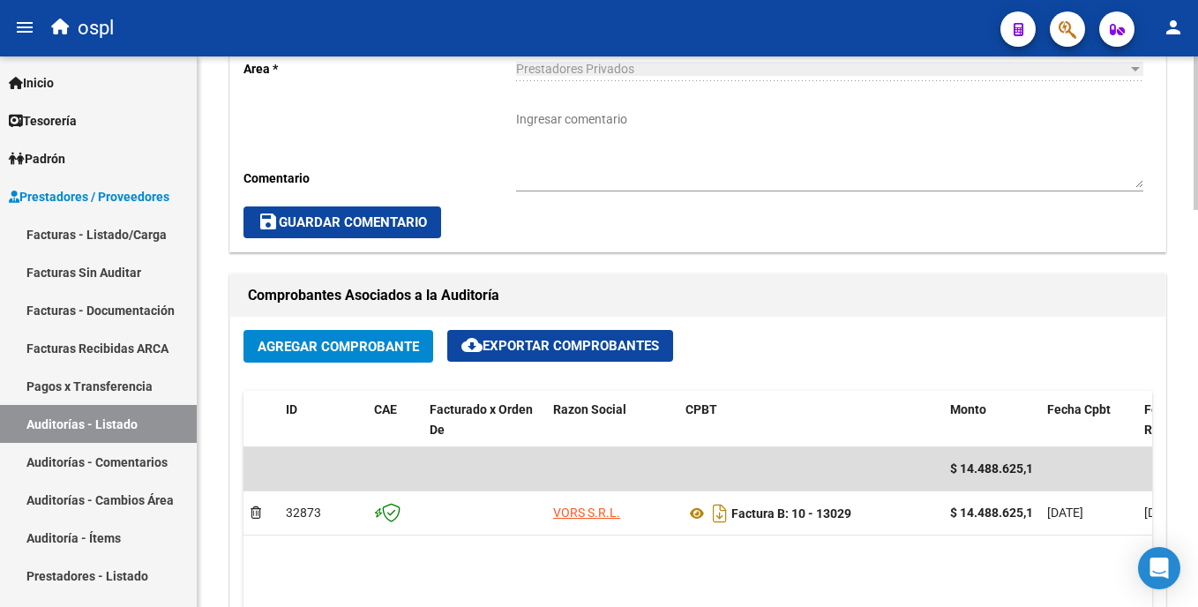
scroll to position [774, 0]
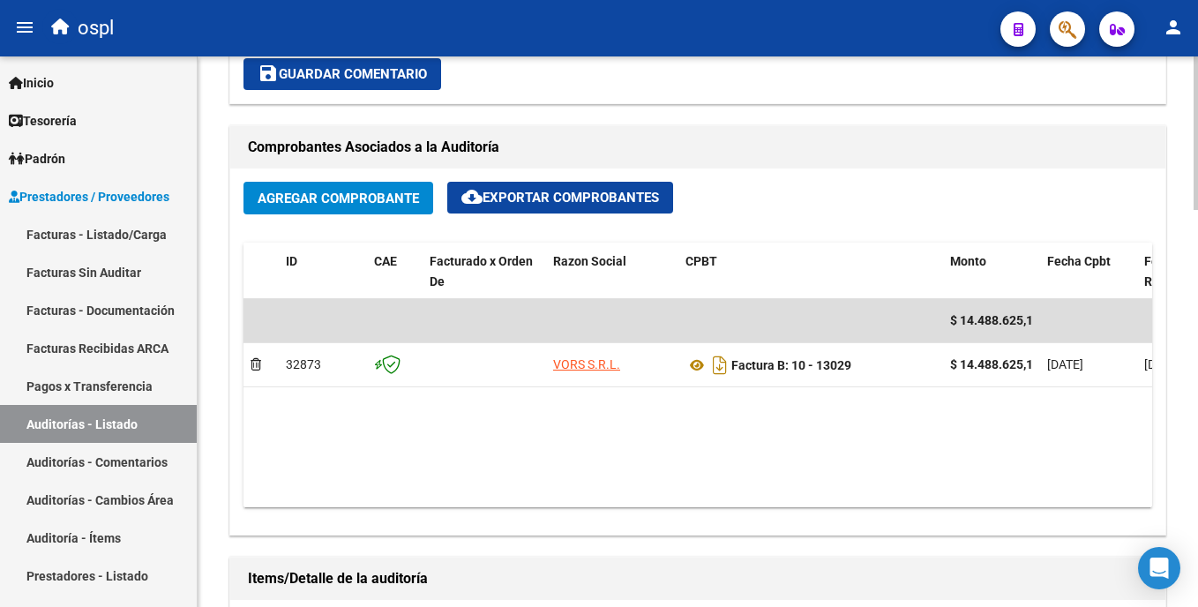
click at [1182, 363] on div "arrow_back Editar 1956 cloud_download Generar informe Puede notificar al gerenc…" at bounding box center [700, 268] width 1005 height 1970
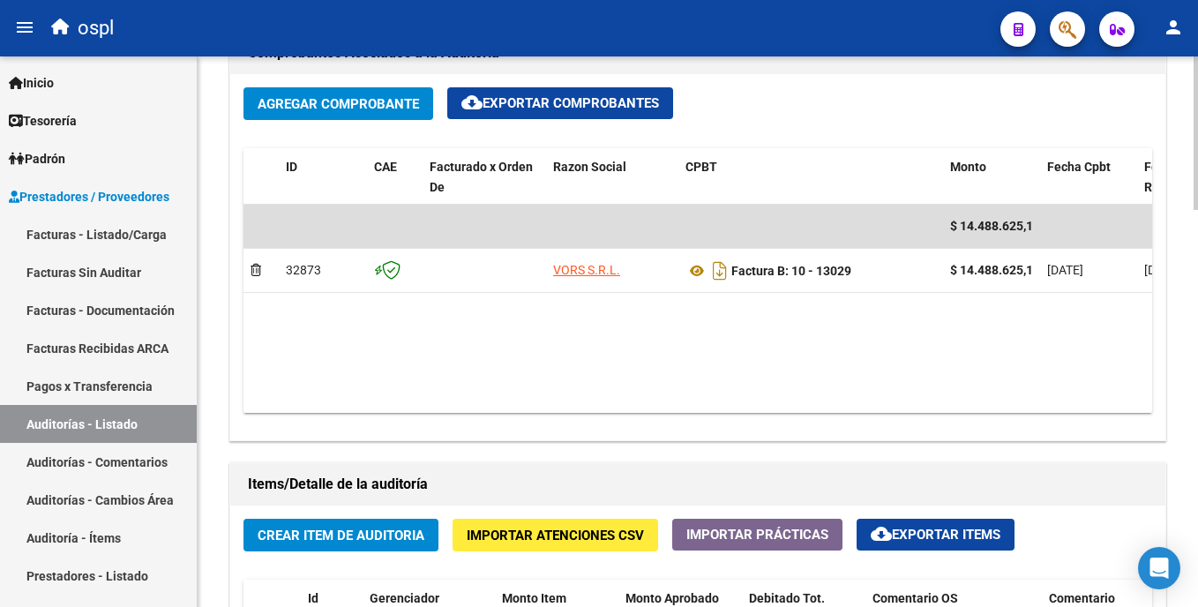
scroll to position [934, 0]
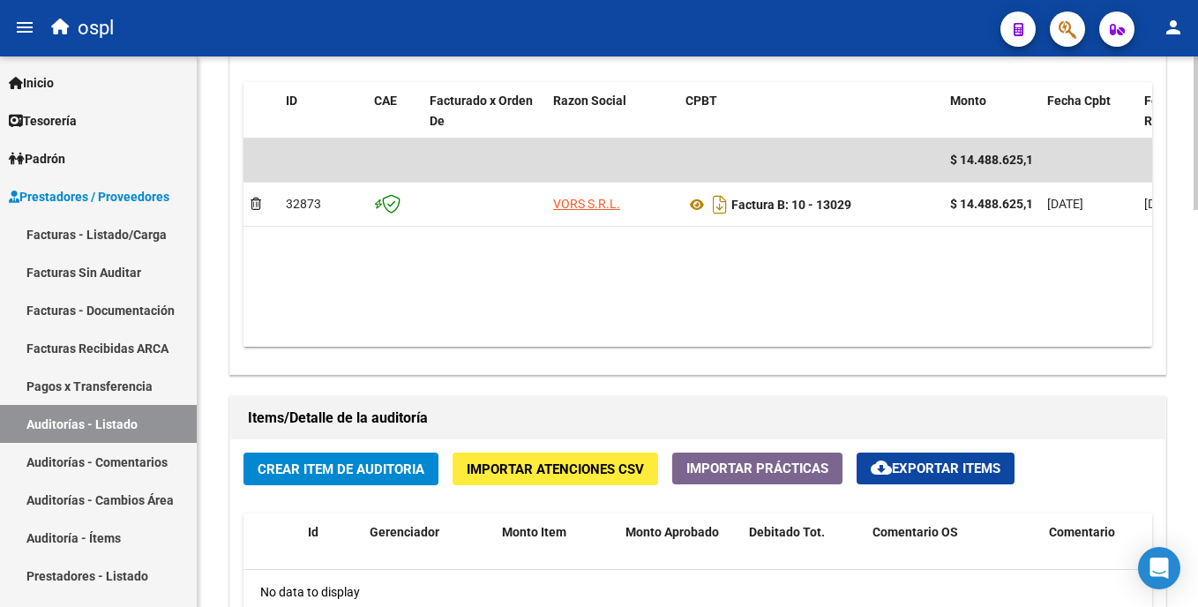
click at [1197, 369] on html "menu ospl person Firma Express Inicio Calendario SSS Instructivos Contacto OS T…" at bounding box center [599, 303] width 1198 height 607
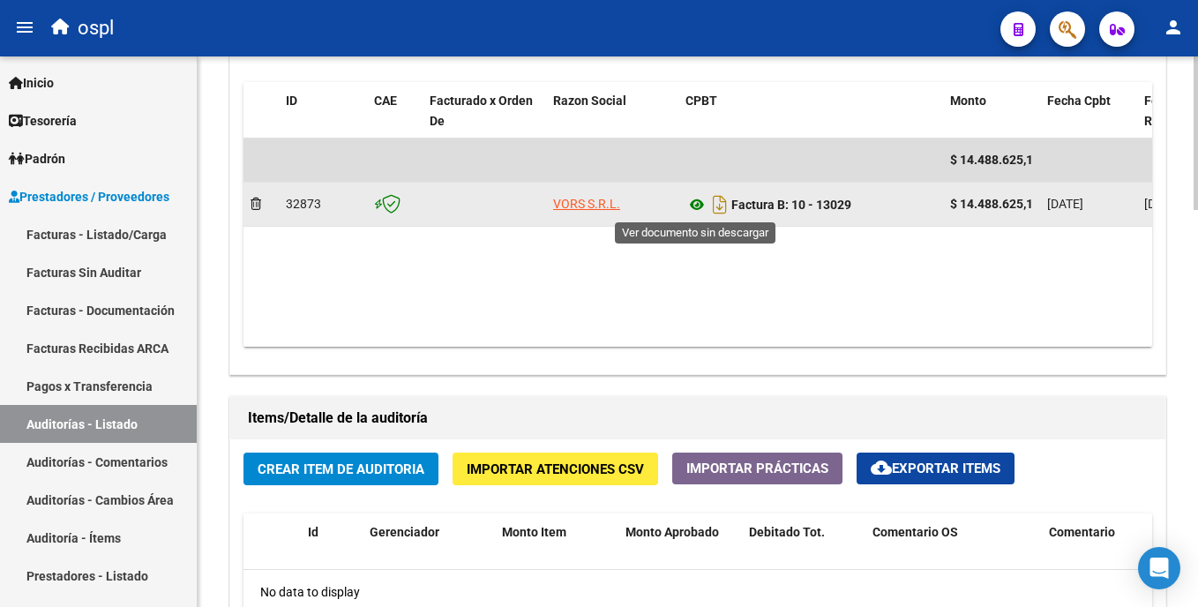
click at [694, 200] on icon at bounding box center [697, 204] width 23 height 21
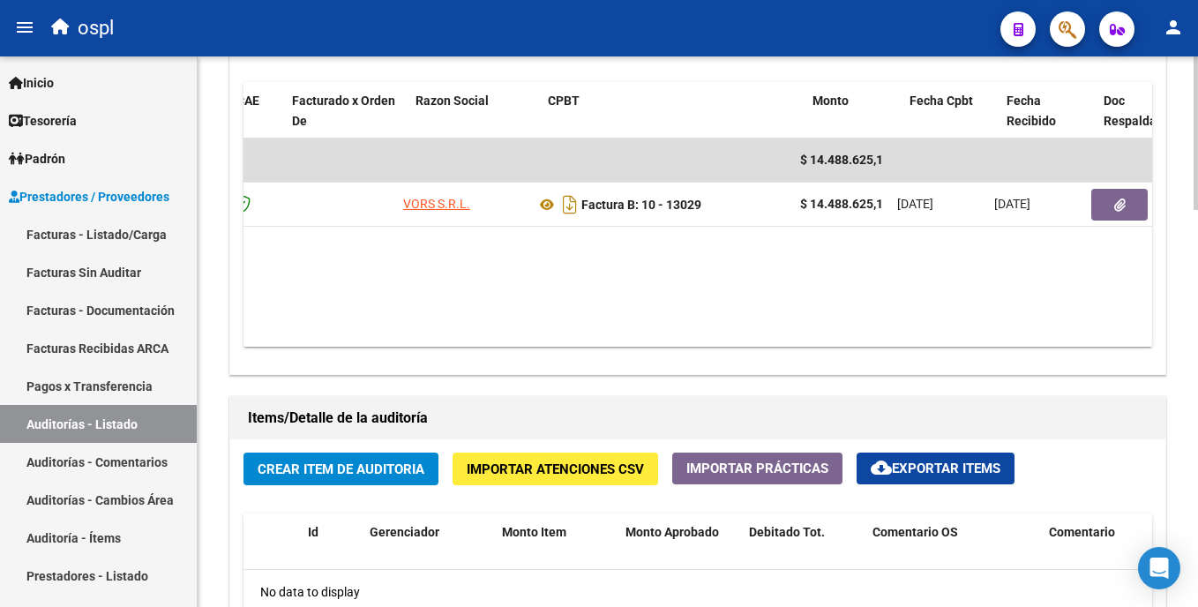
scroll to position [0, 156]
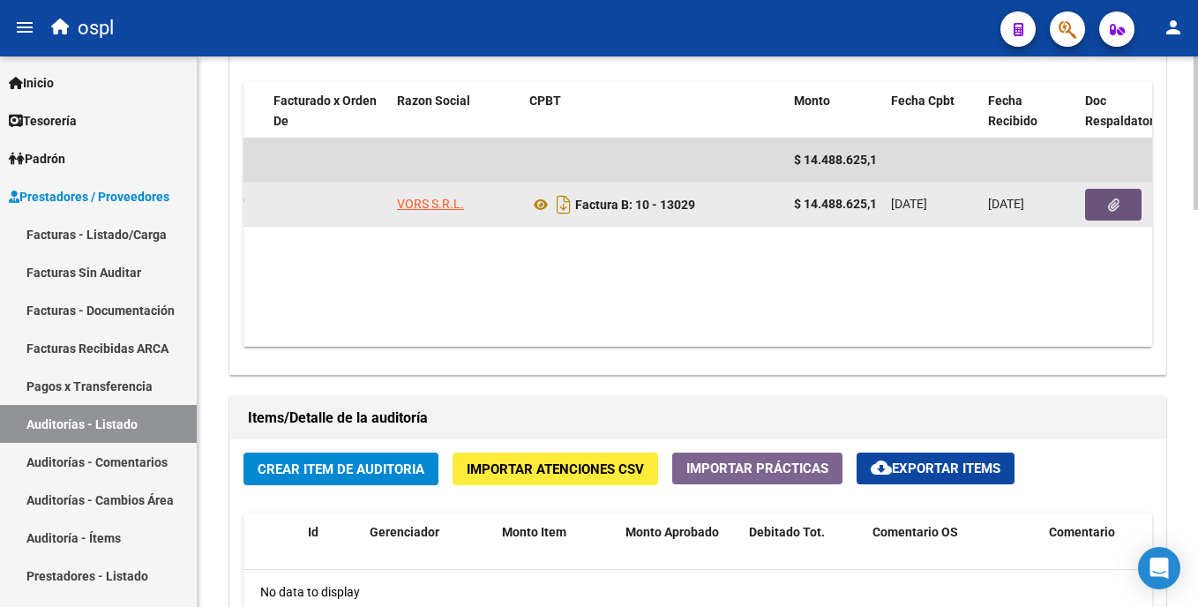
click at [1109, 205] on icon "button" at bounding box center [1113, 205] width 11 height 13
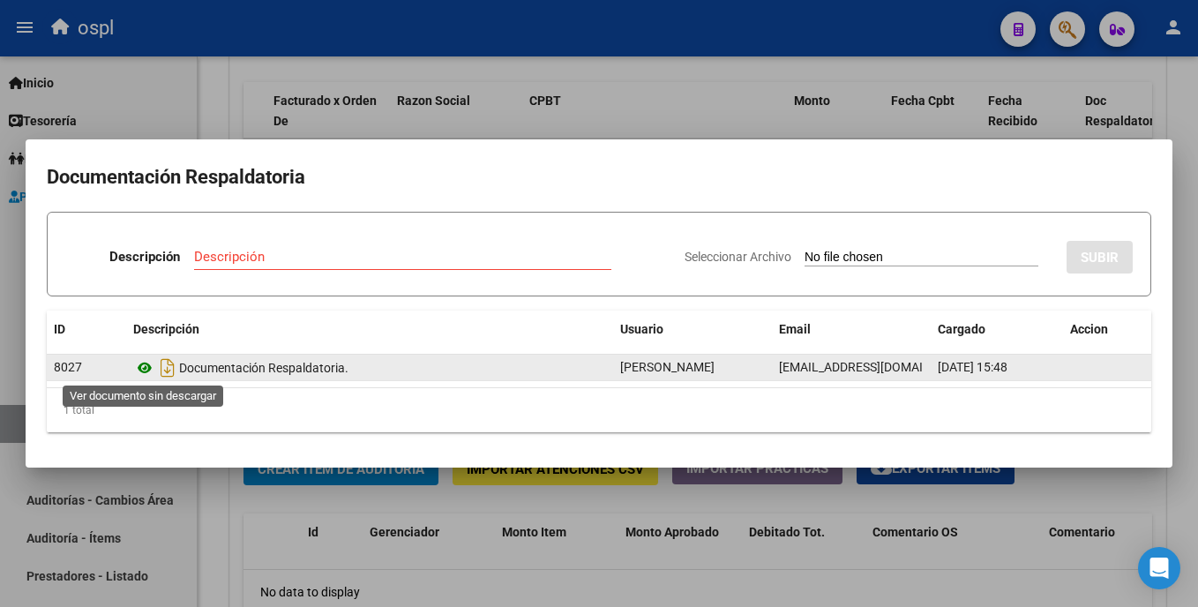
click at [139, 367] on icon at bounding box center [144, 367] width 23 height 21
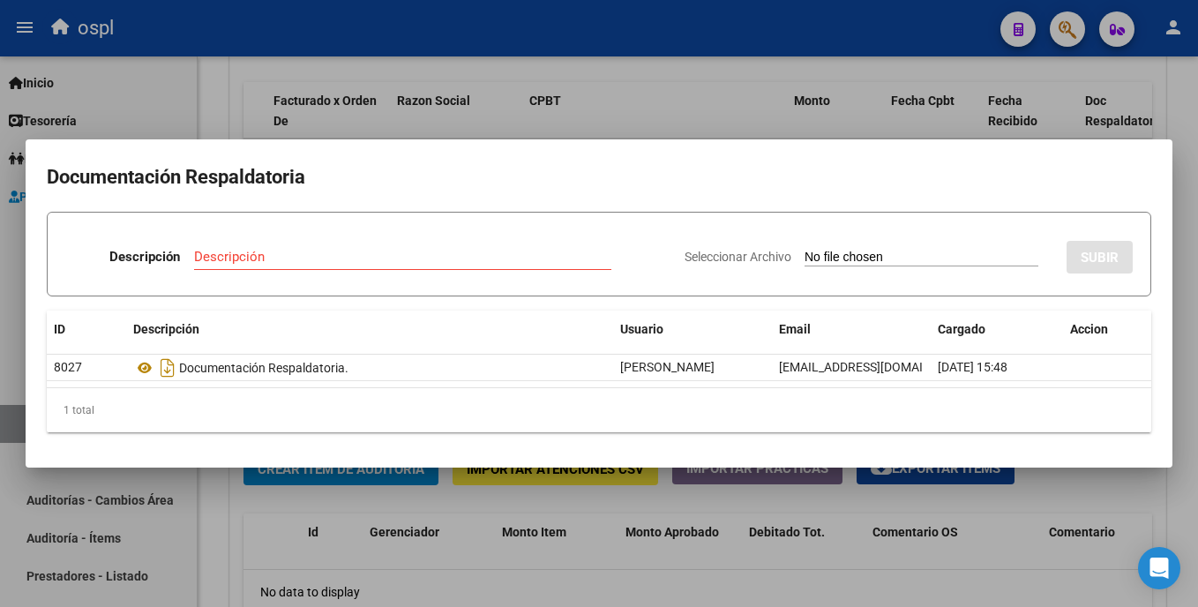
click at [619, 102] on div at bounding box center [599, 303] width 1198 height 607
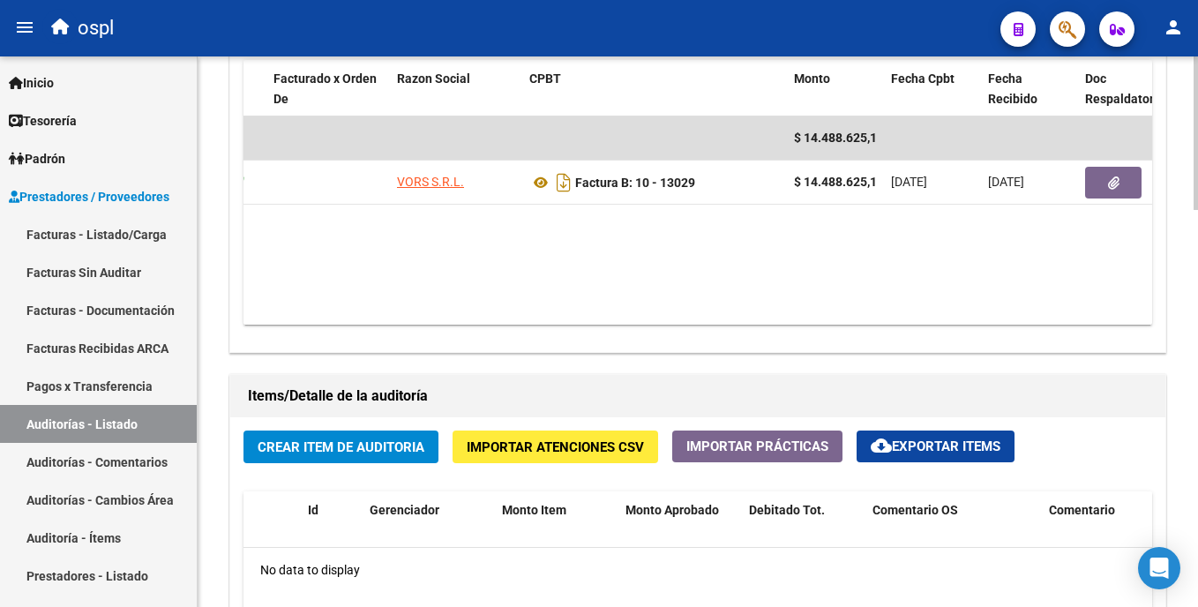
scroll to position [859, 0]
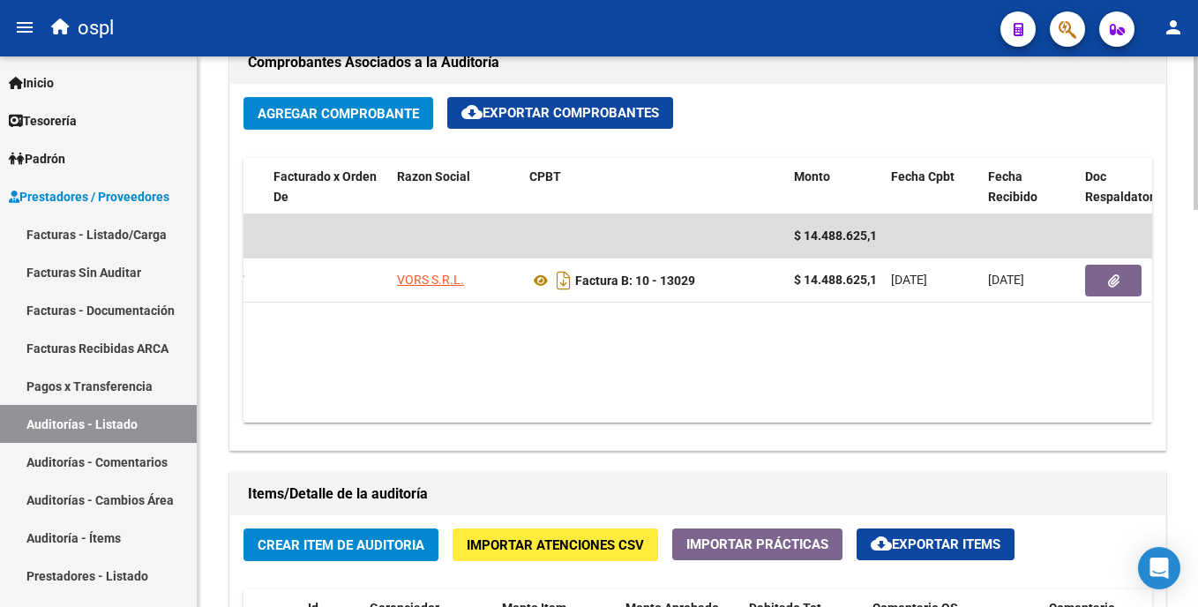
click at [1197, 348] on html "menu ospl person Firma Express Inicio Calendario SSS Instructivos Contacto OS T…" at bounding box center [599, 303] width 1198 height 607
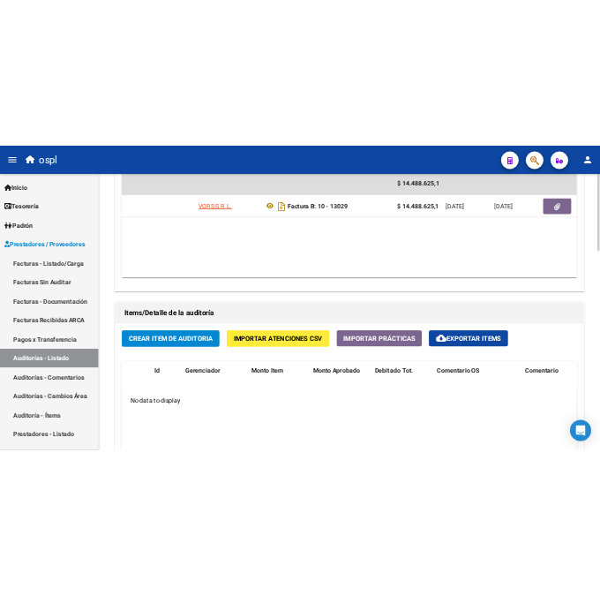
scroll to position [1042, 0]
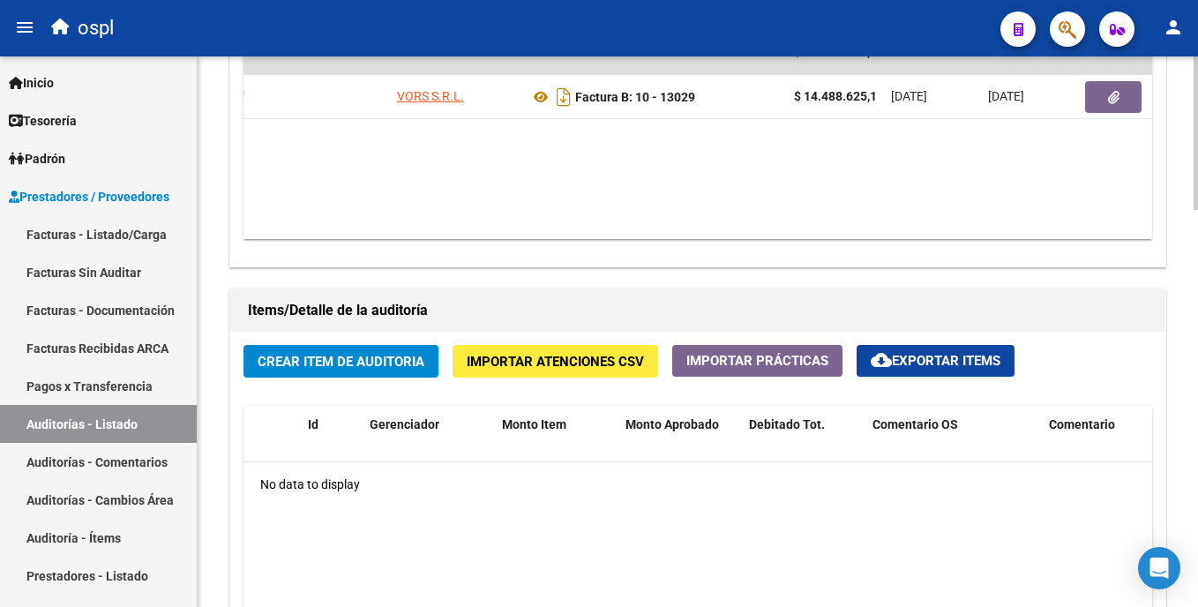
click at [1197, 387] on html "menu ospl person Firma Express Inicio Calendario SSS Instructivos Contacto OS T…" at bounding box center [599, 303] width 1198 height 607
click at [371, 368] on span "Crear Item de Auditoria" at bounding box center [341, 362] width 167 height 16
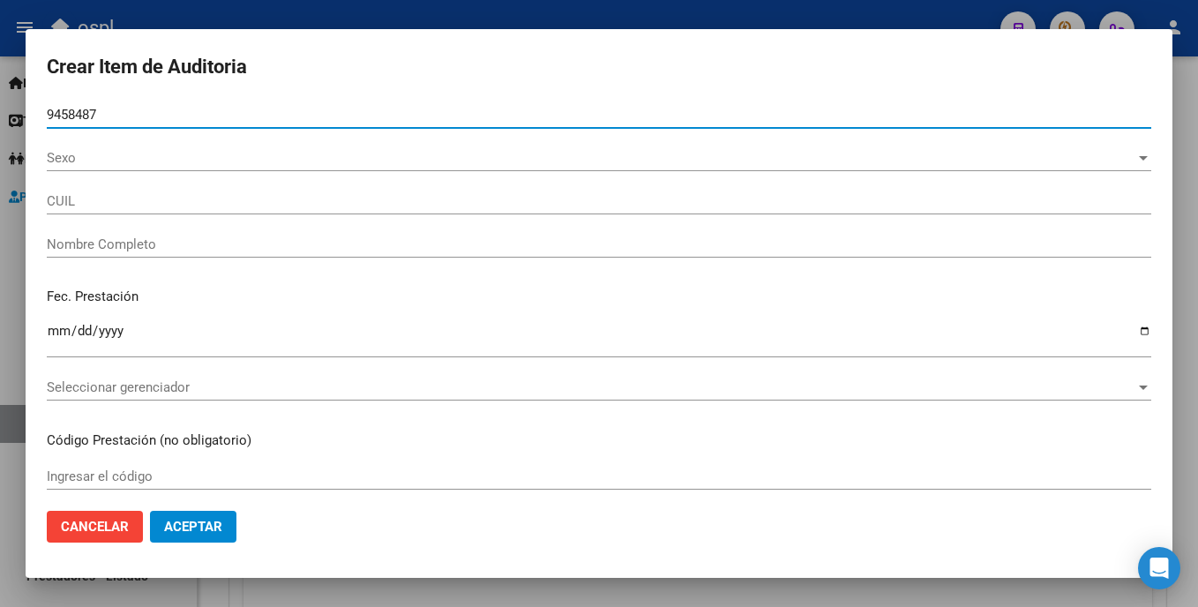
type input "94584878"
type input "27945848788"
type input "DEL [PERSON_NAME][DATE]"
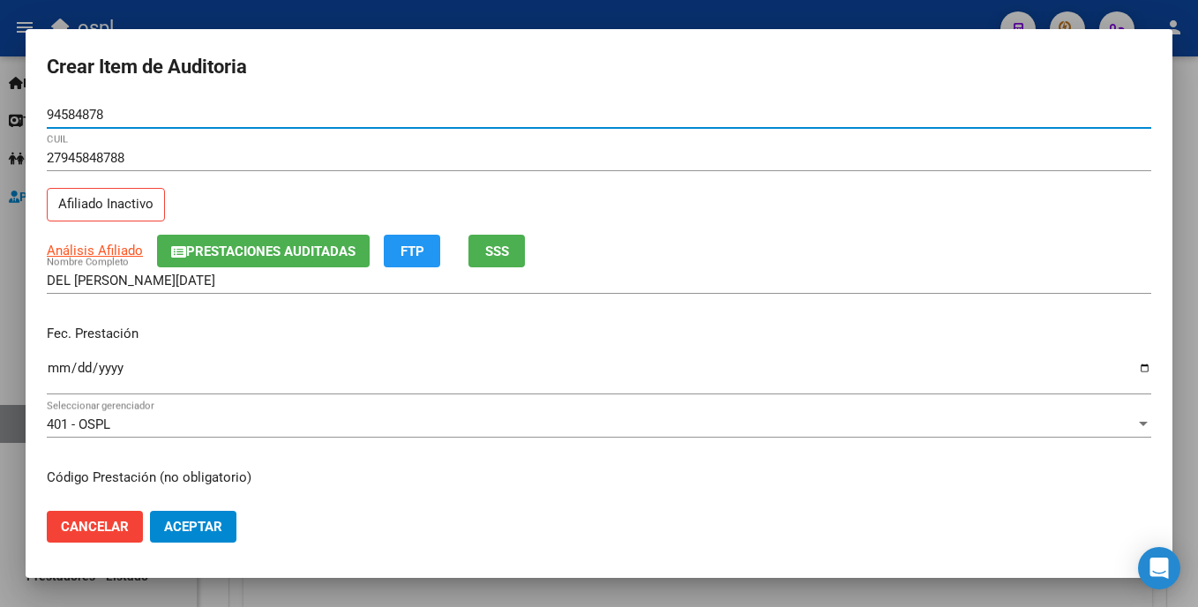
type input "94584878"
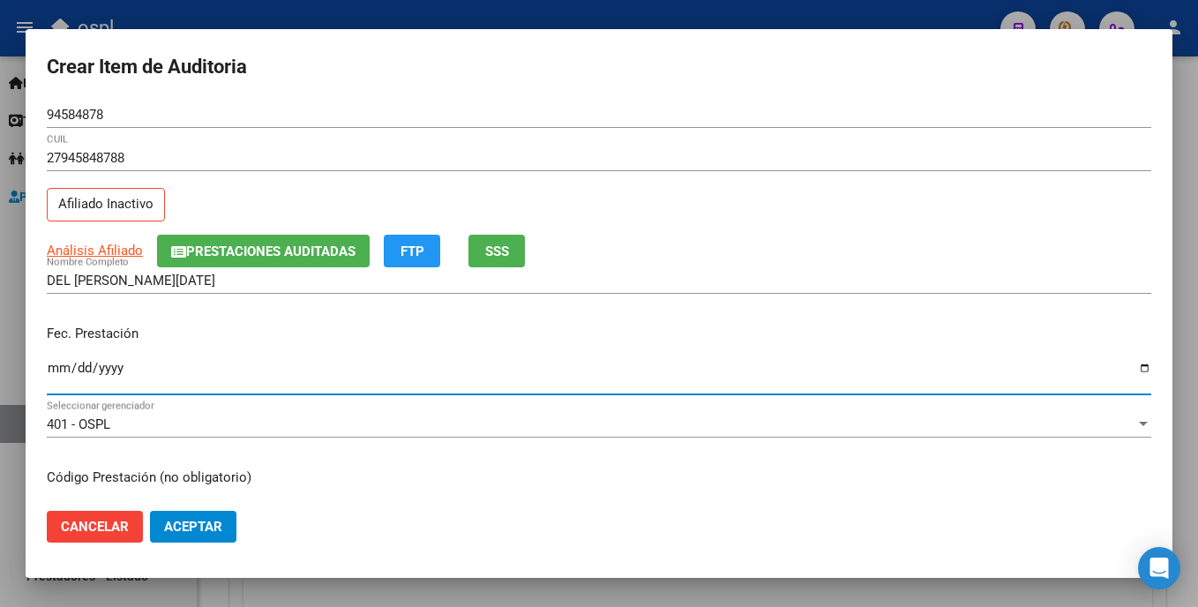
click at [55, 369] on input "Ingresar la fecha" at bounding box center [599, 375] width 1105 height 28
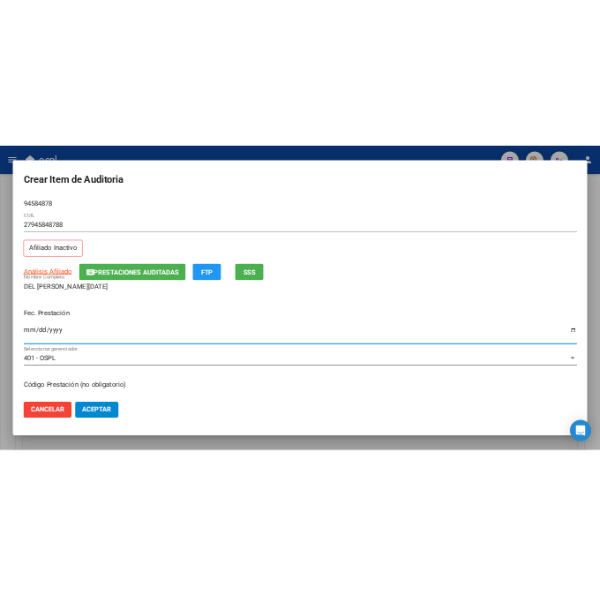
scroll to position [934, 0]
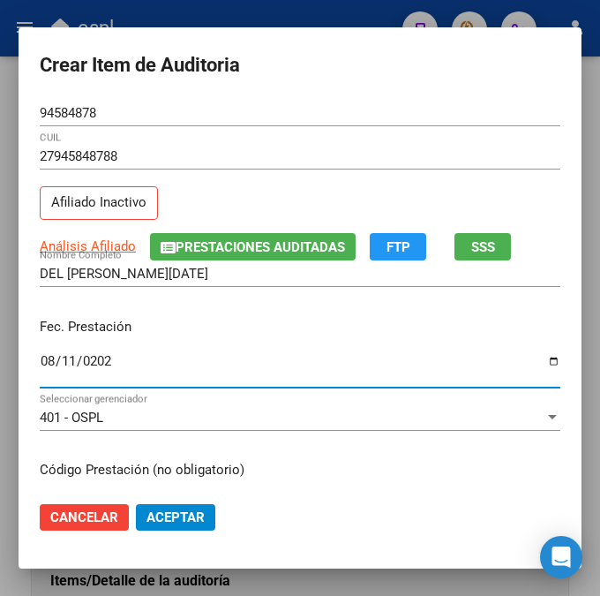
type input "[DATE]"
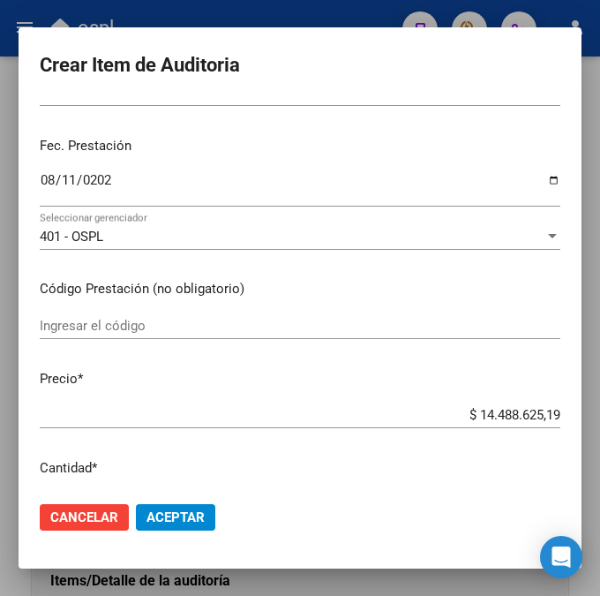
scroll to position [198, 0]
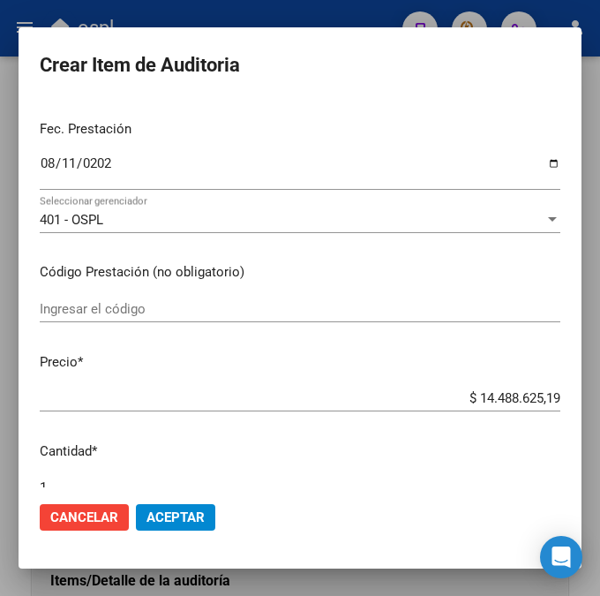
click at [71, 297] on div "Ingresar el código" at bounding box center [300, 309] width 521 height 26
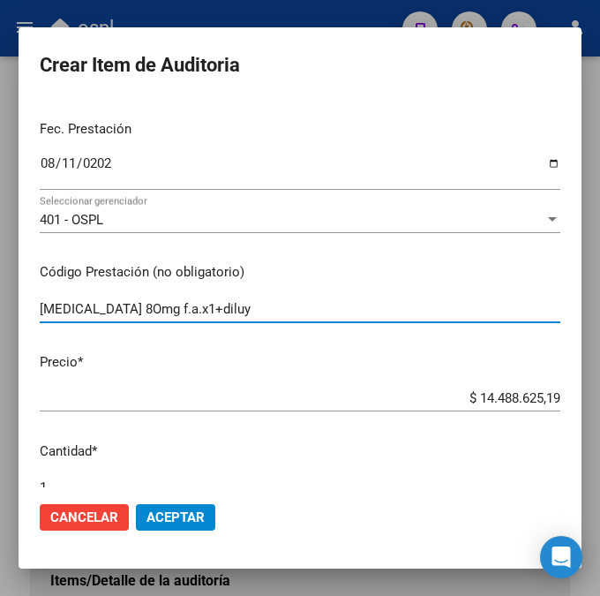
type input "[MEDICAL_DATA] 8Omg f.a.x1+diluy"
click at [371, 400] on input "$ 14.488.625,19" at bounding box center [300, 398] width 521 height 16
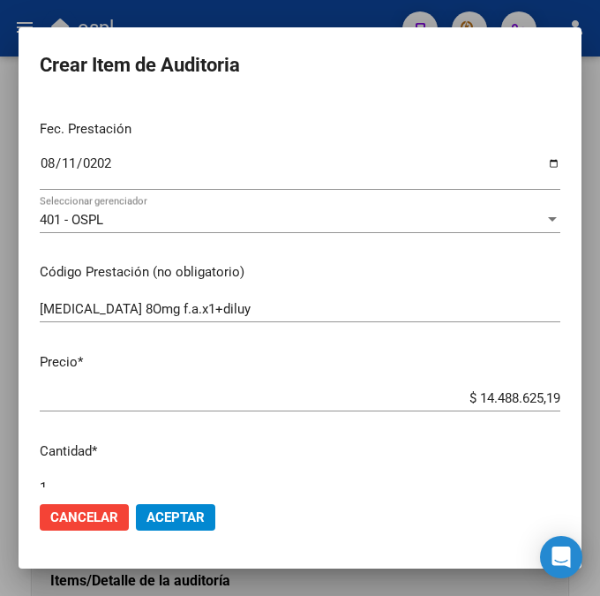
click at [439, 408] on div "$ 14.488.625,19 Ingresar el precio" at bounding box center [300, 398] width 521 height 26
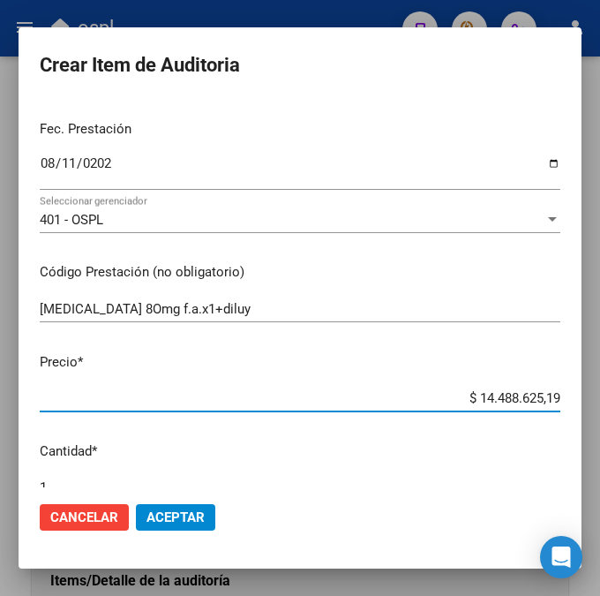
drag, startPoint x: 440, startPoint y: 397, endPoint x: 574, endPoint y: 399, distance: 133.3
click at [574, 399] on mat-dialog-content "94584878 Nro Documento 27945848788 CUIL Afiliado Inactivo Análisis Afiliado Pre…" at bounding box center [300, 293] width 563 height 387
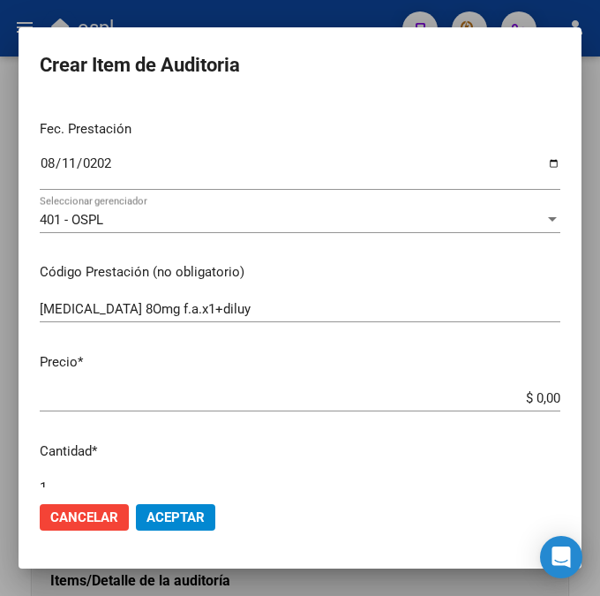
click at [552, 396] on input "$ 0,00" at bounding box center [300, 398] width 521 height 16
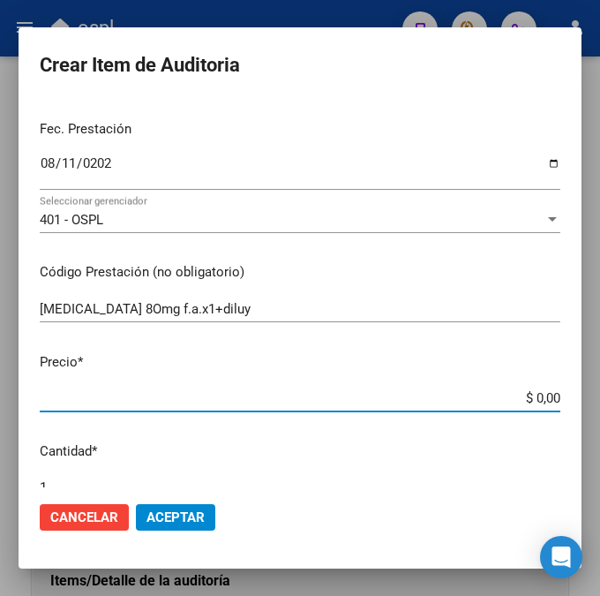
type input "$ 0,01"
type input "$ 0,16"
type input "$ 1,69"
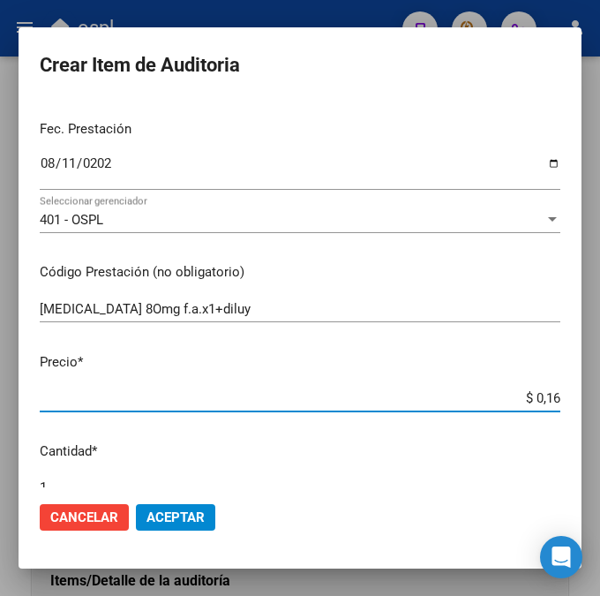
type input "$ 1,69"
type input "$ 16,97"
type input "$ 169,77"
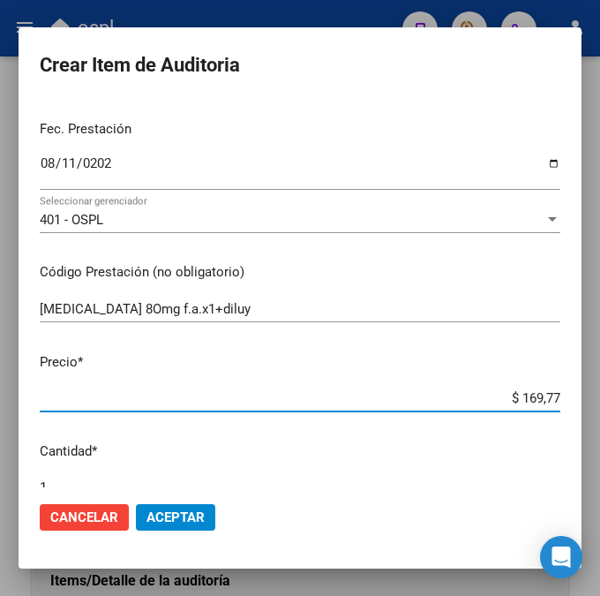
type input "$ 1.697,76"
type input "$ 16.977,60"
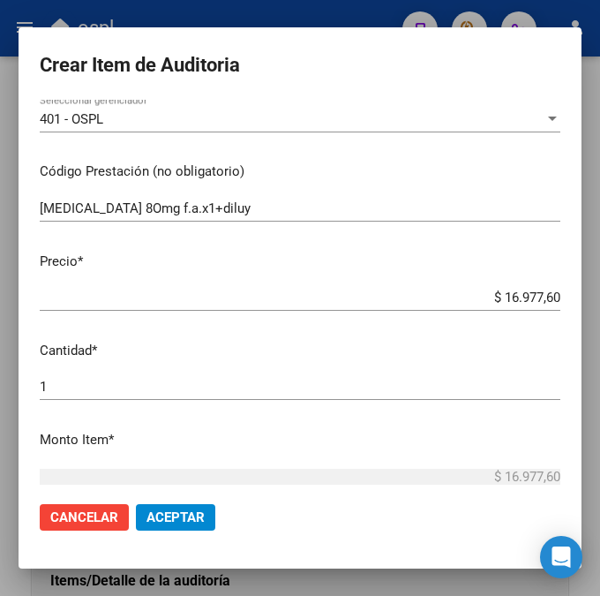
scroll to position [334, 0]
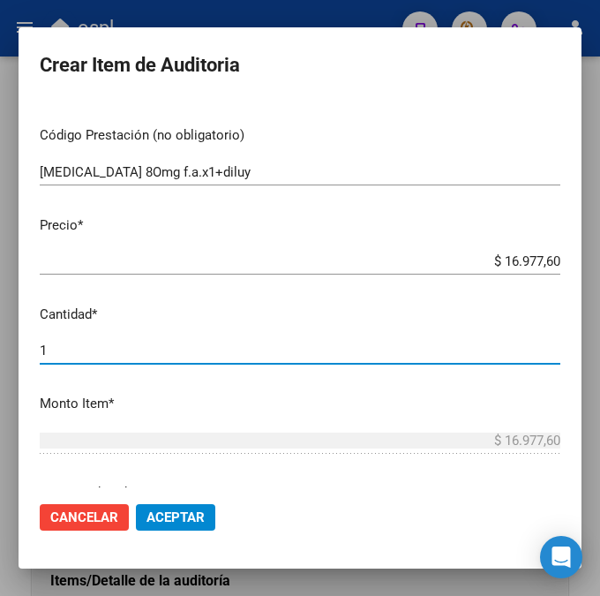
drag, startPoint x: 145, startPoint y: 349, endPoint x: 136, endPoint y: 353, distance: 9.5
click at [138, 353] on input "1" at bounding box center [300, 350] width 521 height 16
type input "2"
type input "$ 33.955,20"
type input "2"
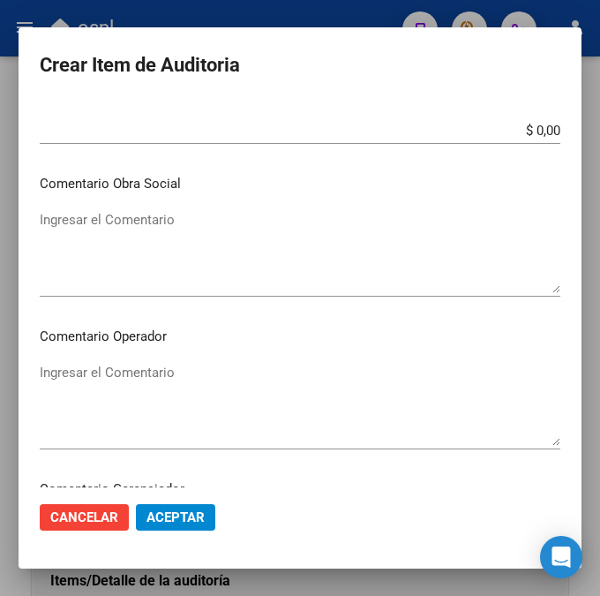
scroll to position [738, 0]
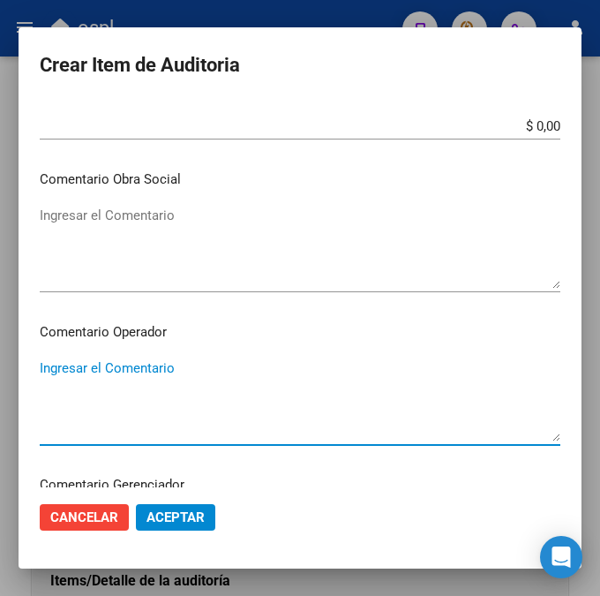
click at [280, 385] on textarea "Ingresar el Comentario" at bounding box center [300, 399] width 521 height 83
click at [241, 362] on textarea "Ingresar el Comentario" at bounding box center [300, 399] width 521 height 83
click at [147, 361] on textarea "Ingresar el Comentario" at bounding box center [300, 399] width 521 height 83
type textarea "d"
click at [248, 405] on textarea "[MEDICAL_DATA] KEMEX" at bounding box center [300, 399] width 521 height 83
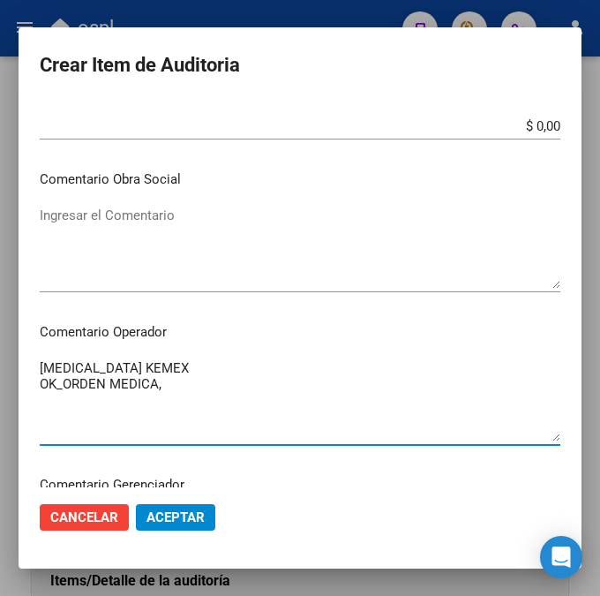
click at [169, 409] on textarea "[MEDICAL_DATA] KEMEX OK_ORDEN MEDICA," at bounding box center [300, 399] width 521 height 83
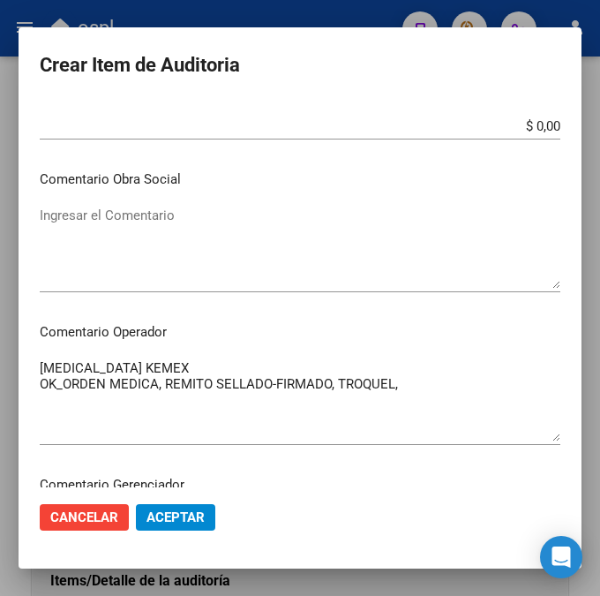
click at [420, 382] on textarea "[MEDICAL_DATA] KEMEX OK_ORDEN MEDICA, REMITO SELLADO-FIRMADO, TROQUEL," at bounding box center [300, 399] width 521 height 83
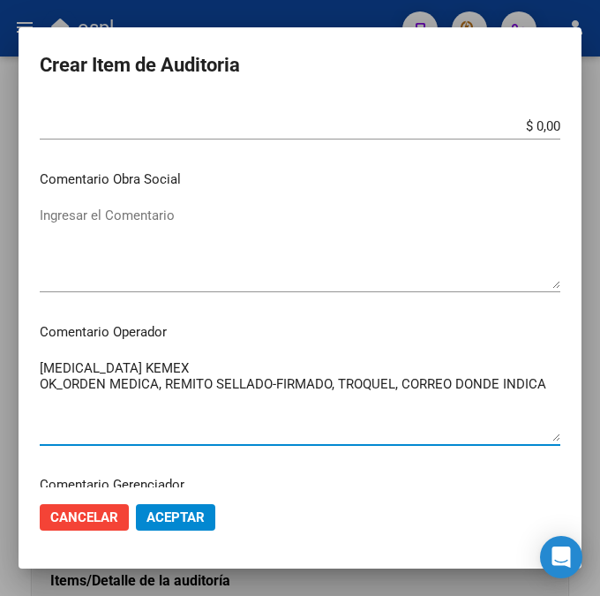
type textarea "[MEDICAL_DATA] KEMEX OK_ORDEN MEDICA, REMITO SELLADO-FIRMADO, TROQUEL, CORREO D…"
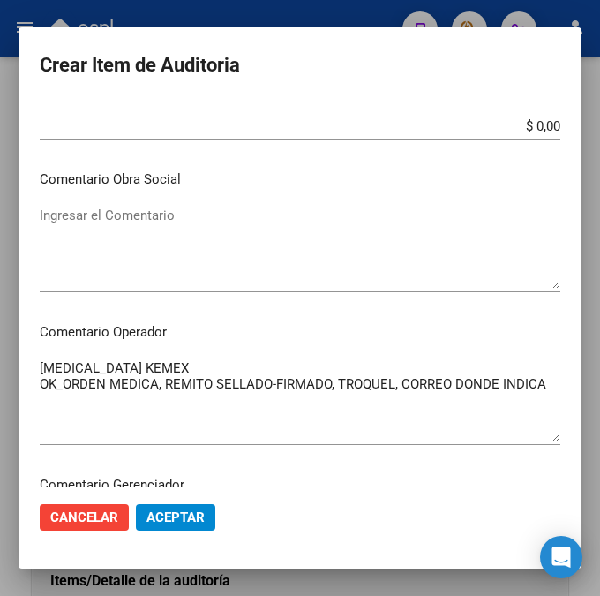
type textarea "U"
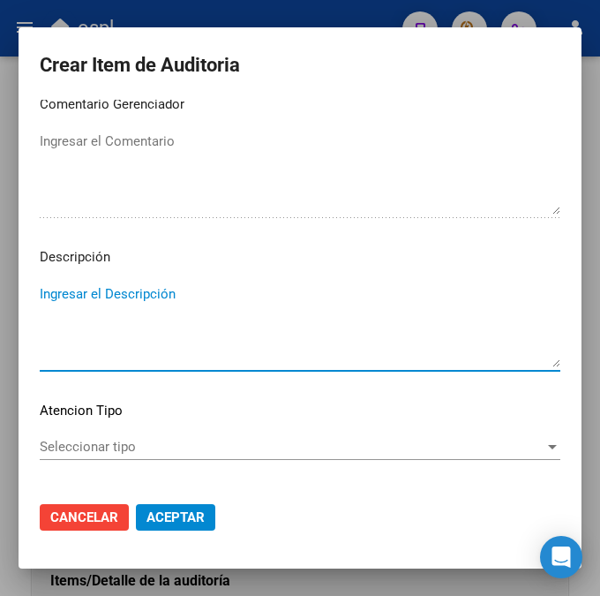
scroll to position [779, 0]
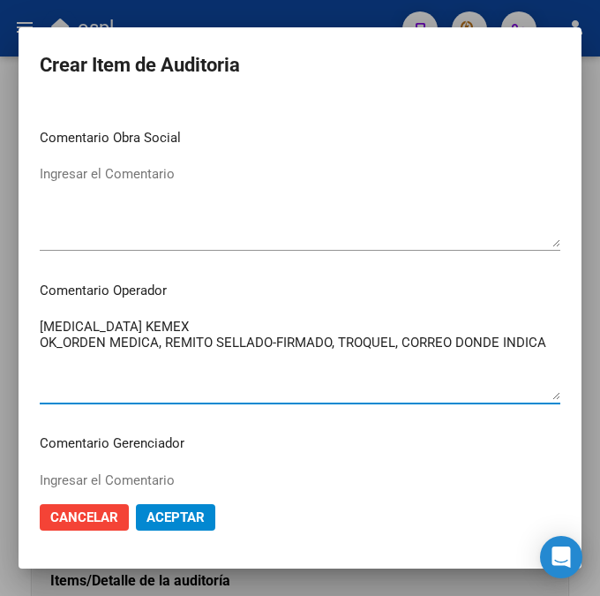
click at [536, 356] on textarea "[MEDICAL_DATA] KEMEX OK_ORDEN MEDICA, REMITO SELLADO-FIRMADO, TROQUEL, CORREO D…" at bounding box center [300, 358] width 521 height 83
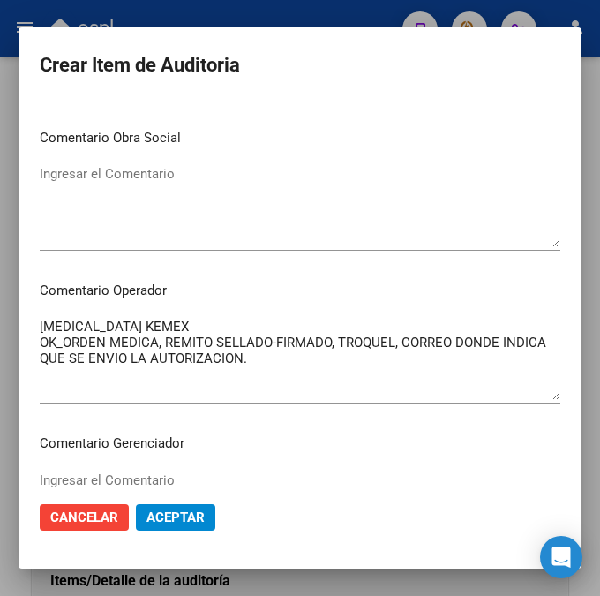
click at [313, 356] on textarea "[MEDICAL_DATA] KEMEX OK_ORDEN MEDICA, REMITO SELLADO-FIRMADO, TROQUEL, CORREO D…" at bounding box center [300, 358] width 521 height 83
click at [396, 349] on textarea "[MEDICAL_DATA] KEMEX OK_ORDEN MEDICA, REMITO SELLADO-FIRMADO, TROQUEL, CORREO D…" at bounding box center [300, 358] width 521 height 83
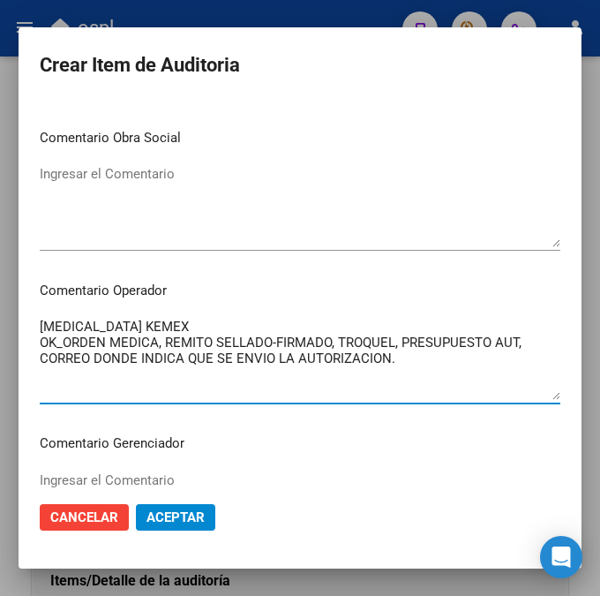
click at [159, 341] on textarea "[MEDICAL_DATA] KEMEX OK_ORDEN MEDICA, REMITO SELLADO-FIRMADO, TROQUEL, PRESUPUE…" at bounding box center [300, 358] width 521 height 83
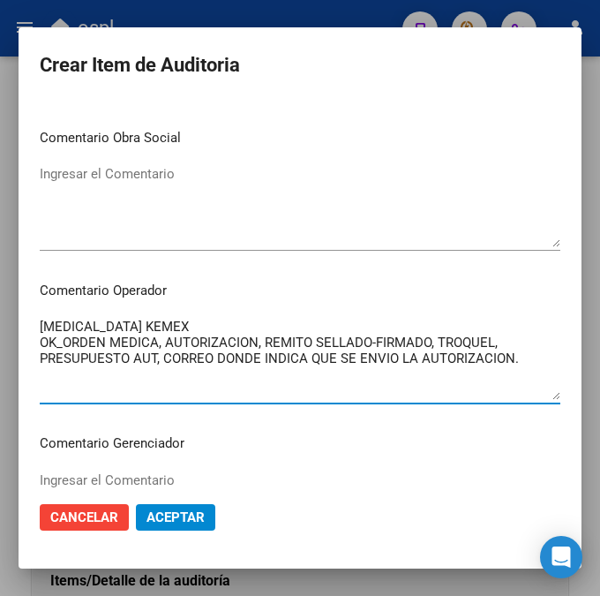
click at [150, 342] on textarea "[MEDICAL_DATA] KEMEX OK_ORDEN MEDICA, AUTORIZACION, REMITO SELLADO-FIRMADO, TRO…" at bounding box center [300, 358] width 521 height 83
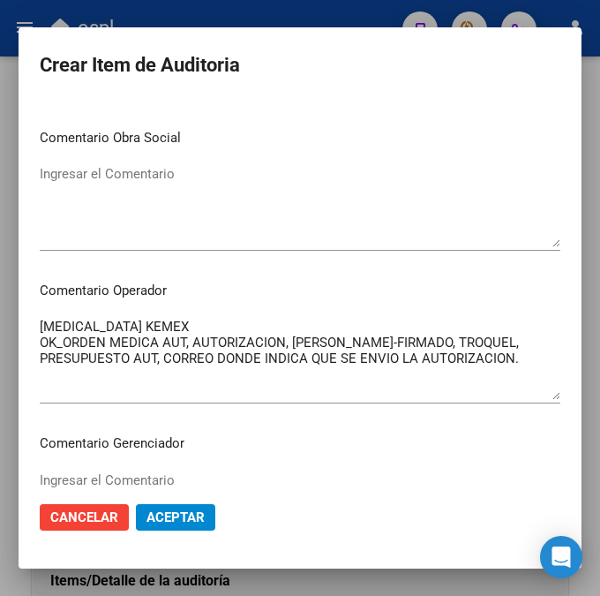
click at [176, 320] on textarea "[MEDICAL_DATA] KEMEX OK_ORDEN MEDICA AUT, AUTORIZACION, [PERSON_NAME]-FIRMADO, …" at bounding box center [300, 358] width 521 height 83
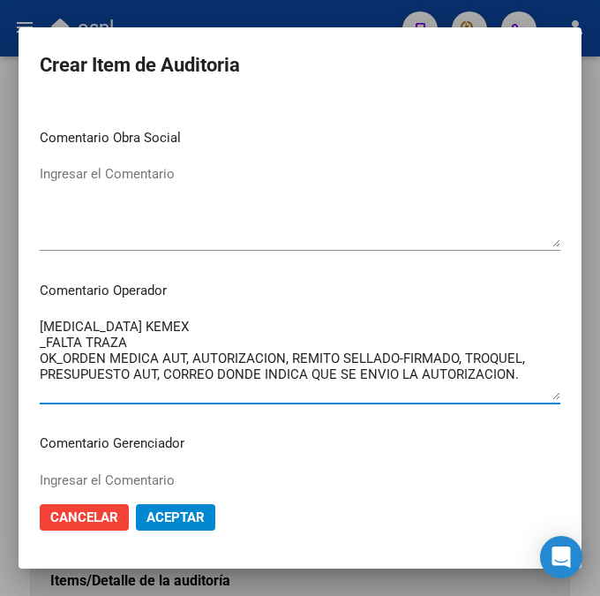
click at [55, 357] on textarea "[MEDICAL_DATA] KEMEX _FALTA TRAZA OK_ORDEN MEDICA AUT, AUTORIZACION, REMITO SEL…" at bounding box center [300, 358] width 521 height 83
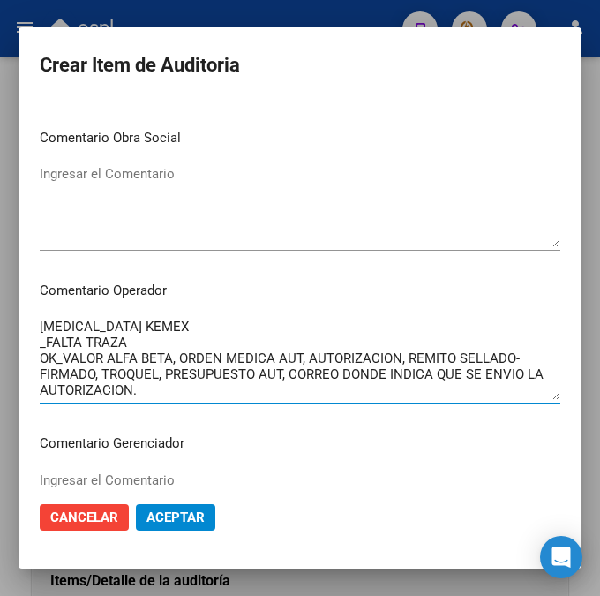
type textarea "[MEDICAL_DATA] KEMEX _FALTA TRAZA OK_VALOR ALFA BETA, ORDEN MEDICA AUT, AUTORIZ…"
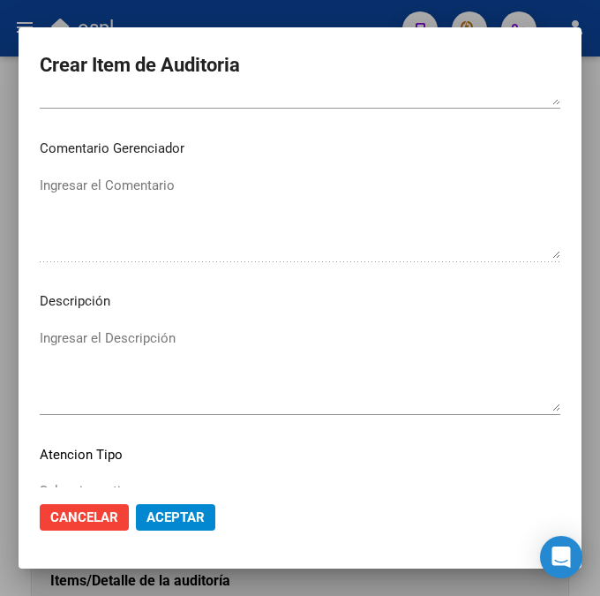
scroll to position [1118, 0]
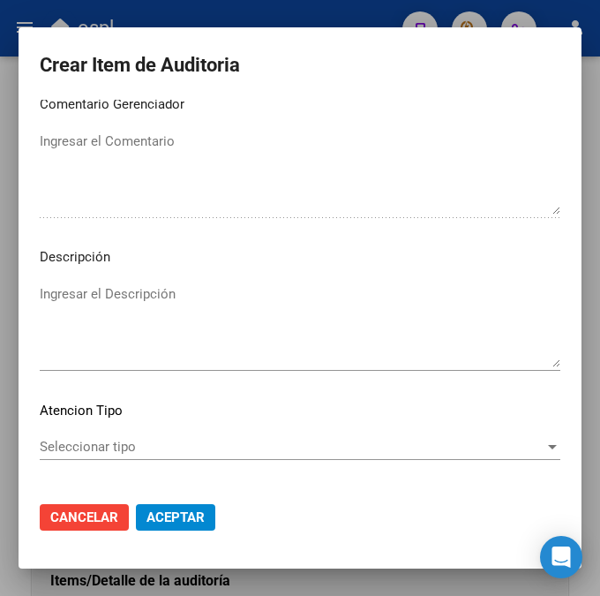
click at [164, 456] on div "Seleccionar tipo Seleccionar tipo" at bounding box center [300, 446] width 521 height 26
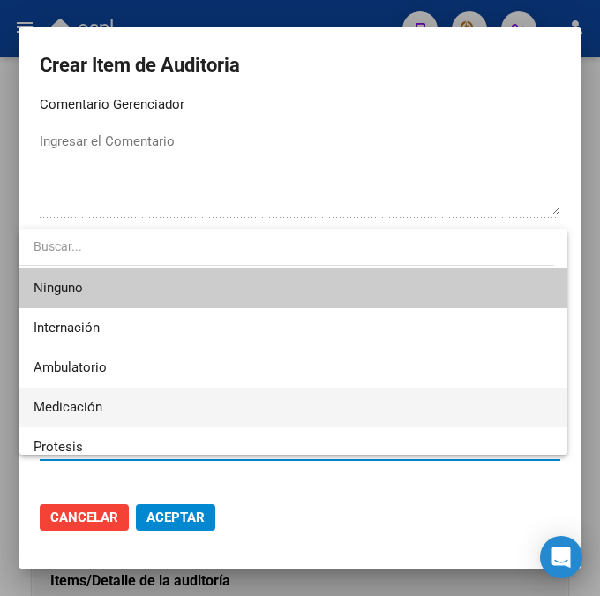
click at [109, 395] on span "Medicación" at bounding box center [294, 407] width 520 height 40
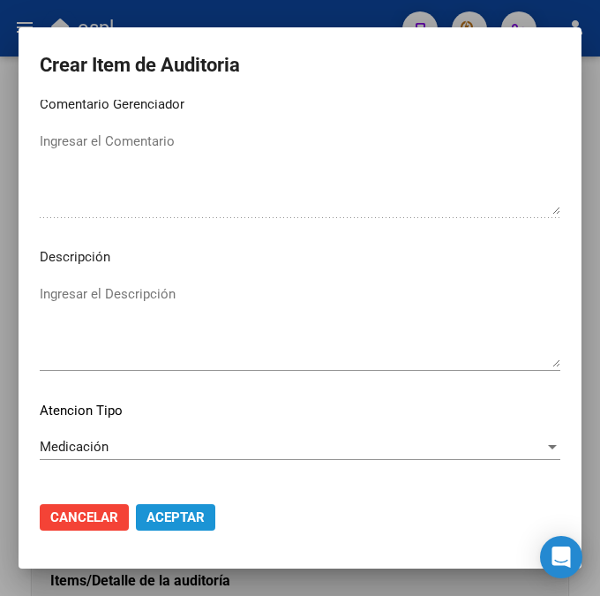
click at [157, 519] on span "Aceptar" at bounding box center [175, 517] width 58 height 16
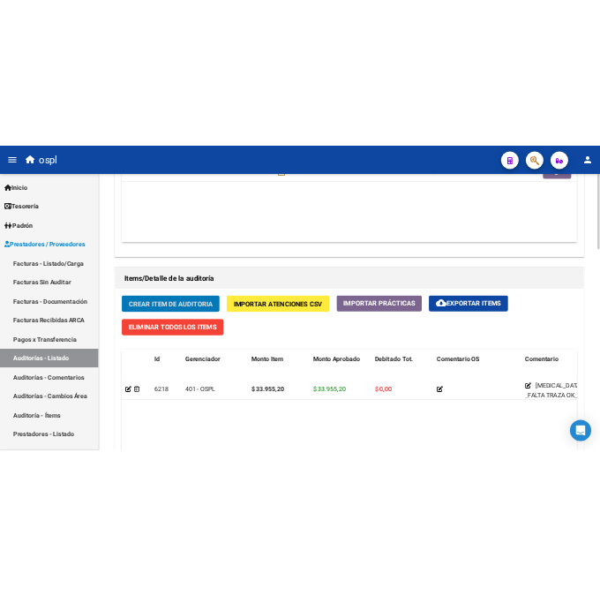
scroll to position [1114, 0]
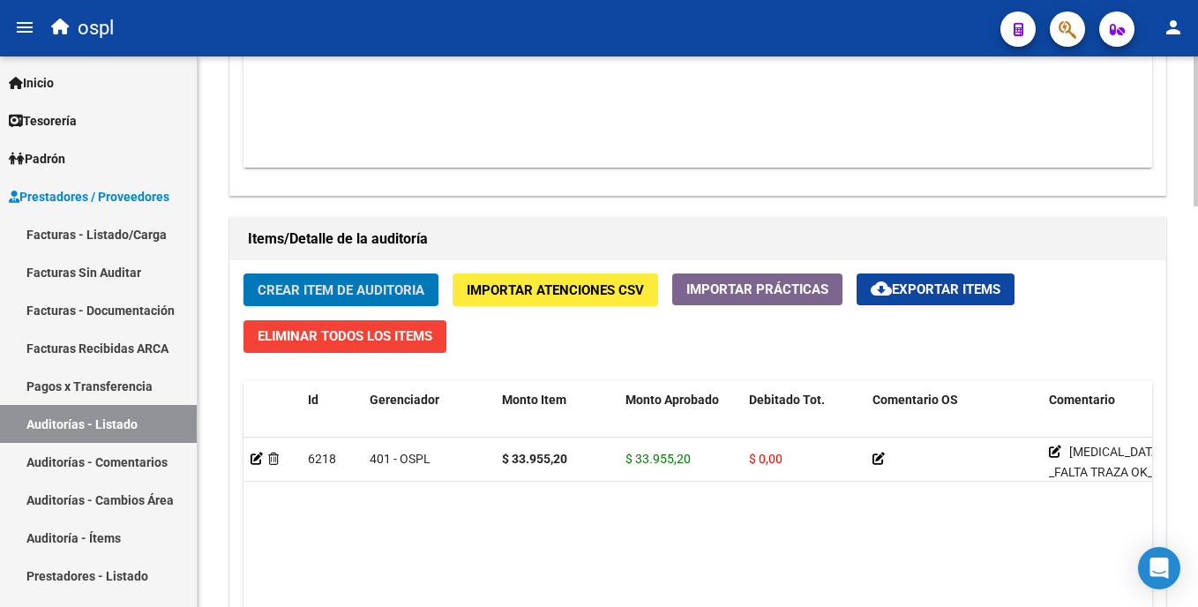
click at [1194, 393] on div at bounding box center [1196, 436] width 4 height 150
click at [410, 286] on span "Crear Item de Auditoria" at bounding box center [341, 290] width 167 height 16
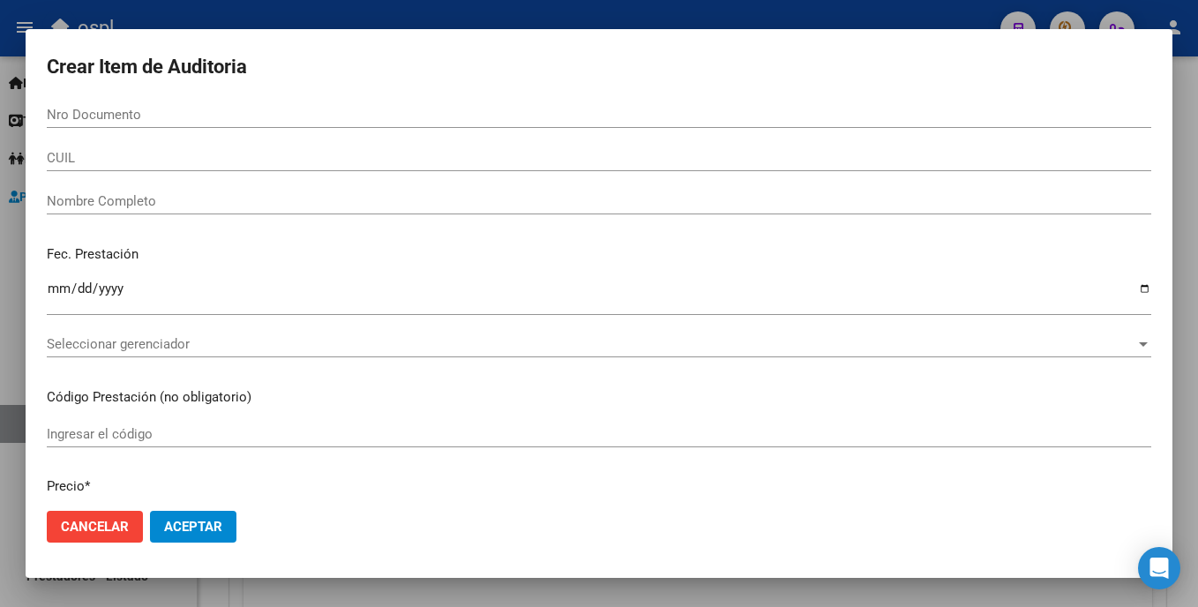
click at [619, 23] on div at bounding box center [599, 303] width 1198 height 607
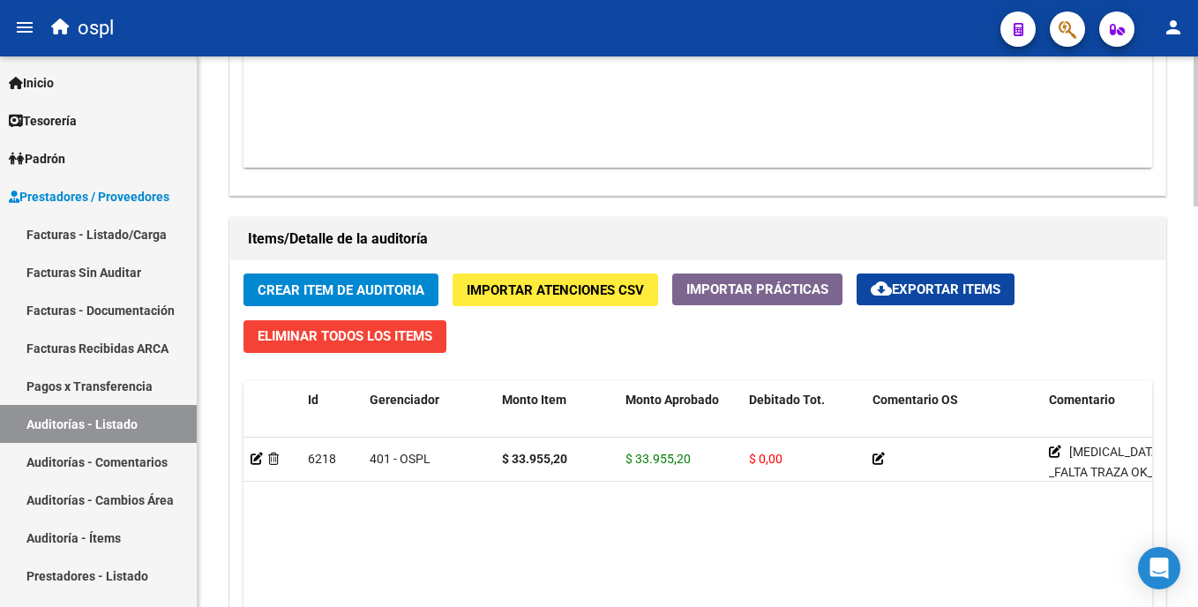
click at [392, 281] on button "Crear Item de Auditoria" at bounding box center [341, 290] width 195 height 33
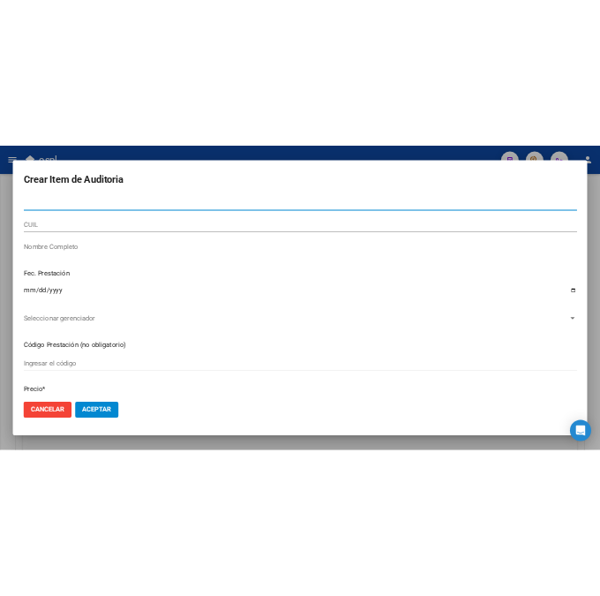
scroll to position [1247, 0]
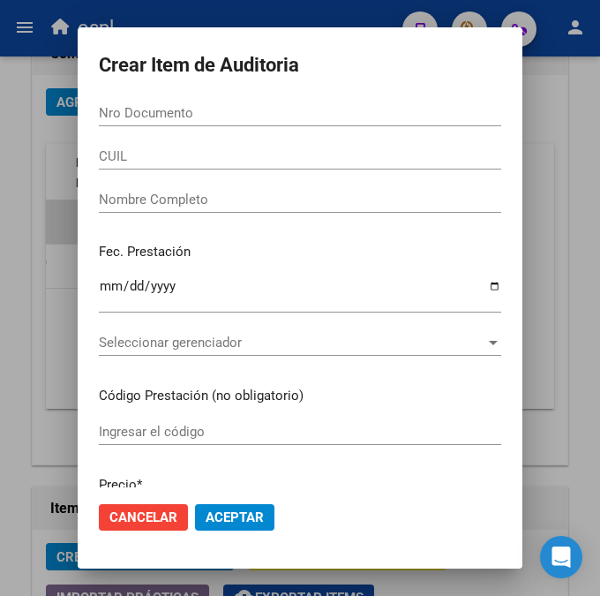
click at [223, 113] on input "Nro Documento" at bounding box center [300, 113] width 402 height 16
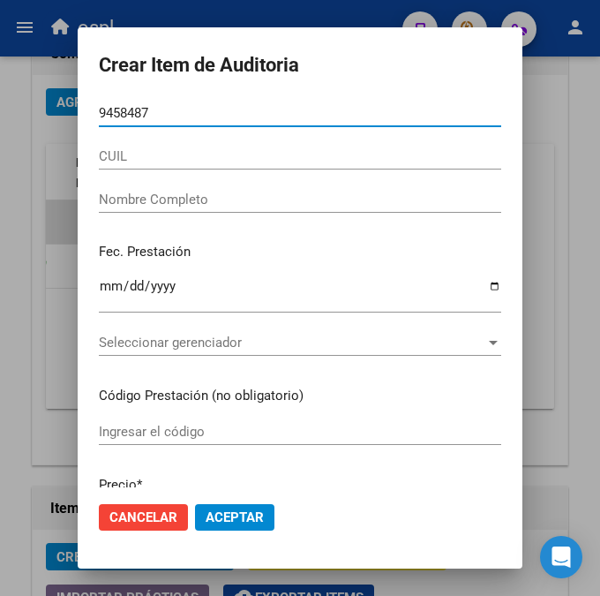
type input "94584878"
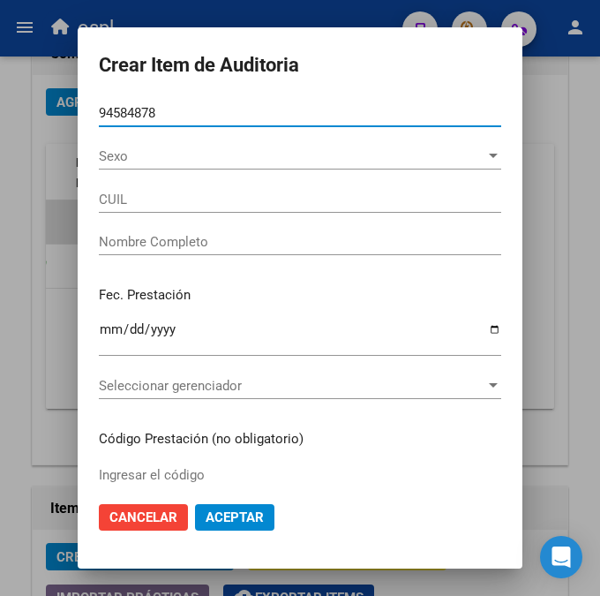
type input "27945848788"
type input "DEL [PERSON_NAME][DATE]"
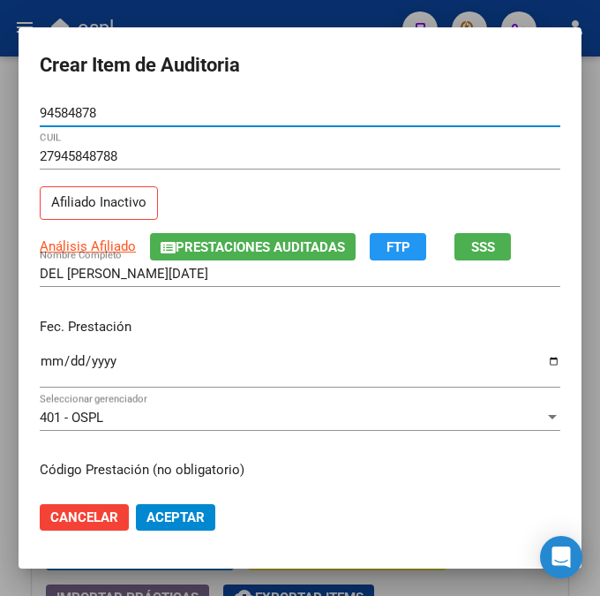
type input "94584878"
click at [33, 361] on mat-dialog-content "94584878 Nro Documento 27945848788 CUIL Afiliado Inactivo Análisis Afiliado Pre…" at bounding box center [300, 293] width 563 height 387
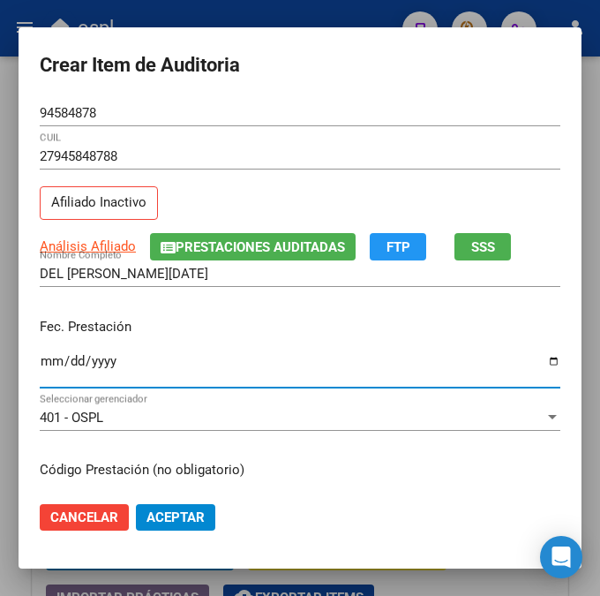
click at [48, 362] on input "Ingresar la fecha" at bounding box center [300, 368] width 521 height 28
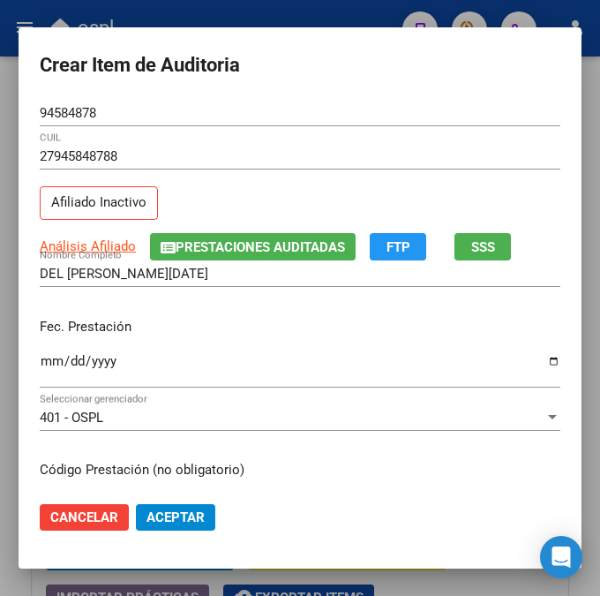
click at [40, 371] on input "Ingresar la fecha" at bounding box center [300, 368] width 521 height 28
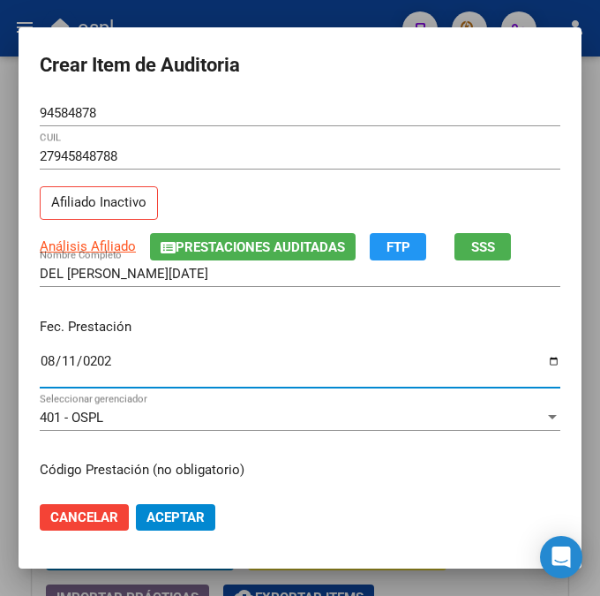
type input "[DATE]"
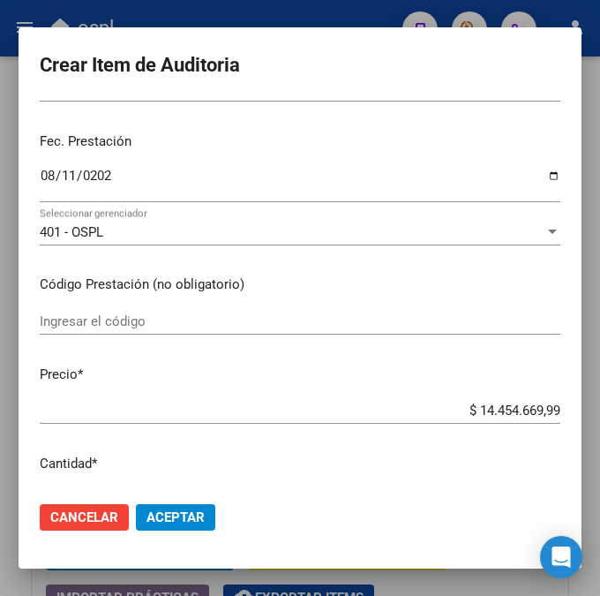
scroll to position [330, 0]
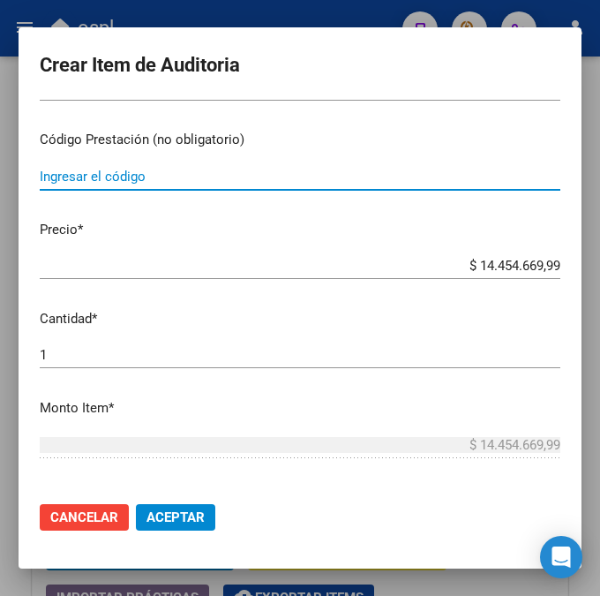
click at [361, 178] on input "Ingresar el código" at bounding box center [300, 177] width 521 height 16
click at [311, 171] on input "Ingresar el código" at bounding box center [300, 177] width 521 height 16
type input "[MEDICAL_DATA] KEMEX 150MG"
click at [136, 504] on button "Aceptar" at bounding box center [175, 517] width 79 height 26
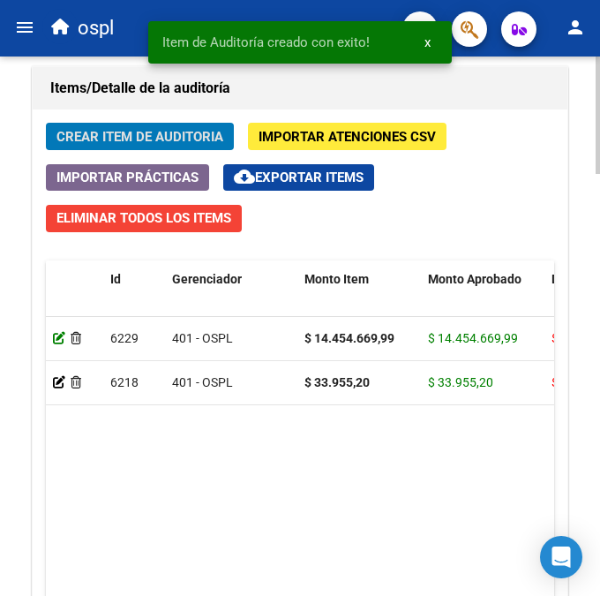
click at [60, 340] on icon at bounding box center [59, 338] width 12 height 12
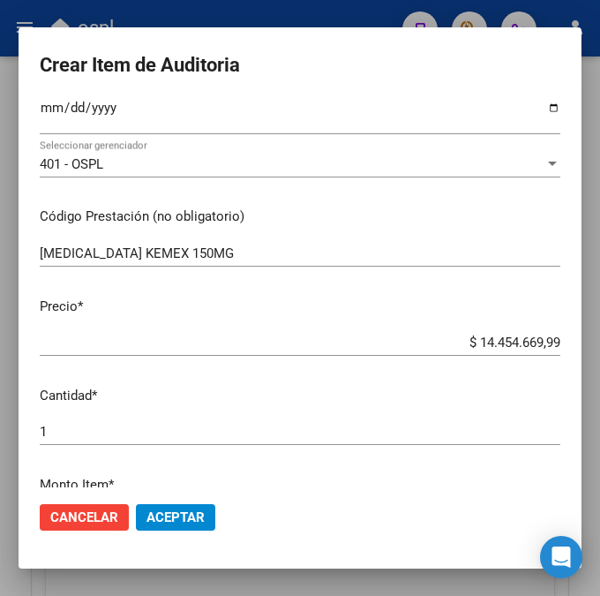
scroll to position [261, 0]
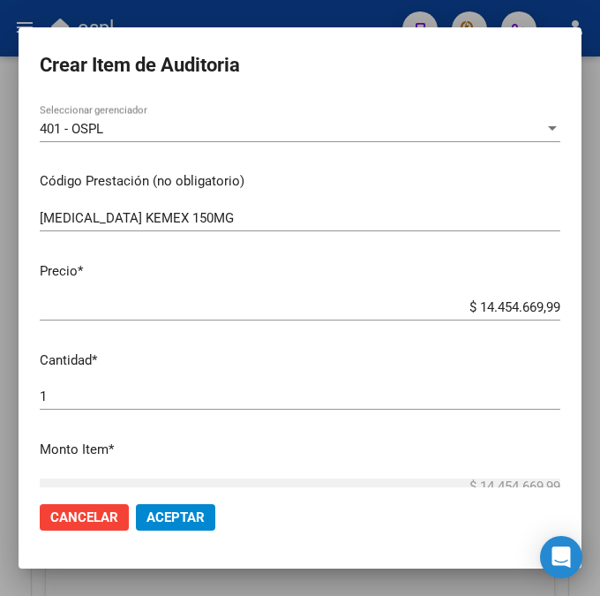
click at [287, 214] on input "[MEDICAL_DATA] KEMEX 150MG" at bounding box center [300, 218] width 521 height 16
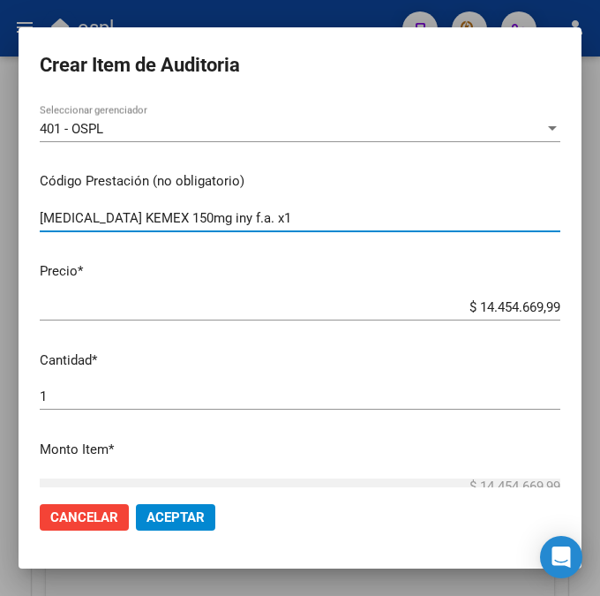
type input "[MEDICAL_DATA] KEMEX 150mg iny f.a. x1"
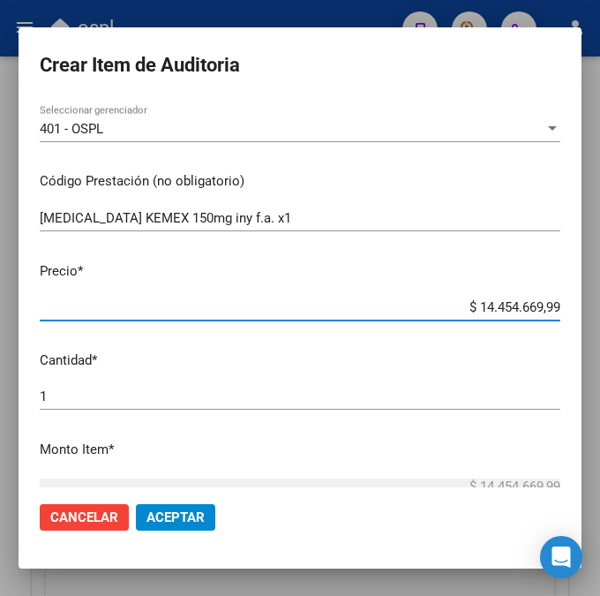
drag, startPoint x: 438, startPoint y: 311, endPoint x: 615, endPoint y: 307, distance: 177.4
click at [600, 307] on html "menu ospl person Firma Express Inicio Calendario SSS Instructivos Contacto OS T…" at bounding box center [300, 298] width 600 height 596
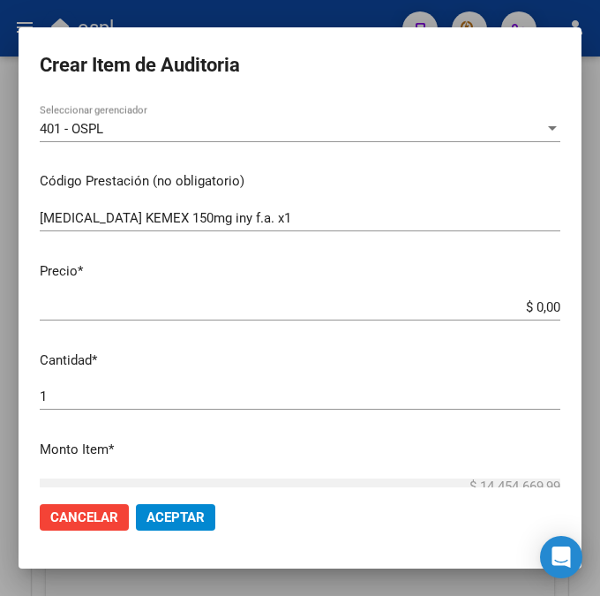
click at [553, 306] on app-form-text-field "Precio * $ 0,00 Ingresar el precio" at bounding box center [307, 288] width 535 height 55
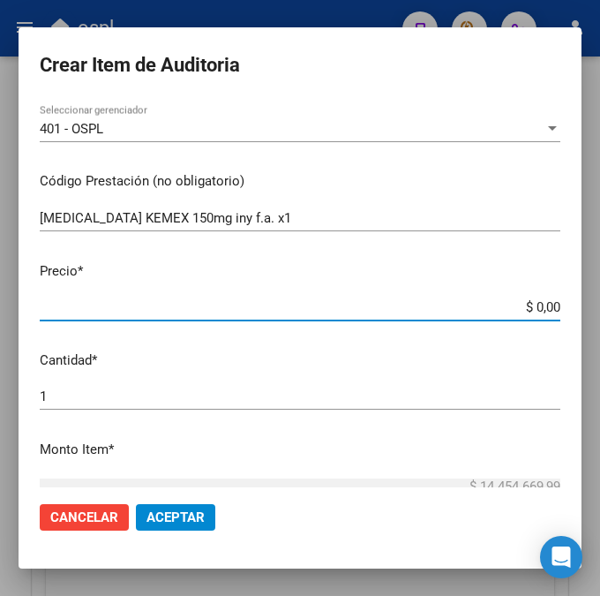
click at [552, 306] on input "$ 0,00" at bounding box center [300, 307] width 521 height 16
type input "$ 0,02"
type input "$ 0,24"
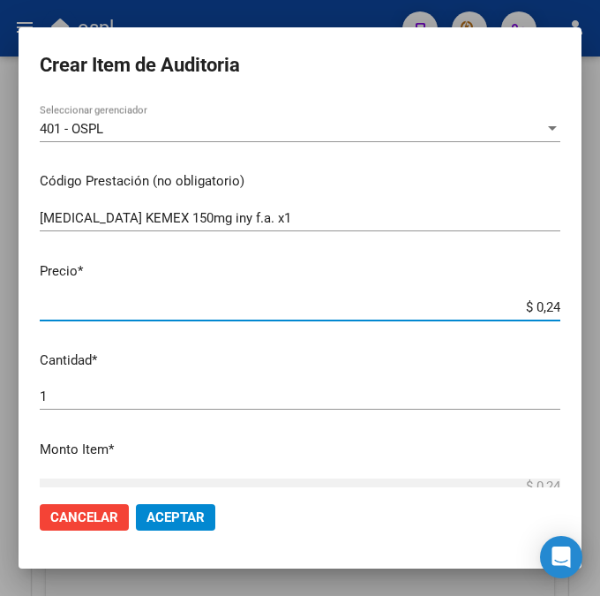
type input "$ 2,40"
type input "$ 24,00"
type input "$ 240,06"
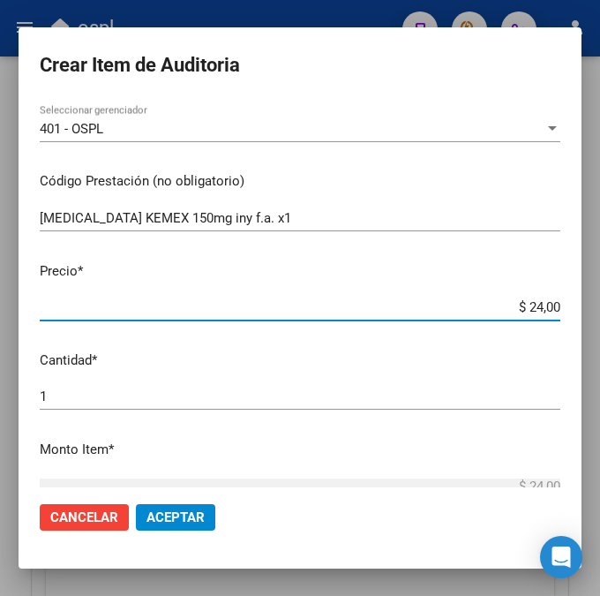
type input "$ 240,06"
type input "$ 2.400,67"
type input "$ 24.006,78"
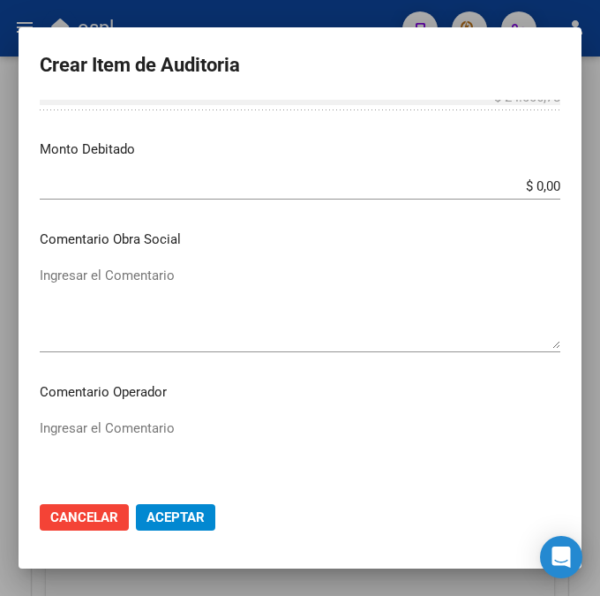
scroll to position [666, 0]
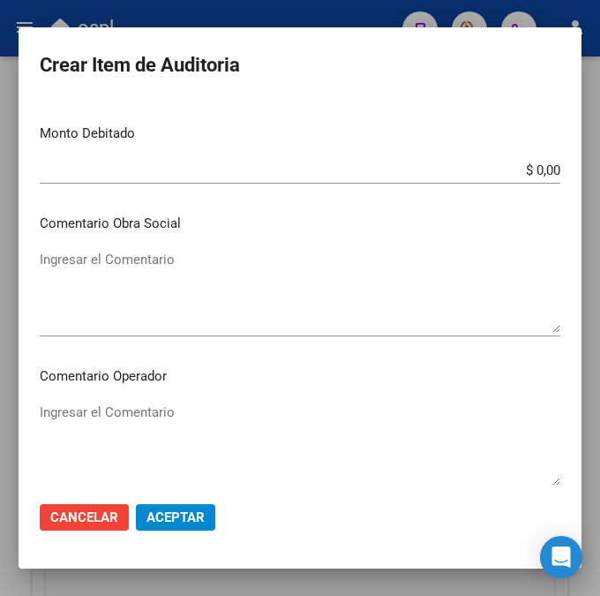
click at [273, 306] on textarea "Ingresar el Comentario" at bounding box center [300, 291] width 521 height 83
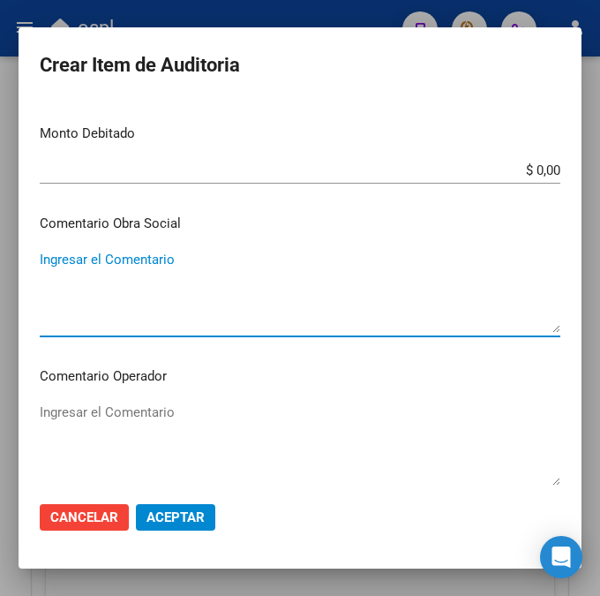
click at [189, 400] on div "Ingresar el Comentario" at bounding box center [300, 444] width 521 height 90
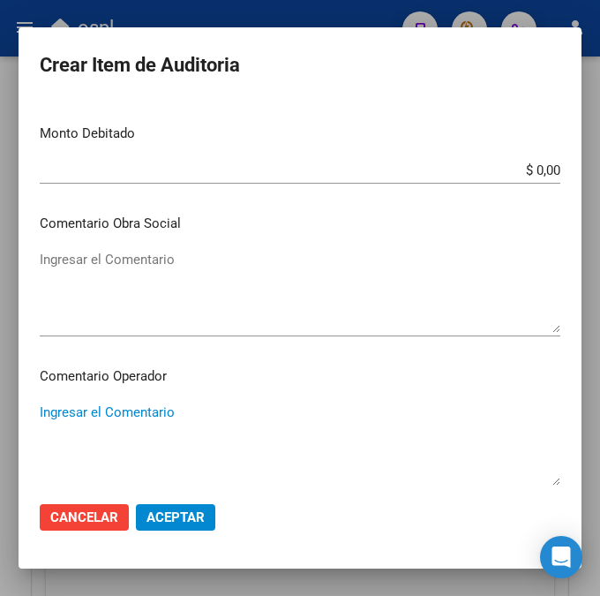
paste textarea "TIRAS REACTIVAS OK_ORDEN MEDICA AUT, REMITO SELLADO-FIRMADO, CORREO DONDE INDIC…"
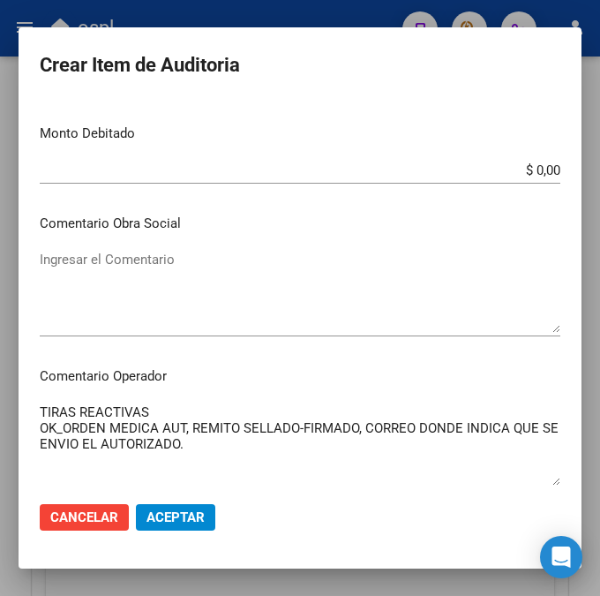
drag, startPoint x: 183, startPoint y: 410, endPoint x: 0, endPoint y: 407, distance: 182.7
click at [0, 407] on div "Crear Item de Auditoria 94584878 Nro Documento 27945848788 CUIL Afiliado Inacti…" at bounding box center [300, 298] width 600 height 596
click at [197, 397] on mat-dialog-content "94584878 Nro Documento 27945848788 CUIL Afiliado Inactivo DEL [PERSON_NAME][DAT…" at bounding box center [300, 293] width 563 height 387
click at [177, 408] on textarea "TIRAS REACTIVAS OK_ORDEN MEDICA AUT, REMITO SELLADO-FIRMADO, CORREO DONDE INDIC…" at bounding box center [300, 443] width 521 height 83
click at [59, 433] on textarea "[MEDICAL_DATA] 150MG OK_ORDEN MEDICA AUT, REMITO SELLADO-FIRMADO, CORREO DONDE …" at bounding box center [300, 443] width 521 height 83
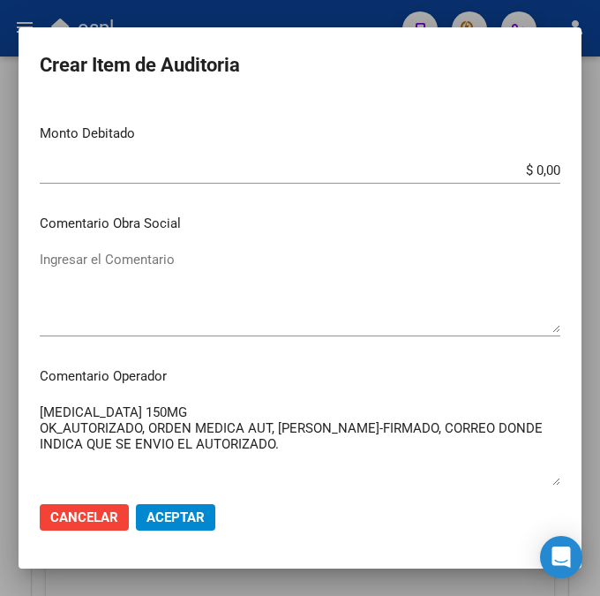
click at [271, 425] on textarea "[MEDICAL_DATA] 150MG OK_AUTORIZADO, ORDEN MEDICA AUT, [PERSON_NAME]-FIRMADO, CO…" at bounding box center [300, 443] width 521 height 83
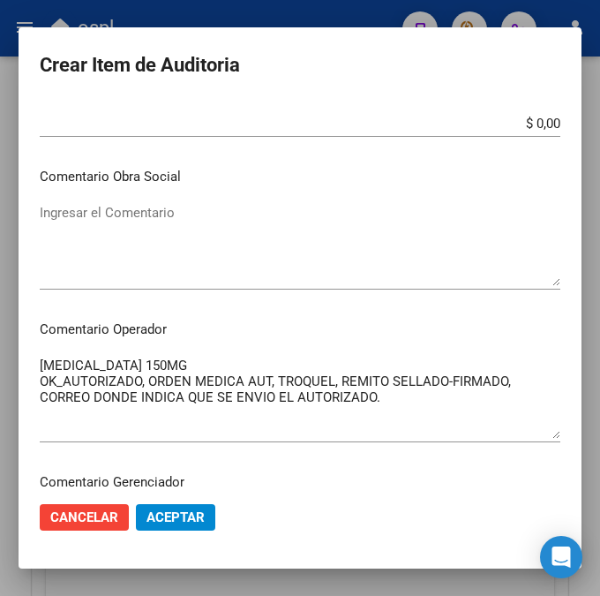
scroll to position [725, 0]
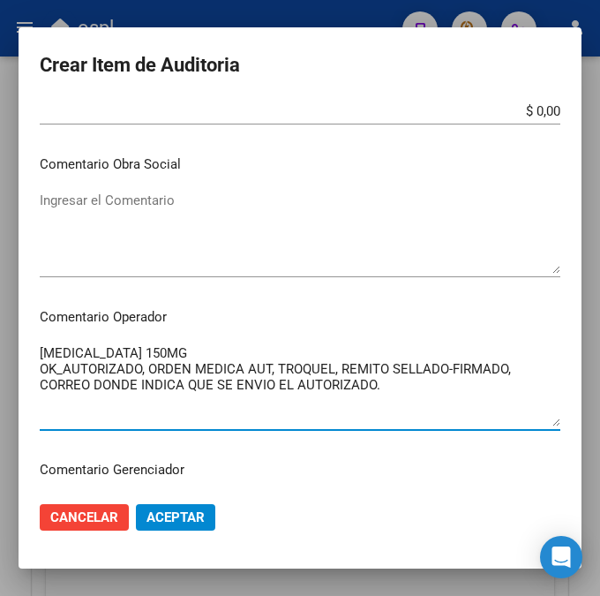
click at [527, 380] on textarea "[MEDICAL_DATA] 150MG OK_AUTORIZADO, ORDEN MEDICA AUT, TROQUEL, REMITO SELLADO-F…" at bounding box center [300, 384] width 521 height 83
click at [514, 371] on textarea "[MEDICAL_DATA] 150MG OK_AUTORIZADO, ORDEN MEDICA AUT, TROQUEL, REMITO SELLADO-F…" at bounding box center [300, 384] width 521 height 83
click at [56, 369] on textarea "[MEDICAL_DATA] 150MG OK_AUTORIZADO, ORDEN MEDICA AUT, TROQUEL, REMITO SELLADO-F…" at bounding box center [300, 384] width 521 height 83
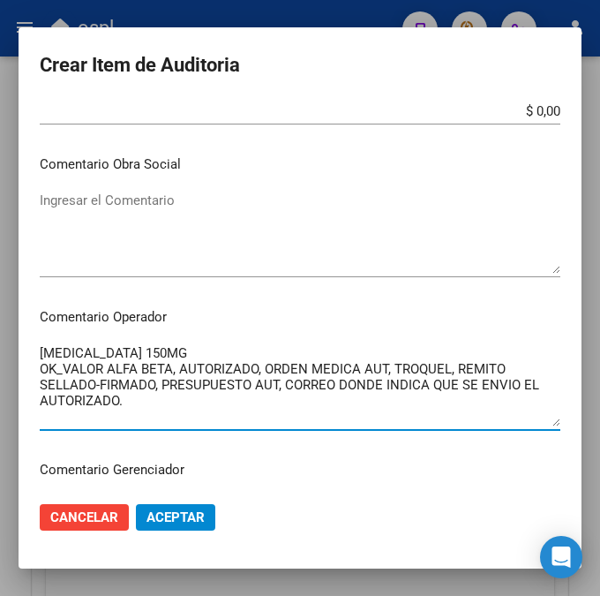
click at [188, 360] on textarea "[MEDICAL_DATA] 150MG OK_VALOR ALFA BETA, AUTORIZADO, ORDEN MEDICA AUT, TROQUEL,…" at bounding box center [300, 384] width 521 height 83
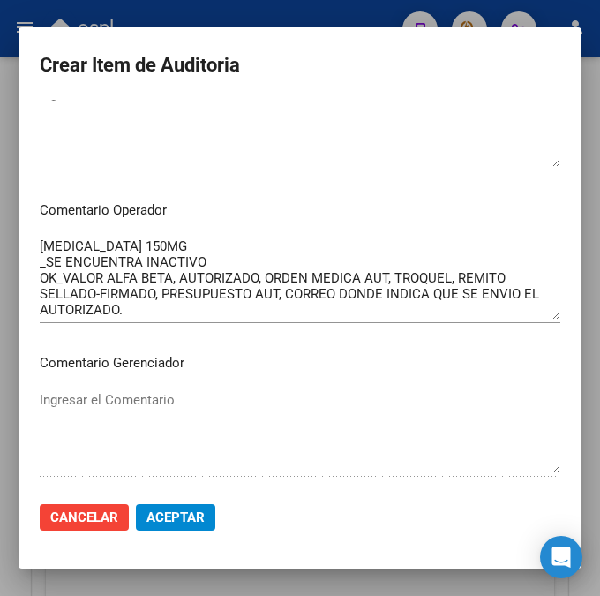
scroll to position [844, 0]
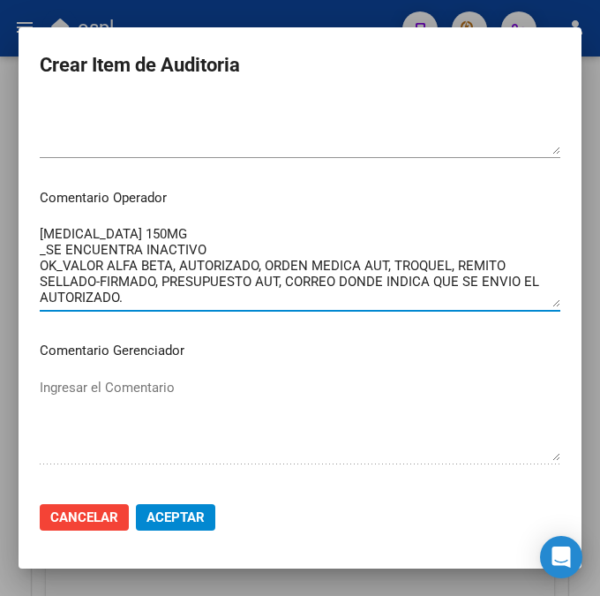
drag, startPoint x: 148, startPoint y: 297, endPoint x: 34, endPoint y: 226, distance: 134.4
click at [40, 226] on textarea "[MEDICAL_DATA] 150MG _SE ENCUENTRA INACTIVO OK_VALOR ALFA BETA, AUTORIZADO, ORD…" at bounding box center [300, 265] width 521 height 83
click at [159, 301] on textarea "[MEDICAL_DATA] 150MG _SE ENCUENTRA INACTIVO OK_VALOR ALFA BETA, AUTORIZADO, ORD…" at bounding box center [300, 265] width 521 height 83
click at [199, 245] on textarea "[MEDICAL_DATA] 150MG _SE ENCUENTRA INACTIVO OK_VALOR ALFA BETA, AUTORIZADO, ORD…" at bounding box center [300, 265] width 521 height 83
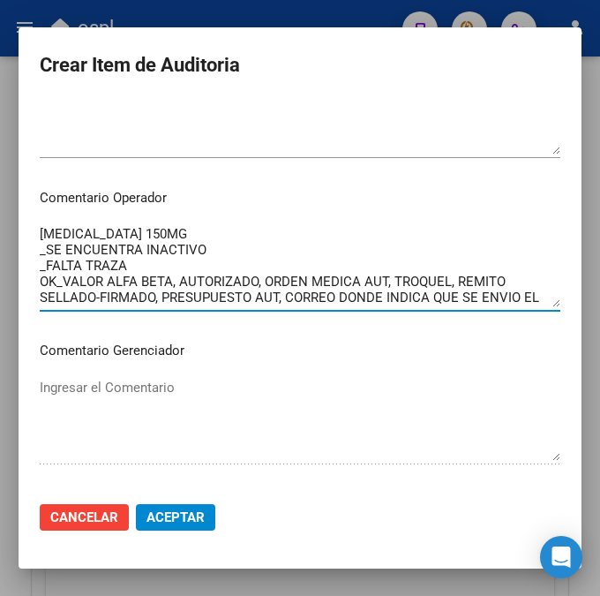
type textarea "[MEDICAL_DATA] 150MG _SE ENCUENTRA INACTIVO _FALTA TRAZA OK_VALOR ALFA BETA, AU…"
click at [153, 516] on span "Aceptar" at bounding box center [175, 517] width 58 height 16
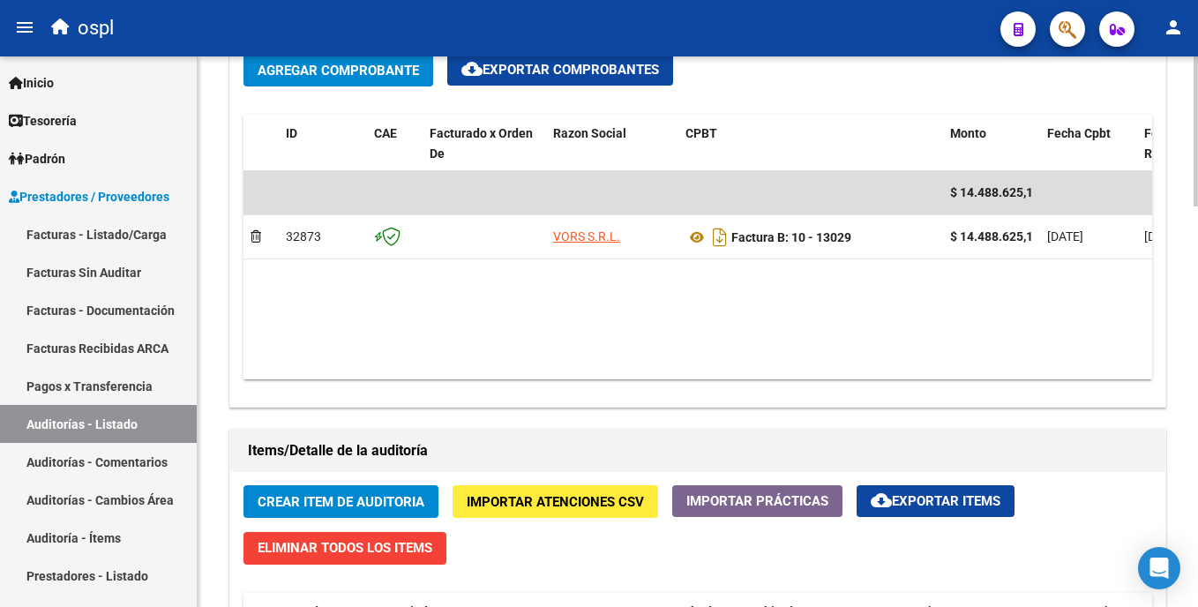
scroll to position [948, 0]
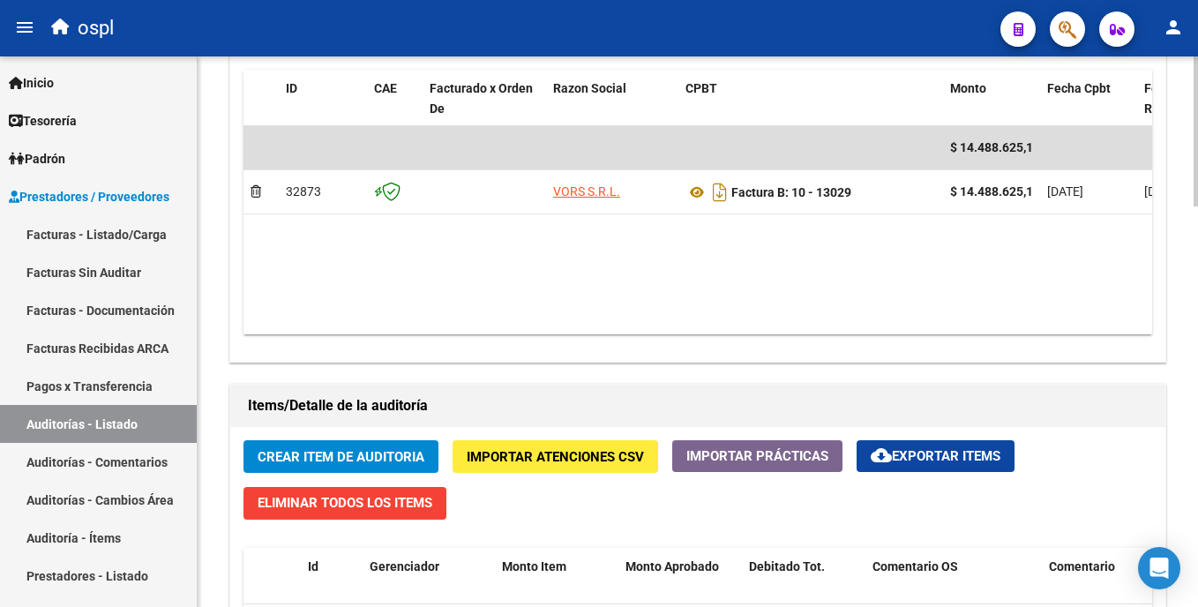
click at [1197, 387] on html "menu ospl person Firma Express Inicio Calendario SSS Instructivos Contacto OS T…" at bounding box center [599, 303] width 1198 height 607
drag, startPoint x: 865, startPoint y: 318, endPoint x: 903, endPoint y: 319, distance: 38.0
click at [903, 319] on datatable-body "$ 14.488.625,19 32873 VORS S.R.L. Factura B: 10 - 13029 $ 14.488.625,19 [DATE] …" at bounding box center [797, 230] width 1107 height 208
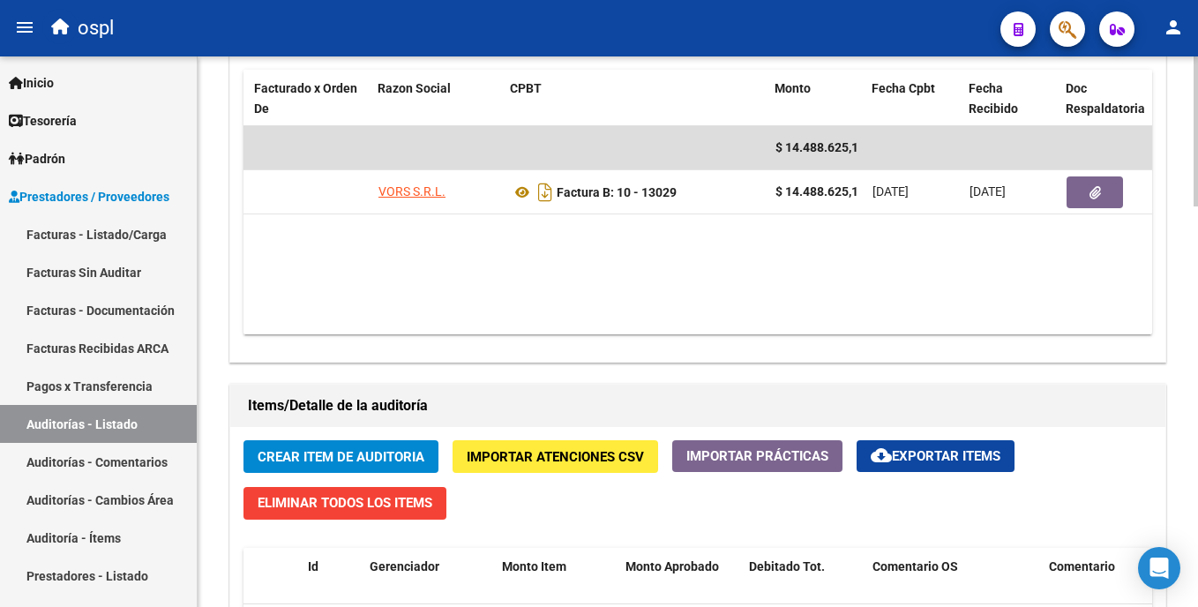
scroll to position [0, 176]
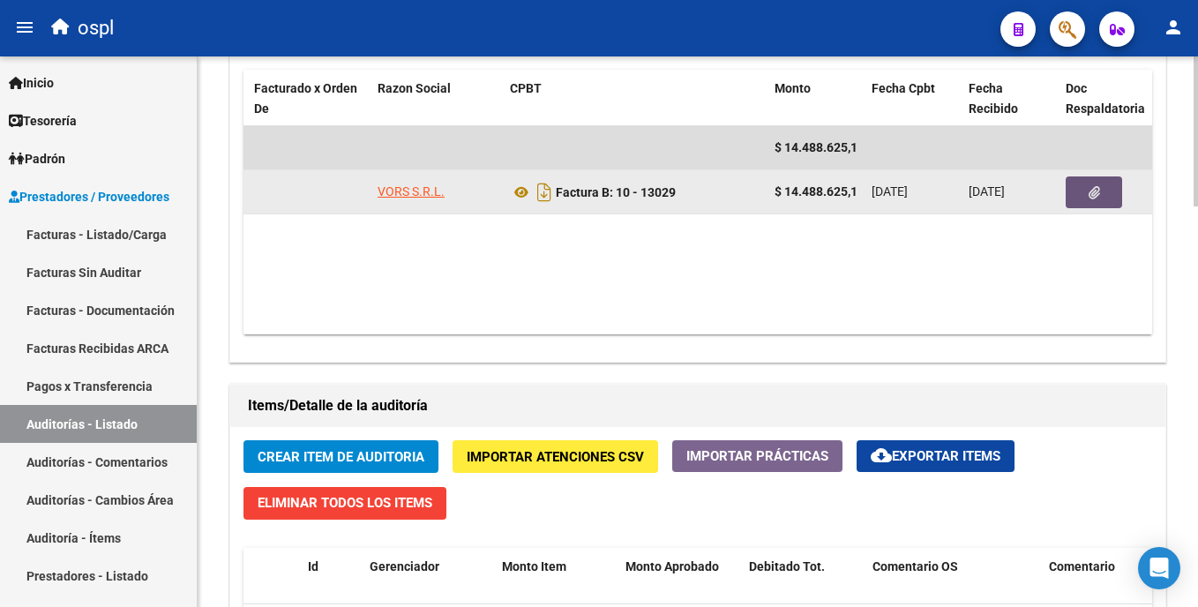
click at [1086, 198] on button "button" at bounding box center [1094, 192] width 56 height 32
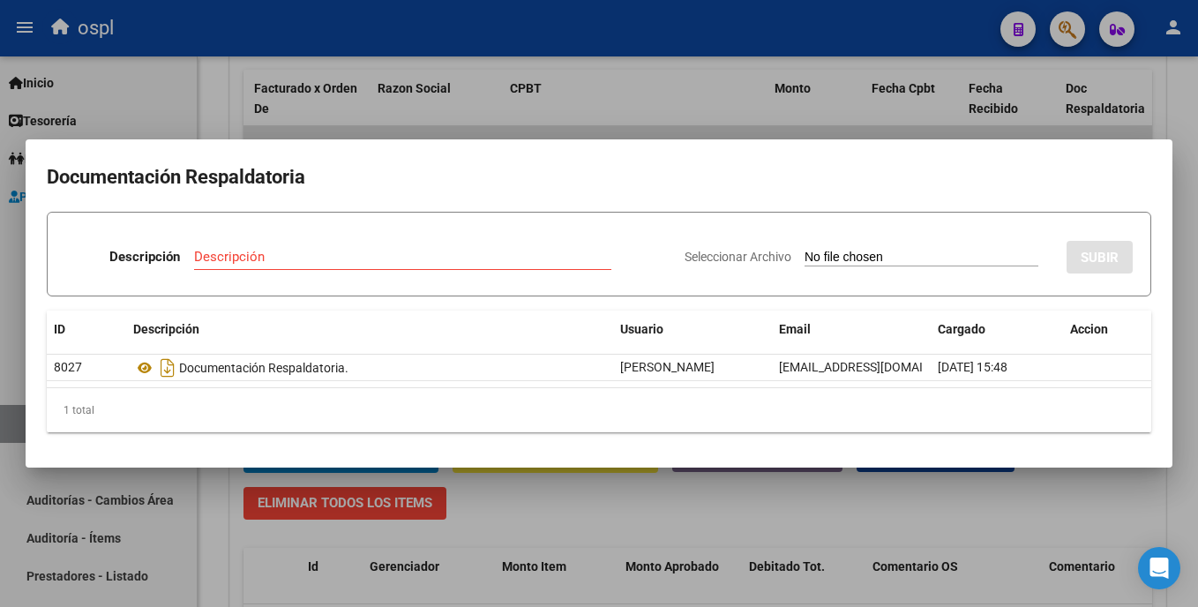
click at [805, 251] on input "Seleccionar Archivo" at bounding box center [922, 258] width 234 height 17
type input "C:\fakepath\Doc1.docx"
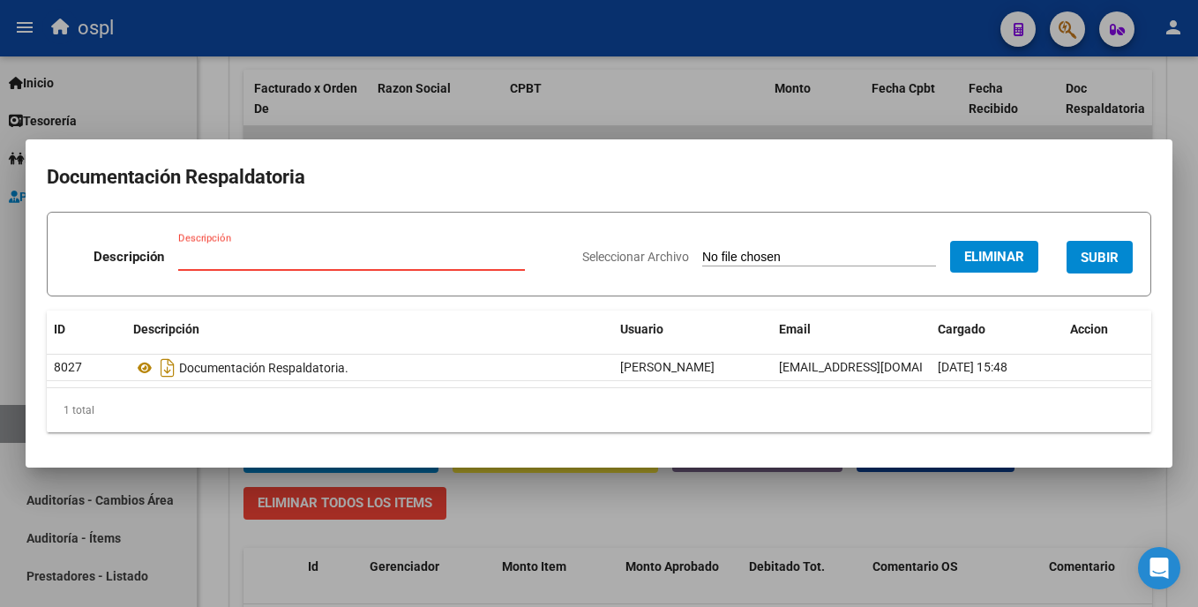
click at [298, 255] on input "Descripción" at bounding box center [351, 257] width 347 height 16
type input "B"
type input "F"
type input "SUPER INACTIVO Y FALTA DE PAGO"
click at [1099, 251] on span "SUBIR" at bounding box center [1100, 258] width 38 height 16
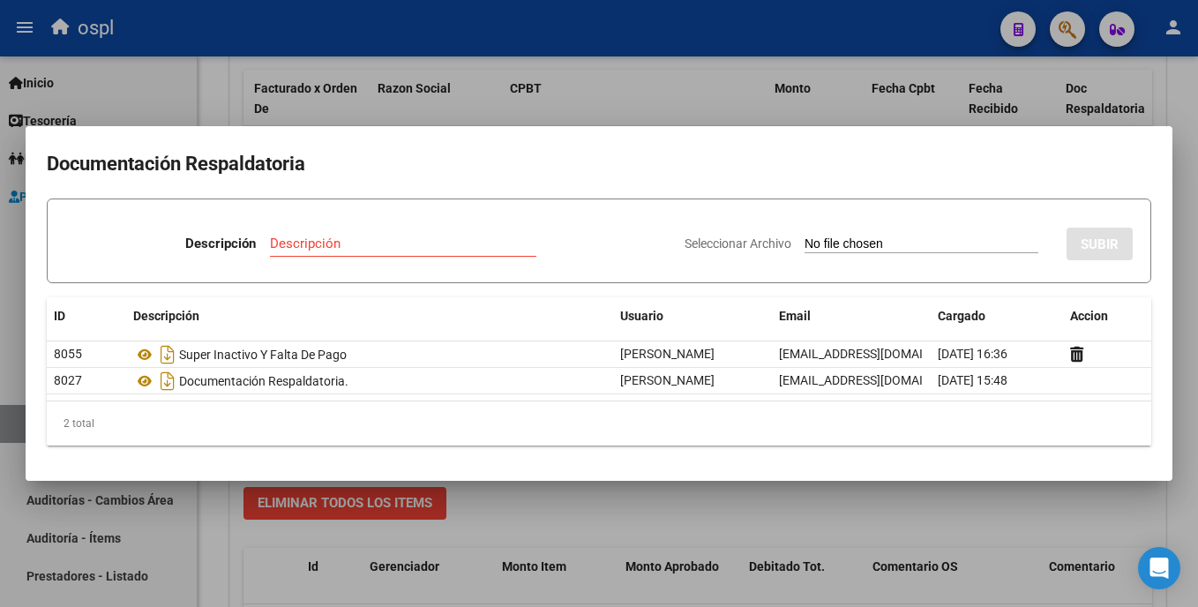
click at [816, 121] on div at bounding box center [599, 303] width 1198 height 607
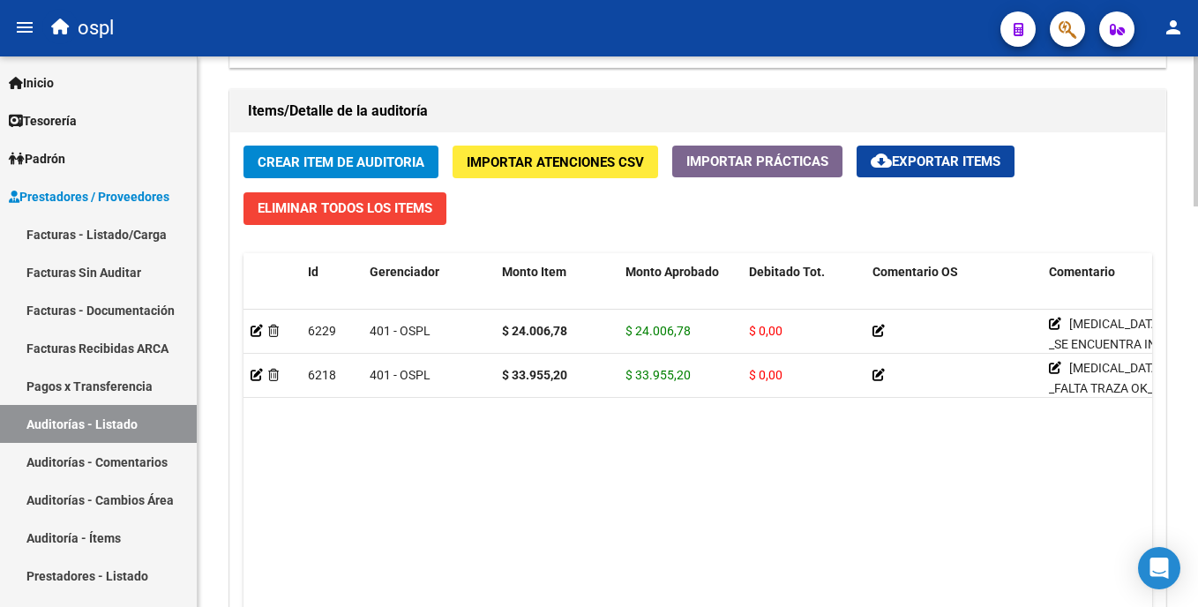
scroll to position [1249, 0]
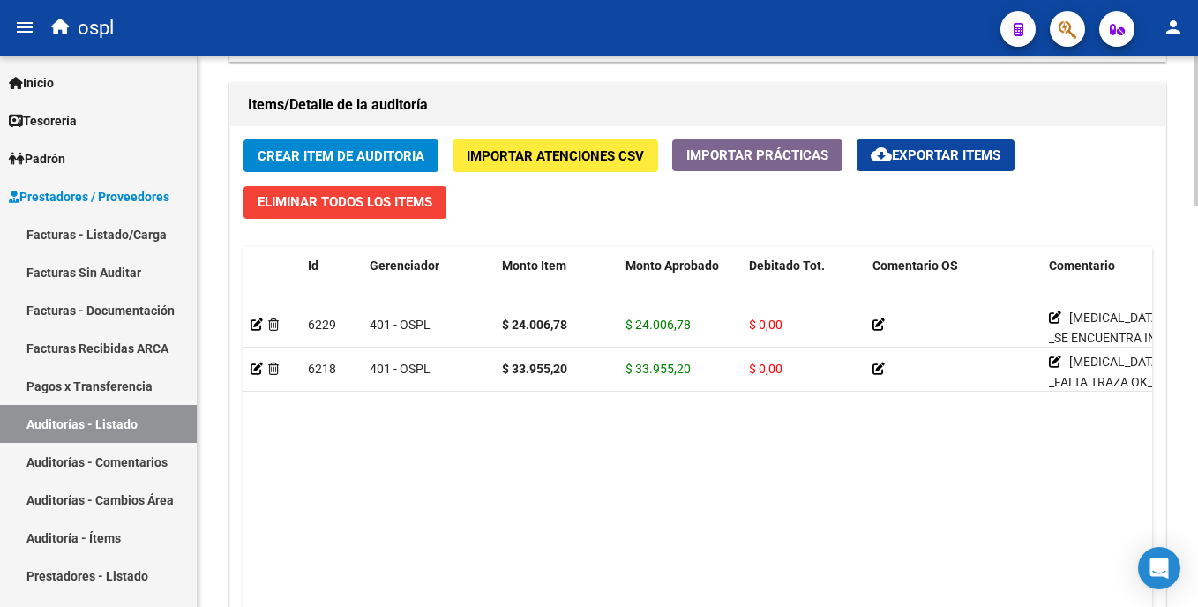
click at [1197, 456] on html "menu ospl person Firma Express Inicio Calendario SSS Instructivos Contacto OS T…" at bounding box center [599, 303] width 1198 height 607
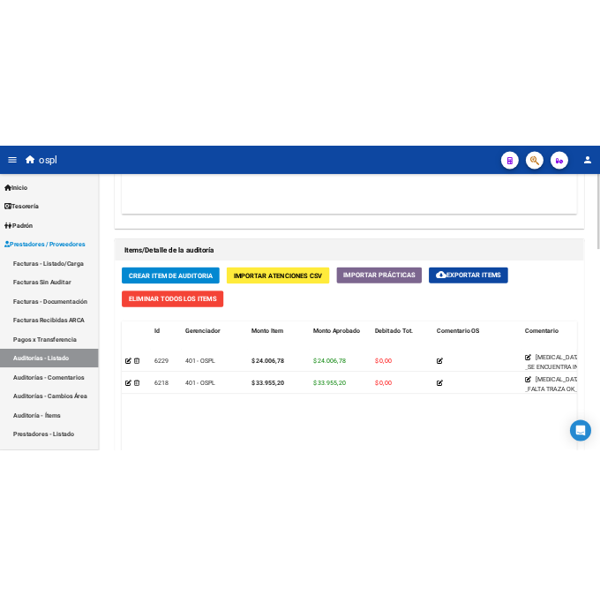
scroll to position [1142, 0]
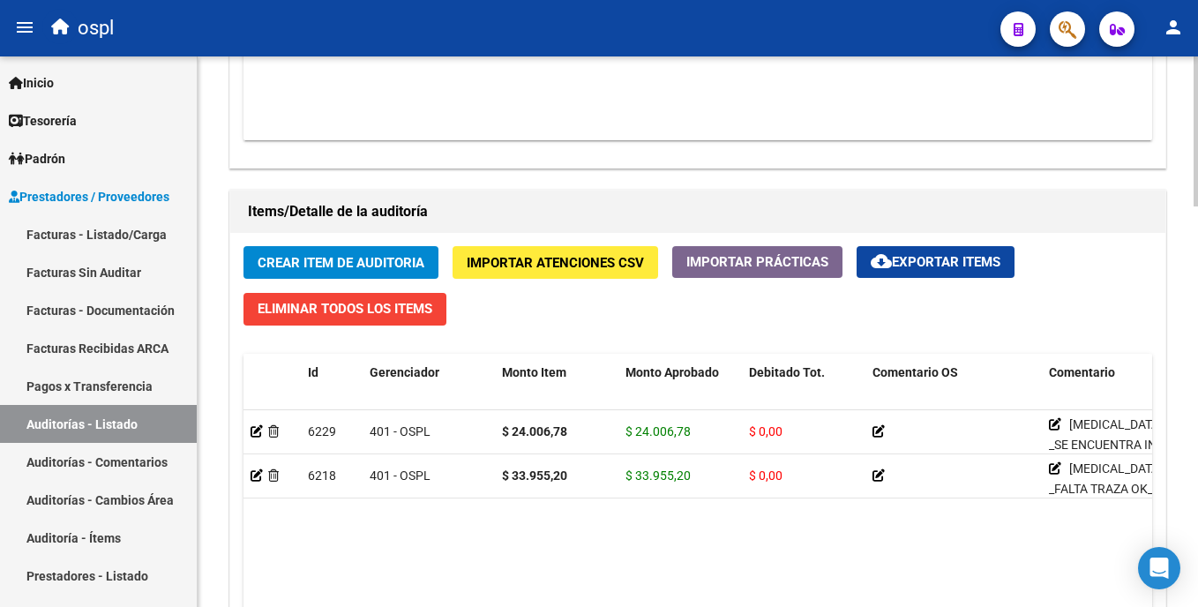
click at [1197, 401] on html "menu ospl person Firma Express Inicio Calendario SSS Instructivos Contacto OS T…" at bounding box center [599, 303] width 1198 height 607
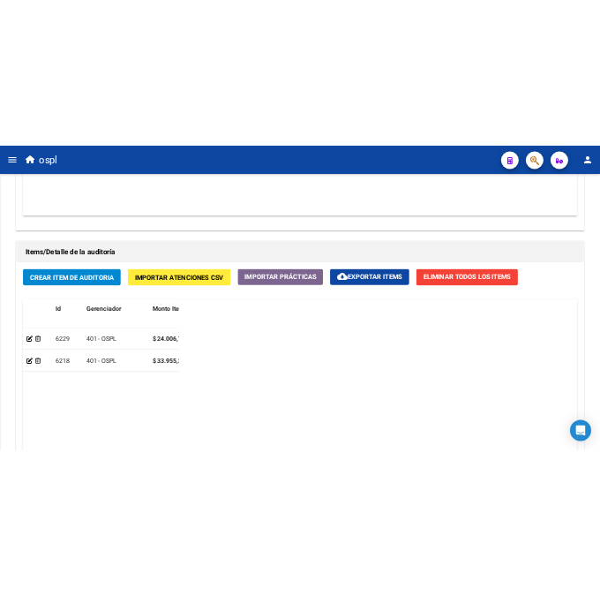
scroll to position [1274, 0]
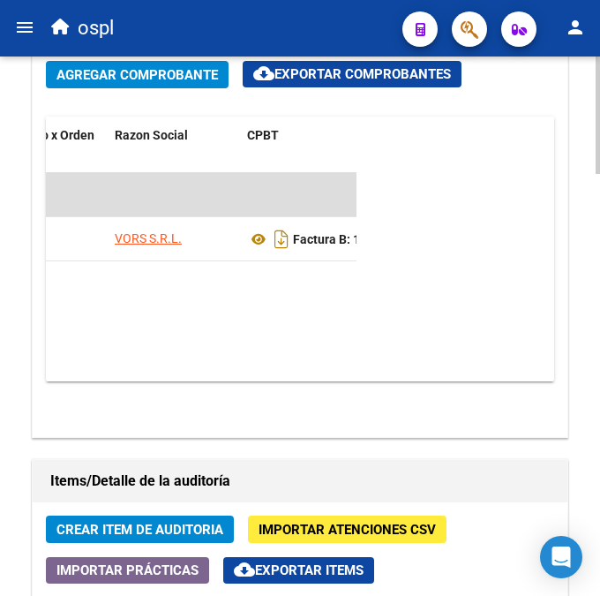
click at [590, 194] on div "arrow_back Editar 1956 cloud_download Generar informe Puede notificar al gerenc…" at bounding box center [300, 17] width 600 height 2470
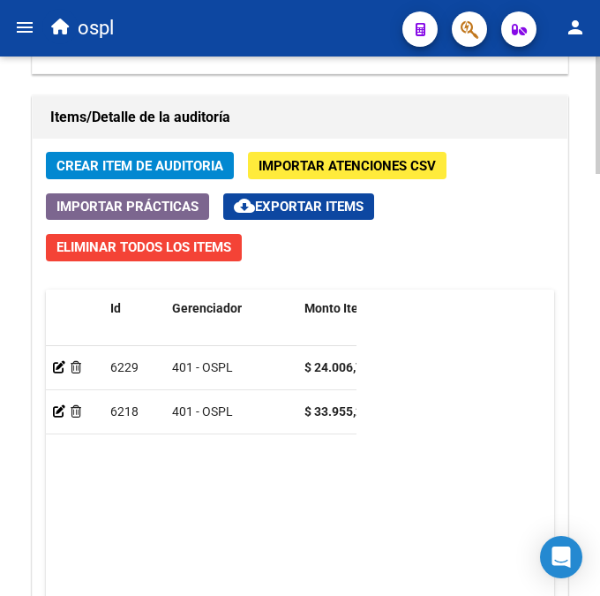
scroll to position [1614, 0]
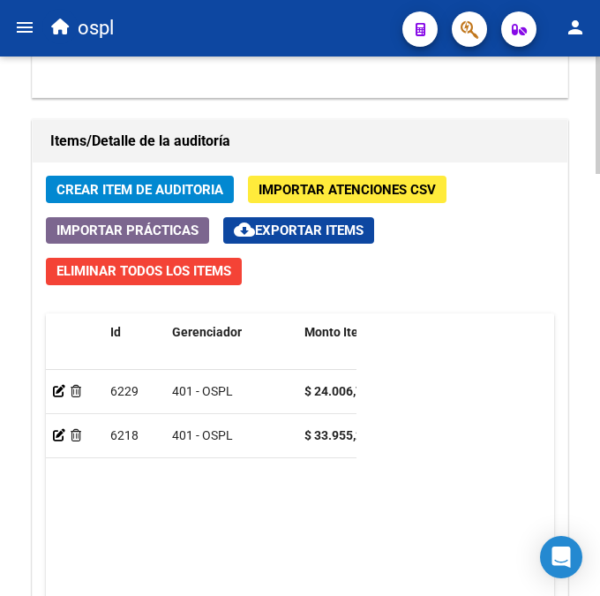
click at [600, 441] on html "menu ospl person Firma Express Inicio Calendario SSS Instructivos Contacto OS T…" at bounding box center [300, 298] width 600 height 596
click at [169, 186] on span "Crear Item de Auditoria" at bounding box center [139, 190] width 167 height 16
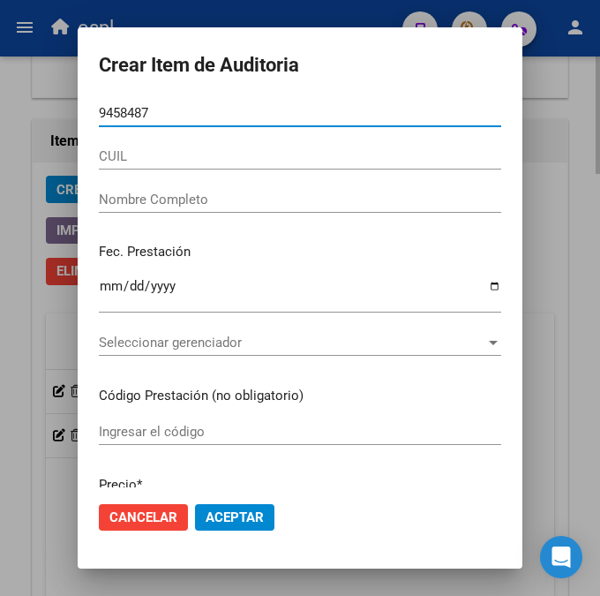
type input "94584878"
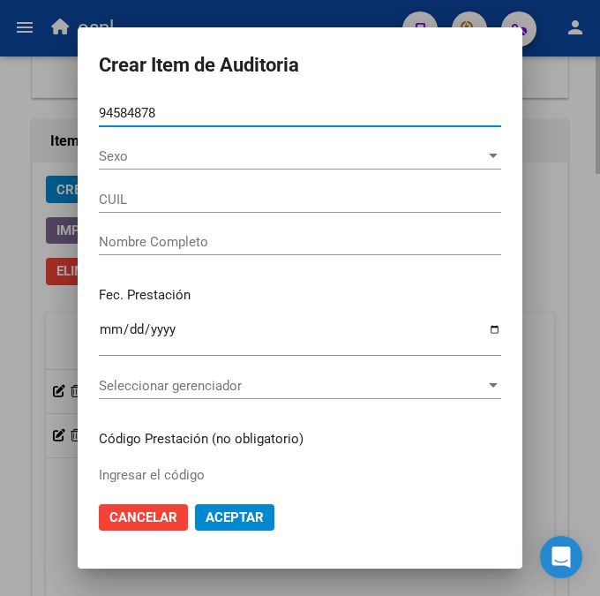
type input "27945848788"
type input "DEL [PERSON_NAME][DATE]"
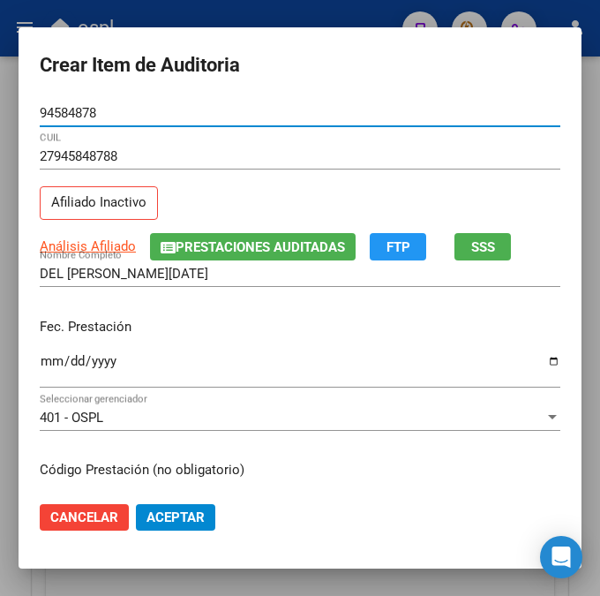
type input "94584878"
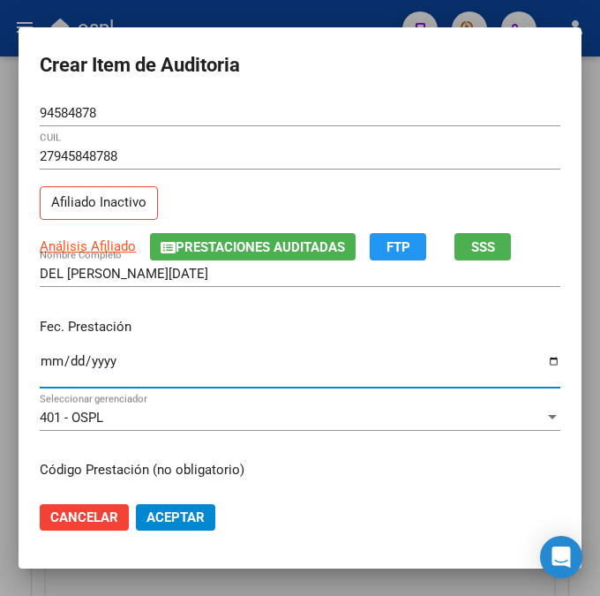
click at [40, 362] on input "Ingresar la fecha" at bounding box center [300, 368] width 521 height 28
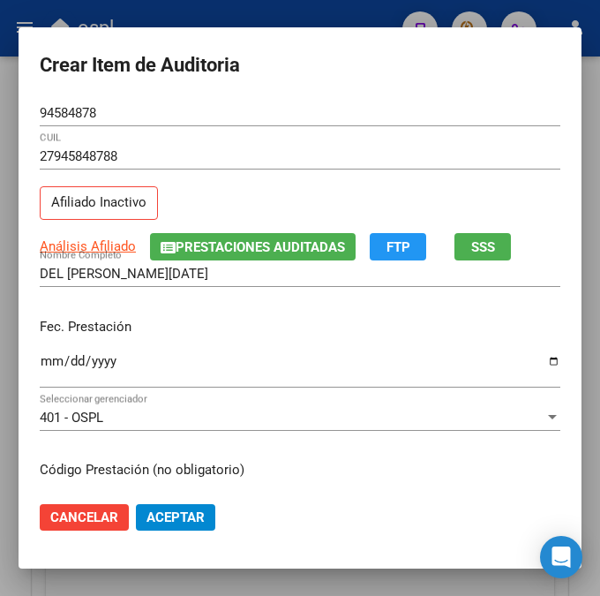
click at [43, 357] on input "Ingresar la fecha" at bounding box center [300, 368] width 521 height 28
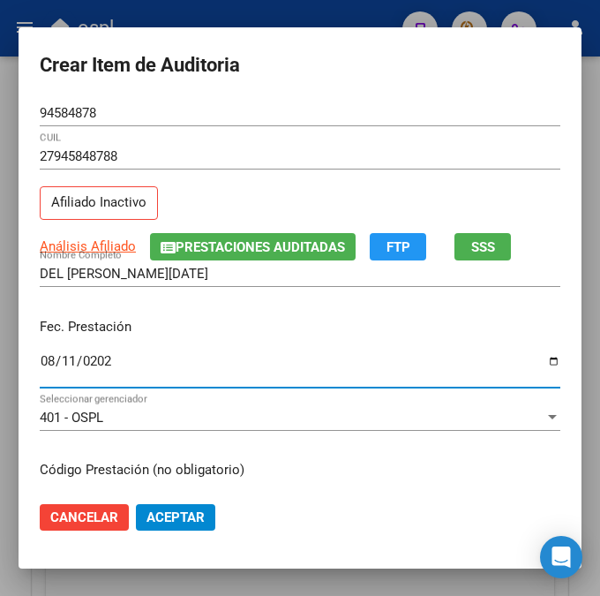
type input "[DATE]"
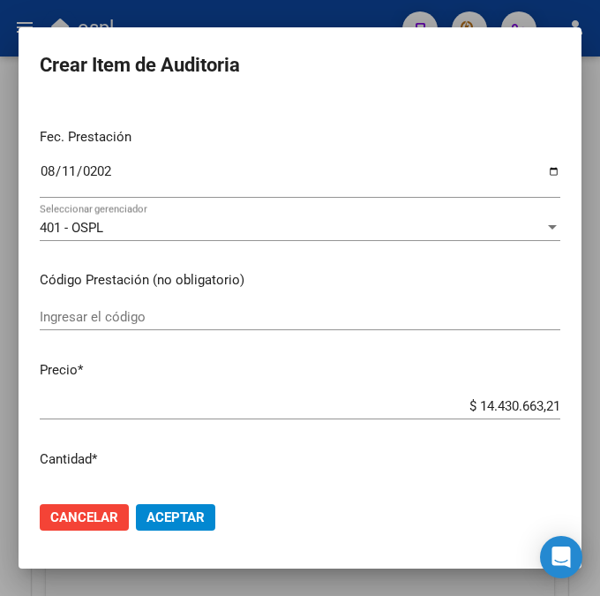
scroll to position [193, 0]
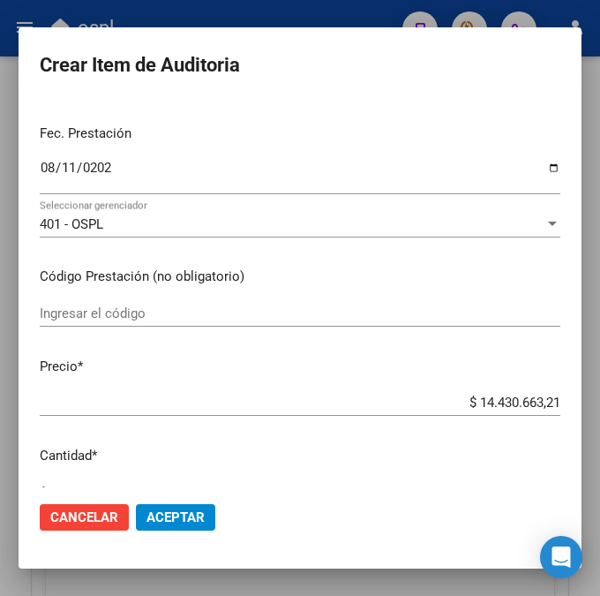
click at [215, 308] on input "Ingresar el código" at bounding box center [300, 313] width 521 height 16
click at [279, 303] on div "Ingresar el código" at bounding box center [300, 313] width 521 height 26
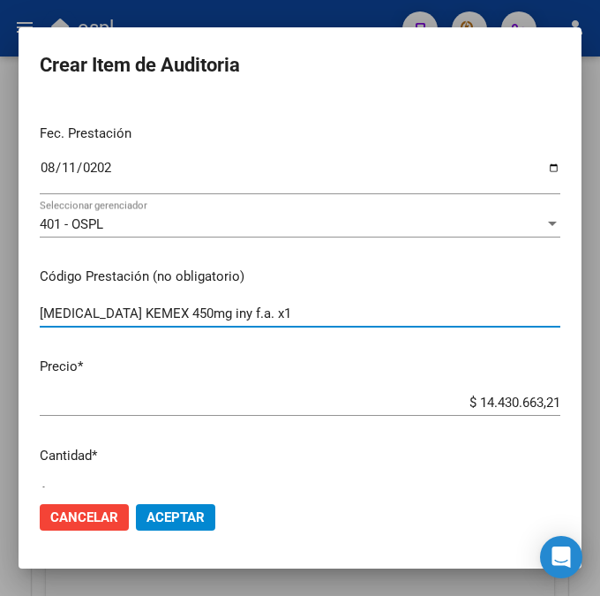
type input "[MEDICAL_DATA] KEMEX 450mg iny f.a. x1"
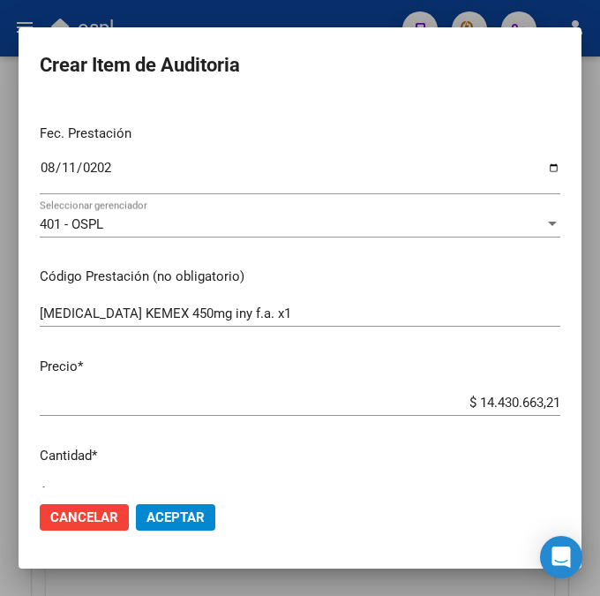
drag, startPoint x: 455, startPoint y: 392, endPoint x: 539, endPoint y: 379, distance: 84.7
click at [539, 379] on mat-dialog-content "94584878 Nro Documento 27945848788 CUIL Afiliado Inactivo Análisis Afiliado Pre…" at bounding box center [300, 293] width 563 height 387
drag, startPoint x: 453, startPoint y: 398, endPoint x: 583, endPoint y: 398, distance: 130.6
click at [582, 398] on mat-dialog-content "94584878 Nro Documento 27945848788 CUIL Afiliado Inactivo Análisis Afiliado Pre…" at bounding box center [300, 293] width 563 height 387
type input "$ 0,05"
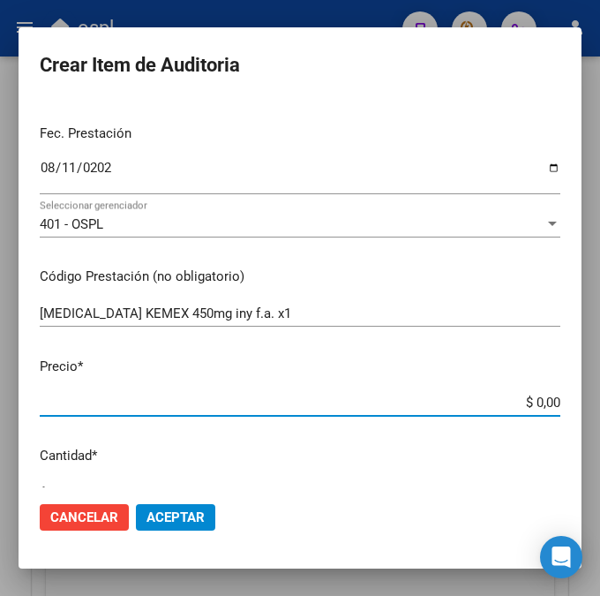
type input "$ 0,05"
type input "$ 0,54"
type input "$ 5,44"
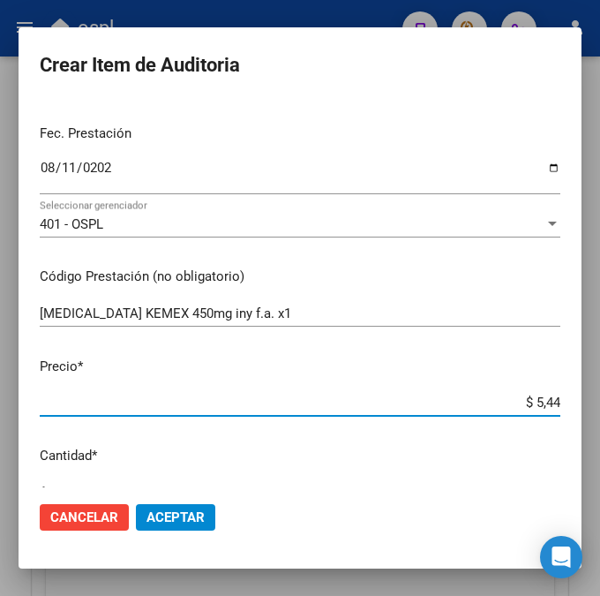
type input "$ 54,48"
type input "$ 544,84"
type input "$ 54,48"
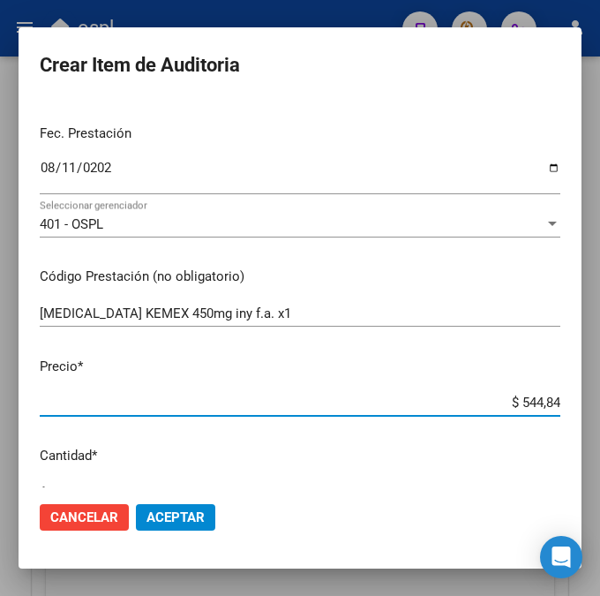
type input "$ 54,48"
type input "$ 544,82"
type input "$ 5.448,25"
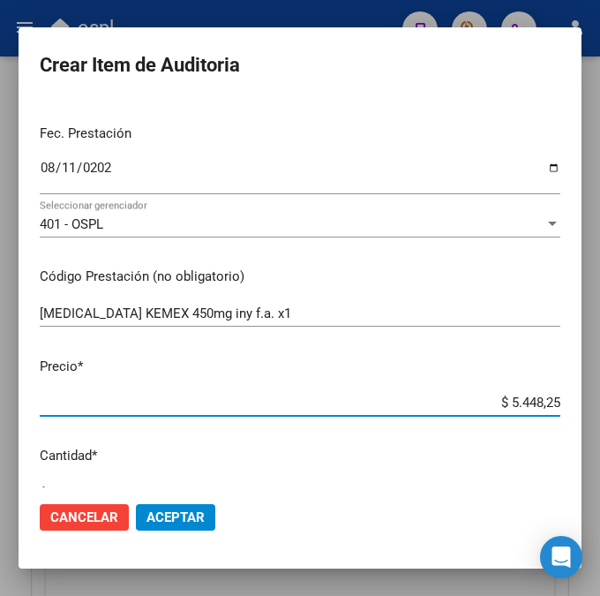
type input "$ 54.482,56"
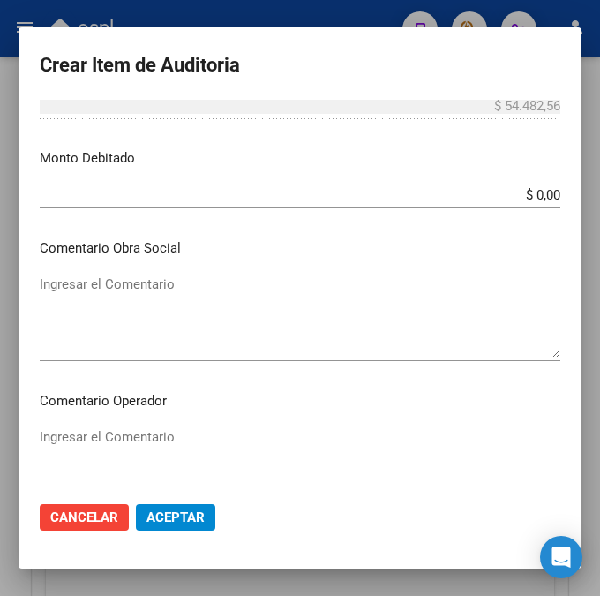
scroll to position [685, 0]
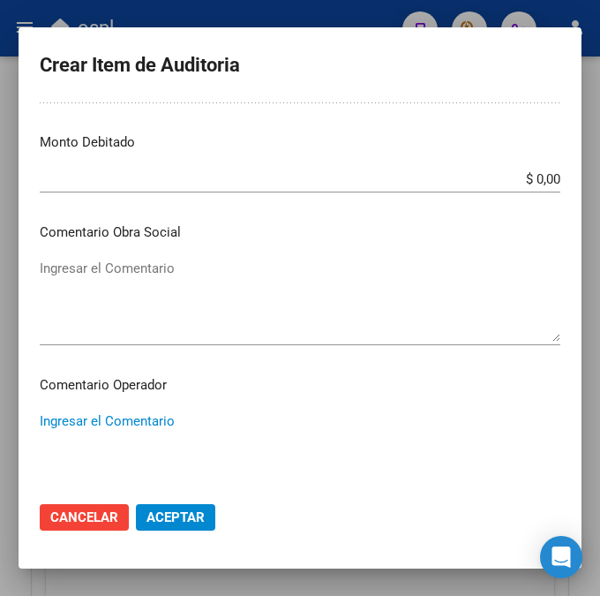
click at [131, 422] on textarea "Ingresar el Comentario" at bounding box center [300, 452] width 521 height 83
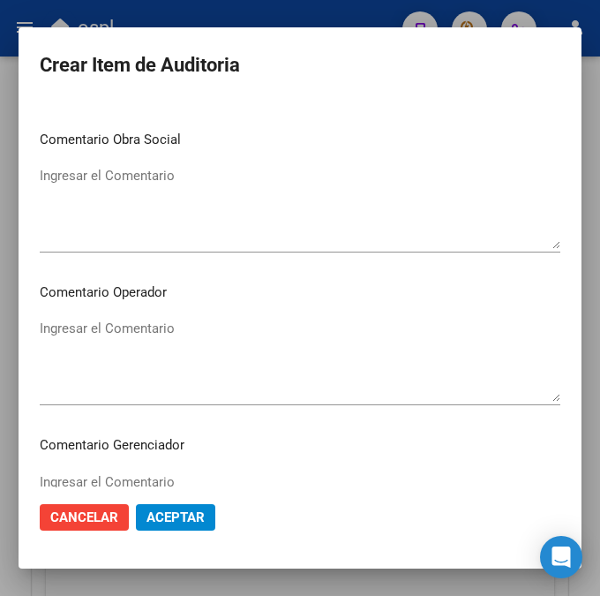
scroll to position [774, 0]
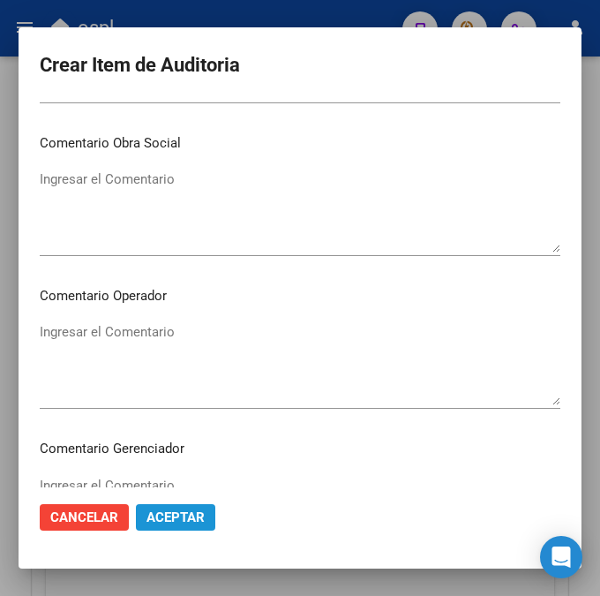
click at [163, 510] on span "Aceptar" at bounding box center [175, 517] width 58 height 16
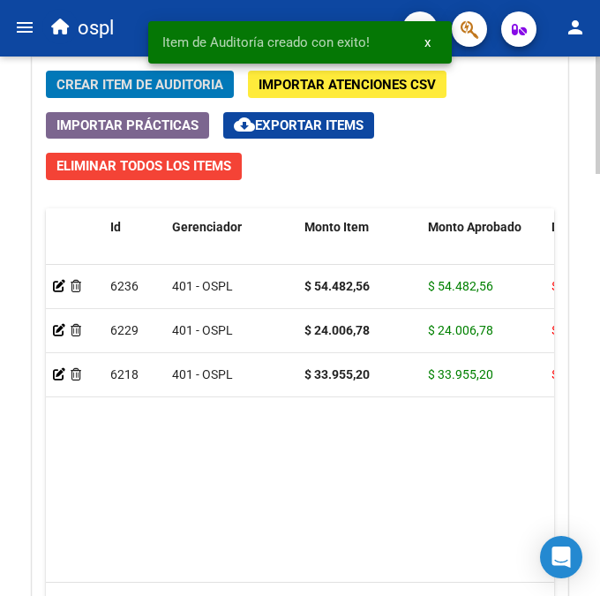
click at [598, 469] on div at bounding box center [598, 489] width 4 height 117
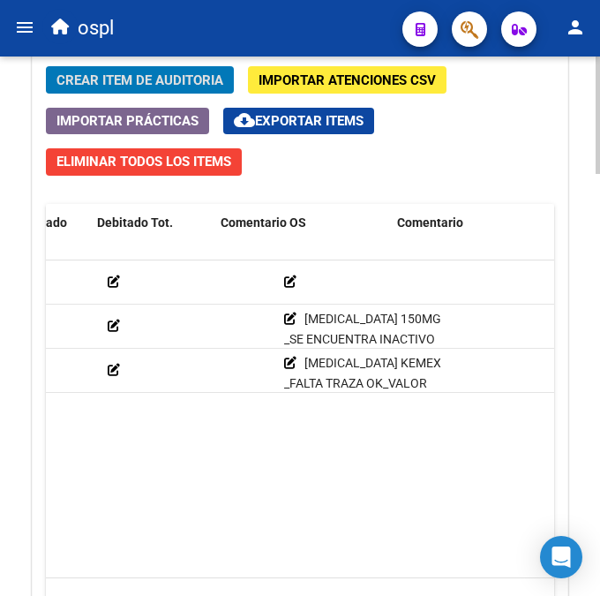
scroll to position [0, 578]
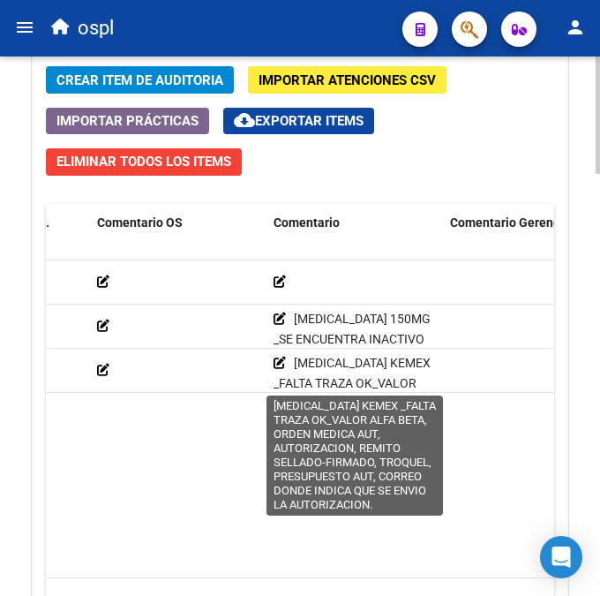
click at [280, 361] on icon at bounding box center [280, 362] width 12 height 12
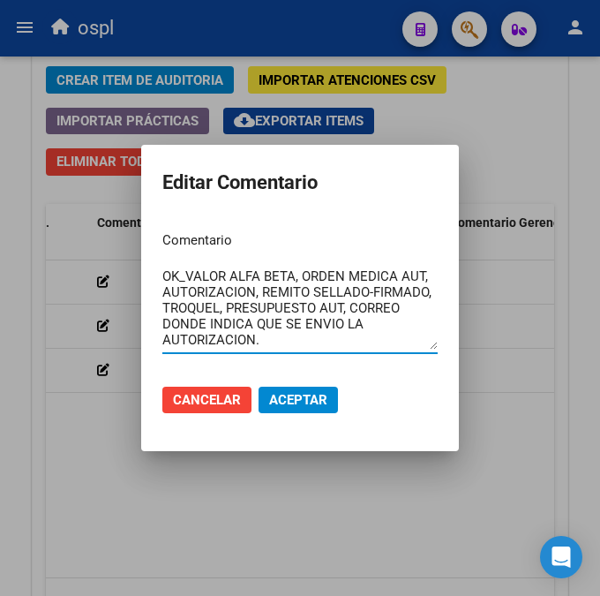
scroll to position [0, 0]
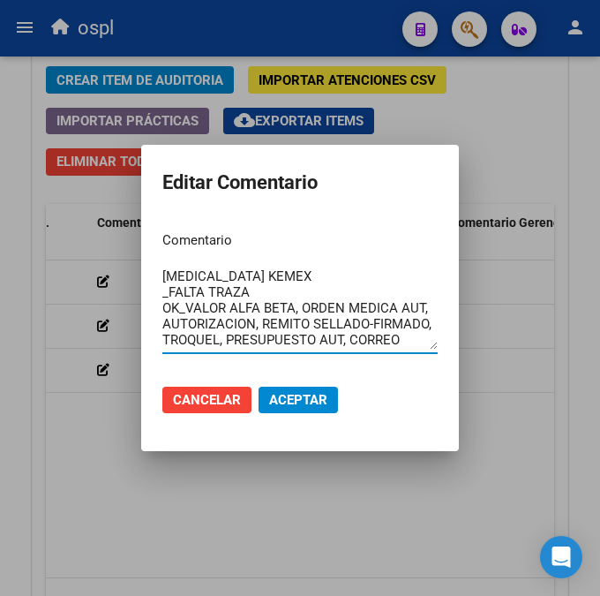
click at [304, 281] on textarea "[MEDICAL_DATA] KEMEX _FALTA TRAZA OK_VALOR ALFA BETA, ORDEN MEDICA AUT, AUTORIZ…" at bounding box center [299, 307] width 275 height 83
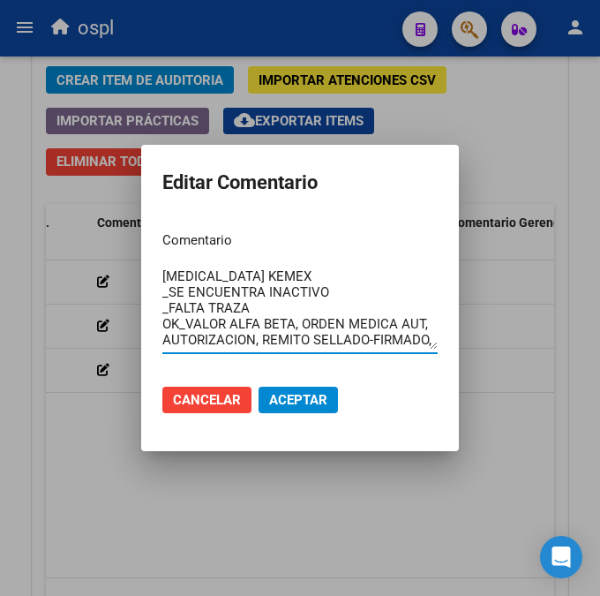
type textarea "[MEDICAL_DATA] KEMEX _SE ENCUENTRA INACTIVO _FALTA TRAZA OK_VALOR ALFA BETA, OR…"
click at [319, 402] on span "Aceptar" at bounding box center [298, 400] width 58 height 16
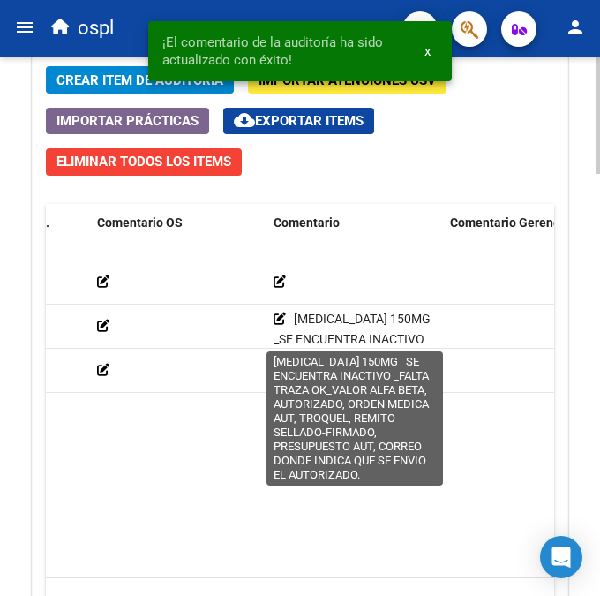
click at [279, 316] on icon at bounding box center [280, 318] width 12 height 12
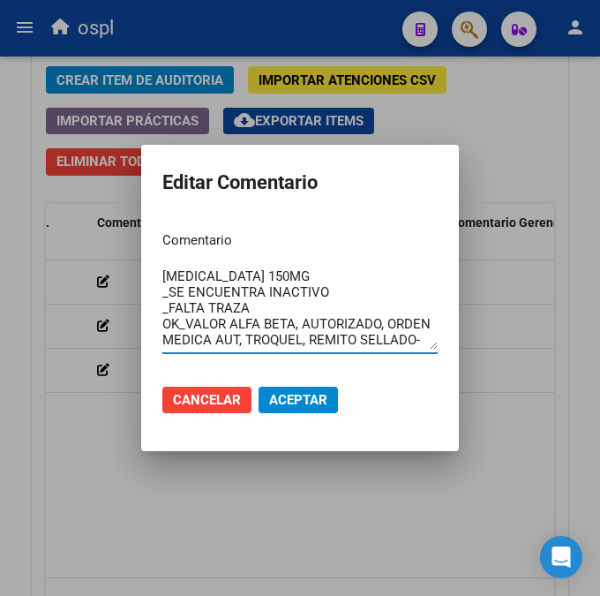
drag, startPoint x: 317, startPoint y: 348, endPoint x: 145, endPoint y: 256, distance: 195.0
click at [145, 256] on mat-dialog-content "Comentario [MEDICAL_DATA] 150MG _SE ENCUENTRA INACTIVO _FALTA TRAZA OK_VALOR AL…" at bounding box center [300, 293] width 318 height 153
click at [377, 533] on div at bounding box center [300, 298] width 600 height 596
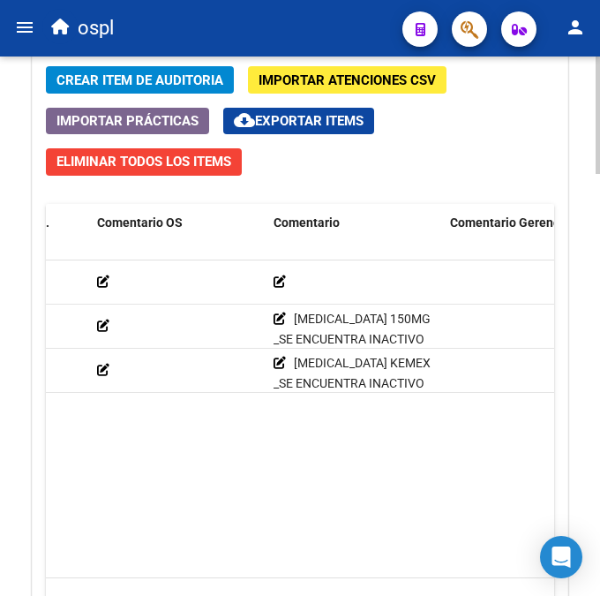
click at [281, 275] on icon at bounding box center [280, 281] width 12 height 12
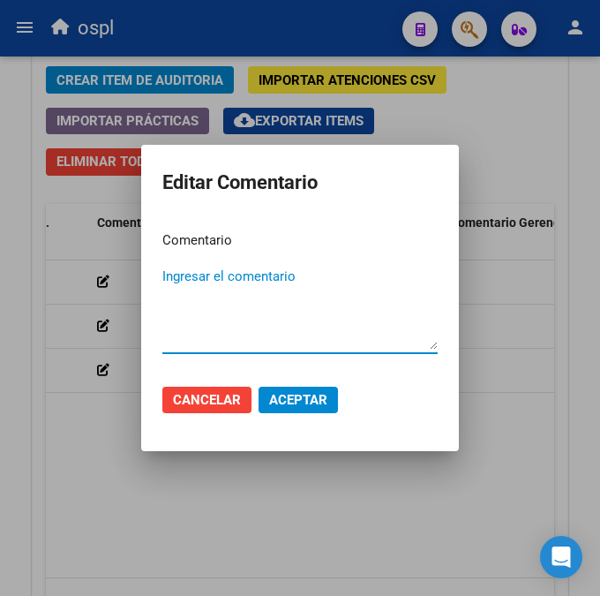
paste textarea "[MEDICAL_DATA] 150MG _SE ENCUENTRA INACTIVO _FALTA TRAZA OK_VALOR ALFA BETA, AU…"
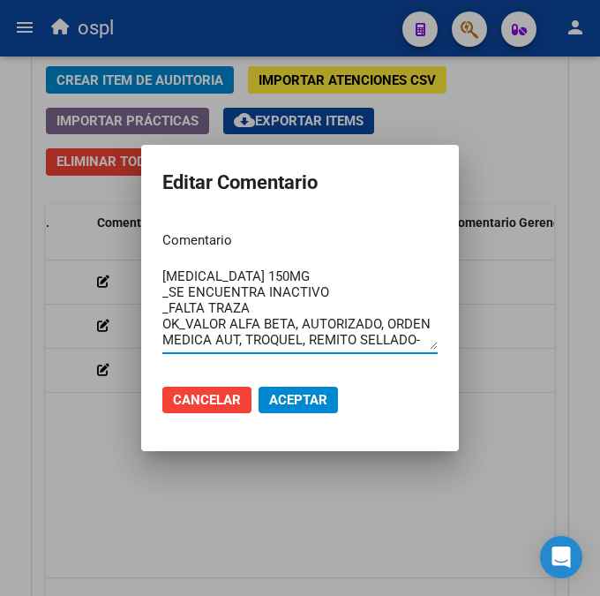
click at [269, 274] on textarea "[MEDICAL_DATA] 150MG _SE ENCUENTRA INACTIVO _FALTA TRAZA OK_VALOR ALFA BETA, AU…" at bounding box center [299, 307] width 275 height 83
type textarea "[MEDICAL_DATA] 450MG _SE ENCUENTRA INACTIVO _FALTA TRAZA OK_VALOR ALFA BETA, AU…"
click at [305, 400] on span "Aceptar" at bounding box center [298, 400] width 58 height 16
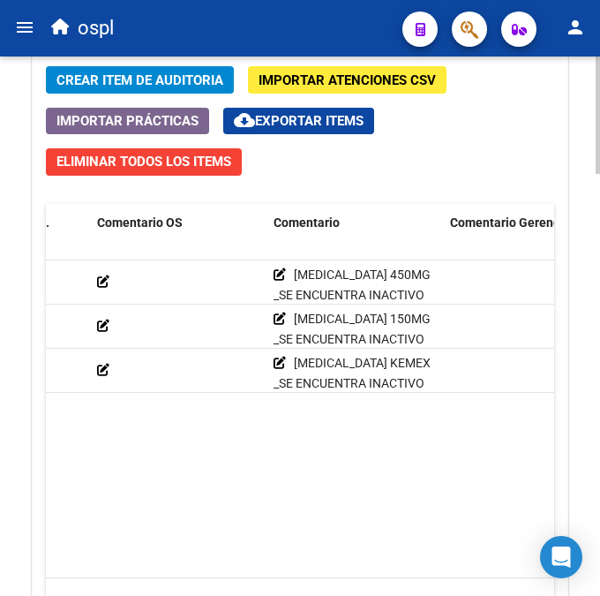
click at [81, 75] on span "Crear Item de Auditoria" at bounding box center [139, 80] width 167 height 16
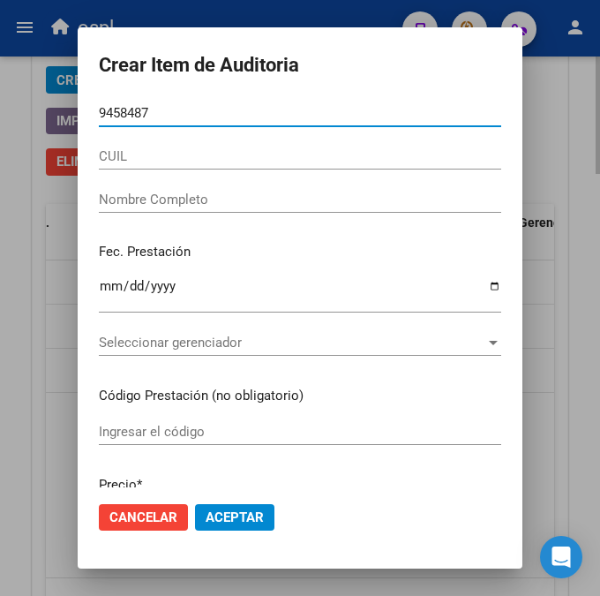
type input "94584878"
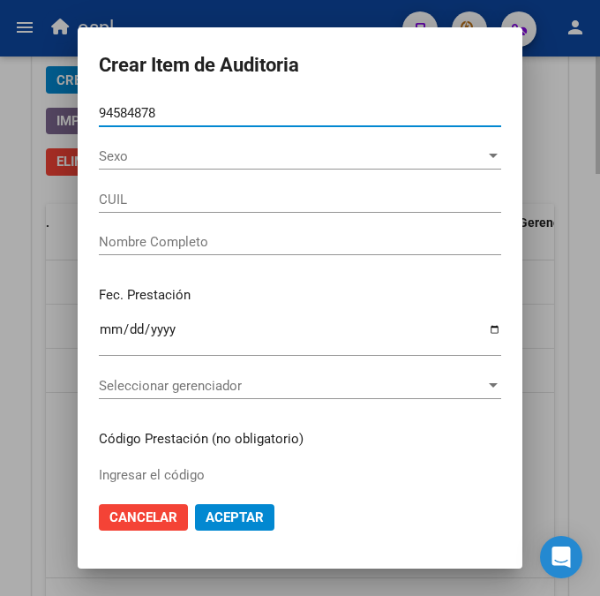
type input "27945848788"
type input "DEL [PERSON_NAME][DATE]"
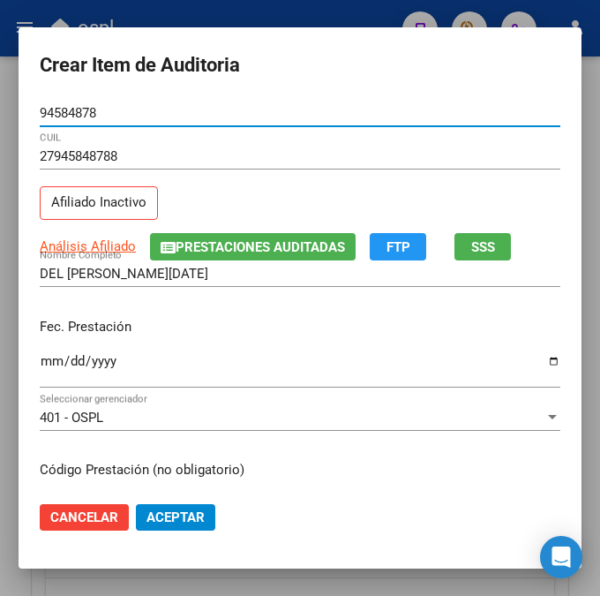
type input "94584878"
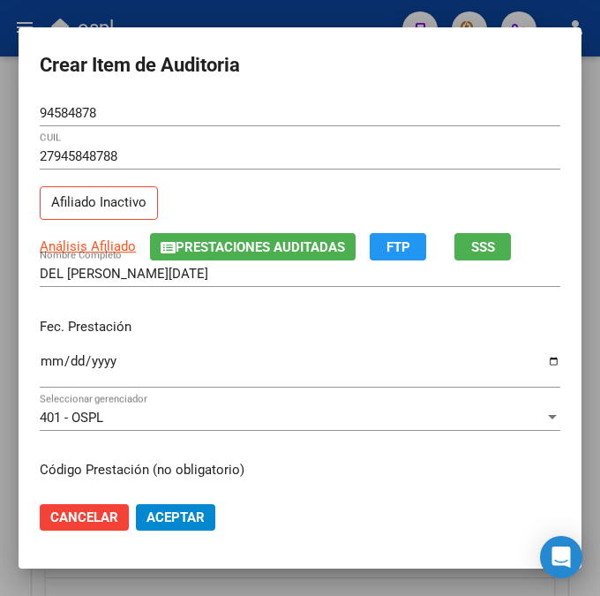
click at [33, 371] on mat-dialog-content "94584878 Nro Documento 27945848788 CUIL Afiliado Inactivo Análisis Afiliado Pre…" at bounding box center [300, 293] width 563 height 387
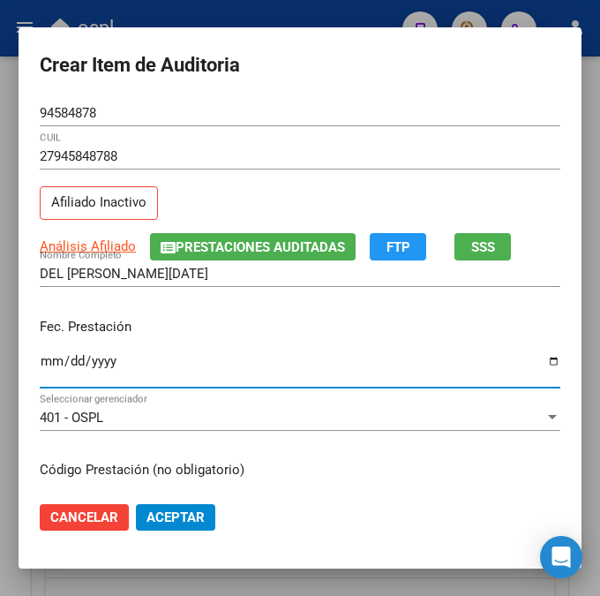
click at [40, 368] on input "Ingresar la fecha" at bounding box center [300, 368] width 521 height 28
type input "[DATE]"
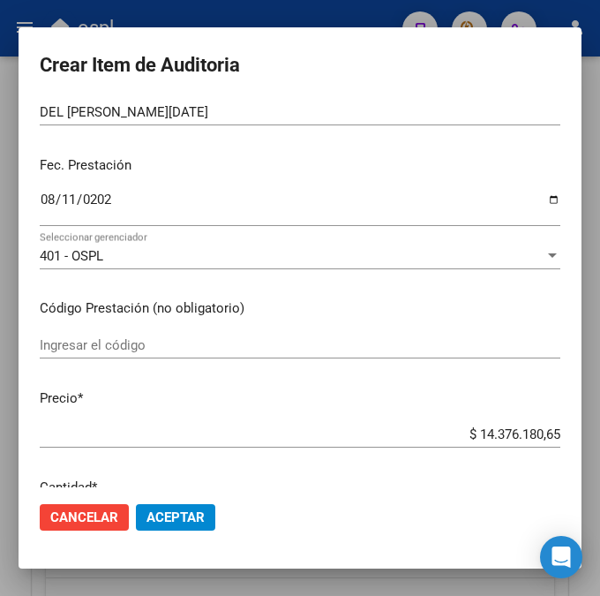
scroll to position [214, 0]
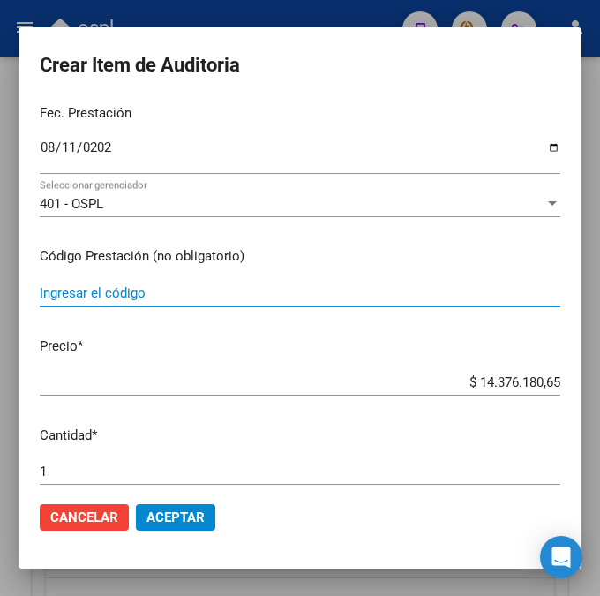
click at [116, 288] on input "Ingresar el código" at bounding box center [300, 293] width 521 height 16
type input "FINABER 8mg iny. a. x1 x4ml"
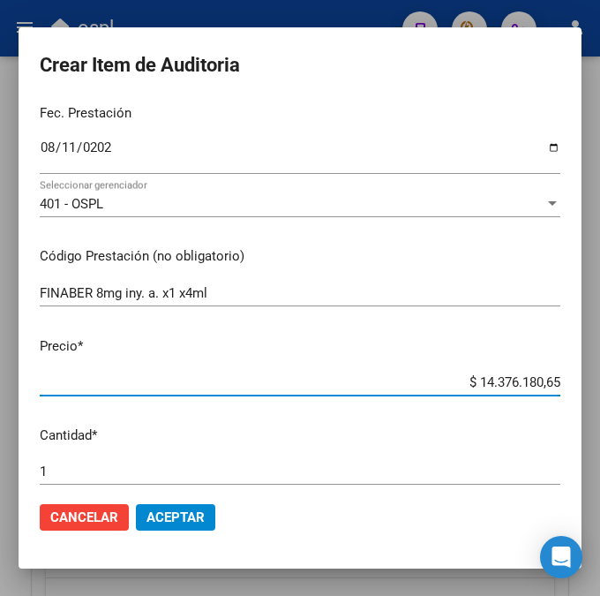
drag, startPoint x: 454, startPoint y: 386, endPoint x: 573, endPoint y: 382, distance: 118.3
click at [573, 382] on mat-dialog-content "94584878 Nro Documento 27945848788 CUIL Afiliado Inactivo Análisis Afiliado Pre…" at bounding box center [300, 293] width 563 height 387
type input "$ 0,03"
type input "$ 0,33"
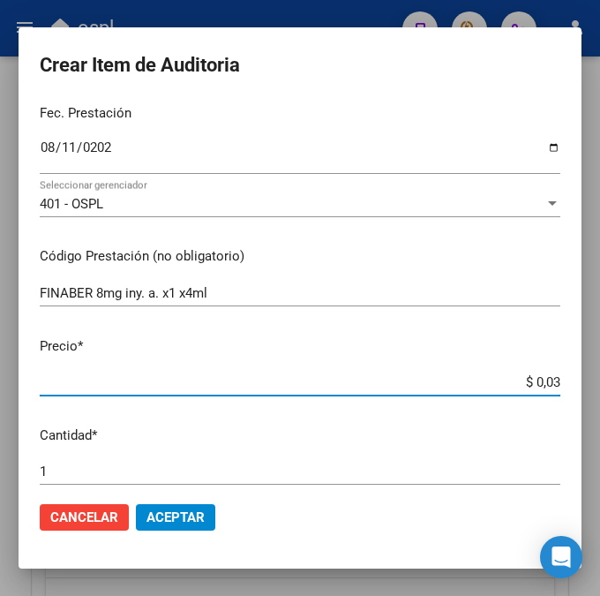
type input "$ 0,33"
type input "$ 3,36"
type input "$ 33,65"
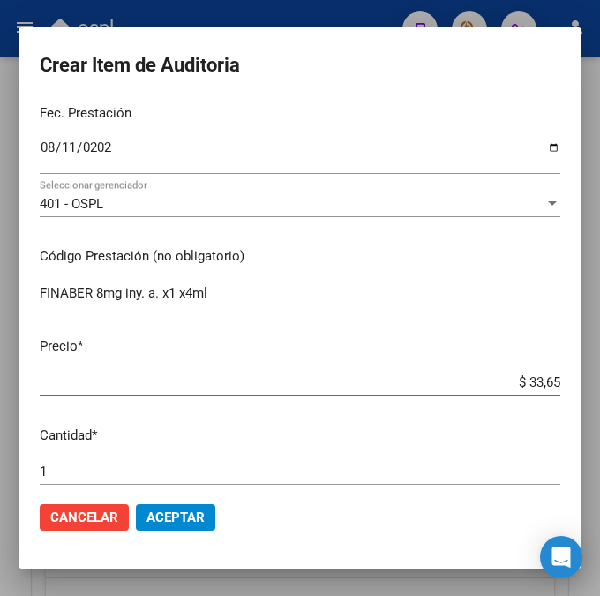
type input "$ 336,52"
type input "$ 3.365,28"
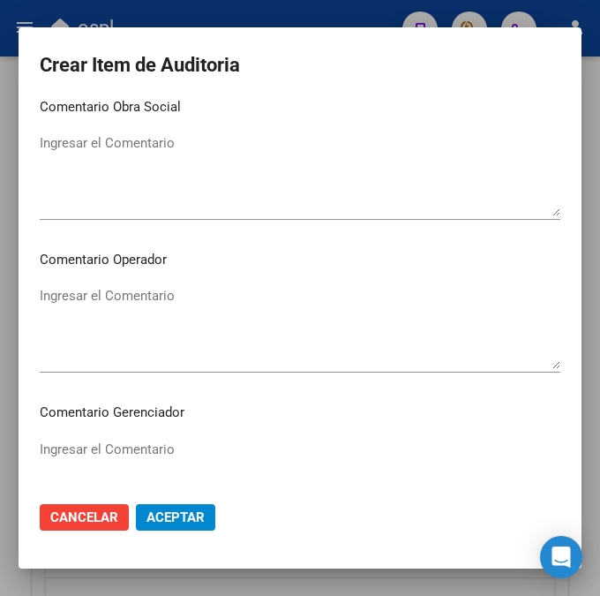
scroll to position [818, 0]
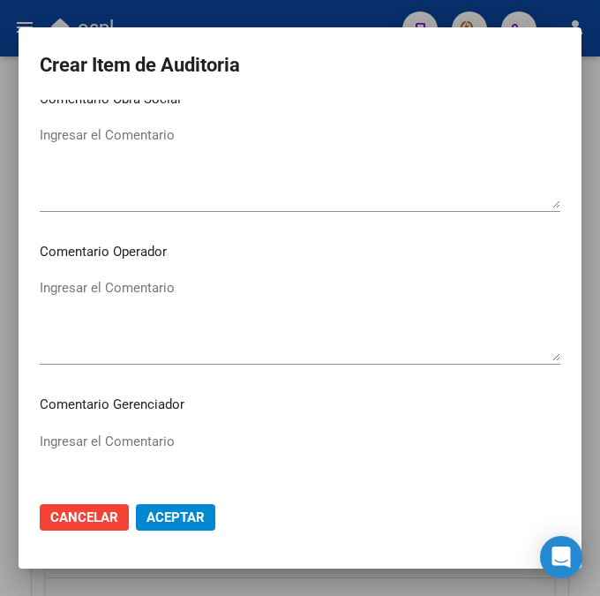
click at [173, 304] on textarea "Ingresar el Comentario" at bounding box center [300, 319] width 521 height 83
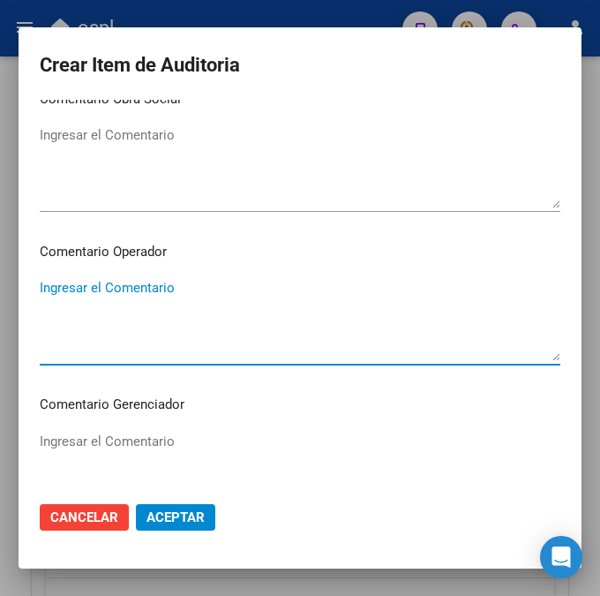
paste textarea "[MEDICAL_DATA] 150MG _SE ENCUENTRA INACTIVO _FALTA TRAZA OK_VALOR ALFA BETA, AU…"
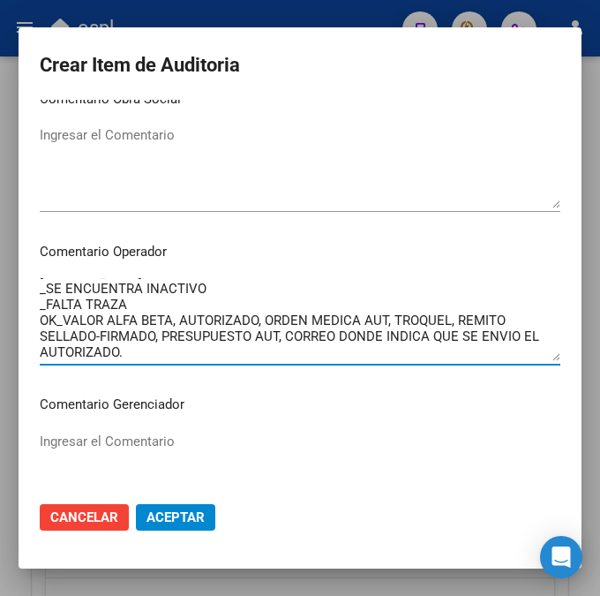
scroll to position [0, 0]
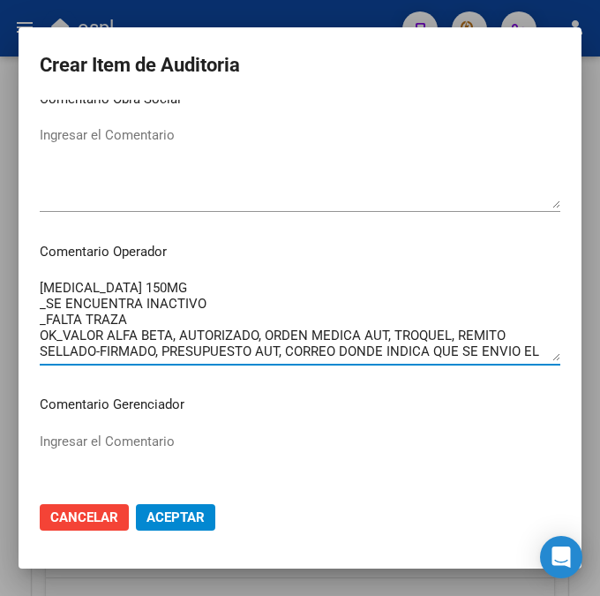
drag, startPoint x: 184, startPoint y: 287, endPoint x: 11, endPoint y: 293, distance: 172.2
click at [11, 293] on div "Crear Item de Auditoria 94584878 Nro Documento 27945848788 CUIL Afiliado Inacti…" at bounding box center [300, 298] width 600 height 596
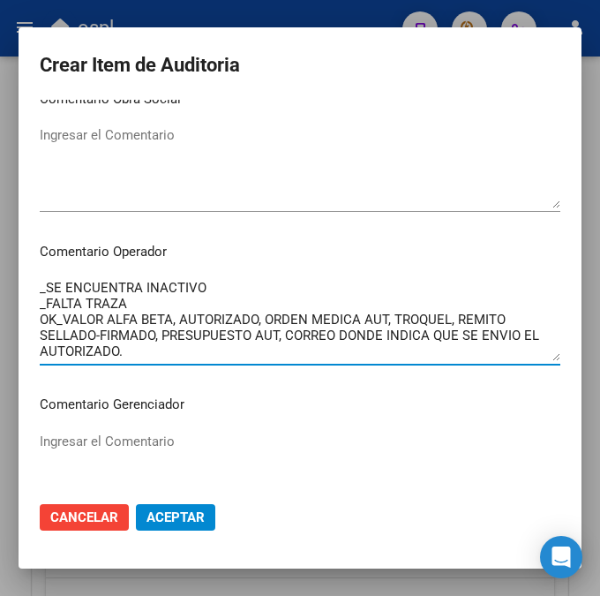
click at [76, 289] on textarea "_SE ENCUENTRA INACTIVO _FALTA TRAZA OK_VALOR ALFA BETA, AUTORIZADO, ORDEN MEDIC…" at bounding box center [300, 319] width 521 height 83
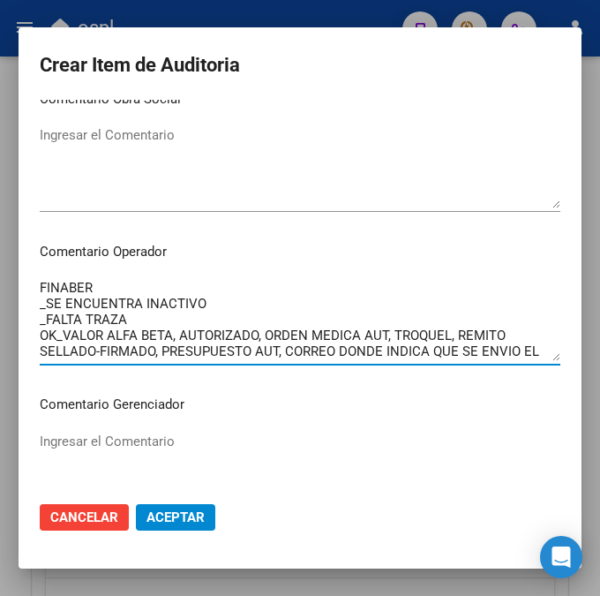
type textarea "FINABER _SE ENCUENTRA INACTIVO _FALTA TRAZA OK_VALOR ALFA BETA, AUTORIZADO, ORD…"
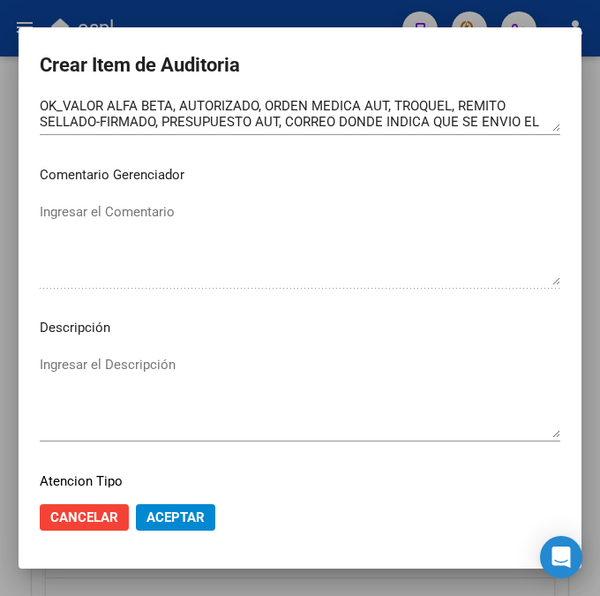
scroll to position [1197, 0]
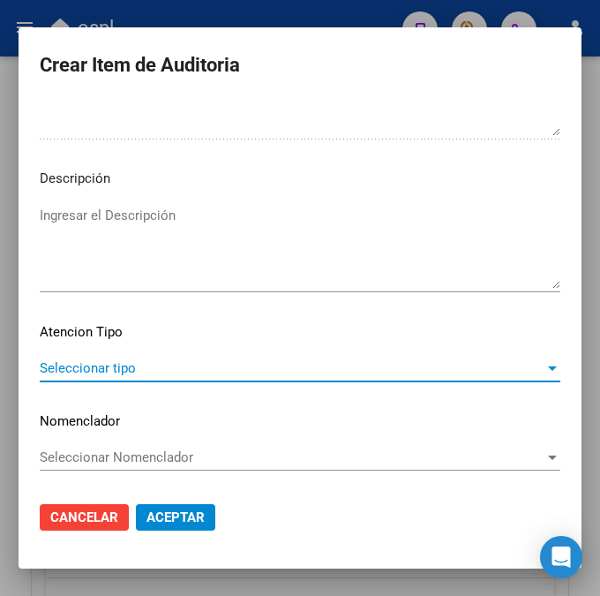
click at [44, 361] on span "Seleccionar tipo" at bounding box center [292, 368] width 505 height 16
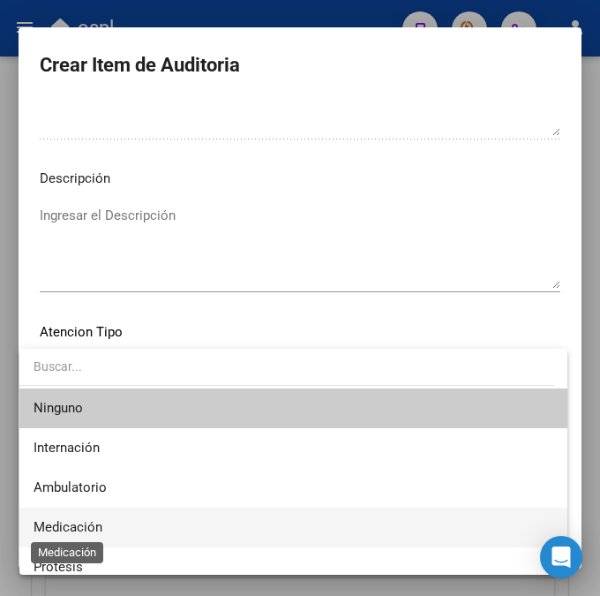
click at [78, 524] on span "Medicación" at bounding box center [68, 527] width 69 height 16
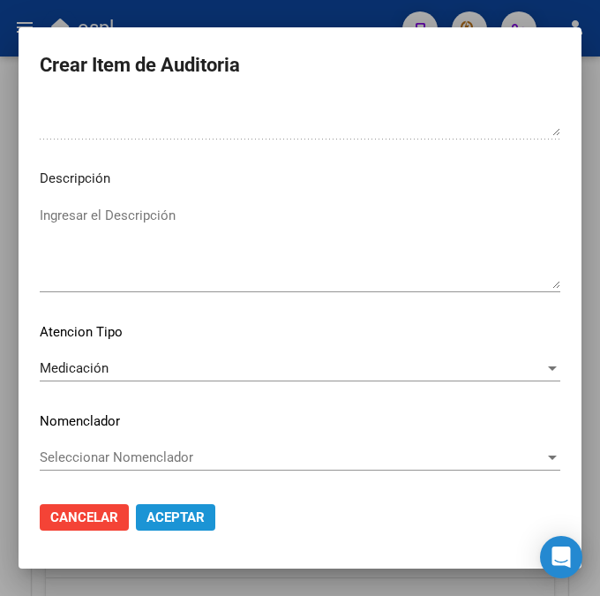
click at [163, 514] on span "Aceptar" at bounding box center [175, 517] width 58 height 16
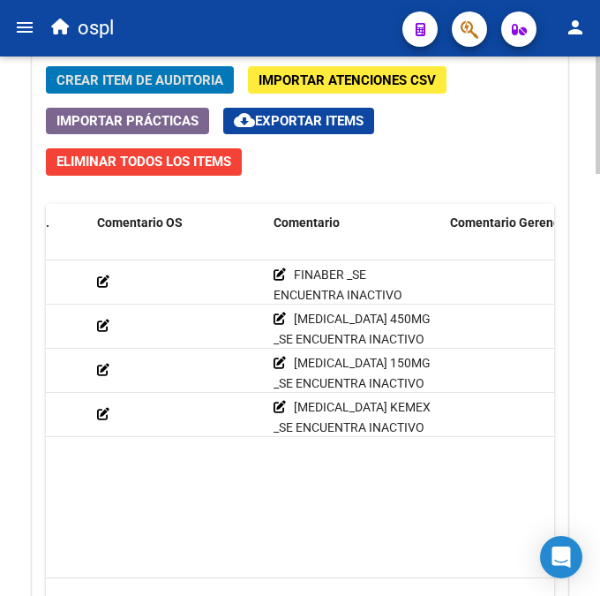
click at [178, 74] on span "Crear Item de Auditoria" at bounding box center [139, 80] width 167 height 16
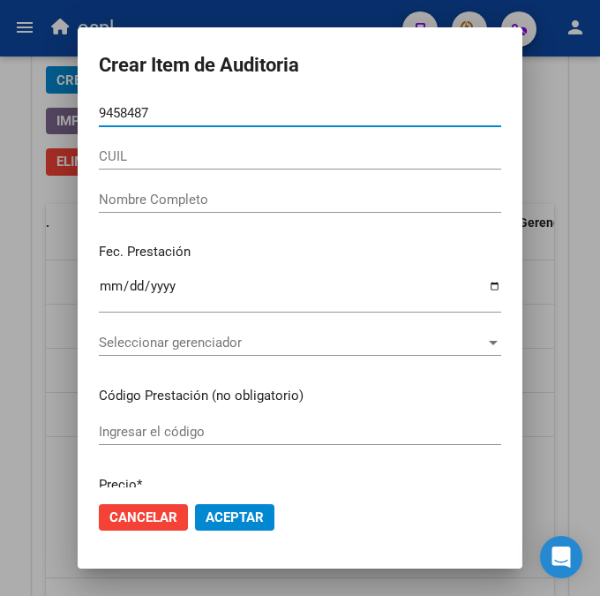
type input "94584878"
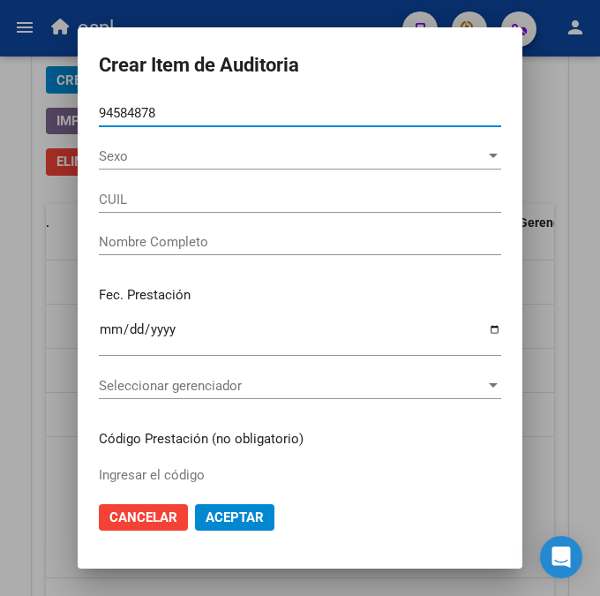
type input "27945848788"
type input "DEL [PERSON_NAME][DATE]"
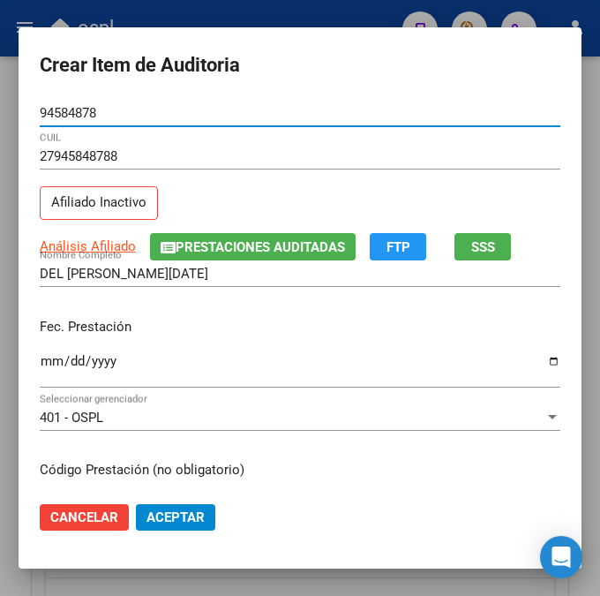
type input "94584878"
click at [40, 363] on input "Ingresar la fecha" at bounding box center [300, 368] width 521 height 28
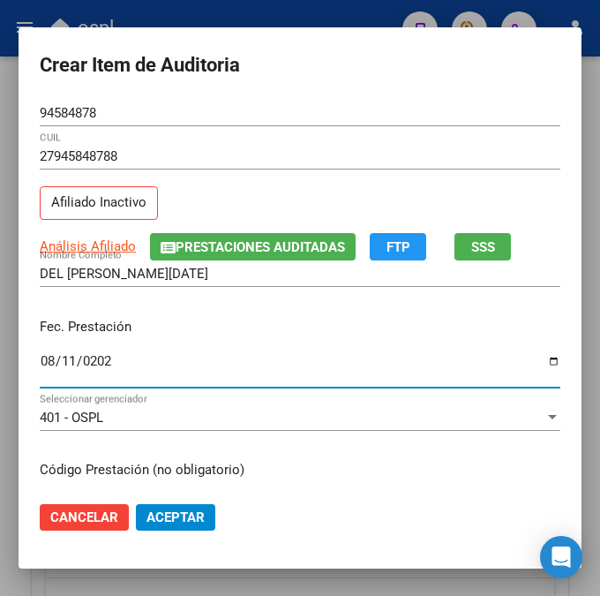
type input "[DATE]"
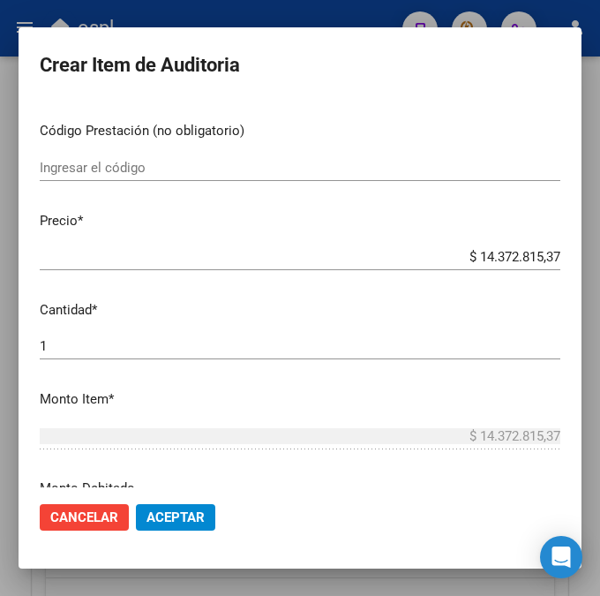
click at [209, 169] on input "Ingresar el código" at bounding box center [300, 168] width 521 height 16
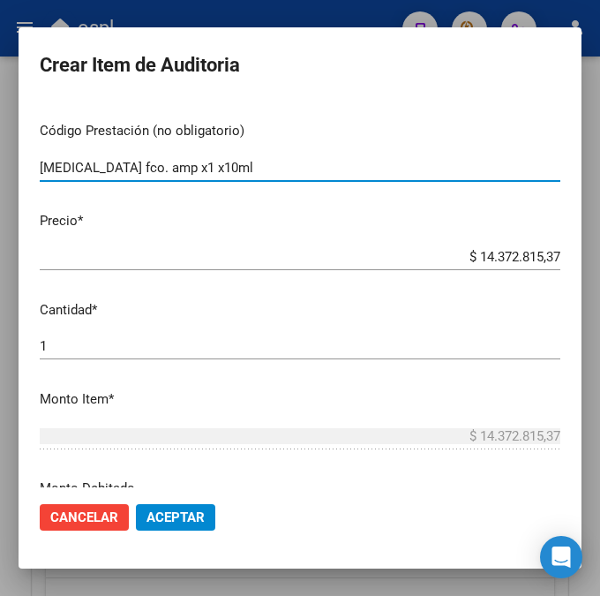
type input "[MEDICAL_DATA] fco. amp x1 x10ml"
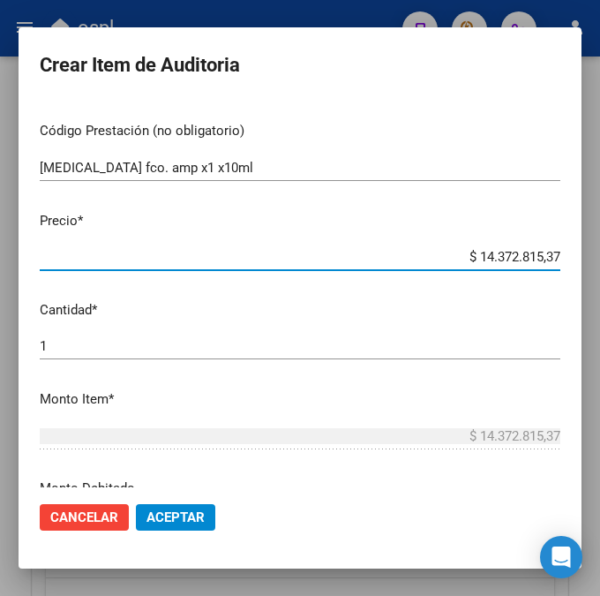
drag, startPoint x: 433, startPoint y: 263, endPoint x: 586, endPoint y: 269, distance: 152.8
click at [582, 269] on mat-dialog-content "94584878 Nro Documento 27945848788 CUIL Afiliado Inactivo Análisis Afiliado Pre…" at bounding box center [300, 293] width 563 height 387
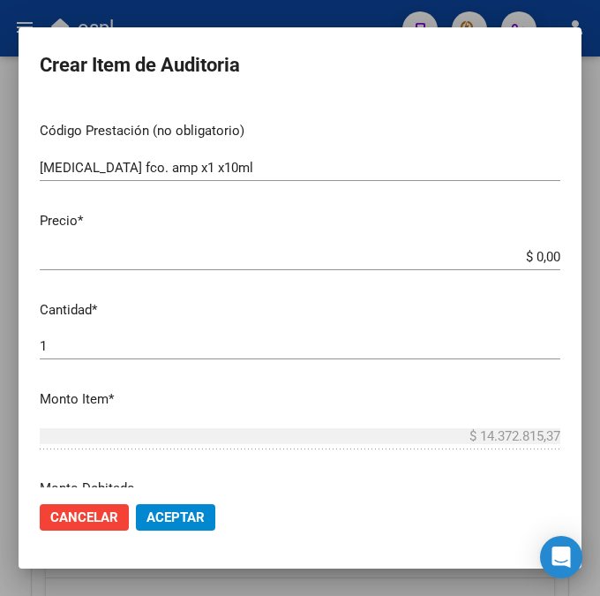
click at [550, 253] on input "$ 0,00" at bounding box center [300, 257] width 521 height 16
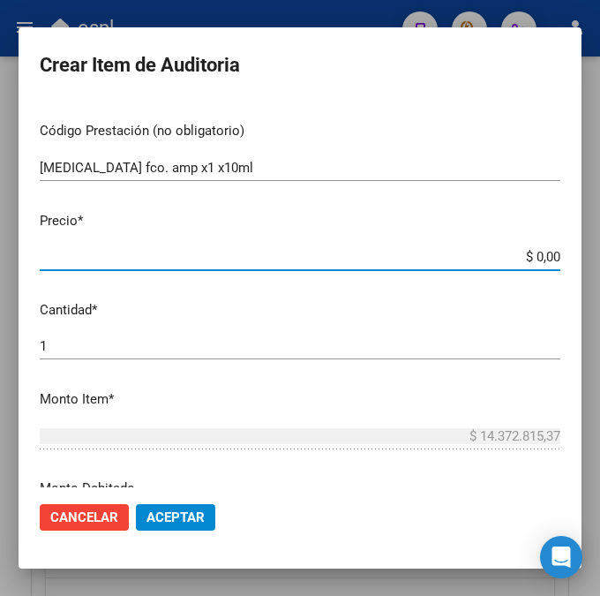
type input "$ 0,01"
type input "$ 0,14"
type input "$ 1,43"
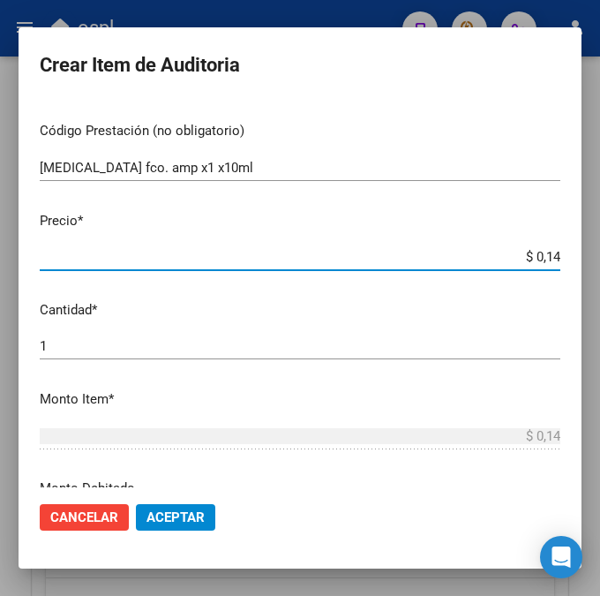
type input "$ 1,43"
type input "$ 14,31"
type input "$ 143,16"
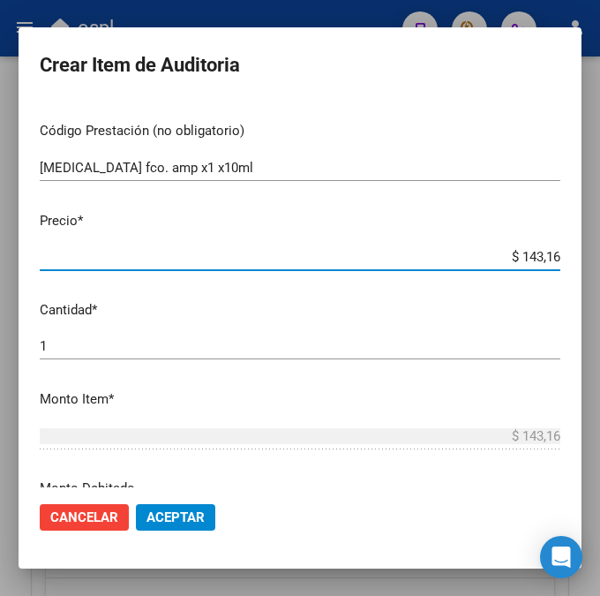
type input "$ 1.431,60"
type input "$ 14.316,01"
type input "$ 143.160,15"
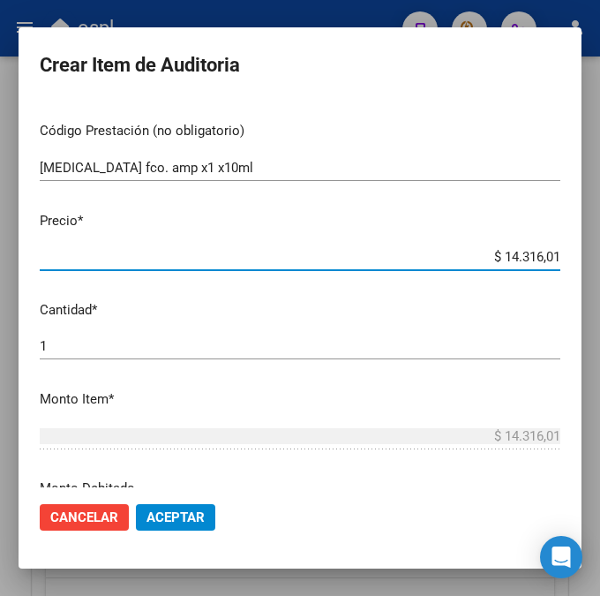
type input "$ 143.160,15"
type input "$ 1.431.601,53"
type input "$ 14.316.015,37"
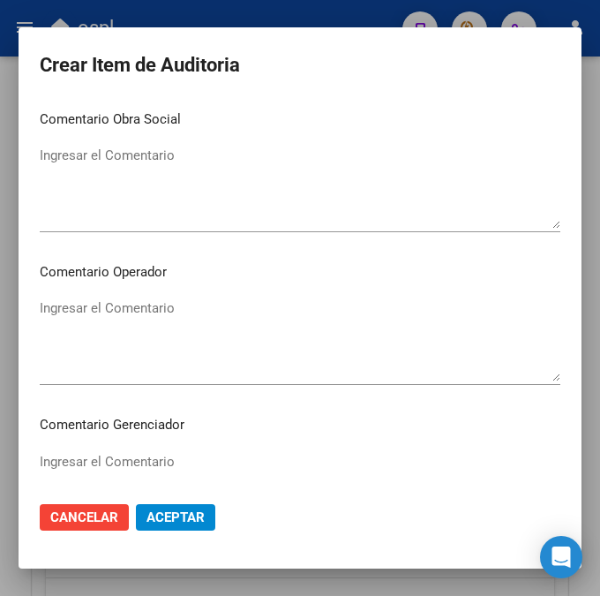
scroll to position [826, 0]
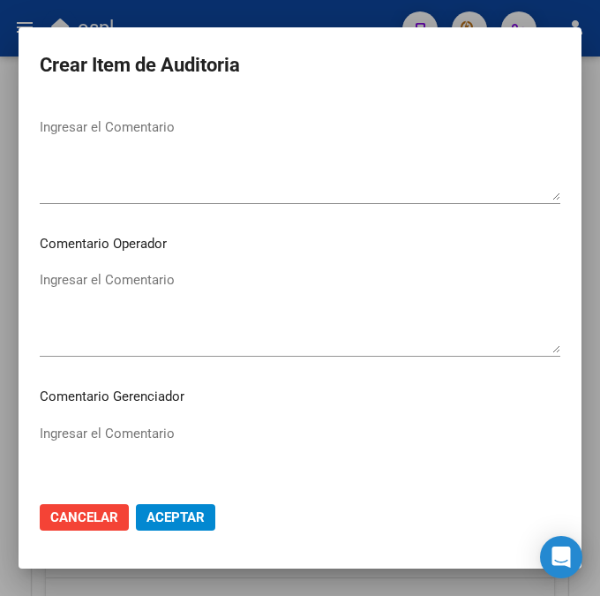
click at [235, 316] on textarea "Ingresar el Comentario" at bounding box center [300, 311] width 521 height 83
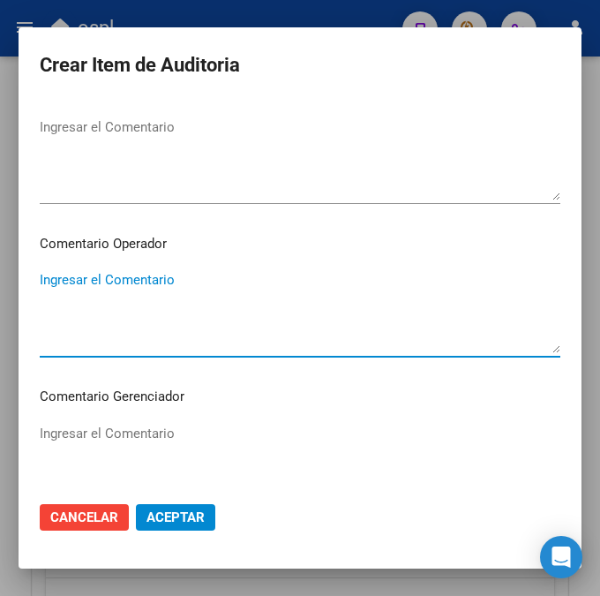
paste textarea "[MEDICAL_DATA] 150MG _SE ENCUENTRA INACTIVO _FALTA TRAZA OK_VALOR ALFA BETA, AU…"
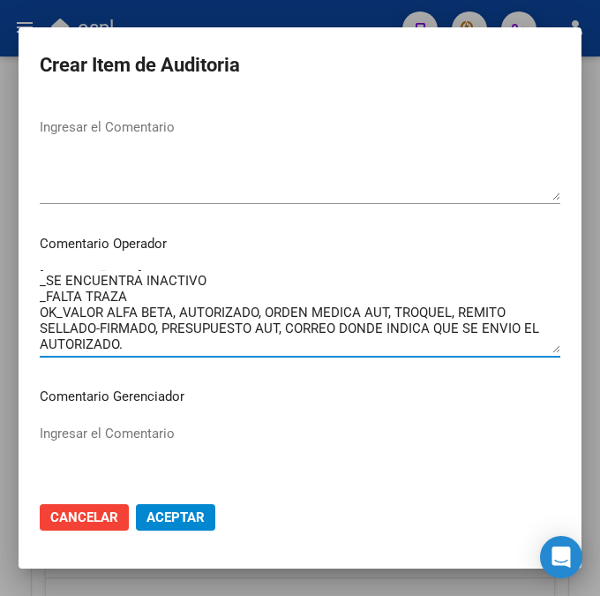
scroll to position [0, 0]
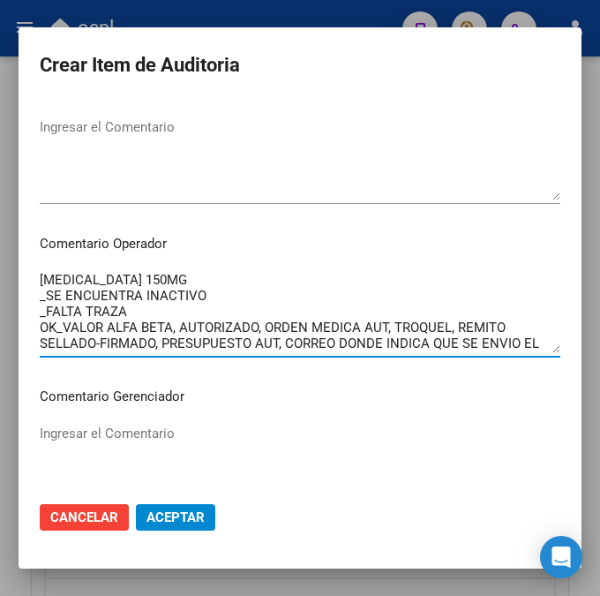
drag, startPoint x: 206, startPoint y: 286, endPoint x: 23, endPoint y: 270, distance: 184.2
click at [23, 270] on mat-dialog-content "94584878 Nro Documento 27945848788 CUIL Afiliado Inactivo Análisis Afiliado Pre…" at bounding box center [300, 293] width 563 height 387
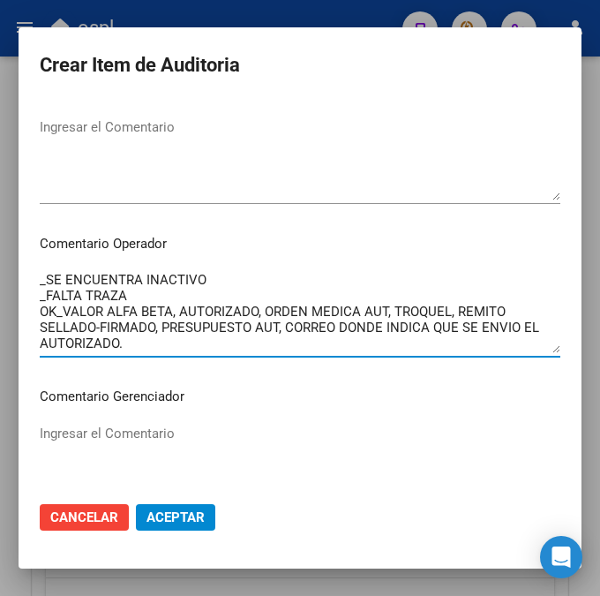
click at [56, 272] on textarea "_SE ENCUENTRA INACTIVO _FALTA TRAZA OK_VALOR ALFA BETA, AUTORIZADO, ORDEN MEDIC…" at bounding box center [300, 311] width 521 height 83
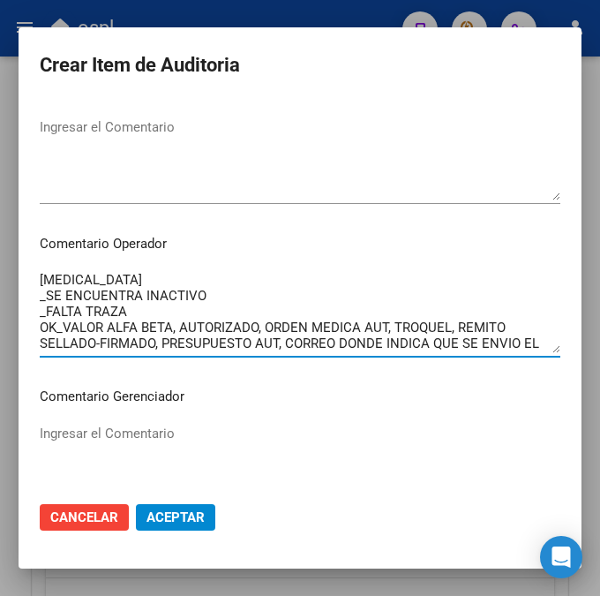
type textarea "[MEDICAL_DATA] _SE ENCUENTRA INACTIVO _FALTA TRAZA OK_VALOR ALFA BETA, AUTORIZA…"
click at [188, 512] on span "Aceptar" at bounding box center [175, 517] width 58 height 16
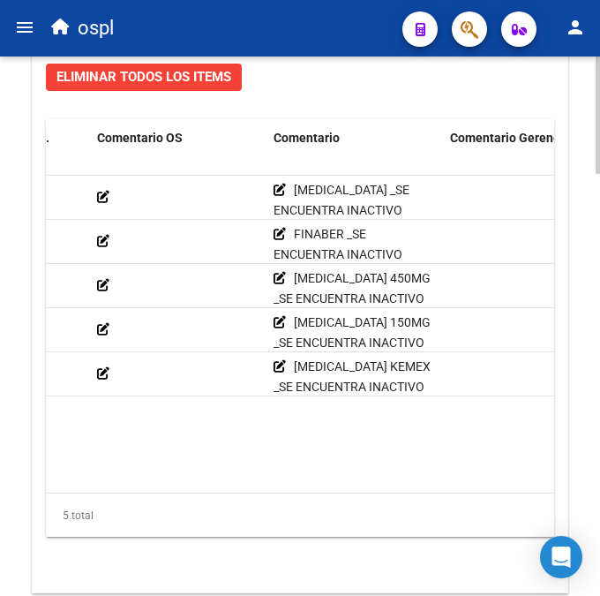
scroll to position [1836, 0]
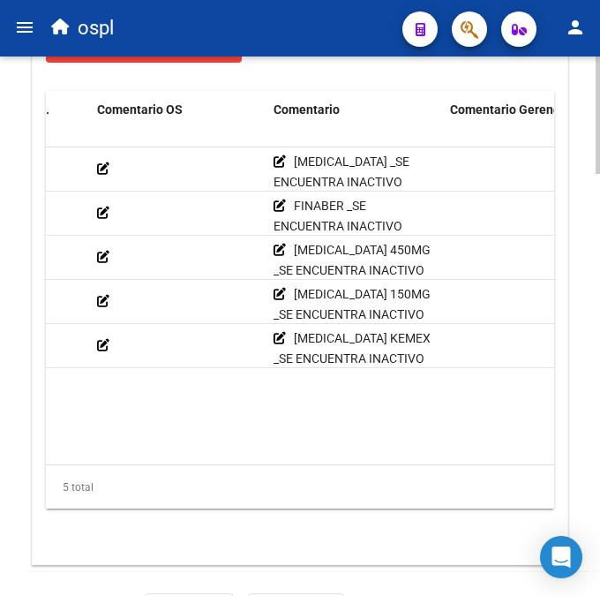
click at [600, 475] on html "menu ospl person Firma Express Inicio Calendario SSS Instructivos Contacto OS T…" at bounding box center [300, 298] width 600 height 596
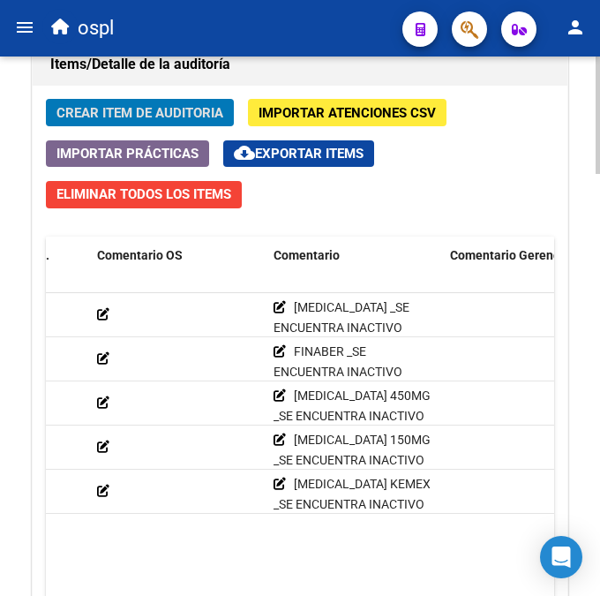
scroll to position [1678, 0]
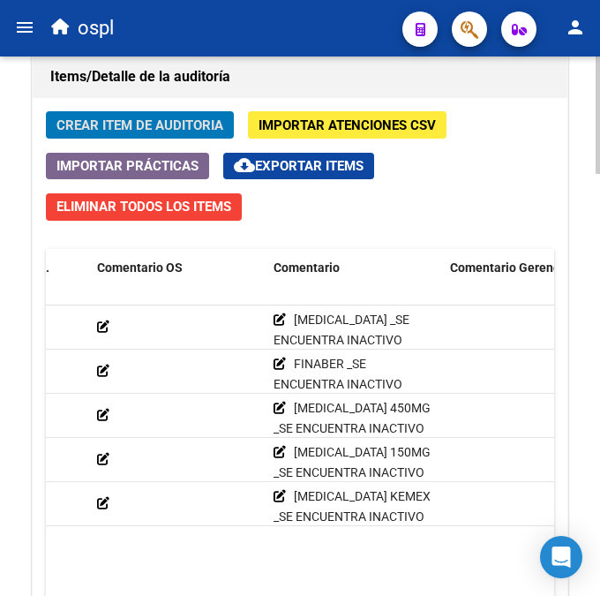
click at [600, 439] on html "menu ospl person Firma Express Inicio Calendario SSS Instructivos Contacto OS T…" at bounding box center [300, 298] width 600 height 596
click at [148, 124] on span "Crear Item de Auditoria" at bounding box center [139, 125] width 167 height 16
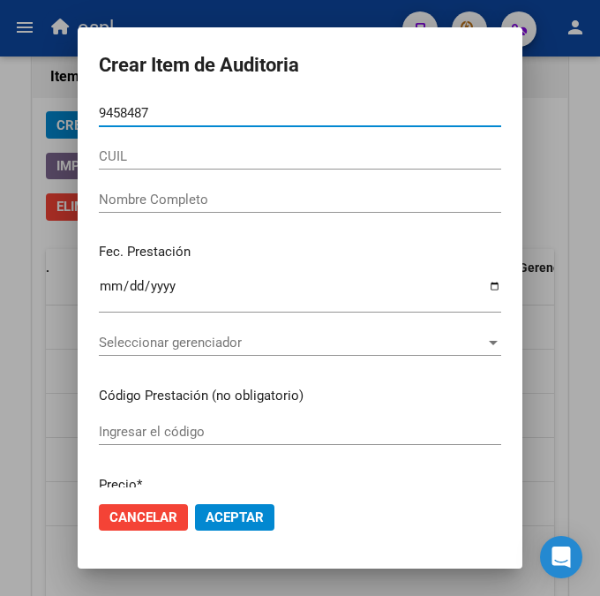
type input "94584878"
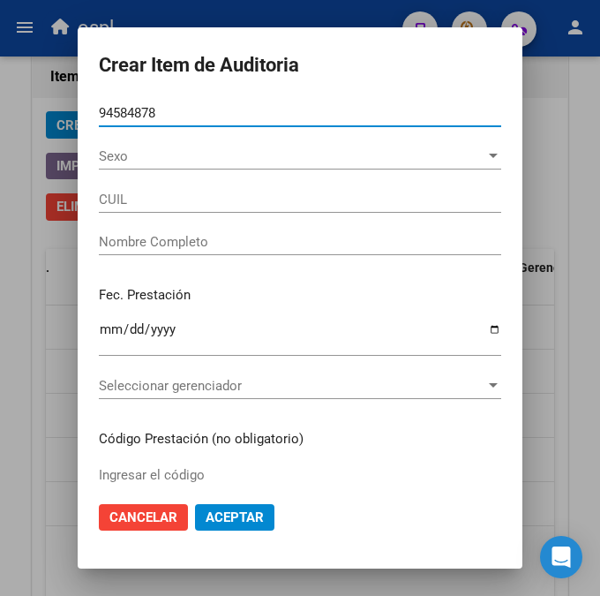
type input "27945848788"
type input "DEL [PERSON_NAME][DATE]"
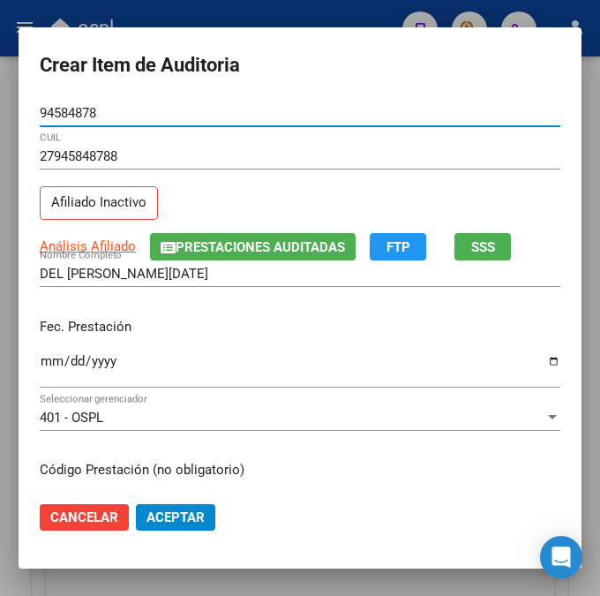
type input "94584878"
click at [50, 354] on input "Ingresar la fecha" at bounding box center [300, 368] width 521 height 28
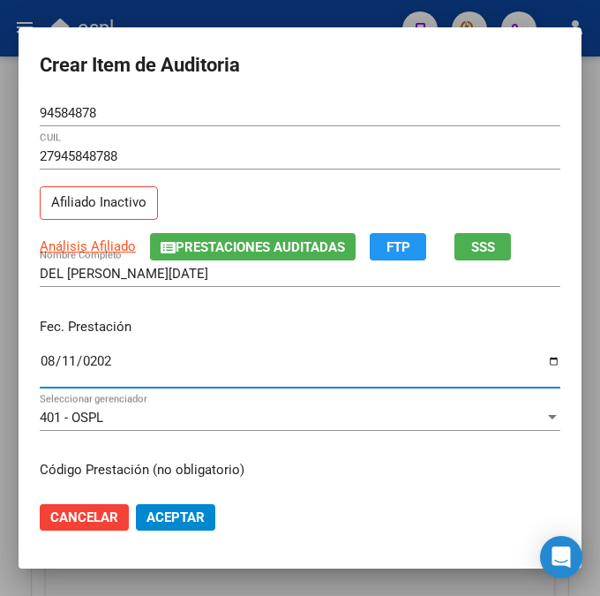
type input "[DATE]"
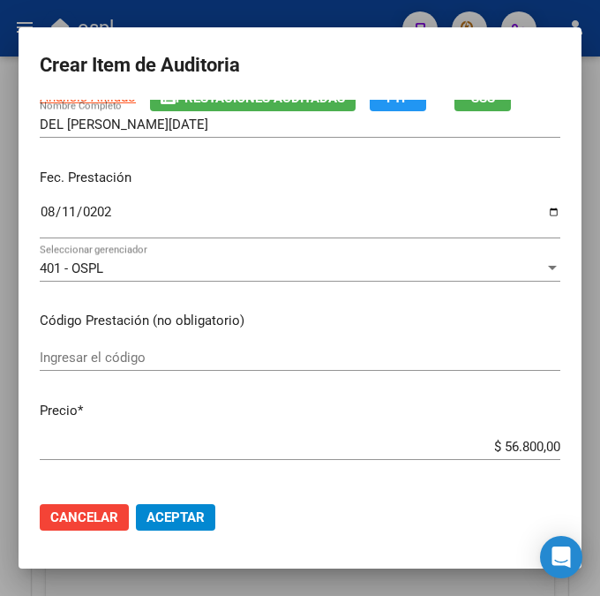
scroll to position [190, 0]
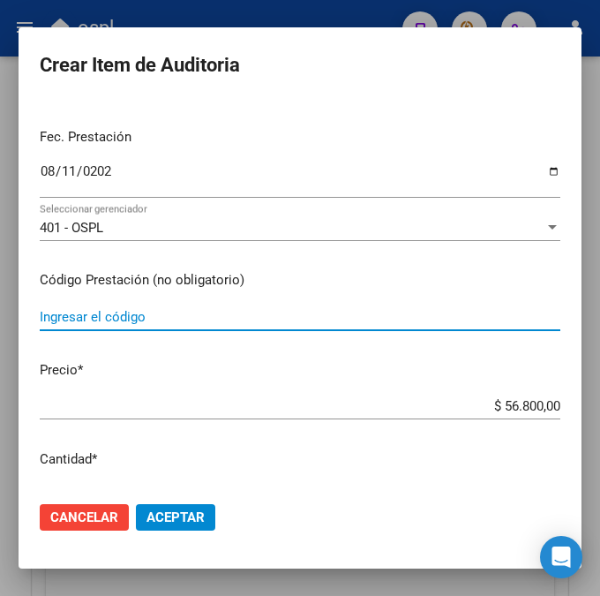
click at [206, 312] on input "Ingresar el código" at bounding box center [300, 317] width 521 height 16
type input "NEUTROFIL 30MU sol. iny. f.a. x1"
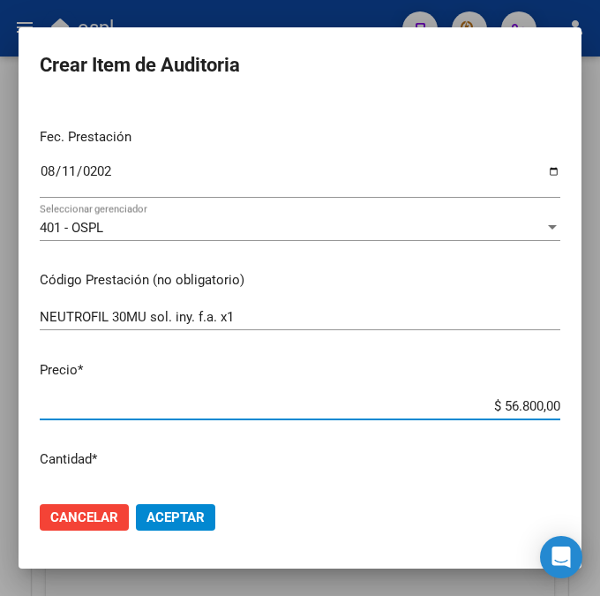
drag, startPoint x: 495, startPoint y: 408, endPoint x: 602, endPoint y: 409, distance: 106.8
click at [600, 409] on html "menu ospl person Firma Express Inicio Calendario SSS Instructivos Contacto OS T…" at bounding box center [300, 298] width 600 height 596
type input "$ 0,01"
type input "$ 0,11"
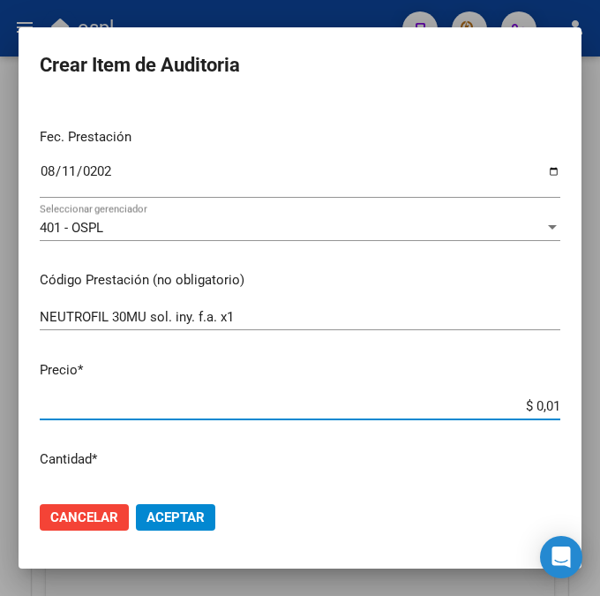
type input "$ 0,11"
type input "$ 1,13"
type input "$ 11,36"
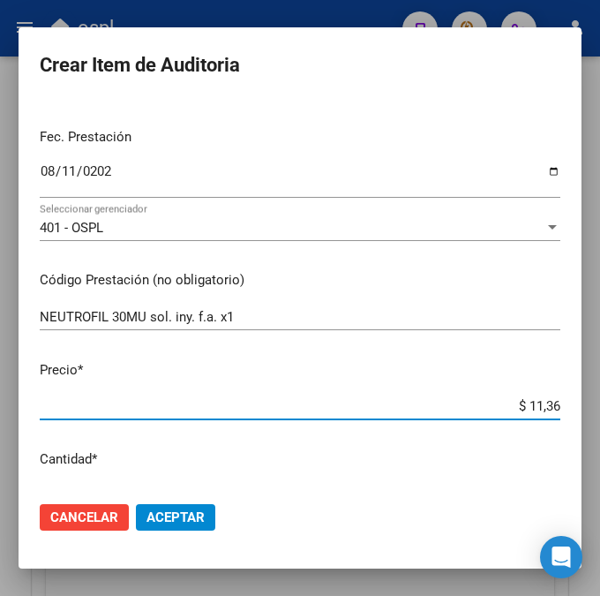
type input "$ 113,60"
type input "$ 1.136,00"
type input "$ 11.360,00"
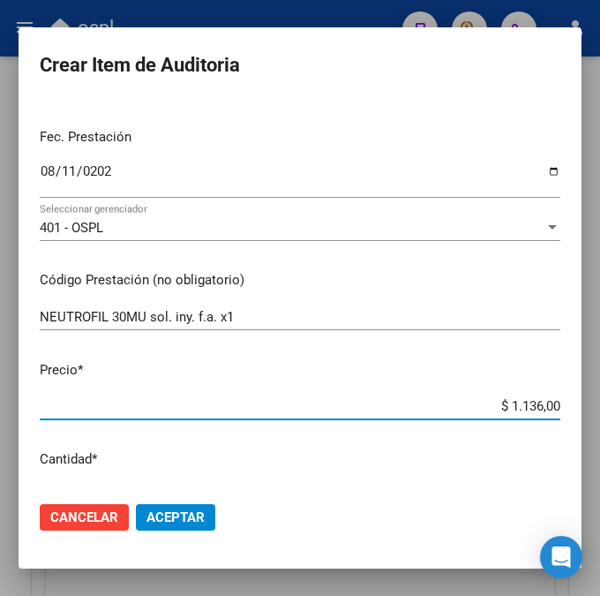
type input "$ 11.360,00"
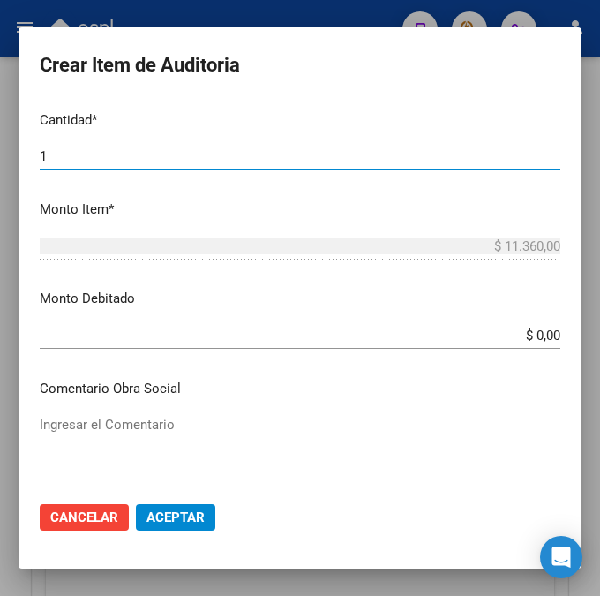
click at [73, 150] on input "1" at bounding box center [300, 156] width 521 height 16
type input "5"
type input "$ 56.800,00"
type input "5"
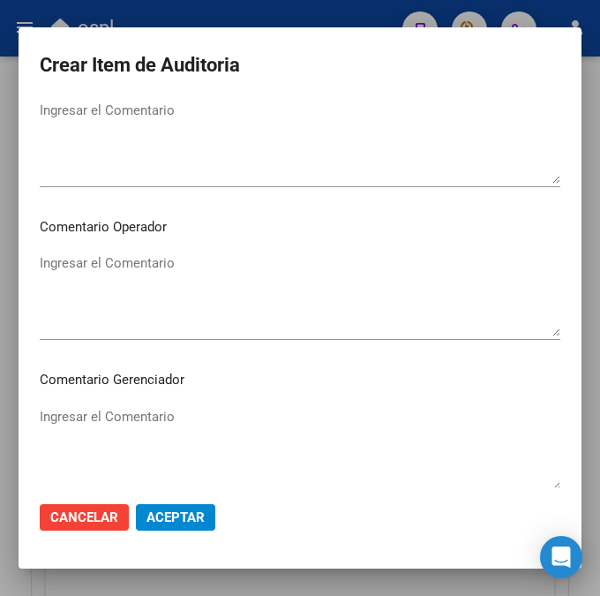
scroll to position [939, 0]
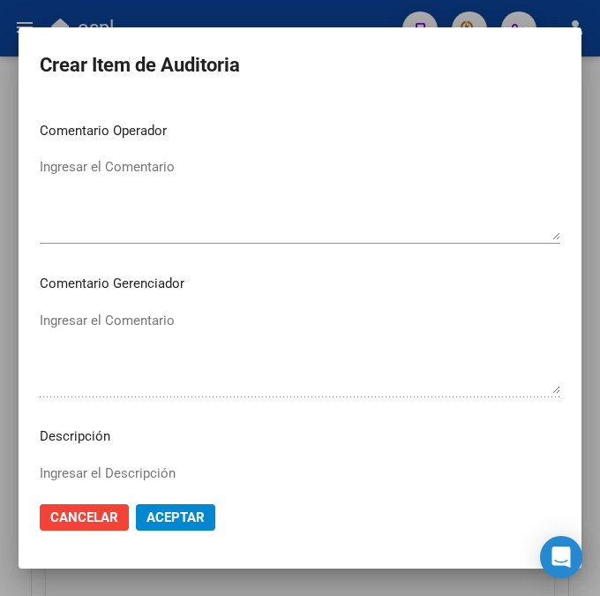
click at [281, 235] on textarea "Ingresar el Comentario" at bounding box center [300, 198] width 521 height 83
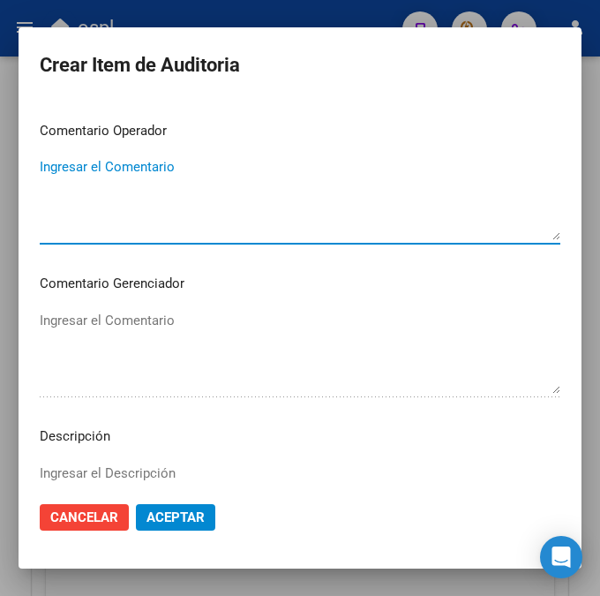
paste textarea "[MEDICAL_DATA] 150MG _SE ENCUENTRA INACTIVO _FALTA TRAZA OK_VALOR ALFA BETA, AU…"
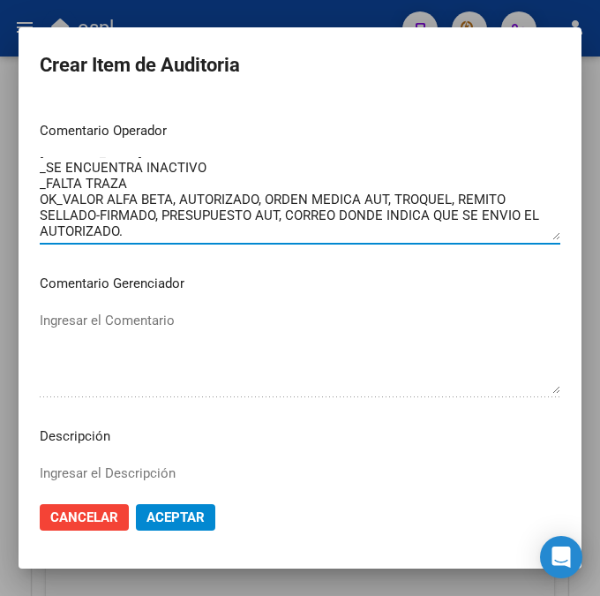
scroll to position [0, 0]
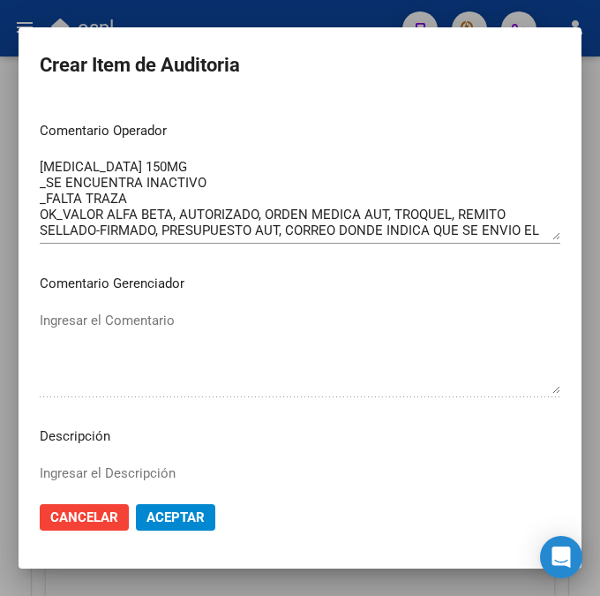
drag, startPoint x: 196, startPoint y: 155, endPoint x: 176, endPoint y: 154, distance: 20.3
click at [176, 154] on div "[MEDICAL_DATA] 150MG _SE ENCUENTRA INACTIVO _FALTA TRAZA OK_VALOR ALFA BETA, AU…" at bounding box center [300, 199] width 521 height 90
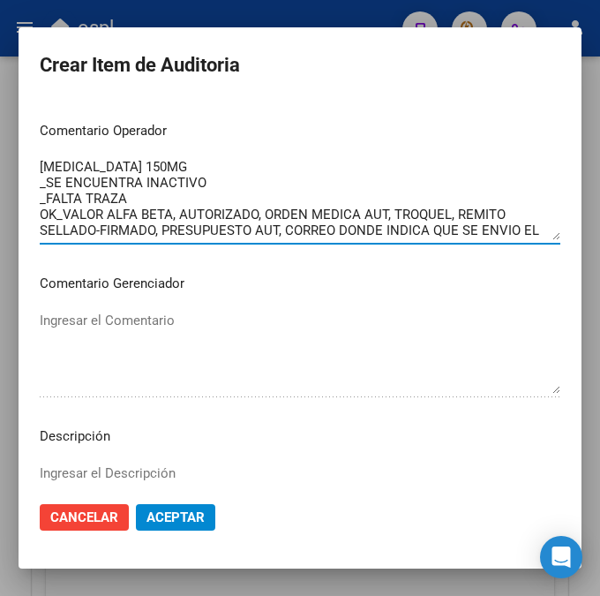
drag, startPoint x: 230, startPoint y: 168, endPoint x: -5, endPoint y: 162, distance: 235.7
click at [0, 162] on html "menu ospl person Firma Express Inicio Calendario SSS Instructivos Contacto OS T…" at bounding box center [300, 298] width 600 height 596
type textarea "NEUTROFIL _SE ENCUENTRA INACTIVO _FALTA TRAZA OK_VALOR ALFA BETA, AUTORIZADO, O…"
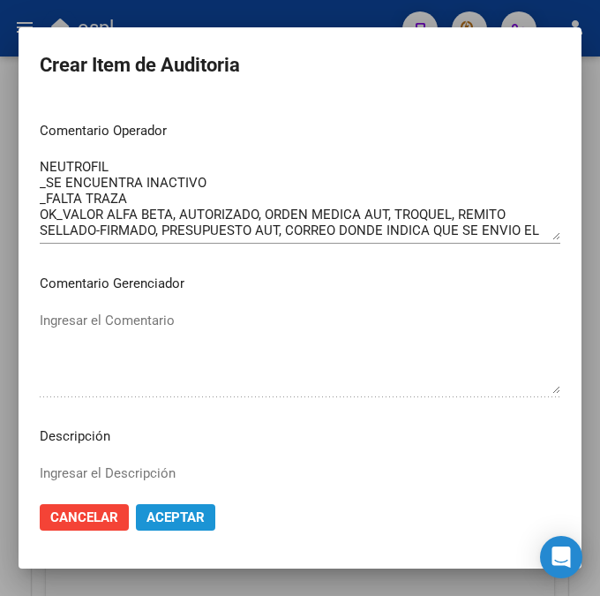
click at [149, 521] on span "Aceptar" at bounding box center [175, 517] width 58 height 16
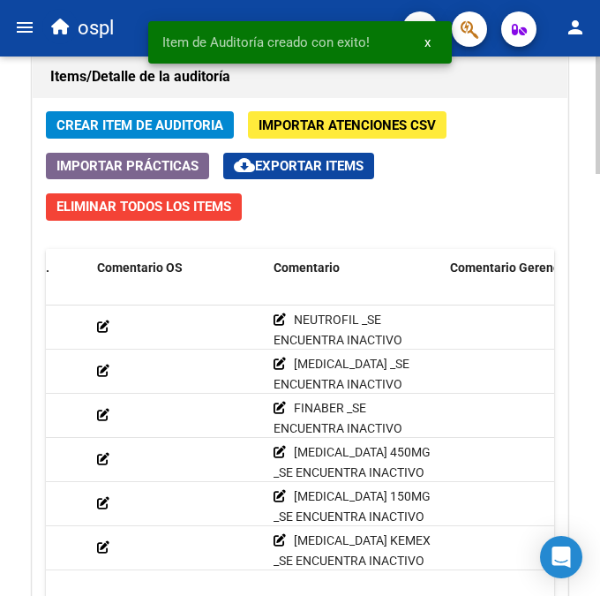
drag, startPoint x: 594, startPoint y: 447, endPoint x: 599, endPoint y: 506, distance: 58.5
click at [600, 507] on html "menu ospl person Firma Express Inicio Calendario SSS Instructivos Contacto OS T…" at bounding box center [300, 298] width 600 height 596
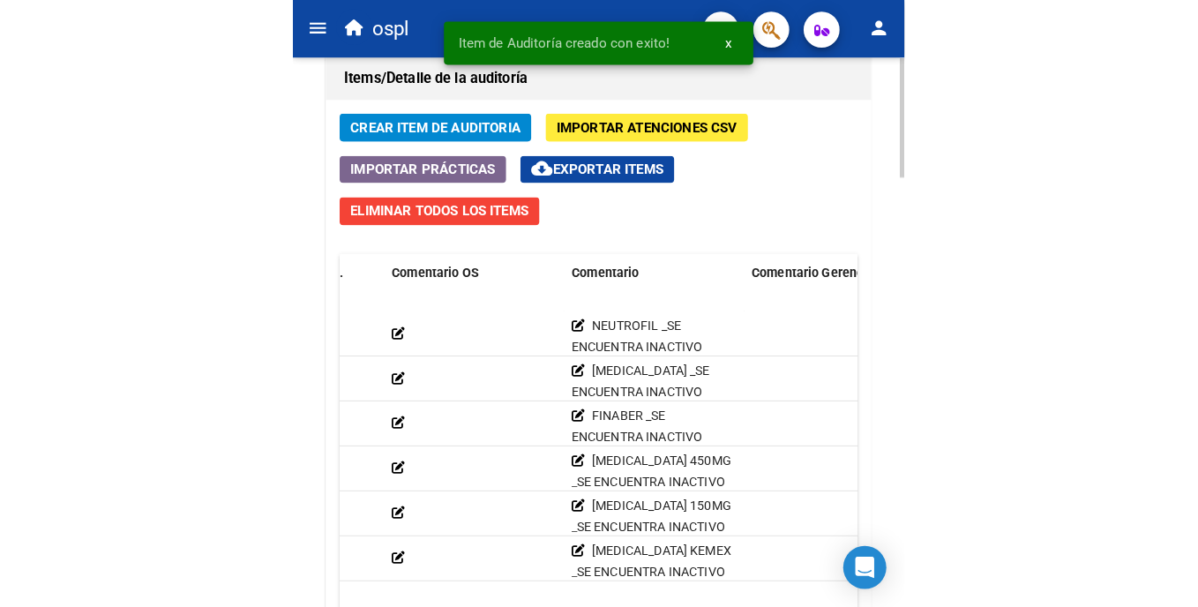
scroll to position [1670, 0]
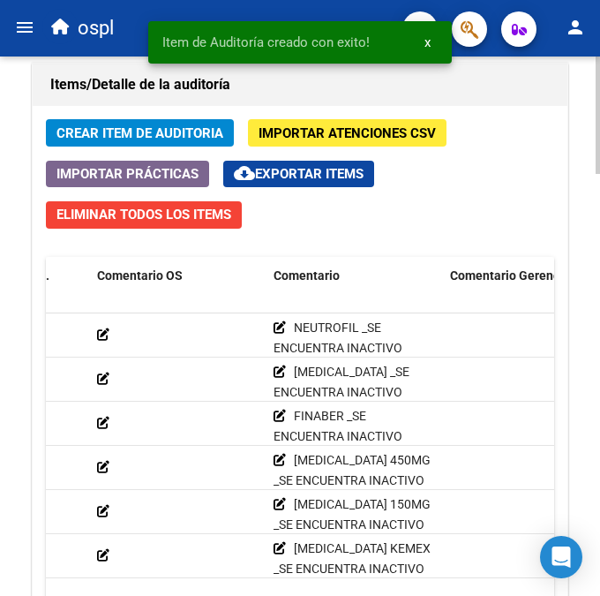
drag, startPoint x: 594, startPoint y: 487, endPoint x: 580, endPoint y: 253, distance: 234.3
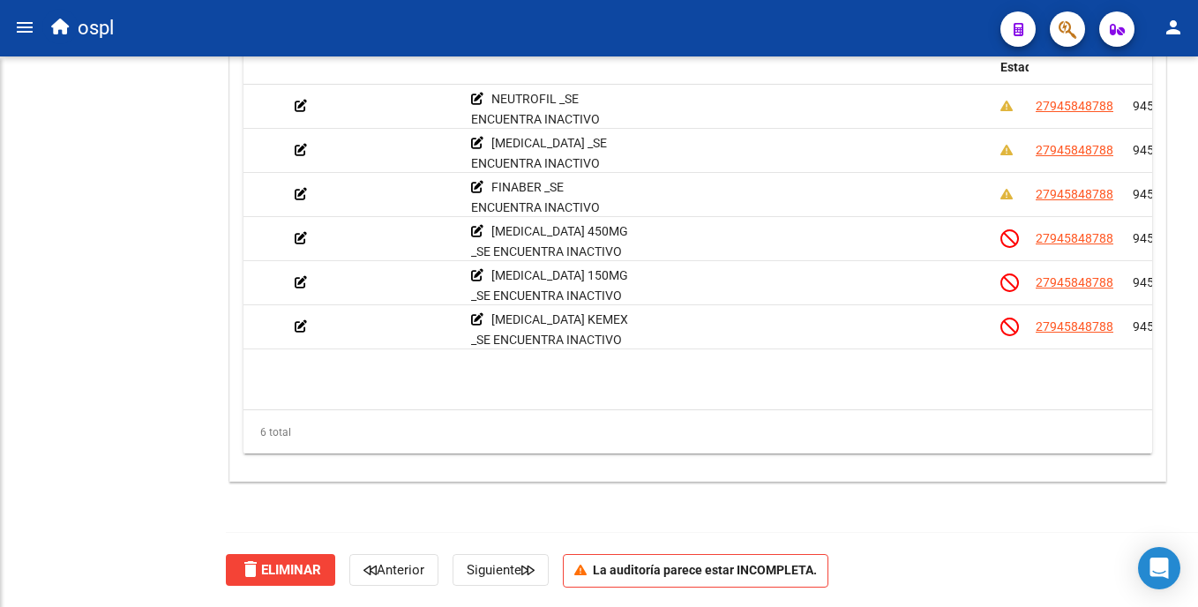
scroll to position [1269, 0]
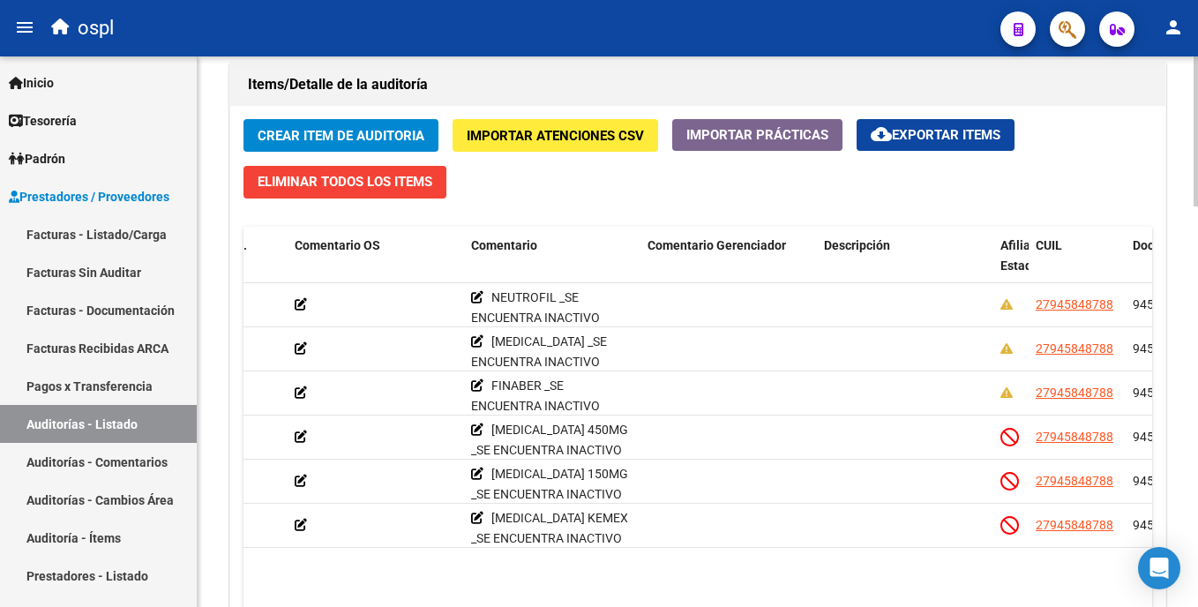
click at [1101, 158] on div "Crear Item de Auditoria Importar Atenciones CSV Importar Prácticas cloud_downlo…" at bounding box center [697, 393] width 935 height 574
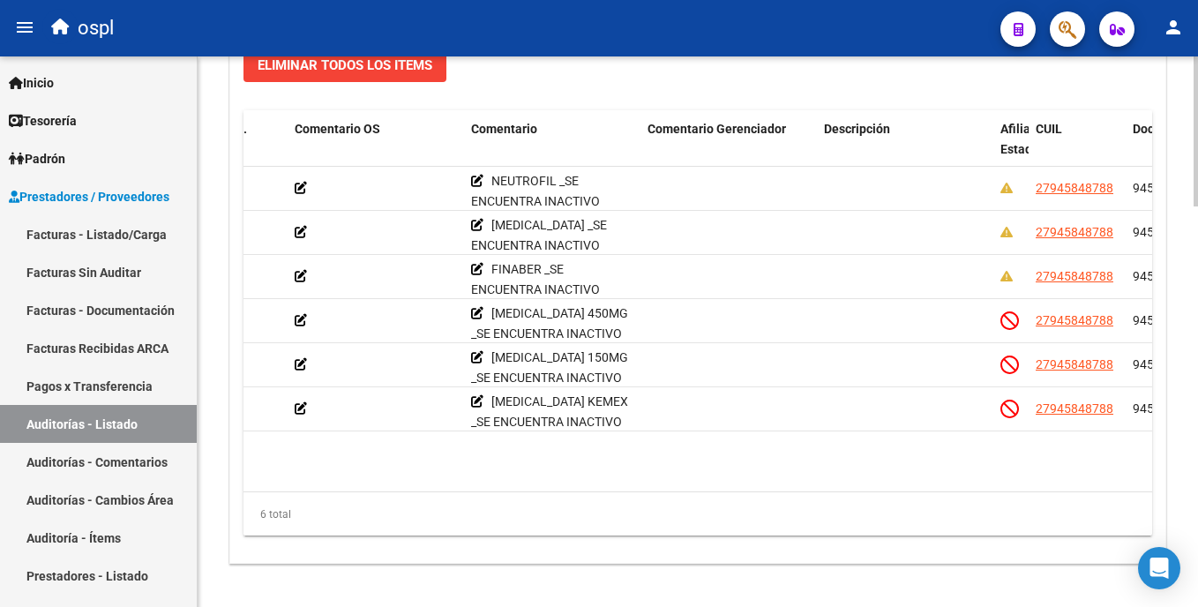
scroll to position [1379, 0]
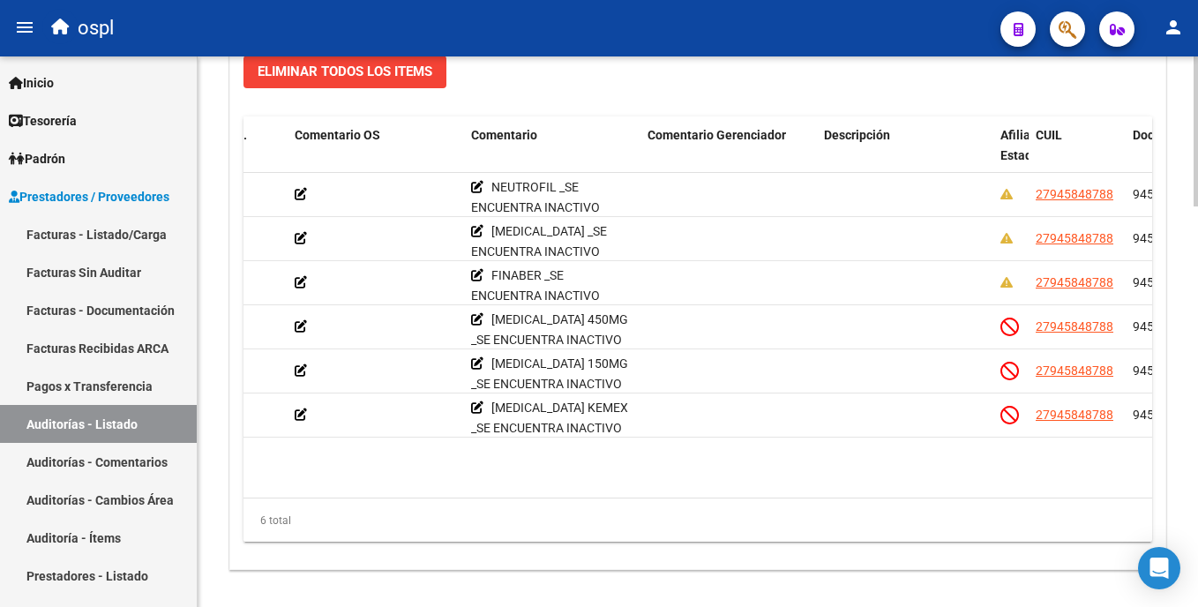
click at [1197, 474] on html "menu ospl person Firma Express Inicio Calendario SSS Instructivos Contacto OS T…" at bounding box center [599, 303] width 1198 height 607
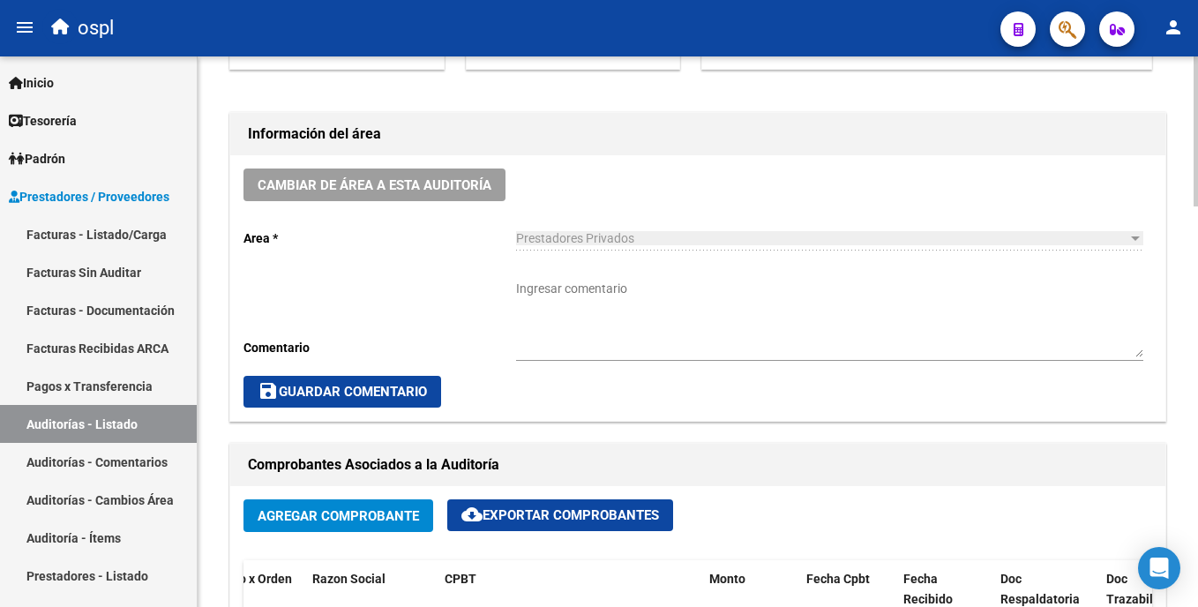
scroll to position [454, 0]
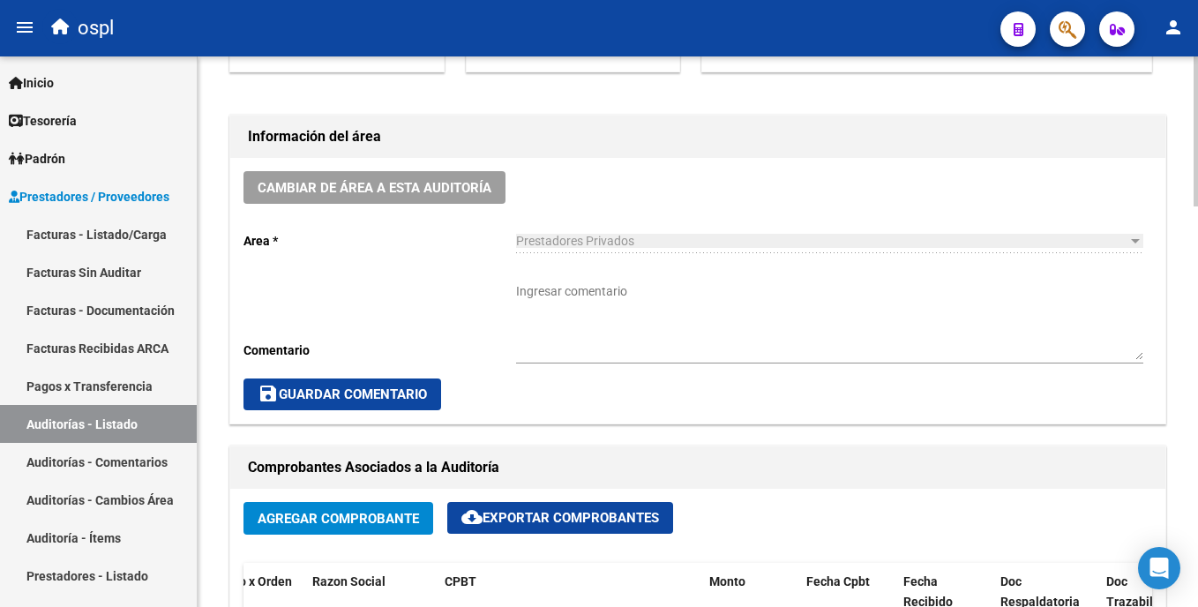
click at [1197, 197] on html "menu ospl person Firma Express Inicio Calendario SSS Instructivos Contacto OS T…" at bounding box center [599, 303] width 1198 height 607
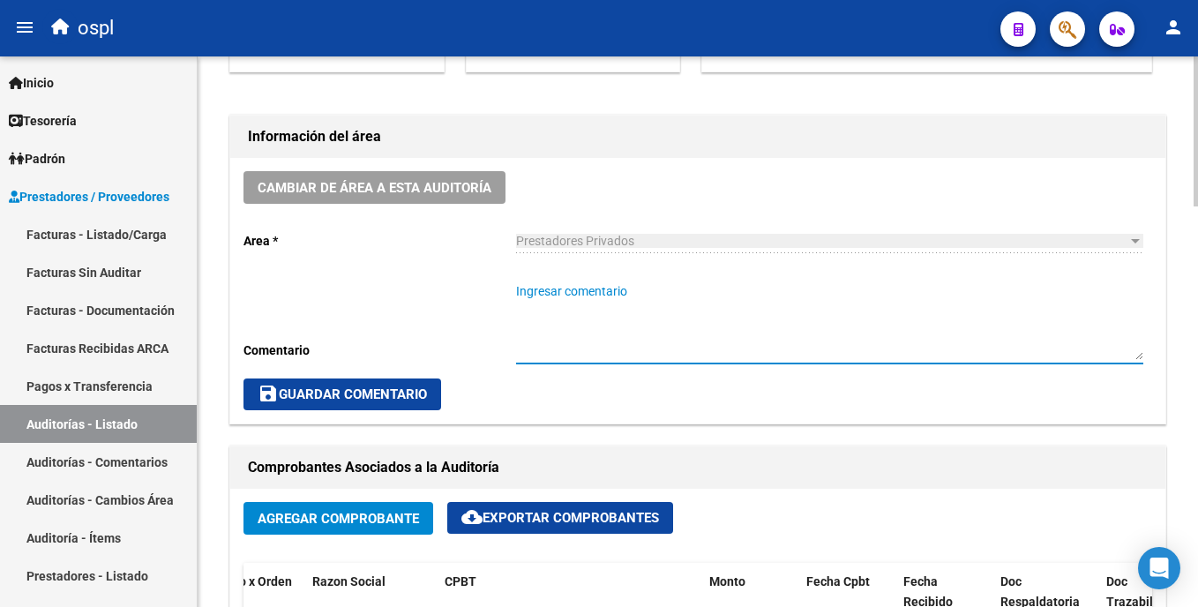
click at [589, 328] on textarea "Ingresar comentario" at bounding box center [829, 321] width 627 height 78
paste textarea "[MEDICAL_DATA] 150MG _SE ENCUENTRA INACTIVO _FALTA TRAZA OK_VALOR ALFA BETA, AU…"
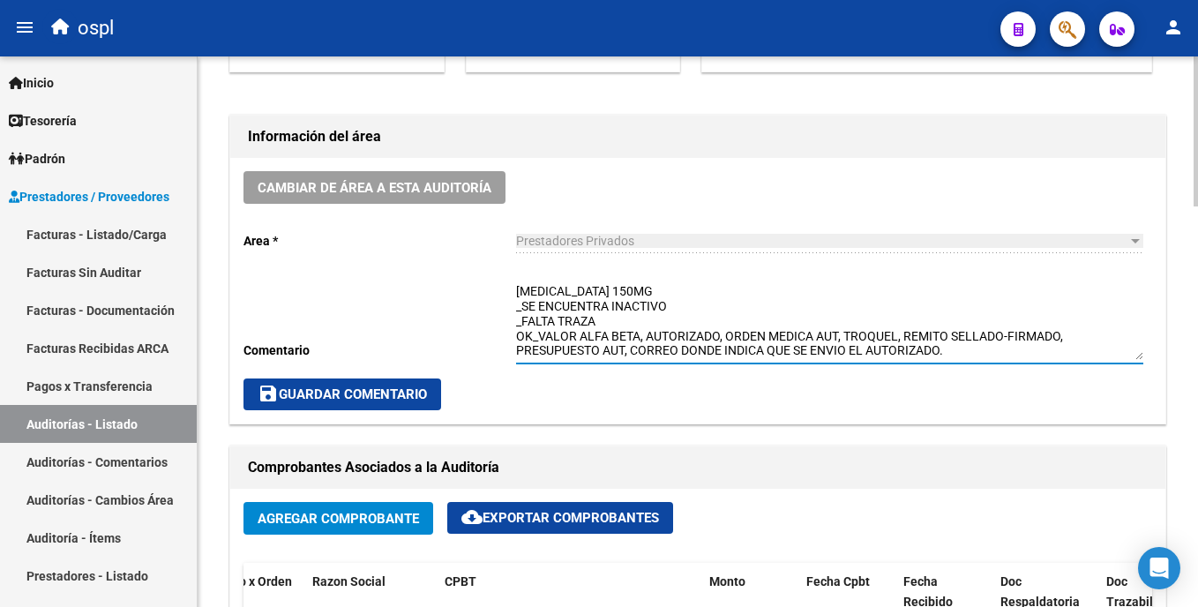
drag, startPoint x: 628, startPoint y: 321, endPoint x: 484, endPoint y: 319, distance: 143.9
click at [478, 317] on div "Cambiar de área a esta auditoría Area * Prestadores Privados Seleccionar area C…" at bounding box center [697, 291] width 935 height 266
click at [659, 326] on textarea "[MEDICAL_DATA] 150MG _SE ENCUENTRA INACTIVO _FALTA TRAZA OK_VALOR ALFA BETA, AU…" at bounding box center [829, 321] width 627 height 78
click at [657, 291] on textarea "[MEDICAL_DATA] 150MG _SE ENCUENTRA INACTIVO _FALTA TRAZA OK_VALOR ALFA BETA, AU…" at bounding box center [829, 321] width 627 height 78
drag, startPoint x: 656, startPoint y: 286, endPoint x: 509, endPoint y: 296, distance: 146.8
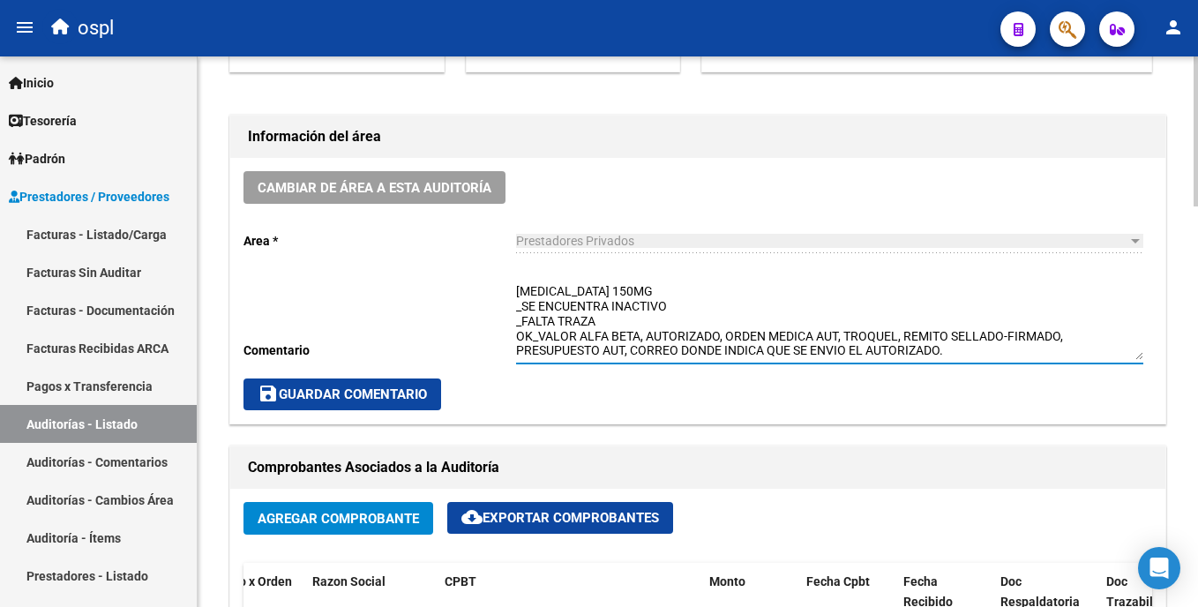
click at [509, 296] on div "Cambiar de área a esta auditoría Area * Prestadores Privados Seleccionar area C…" at bounding box center [697, 291] width 935 height 266
click at [522, 309] on textarea "MEDICACION _SE ENCUENTRA INACTIVO _FALTA TRAZA OK_VALOR ALFA BETA, AUTORIZADO, …" at bounding box center [829, 321] width 627 height 78
type textarea "MEDICACION _AFILIADO SE ENCUENTRA INACTIVO _FALTA TRAZA OK_VALOR ALFA BETA, AUT…"
click at [355, 390] on span "save Guardar Comentario" at bounding box center [342, 394] width 169 height 16
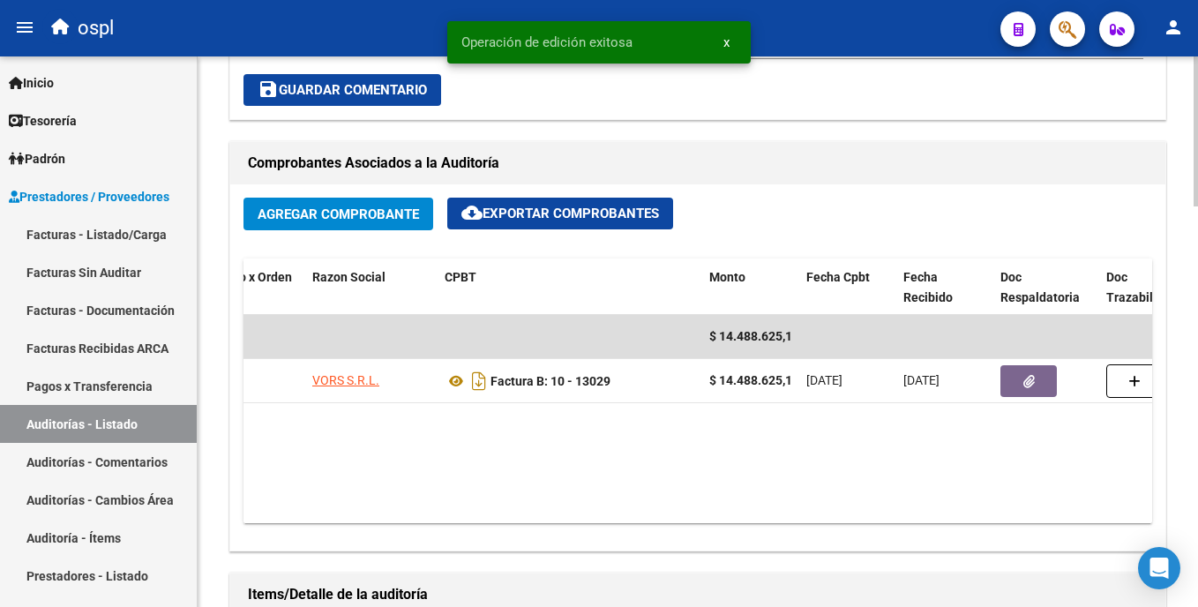
scroll to position [649, 0]
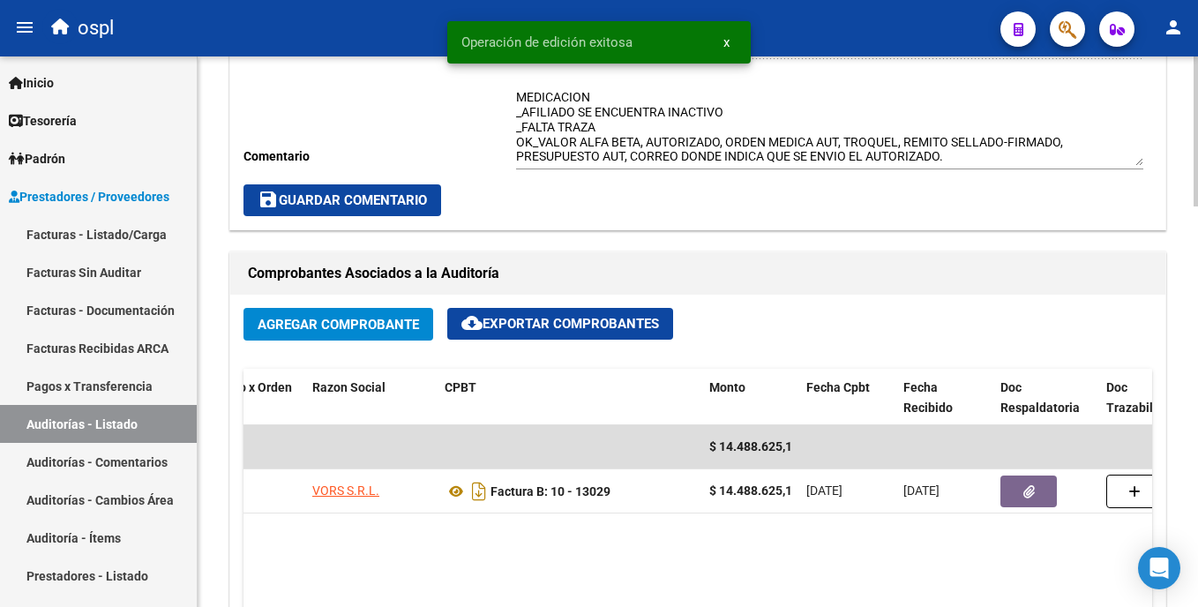
click at [1197, 284] on html "menu ospl person Firma Express Inicio Calendario SSS Instructivos Contacto OS T…" at bounding box center [599, 303] width 1198 height 607
click at [398, 206] on span "save Guardar Comentario" at bounding box center [342, 200] width 169 height 16
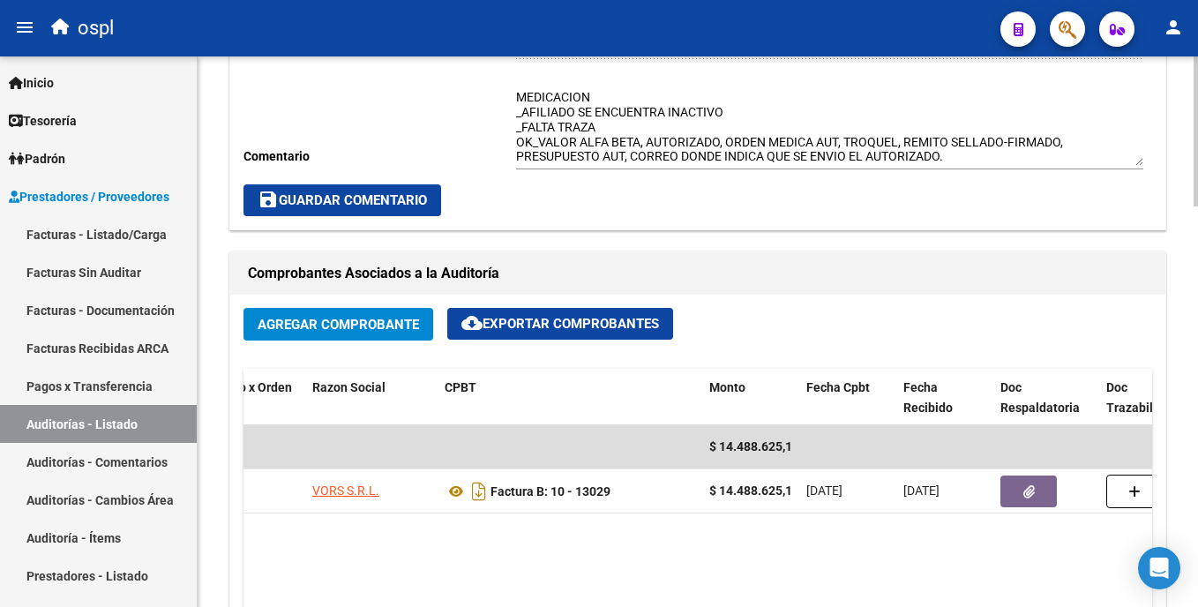
click at [396, 199] on span "save Guardar Comentario" at bounding box center [342, 200] width 169 height 16
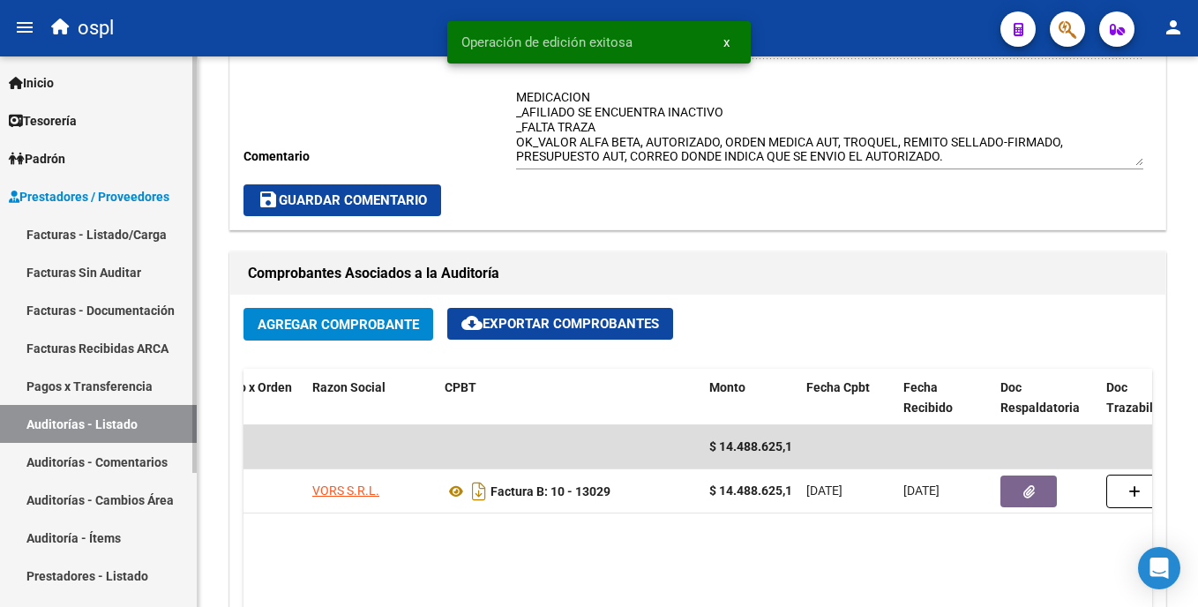
click at [115, 235] on link "Facturas - Listado/Carga" at bounding box center [98, 234] width 197 height 38
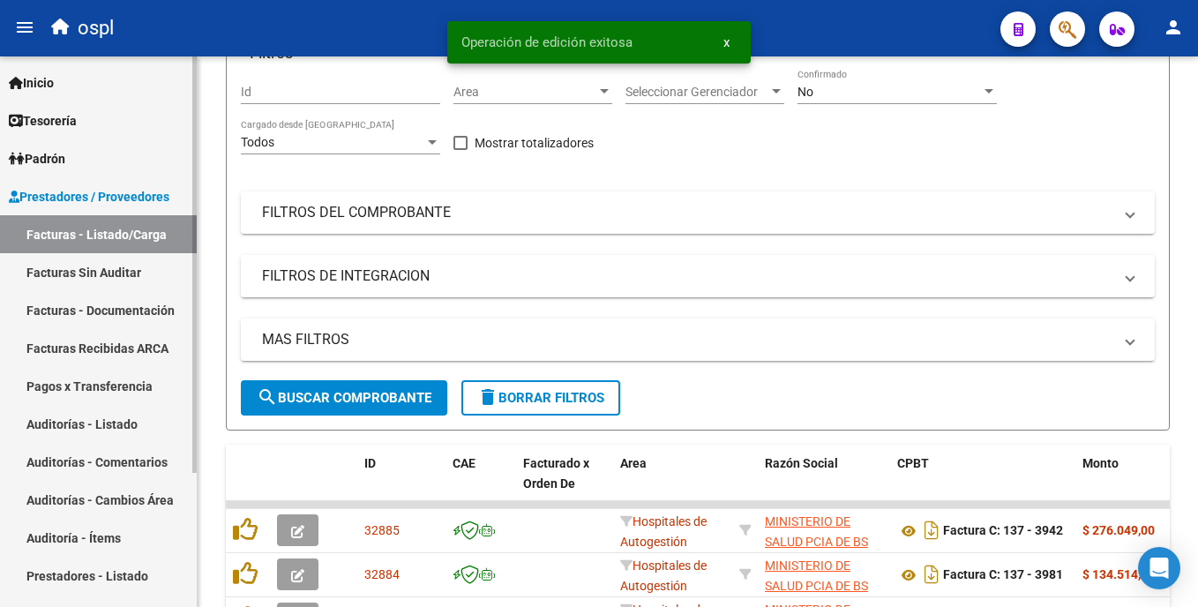
scroll to position [645, 0]
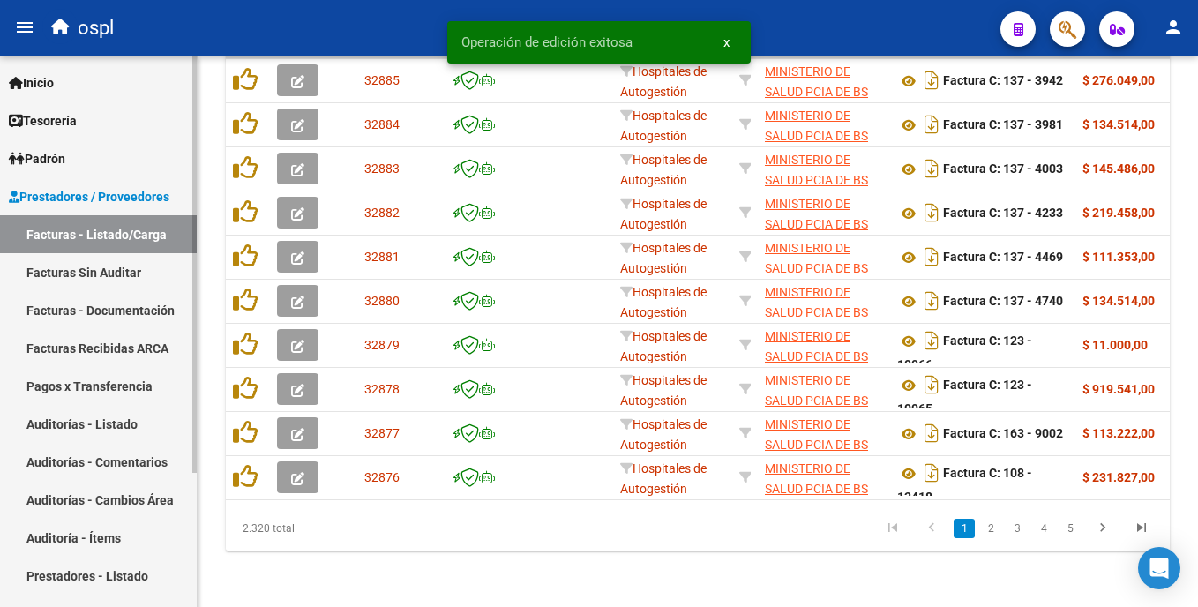
click at [129, 421] on link "Auditorías - Listado" at bounding box center [98, 424] width 197 height 38
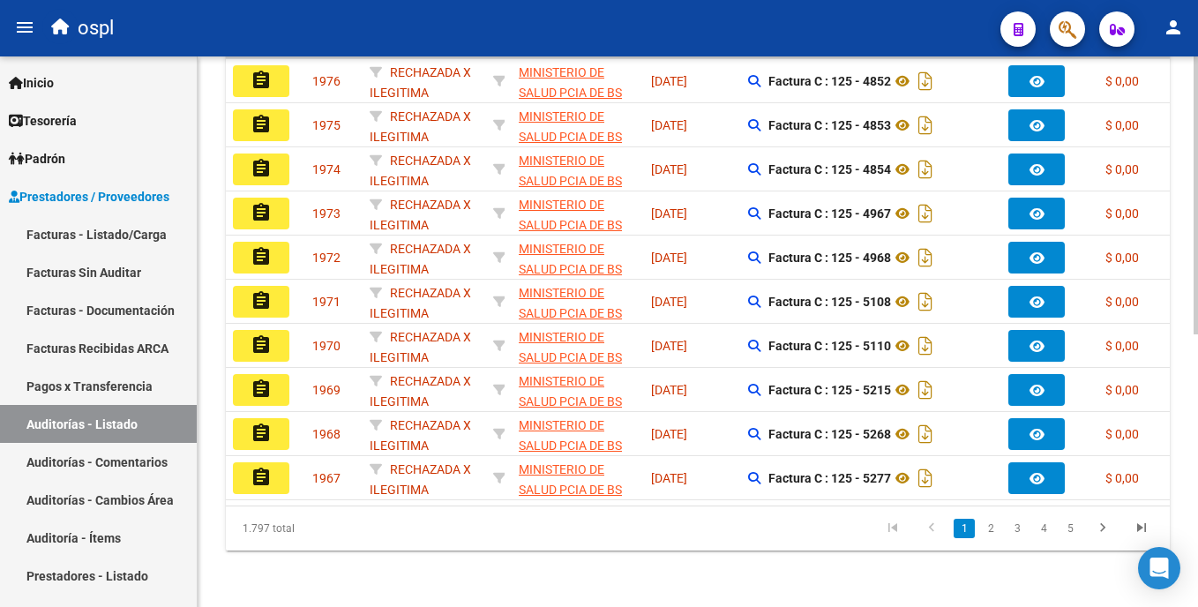
scroll to position [542, 0]
click at [1197, 403] on html "menu ospl person Firma Express Inicio Calendario SSS Instructivos Contacto OS T…" at bounding box center [599, 303] width 1198 height 607
click at [990, 536] on link "2" at bounding box center [990, 528] width 21 height 19
click at [1017, 536] on link "3" at bounding box center [1017, 528] width 21 height 19
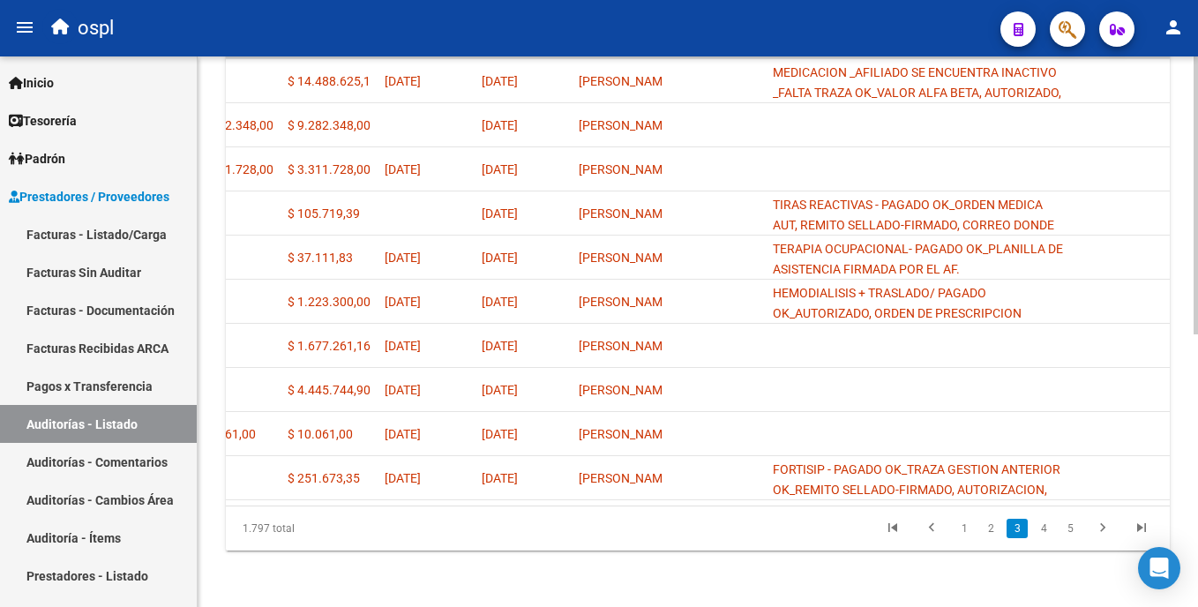
scroll to position [0, 1099]
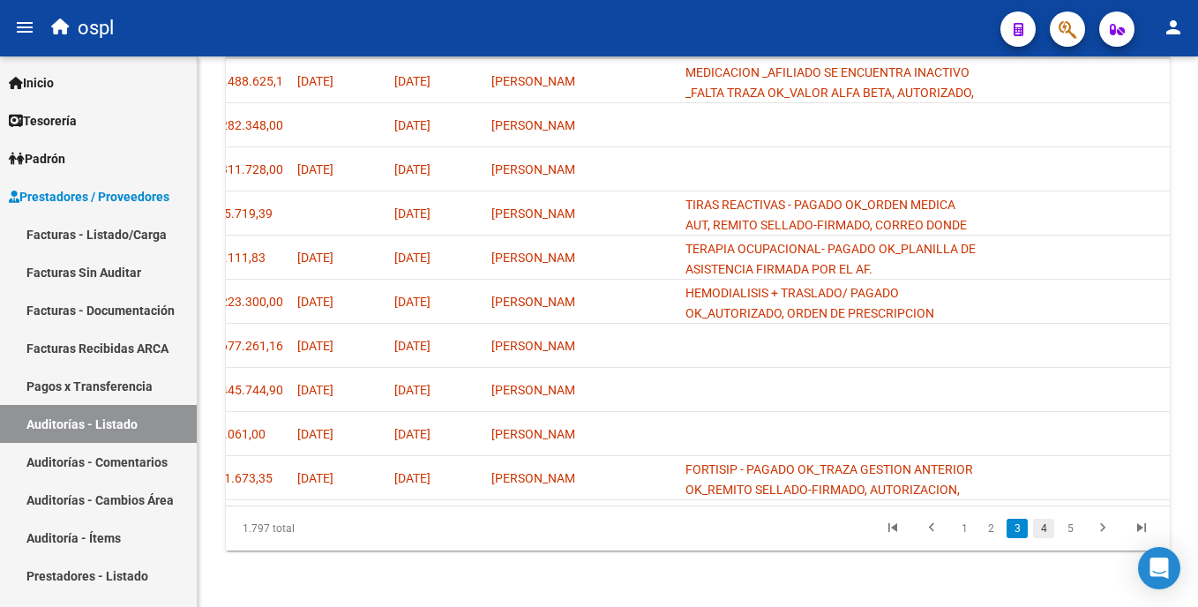
click at [1040, 526] on link "4" at bounding box center [1043, 528] width 21 height 19
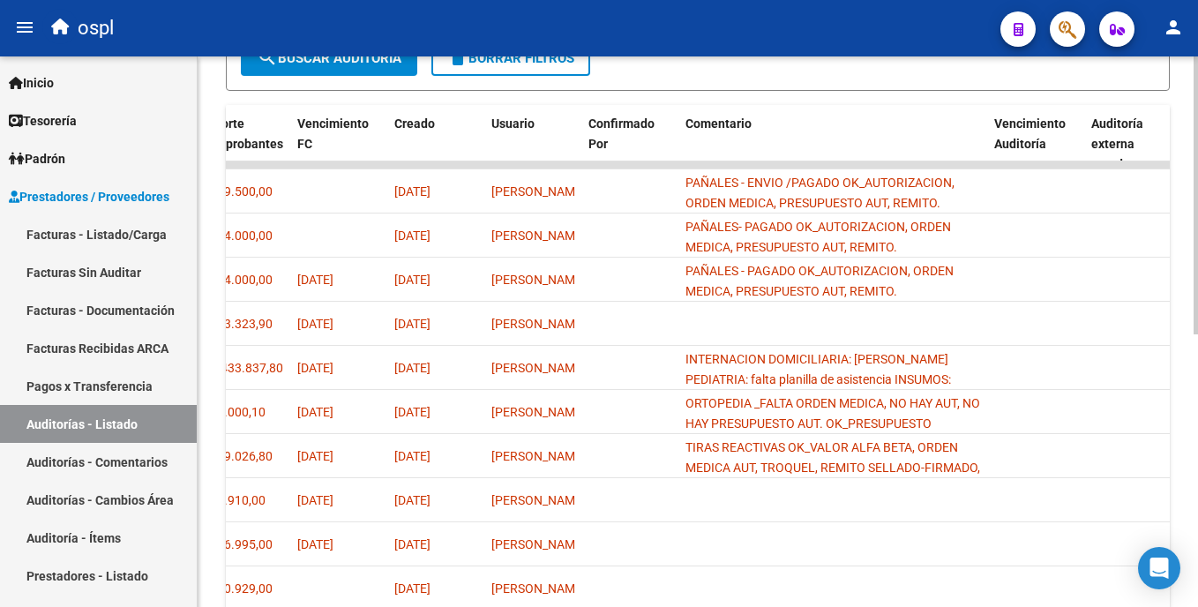
scroll to position [394, 0]
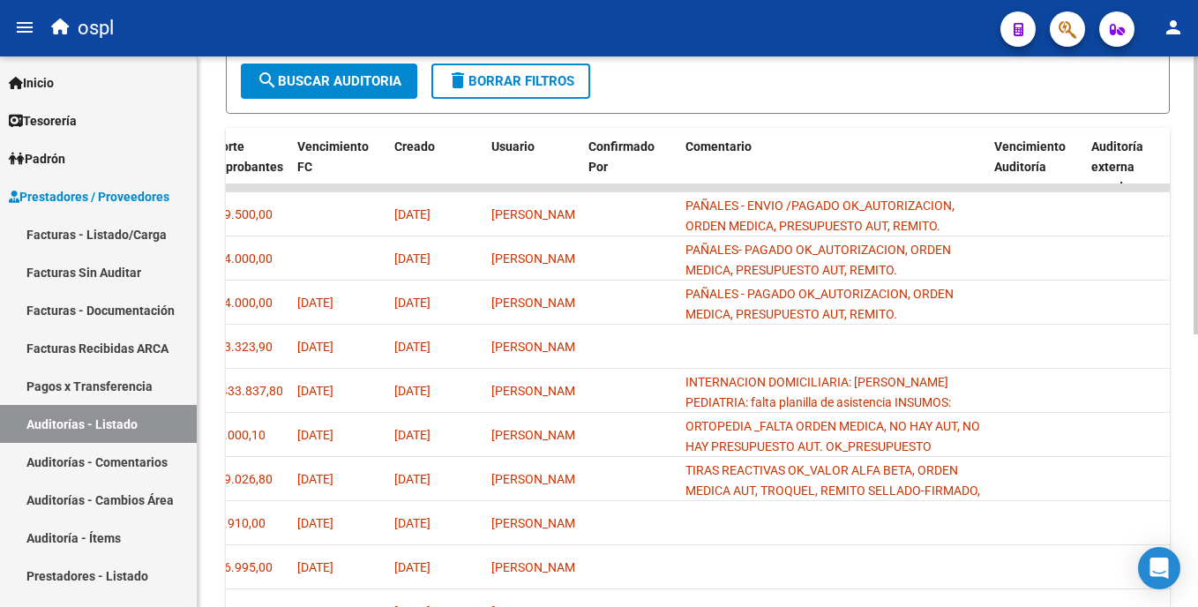
click at [1197, 349] on html "menu ospl person Firma Express Inicio Calendario SSS Instructivos Contacto OS T…" at bounding box center [599, 303] width 1198 height 607
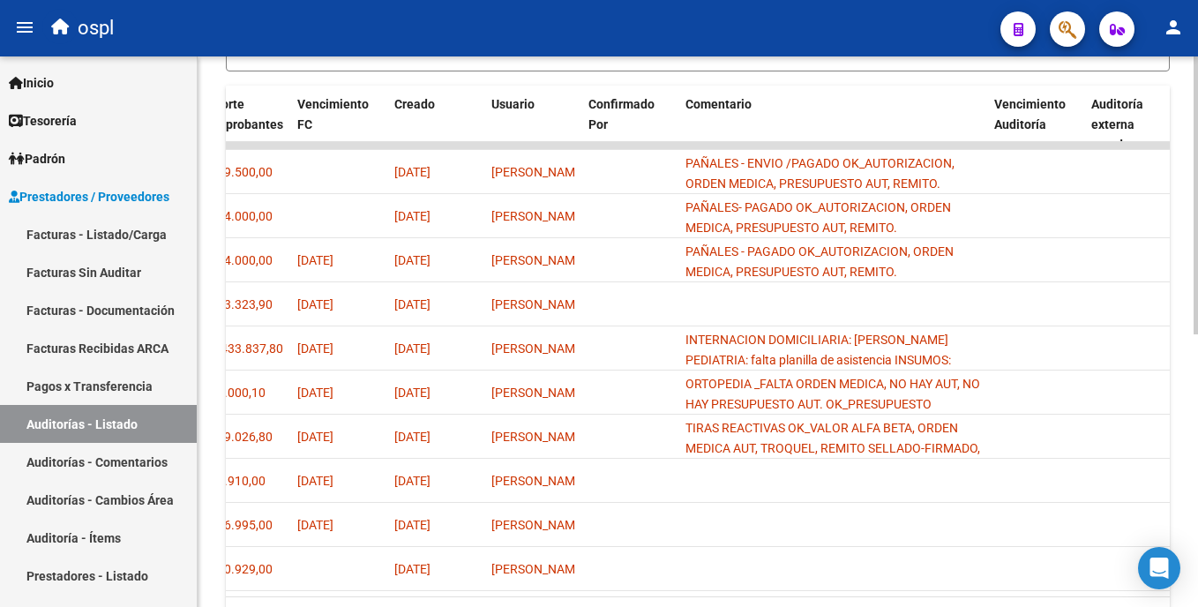
scroll to position [464, 0]
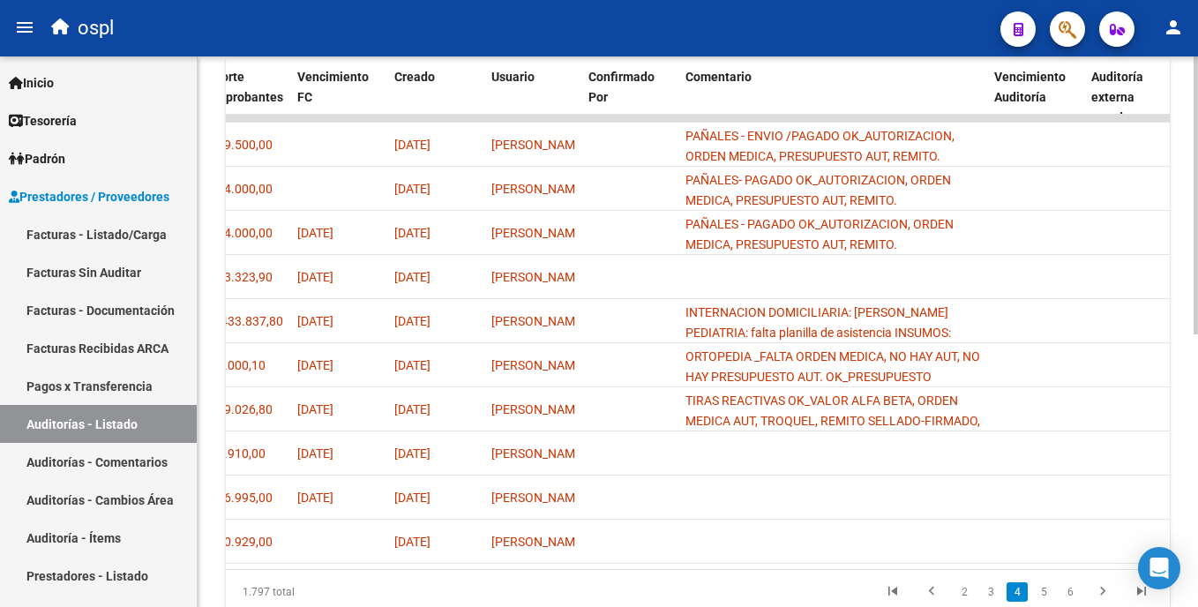
click at [1197, 383] on html "menu ospl person Firma Express Inicio Calendario SSS Instructivos Contacto OS T…" at bounding box center [599, 303] width 1198 height 607
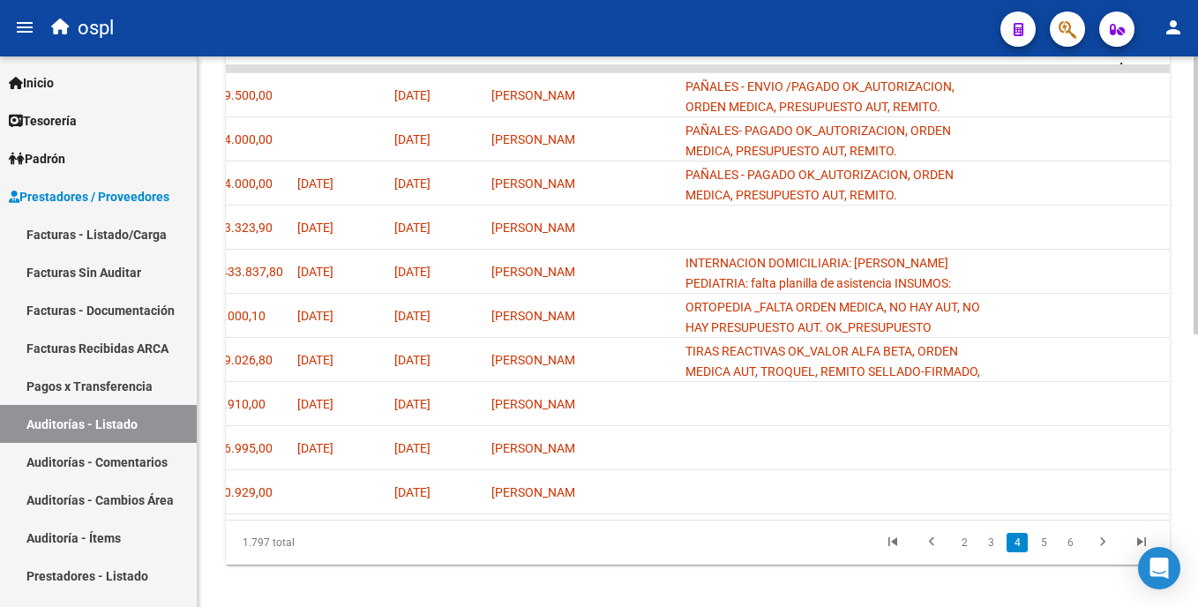
scroll to position [520, 0]
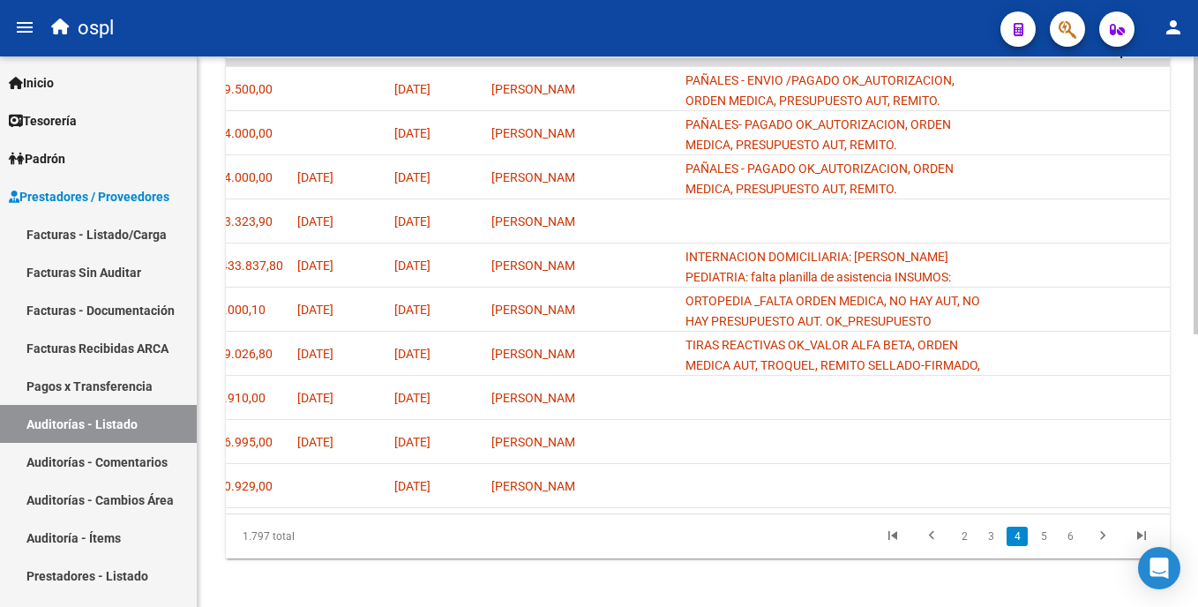
click at [1197, 411] on html "menu ospl person Firma Express Inicio Calendario SSS Instructivos Contacto OS T…" at bounding box center [599, 303] width 1198 height 607
click at [996, 546] on link "3" at bounding box center [990, 536] width 21 height 19
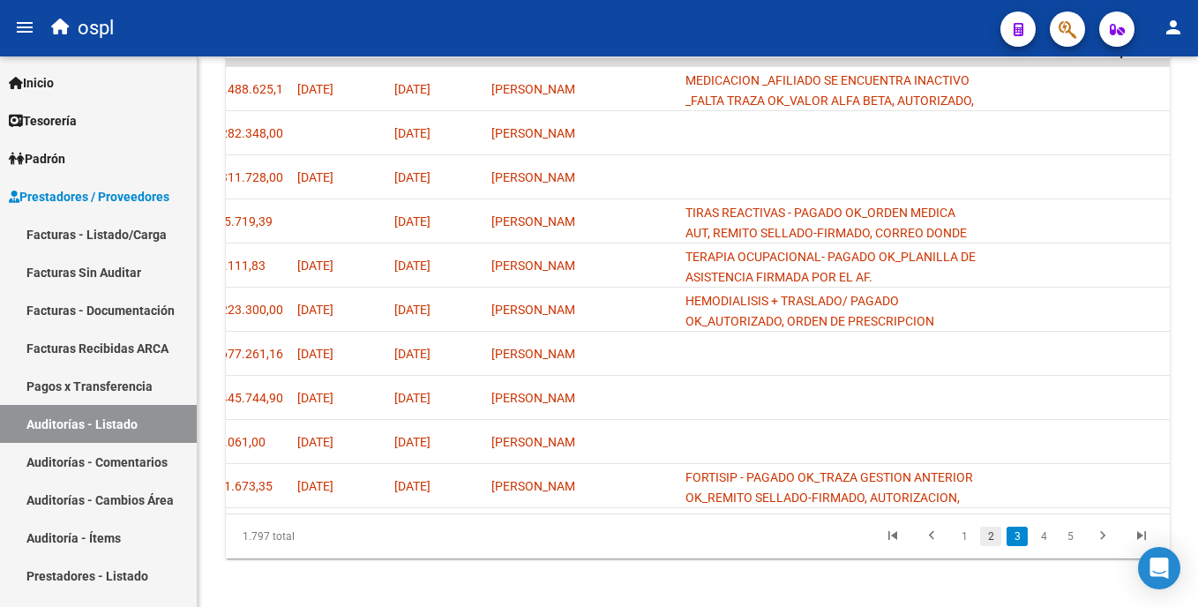
click at [990, 546] on link "2" at bounding box center [990, 536] width 21 height 19
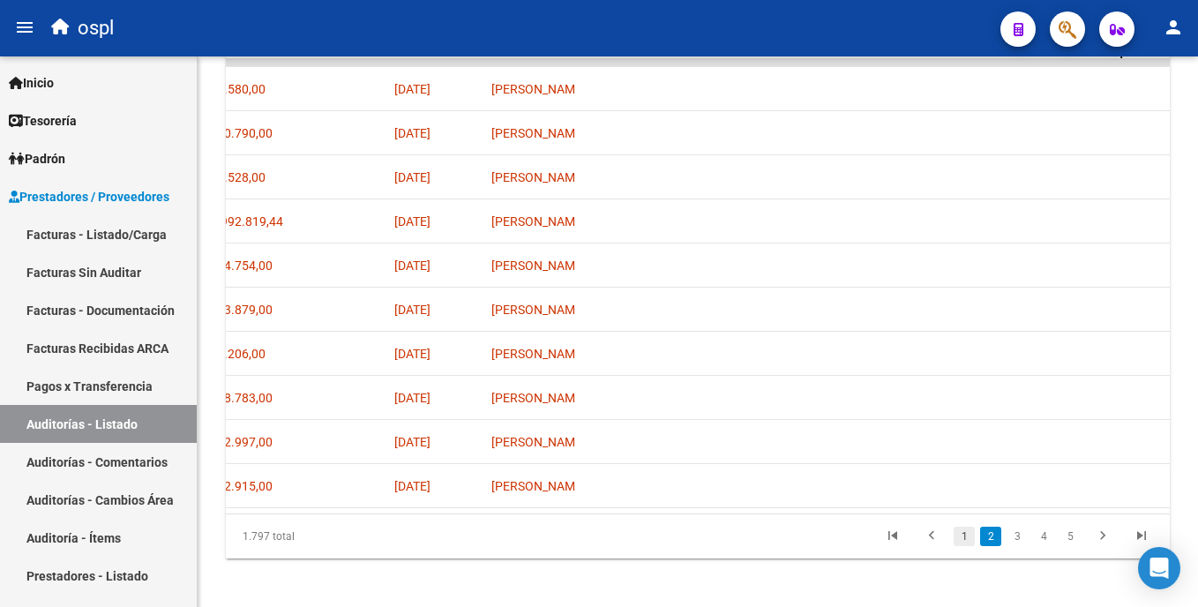
click at [968, 546] on link "1" at bounding box center [964, 536] width 21 height 19
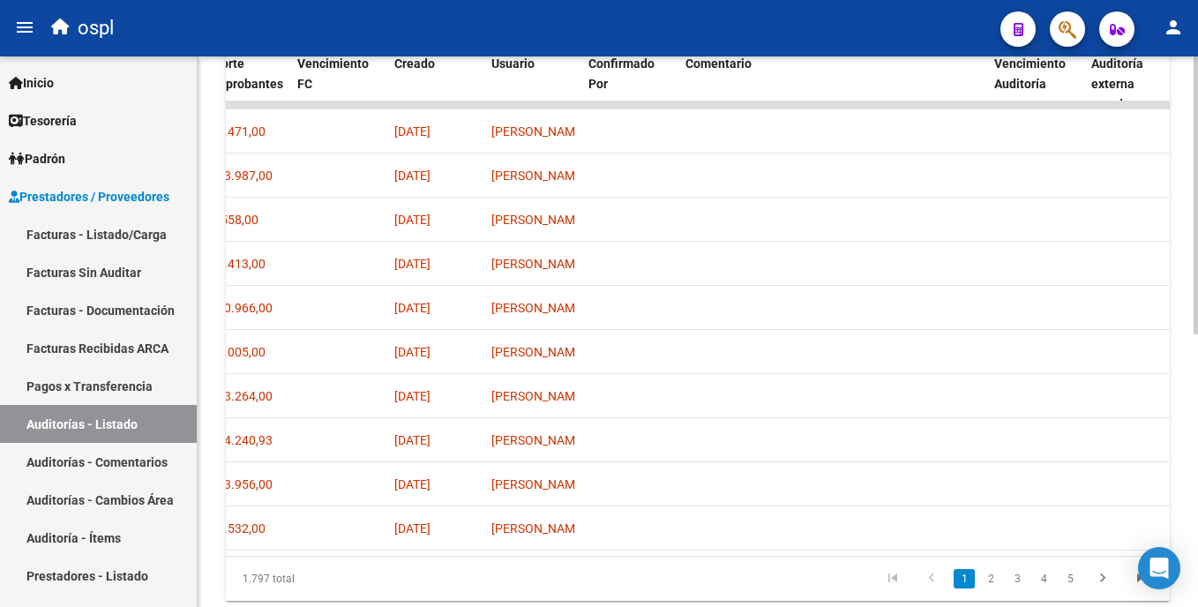
scroll to position [542, 0]
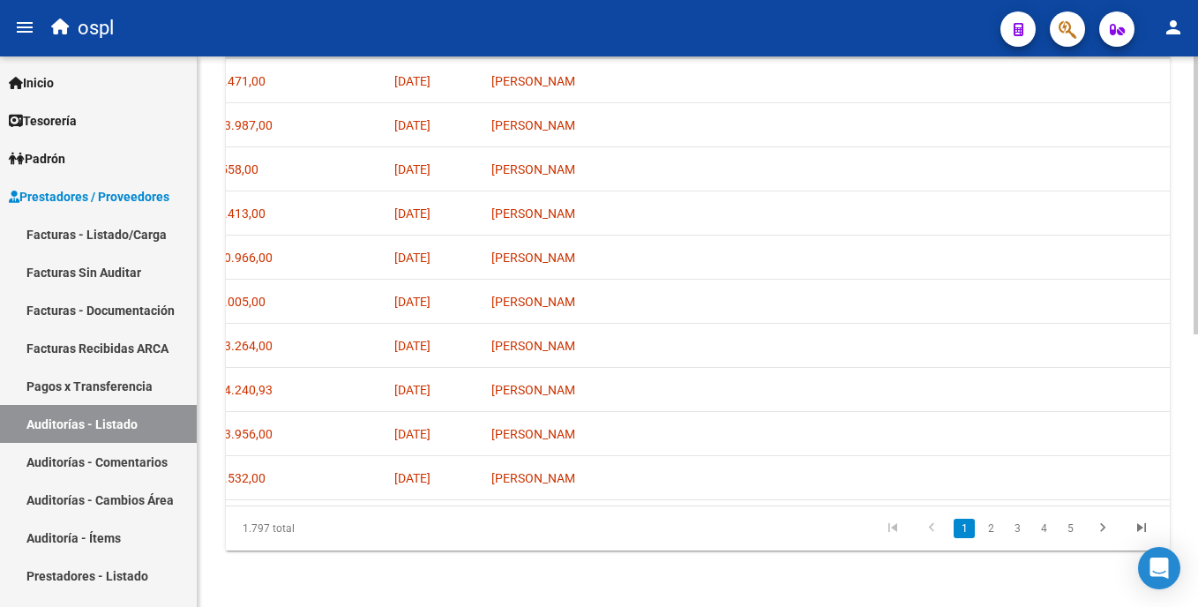
click at [1197, 572] on html "menu ospl person Firma Express Inicio Calendario SSS Instructivos Contacto OS T…" at bounding box center [599, 303] width 1198 height 607
click at [1197, 468] on html "menu ospl person Firma Express Inicio Calendario SSS Instructivos Contacto OS T…" at bounding box center [599, 303] width 1198 height 607
click at [134, 229] on link "Facturas - Listado/Carga" at bounding box center [98, 234] width 197 height 38
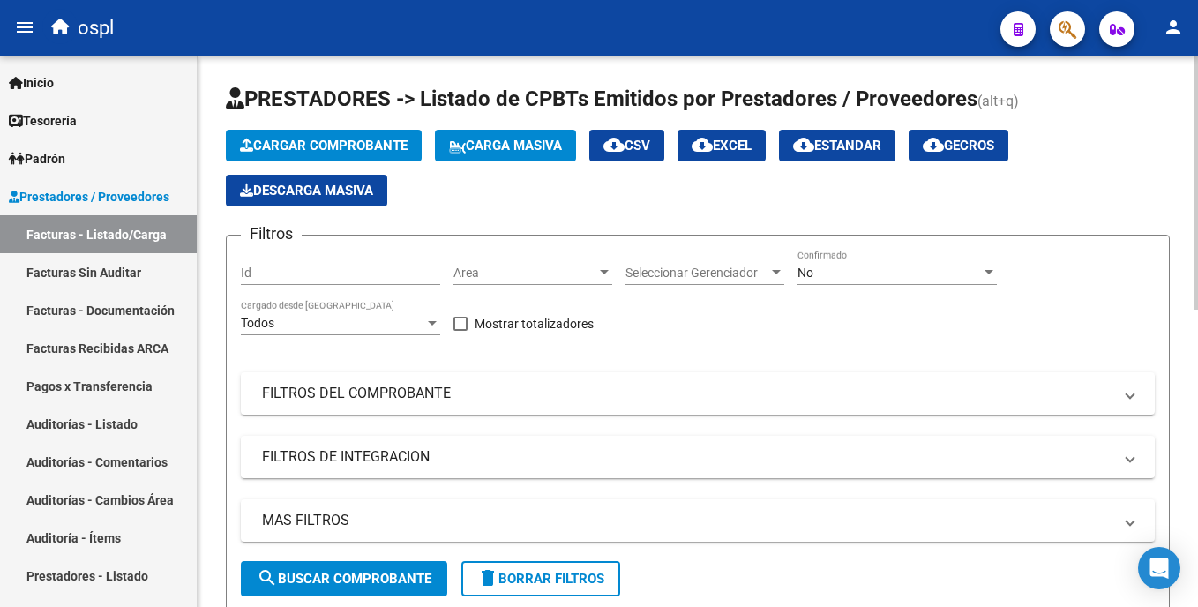
click at [523, 272] on span "Area" at bounding box center [525, 273] width 143 height 15
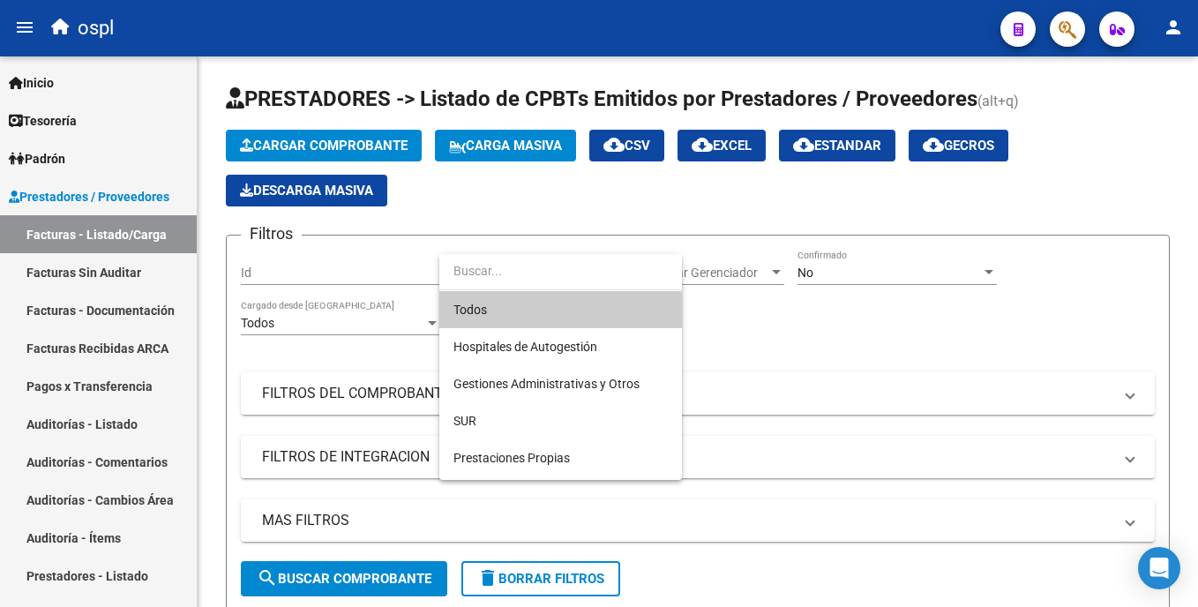
click at [795, 326] on div at bounding box center [599, 303] width 1198 height 607
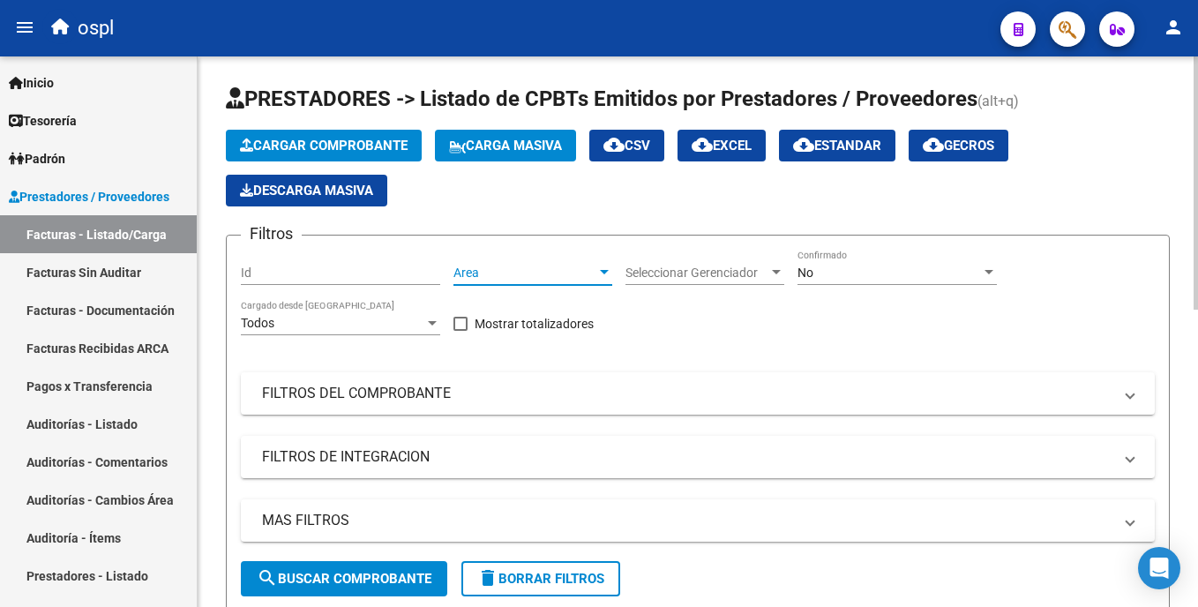
click at [579, 266] on span "Area" at bounding box center [525, 273] width 143 height 15
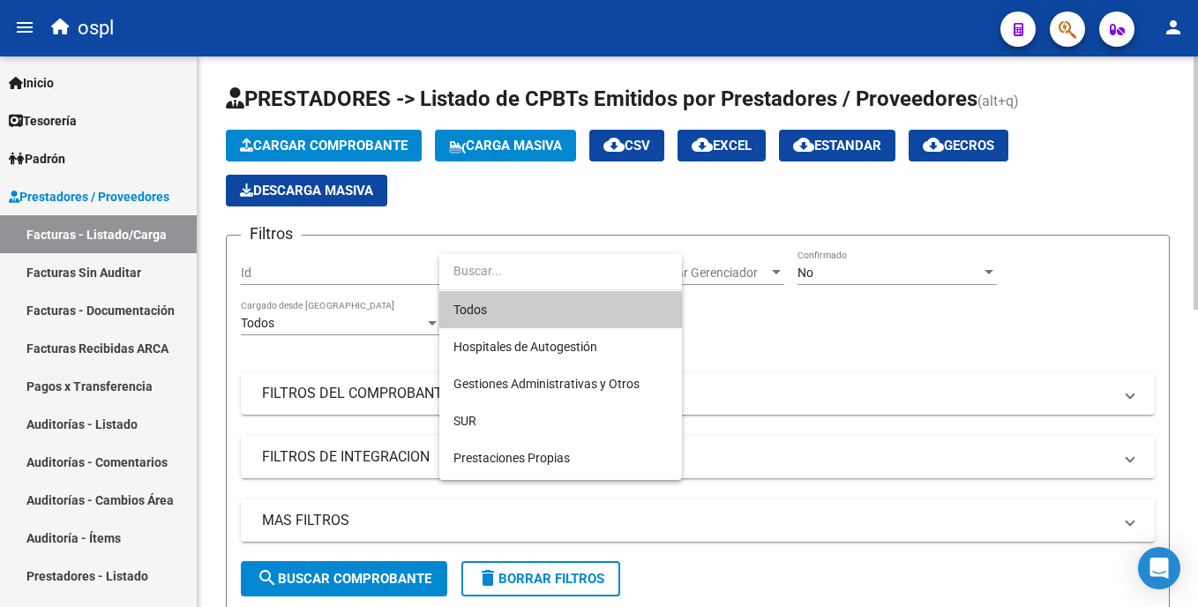
click at [698, 416] on div at bounding box center [599, 303] width 1198 height 607
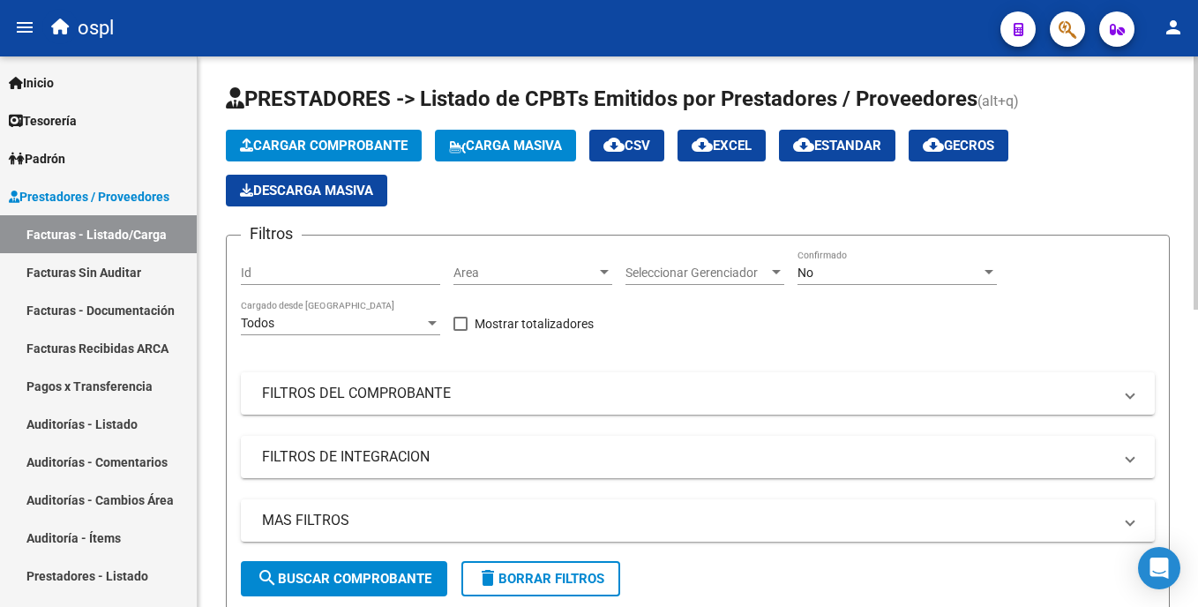
click at [695, 431] on div "Filtros Id Area Area Seleccionar Gerenciador Seleccionar Gerenciador No Confirm…" at bounding box center [698, 405] width 914 height 311
click at [547, 270] on span "Area" at bounding box center [525, 273] width 143 height 15
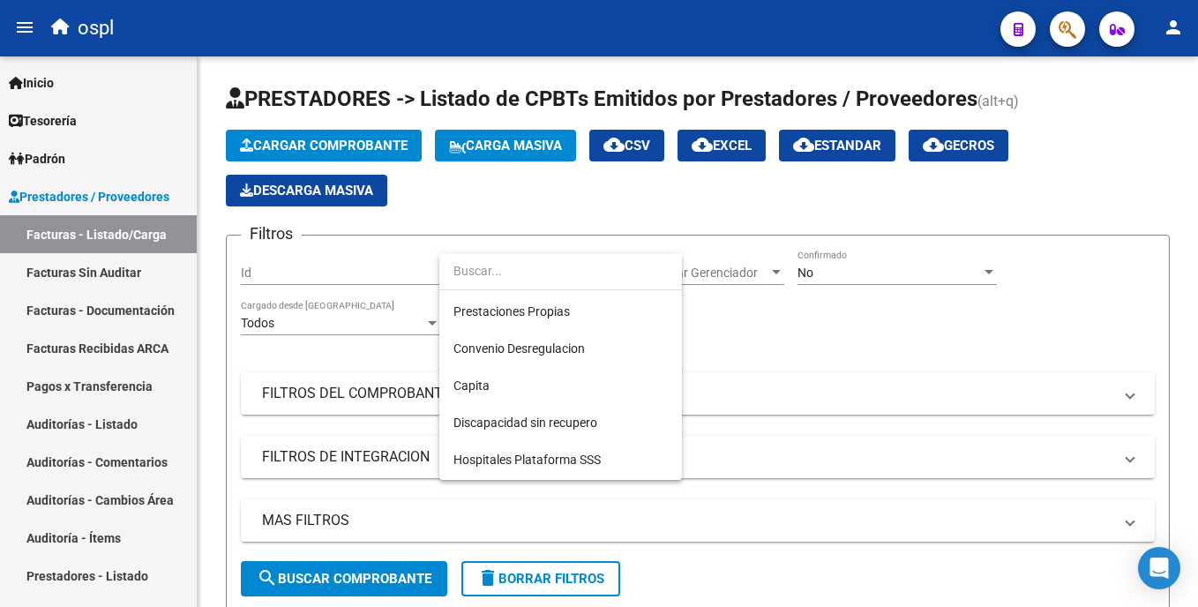
scroll to position [198, 0]
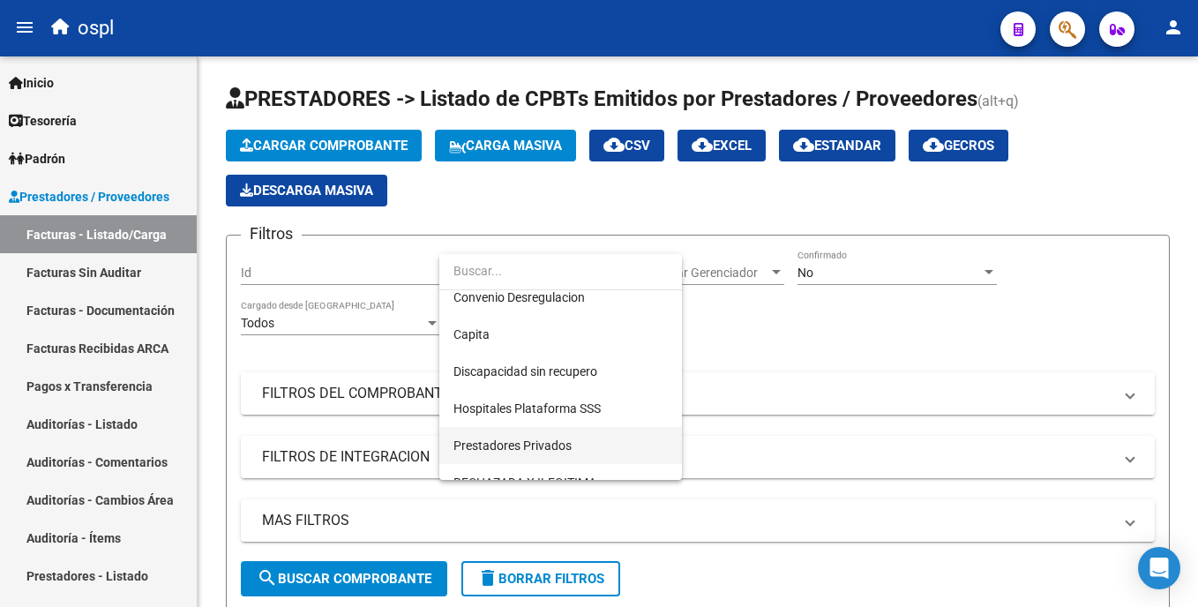
click at [612, 431] on span "Prestadores Privados" at bounding box center [561, 445] width 214 height 37
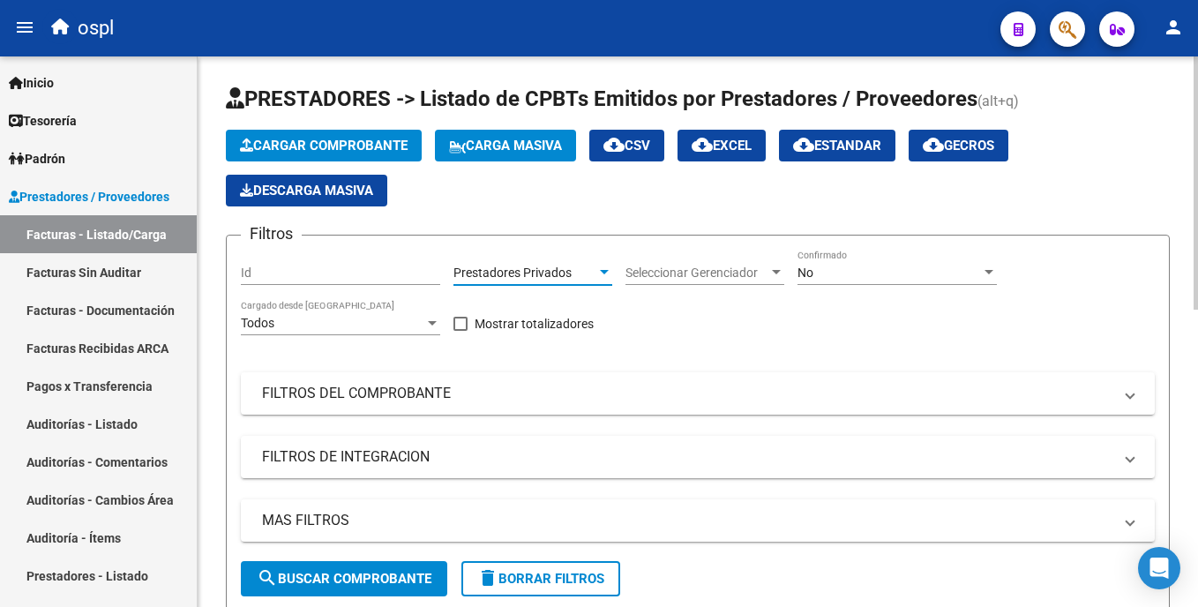
click at [403, 577] on span "search Buscar Comprobante" at bounding box center [344, 579] width 175 height 16
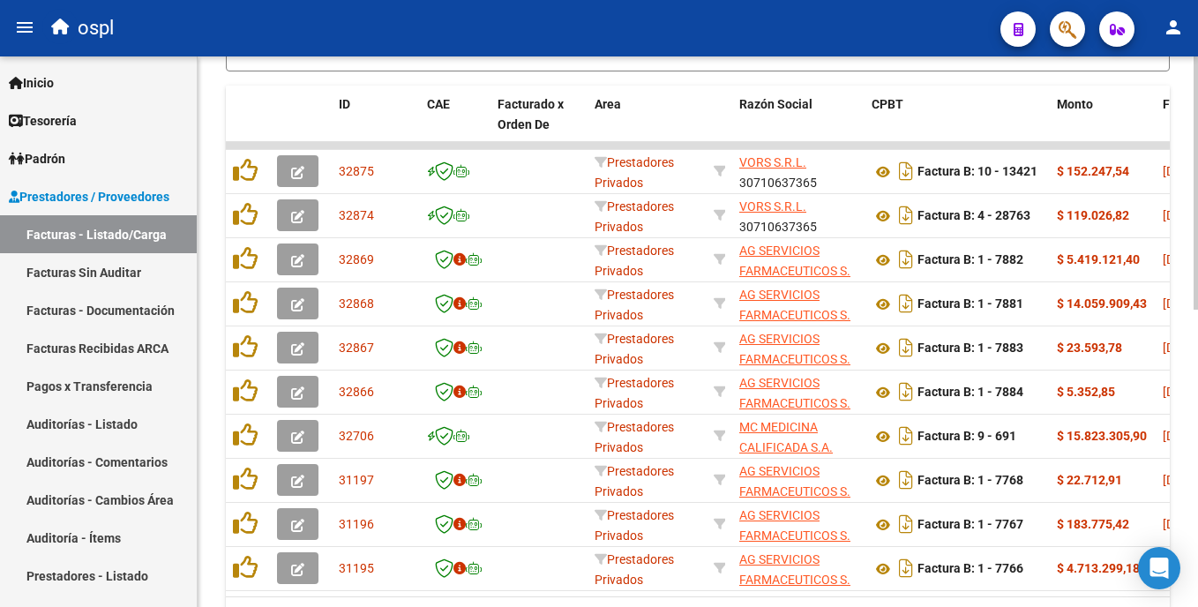
scroll to position [538, 0]
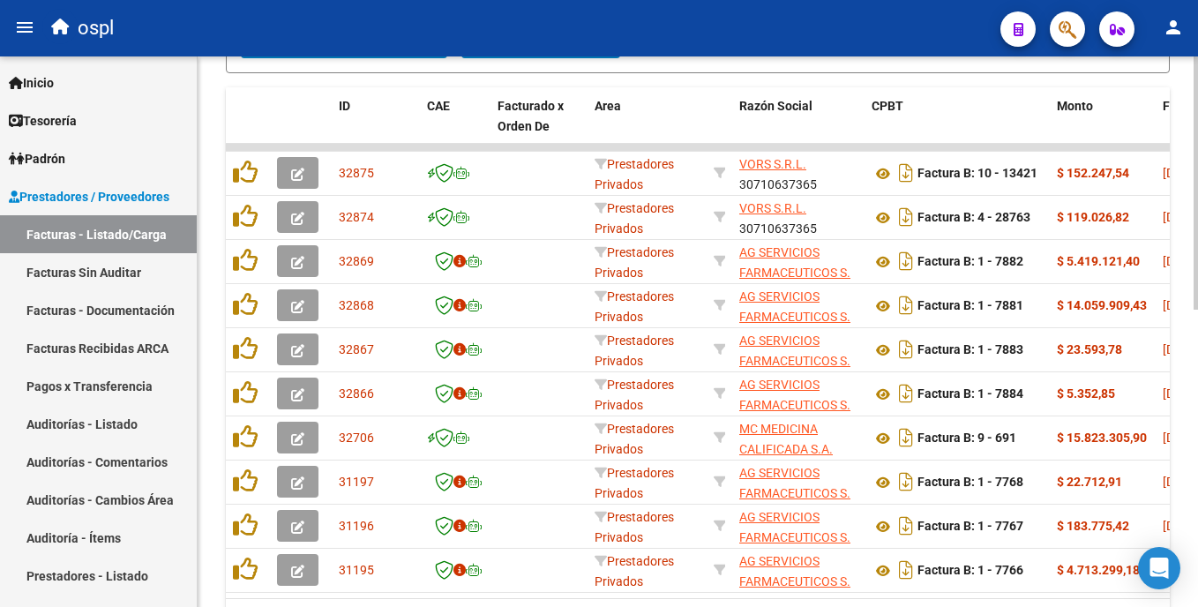
click at [1197, 376] on html "menu ospl person Firma Express Inicio Calendario SSS Instructivos Contacto OS T…" at bounding box center [599, 303] width 1198 height 607
